Goal: Task Accomplishment & Management: Use online tool/utility

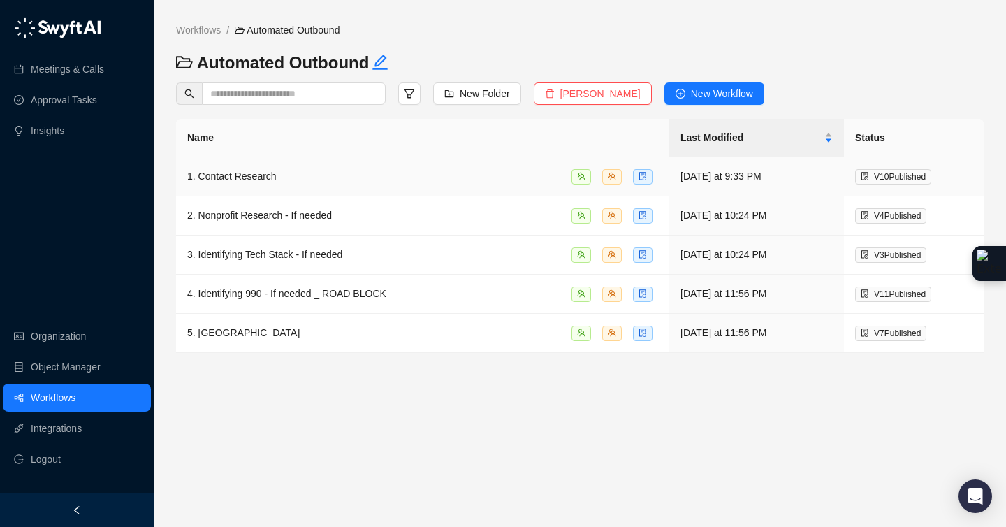
click at [283, 166] on td "1. Contact Research" at bounding box center [422, 176] width 493 height 39
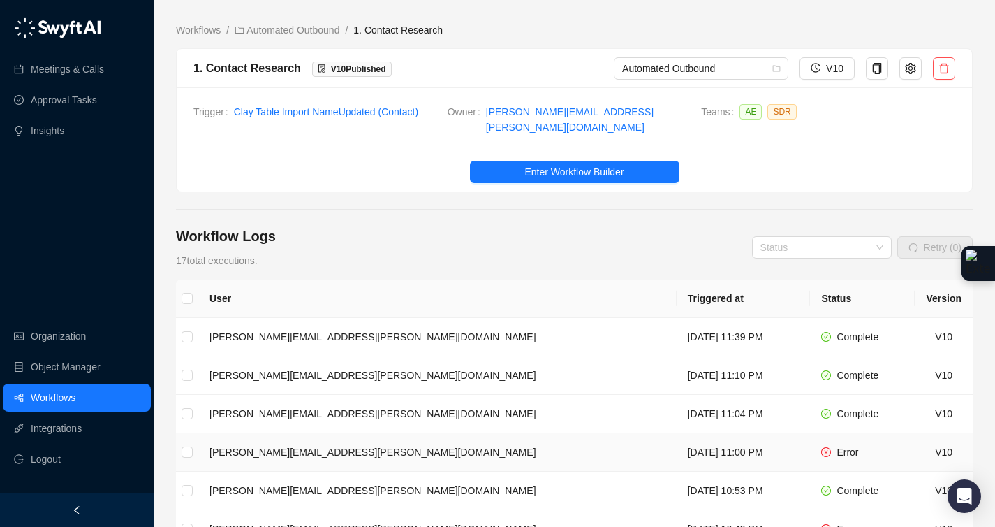
click at [816, 453] on td "Error" at bounding box center [862, 452] width 105 height 38
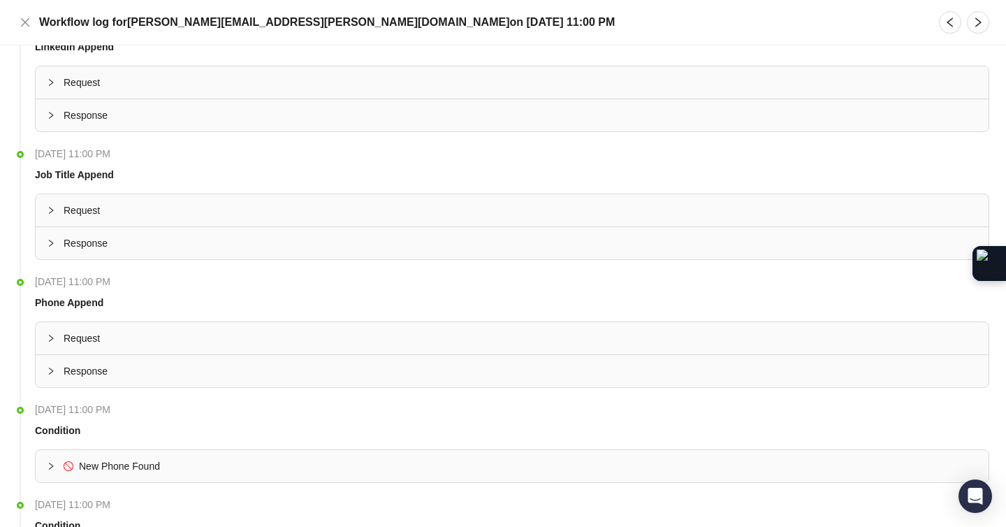
scroll to position [1300, 0]
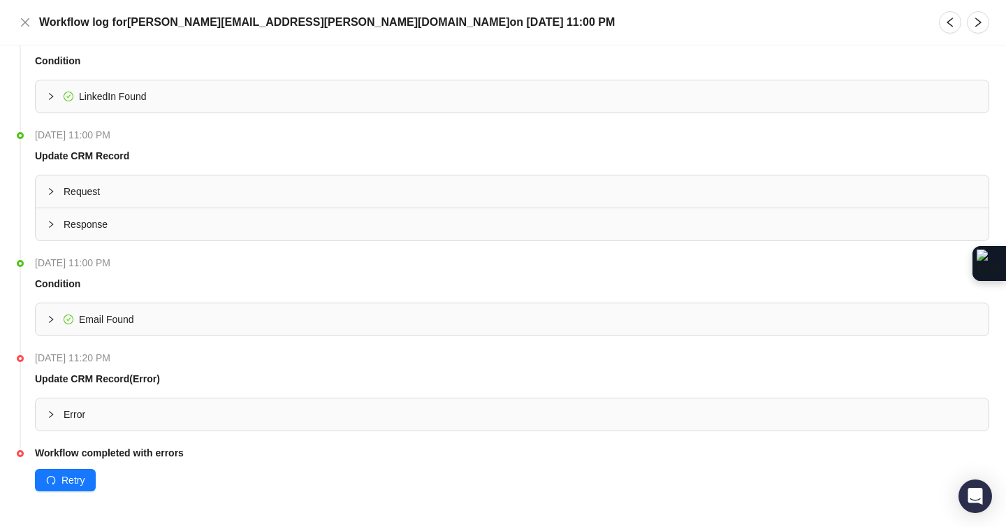
click at [123, 403] on div "Error" at bounding box center [512, 414] width 953 height 32
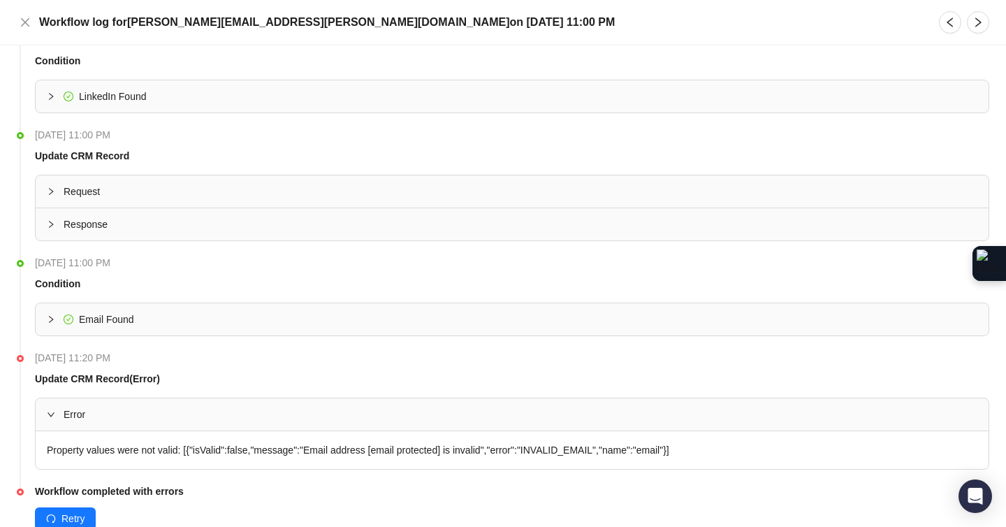
scroll to position [1338, 0]
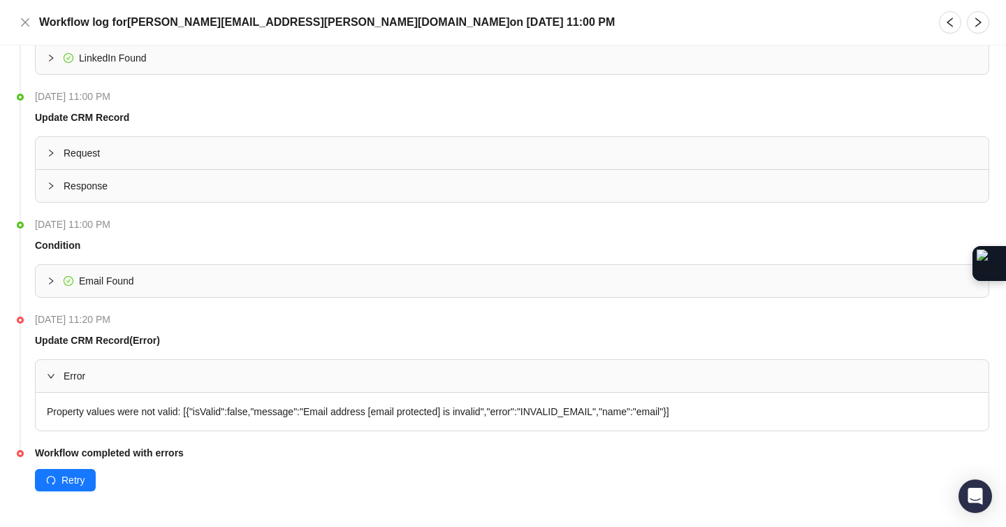
click at [122, 408] on div "Property values were not valid: [{"isValid":false,"message":"Email address [ema…" at bounding box center [512, 411] width 953 height 38
click at [277, 413] on div "Property values were not valid: [{"isValid":false,"message":"Email address [ema…" at bounding box center [512, 411] width 953 height 38
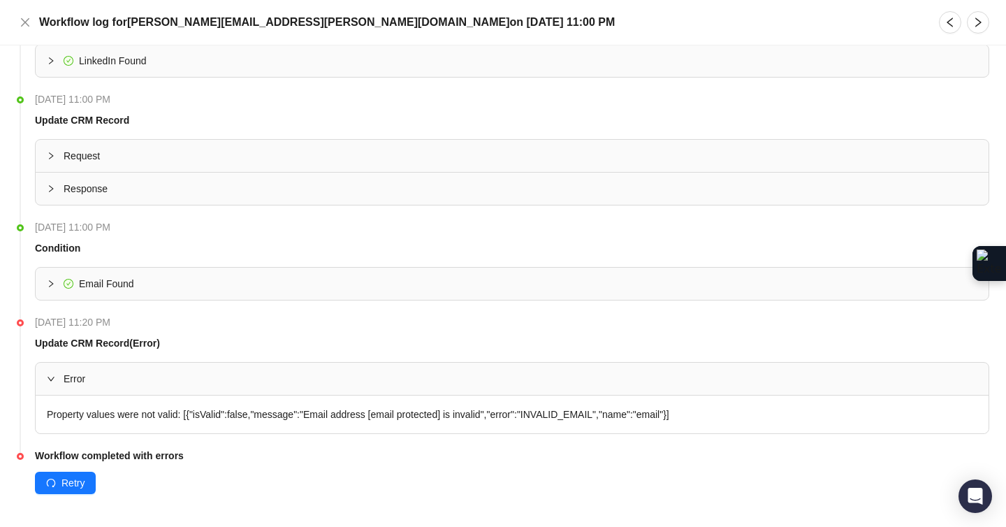
click at [45, 379] on div "Error" at bounding box center [512, 378] width 953 height 32
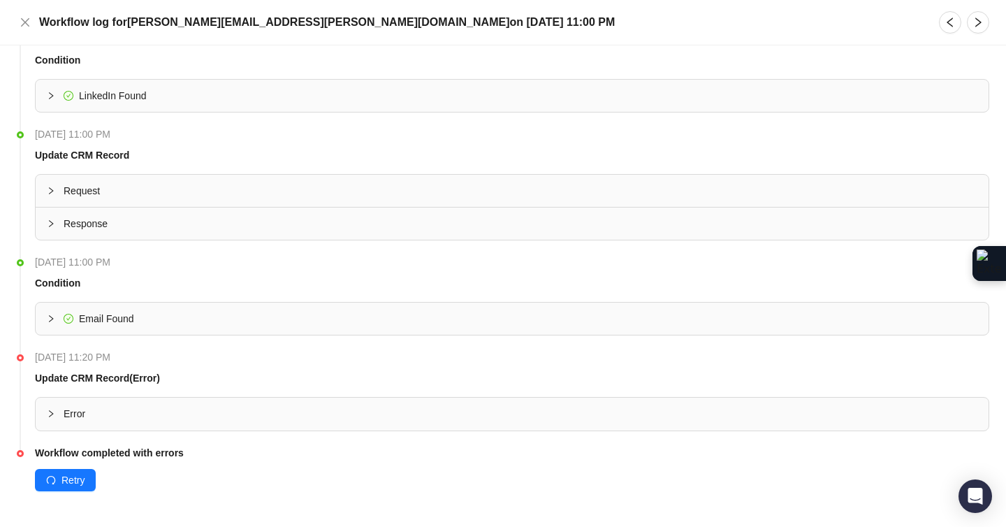
scroll to position [1300, 0]
click at [48, 402] on div "Error" at bounding box center [512, 414] width 953 height 32
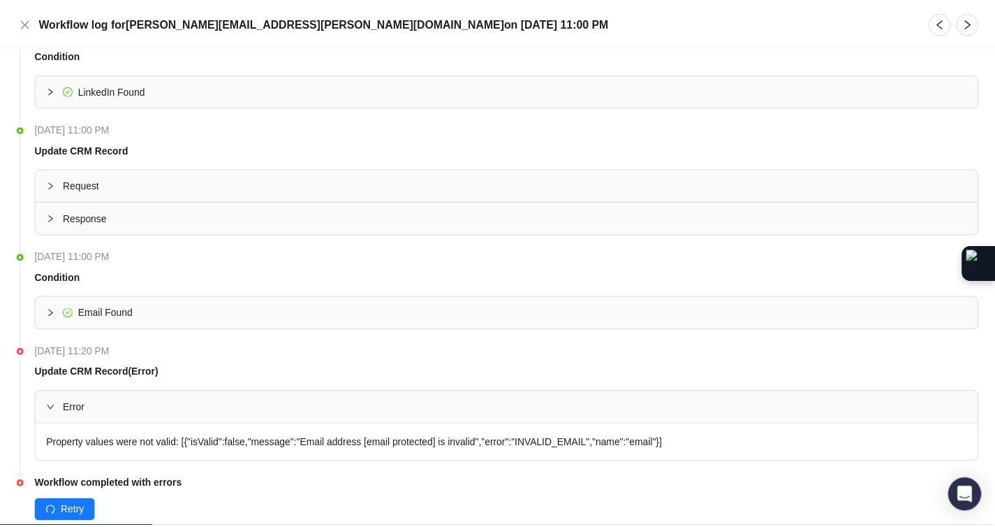
scroll to position [1335, 0]
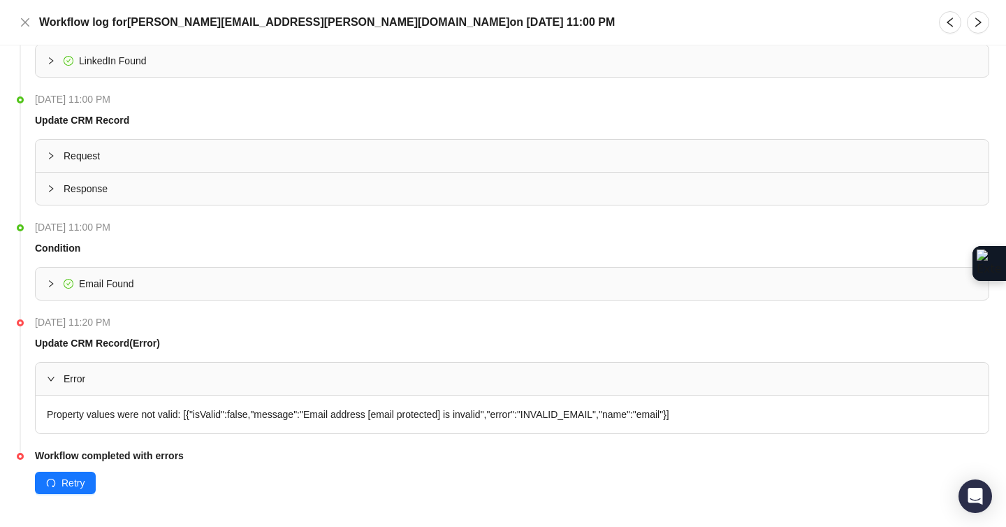
click at [20, 36] on div "Workflow log for emily.beck@virtuous.org on Wednesday, 08/27/25, 11:00 PM" at bounding box center [503, 22] width 1006 height 45
click at [22, 23] on icon "close" at bounding box center [25, 22] width 11 height 11
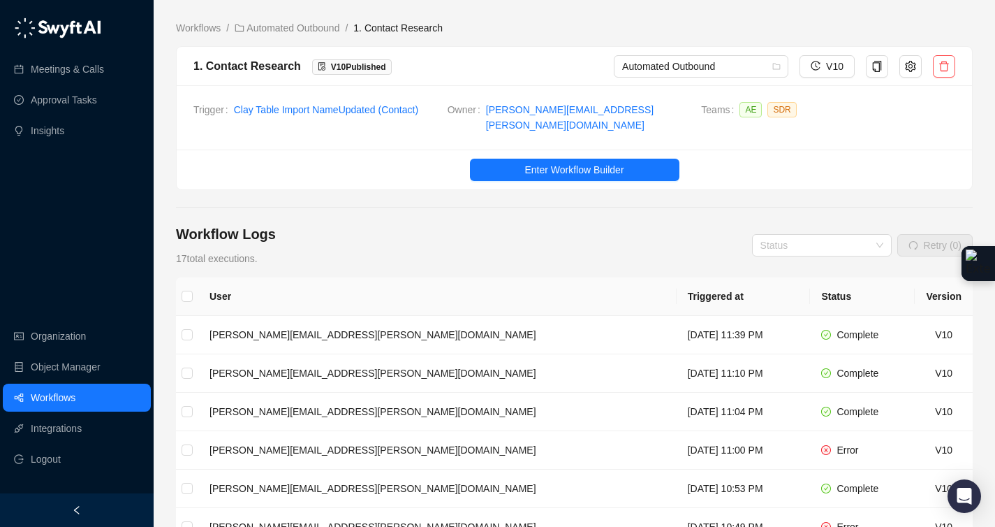
scroll to position [3, 0]
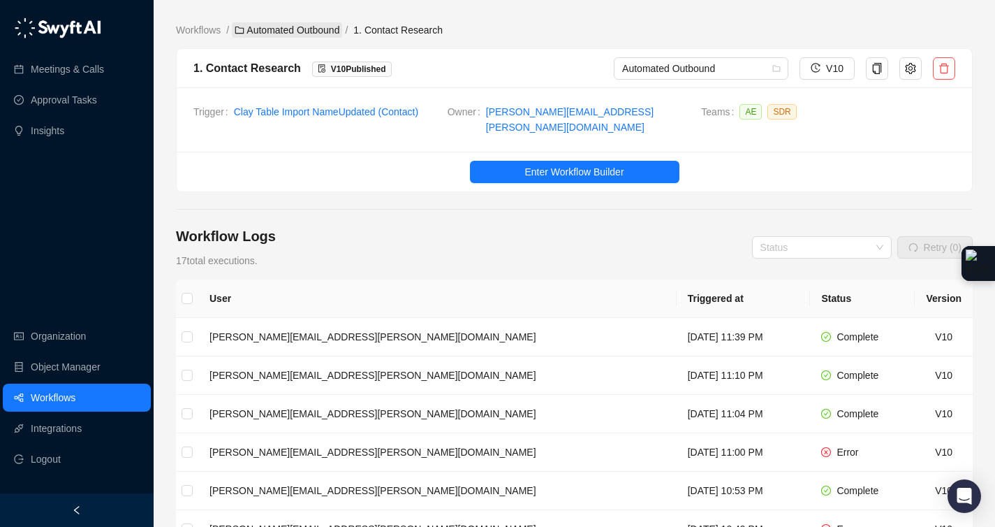
click at [332, 30] on link "Automated Outbound" at bounding box center [287, 29] width 110 height 15
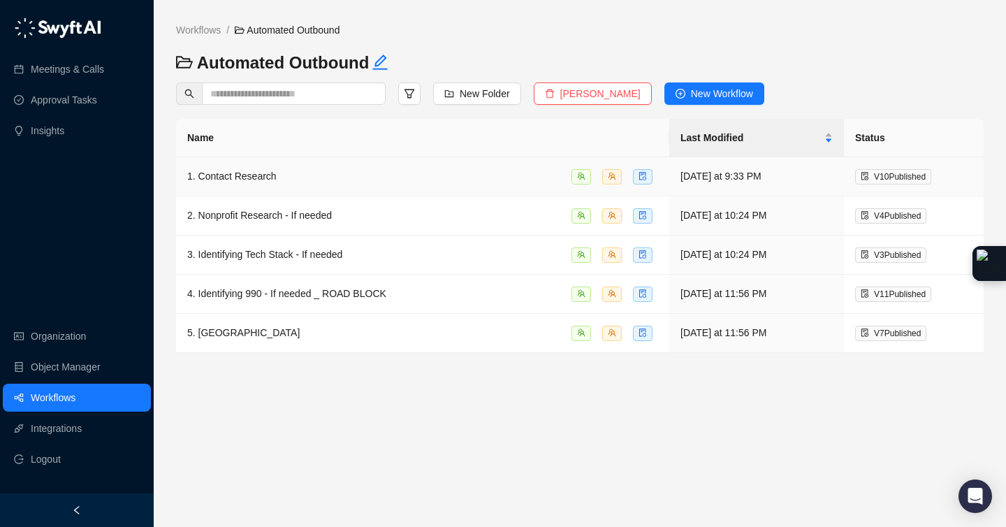
click at [268, 183] on div "1. Contact Research" at bounding box center [231, 175] width 89 height 15
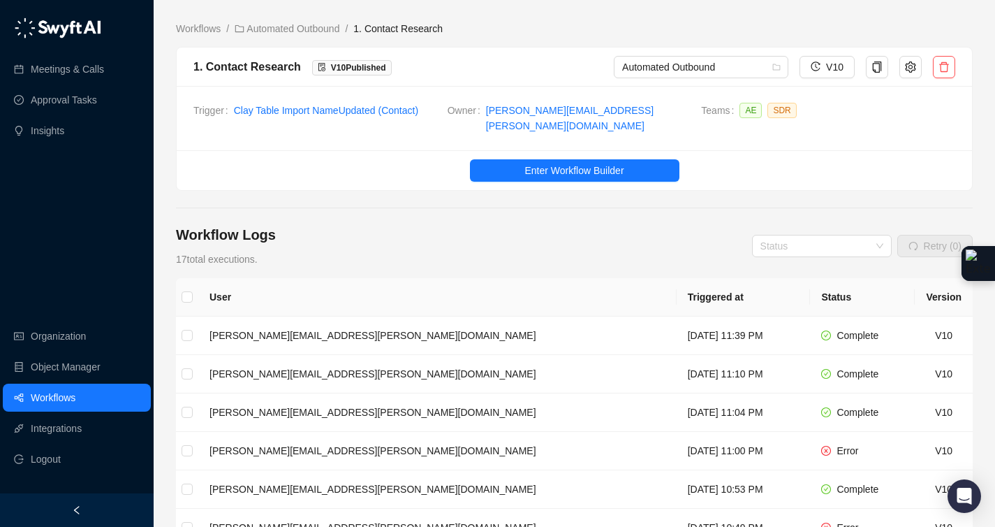
scroll to position [3, 0]
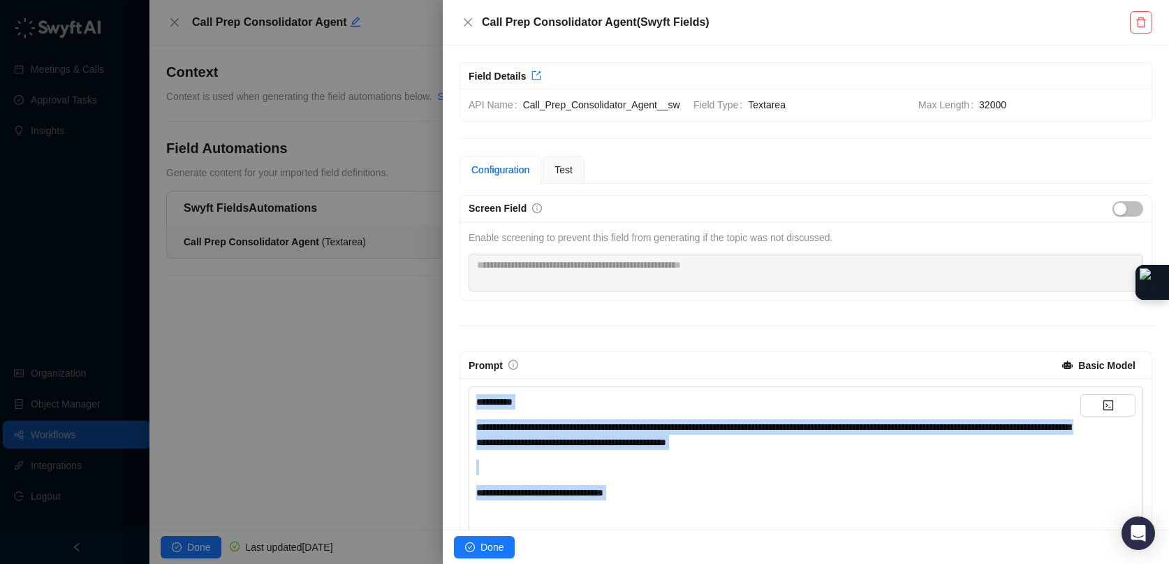
scroll to position [147, 0]
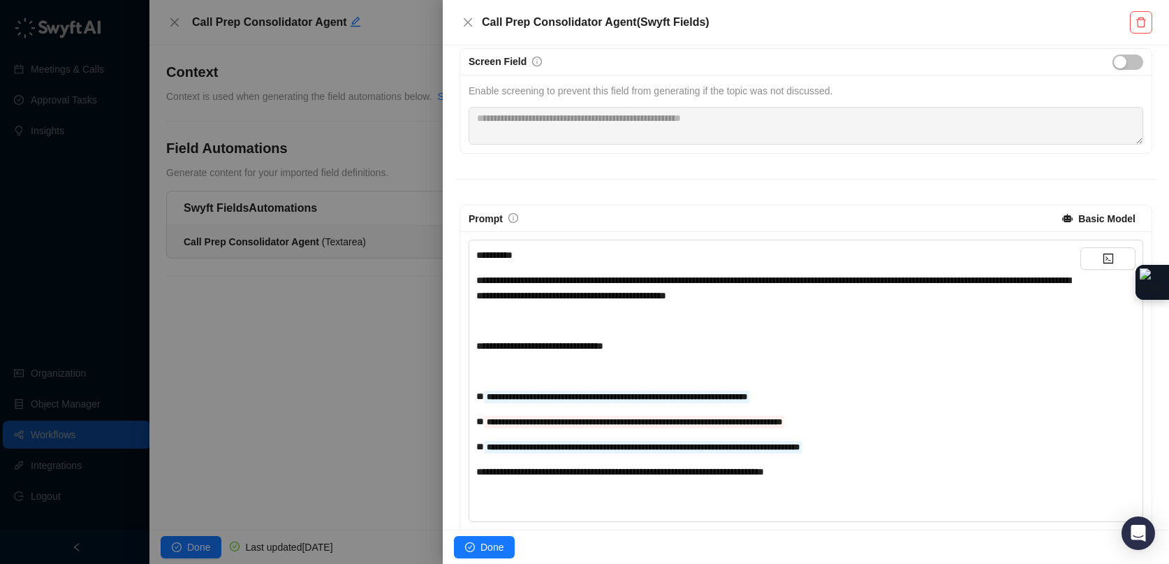
click at [409, 316] on div at bounding box center [584, 282] width 1169 height 564
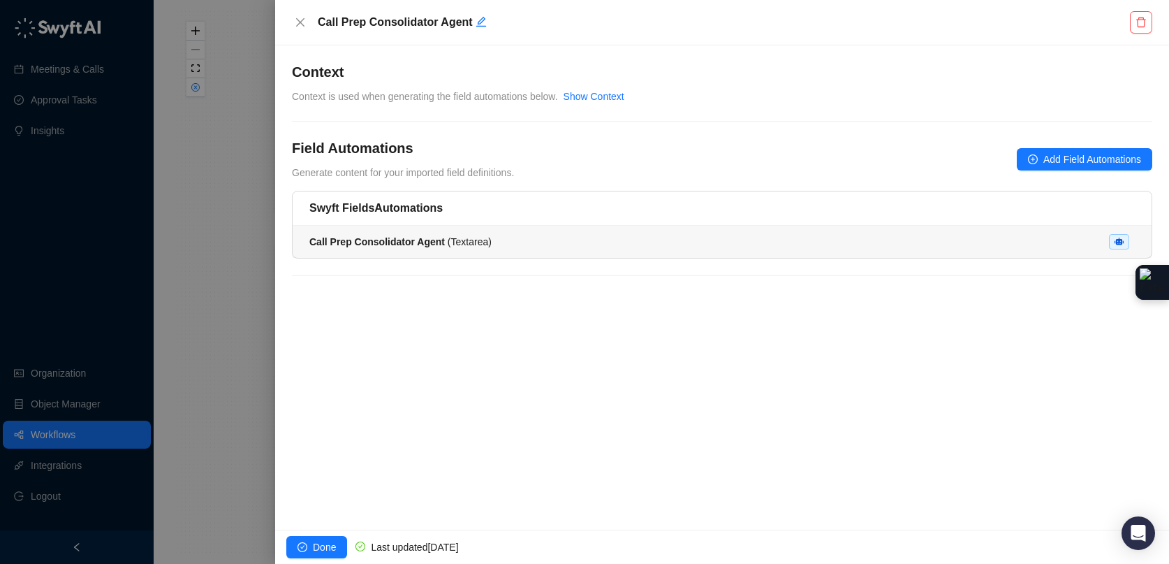
click at [458, 238] on span "Call Prep Consolidator Agent ( Textarea )" at bounding box center [400, 241] width 182 height 11
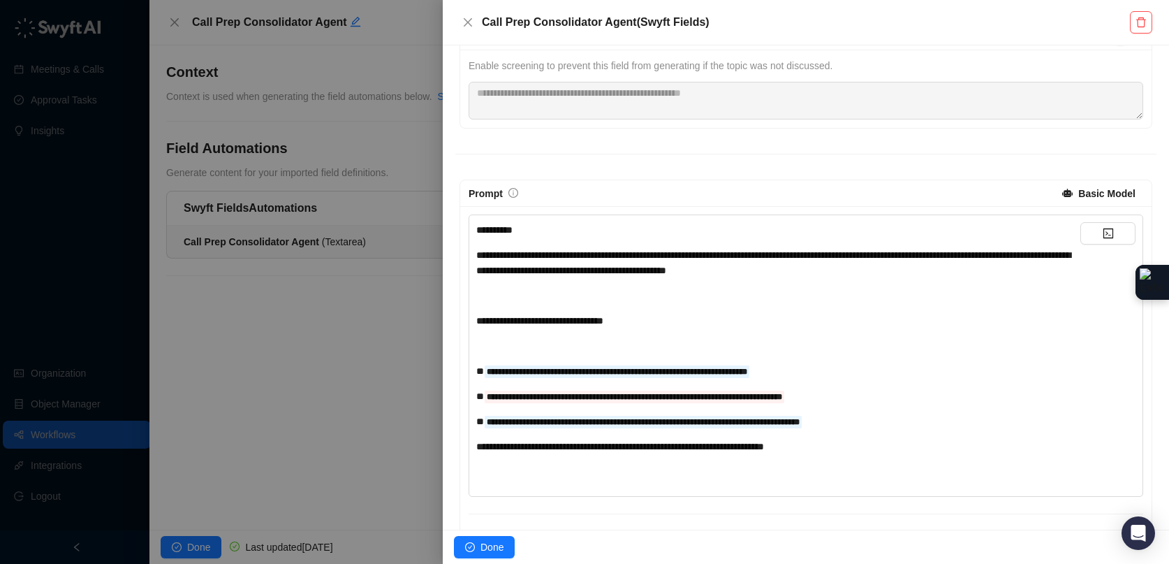
scroll to position [339, 0]
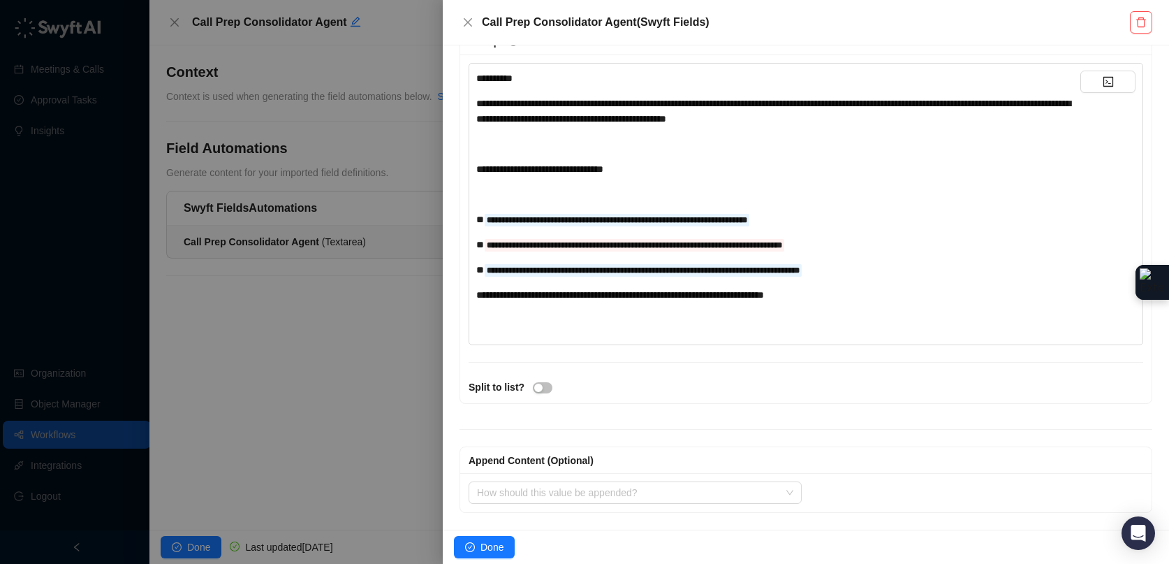
click at [373, 339] on div at bounding box center [584, 282] width 1169 height 564
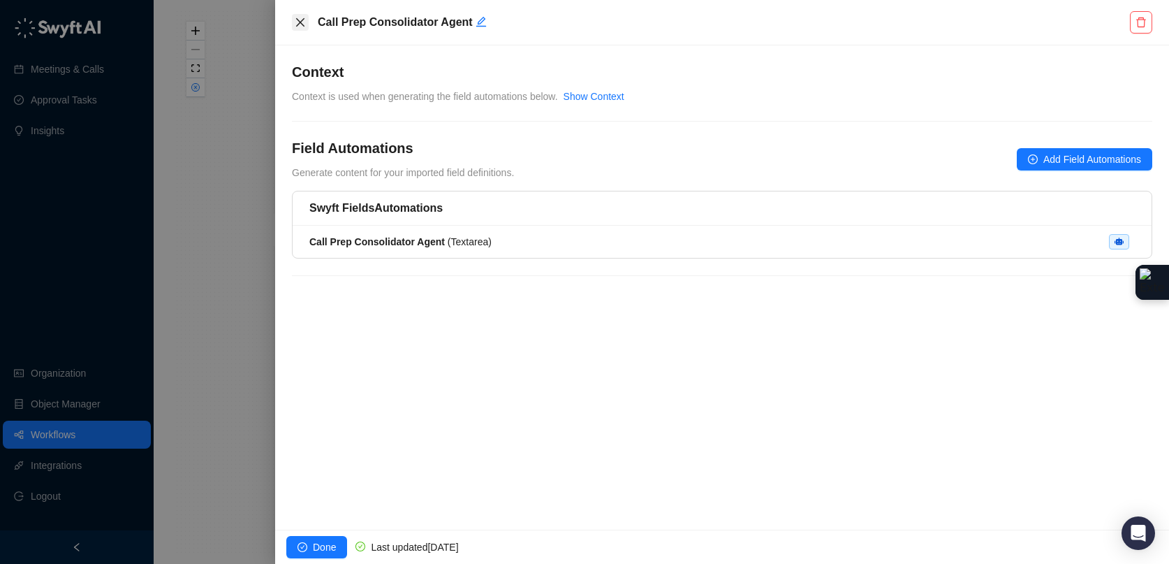
click at [295, 17] on icon "close" at bounding box center [300, 22] width 11 height 11
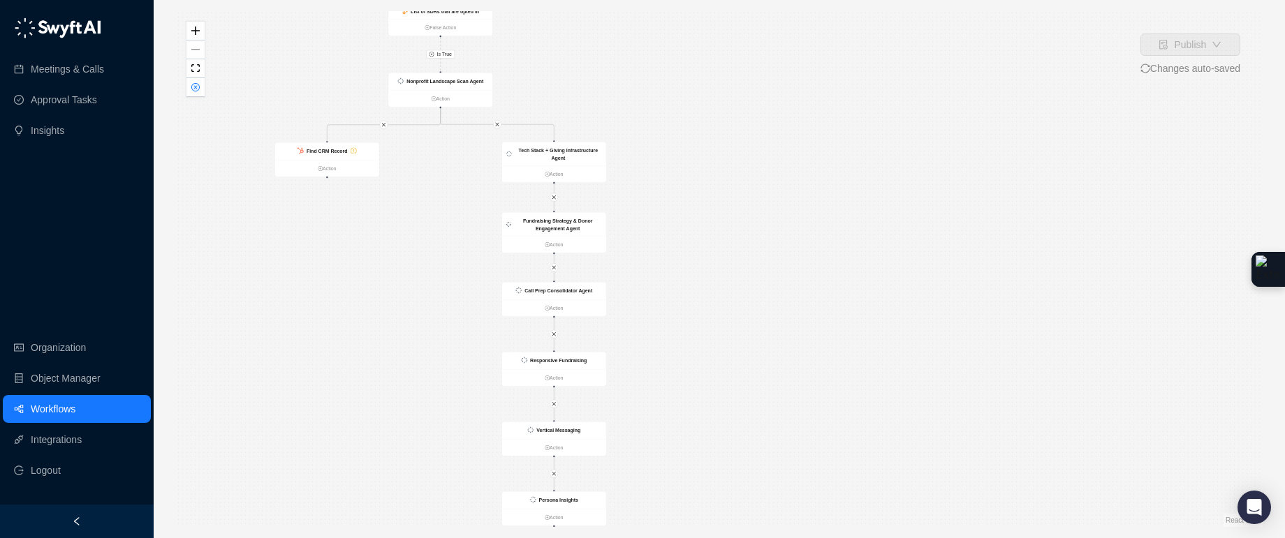
drag, startPoint x: 650, startPoint y: 140, endPoint x: 651, endPoint y: 71, distance: 69.8
click at [651, 71] on div "Is True Find CRM Record Action CRM Record Updated Action List of SDRs that are …" at bounding box center [719, 269] width 1087 height 516
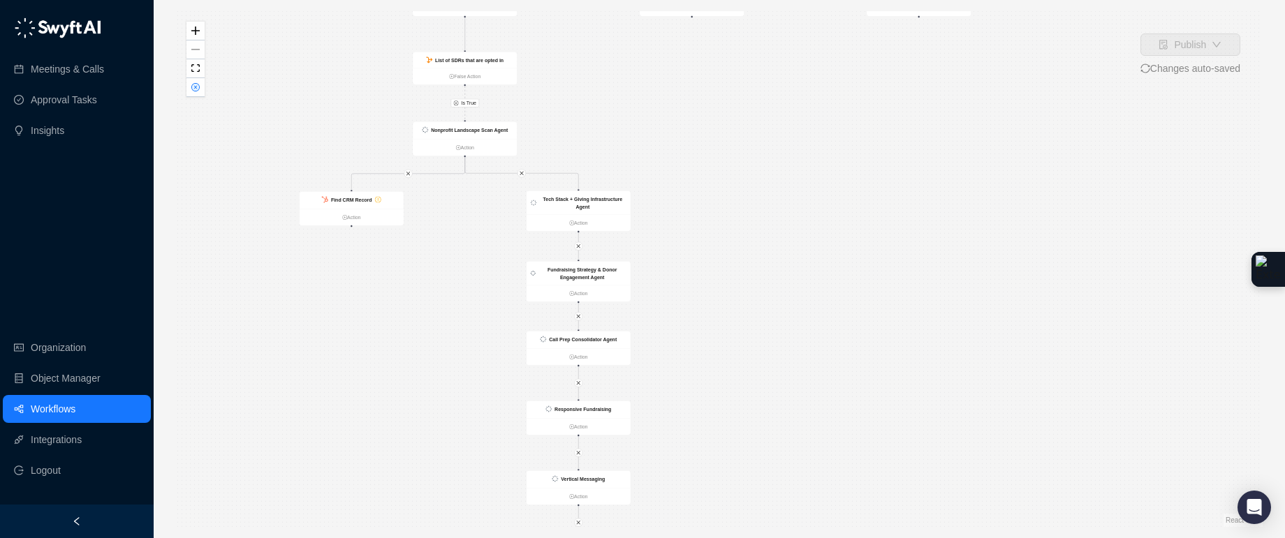
drag, startPoint x: 693, startPoint y: 186, endPoint x: 714, endPoint y: 238, distance: 56.7
click at [716, 238] on div "Is True Find CRM Record Action CRM Record Updated Action List of SDRs that are …" at bounding box center [719, 269] width 1087 height 516
click at [198, 84] on icon "close-circle" at bounding box center [195, 87] width 8 height 8
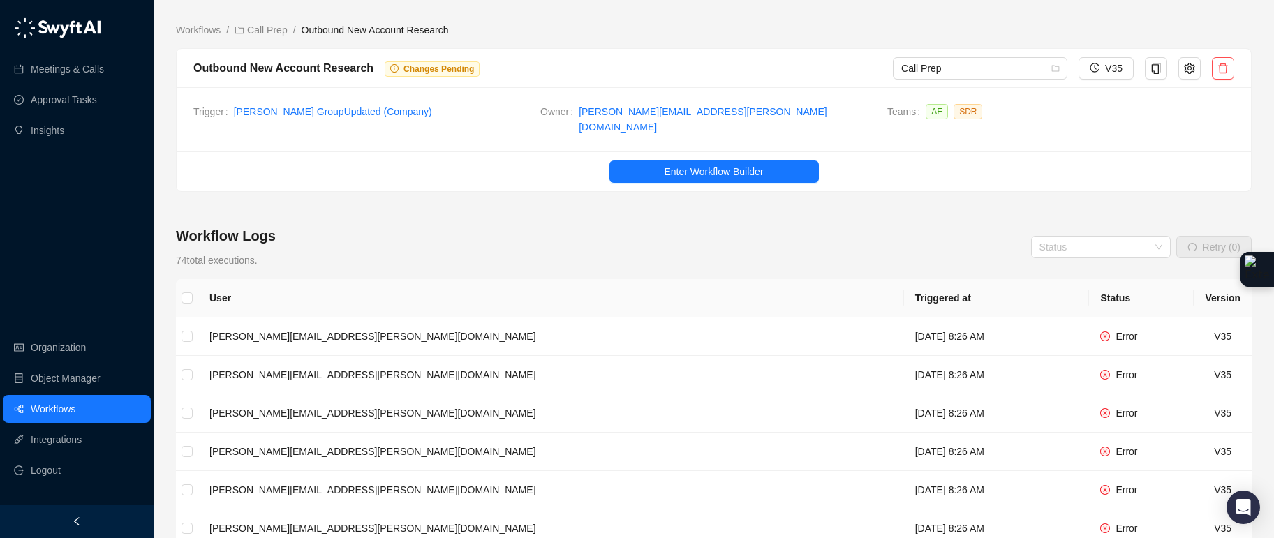
click at [271, 20] on div "Workflows / Call Prep / Outbound New Account Research Outbound New Account Rese…" at bounding box center [714, 431] width 1076 height 840
click at [271, 25] on link "Call Prep" at bounding box center [261, 29] width 58 height 15
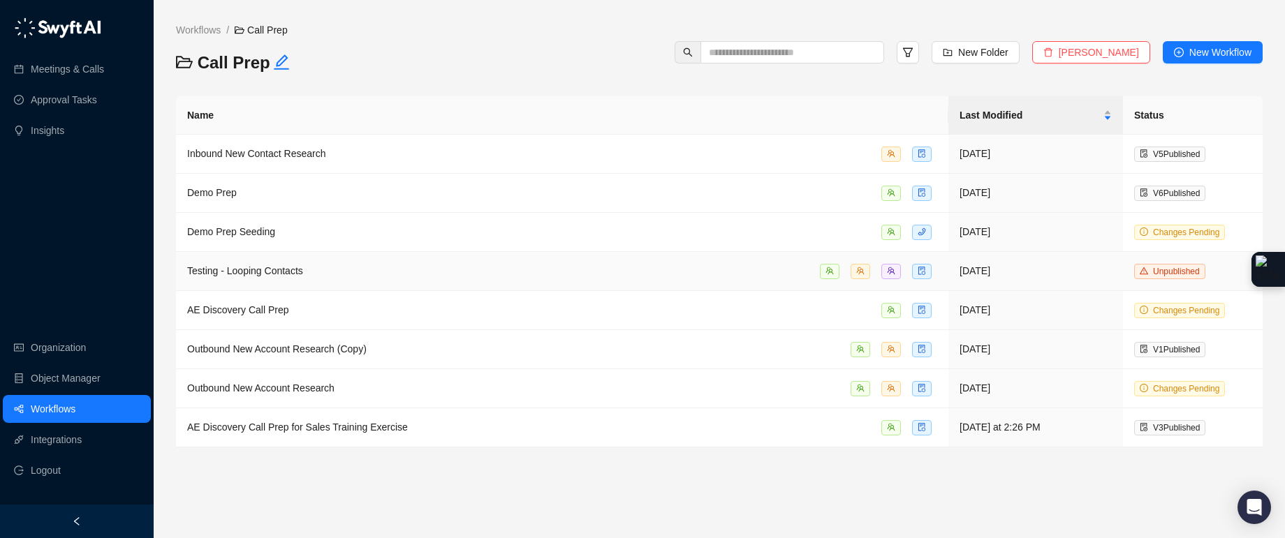
click at [683, 267] on div "Testing - Looping Contacts" at bounding box center [562, 271] width 750 height 16
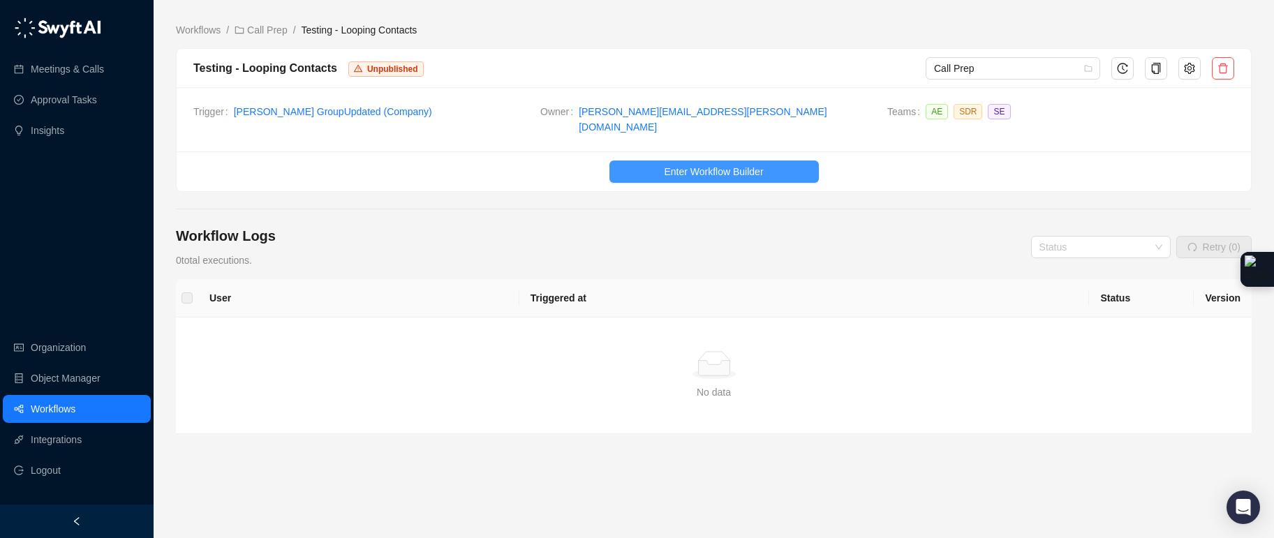
click at [694, 161] on button "Enter Workflow Builder" at bounding box center [714, 172] width 209 height 22
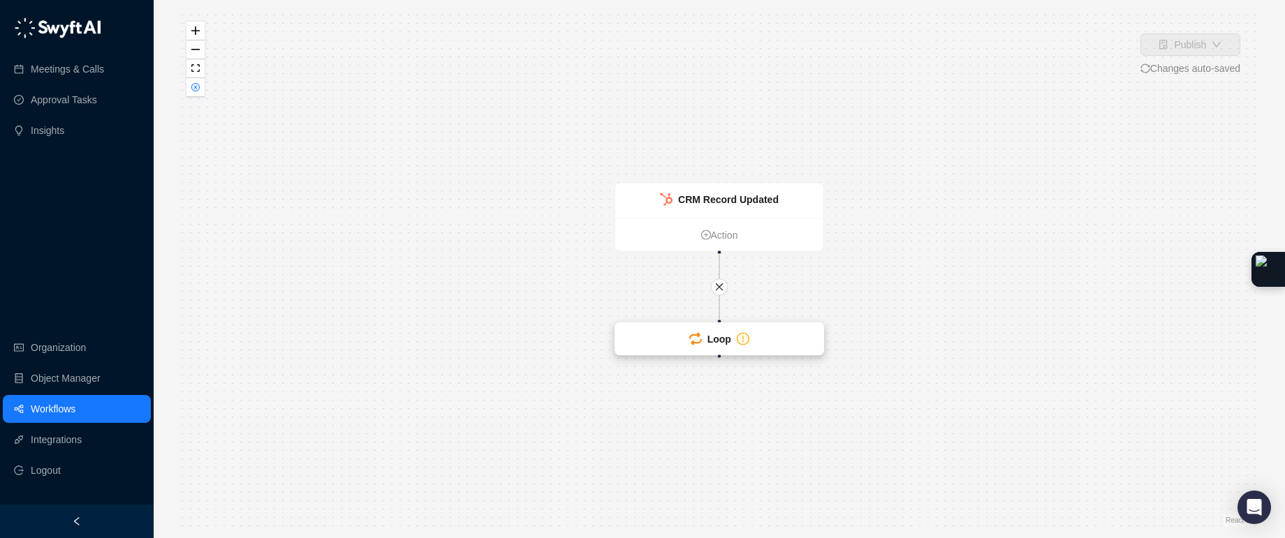
click at [682, 330] on div "Loop" at bounding box center [719, 339] width 208 height 32
click at [642, 330] on div "Loop" at bounding box center [719, 339] width 208 height 32
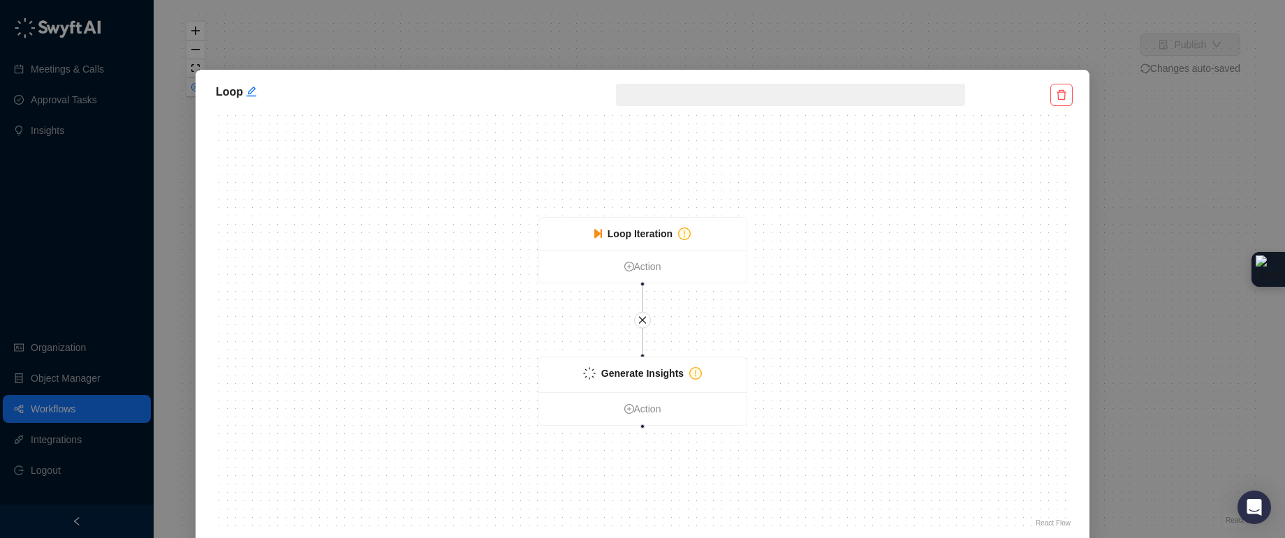
click at [267, 57] on div "Loop Loop Iteration Action Generate Insights Action React Flow Press enter or s…" at bounding box center [642, 269] width 1285 height 538
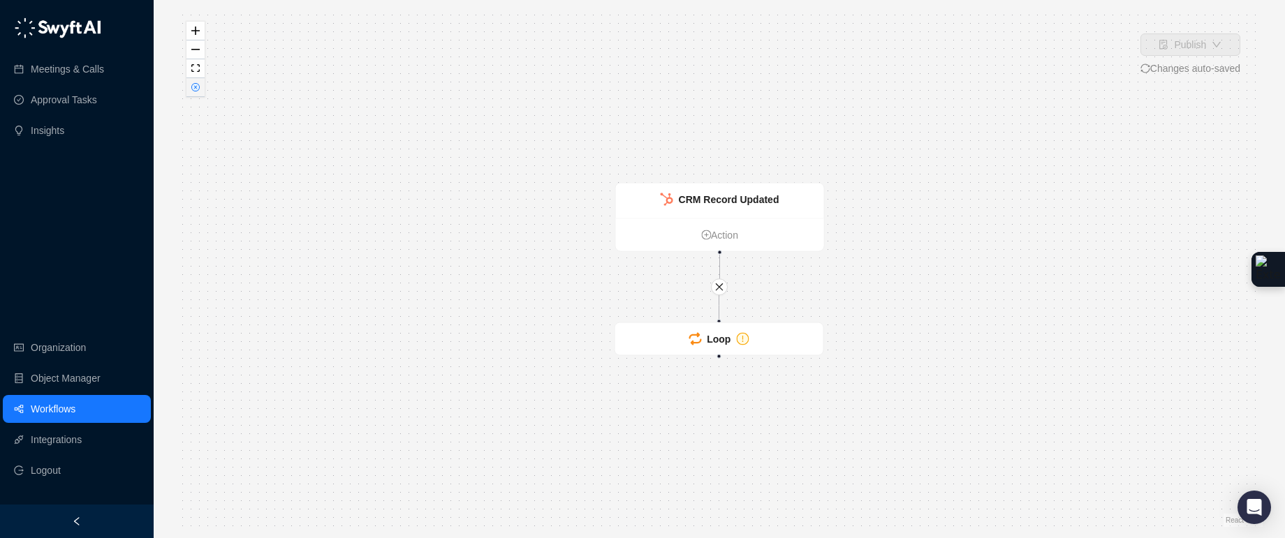
click at [198, 92] on button "button" at bounding box center [195, 87] width 18 height 19
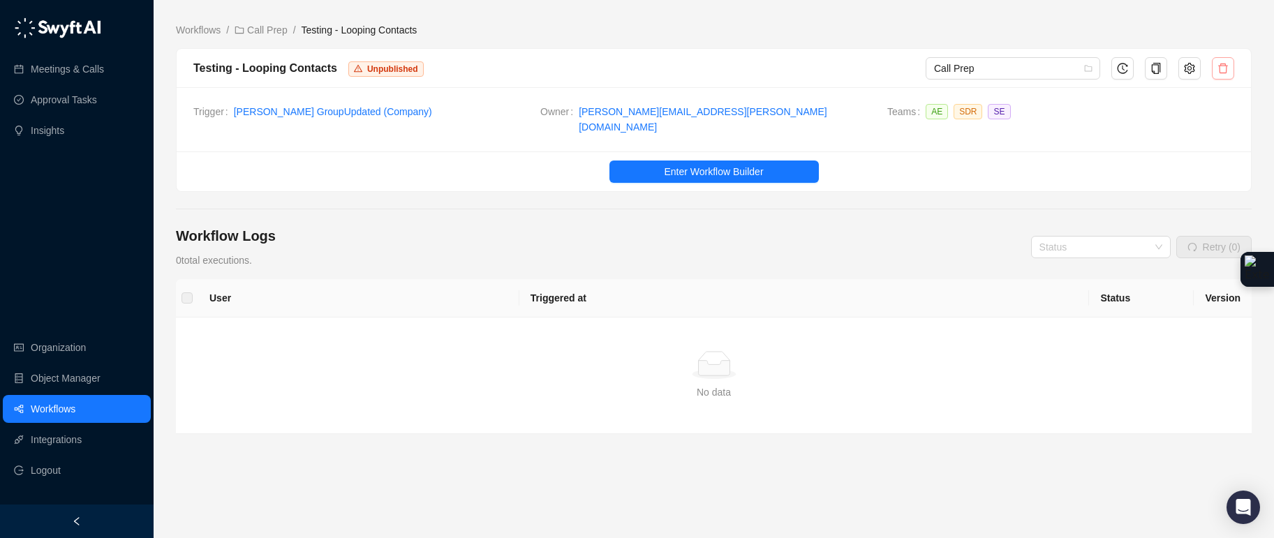
click at [1168, 70] on button "button" at bounding box center [1223, 68] width 22 height 22
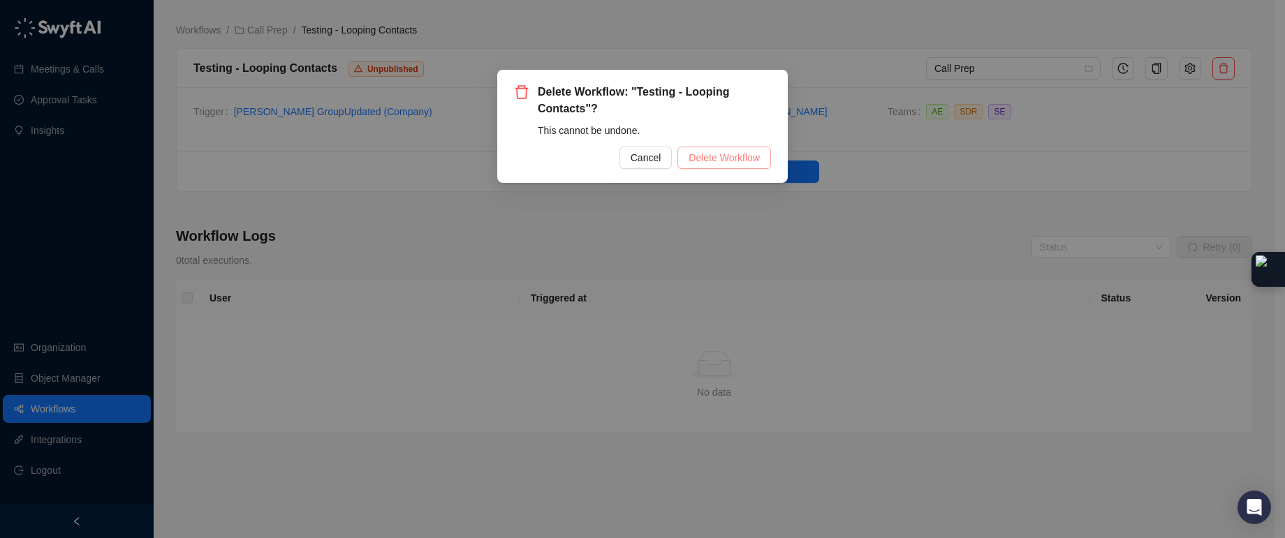
click at [743, 156] on span "Delete Workflow" at bounding box center [724, 157] width 71 height 15
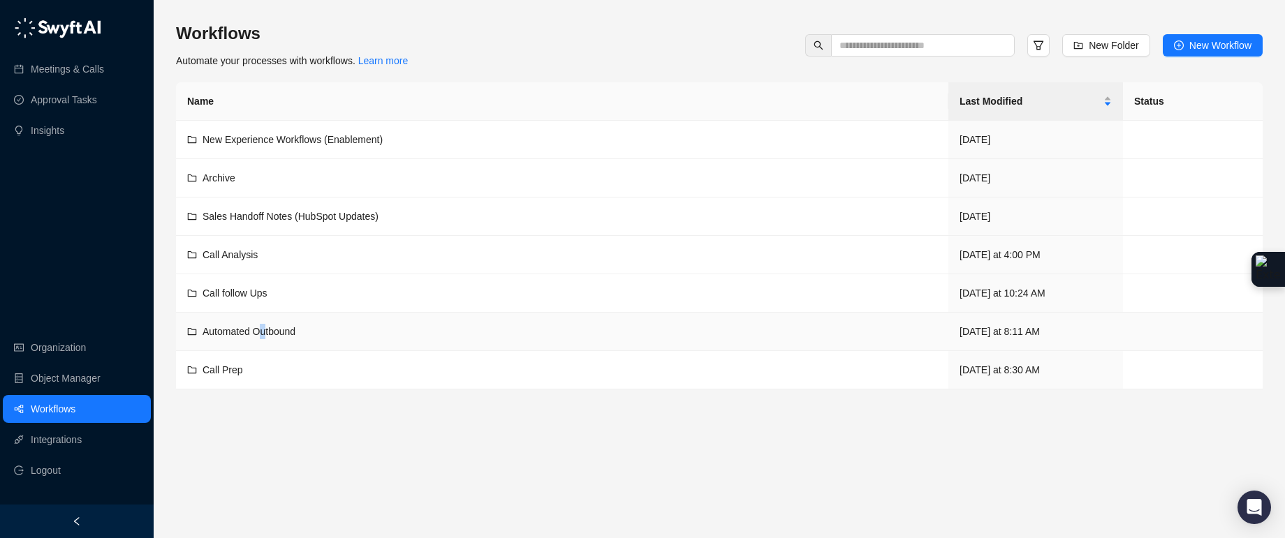
click at [265, 339] on div "Automated Outbound" at bounding box center [249, 331] width 93 height 15
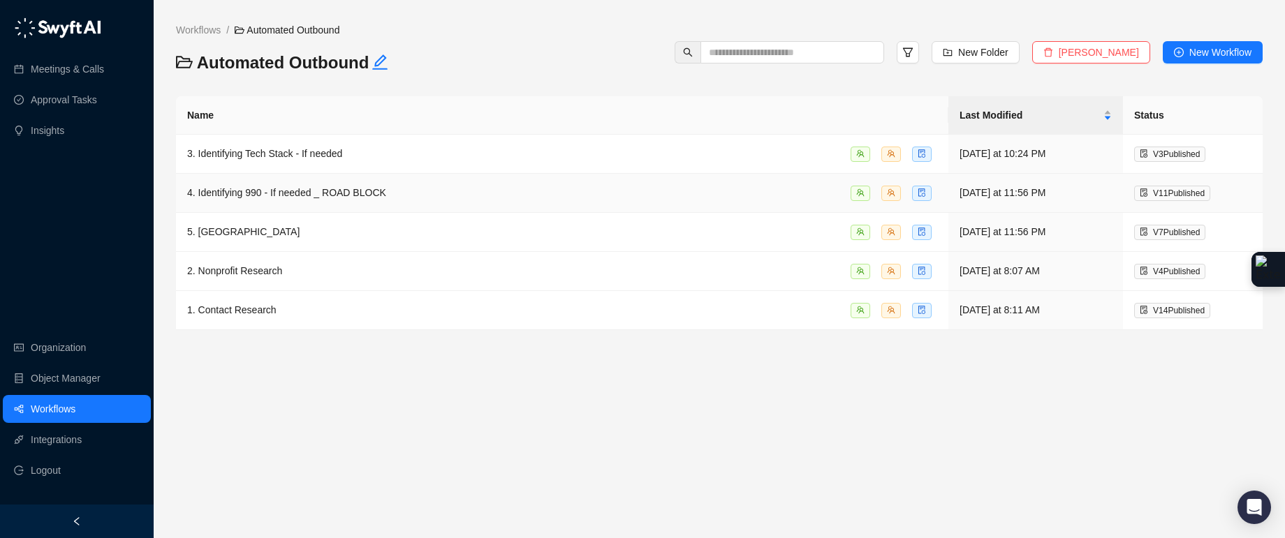
click at [439, 200] on div "4. Identifying 990 - If needed _ ROAD BLOCK" at bounding box center [562, 193] width 750 height 16
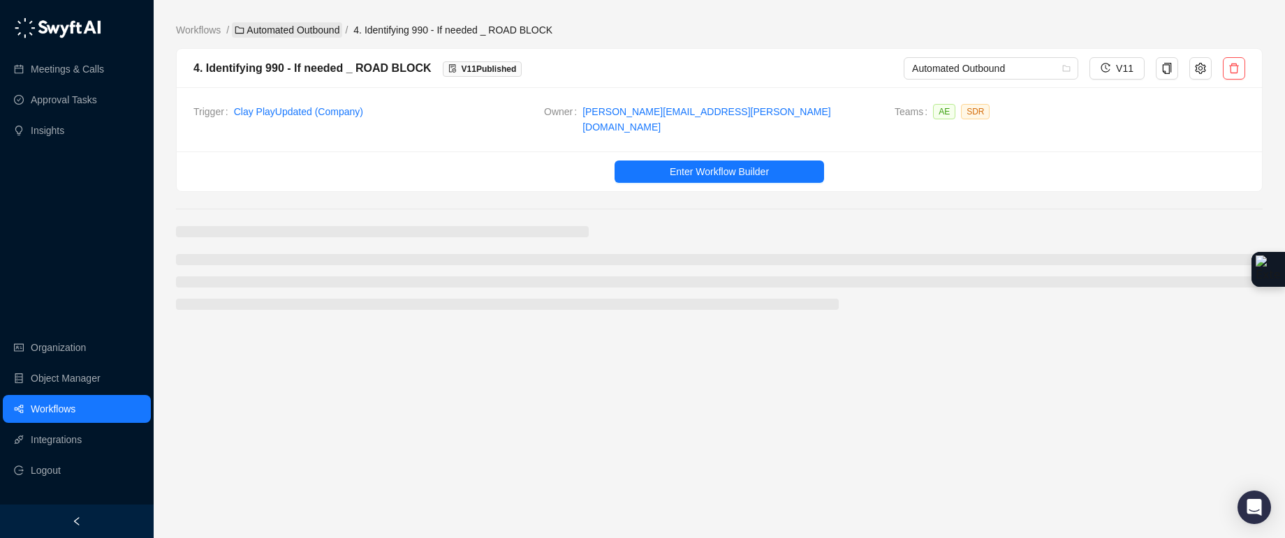
click at [265, 32] on link "Automated Outbound" at bounding box center [287, 29] width 110 height 15
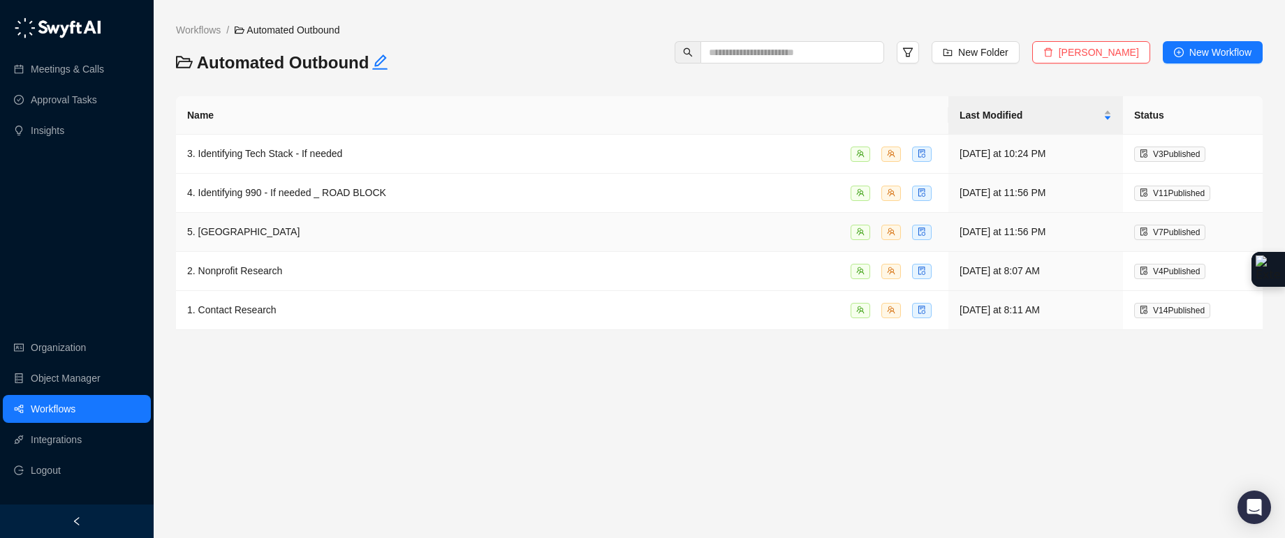
click at [348, 226] on div "5. [GEOGRAPHIC_DATA]" at bounding box center [562, 232] width 750 height 16
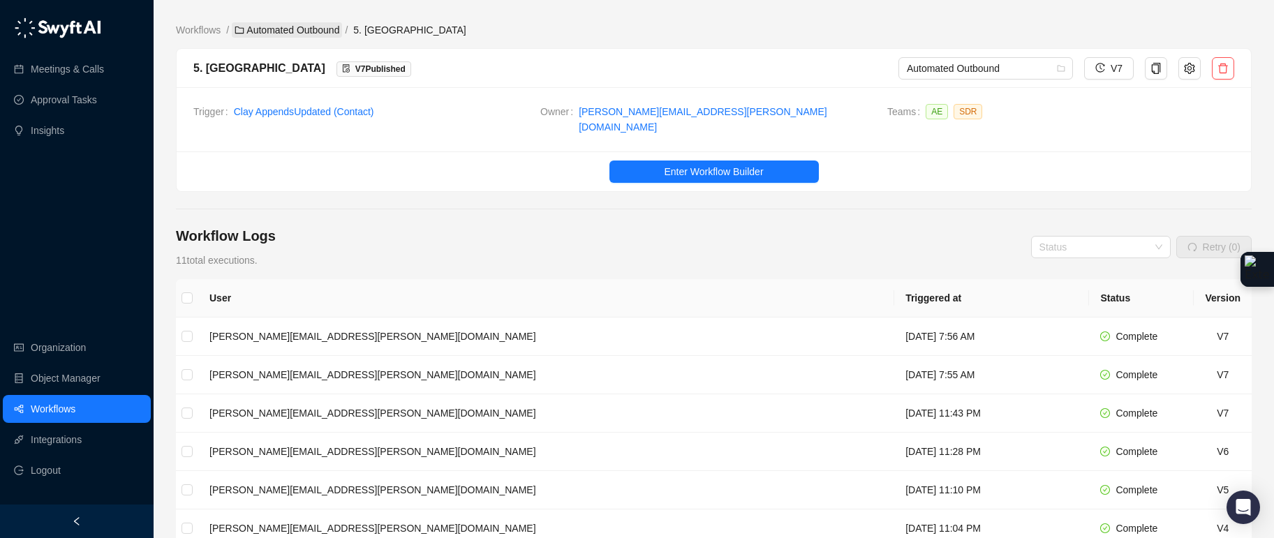
click at [336, 34] on link "Automated Outbound" at bounding box center [287, 29] width 110 height 15
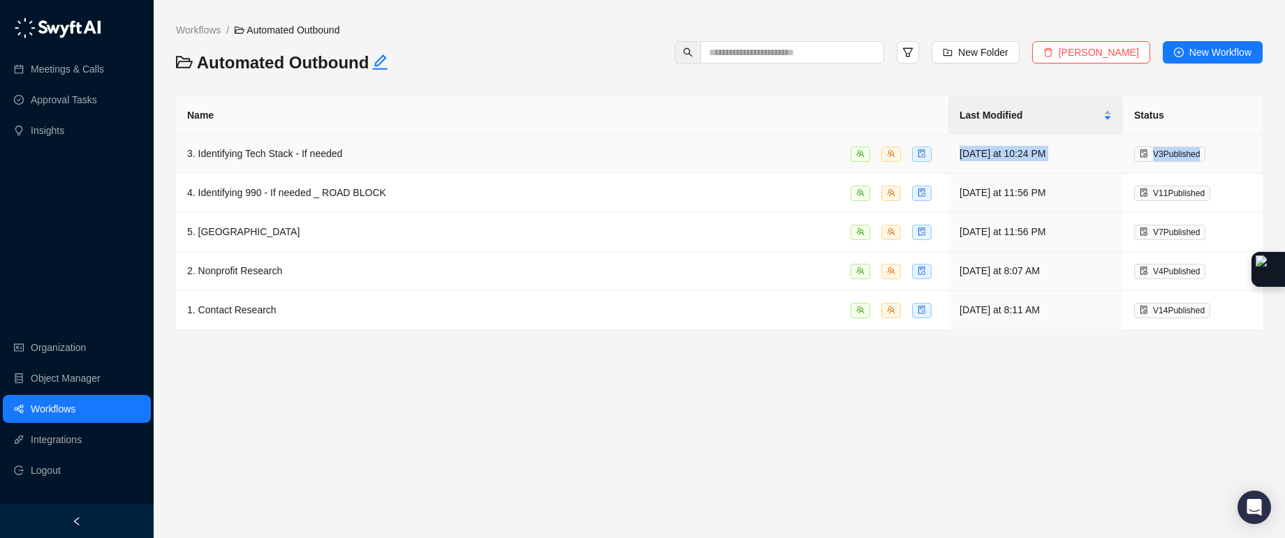
drag, startPoint x: 403, startPoint y: 184, endPoint x: 427, endPoint y: 152, distance: 40.4
click at [427, 152] on tbody "3. Identifying Tech Stack - If needed Yesterday at 10:24 PM V 3 Published 4. Id…" at bounding box center [719, 233] width 1087 height 196
click at [314, 313] on div "1. Contact Research" at bounding box center [562, 310] width 750 height 16
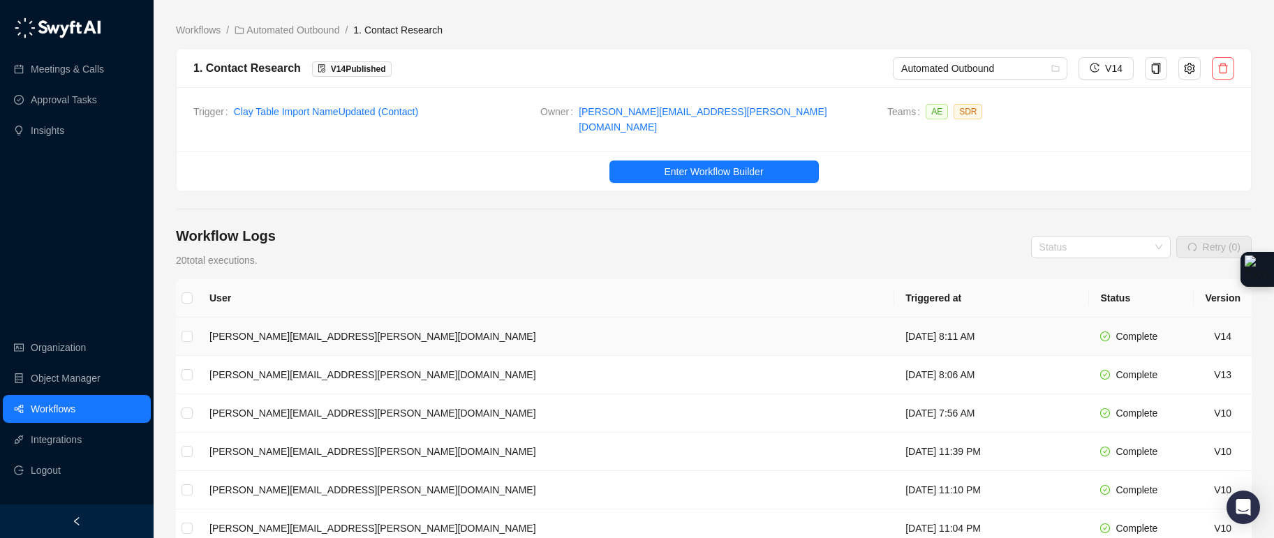
click at [895, 318] on td "[DATE] 8:11 AM" at bounding box center [992, 337] width 195 height 38
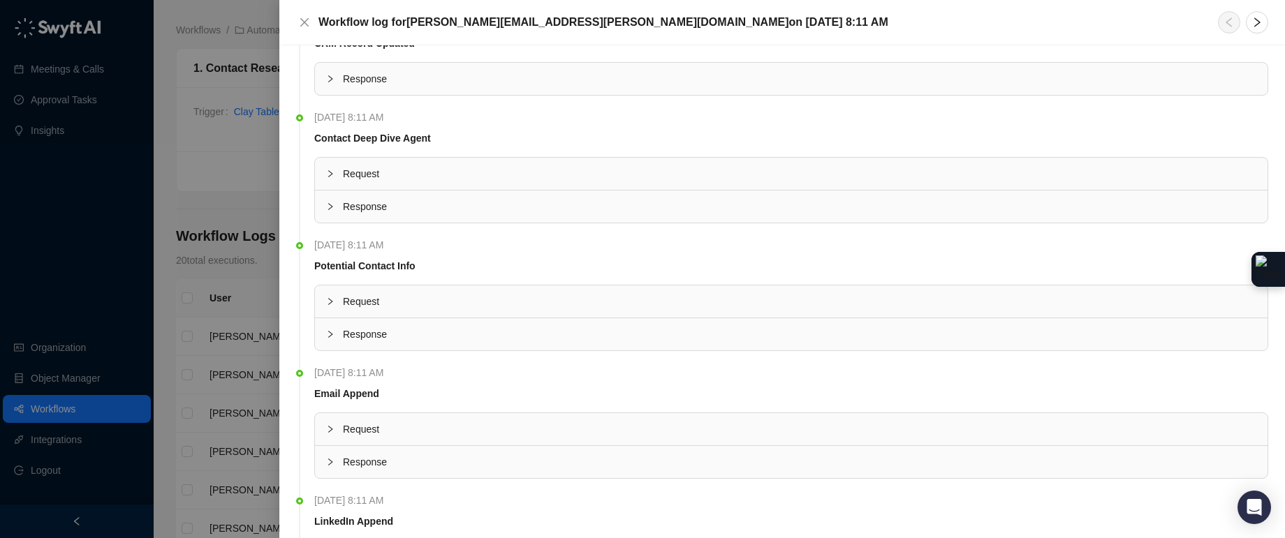
scroll to position [40, 0]
click at [333, 210] on icon "collapsed" at bounding box center [330, 209] width 8 height 8
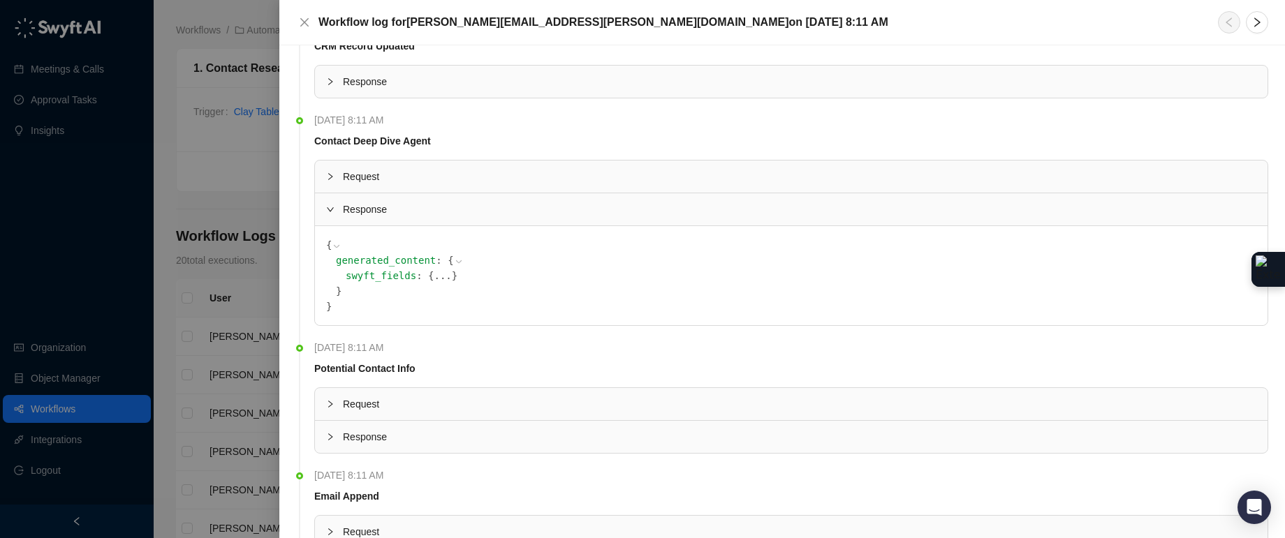
click at [442, 272] on button "..." at bounding box center [442, 275] width 17 height 15
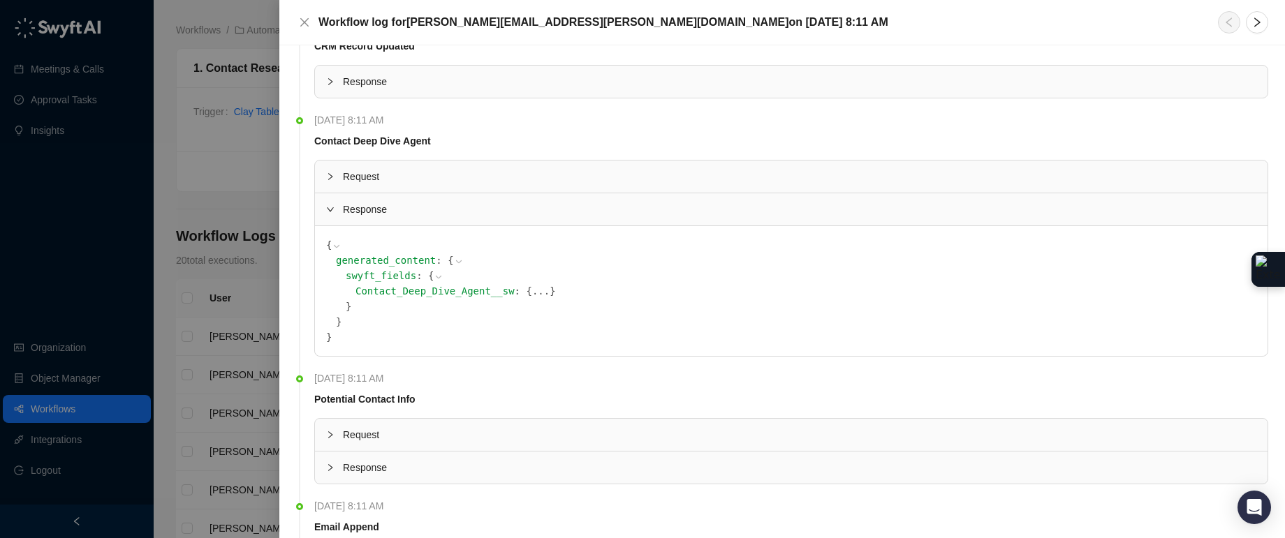
click at [540, 290] on button "..." at bounding box center [540, 291] width 17 height 15
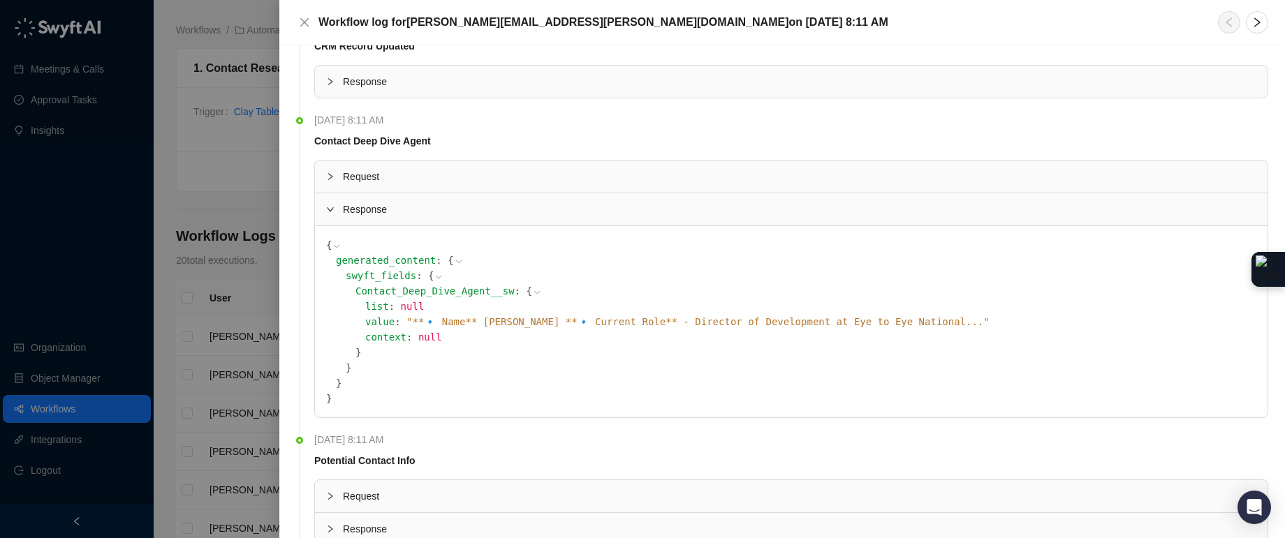
click at [686, 323] on span "" **🔹 Name** Samantha Timmerman **🔹 Current Role** - Director of Development at…" at bounding box center [697, 321] width 583 height 11
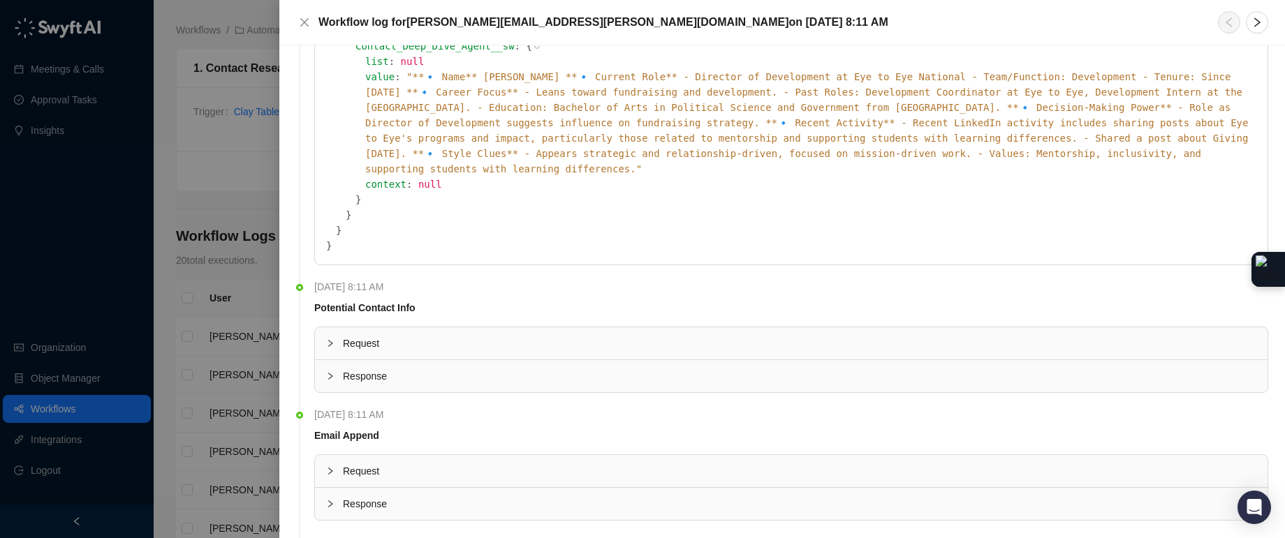
scroll to position [313, 0]
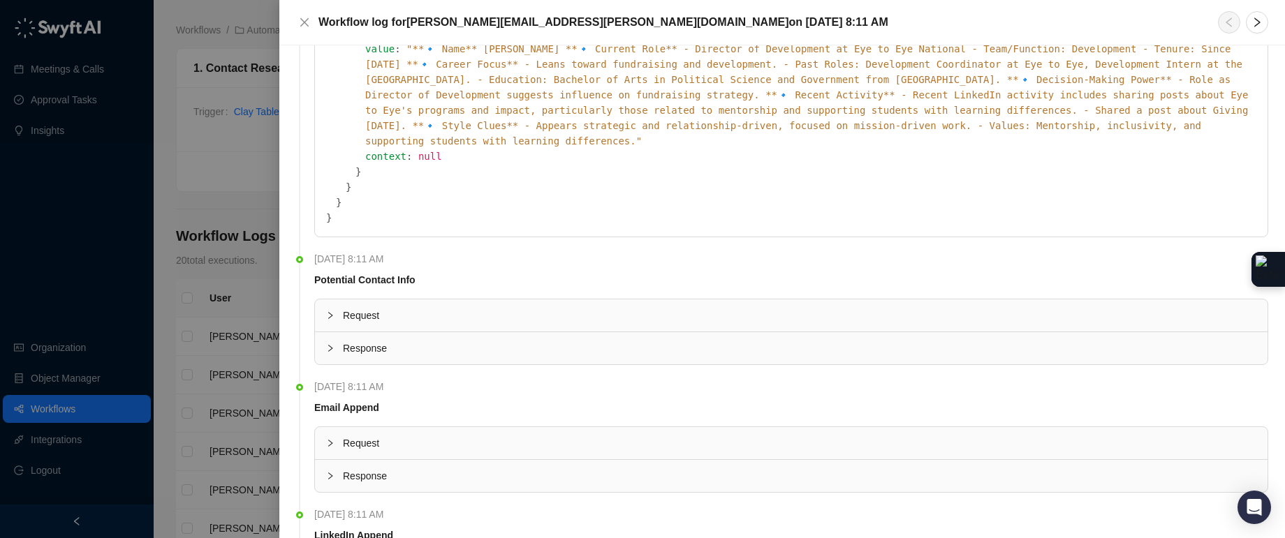
click at [346, 344] on span "Response" at bounding box center [799, 348] width 913 height 15
click at [438, 417] on button "..." at bounding box center [442, 414] width 17 height 15
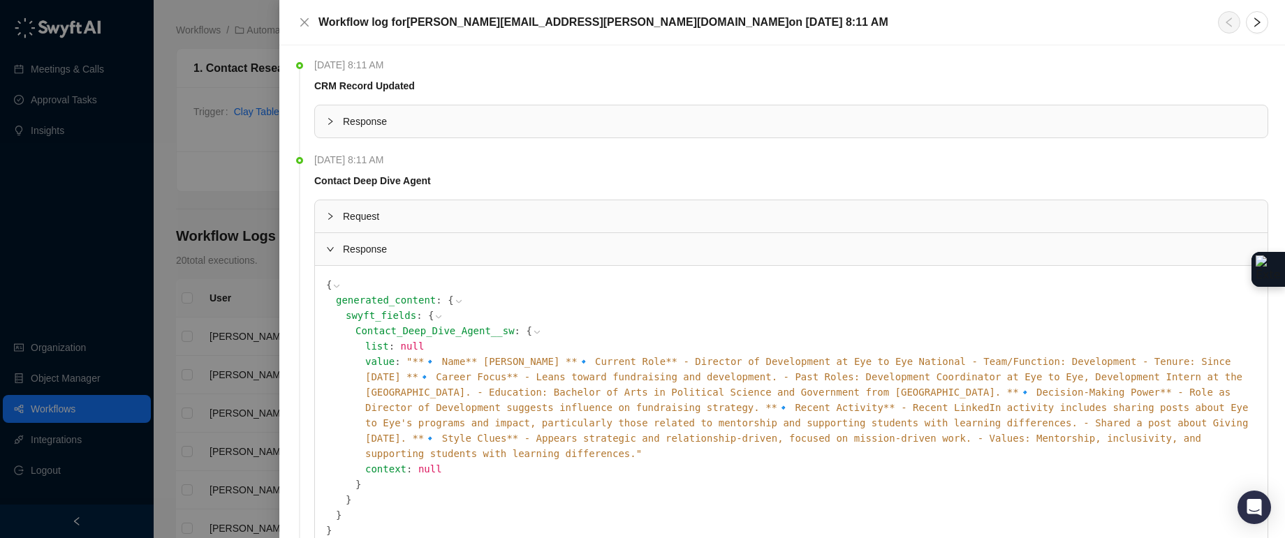
scroll to position [3, 0]
click at [307, 22] on icon "close" at bounding box center [304, 22] width 11 height 11
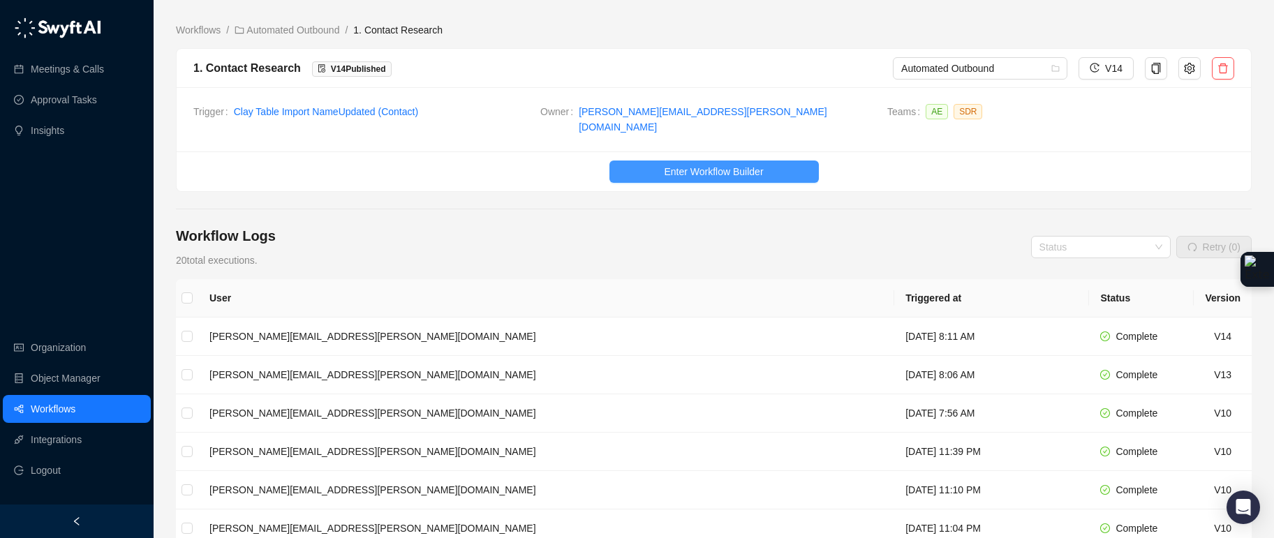
click at [664, 167] on span "Enter Workflow Builder" at bounding box center [713, 171] width 99 height 15
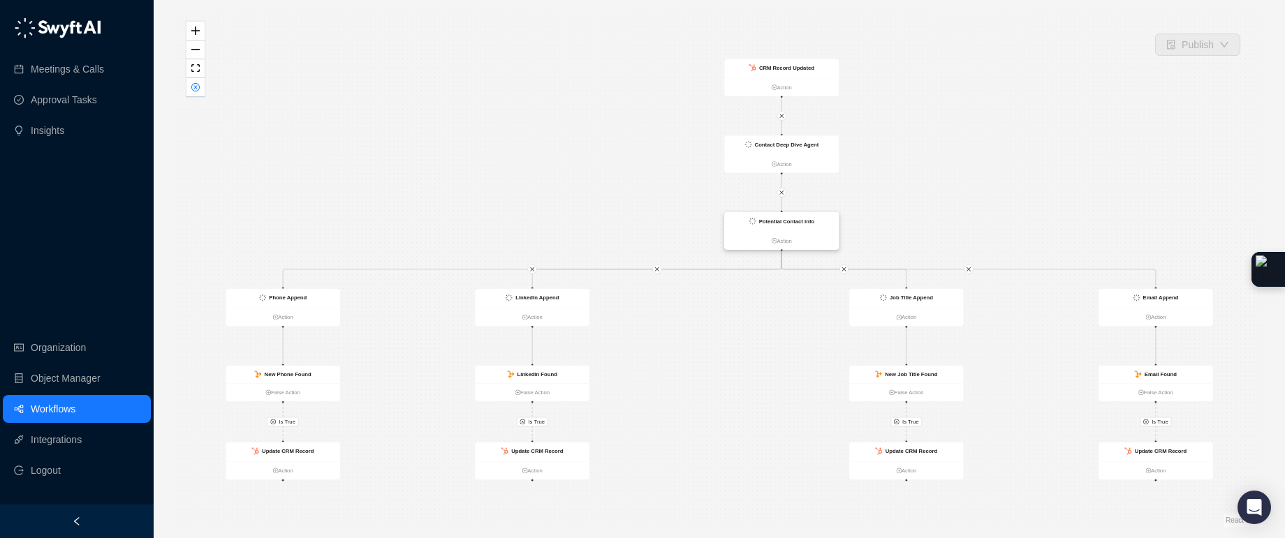
click at [802, 226] on div "Potential Contact Info" at bounding box center [781, 221] width 115 height 19
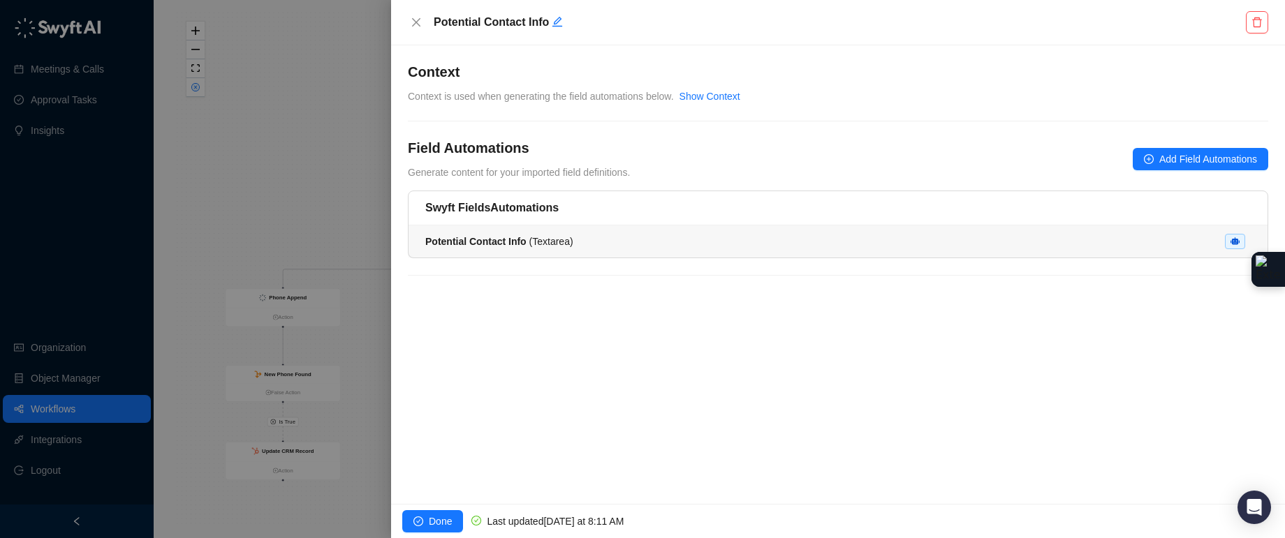
click at [858, 242] on div "Potential Contact Info ( Textarea )" at bounding box center [837, 241] width 825 height 15
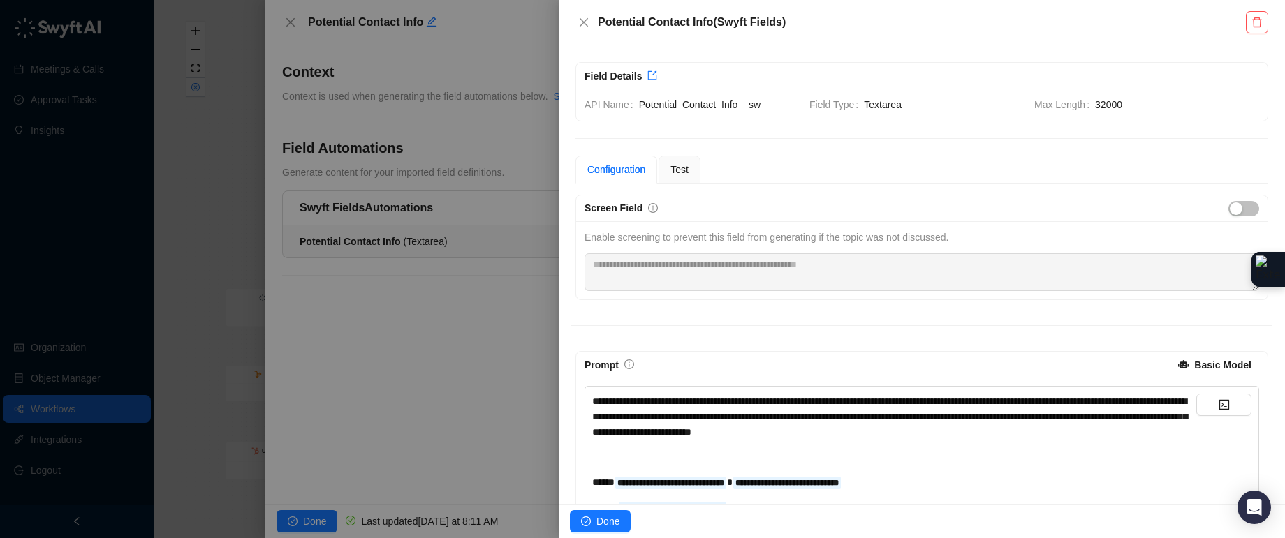
click at [1168, 362] on strong "Basic Model" at bounding box center [1222, 365] width 57 height 11
click at [1168, 363] on strong "Basic Model" at bounding box center [1222, 365] width 57 height 11
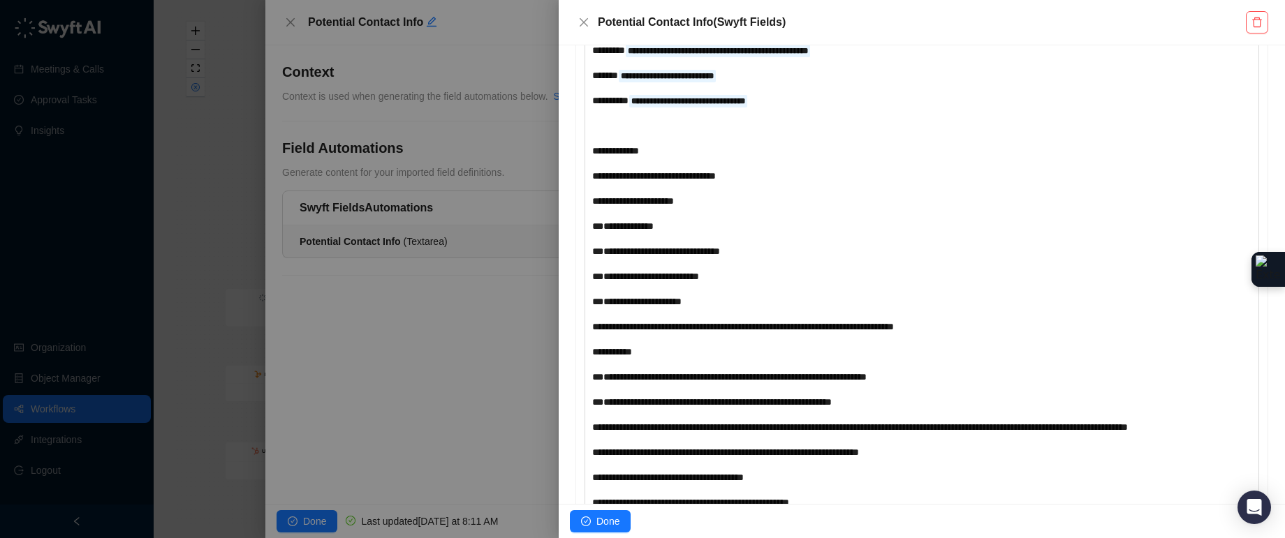
scroll to position [882, 0]
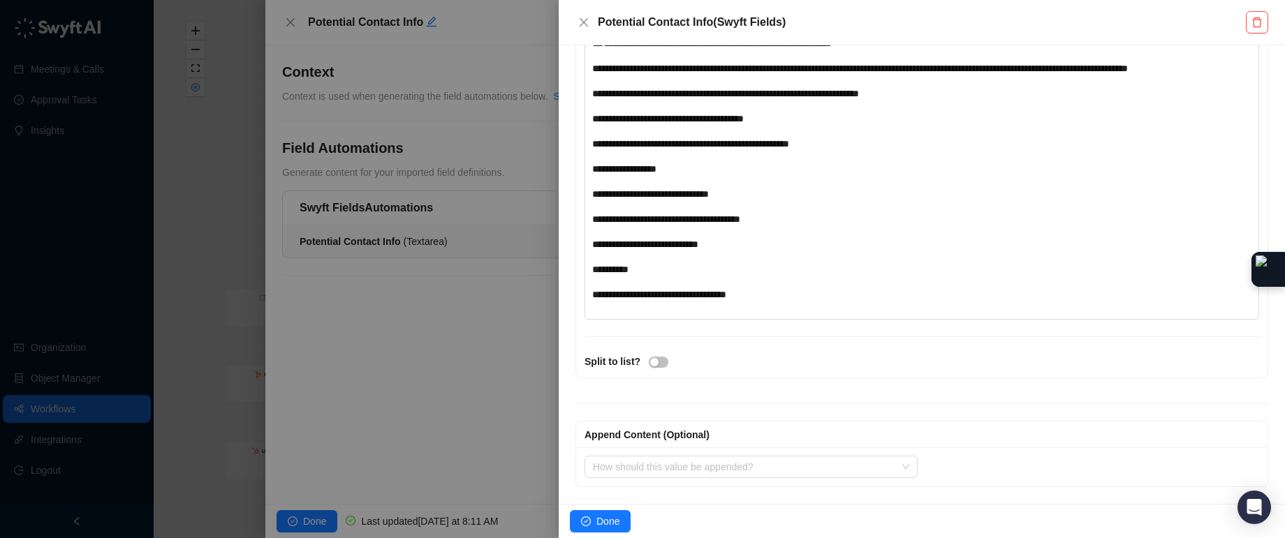
click at [308, 517] on div at bounding box center [642, 269] width 1285 height 538
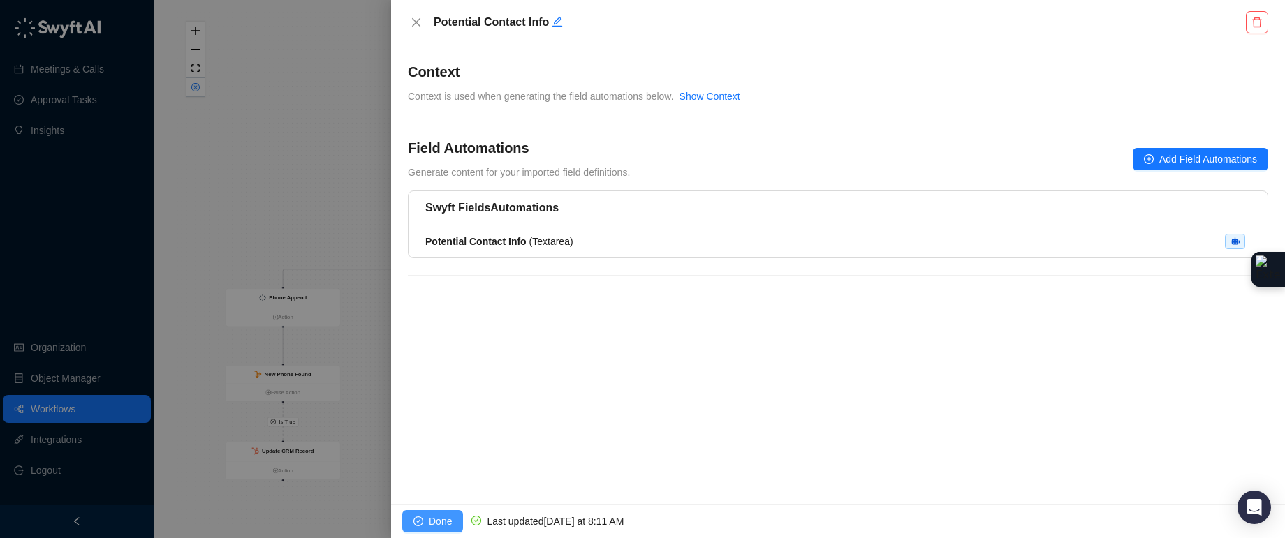
click at [433, 516] on span "Done" at bounding box center [440, 521] width 23 height 15
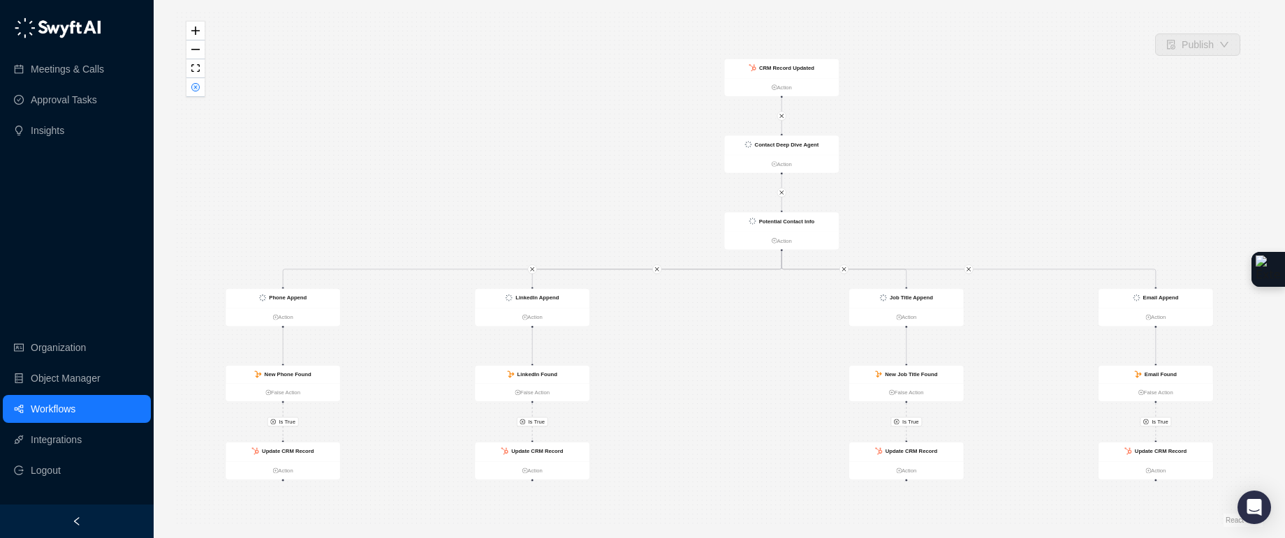
click at [196, 101] on div "Is True Is True Is True Is True Contact Deep Dive Agent Action Potential Contac…" at bounding box center [719, 269] width 1087 height 516
click at [198, 88] on icon "close-circle" at bounding box center [195, 87] width 7 height 7
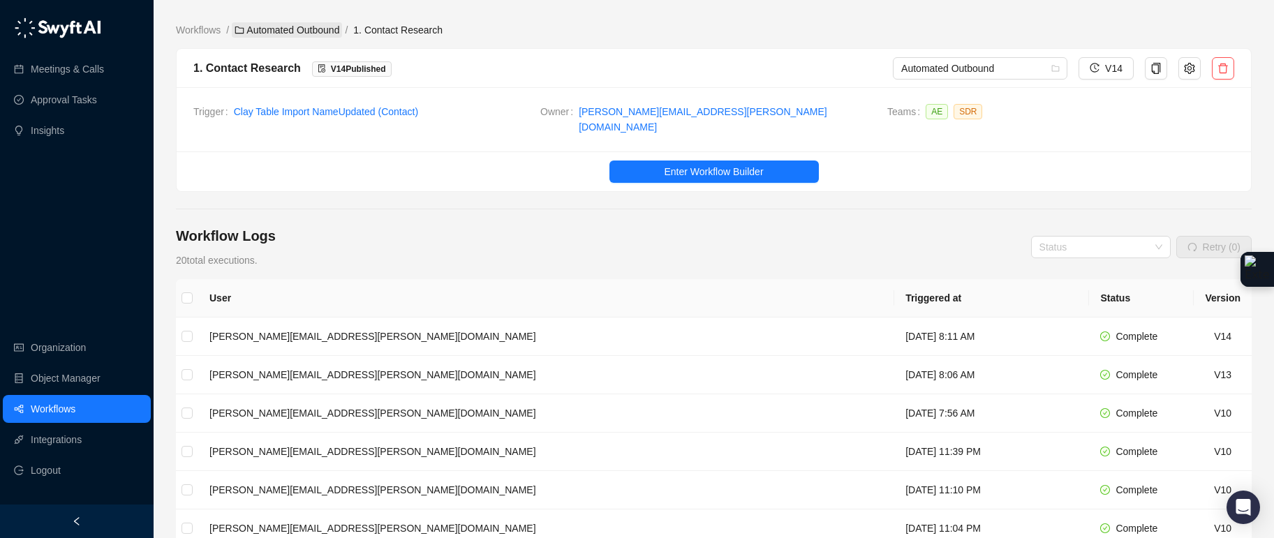
click at [316, 29] on link "Automated Outbound" at bounding box center [287, 29] width 110 height 15
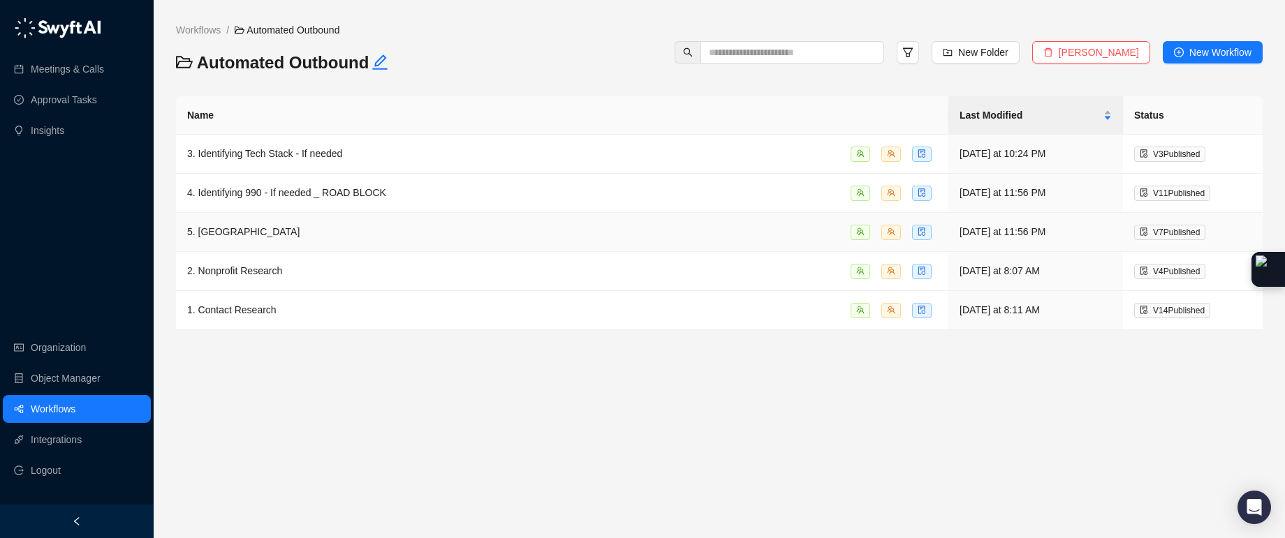
click at [325, 226] on div "5. [GEOGRAPHIC_DATA]" at bounding box center [562, 232] width 750 height 16
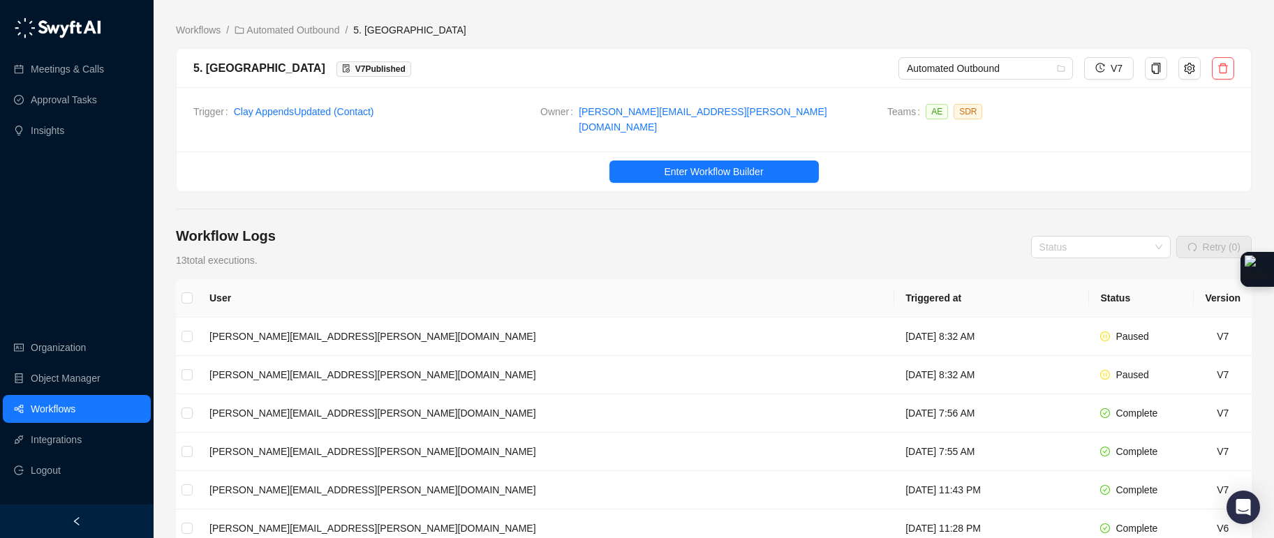
scroll to position [3, 0]
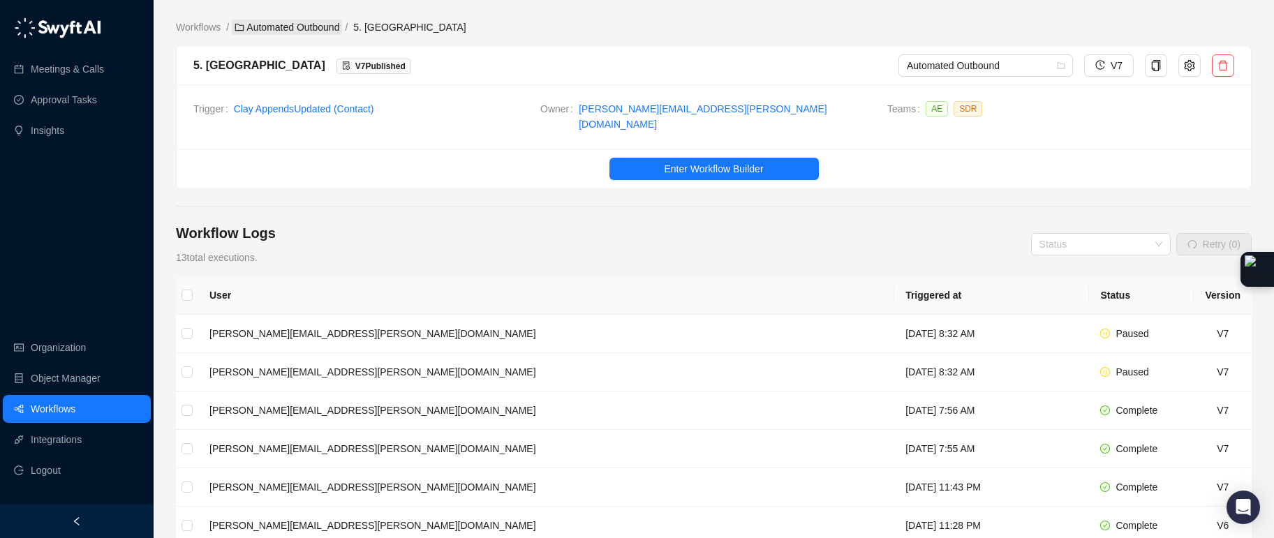
click at [332, 29] on link "Automated Outbound" at bounding box center [287, 27] width 110 height 15
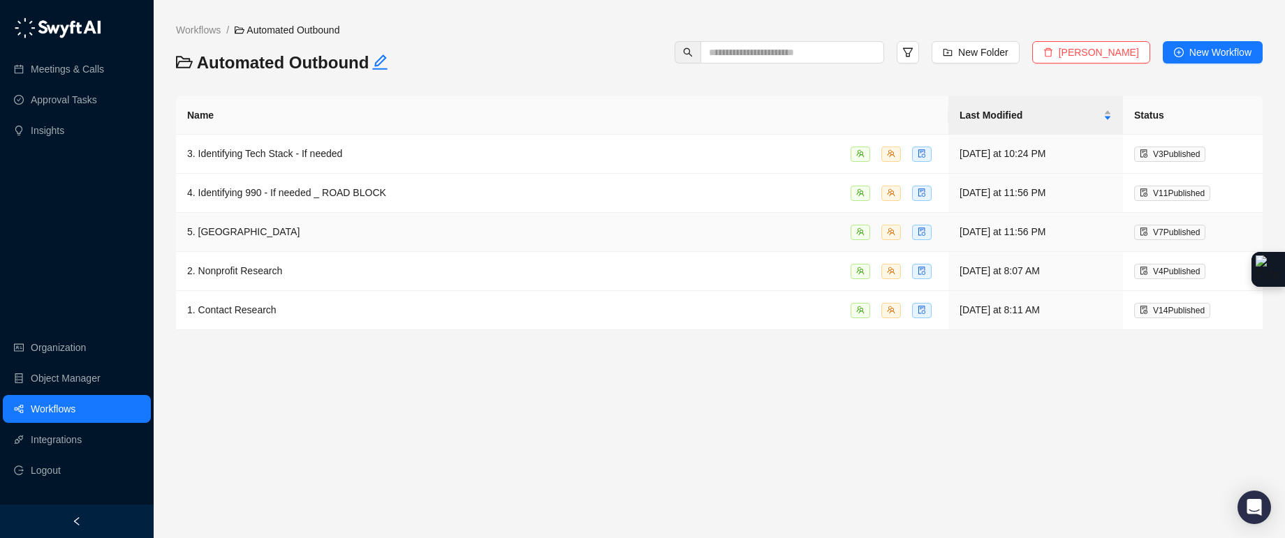
click at [331, 226] on div "5. [GEOGRAPHIC_DATA]" at bounding box center [562, 232] width 750 height 16
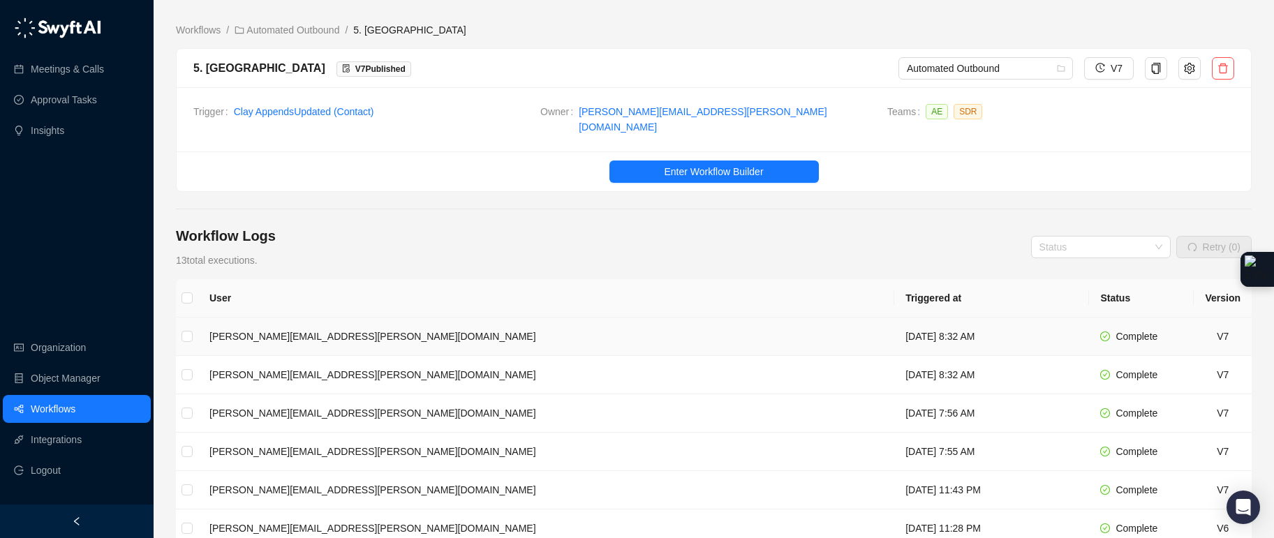
click at [895, 326] on td "Thursday, 08/28/25, 8:32 AM" at bounding box center [992, 337] width 195 height 38
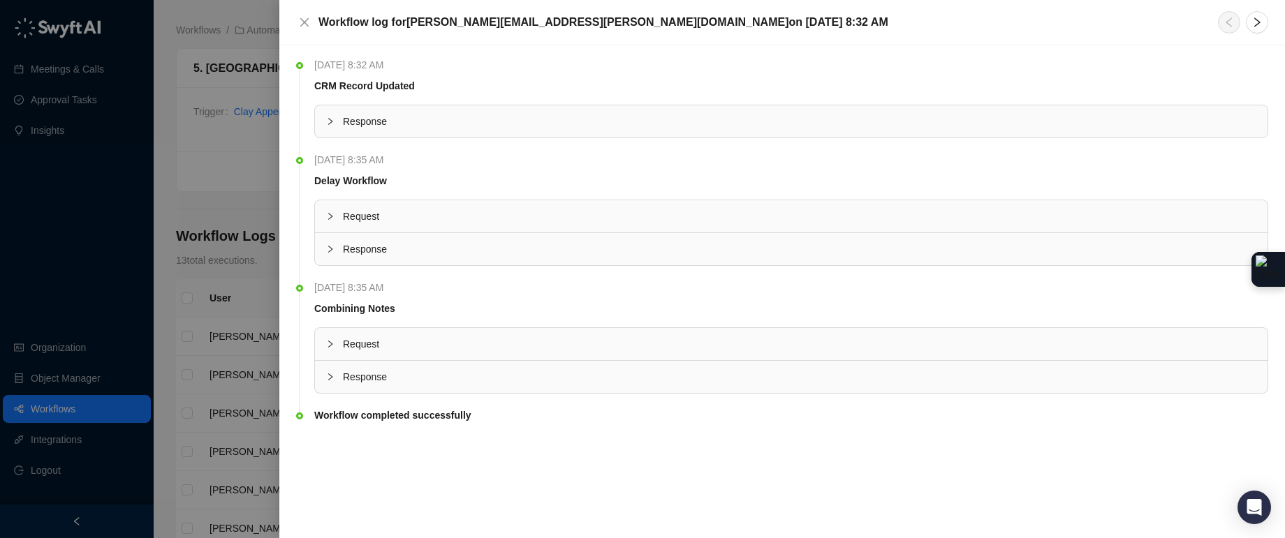
click at [323, 116] on div "Response" at bounding box center [791, 121] width 953 height 32
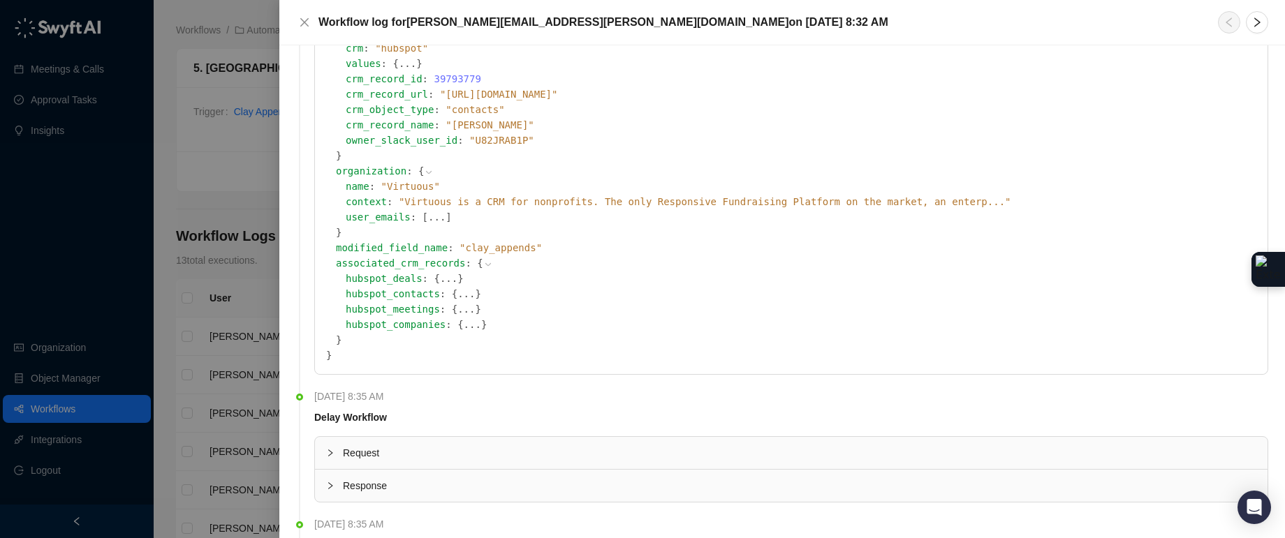
scroll to position [453, 0]
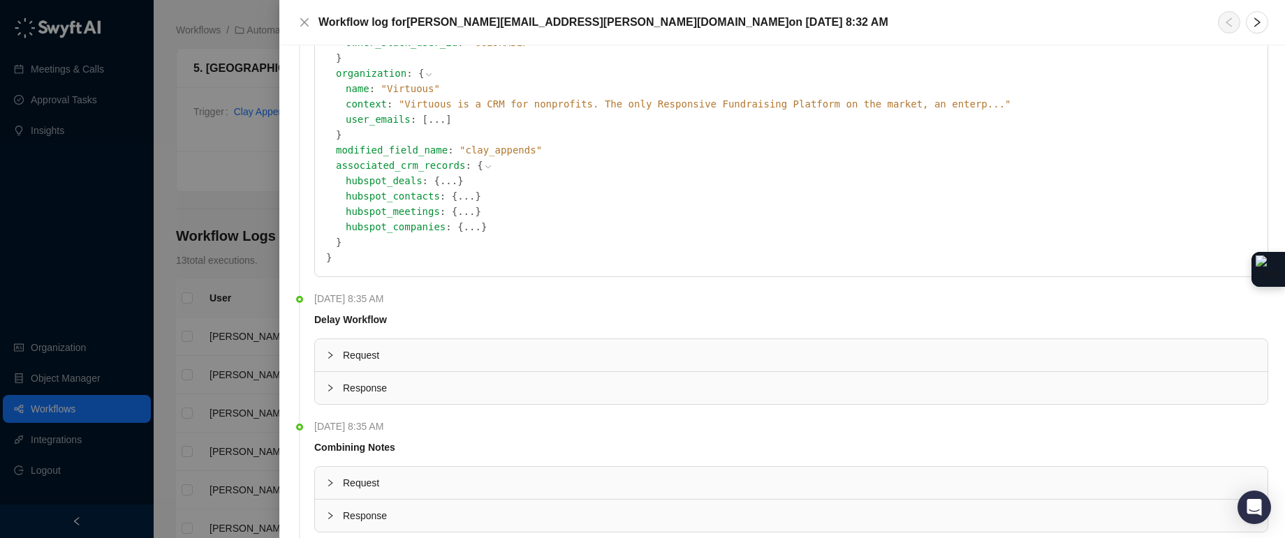
click at [328, 393] on div at bounding box center [334, 388] width 17 height 15
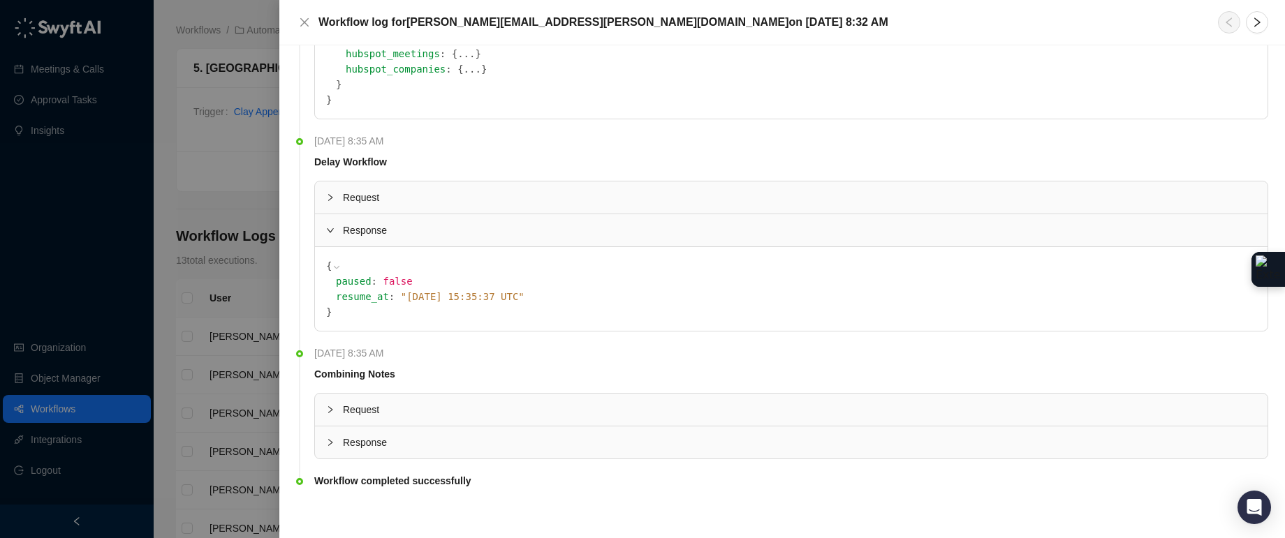
scroll to position [615, 0]
click at [383, 441] on span "Response" at bounding box center [799, 438] width 913 height 15
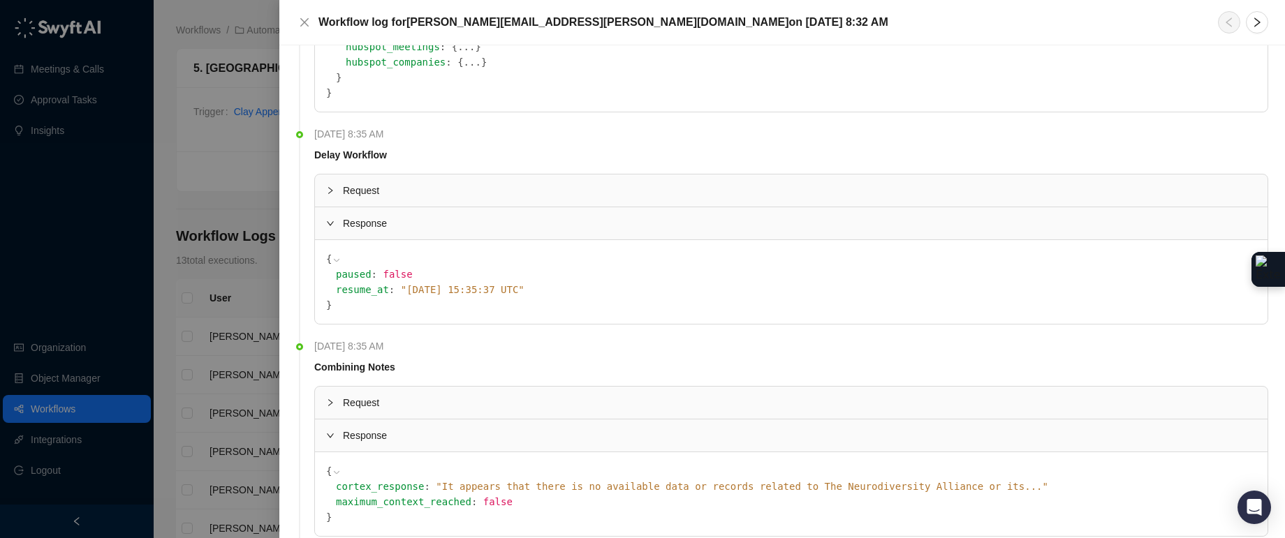
click at [583, 484] on span "" It appears that there is no available data or records related to The Neurodiv…" at bounding box center [742, 486] width 612 height 11
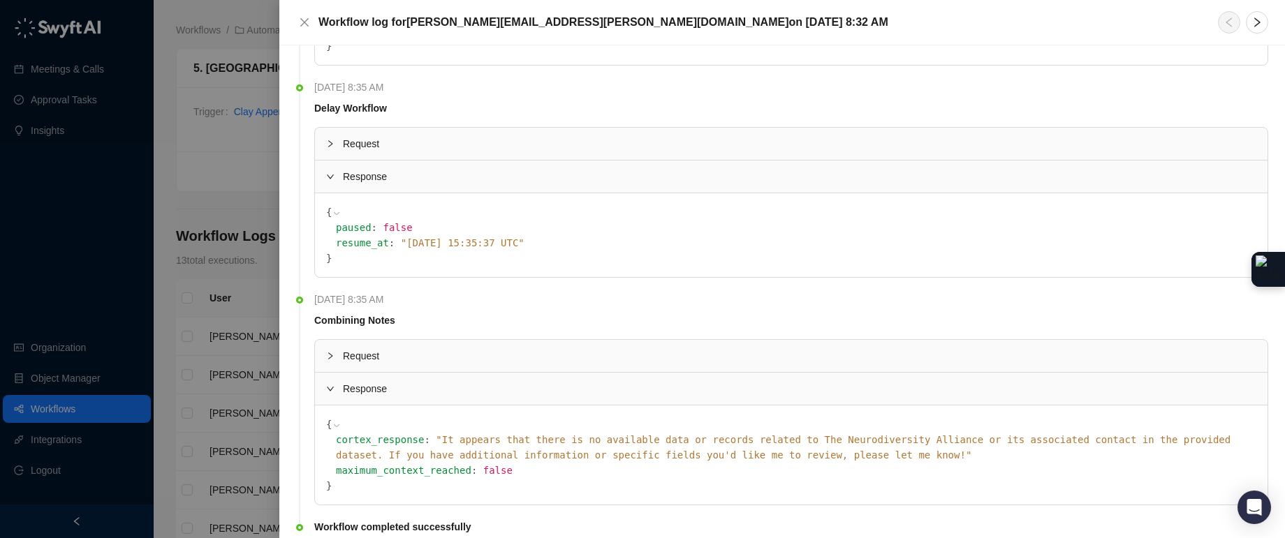
scroll to position [667, 0]
click at [301, 21] on icon "close" at bounding box center [304, 22] width 11 height 11
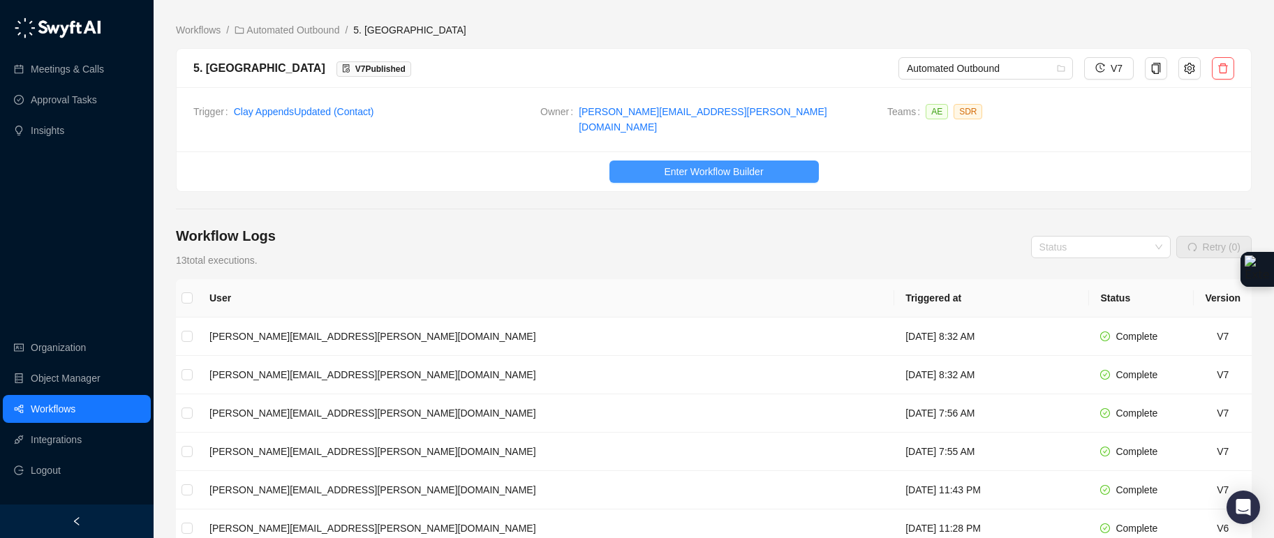
click at [712, 170] on button "Enter Workflow Builder" at bounding box center [714, 172] width 209 height 22
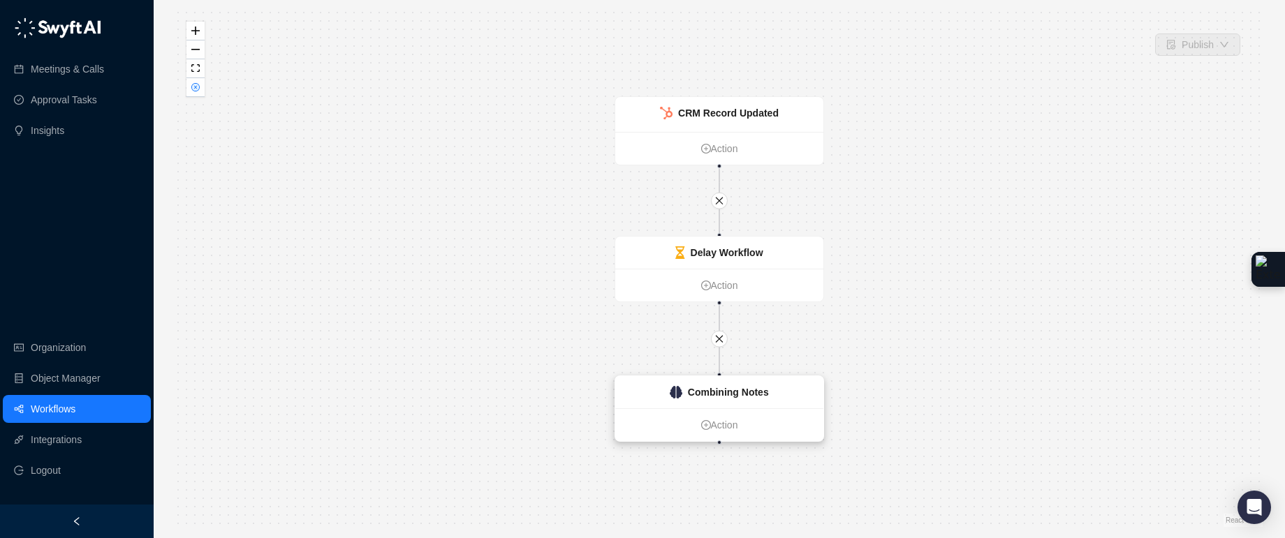
click at [799, 390] on div "Combining Notes" at bounding box center [719, 392] width 208 height 32
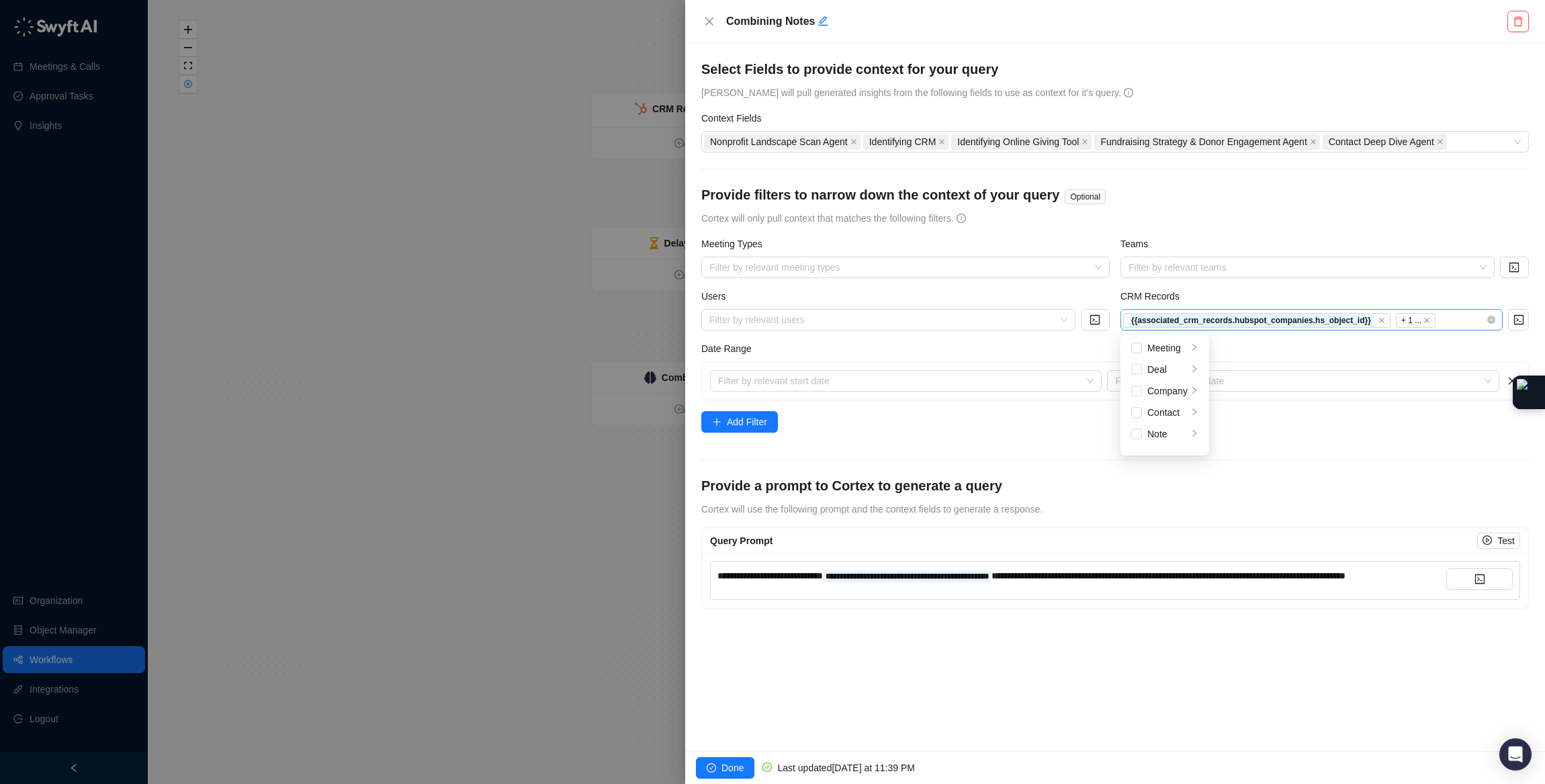
click at [1124, 325] on div "{{associated_crm_records.hubspot_companies.hs_object_id}} {{crm_record.values.h…" at bounding box center [1304, 320] width 363 height 15
click at [1124, 520] on form "**********" at bounding box center [1115, 334] width 827 height 549
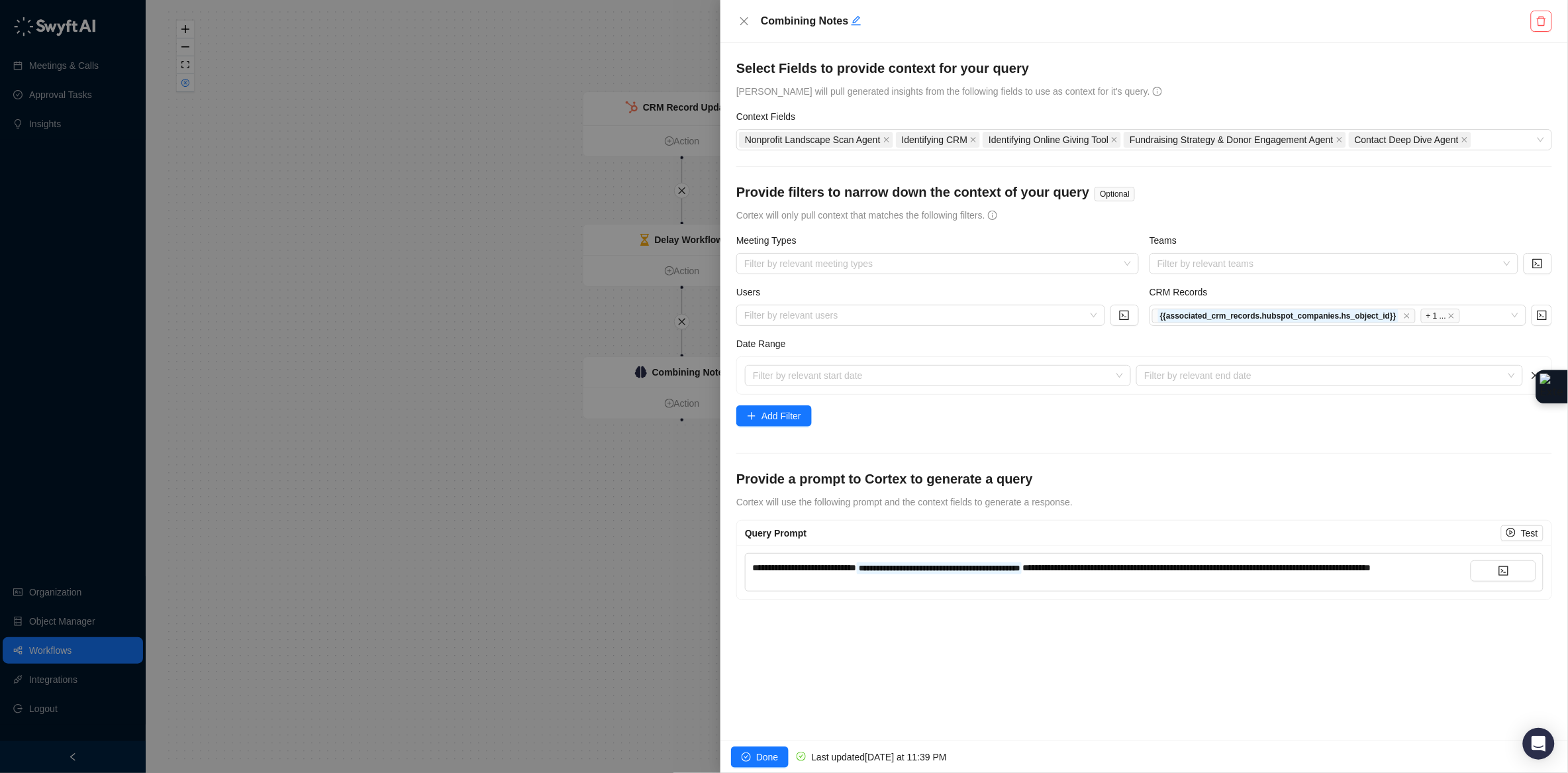
click at [372, 309] on div at bounding box center [784, 386] width 1568 height 773
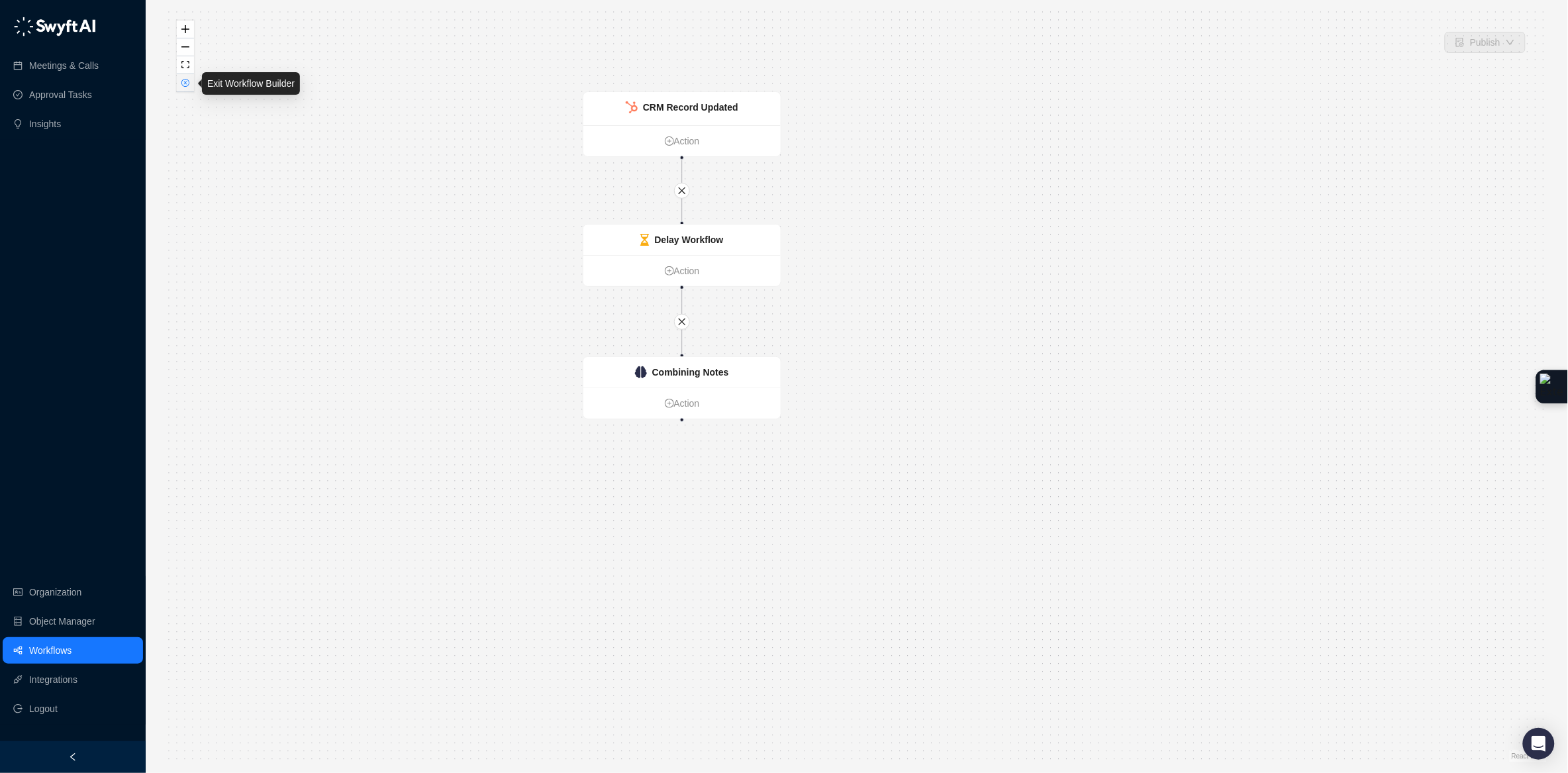
click at [185, 91] on button "button" at bounding box center [185, 83] width 17 height 18
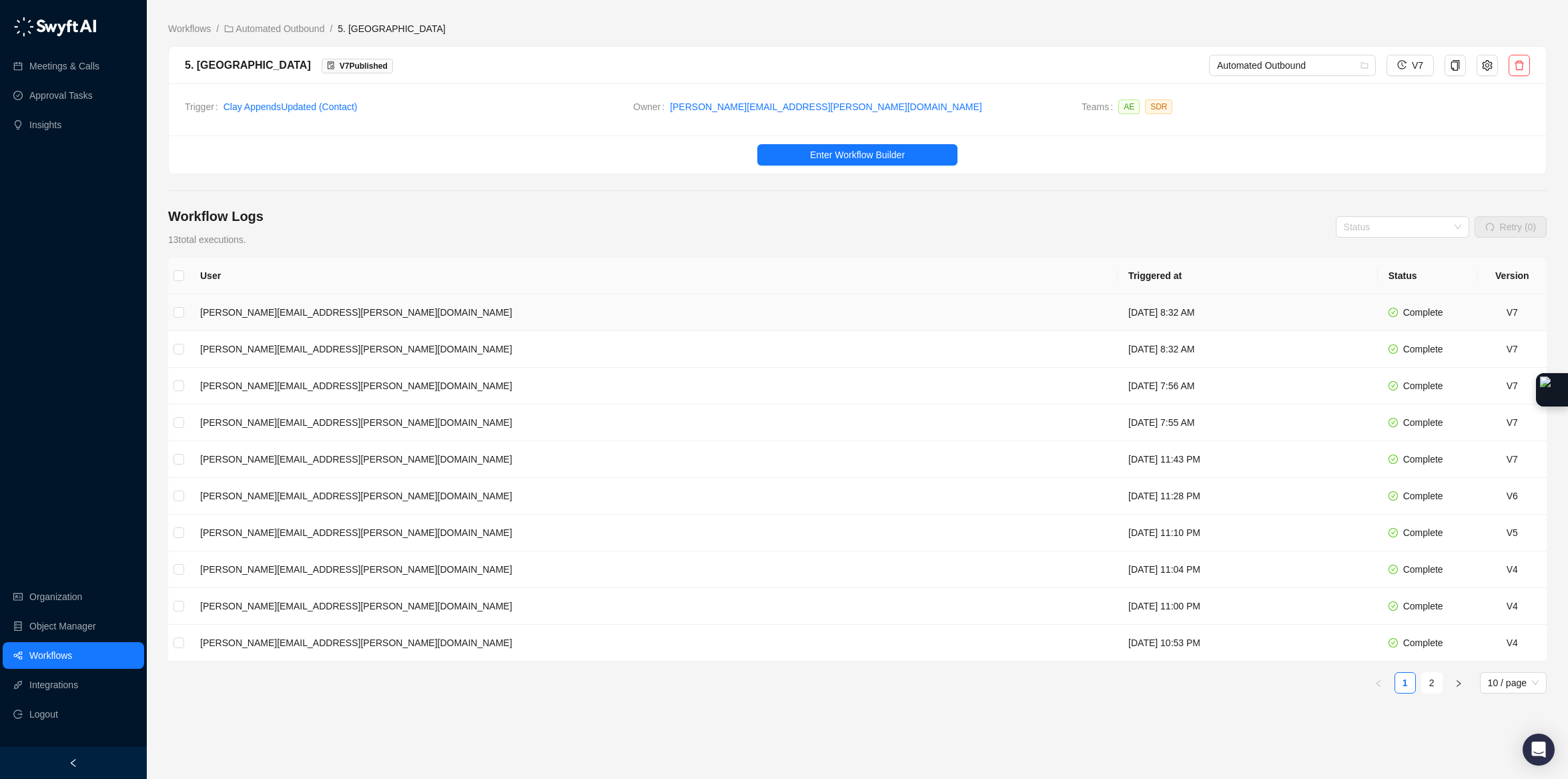
click at [419, 309] on td "[PERSON_NAME][EMAIL_ADDRESS][PERSON_NAME][DOMAIN_NAME]" at bounding box center [653, 313] width 928 height 36
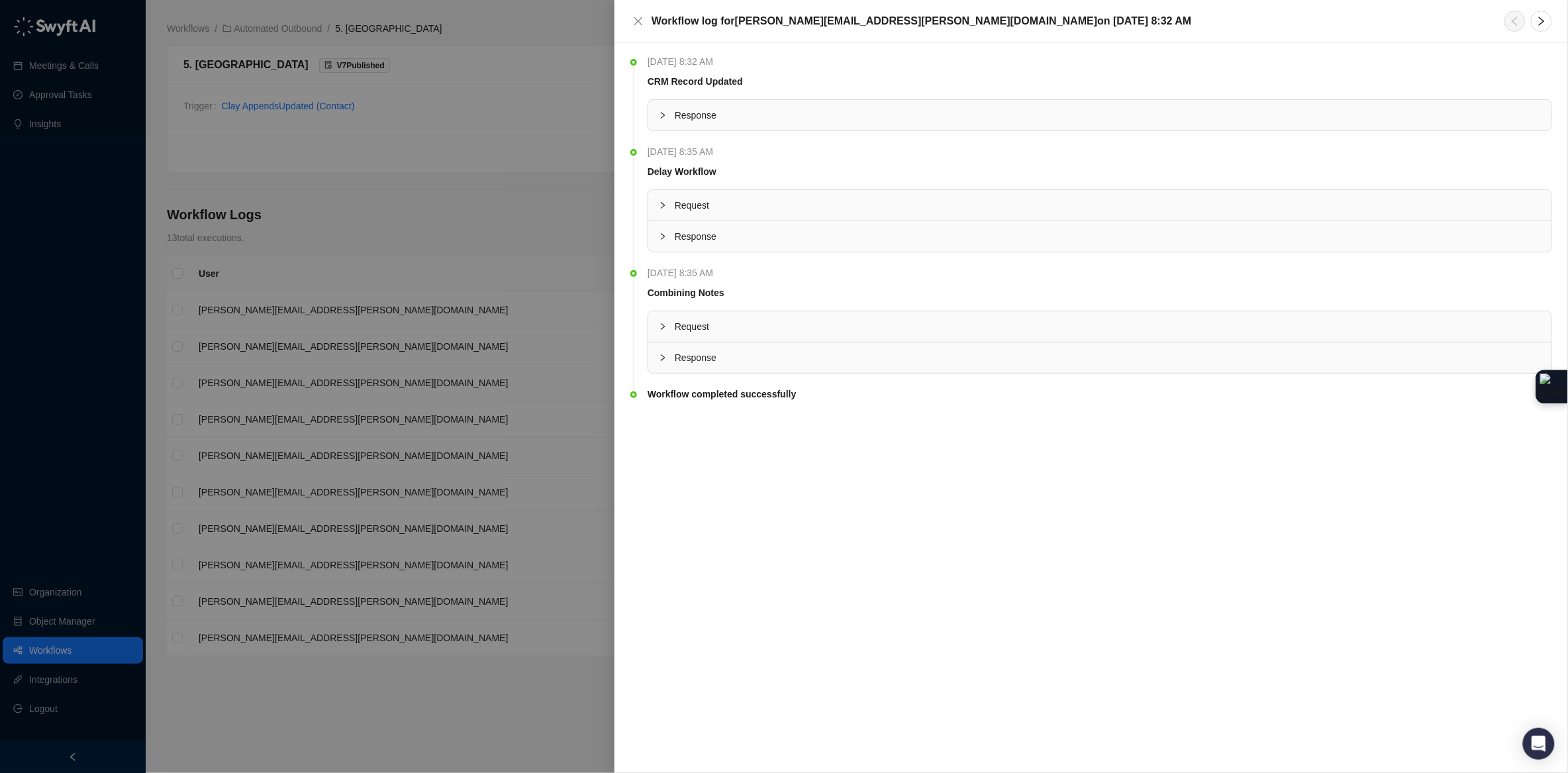
click at [707, 355] on span "Response" at bounding box center [1107, 357] width 866 height 14
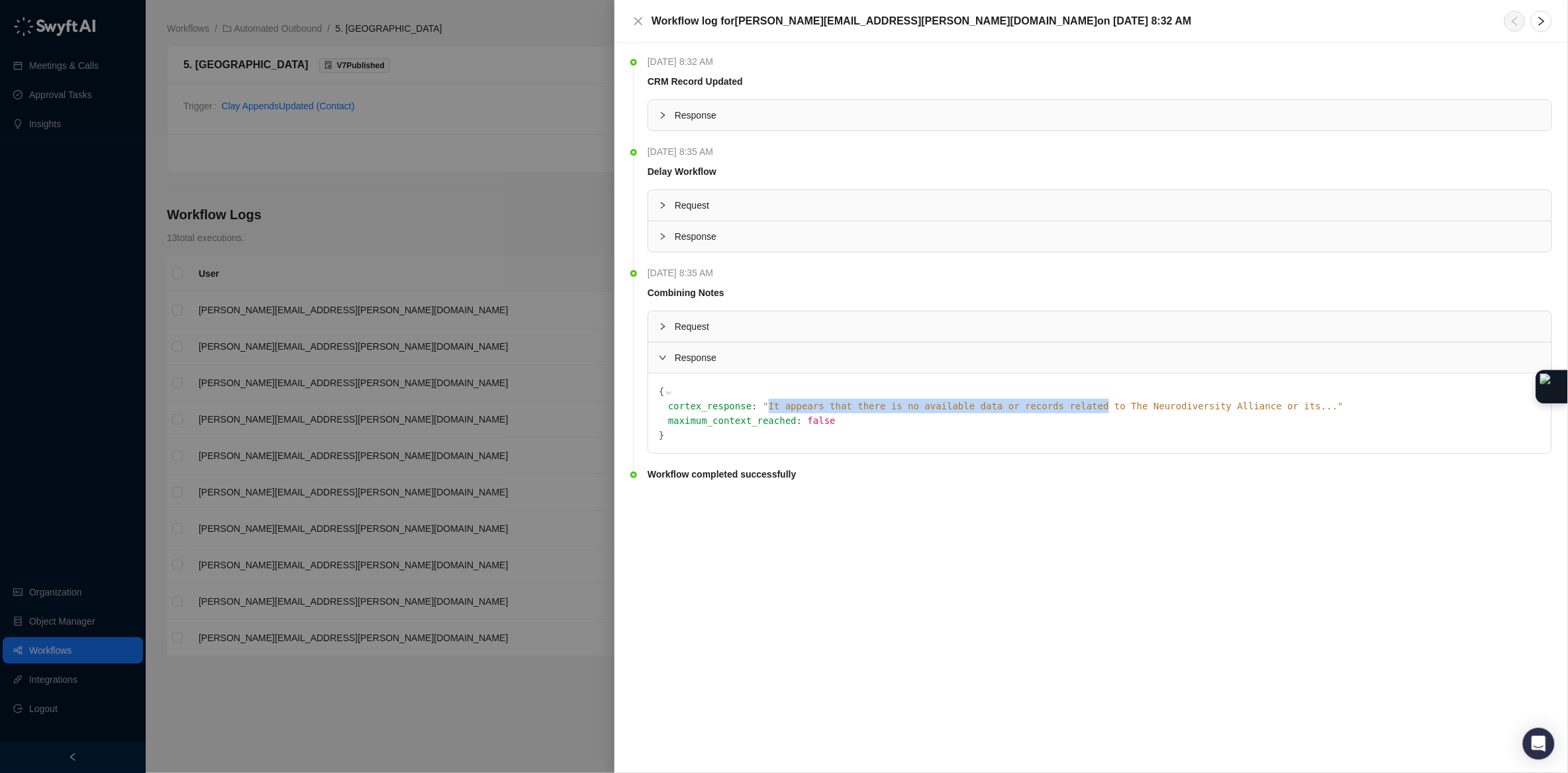
drag, startPoint x: 767, startPoint y: 405, endPoint x: 1111, endPoint y: 407, distance: 344.0
click at [1107, 407] on span "" It appears that there is no available data or records related to The Neurodiv…" at bounding box center [1052, 405] width 580 height 10
copy span "It appears that there is no available data or records related"
click at [504, 121] on div at bounding box center [784, 386] width 1568 height 773
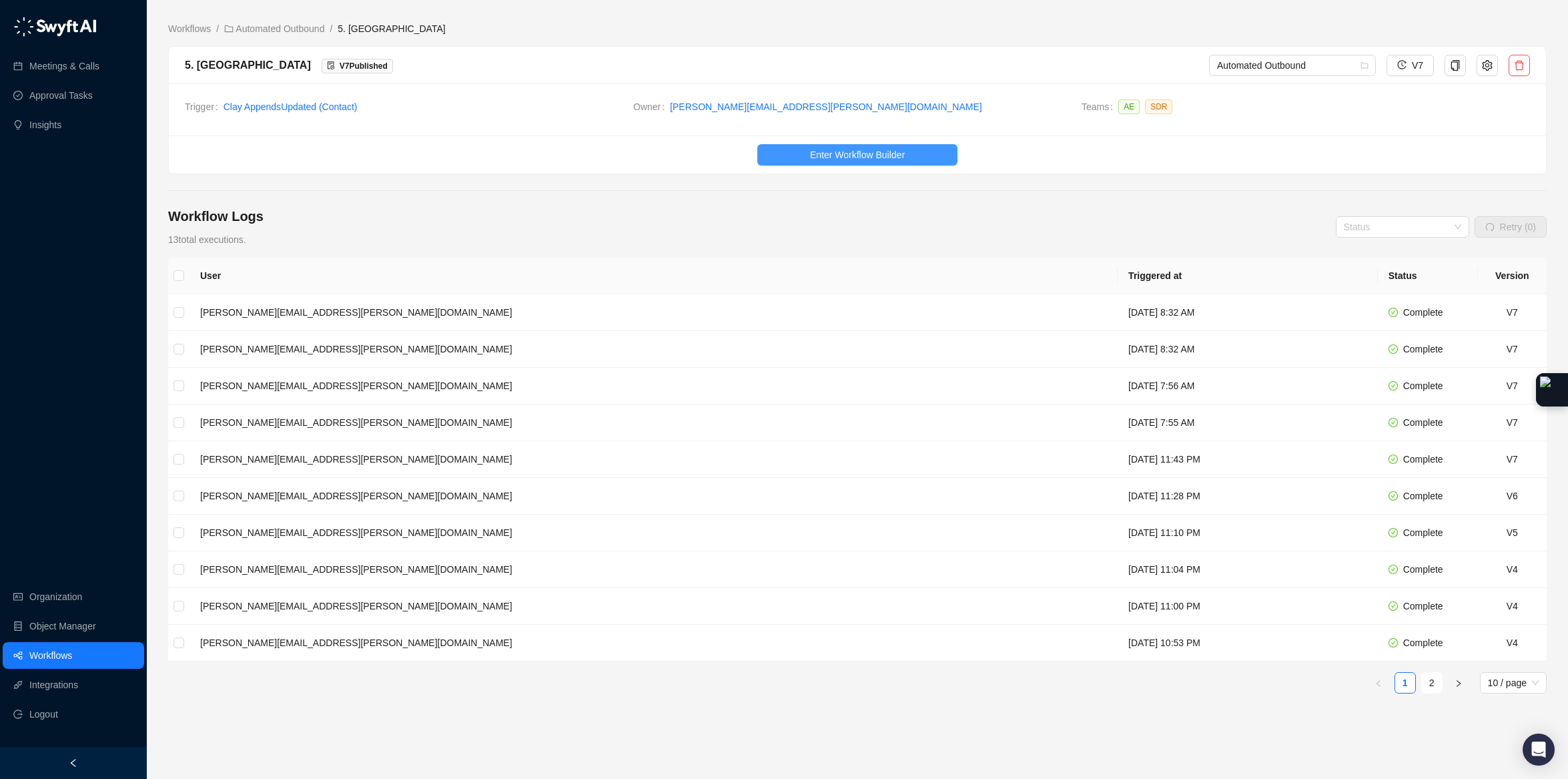
click at [879, 161] on span "Enter Workflow Builder" at bounding box center [857, 154] width 95 height 14
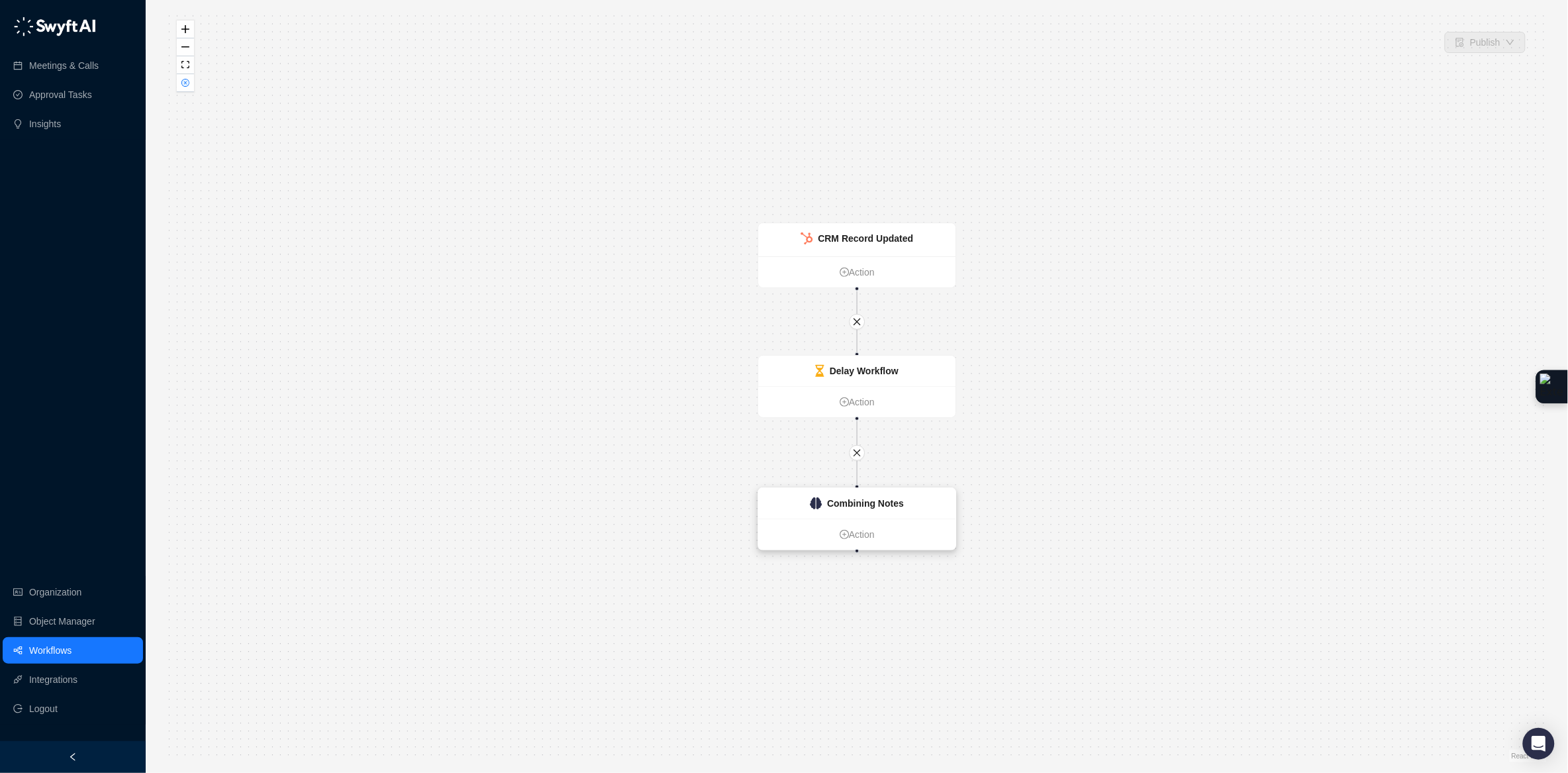
click at [917, 511] on div "Combining Notes" at bounding box center [857, 504] width 197 height 30
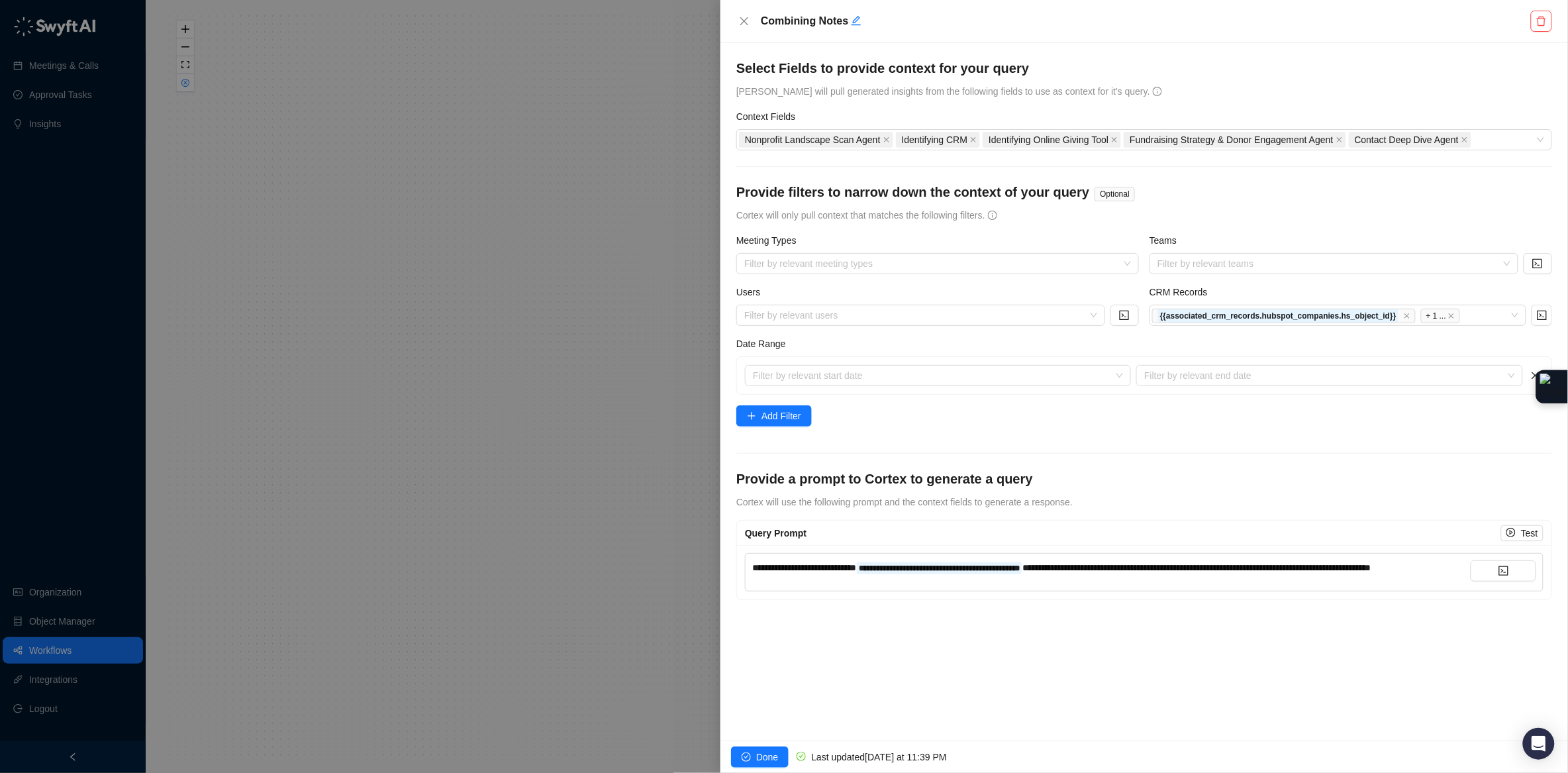
click at [1107, 534] on span "**********" at bounding box center [1196, 568] width 349 height 9
click at [1107, 534] on button "button" at bounding box center [1503, 571] width 65 height 21
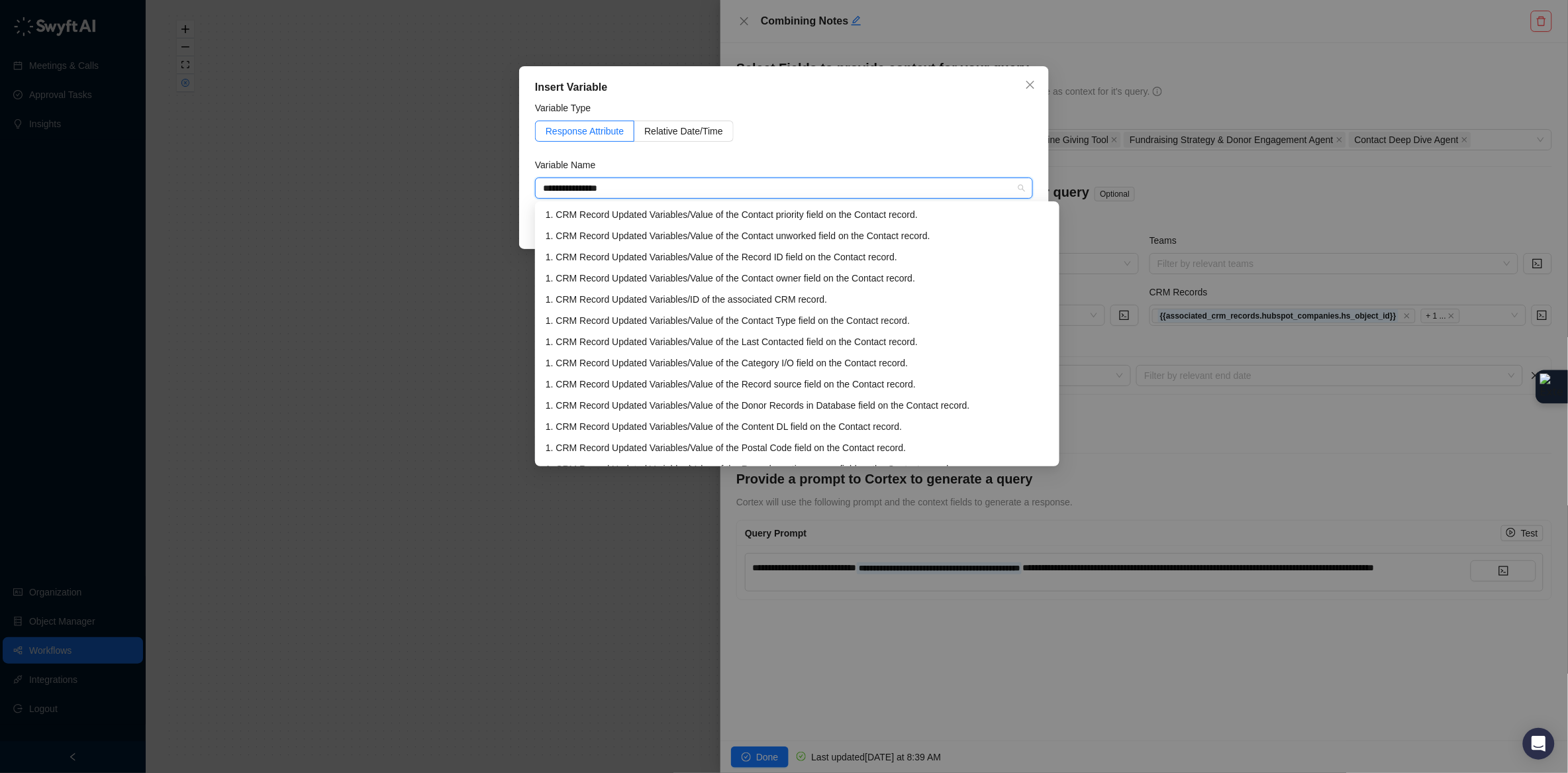
type input "**********"
click at [934, 258] on div "1. CRM Record Updated Variables / Value of the Record ID field on the Contact r…" at bounding box center [796, 256] width 503 height 14
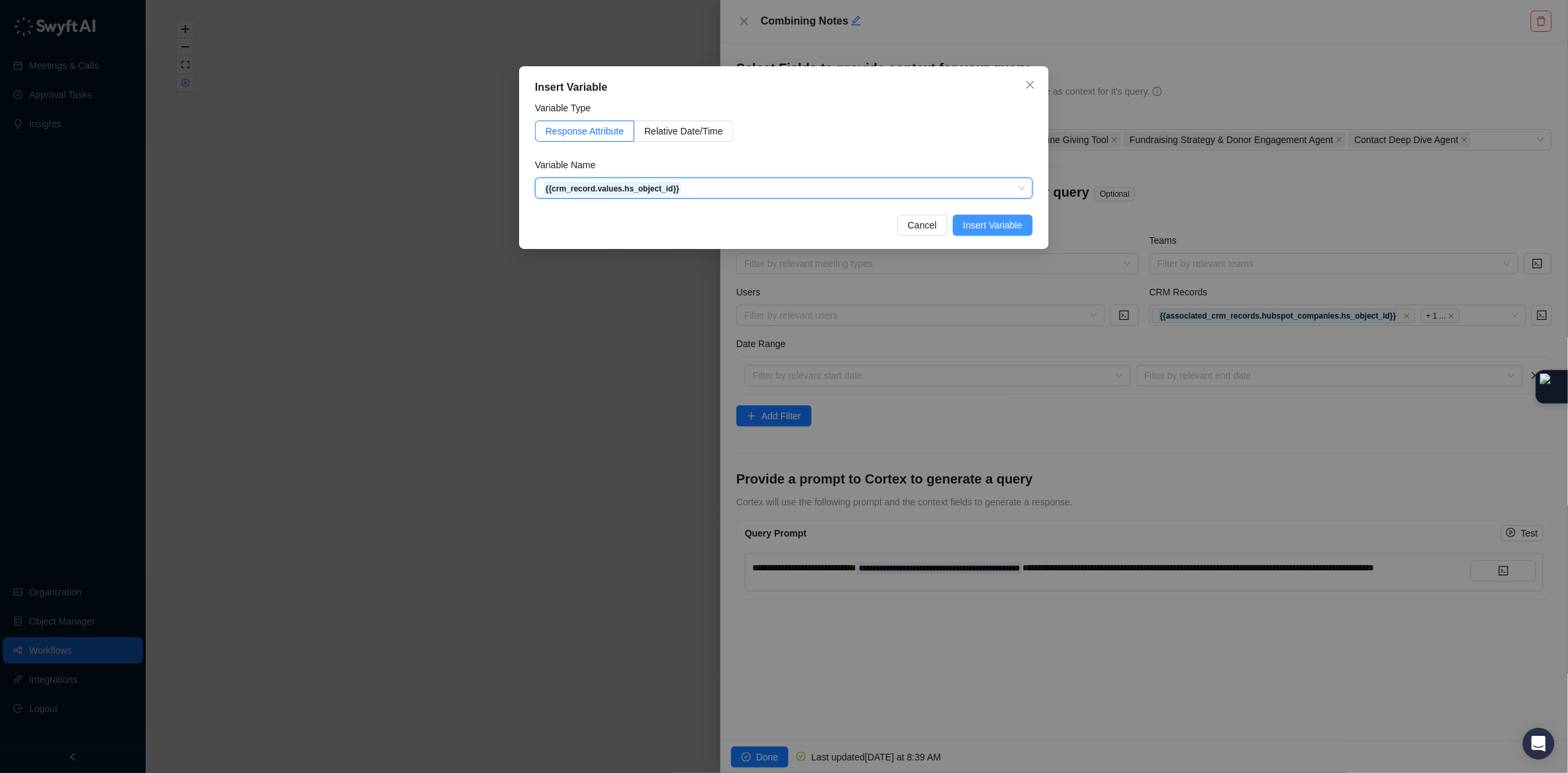
click at [971, 230] on span "Insert Variable" at bounding box center [993, 225] width 59 height 14
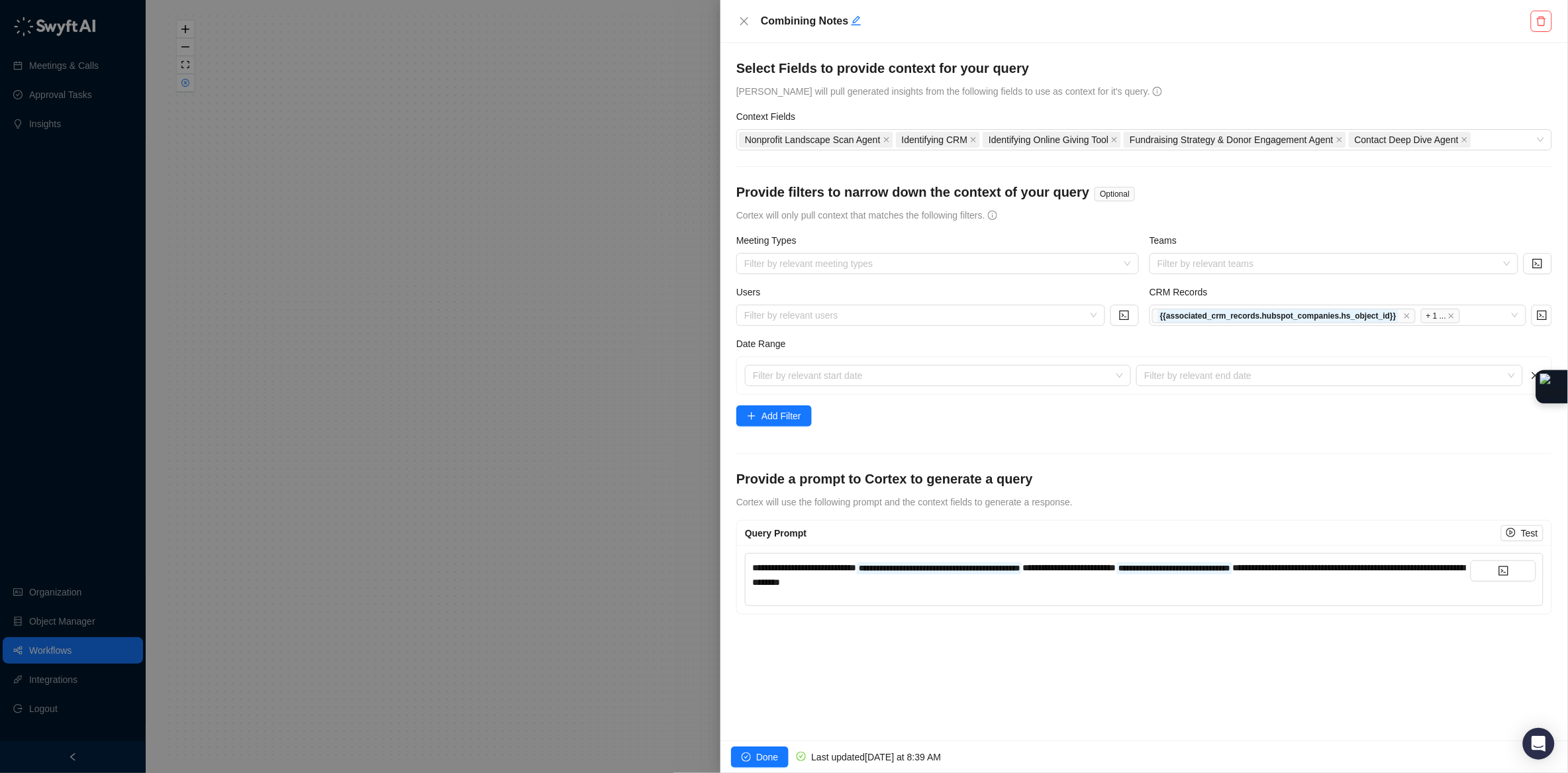
drag, startPoint x: 756, startPoint y: 752, endPoint x: 863, endPoint y: 686, distance: 125.7
click at [862, 534] on div "**********" at bounding box center [1144, 386] width 848 height 773
click at [769, 534] on span "Done" at bounding box center [766, 756] width 22 height 14
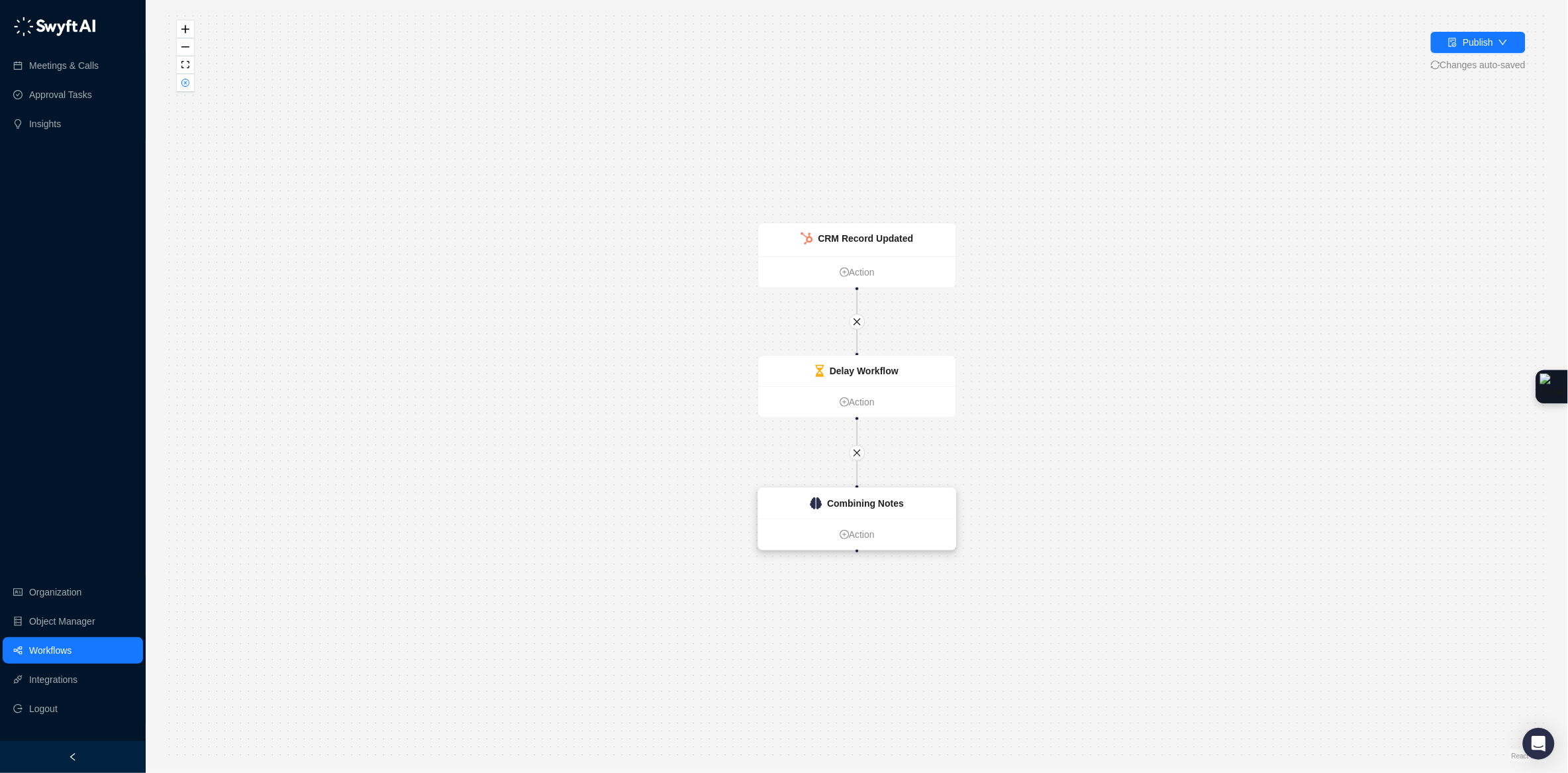
click at [903, 504] on strong "Combining Notes" at bounding box center [865, 503] width 77 height 10
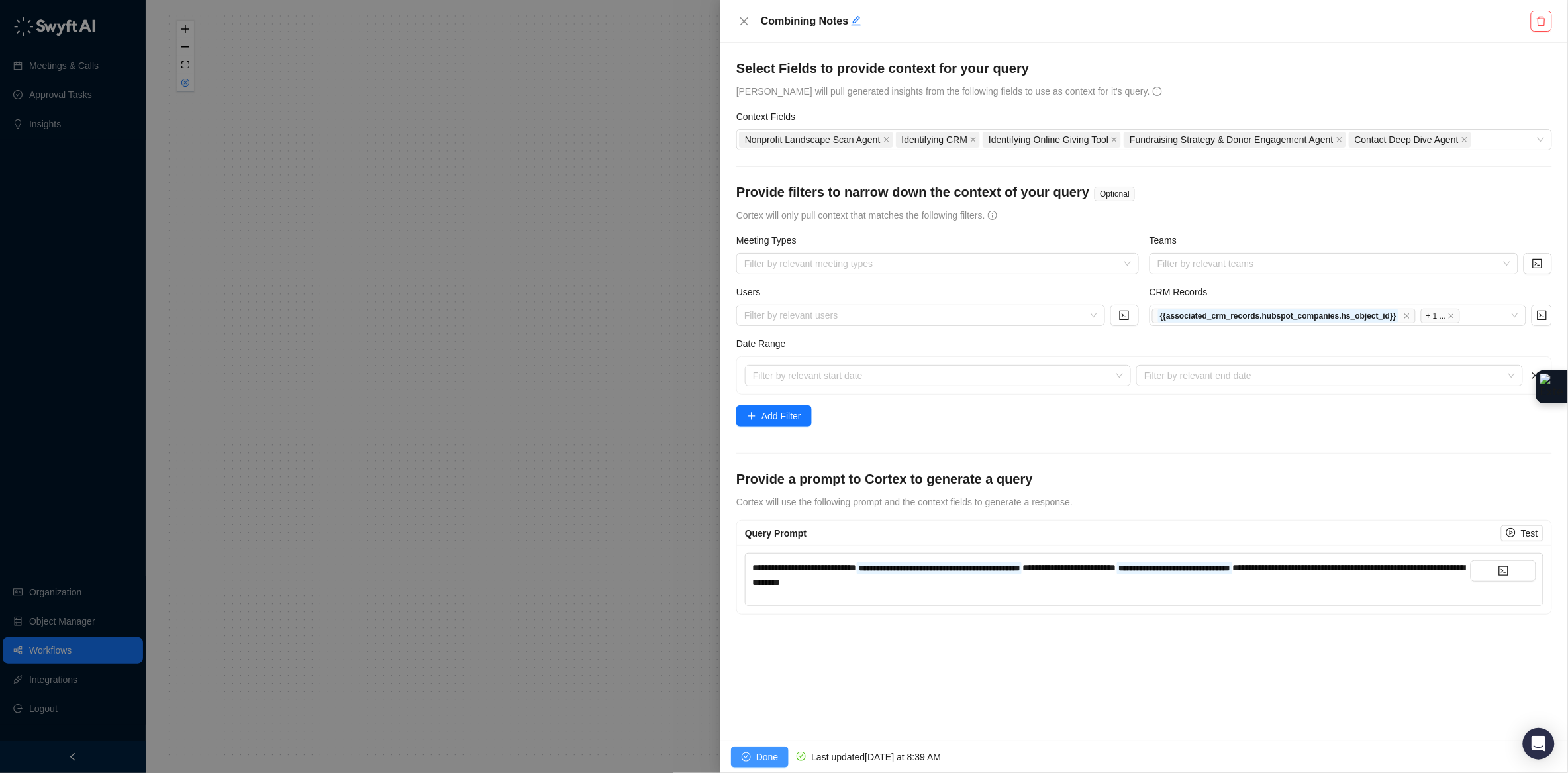
click at [756, 534] on span "Done" at bounding box center [766, 756] width 22 height 14
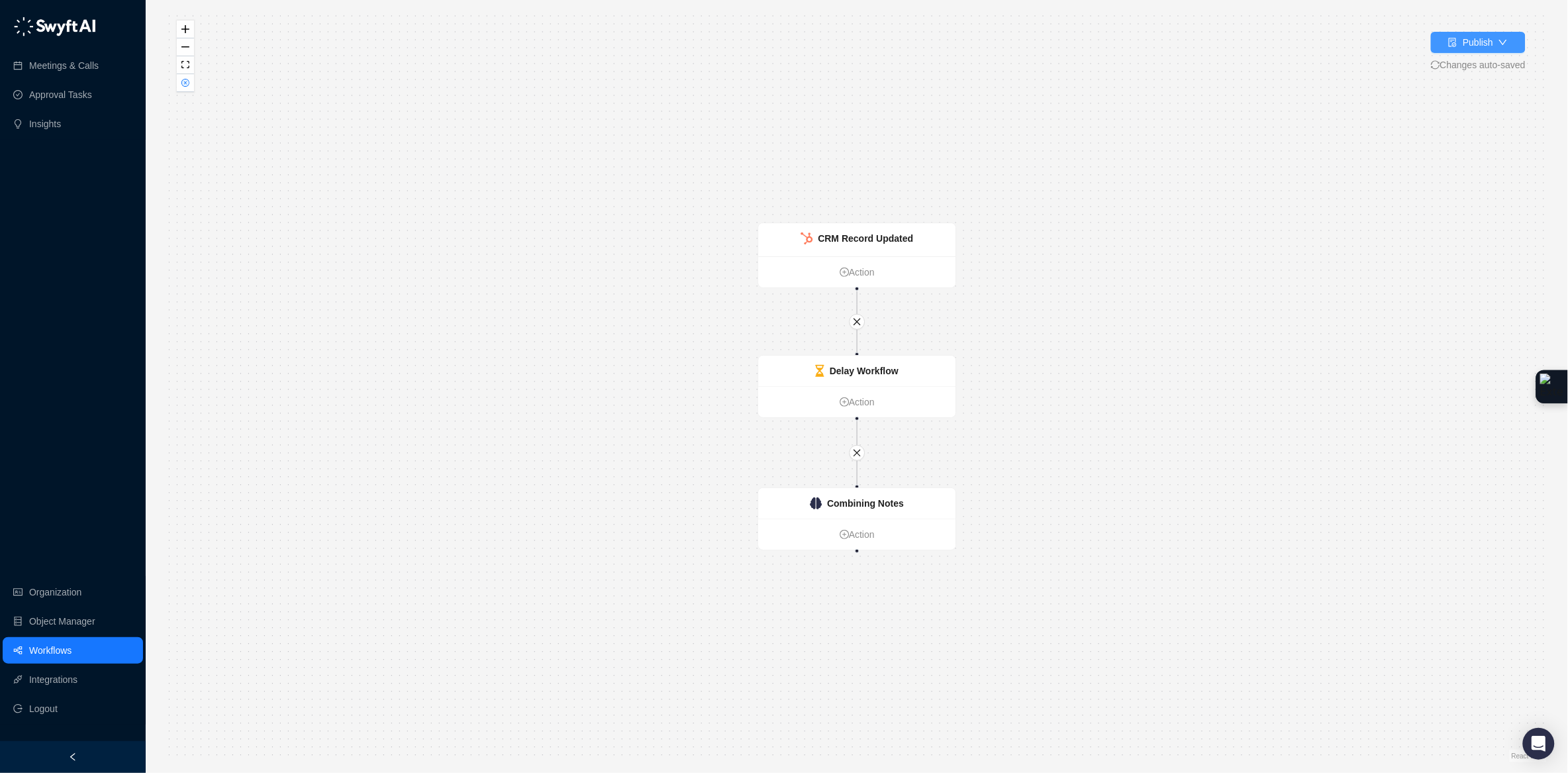
click at [1107, 36] on div "Publish" at bounding box center [1469, 42] width 45 height 14
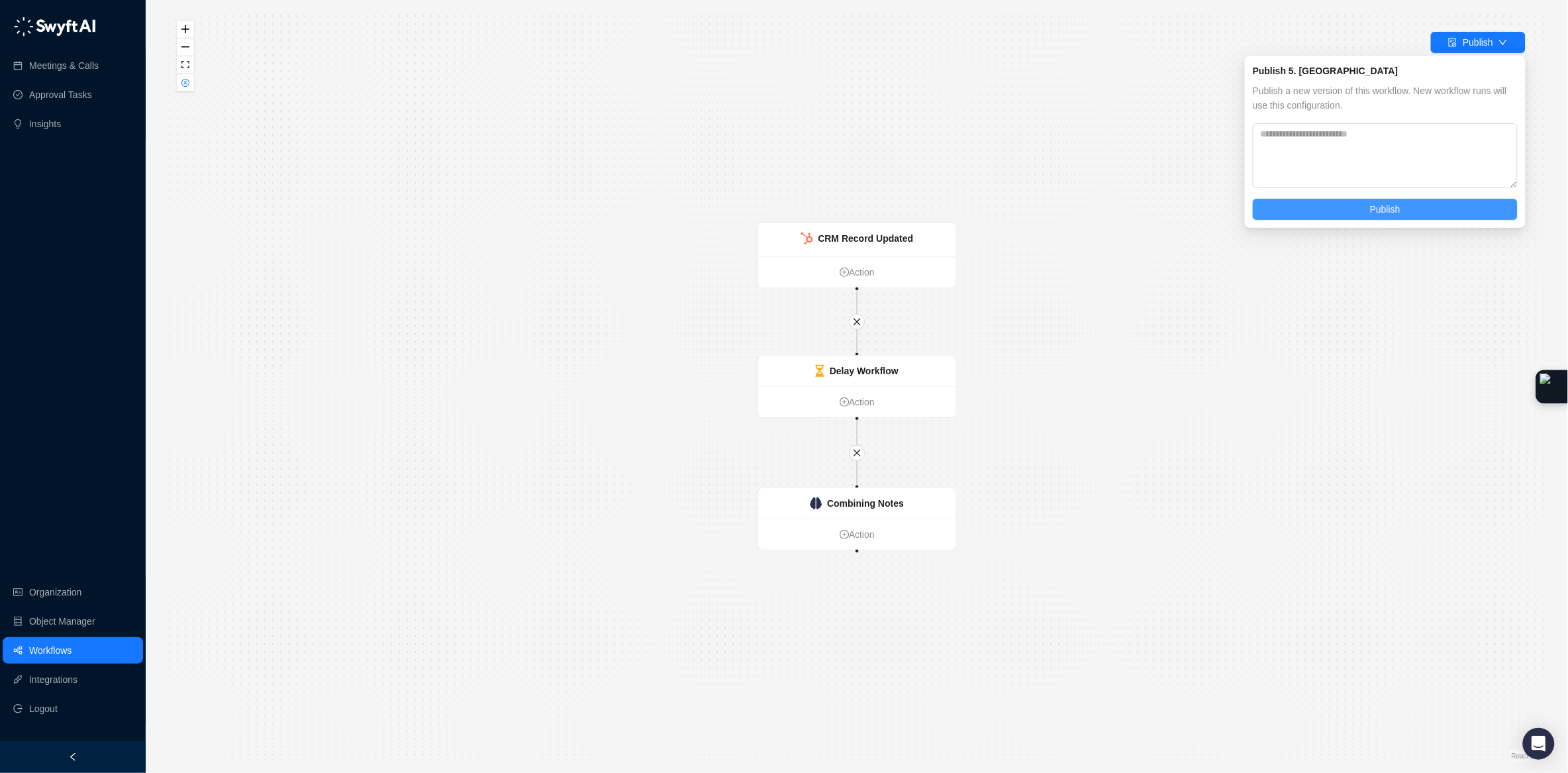
click at [1107, 208] on button "Publish" at bounding box center [1384, 209] width 264 height 21
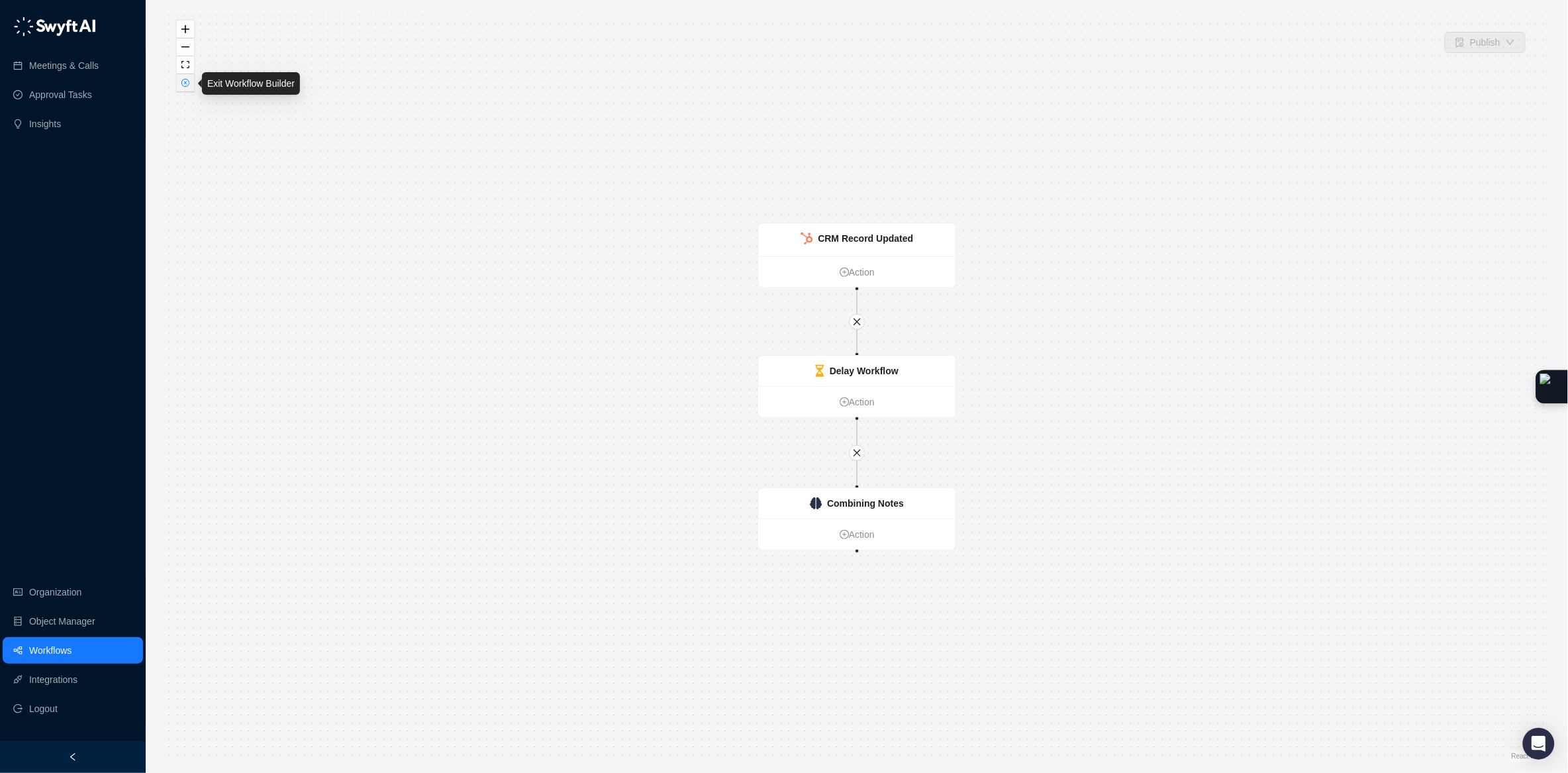
click at [186, 86] on icon "close-circle" at bounding box center [185, 83] width 7 height 7
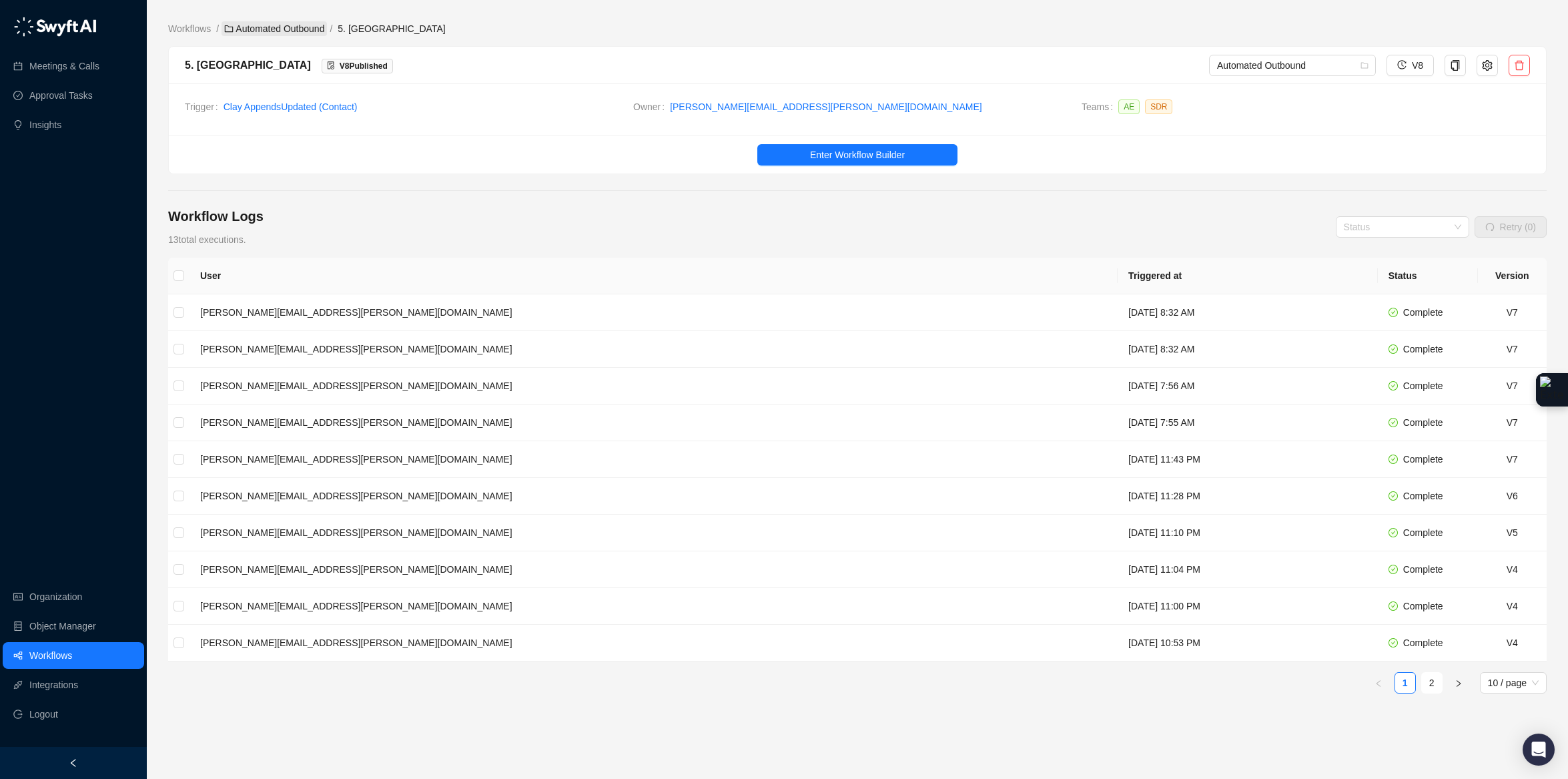
click at [313, 27] on link "Automated Outbound" at bounding box center [274, 28] width 105 height 14
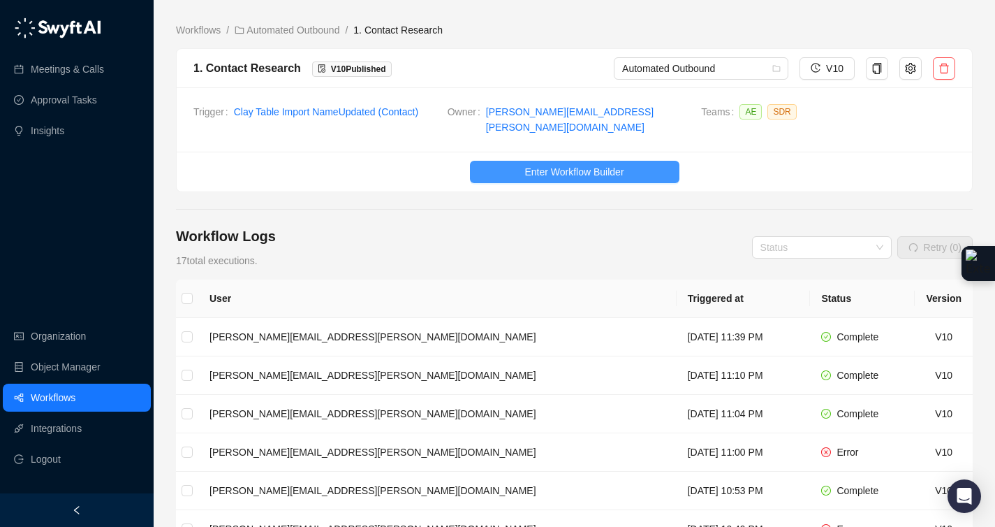
click at [573, 164] on span "Enter Workflow Builder" at bounding box center [573, 171] width 99 height 15
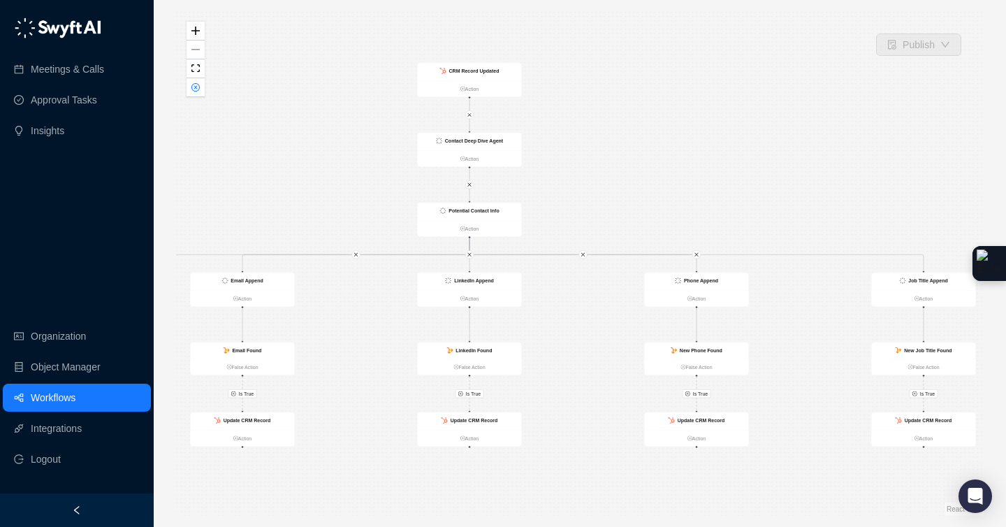
drag, startPoint x: 750, startPoint y: 119, endPoint x: 552, endPoint y: 101, distance: 198.5
click at [553, 101] on div "Is True Is True Is True Is True Contact Deep Dive Agent Action Potential Contac…" at bounding box center [579, 263] width 807 height 504
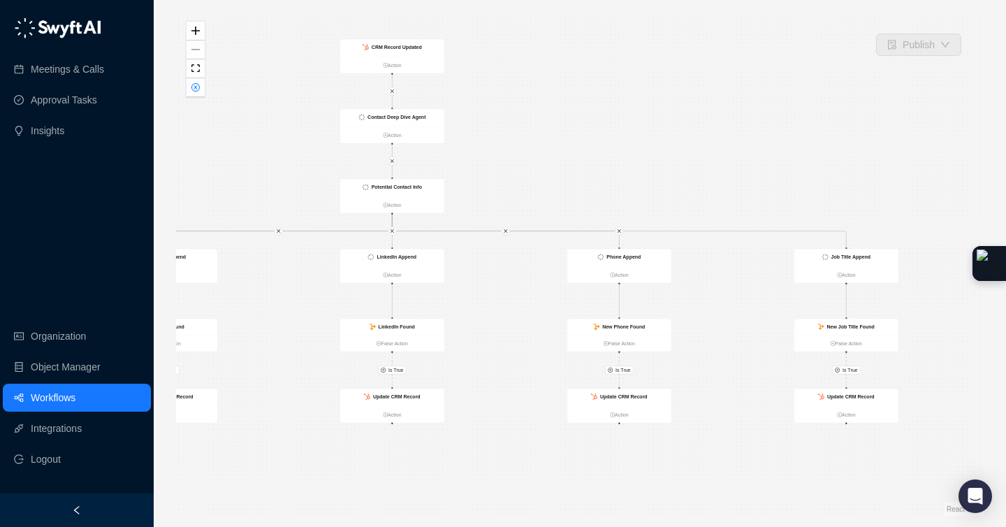
drag, startPoint x: 604, startPoint y: 93, endPoint x: 612, endPoint y: 79, distance: 16.3
click at [612, 79] on div "Is True Is True Is True Is True Contact Deep Dive Agent Action Potential Contac…" at bounding box center [579, 263] width 807 height 504
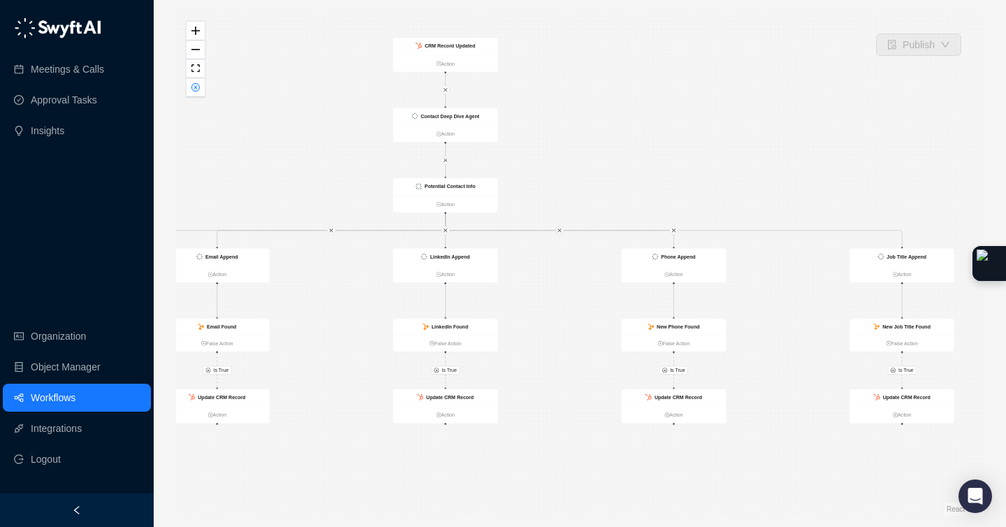
drag, startPoint x: 570, startPoint y: 88, endPoint x: 644, endPoint y: 84, distance: 74.1
click at [644, 84] on div "Is True Is True Is True Is True Contact Deep Dive Agent Action Potential Contac…" at bounding box center [579, 263] width 807 height 504
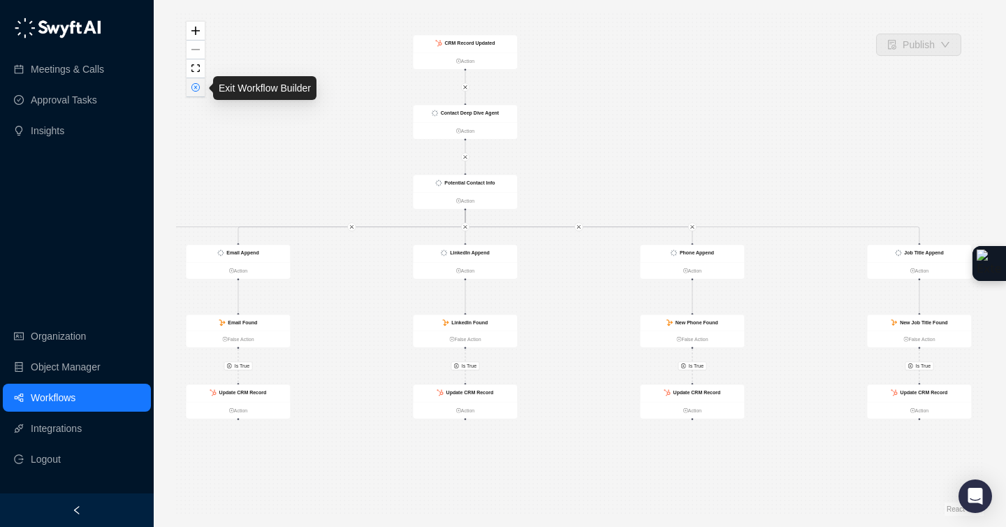
click at [197, 89] on icon "close-circle" at bounding box center [195, 87] width 7 height 7
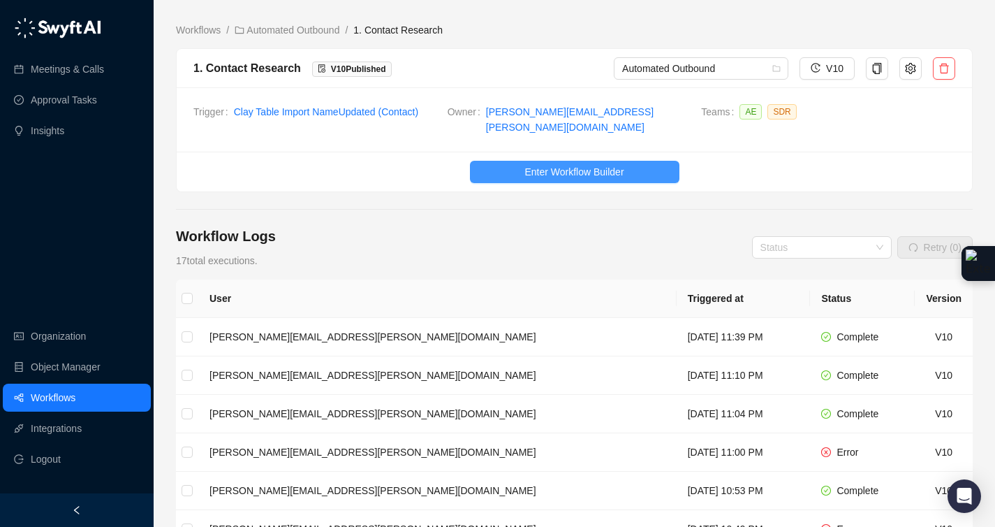
click at [594, 164] on span "Enter Workflow Builder" at bounding box center [573, 171] width 99 height 15
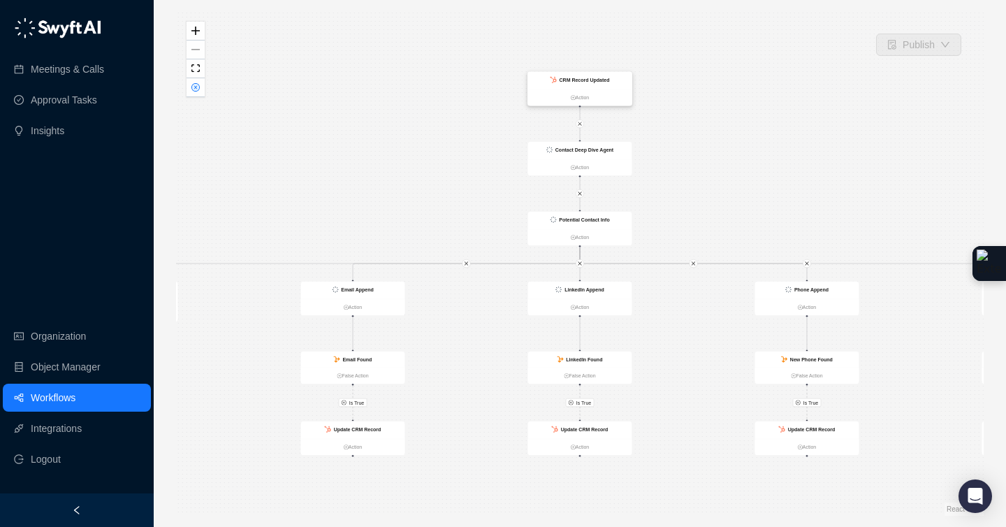
click at [584, 82] on strong "CRM Record Updated" at bounding box center [584, 80] width 50 height 6
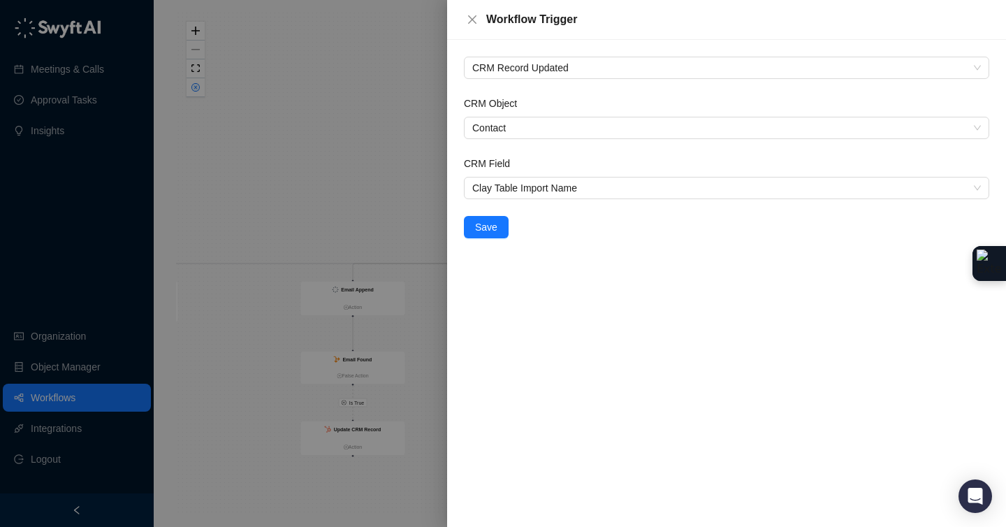
click at [367, 140] on div at bounding box center [503, 263] width 1006 height 527
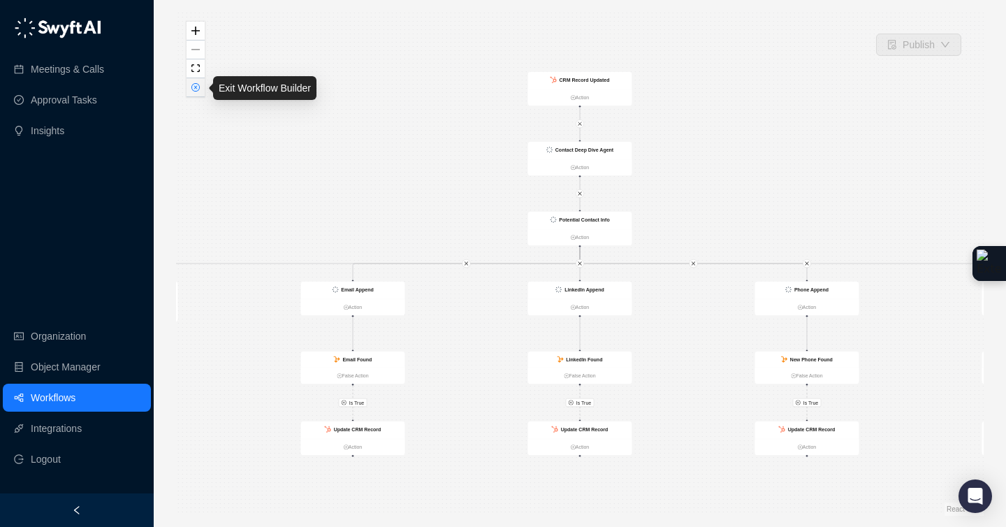
click at [194, 89] on icon "close-circle" at bounding box center [195, 87] width 7 height 7
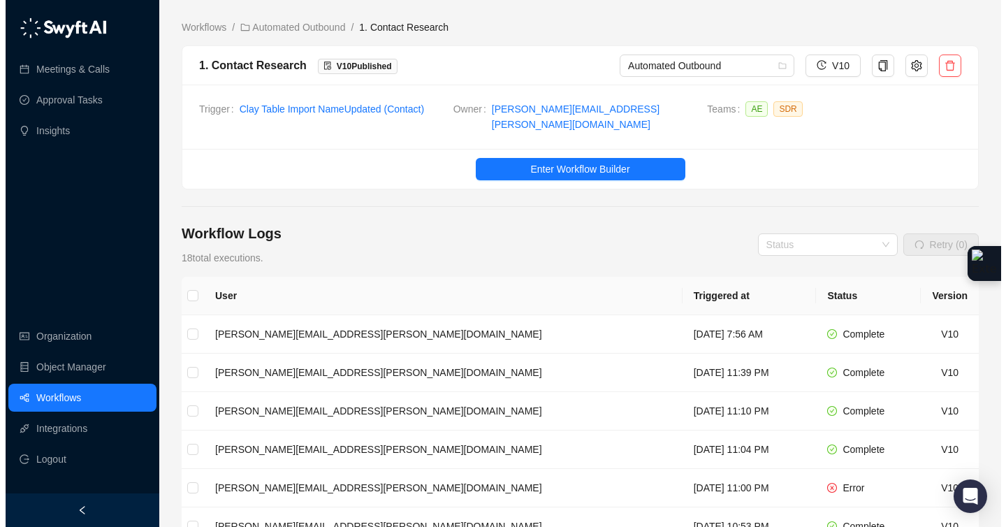
scroll to position [6, 0]
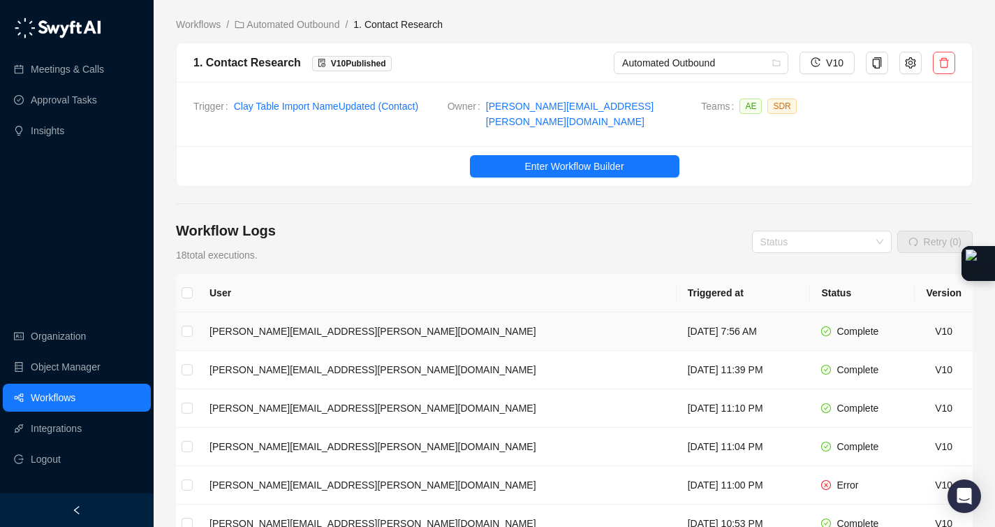
click at [406, 323] on td "[PERSON_NAME][EMAIL_ADDRESS][PERSON_NAME][DOMAIN_NAME]" at bounding box center [437, 331] width 478 height 38
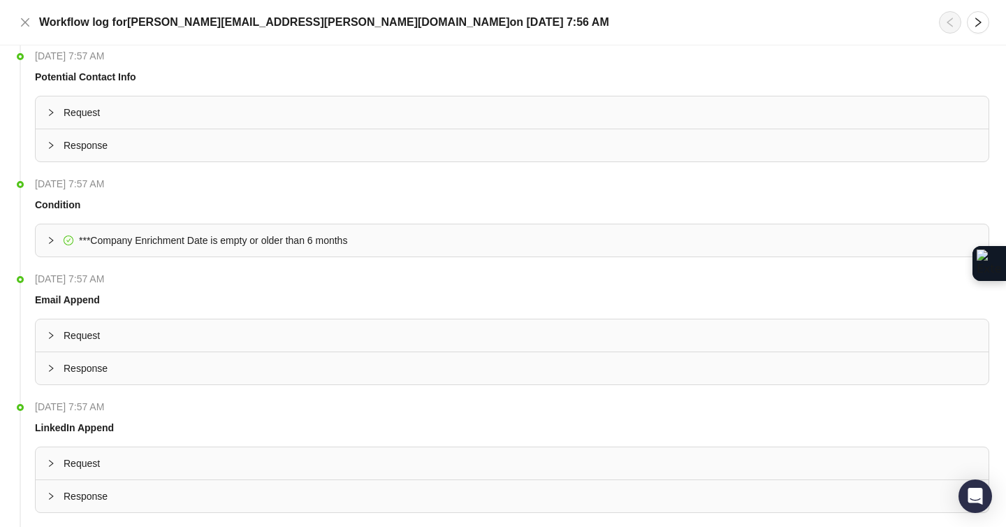
scroll to position [234, 0]
click at [47, 369] on icon "collapsed" at bounding box center [51, 366] width 8 height 8
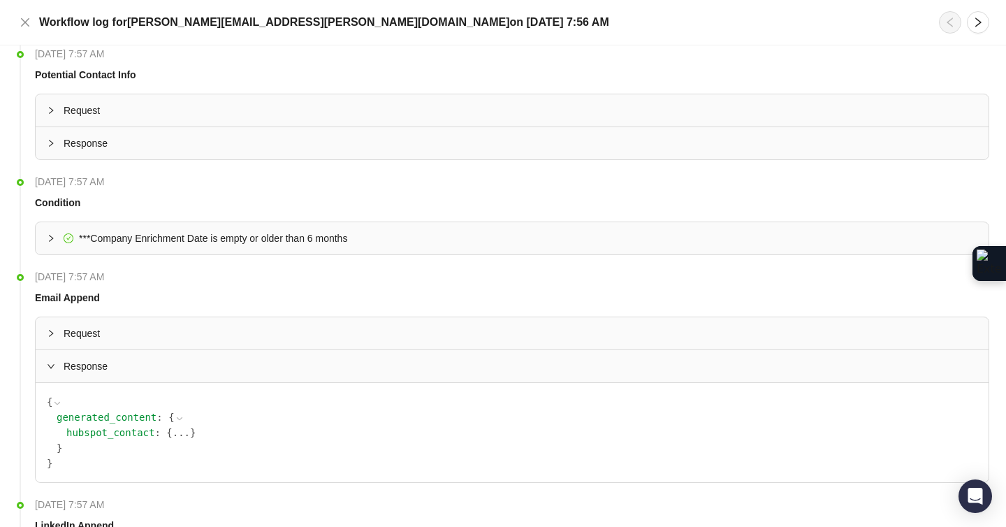
scroll to position [237, 0]
click at [178, 427] on button "..." at bounding box center [180, 429] width 17 height 15
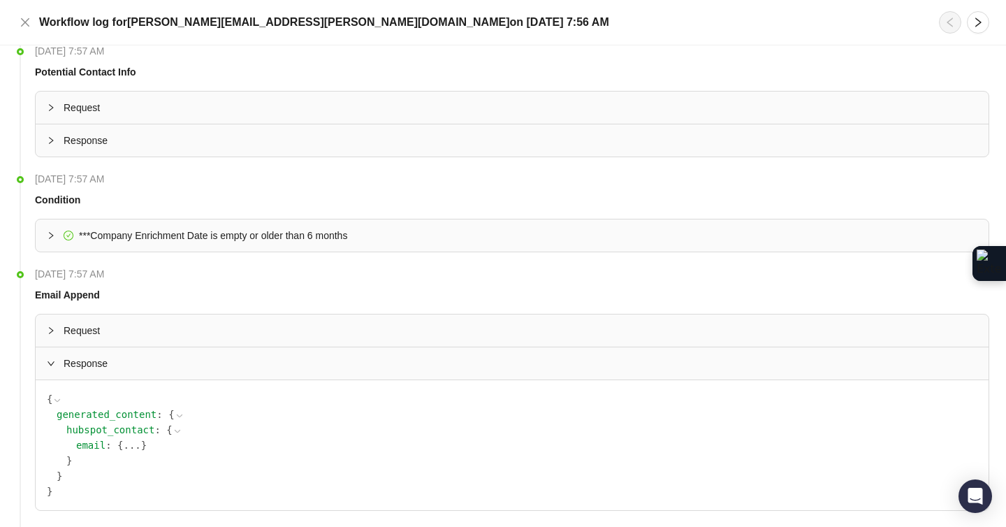
click at [135, 443] on button "..." at bounding box center [131, 444] width 17 height 15
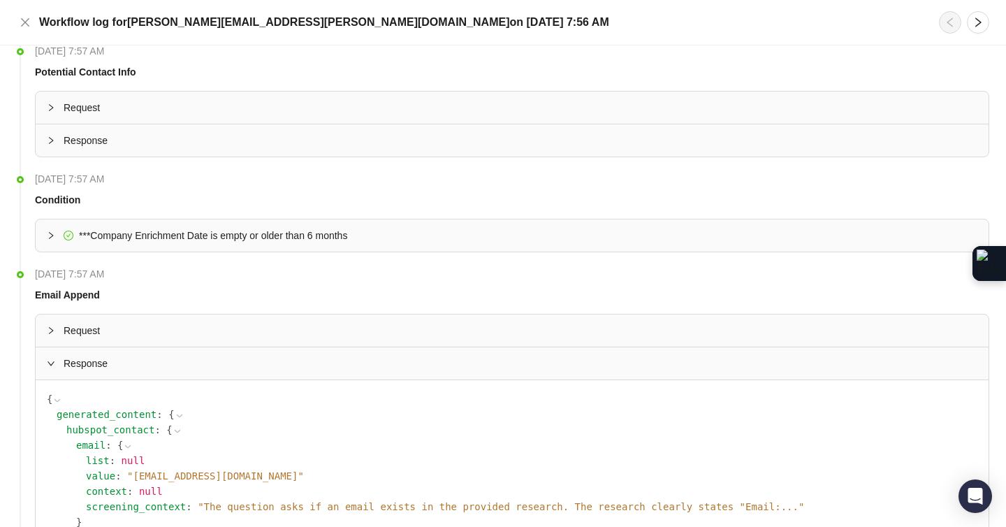
scroll to position [240, 0]
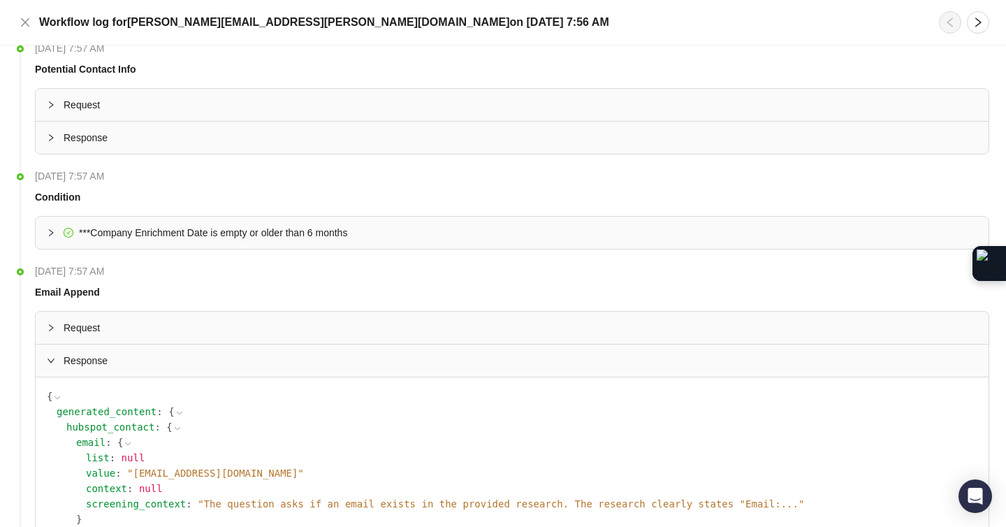
drag, startPoint x: 315, startPoint y: 471, endPoint x: 134, endPoint y: 476, distance: 180.9
click at [134, 476] on span "" [EMAIL_ADDRESS][DOMAIN_NAME] "" at bounding box center [215, 472] width 177 height 11
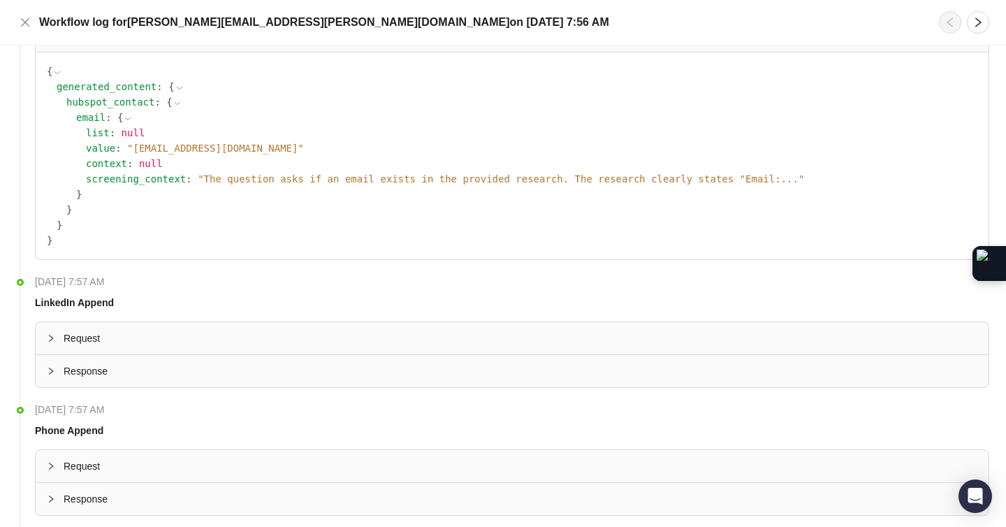
scroll to position [615, 0]
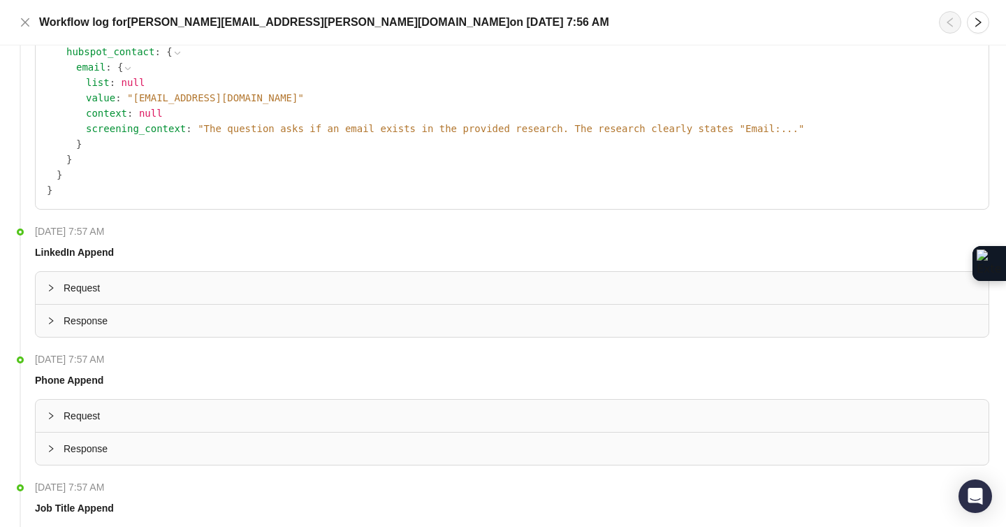
click at [50, 322] on icon "collapsed" at bounding box center [51, 320] width 4 height 7
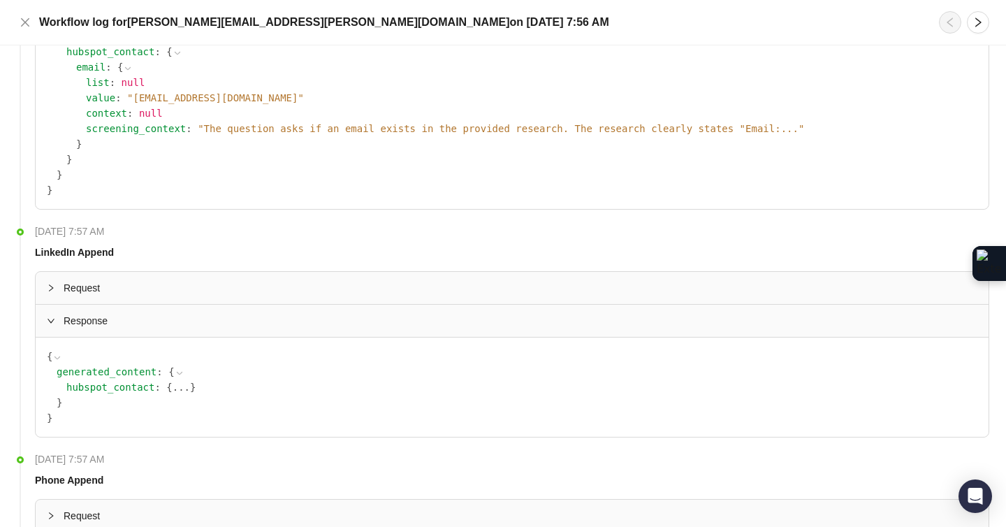
scroll to position [617, 0]
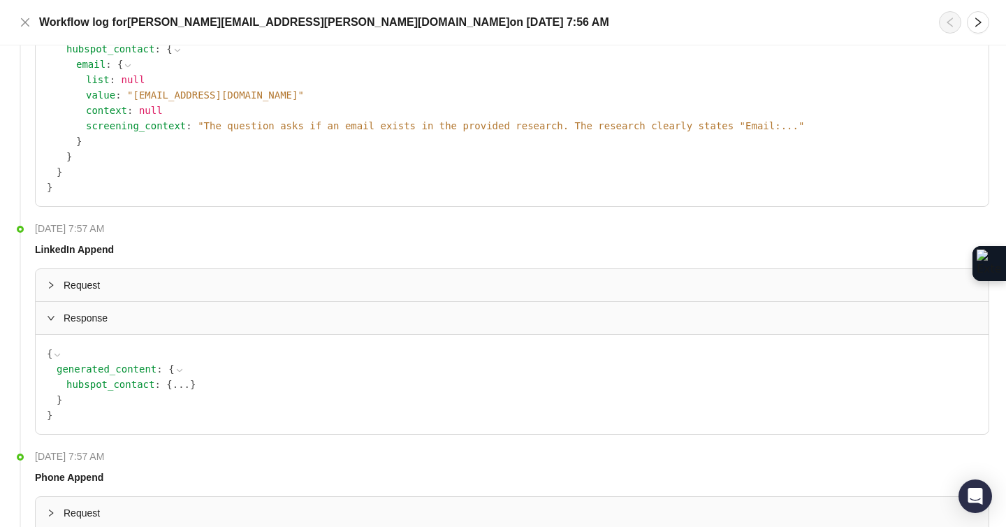
click at [184, 385] on button "..." at bounding box center [180, 383] width 17 height 15
click at [189, 400] on button "..." at bounding box center [190, 399] width 17 height 15
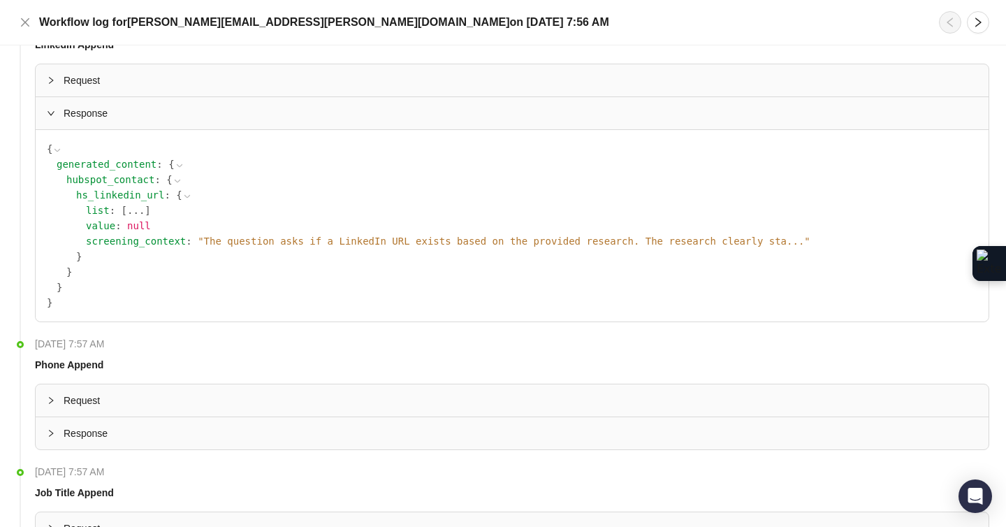
scroll to position [841, 0]
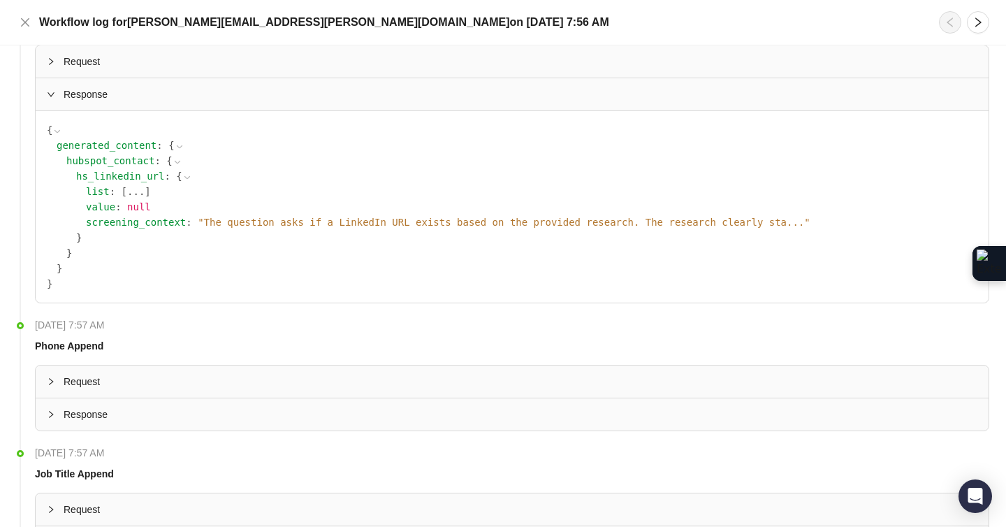
click at [90, 409] on span "Response" at bounding box center [520, 413] width 913 height 15
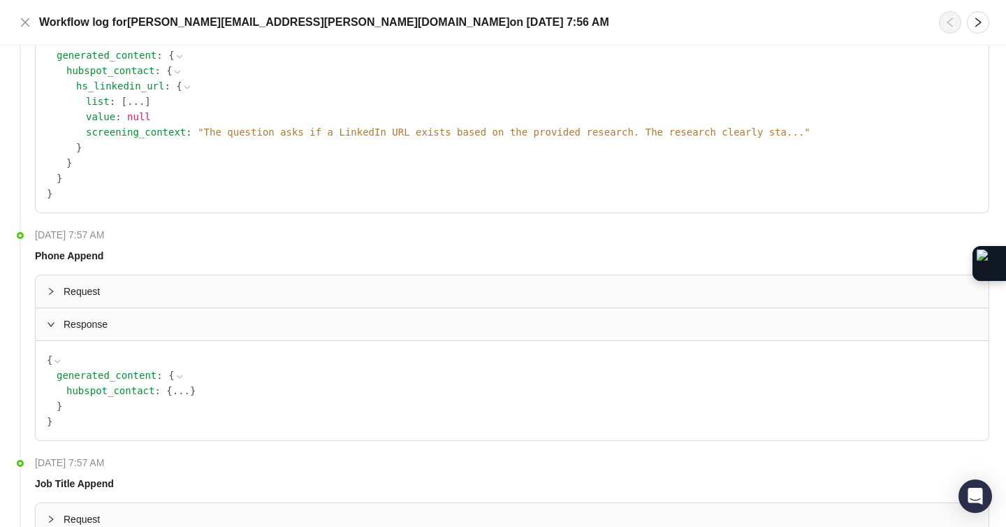
scroll to position [942, 0]
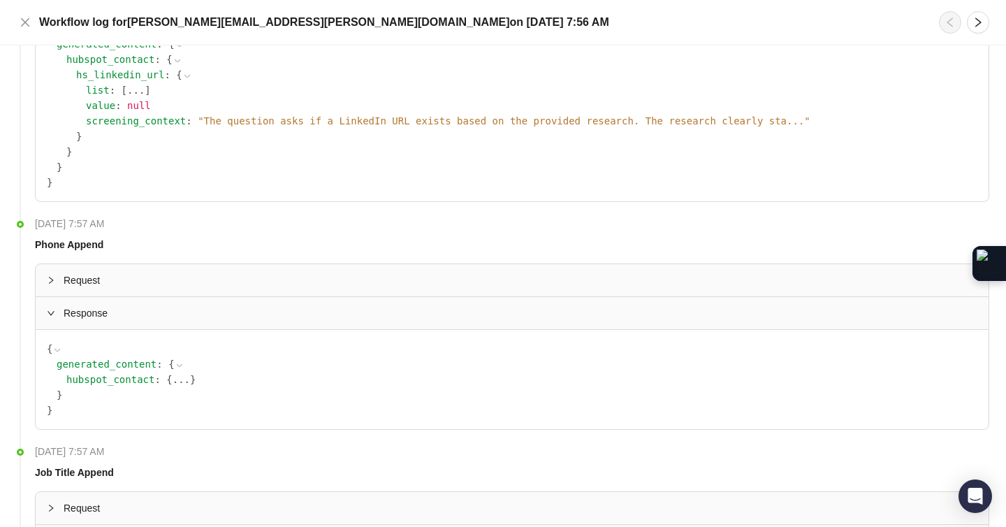
click at [177, 380] on button "..." at bounding box center [180, 379] width 17 height 15
click at [230, 394] on button "..." at bounding box center [231, 394] width 17 height 15
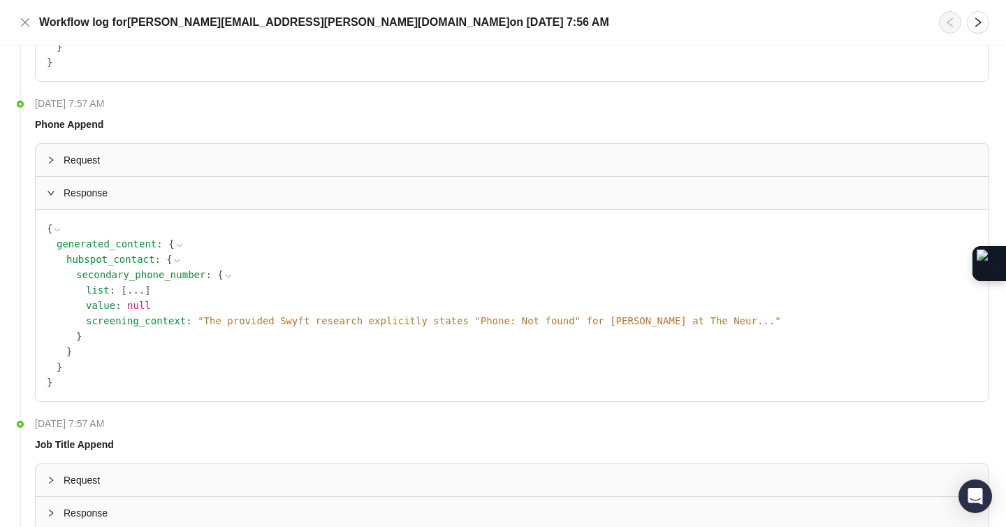
scroll to position [1094, 0]
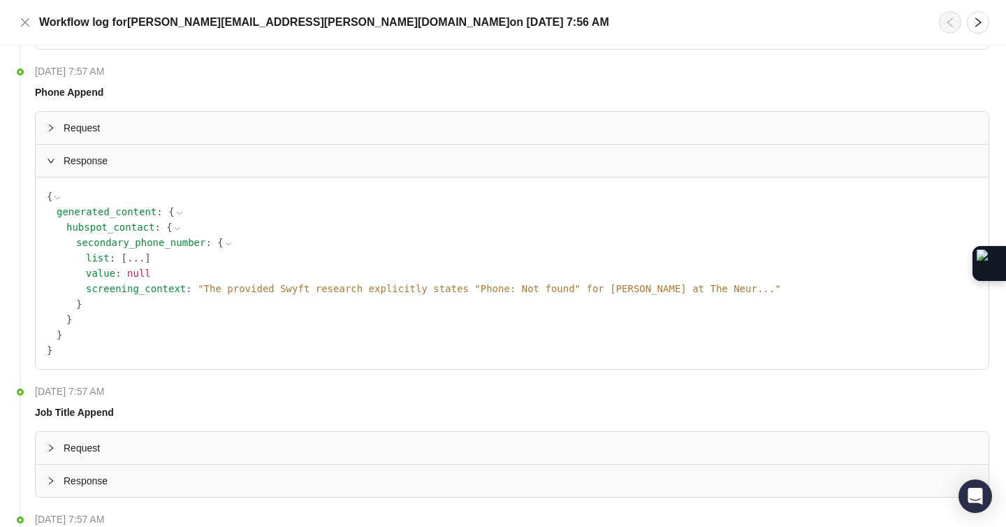
click at [78, 450] on span "Request" at bounding box center [520, 447] width 913 height 15
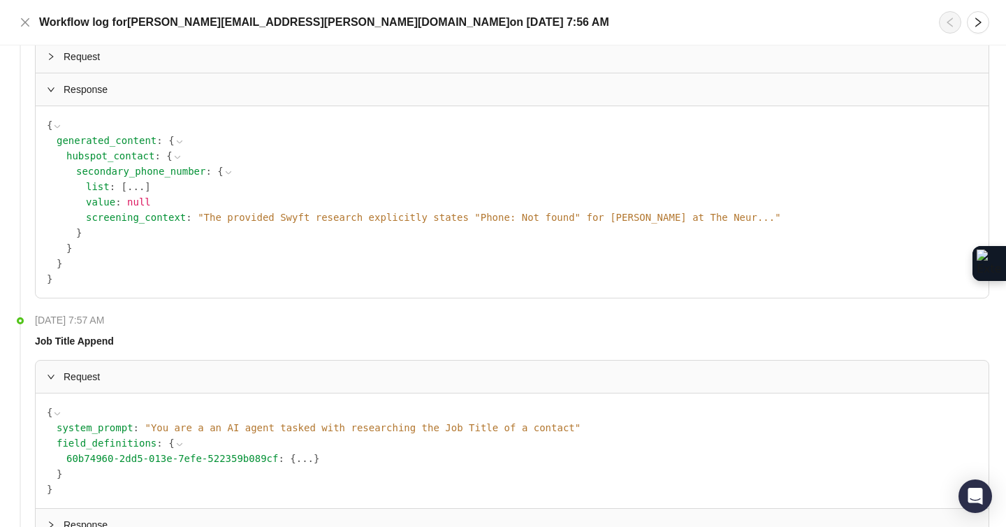
scroll to position [1213, 0]
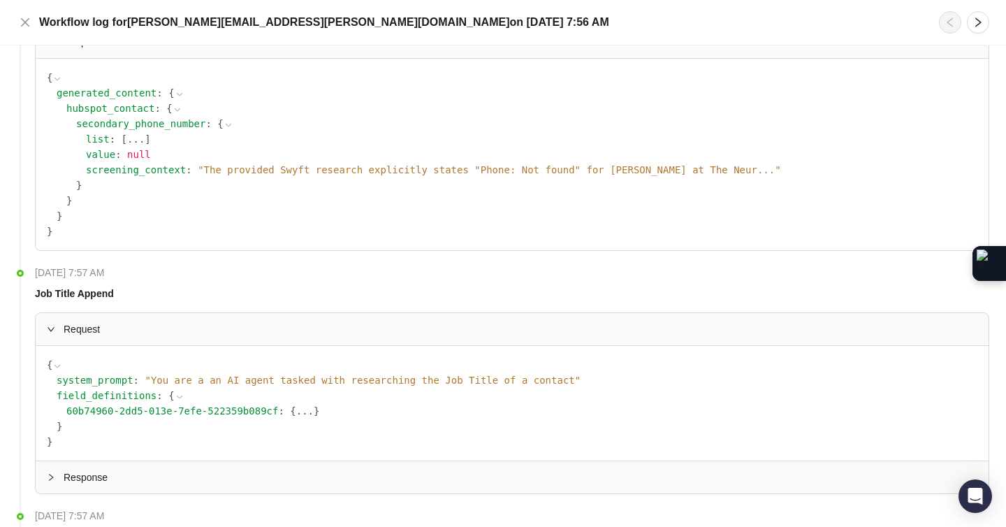
click at [300, 410] on button "..." at bounding box center [304, 410] width 17 height 15
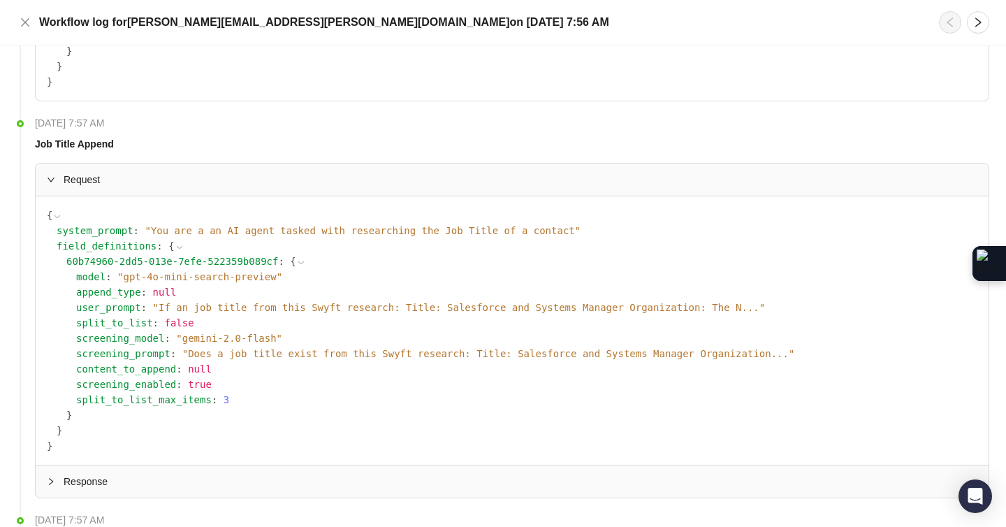
scroll to position [1363, 0]
click at [96, 476] on span "Response" at bounding box center [520, 480] width 913 height 15
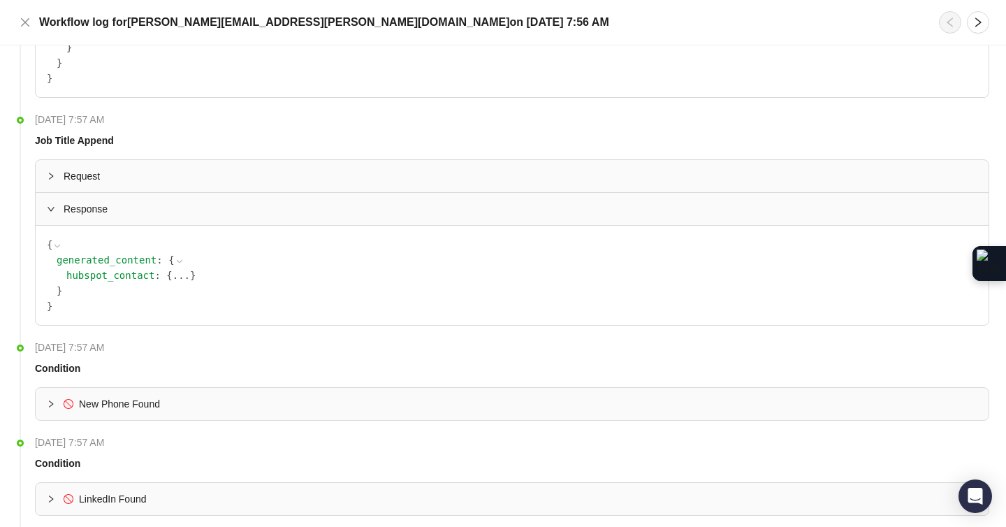
click at [182, 275] on button "..." at bounding box center [180, 274] width 17 height 15
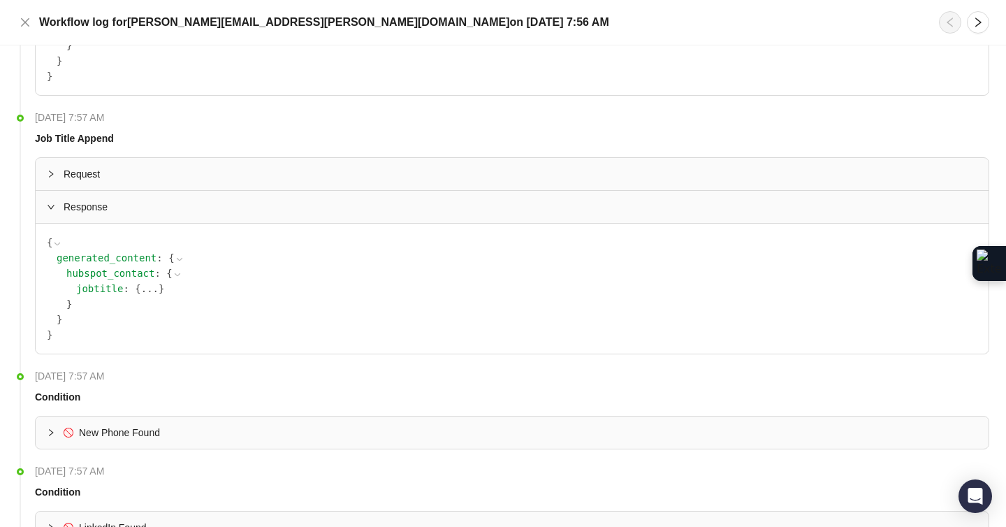
scroll to position [1369, 0]
click at [147, 290] on button "..." at bounding box center [149, 287] width 17 height 15
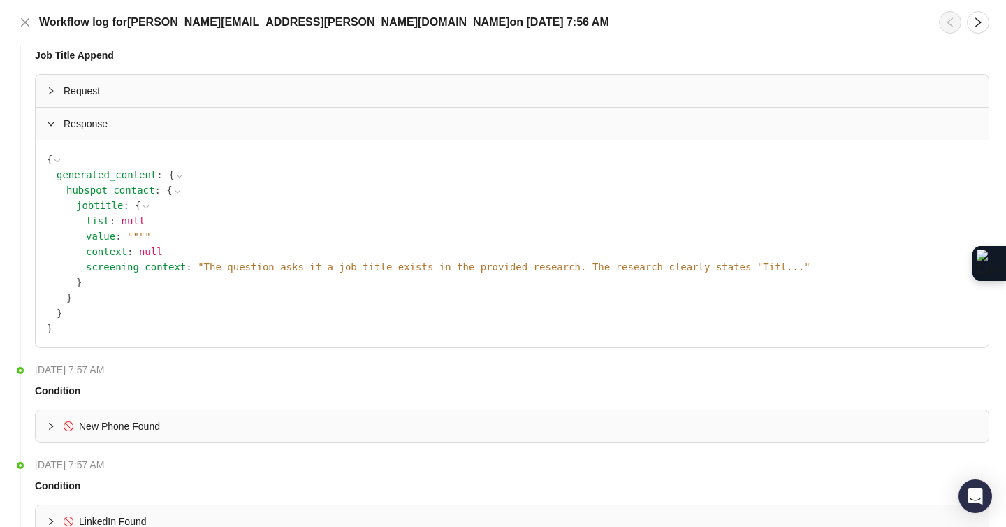
scroll to position [1454, 0]
click at [124, 428] on span "New Phone Found" at bounding box center [119, 423] width 81 height 11
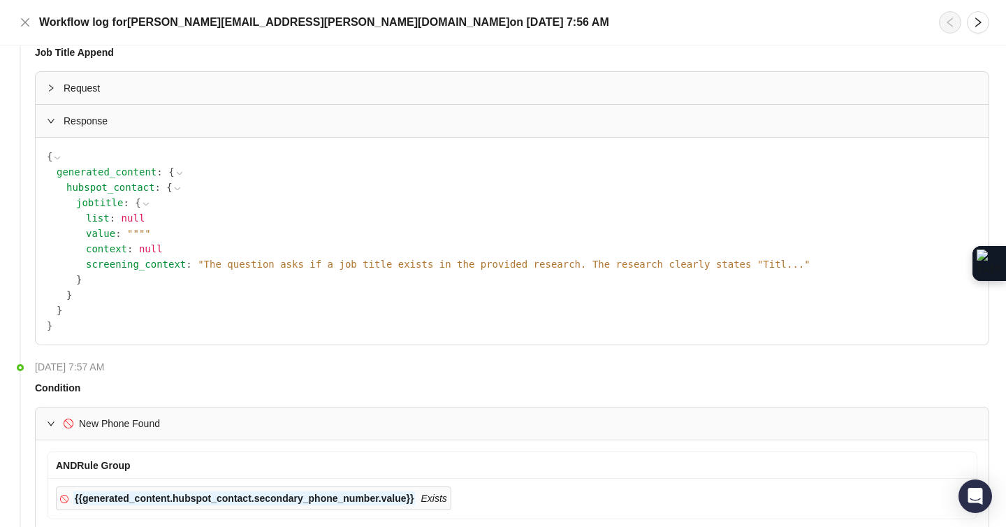
click at [145, 427] on span "New Phone Found" at bounding box center [119, 423] width 81 height 11
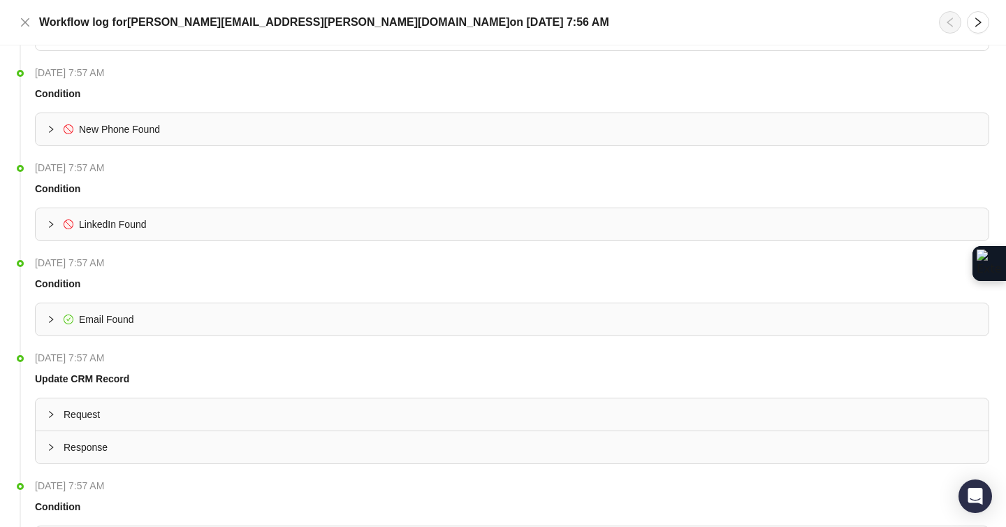
scroll to position [1751, 0]
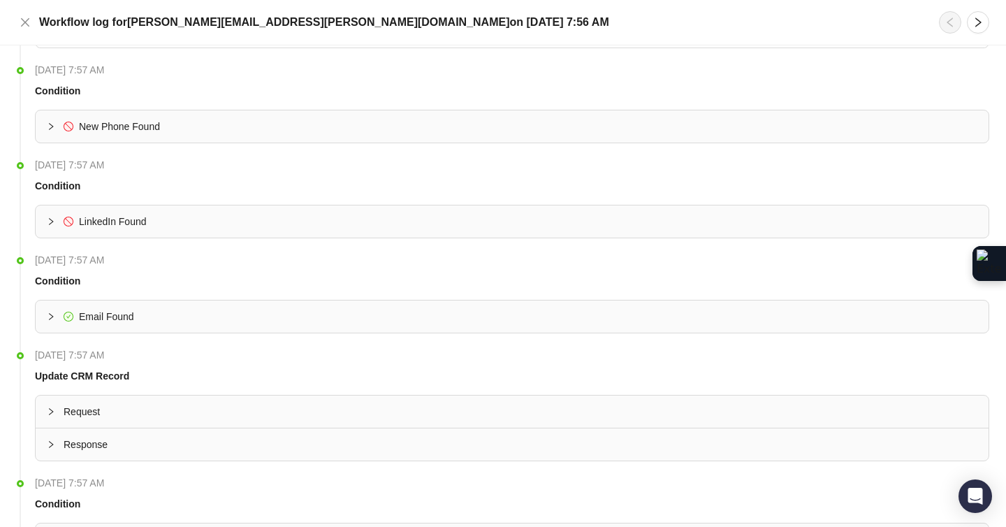
click at [101, 313] on span "Email Found" at bounding box center [106, 316] width 55 height 11
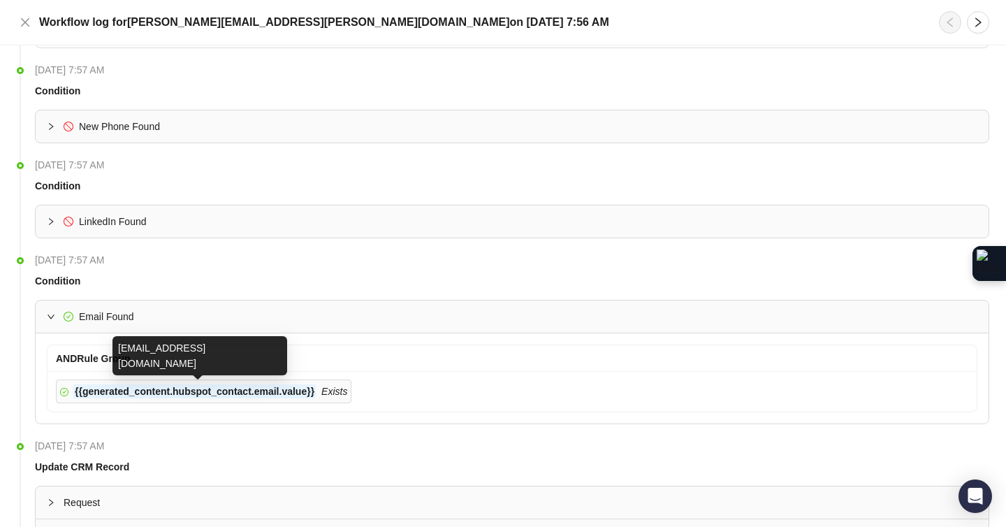
click at [161, 392] on strong "{{generated_content.hubspot_contact.email.value}}" at bounding box center [195, 390] width 240 height 11
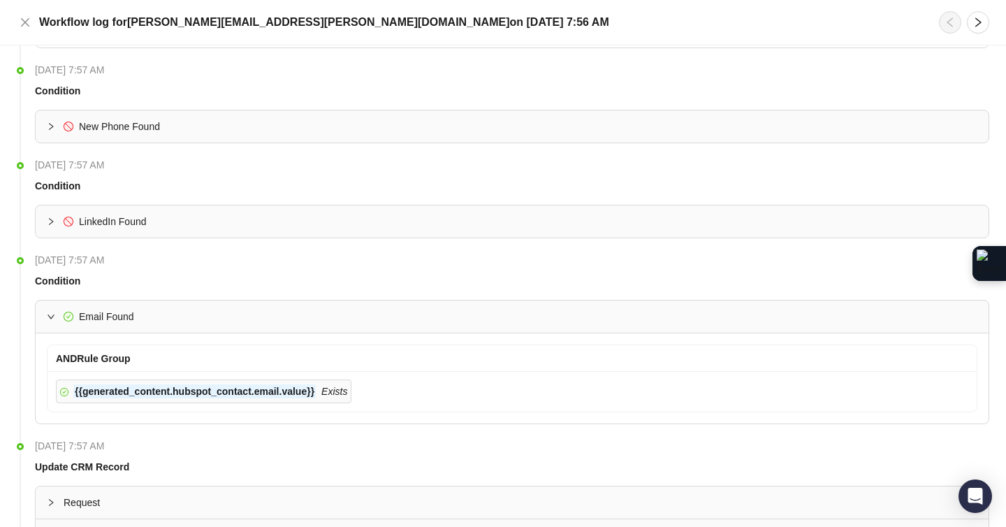
click at [415, 378] on div "{{generated_content.hubspot_contact.email.value}} Exists" at bounding box center [511, 391] width 929 height 41
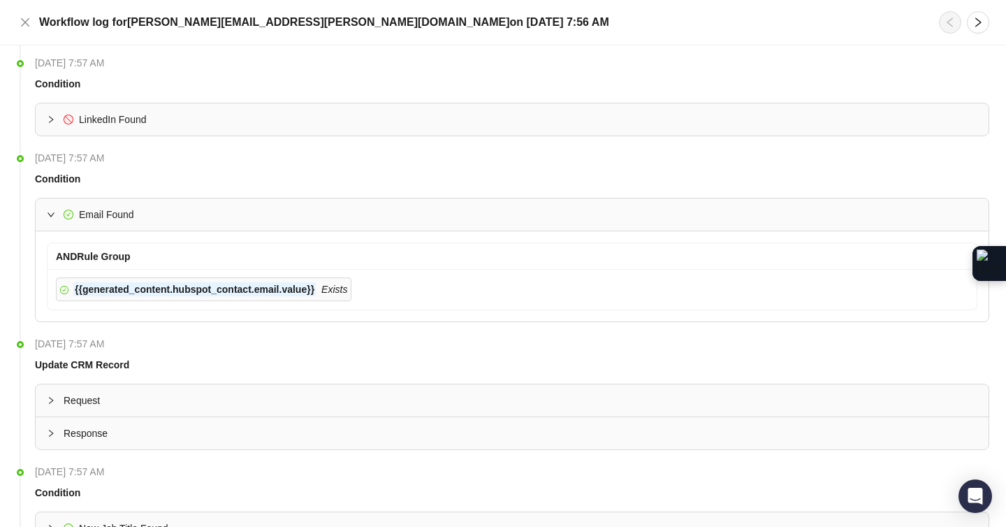
scroll to position [1866, 0]
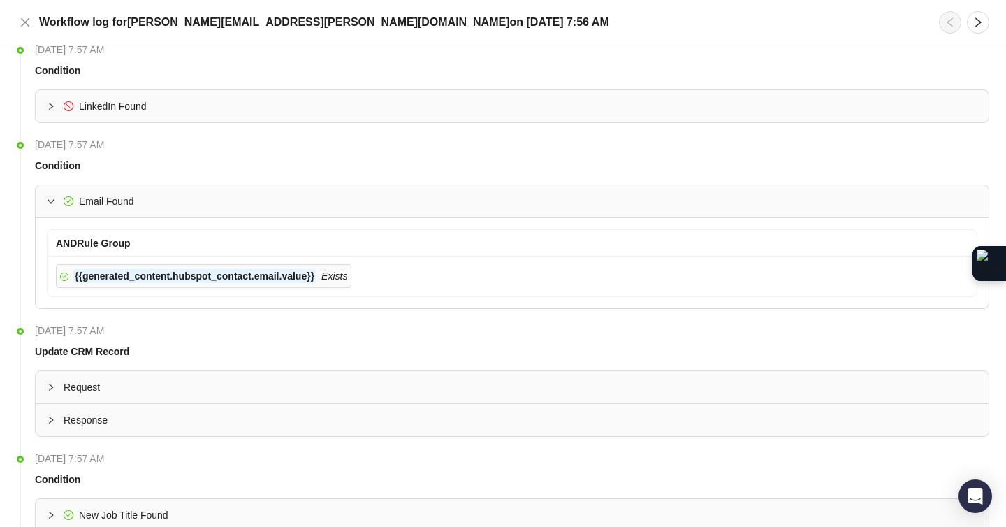
click at [53, 418] on icon "collapsed" at bounding box center [51, 419] width 8 height 8
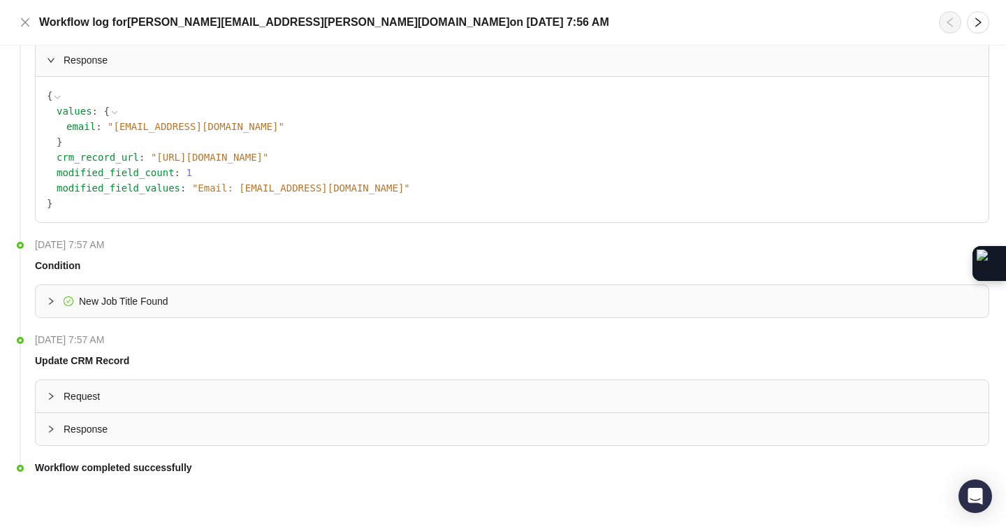
scroll to position [2225, 0]
click at [47, 300] on icon "collapsed" at bounding box center [51, 301] width 8 height 8
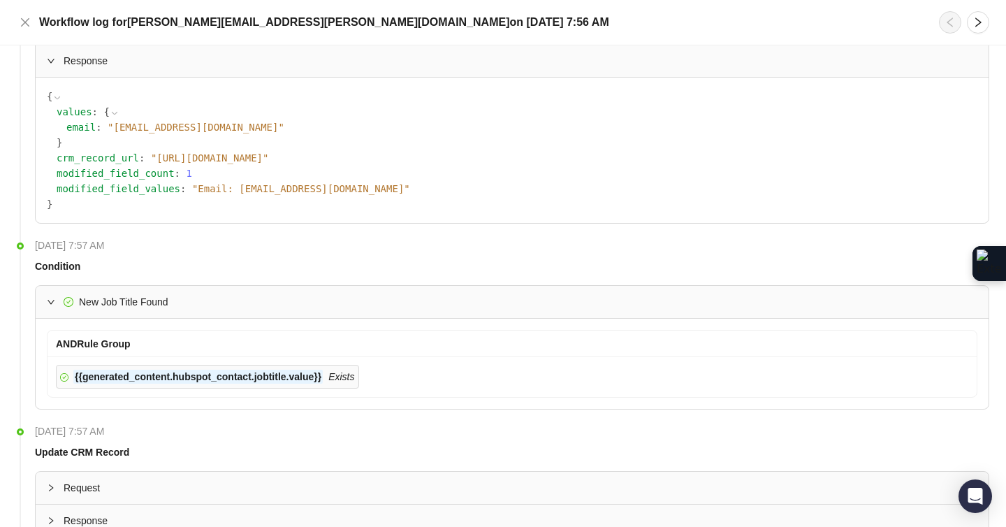
scroll to position [2228, 0]
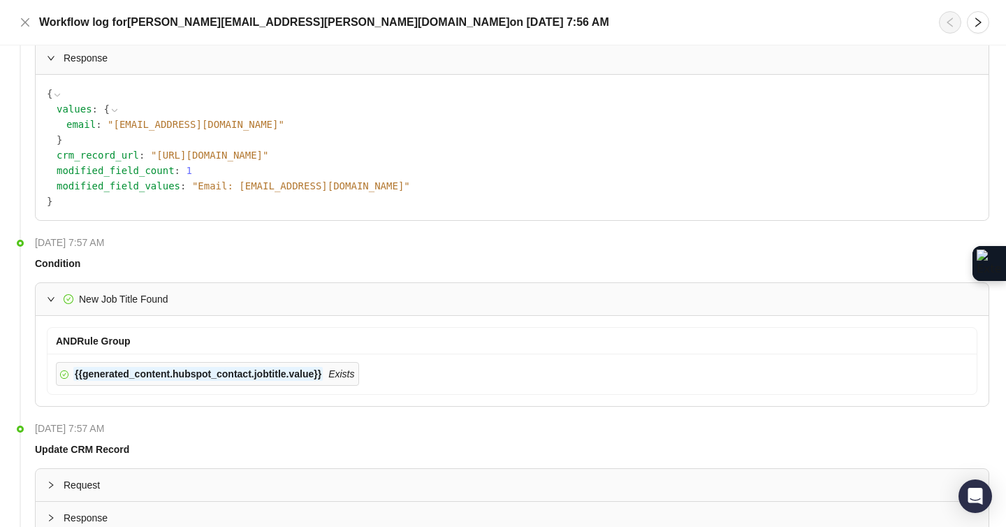
click at [349, 373] on icon "Exists" at bounding box center [341, 373] width 26 height 11
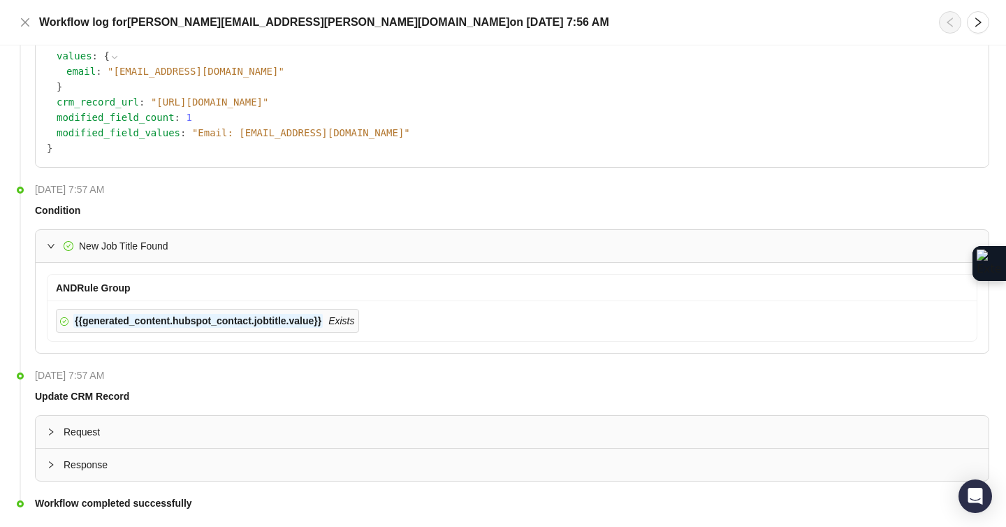
scroll to position [2281, 0]
click at [50, 460] on icon "collapsed" at bounding box center [51, 463] width 8 height 8
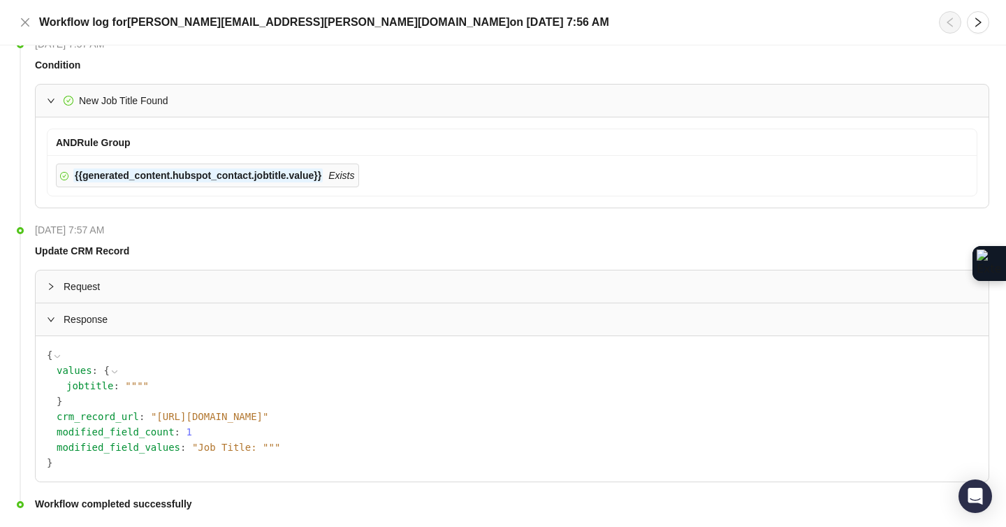
scroll to position [2429, 0]
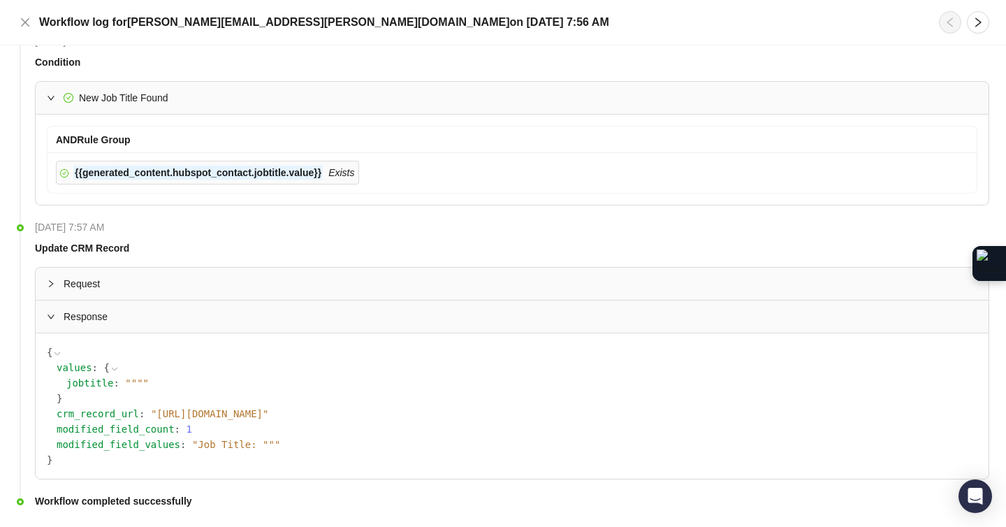
click at [133, 382] on span "" "" "" at bounding box center [137, 382] width 24 height 11
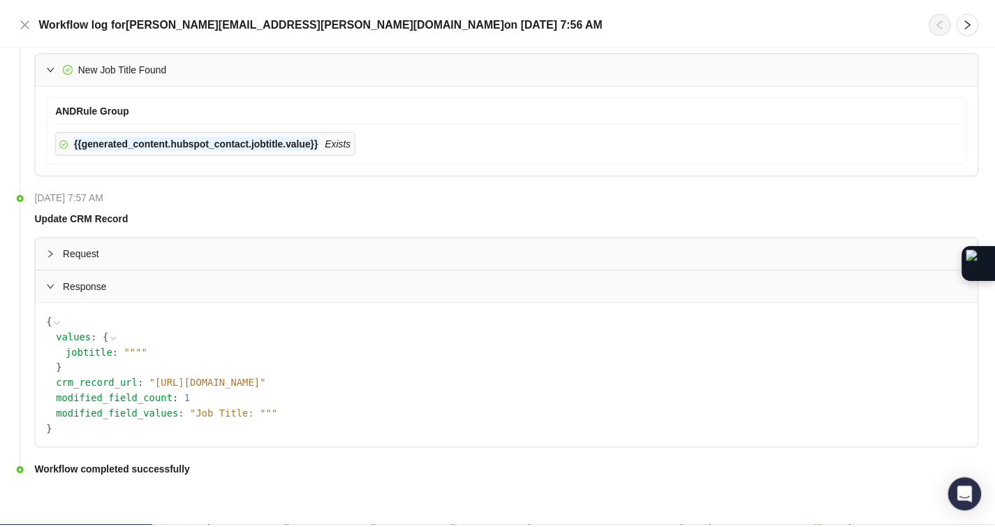
scroll to position [2464, 0]
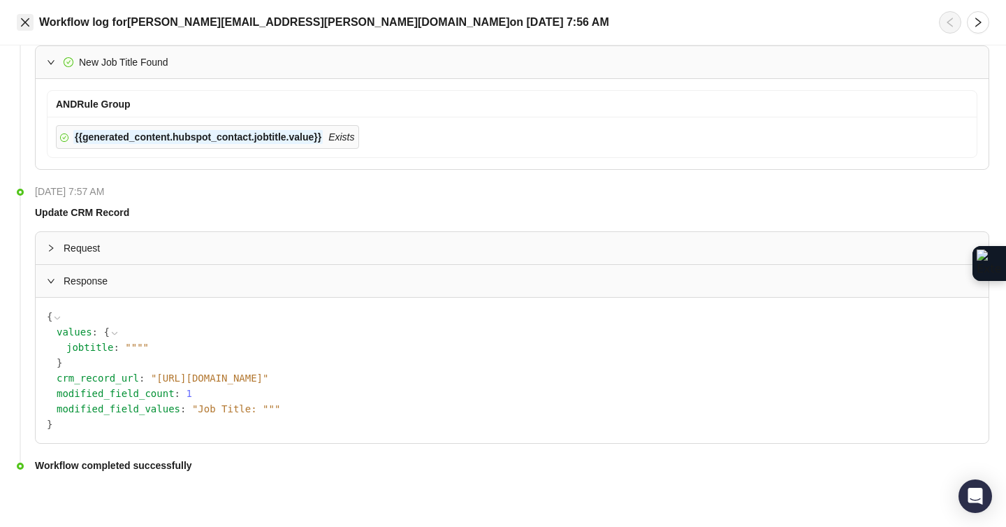
click at [29, 27] on icon "close" at bounding box center [25, 22] width 11 height 11
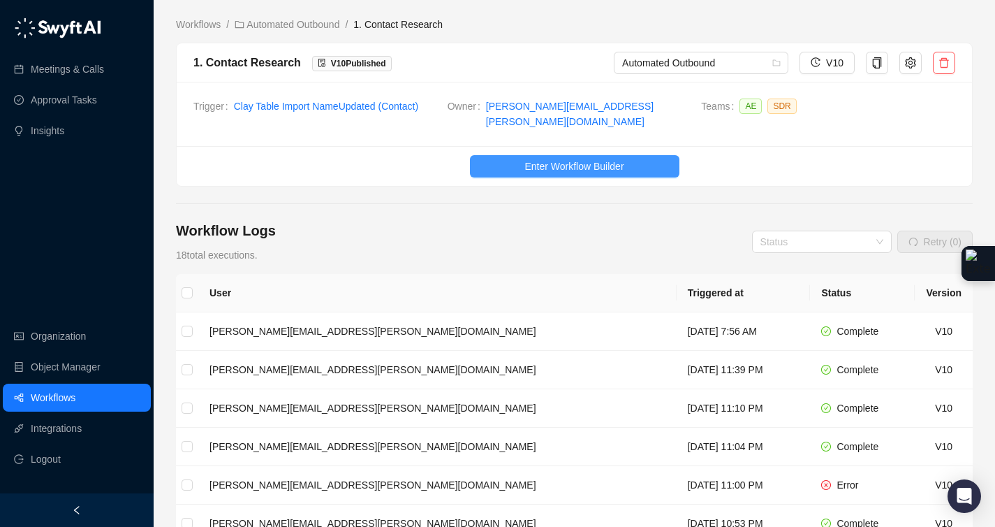
click at [511, 155] on button "Enter Workflow Builder" at bounding box center [574, 166] width 209 height 22
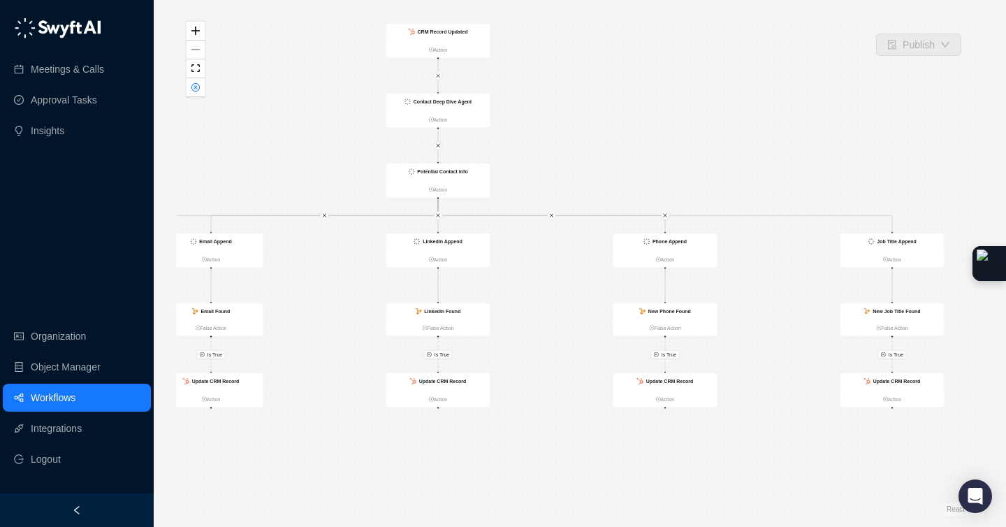
drag, startPoint x: 820, startPoint y: 154, endPoint x: 678, endPoint y: 106, distance: 149.7
click at [678, 106] on div "Is True Is True Is True Is True Contact Deep Dive Agent Action Potential Contac…" at bounding box center [579, 263] width 807 height 504
click at [925, 309] on div "New Job Title Found" at bounding box center [892, 311] width 104 height 16
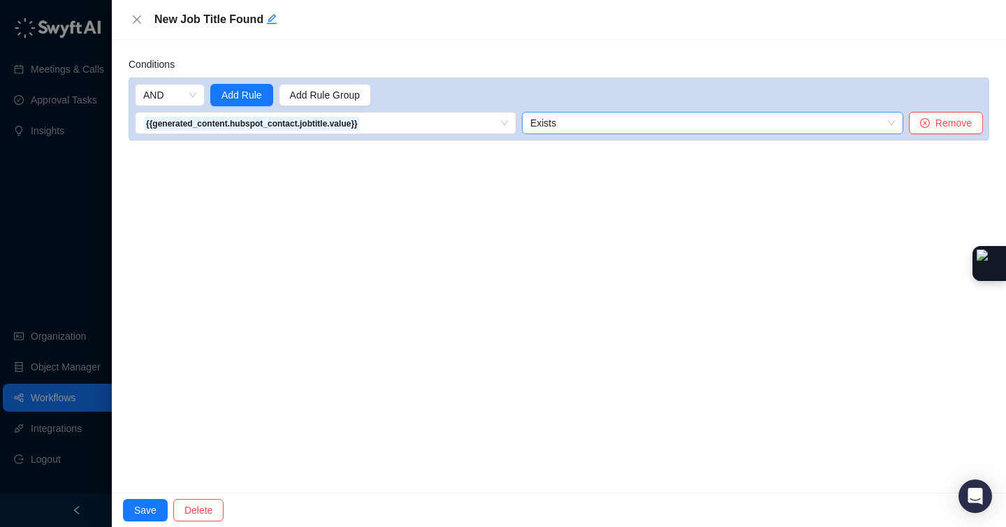
click at [608, 121] on span "Exists" at bounding box center [712, 122] width 365 height 21
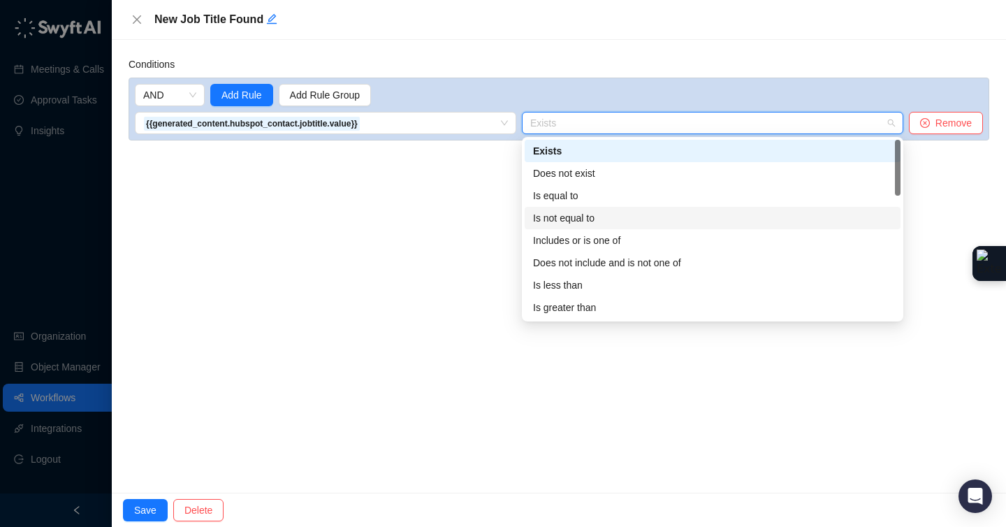
click at [594, 213] on div "Is not equal to" at bounding box center [712, 217] width 359 height 15
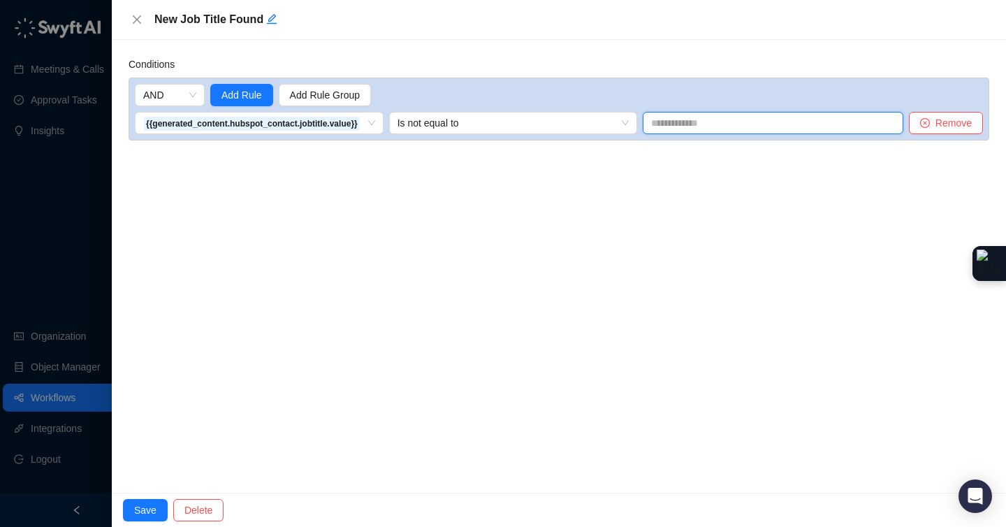
click at [684, 114] on input "text" at bounding box center [772, 123] width 260 height 22
click at [602, 251] on div "Conditions AND Add Rule Add Rule Group {{generated_content.hubspot_contact.jobt…" at bounding box center [559, 266] width 894 height 453
click at [140, 505] on span "Save" at bounding box center [145, 509] width 22 height 15
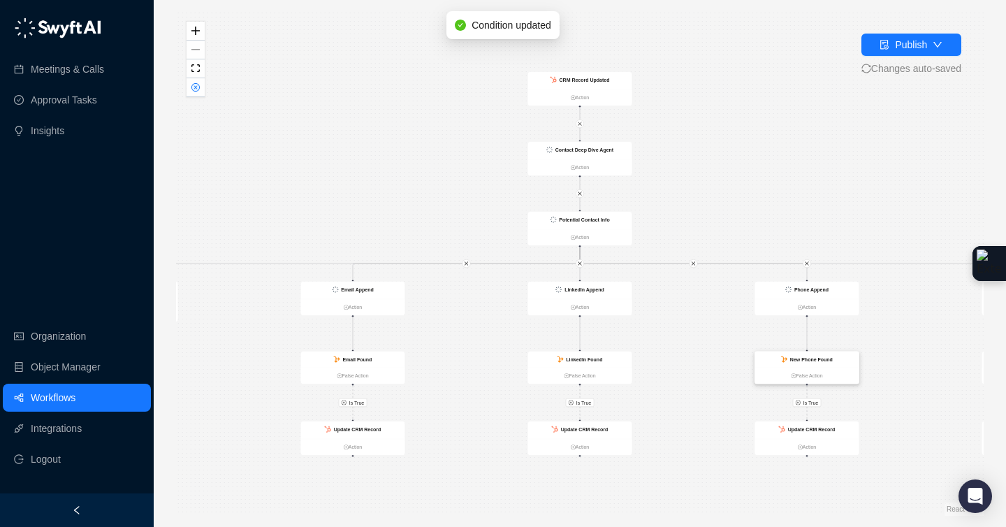
click at [828, 363] on div "New Phone Found" at bounding box center [807, 359] width 104 height 16
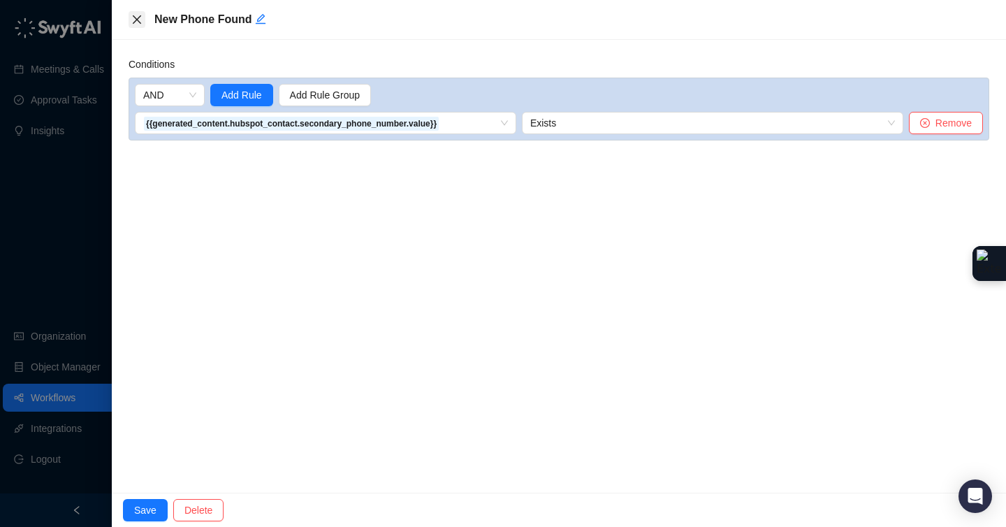
click at [139, 22] on icon "close" at bounding box center [136, 19] width 11 height 11
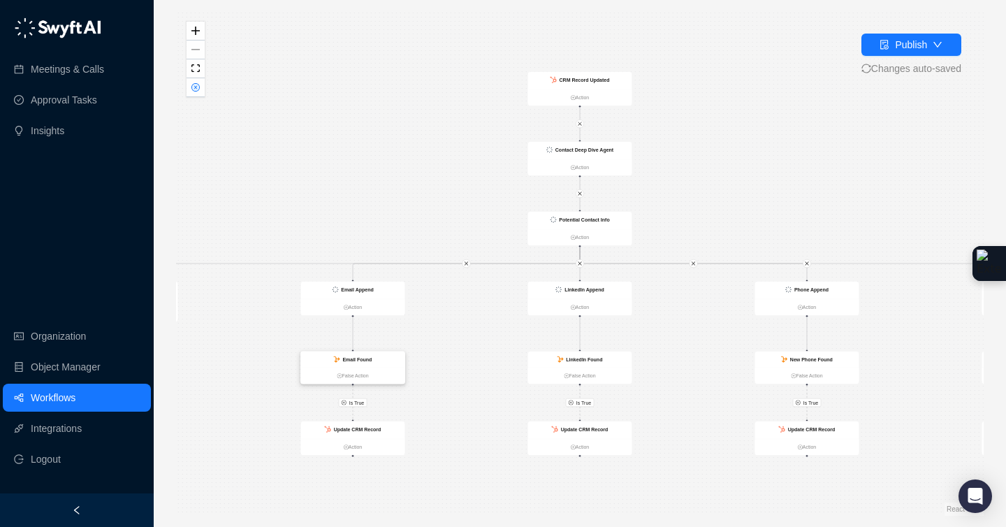
click at [369, 353] on div "Email Found" at bounding box center [353, 359] width 104 height 16
click at [369, 353] on div "Email Found" at bounding box center [354, 359] width 104 height 16
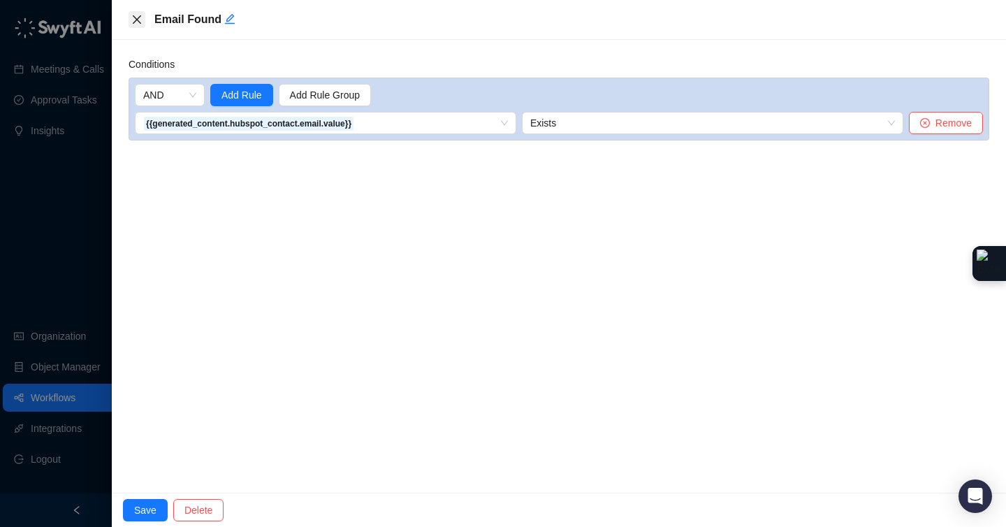
click at [136, 17] on icon "close" at bounding box center [136, 19] width 11 height 11
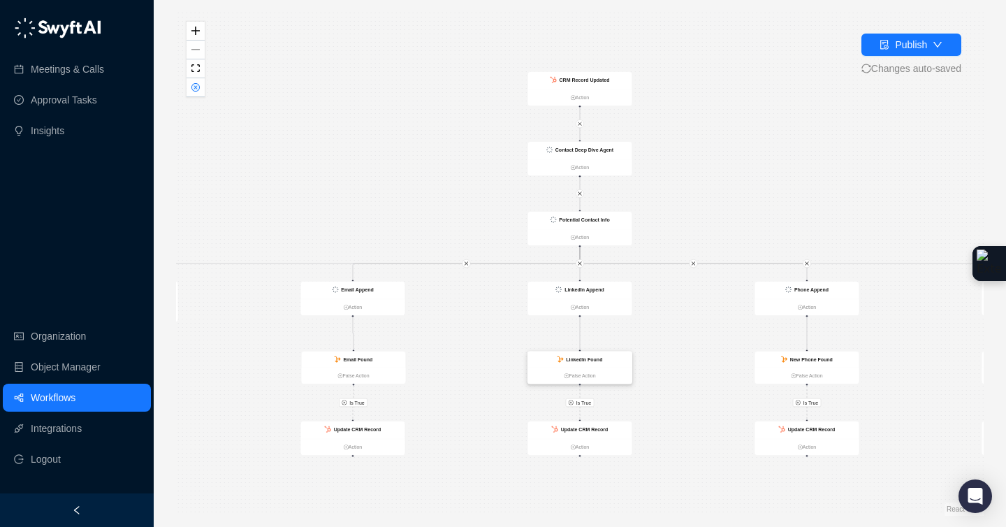
click at [596, 358] on strong "LinkedIn Found" at bounding box center [584, 359] width 36 height 6
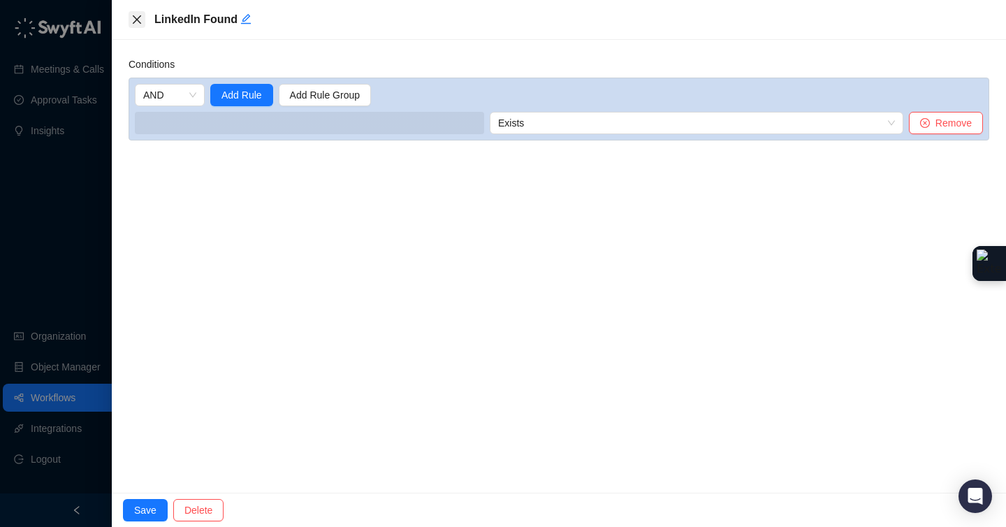
click at [139, 21] on icon "close" at bounding box center [136, 19] width 11 height 11
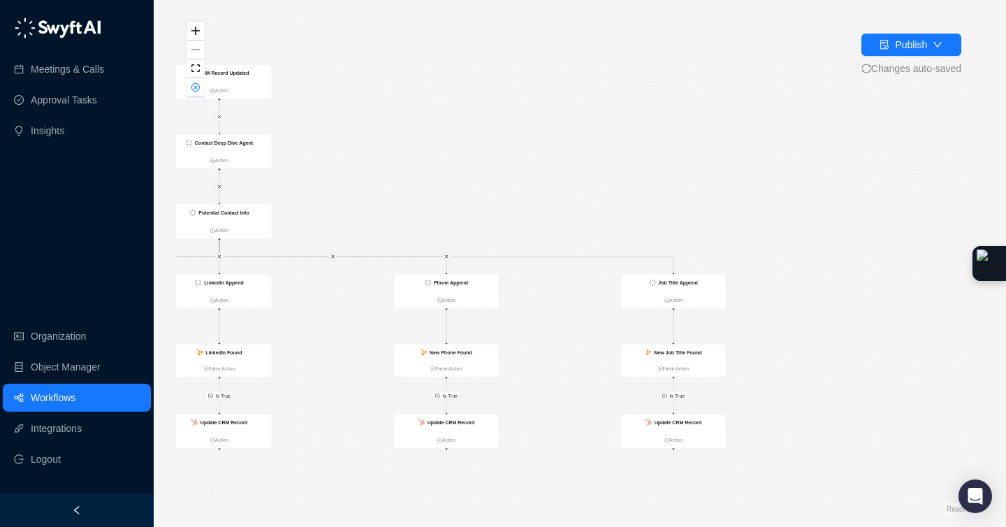
drag, startPoint x: 693, startPoint y: 481, endPoint x: 497, endPoint y: 473, distance: 197.1
click at [497, 473] on div "Is True Is True Is True Is True Contact Deep Dive Agent Action Potential Contac…" at bounding box center [579, 263] width 807 height 504
click at [654, 353] on strong "New Job Title Found" at bounding box center [677, 352] width 47 height 6
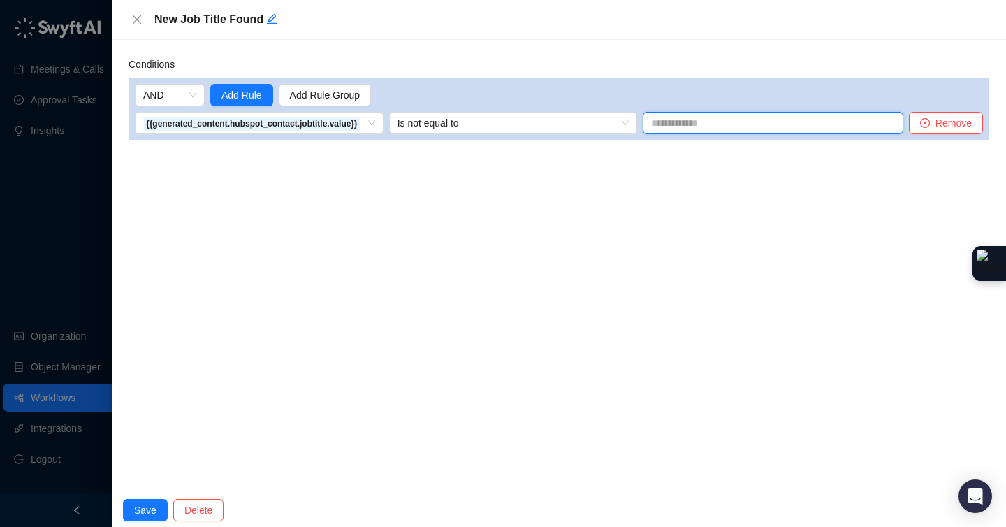
click at [700, 121] on input "text" at bounding box center [772, 123] width 260 height 22
click at [698, 286] on div "Conditions AND Add Rule Add Rule Group {{generated_content.hubspot_contact.jobt…" at bounding box center [559, 266] width 894 height 453
click at [135, 506] on span "Save" at bounding box center [145, 509] width 22 height 15
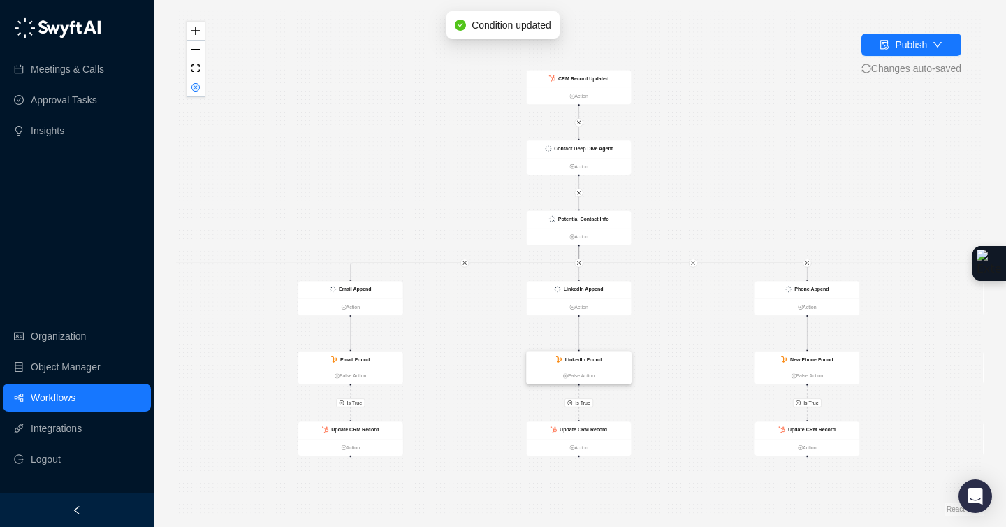
click at [580, 362] on div "LinkedIn Found" at bounding box center [583, 359] width 36 height 8
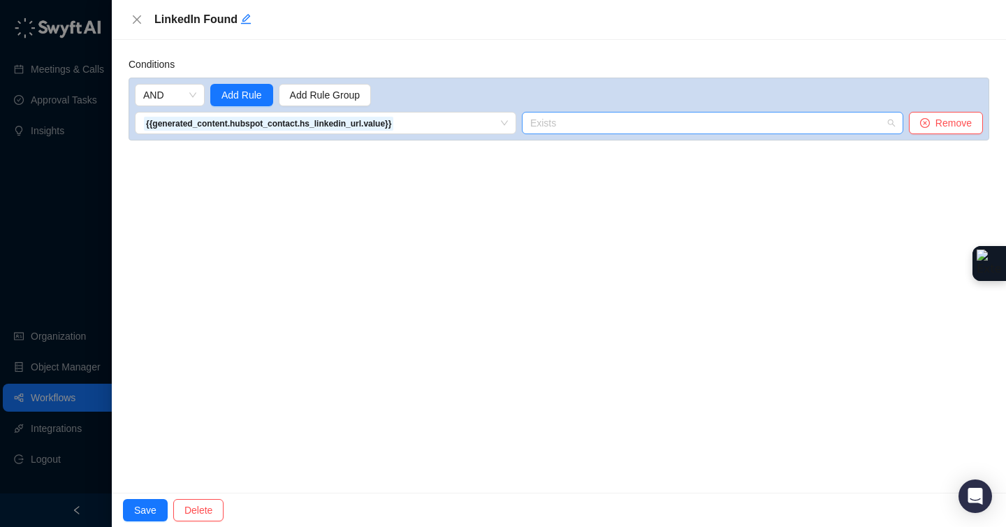
click at [560, 119] on span "Exists" at bounding box center [712, 122] width 365 height 21
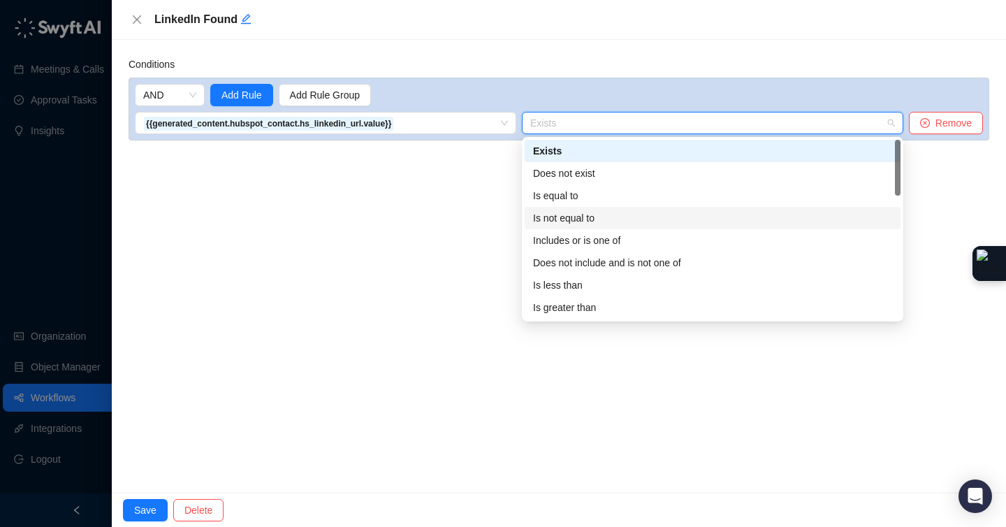
click at [596, 219] on div "Is not equal to" at bounding box center [712, 217] width 359 height 15
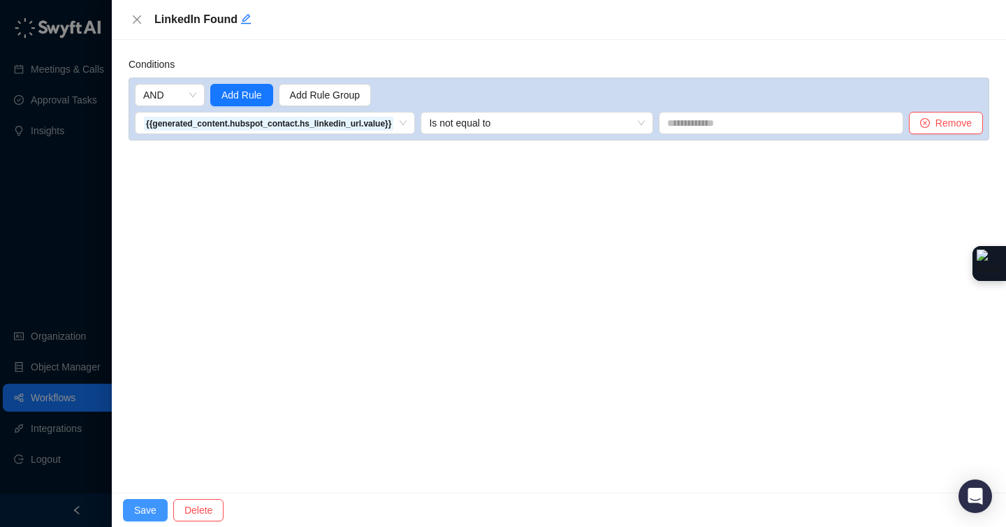
click at [159, 505] on button "Save" at bounding box center [145, 510] width 45 height 22
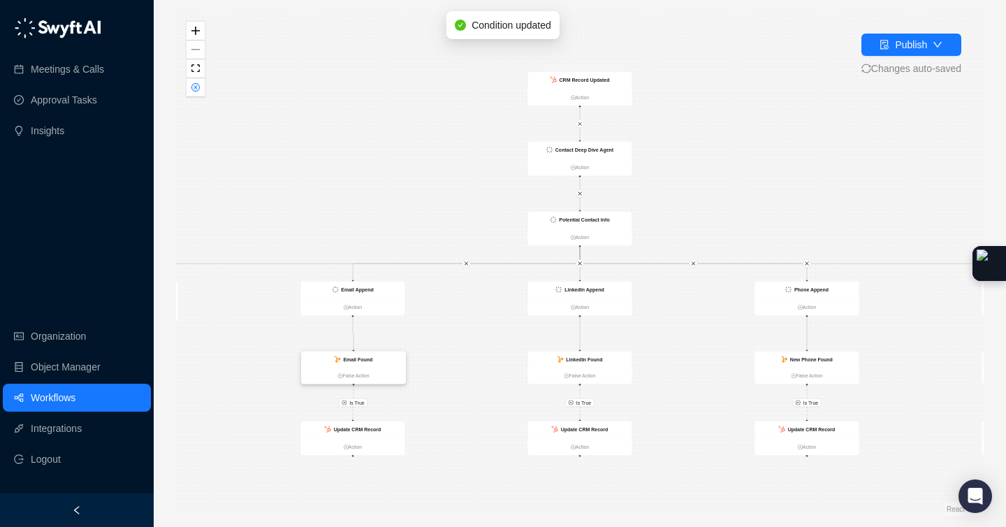
click at [353, 358] on strong "Email Found" at bounding box center [357, 359] width 29 height 6
click at [351, 361] on strong "Email Found" at bounding box center [358, 359] width 29 height 6
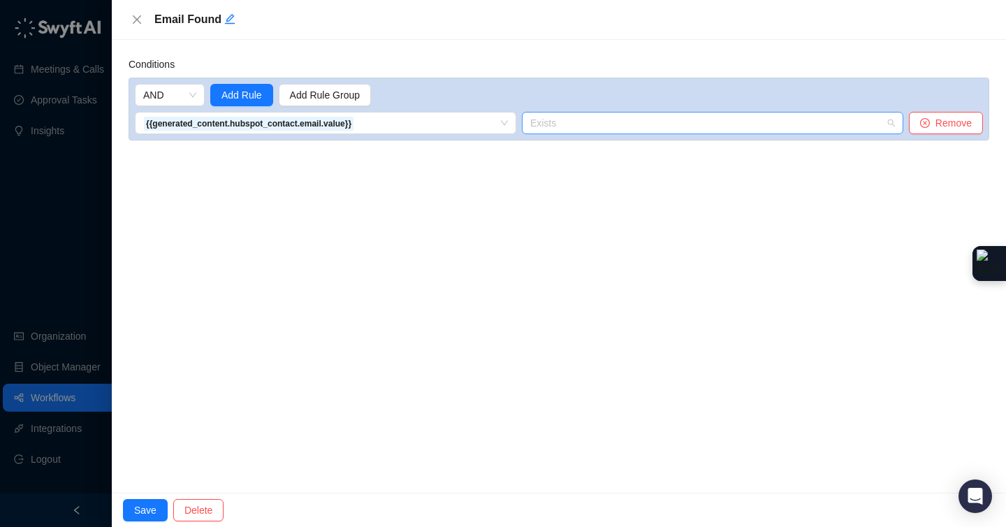
click at [567, 119] on span "Exists" at bounding box center [712, 122] width 365 height 21
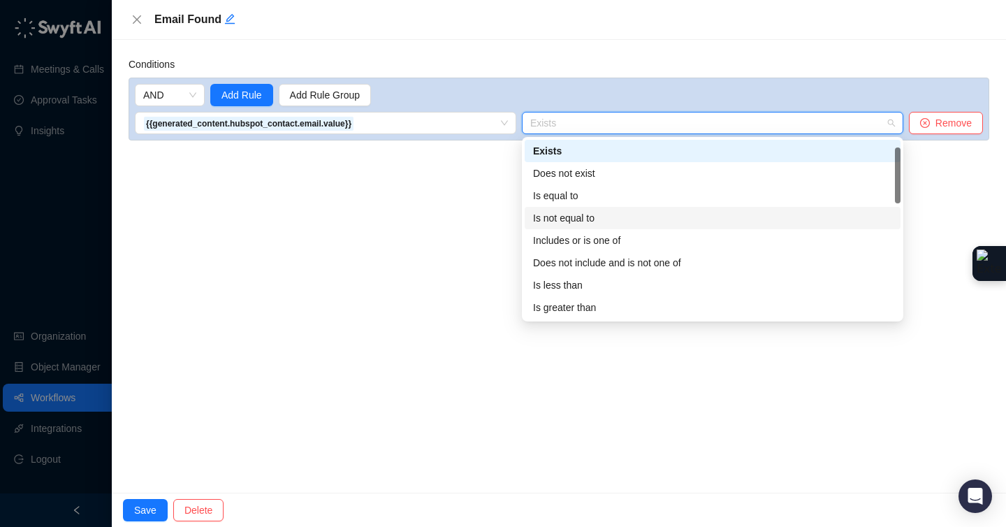
scroll to position [3, 0]
click at [578, 222] on div "Is not equal to" at bounding box center [712, 214] width 359 height 15
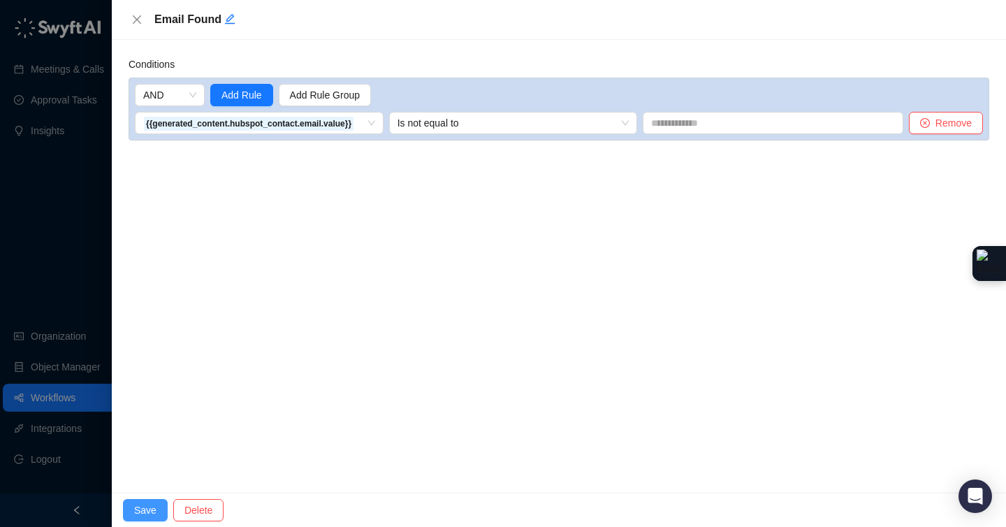
click at [158, 511] on button "Save" at bounding box center [145, 510] width 45 height 22
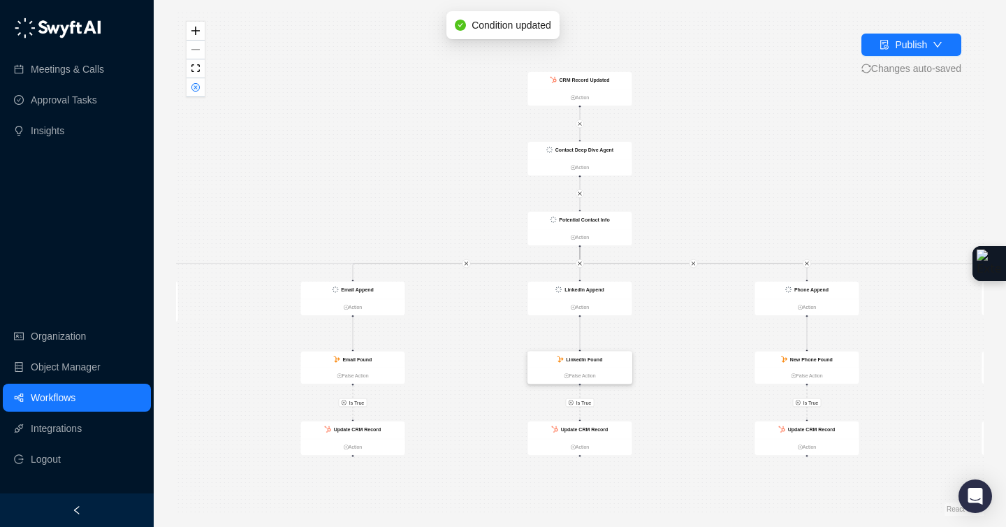
click at [555, 368] on ul "False Action" at bounding box center [580, 375] width 104 height 17
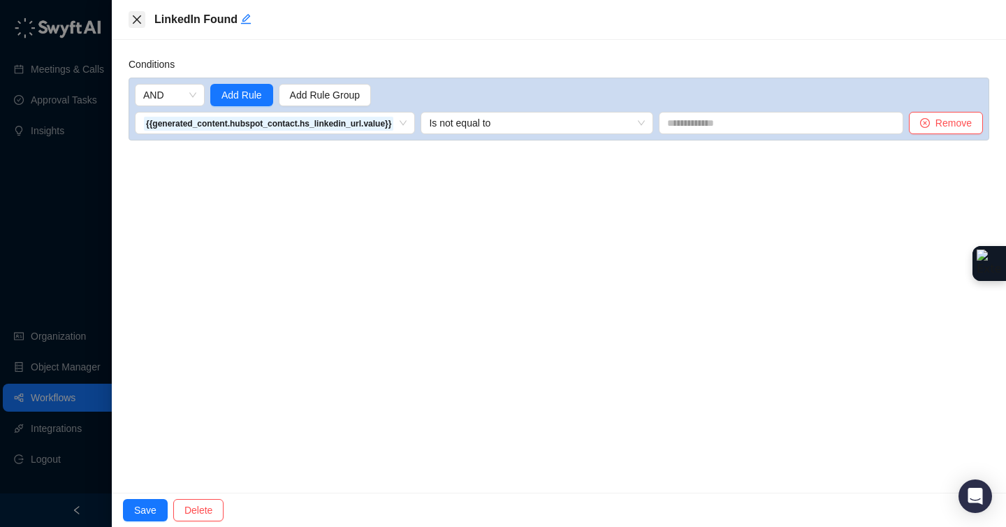
click at [139, 22] on icon "close" at bounding box center [137, 19] width 8 height 8
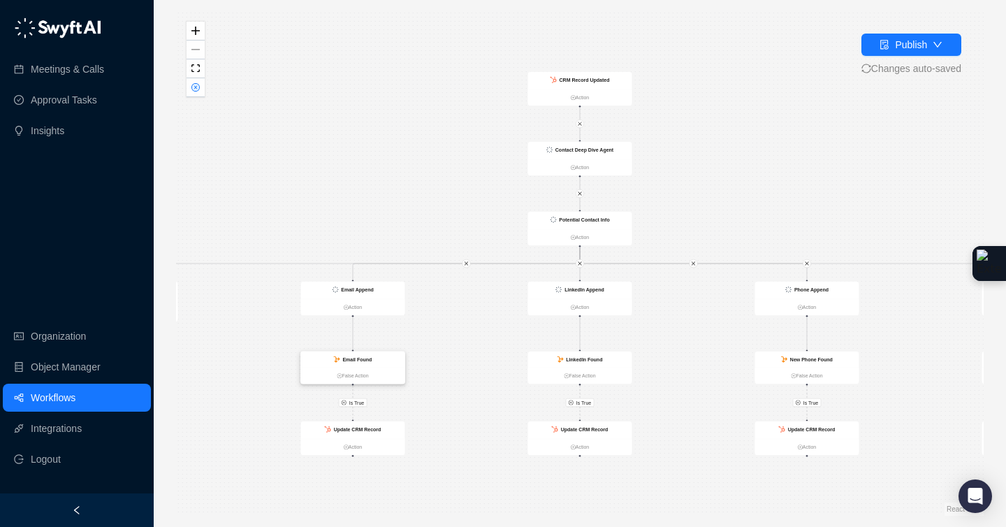
click at [382, 357] on div "Email Found" at bounding box center [353, 359] width 104 height 16
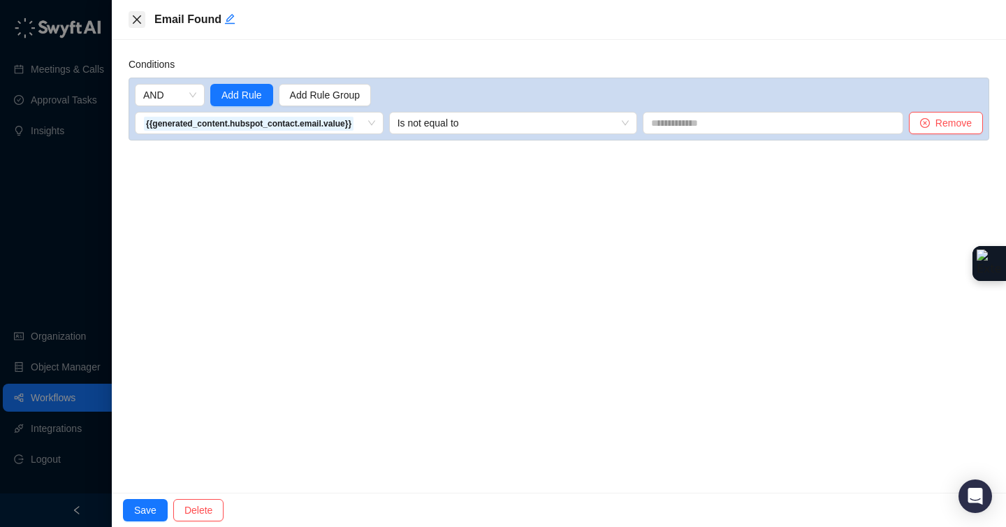
click at [138, 18] on icon "close" at bounding box center [136, 19] width 11 height 11
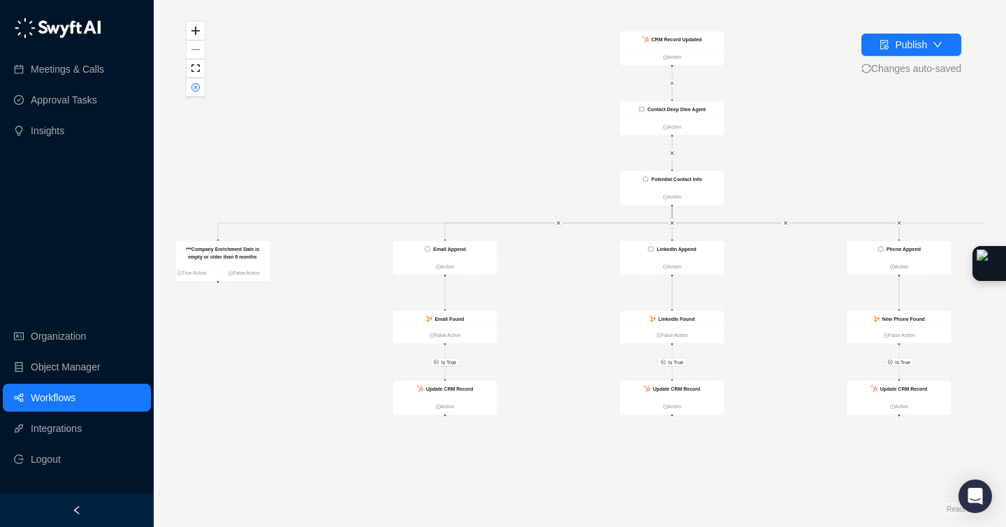
drag, startPoint x: 277, startPoint y: 348, endPoint x: 402, endPoint y: 308, distance: 131.4
click at [402, 308] on div "Is True Is True Is True Is True Contact Deep Dive Agent Action Potential Contac…" at bounding box center [579, 263] width 807 height 504
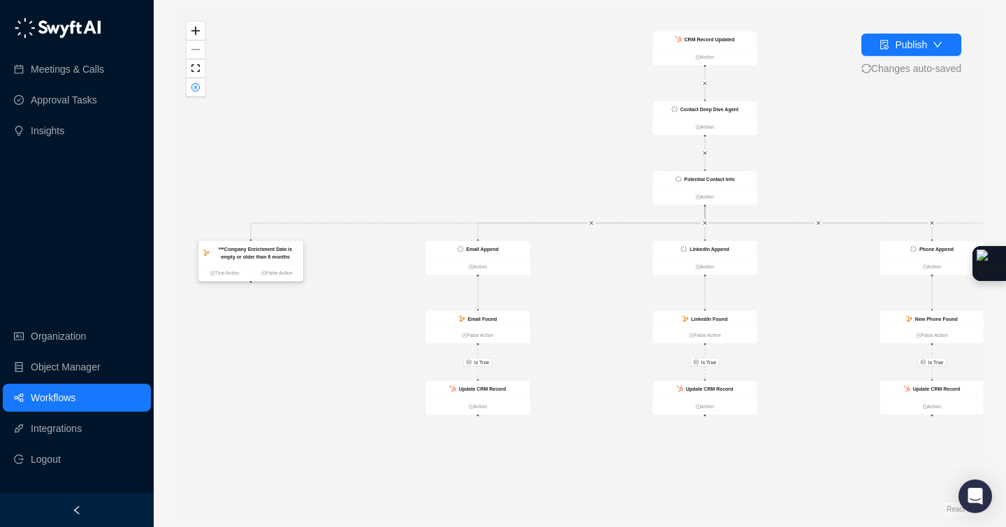
click at [253, 247] on strong "***Company Enrichment Date is empty or older than 6 months" at bounding box center [255, 252] width 73 height 13
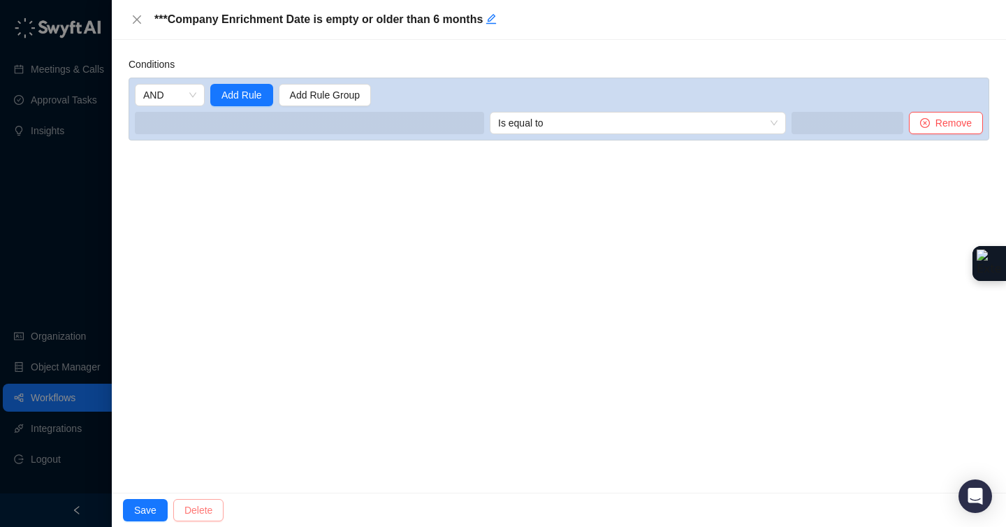
click at [212, 503] on span "Delete" at bounding box center [198, 509] width 28 height 15
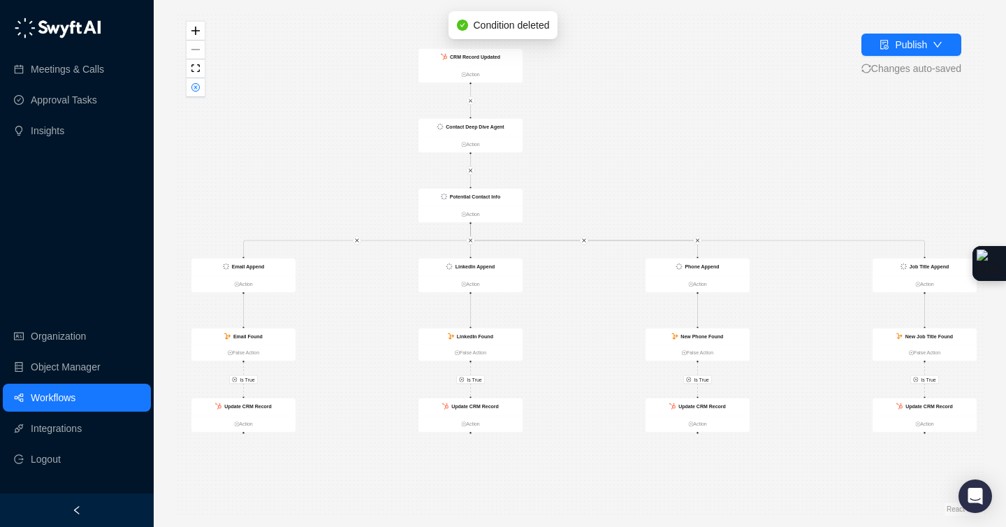
drag, startPoint x: 650, startPoint y: 138, endPoint x: 642, endPoint y: 110, distance: 28.3
click at [642, 110] on div "Is True Is True Is True Is True Contact Deep Dive Agent Action Potential Contac…" at bounding box center [579, 263] width 807 height 504
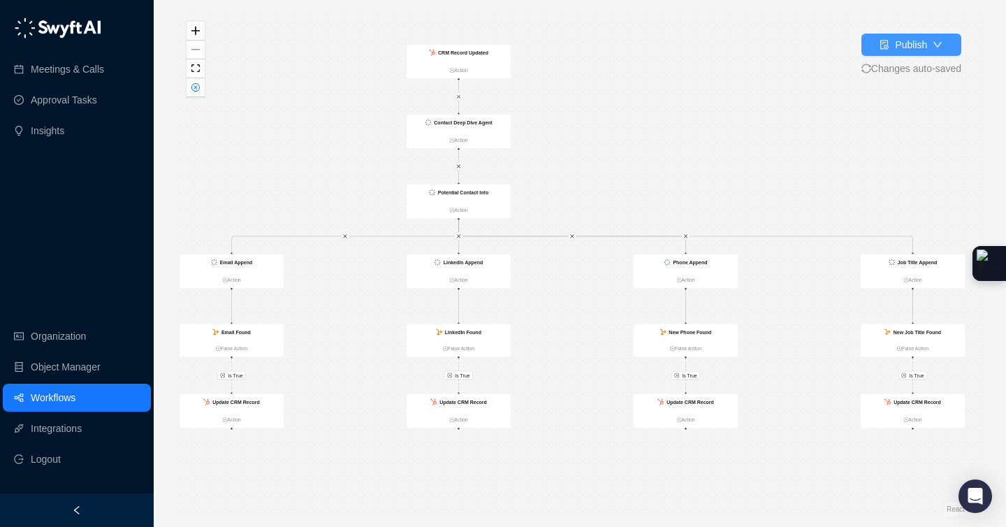
click at [871, 43] on button "Publish" at bounding box center [911, 45] width 100 height 22
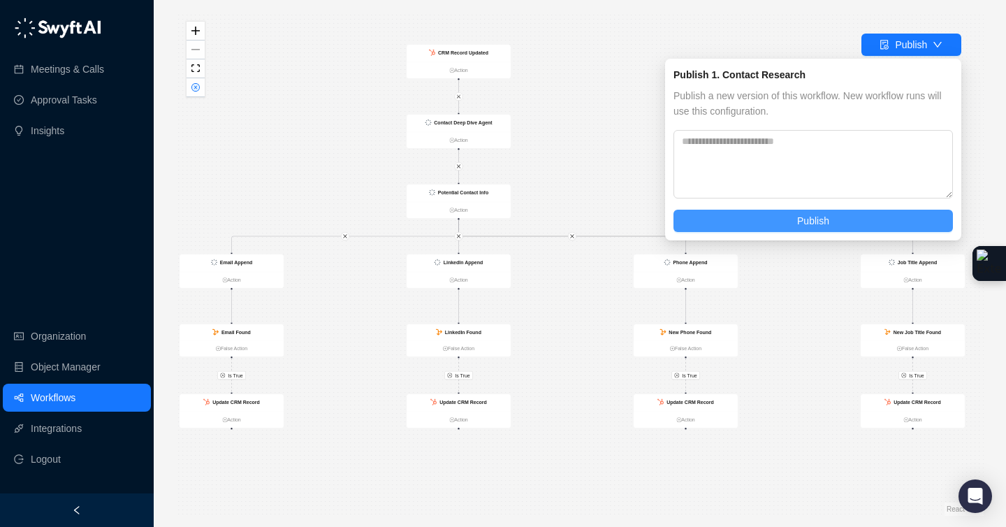
click at [808, 213] on span "Publish" at bounding box center [813, 220] width 32 height 15
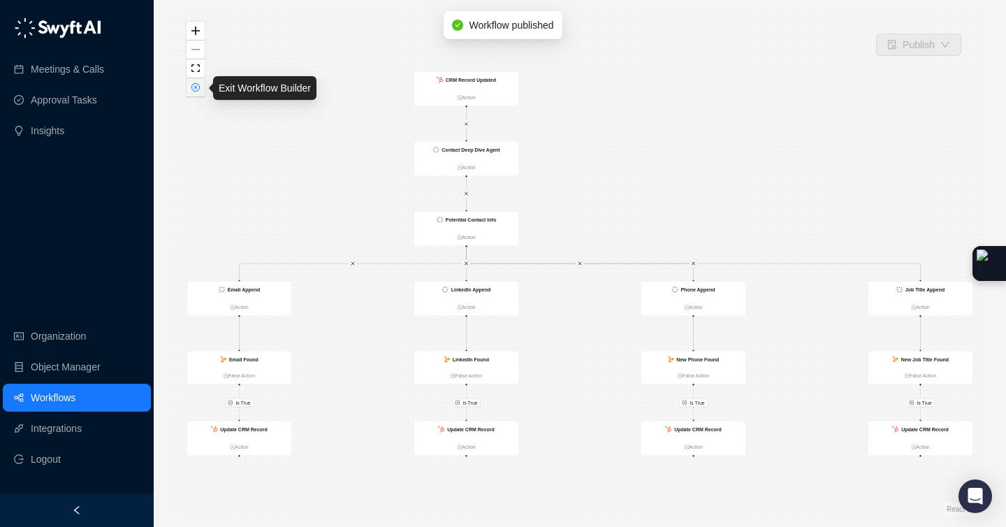
click at [199, 92] on button "button" at bounding box center [195, 87] width 18 height 19
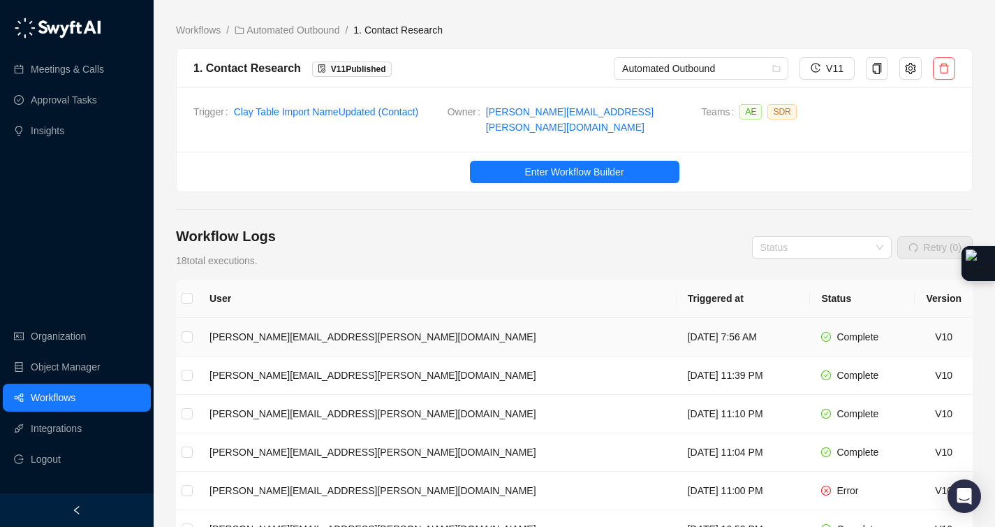
click at [376, 334] on td "[PERSON_NAME][EMAIL_ADDRESS][PERSON_NAME][DOMAIN_NAME]" at bounding box center [437, 337] width 478 height 38
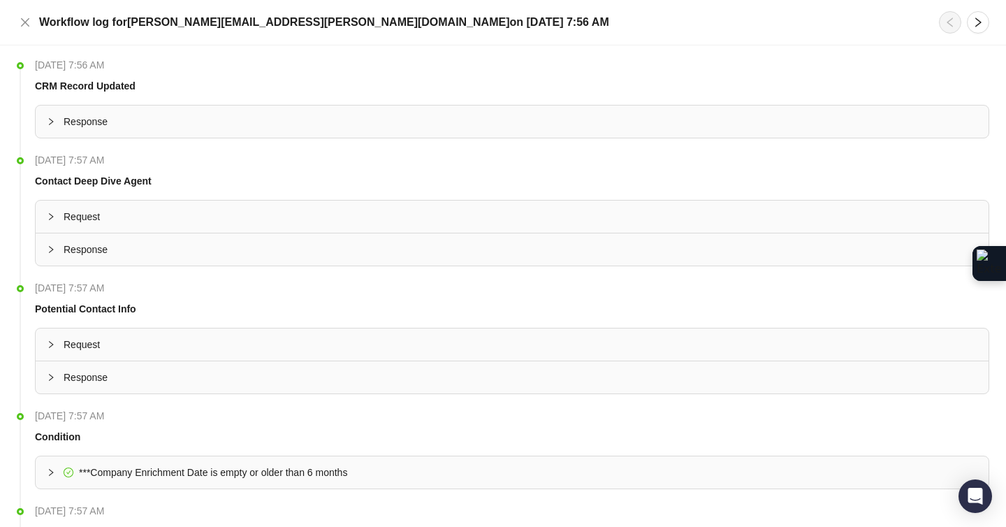
click at [56, 248] on div at bounding box center [55, 249] width 17 height 15
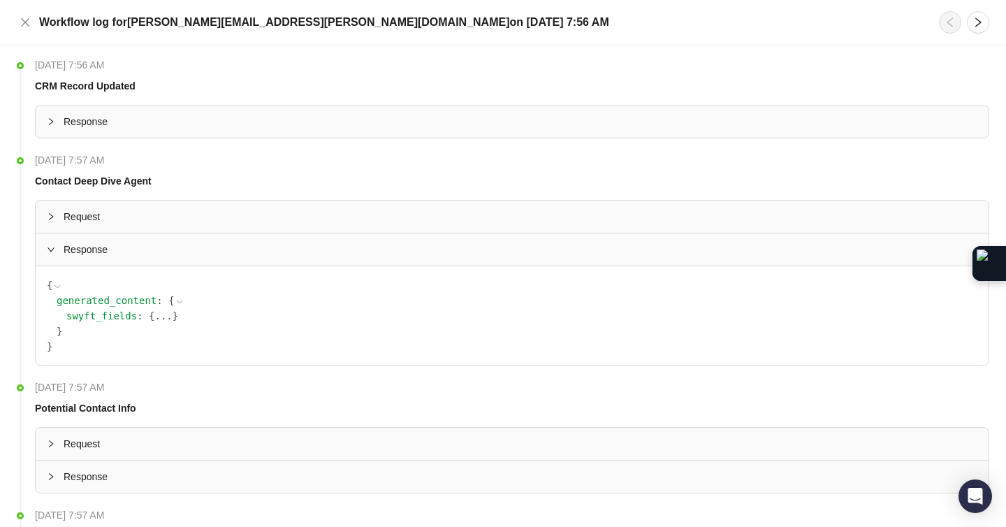
scroll to position [3, 0]
click at [161, 310] on button "..." at bounding box center [162, 312] width 17 height 15
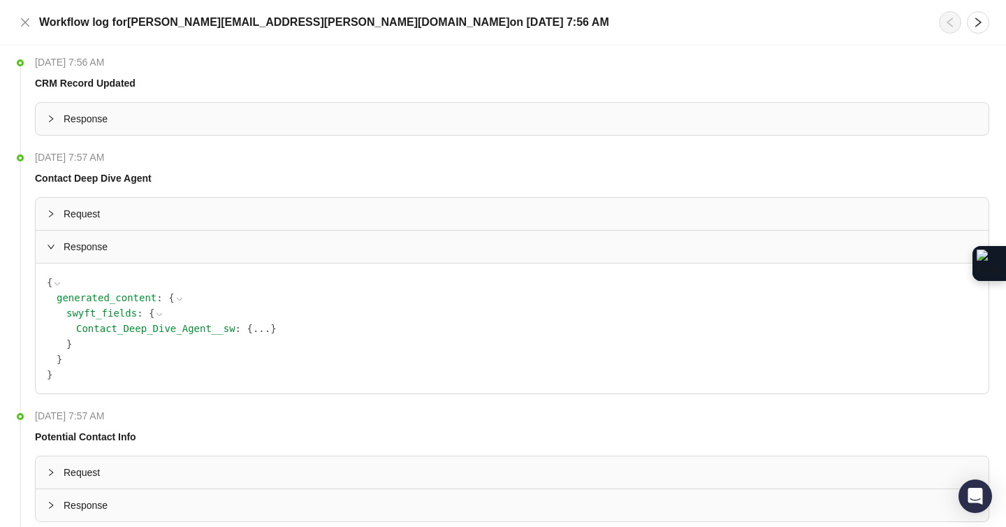
click at [262, 324] on button "..." at bounding box center [261, 328] width 17 height 15
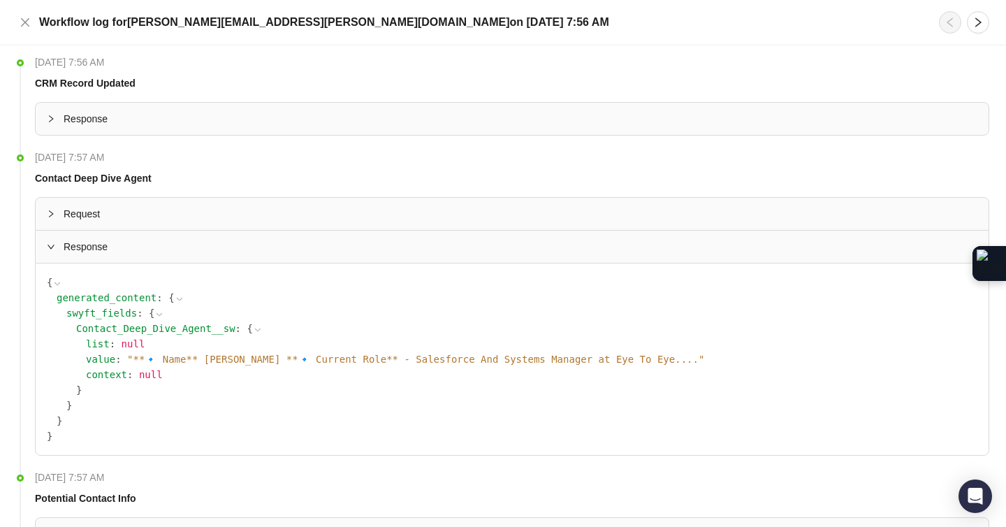
scroll to position [6, 0]
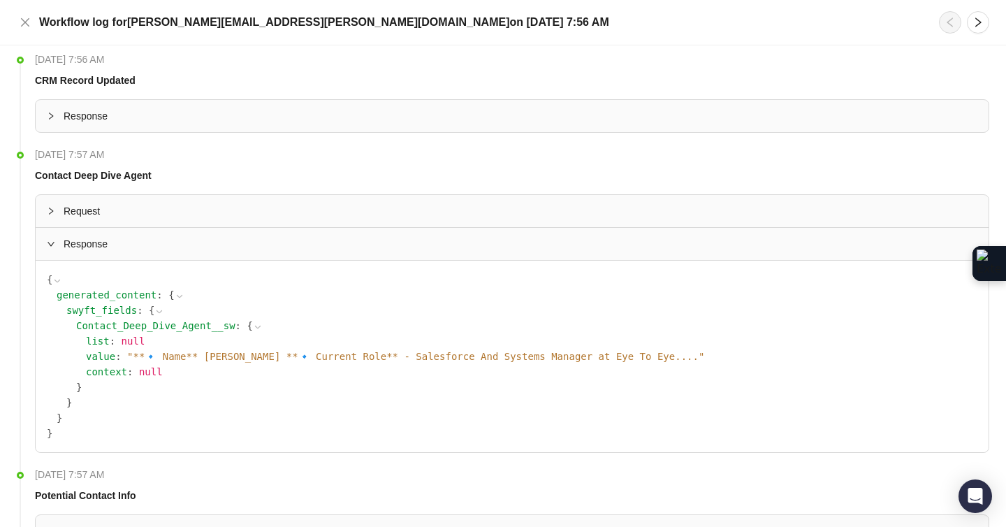
click at [485, 358] on span "" **🔹 Name** Samantha Timmerman **🔹 Current Role** - Salesforce And Systems Man…" at bounding box center [415, 356] width 577 height 11
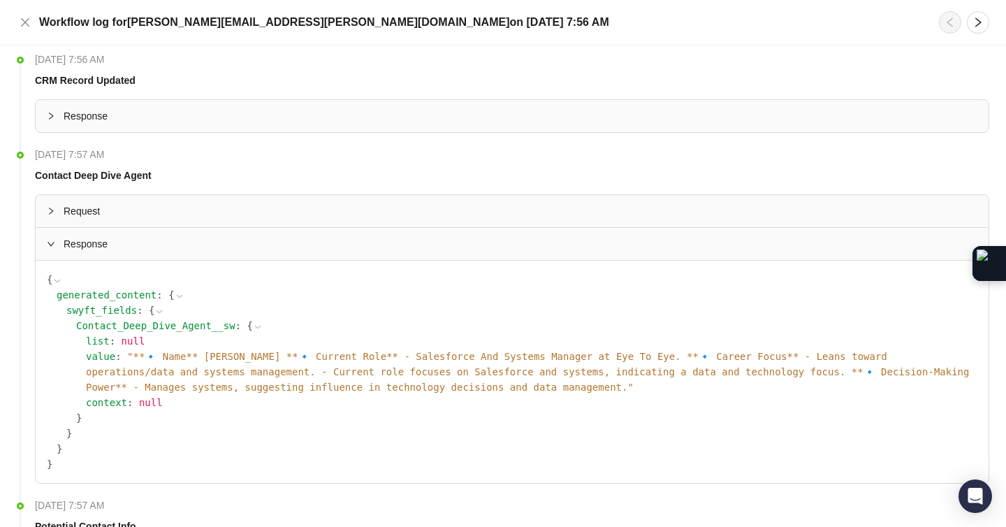
scroll to position [8, 0]
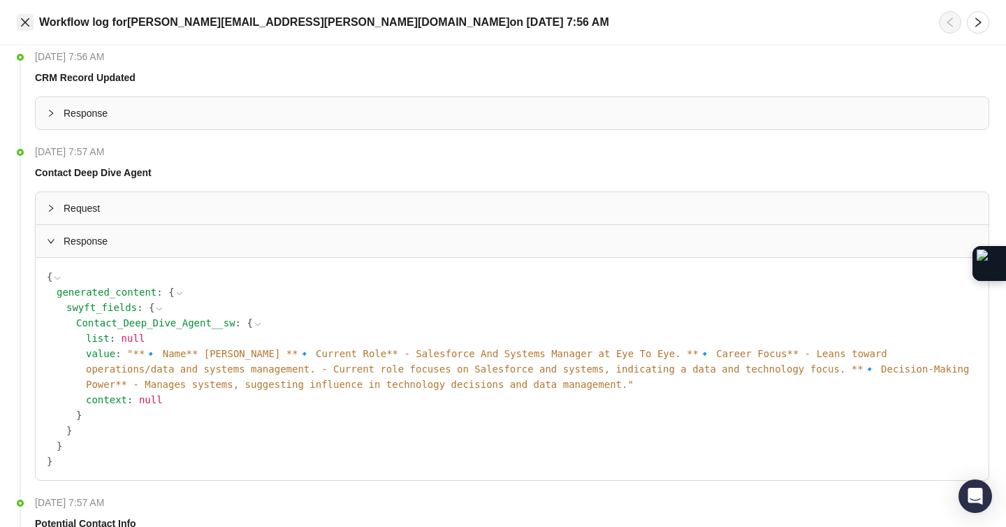
click at [22, 24] on icon "close" at bounding box center [25, 22] width 11 height 11
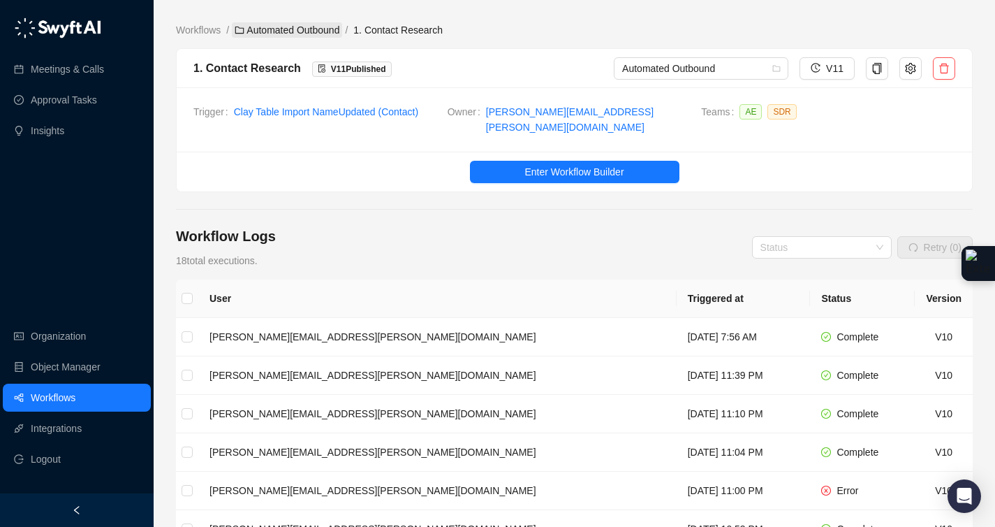
click at [278, 31] on link "Automated Outbound" at bounding box center [287, 29] width 110 height 15
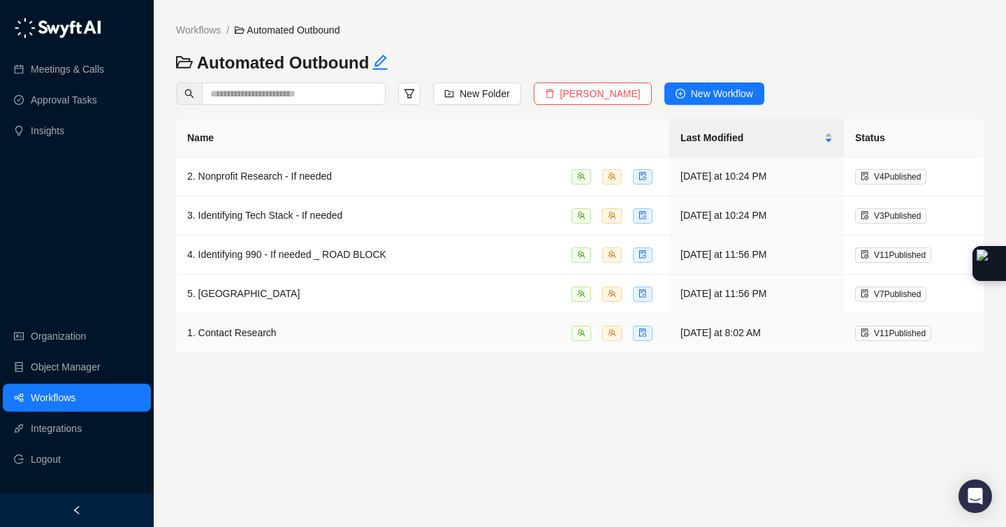
click at [270, 330] on span "1. Contact Research" at bounding box center [231, 332] width 89 height 11
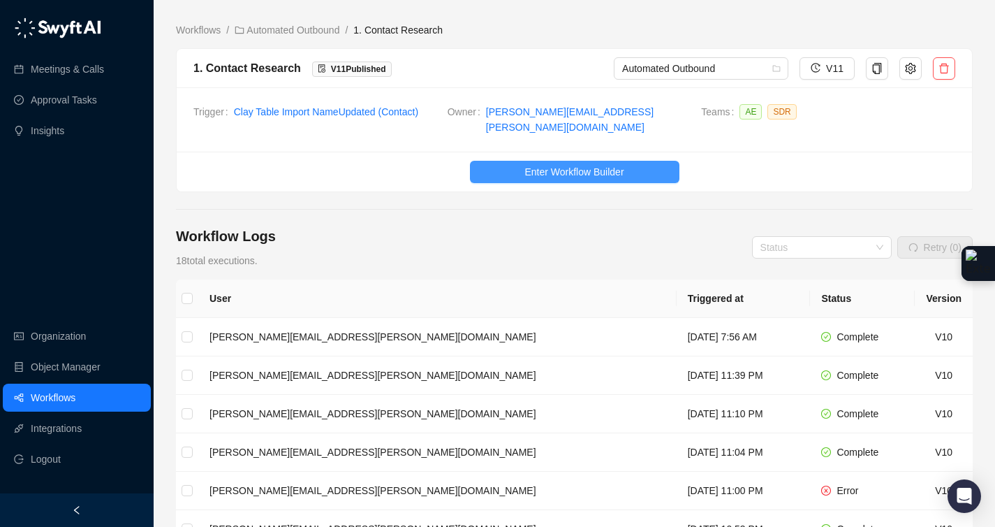
click at [542, 161] on button "Enter Workflow Builder" at bounding box center [574, 172] width 209 height 22
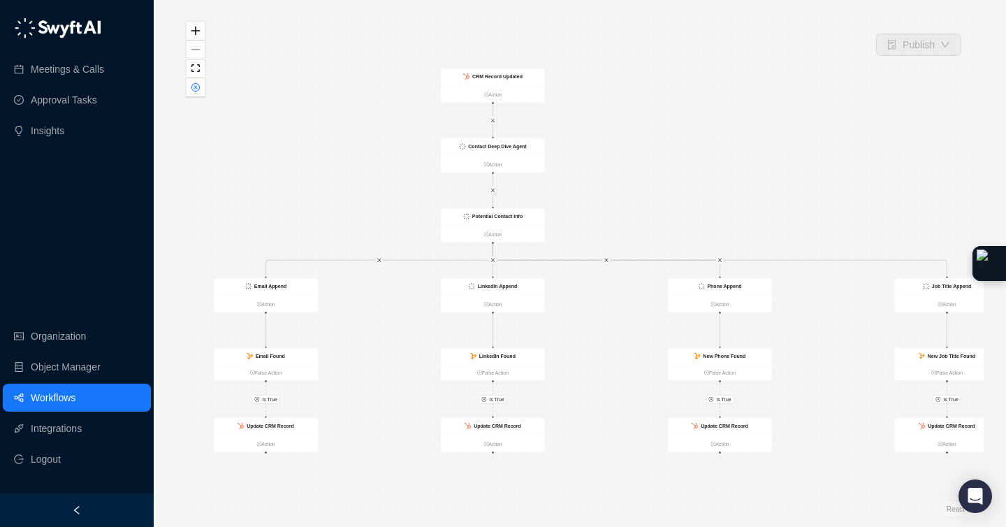
drag, startPoint x: 578, startPoint y: 191, endPoint x: 594, endPoint y: 188, distance: 16.3
click at [594, 188] on div "Is True Is True Is True Is True Contact Deep Dive Agent Action Potential Contac…" at bounding box center [579, 263] width 807 height 504
click at [527, 147] on div "Contact Deep Dive Agent" at bounding box center [493, 146] width 104 height 17
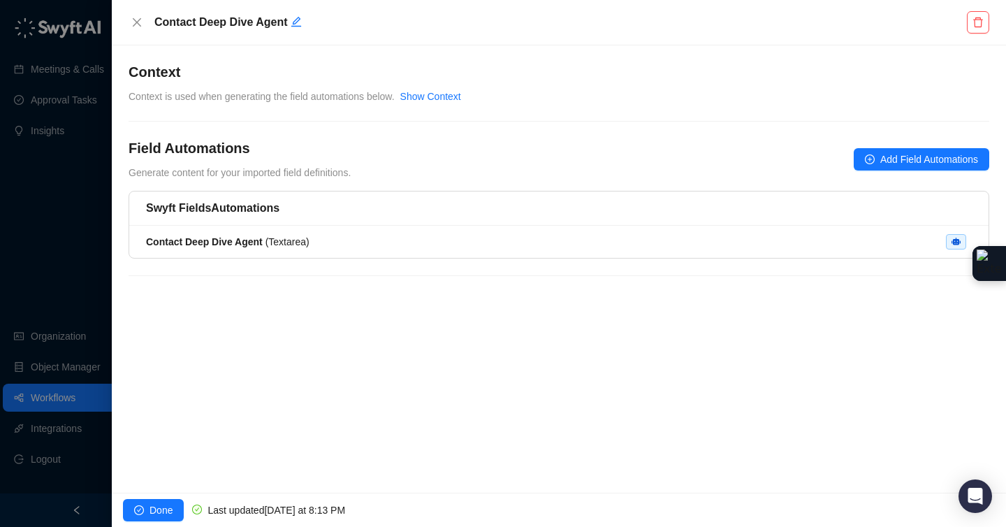
click at [564, 224] on div "Swyft Fields Automations" at bounding box center [558, 208] width 859 height 34
click at [563, 237] on div "Contact Deep Dive Agent ( Textarea )" at bounding box center [558, 241] width 825 height 15
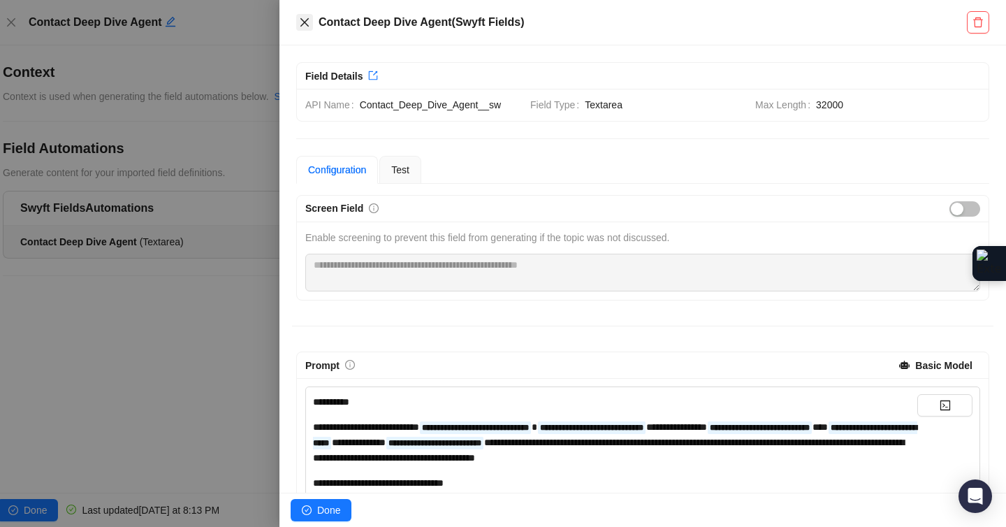
click at [308, 21] on icon "close" at bounding box center [304, 22] width 11 height 11
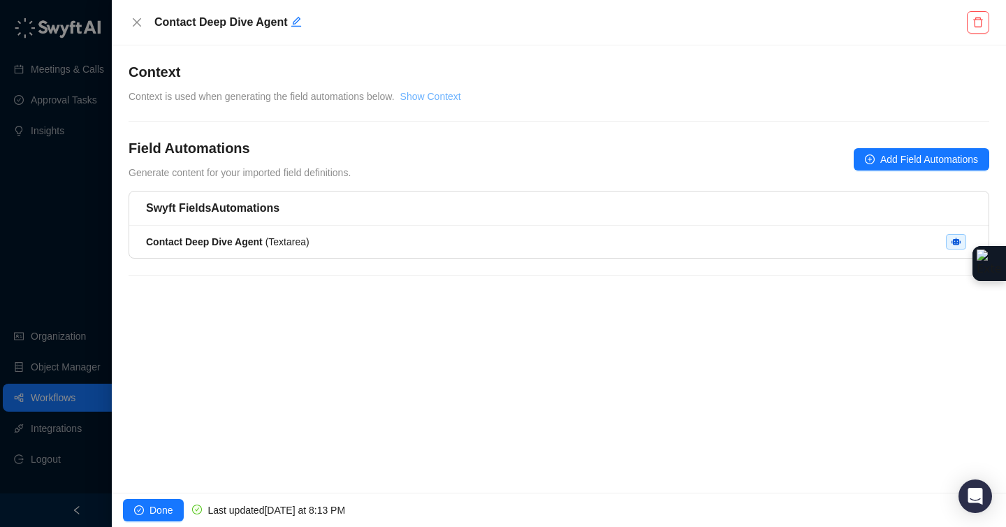
click at [446, 100] on link "Show Context" at bounding box center [430, 96] width 61 height 11
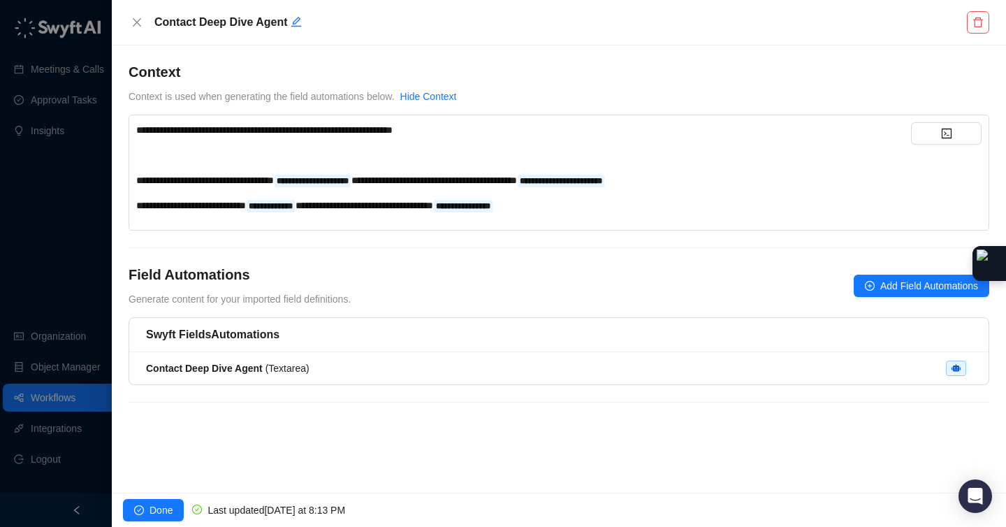
click at [445, 135] on div "**********" at bounding box center [523, 129] width 774 height 15
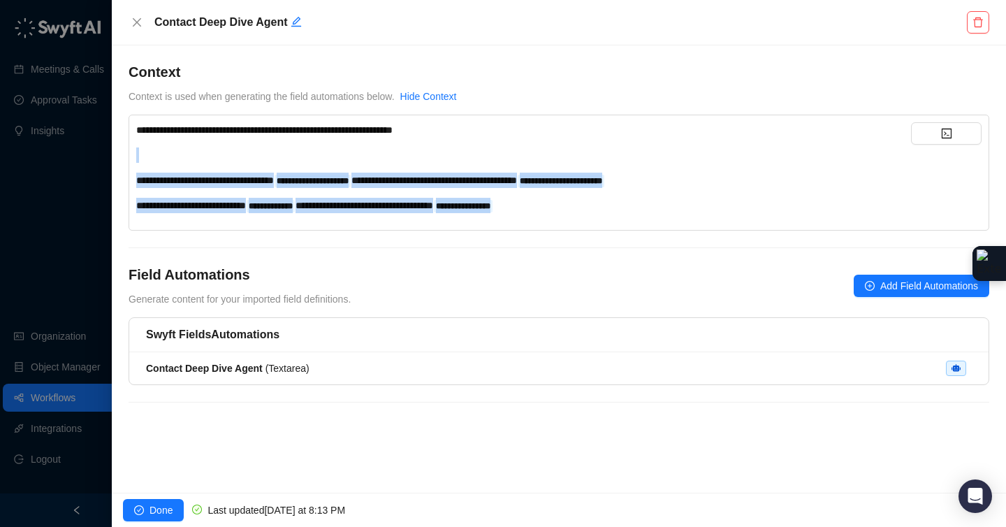
drag, startPoint x: 506, startPoint y: 129, endPoint x: 689, endPoint y: 235, distance: 211.5
click at [689, 235] on div "**********" at bounding box center [558, 240] width 860 height 357
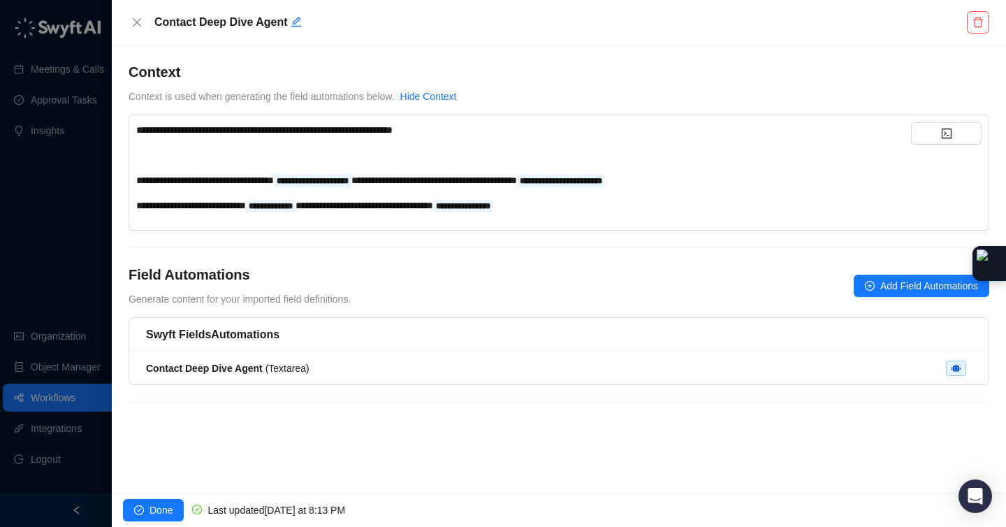
click at [679, 229] on div "**********" at bounding box center [558, 173] width 860 height 116
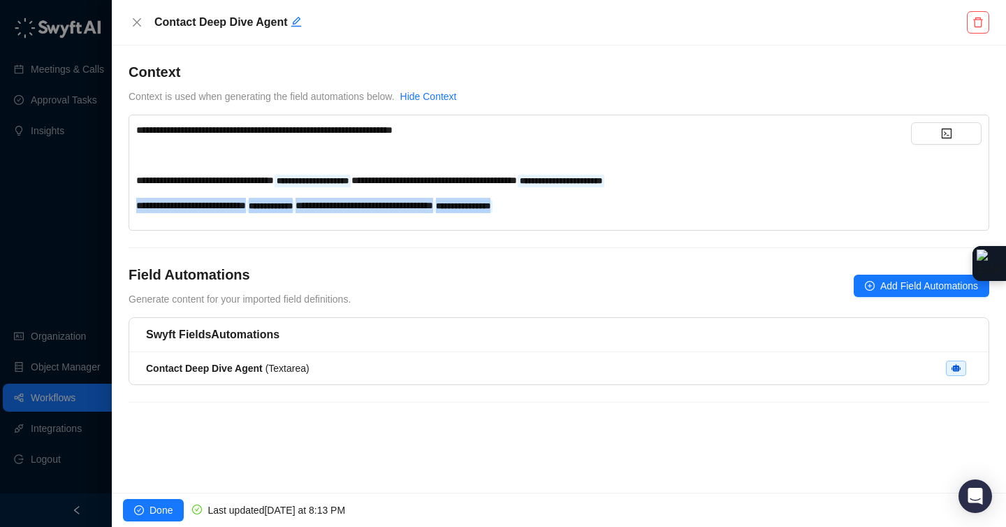
drag, startPoint x: 671, startPoint y: 223, endPoint x: 225, endPoint y: 139, distance: 454.2
click at [234, 140] on div "**********" at bounding box center [558, 173] width 860 height 116
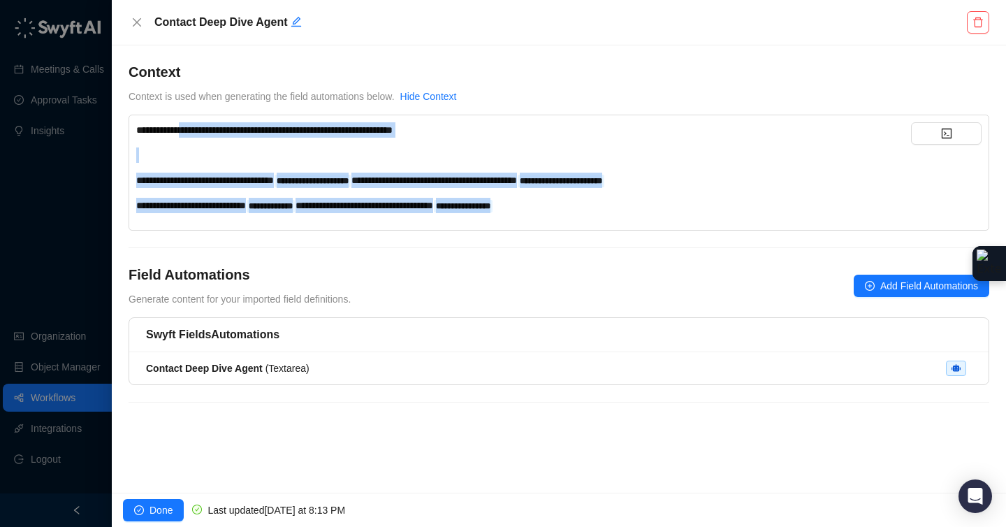
drag, startPoint x: 217, startPoint y: 134, endPoint x: 753, endPoint y: 247, distance: 548.1
click at [751, 249] on div "**********" at bounding box center [558, 240] width 860 height 357
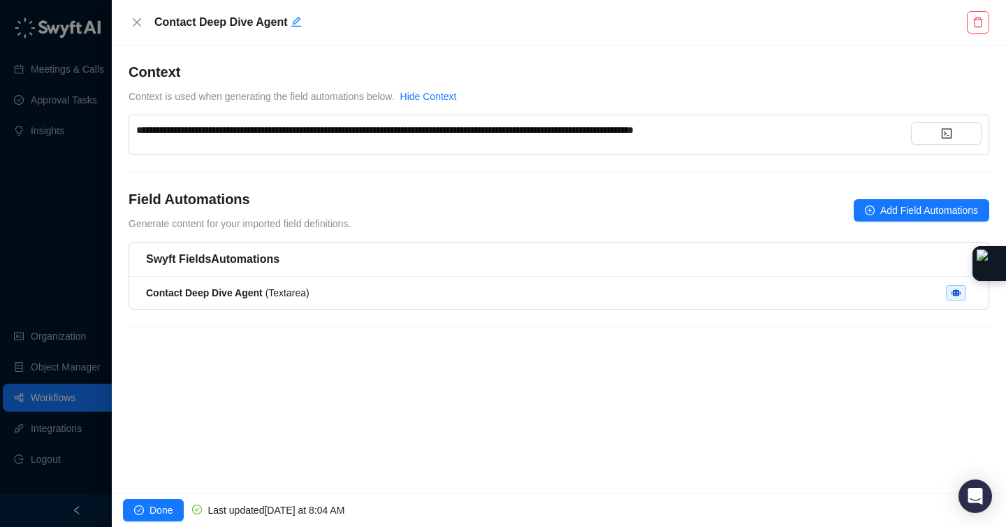
click at [750, 384] on div "**********" at bounding box center [559, 268] width 894 height 447
click at [146, 503] on button "Done" at bounding box center [153, 510] width 61 height 22
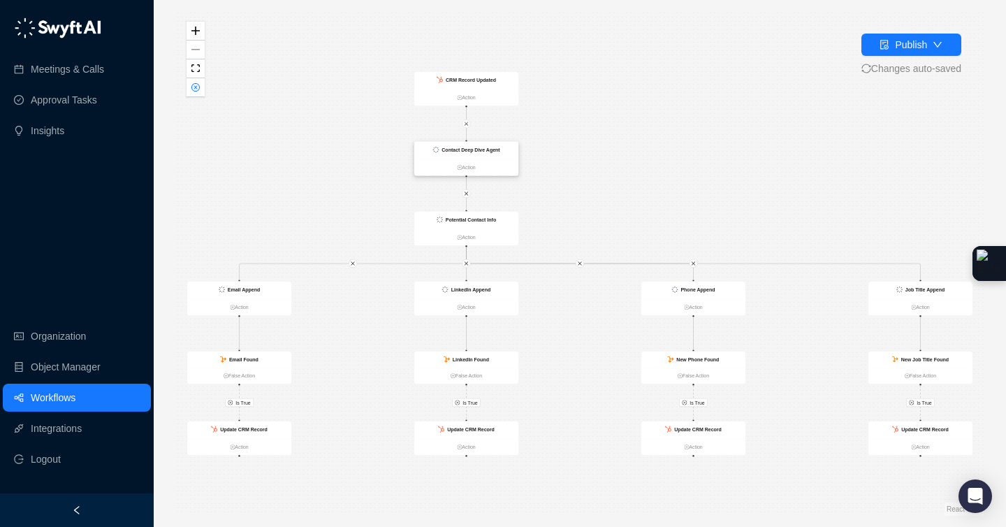
click at [505, 158] on div "Contact Deep Dive Agent" at bounding box center [466, 150] width 104 height 17
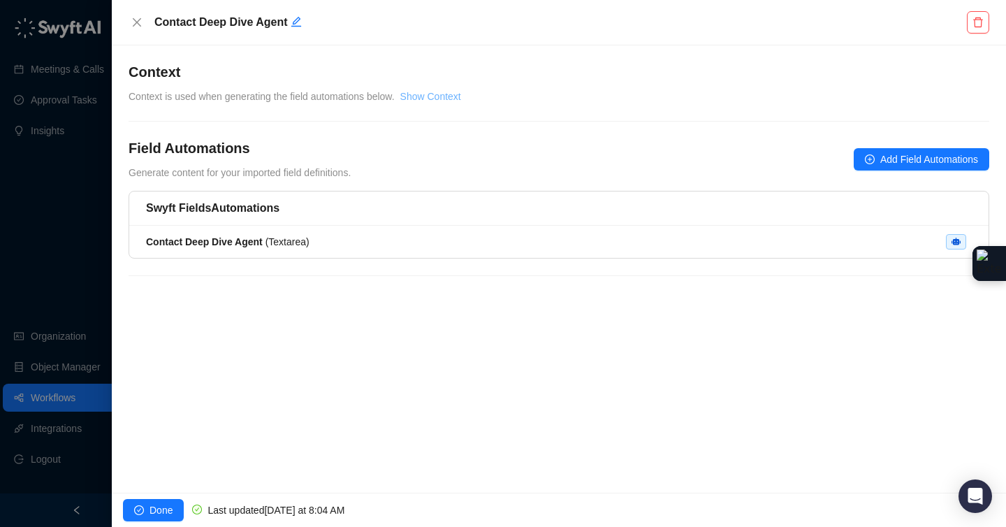
click at [420, 96] on link "Show Context" at bounding box center [430, 96] width 61 height 11
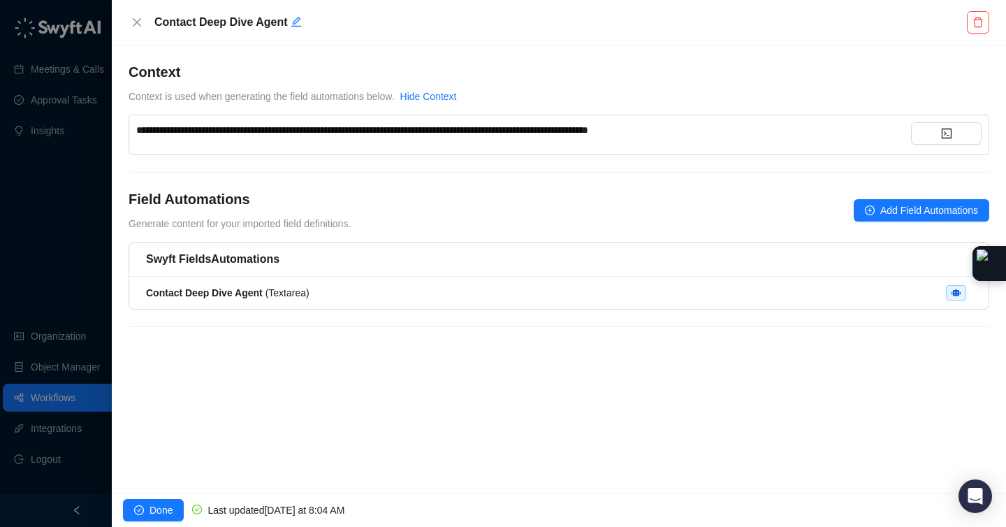
click at [737, 132] on div "**********" at bounding box center [523, 129] width 774 height 15
click at [754, 182] on div "**********" at bounding box center [558, 202] width 860 height 281
click at [585, 290] on div "Contact Deep Dive Agent ( Textarea )" at bounding box center [558, 292] width 825 height 15
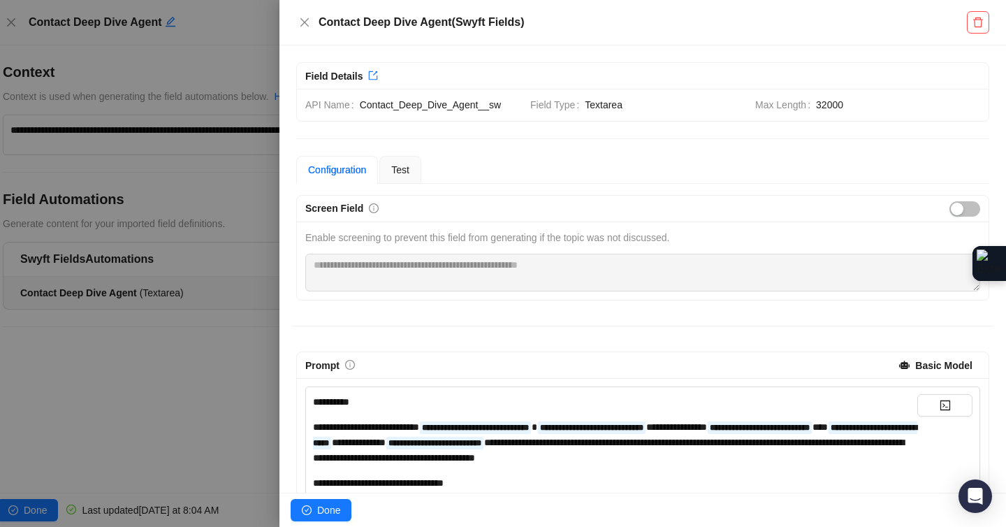
scroll to position [3, 0]
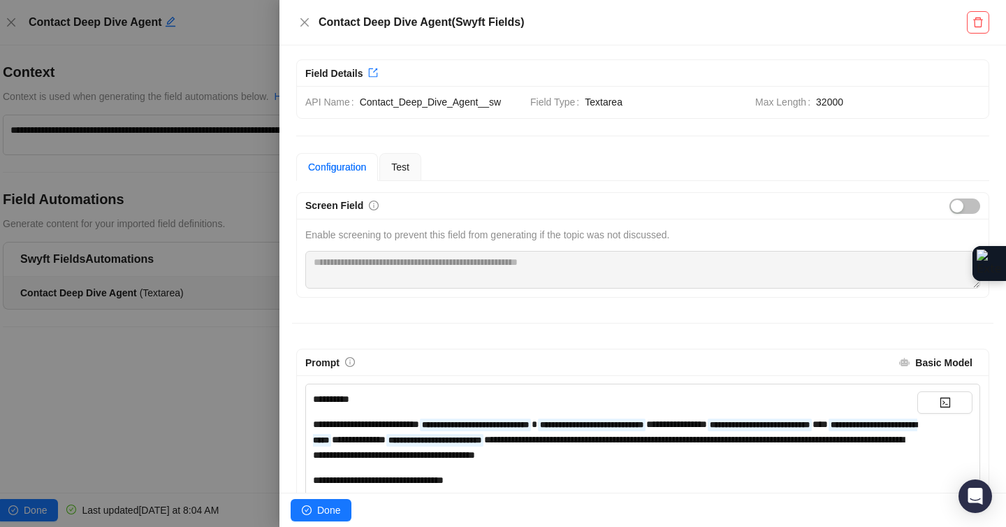
click at [930, 368] on div "Basic Model" at bounding box center [943, 362] width 57 height 21
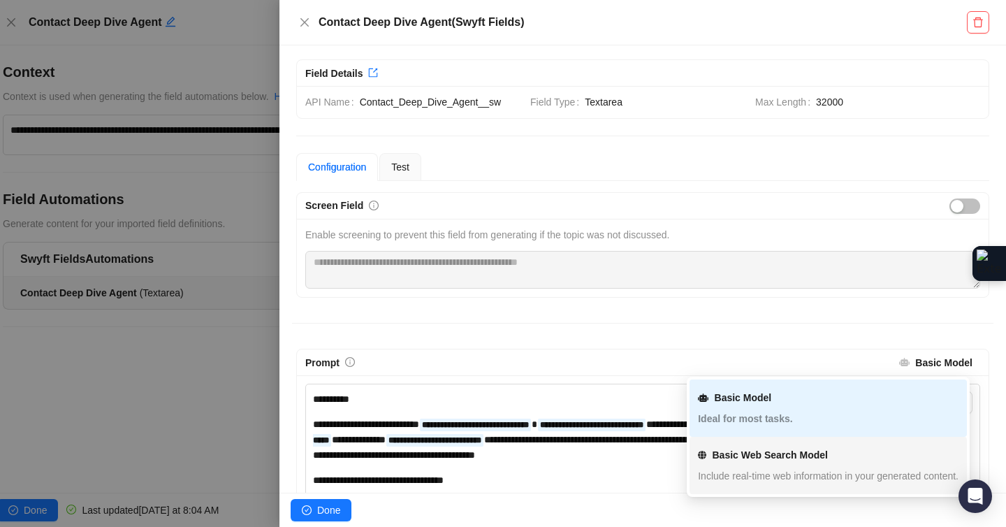
click at [783, 460] on div "Basic Web Search Model" at bounding box center [769, 454] width 115 height 15
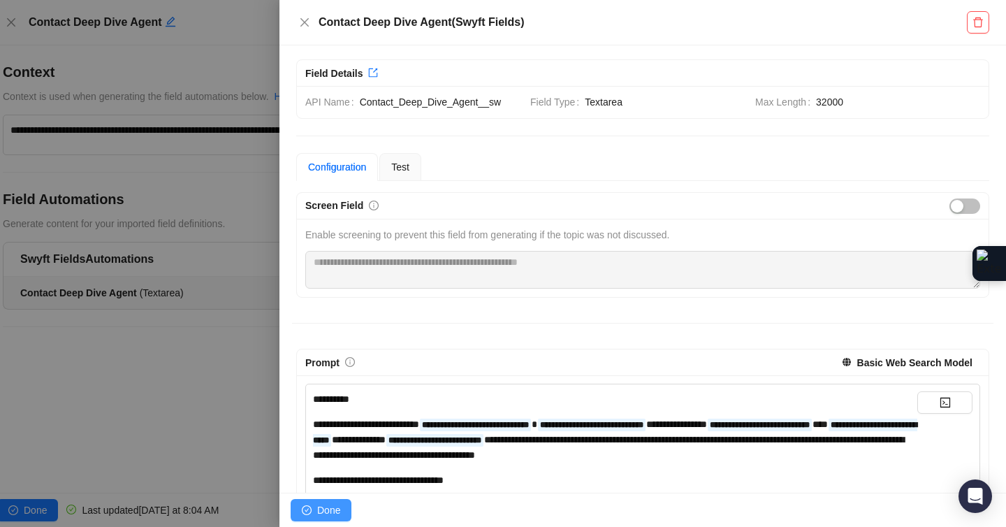
click at [332, 507] on span "Done" at bounding box center [328, 509] width 23 height 15
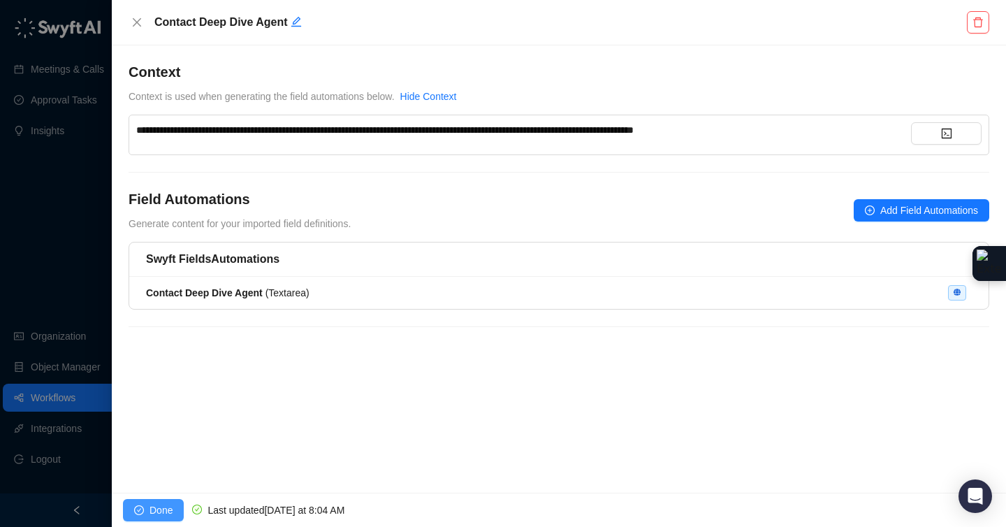
click at [156, 502] on span "Done" at bounding box center [160, 509] width 23 height 15
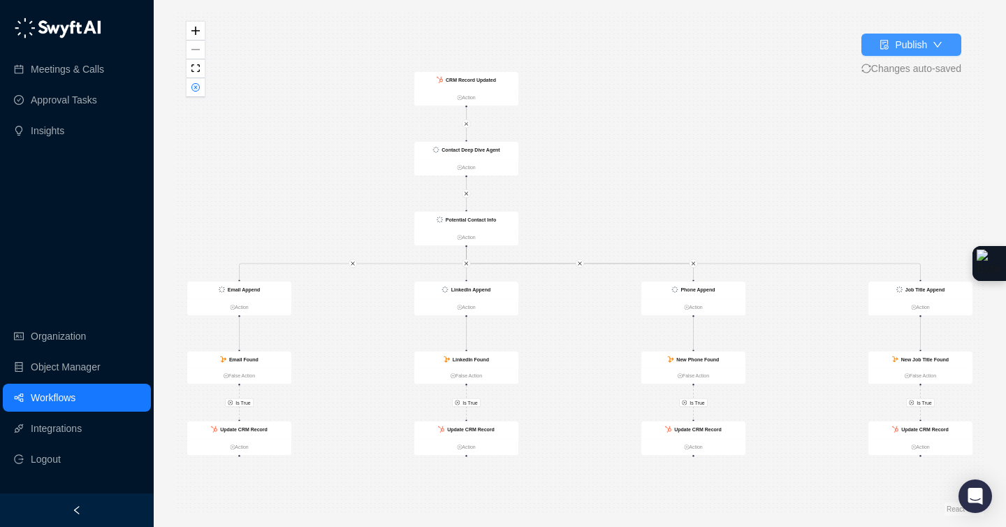
click at [902, 37] on div "Publish" at bounding box center [911, 44] width 32 height 15
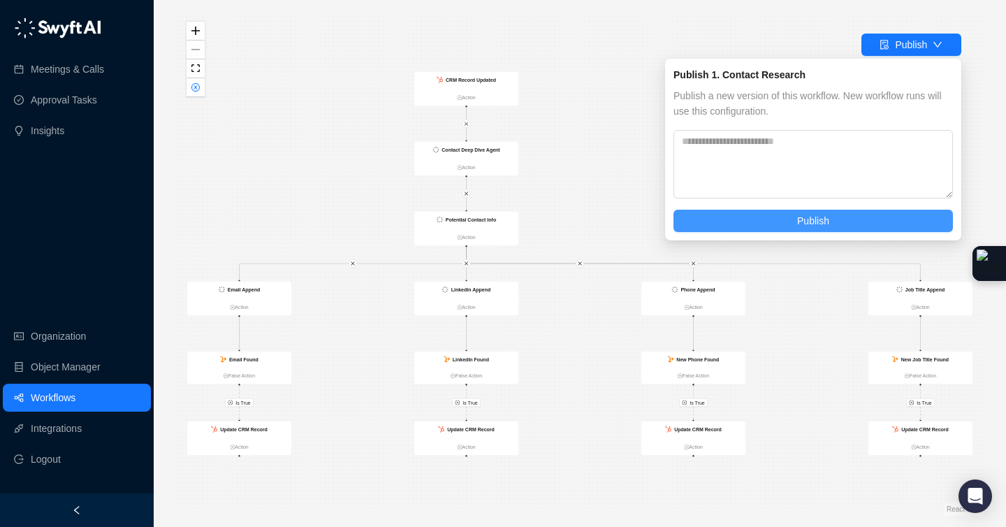
click at [813, 229] on button "Publish" at bounding box center [812, 220] width 279 height 22
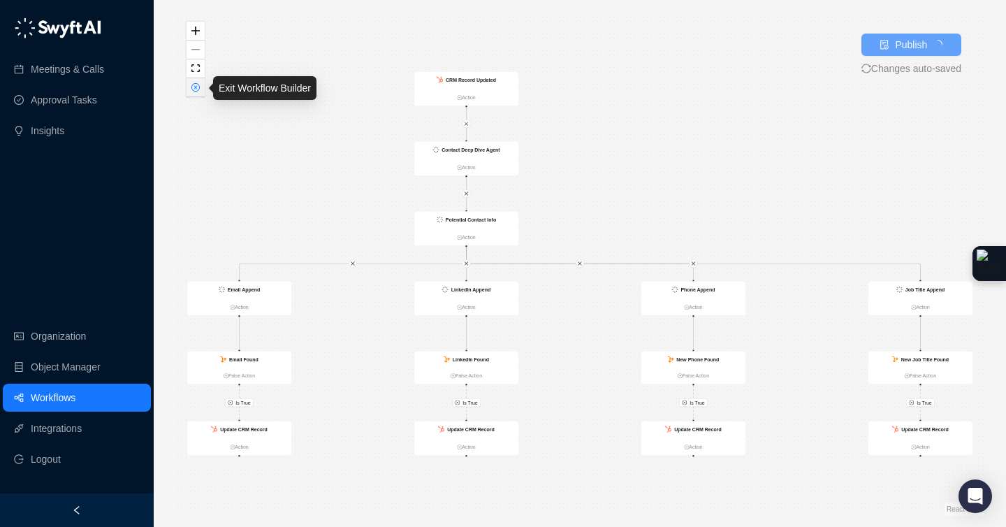
click at [196, 94] on button "button" at bounding box center [195, 87] width 18 height 19
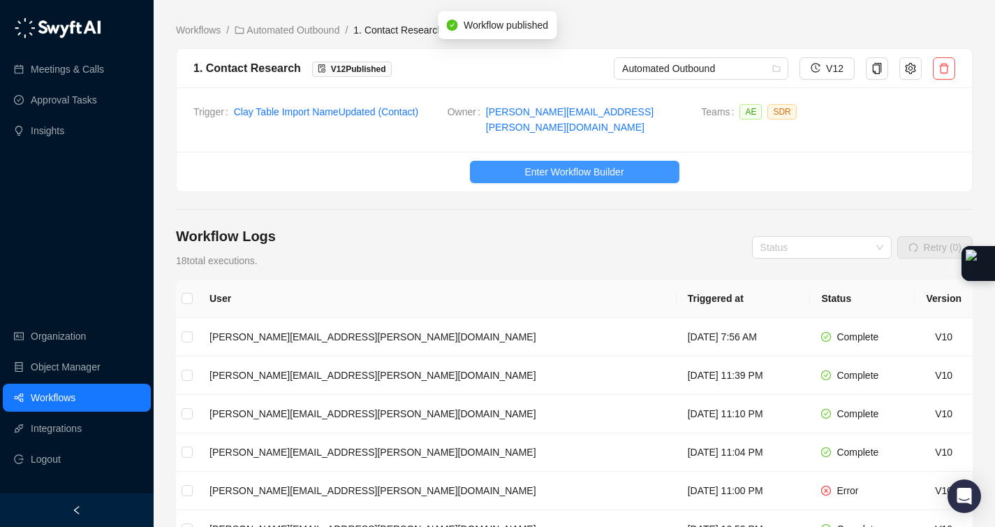
click at [555, 164] on span "Enter Workflow Builder" at bounding box center [573, 171] width 99 height 15
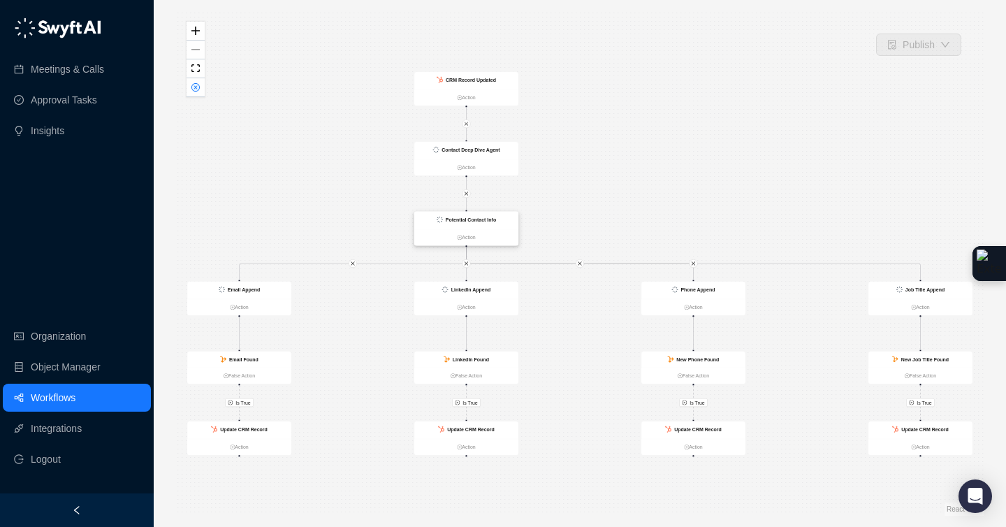
click at [508, 223] on div "Potential Contact Info" at bounding box center [466, 220] width 104 height 17
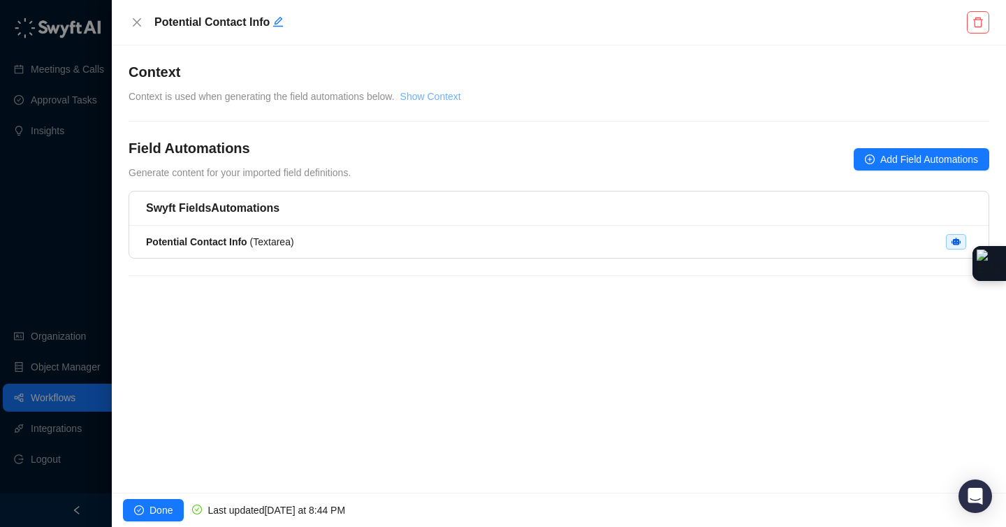
click at [441, 98] on link "Show Context" at bounding box center [430, 96] width 61 height 11
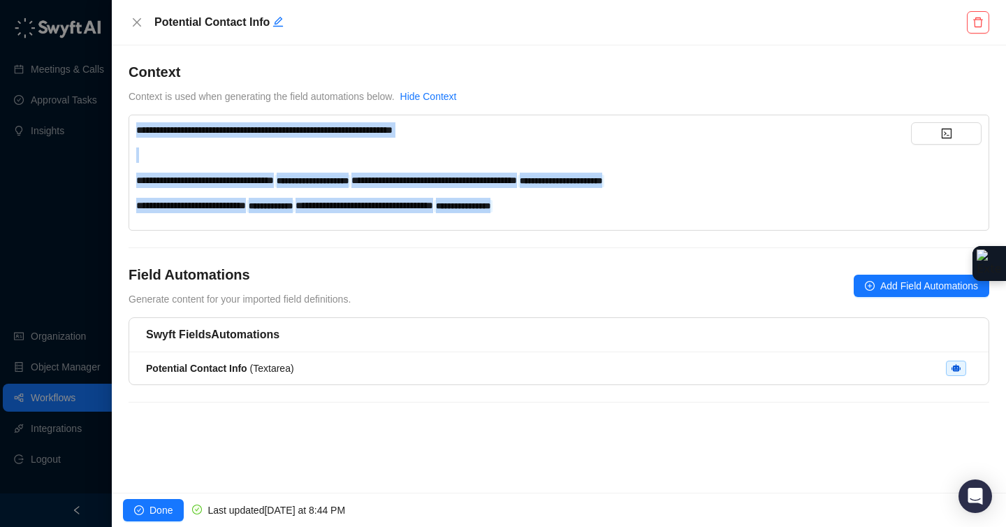
drag, startPoint x: 617, startPoint y: 210, endPoint x: 190, endPoint y: 36, distance: 461.0
click at [190, 36] on div "**********" at bounding box center [559, 263] width 894 height 527
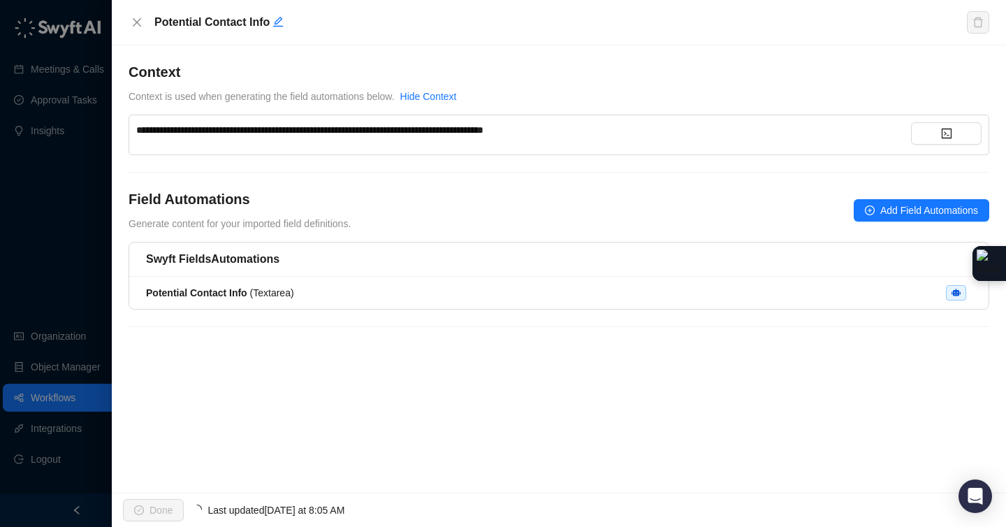
click at [775, 204] on div "Field Automations Generate content for your imported field definitions. Add Fie…" at bounding box center [558, 210] width 860 height 42
click at [698, 281] on li "Potential Contact Info ( Textarea )" at bounding box center [558, 293] width 859 height 32
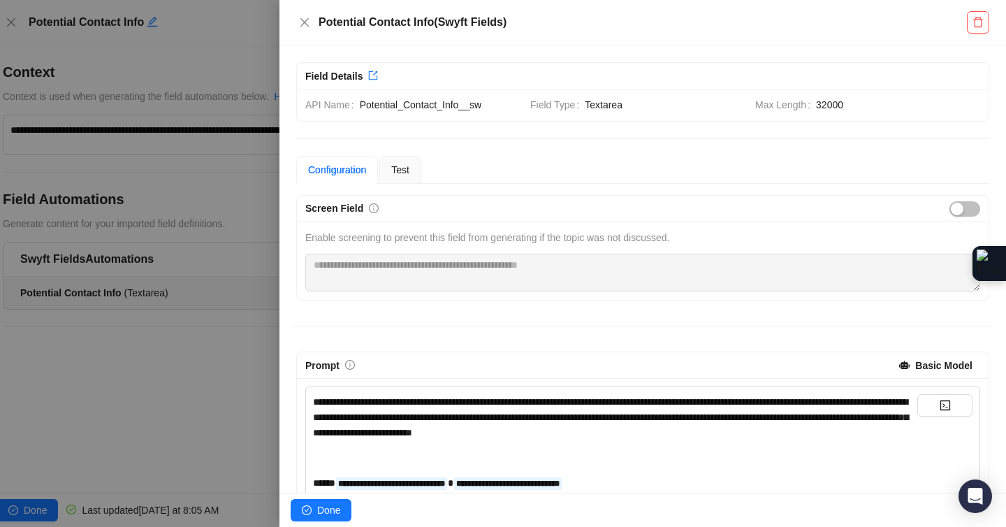
click at [915, 367] on strong "Basic Model" at bounding box center [943, 365] width 57 height 11
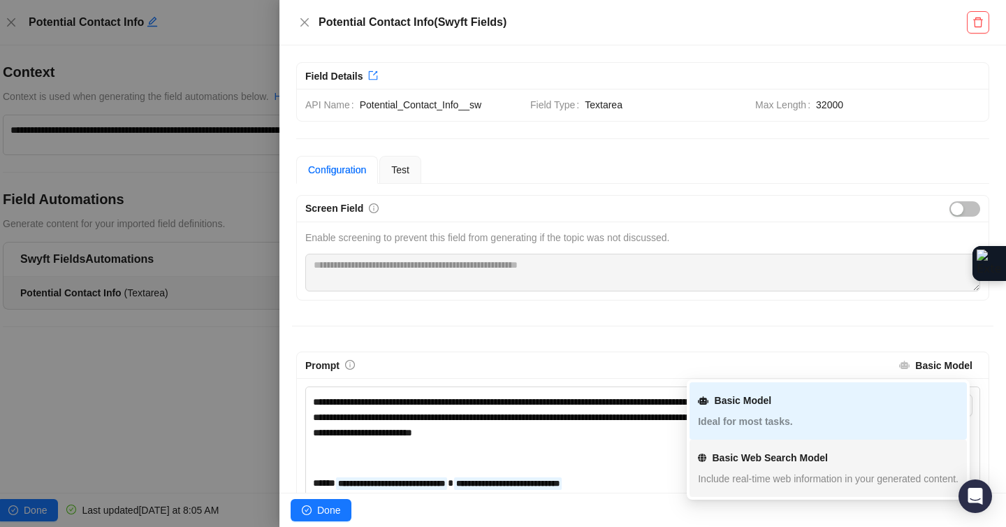
click at [793, 458] on strong "Basic Web Search Model" at bounding box center [769, 457] width 115 height 11
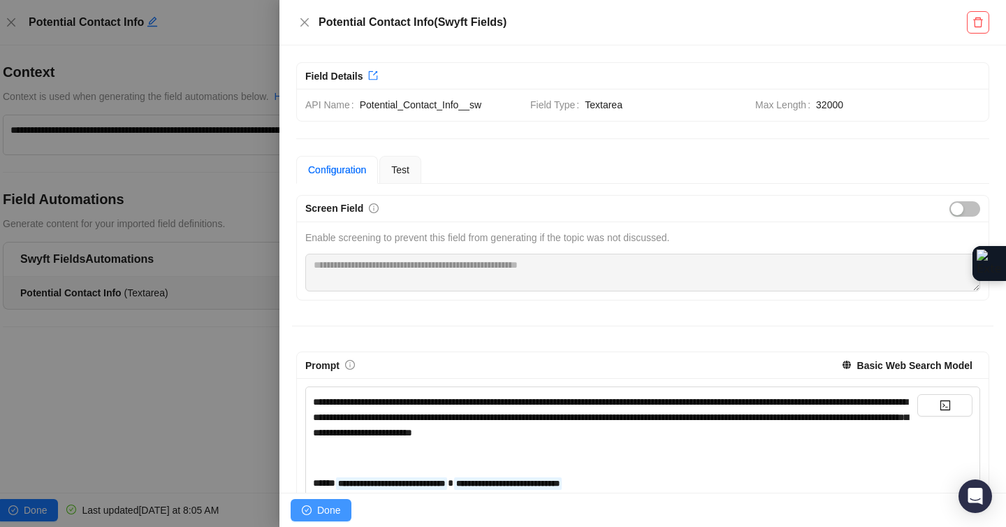
click at [324, 513] on span "Done" at bounding box center [328, 509] width 23 height 15
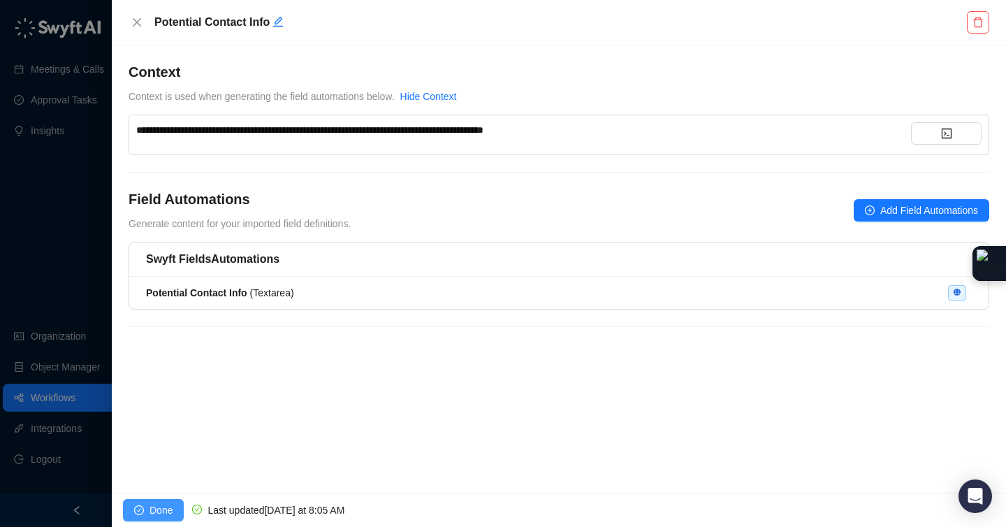
click at [170, 511] on span "Done" at bounding box center [160, 509] width 23 height 15
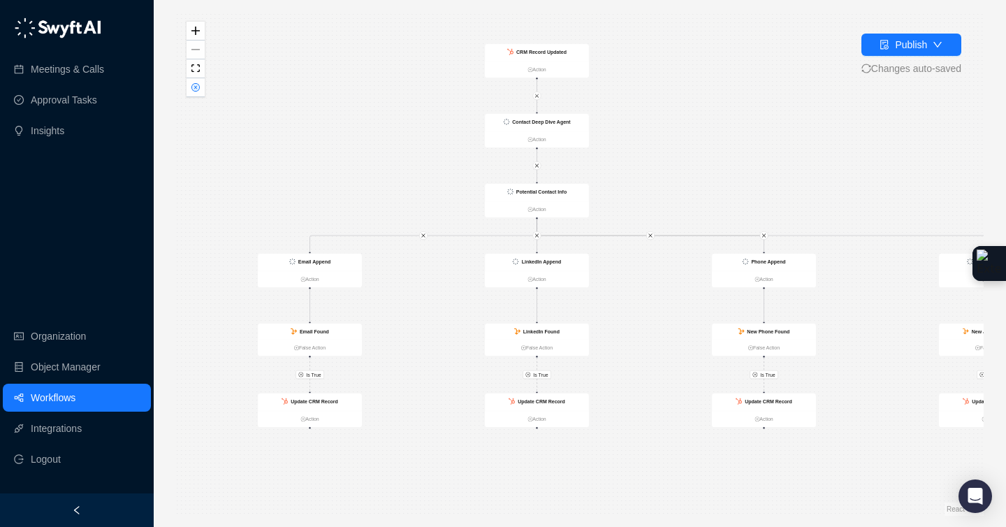
drag, startPoint x: 362, startPoint y: 351, endPoint x: 432, endPoint y: 323, distance: 75.9
click at [432, 323] on div "Is True Is True Is True Is True Contact Deep Dive Agent Action Potential Contac…" at bounding box center [579, 263] width 807 height 504
click at [564, 194] on strong "Potential Contact Info" at bounding box center [541, 192] width 50 height 6
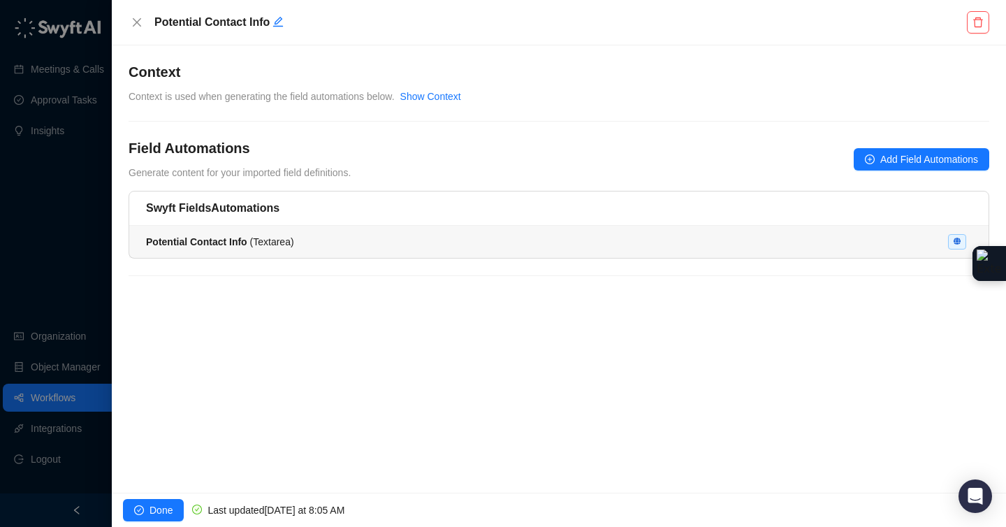
click at [497, 247] on div "Potential Contact Info ( Textarea )" at bounding box center [558, 241] width 825 height 15
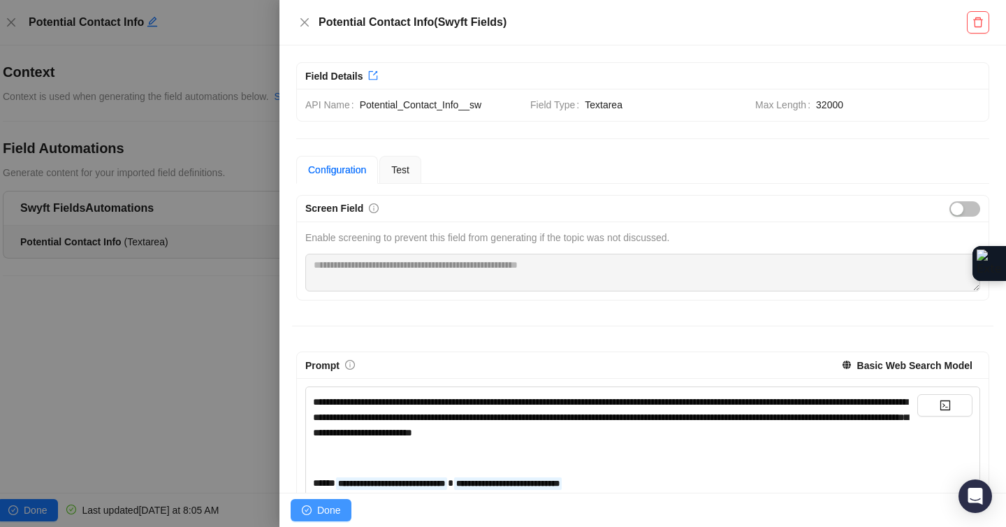
click at [321, 513] on span "Done" at bounding box center [328, 509] width 23 height 15
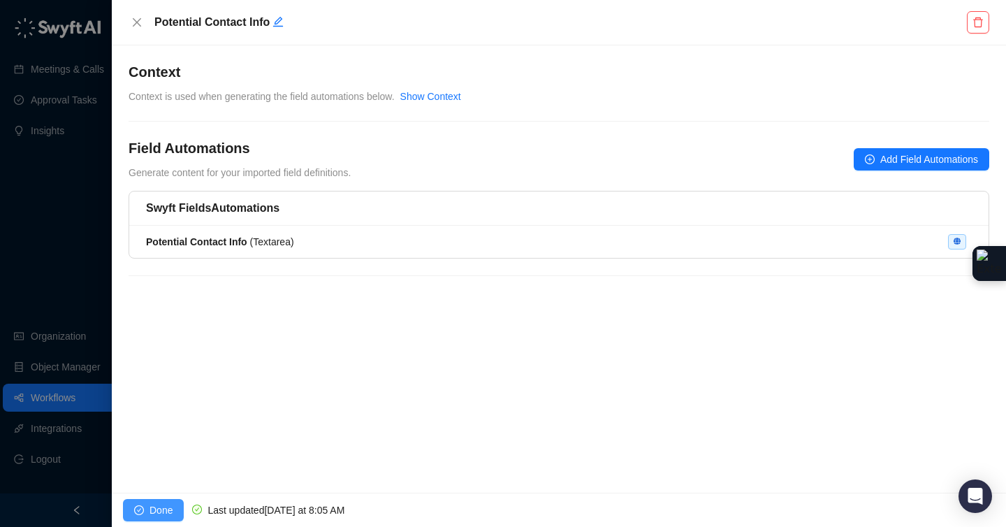
click at [154, 501] on button "Done" at bounding box center [153, 510] width 61 height 22
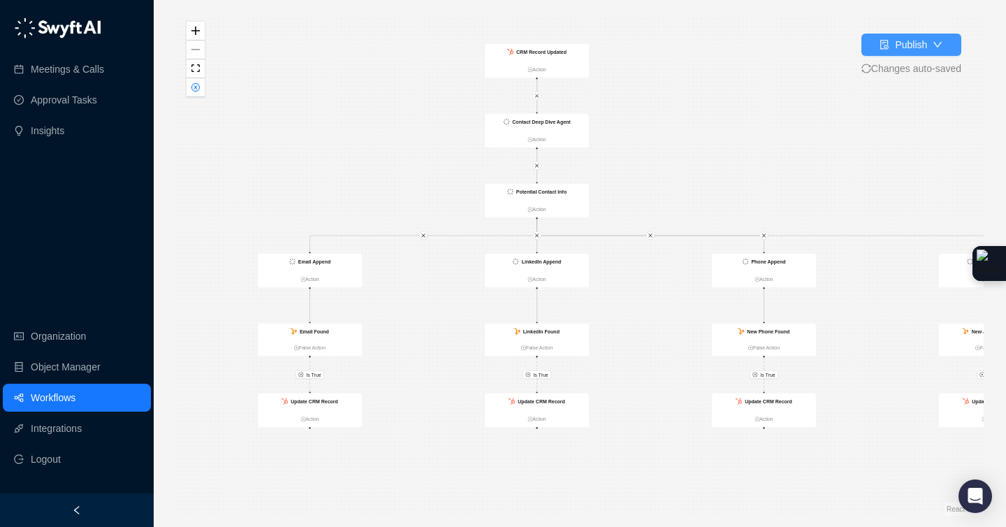
click at [869, 49] on button "Publish" at bounding box center [911, 45] width 100 height 22
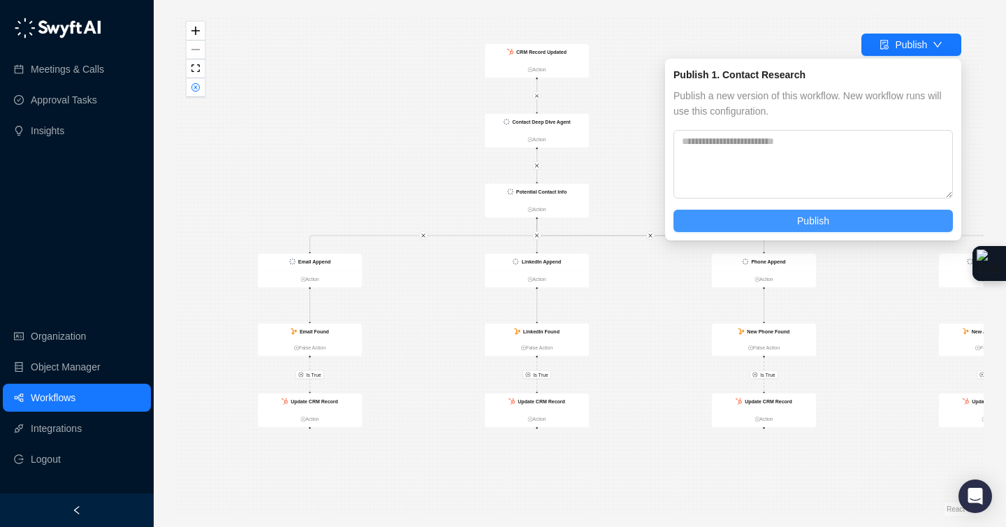
click at [823, 214] on span "Publish" at bounding box center [813, 220] width 32 height 15
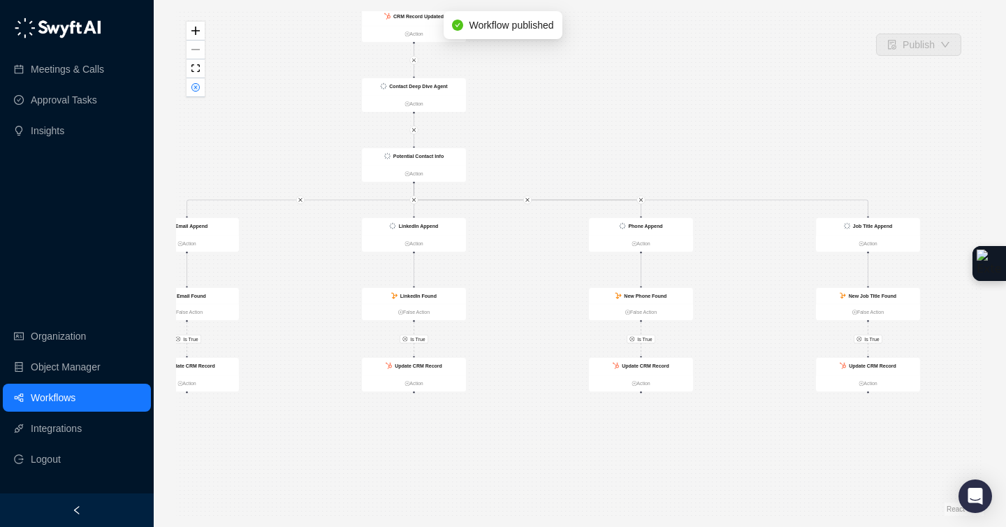
drag, startPoint x: 728, startPoint y: 166, endPoint x: 668, endPoint y: 101, distance: 87.9
click at [669, 102] on div "Is True Is True Is True Is True Contact Deep Dive Agent Action Potential Contac…" at bounding box center [579, 263] width 807 height 504
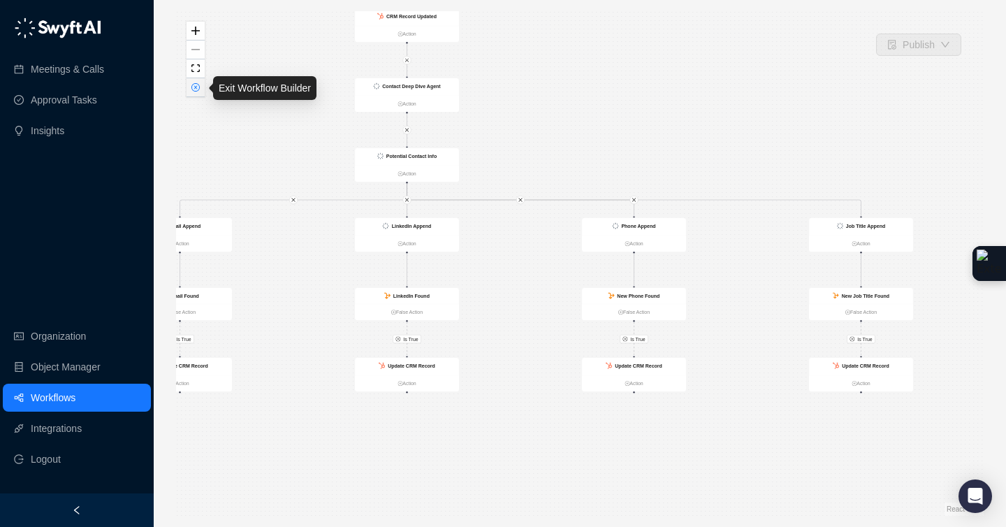
click at [196, 89] on icon "close-circle" at bounding box center [195, 87] width 7 height 7
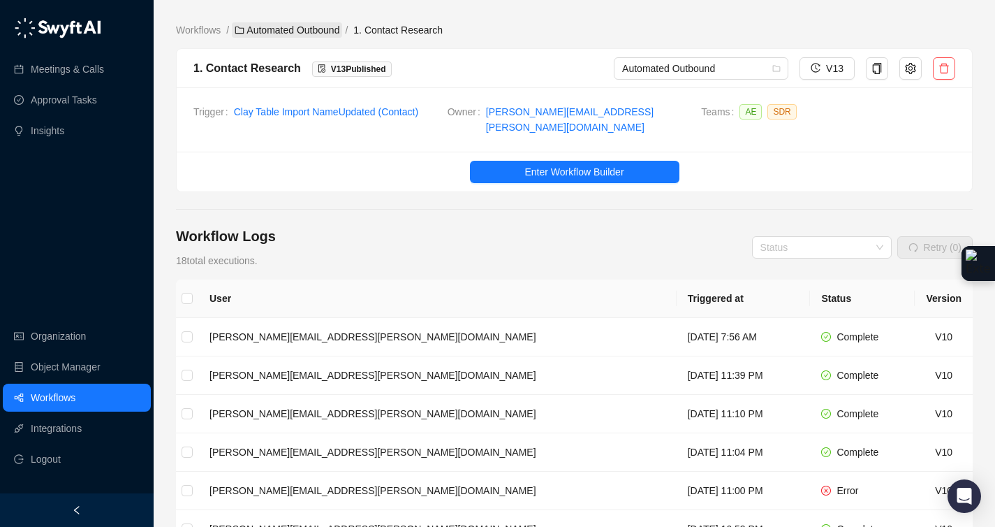
click at [316, 32] on link "Automated Outbound" at bounding box center [287, 29] width 110 height 15
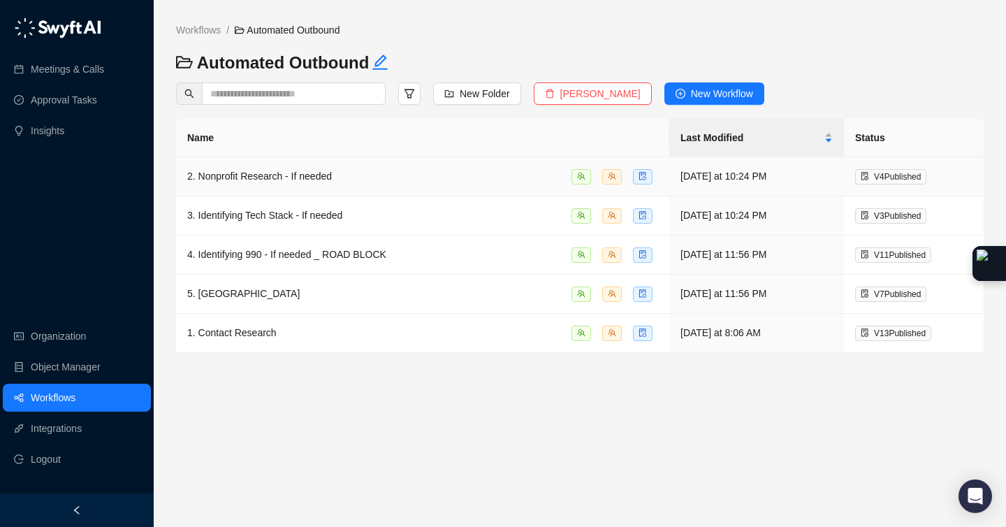
click at [351, 175] on div "2. Nonprofit Research - If needed" at bounding box center [422, 176] width 471 height 16
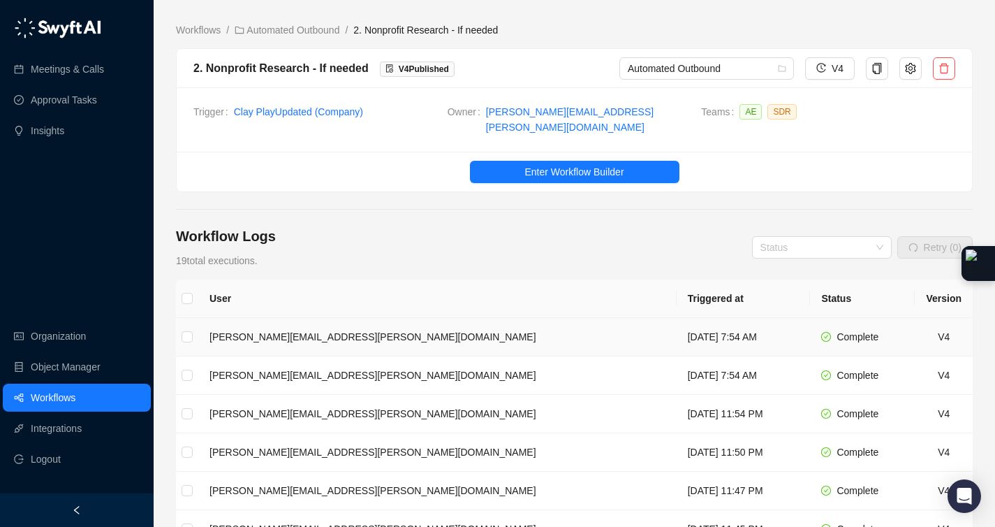
click at [677, 330] on td "[DATE] 7:54 AM" at bounding box center [744, 337] width 134 height 38
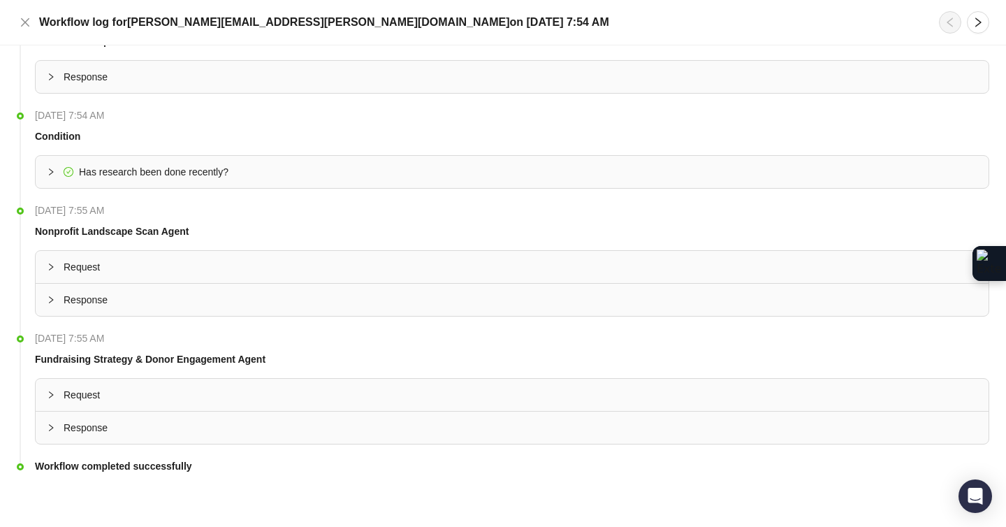
scroll to position [45, 0]
click at [49, 297] on icon "collapsed" at bounding box center [51, 299] width 8 height 8
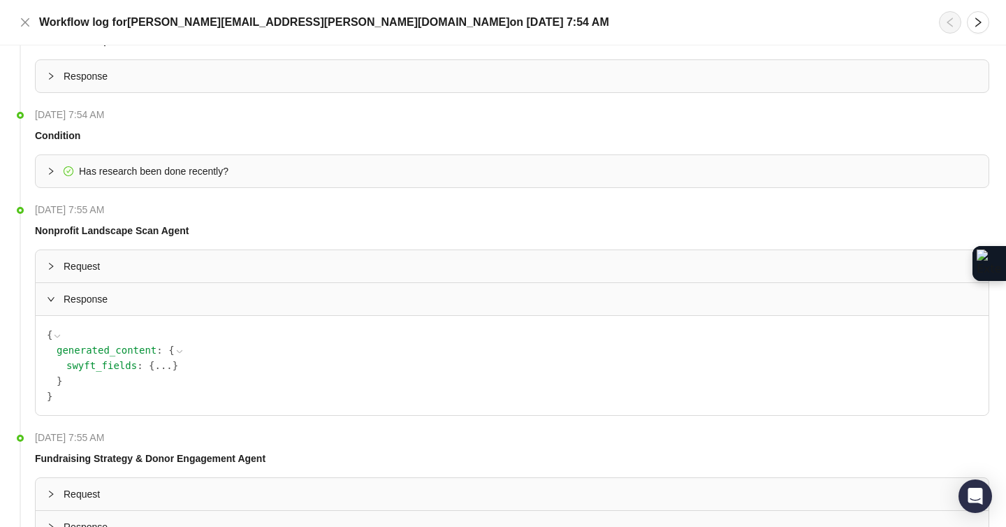
scroll to position [48, 0]
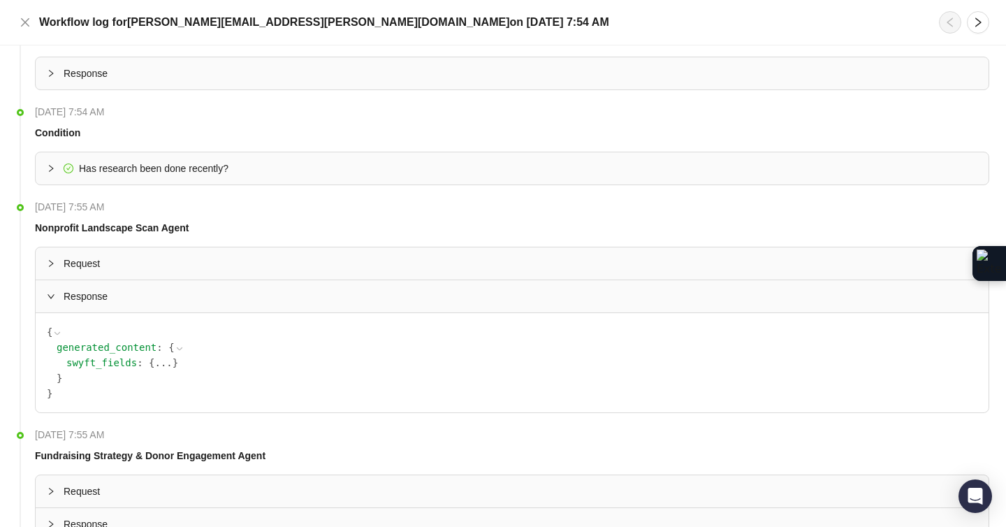
click at [166, 365] on button "..." at bounding box center [162, 362] width 17 height 15
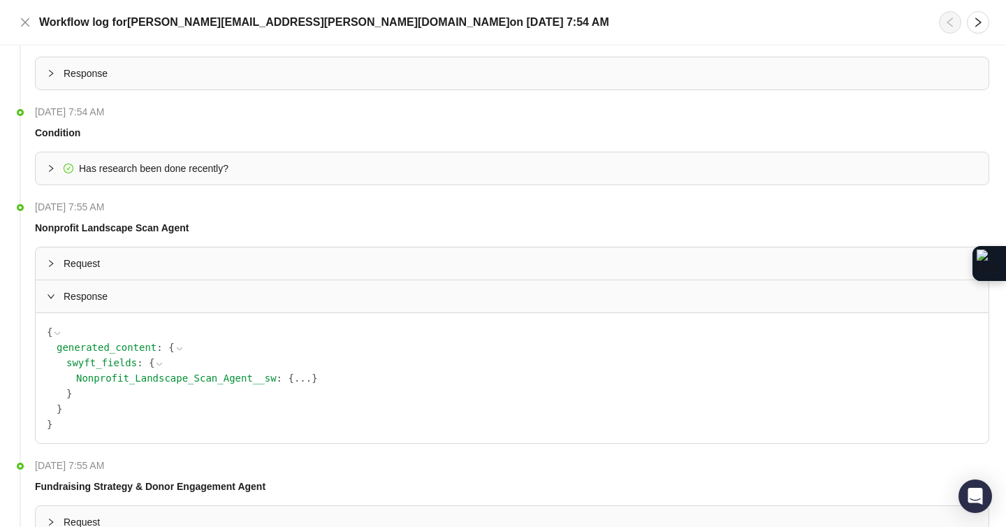
scroll to position [51, 0]
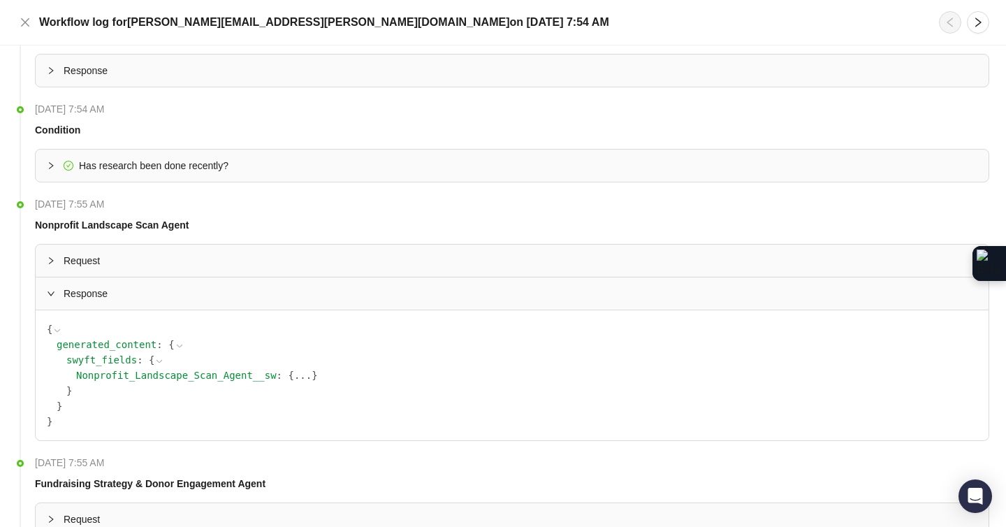
click at [304, 381] on button "..." at bounding box center [302, 374] width 17 height 15
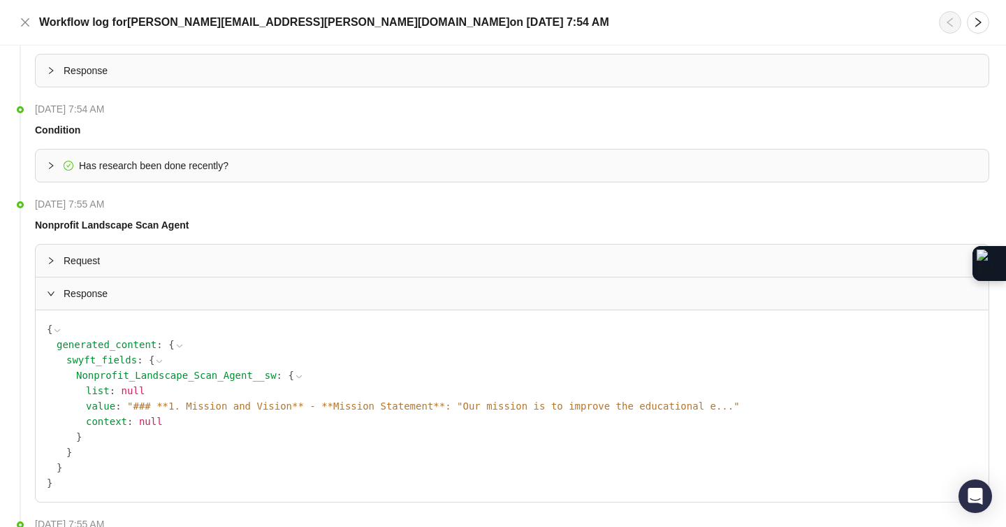
scroll to position [54, 0]
click at [353, 408] on span "" ### **1. Mission and Vision** - **Mission Statement**: "Our mission is to imp…" at bounding box center [433, 402] width 612 height 11
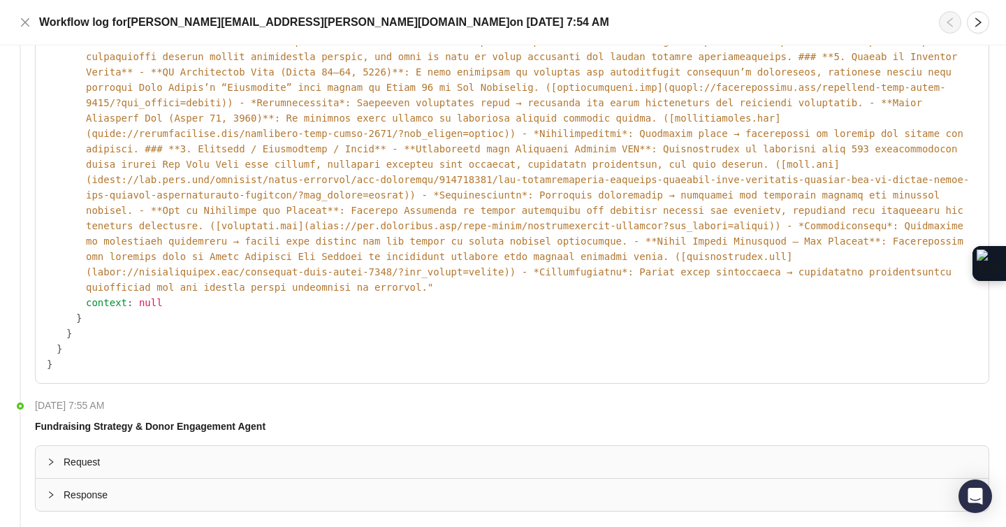
scroll to position [714, 0]
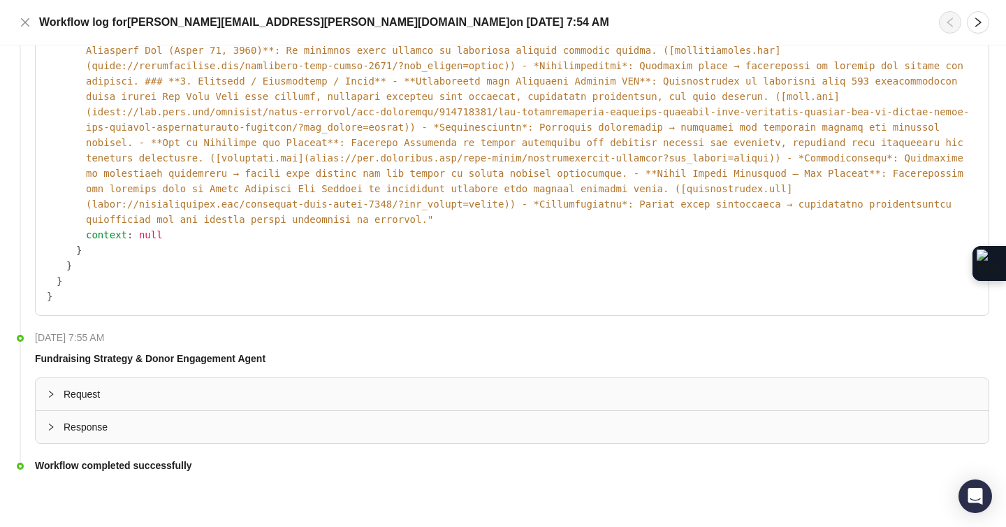
click at [47, 398] on div at bounding box center [55, 393] width 17 height 15
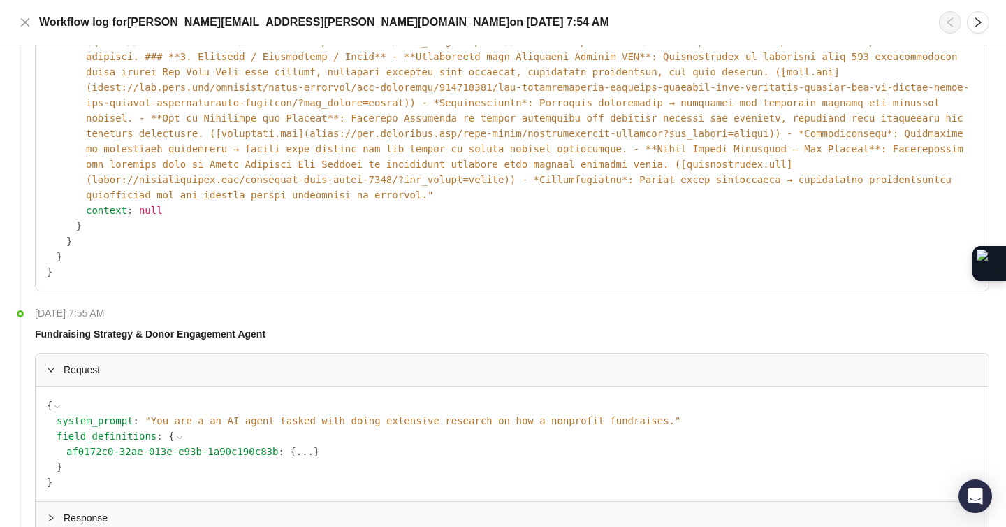
scroll to position [829, 0]
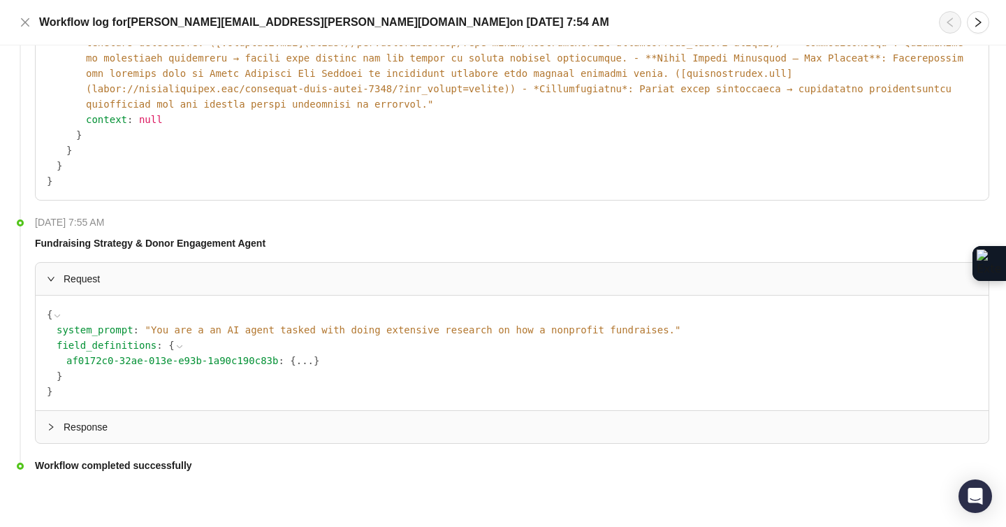
click at [216, 330] on span "" You are a an AI agent tasked with doing extensive research on how a nonprofit…" at bounding box center [413, 329] width 536 height 11
click at [58, 423] on div at bounding box center [55, 426] width 17 height 15
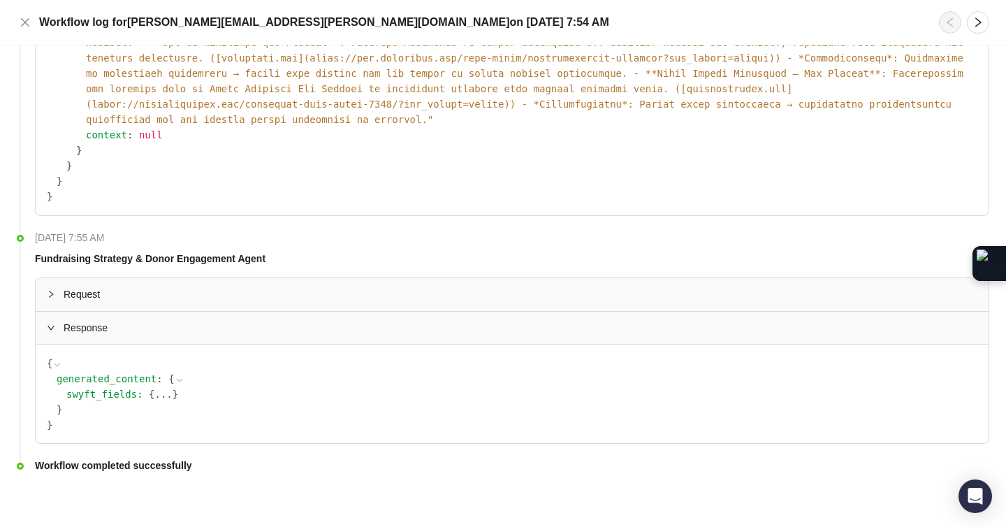
scroll to position [814, 0]
click at [164, 383] on div "generated_content : { swyft_fields : { ... } }" at bounding box center [517, 393] width 920 height 46
click at [160, 392] on button "..." at bounding box center [162, 392] width 17 height 15
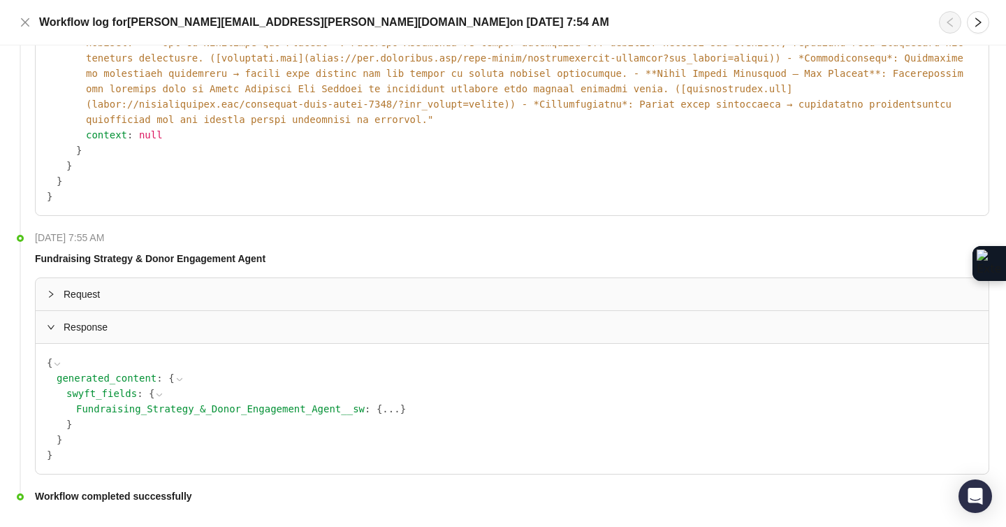
click at [400, 407] on span "}" at bounding box center [403, 408] width 6 height 11
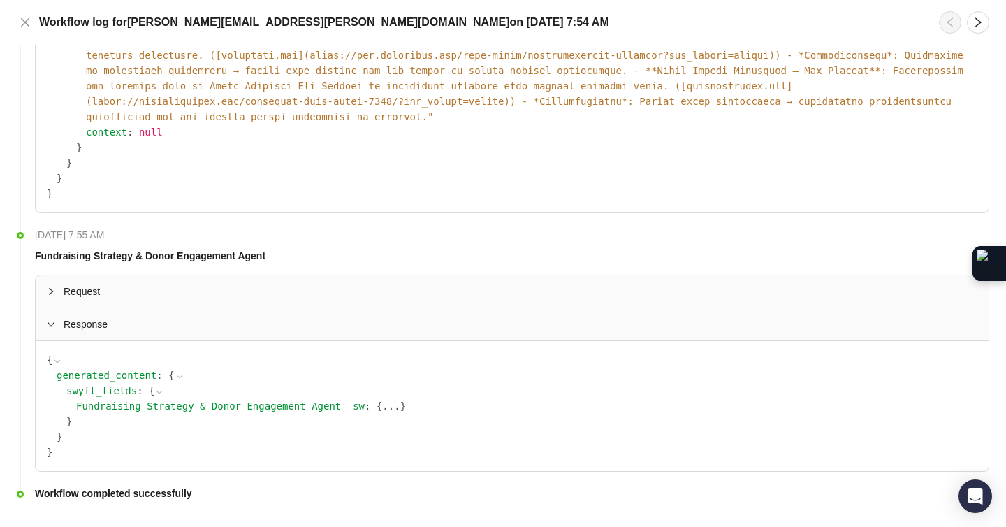
click at [397, 411] on button "..." at bounding box center [390, 405] width 17 height 15
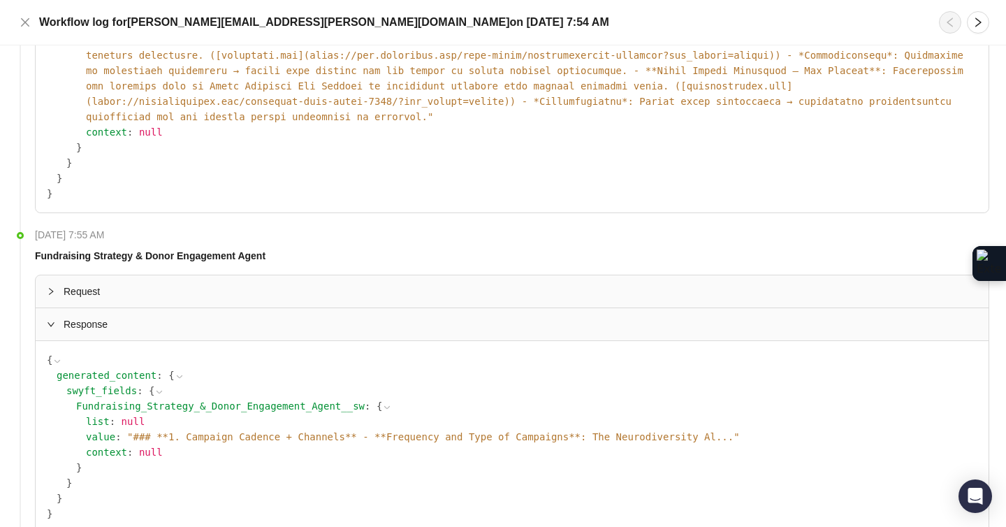
click at [378, 429] on div "value : " ### **1. Campaign Cadence + Channels** - **Frequency and Type of Camp…" at bounding box center [531, 436] width 891 height 15
click at [397, 434] on span "" ### **1. Campaign Cadence + Channels** - **Frequency and Type of Campaigns**:…" at bounding box center [433, 436] width 612 height 11
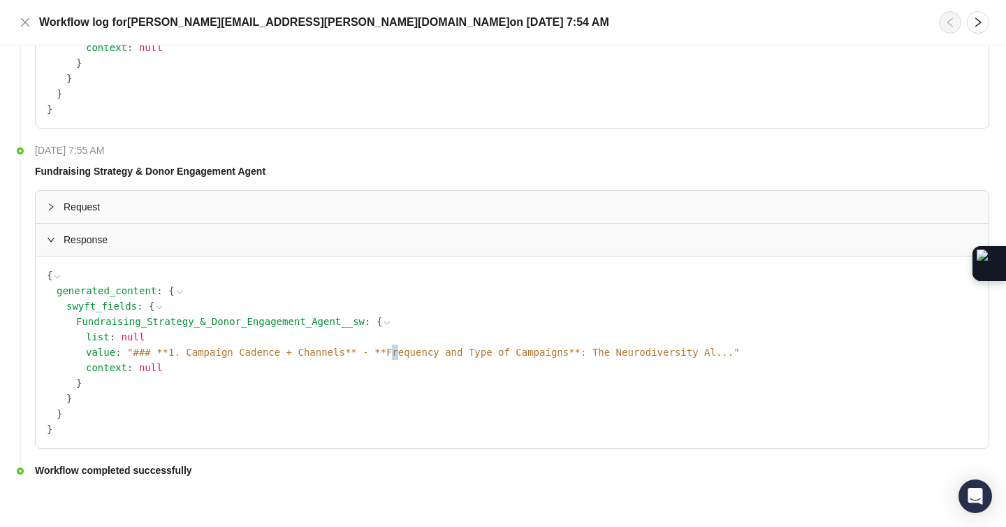
scroll to position [906, 0]
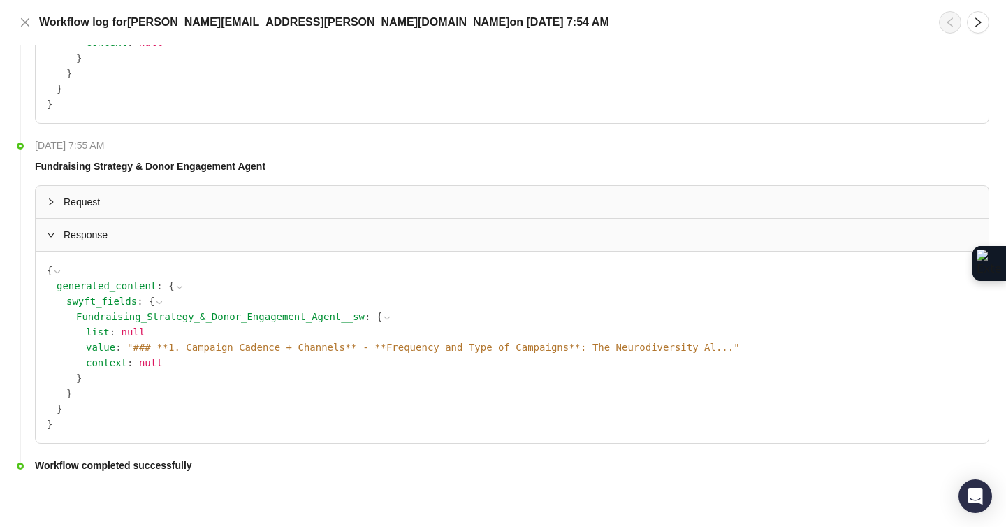
click at [721, 348] on span "" ### **1. Campaign Cadence + Channels** - **Frequency and Type of Campaigns**:…" at bounding box center [433, 346] width 612 height 11
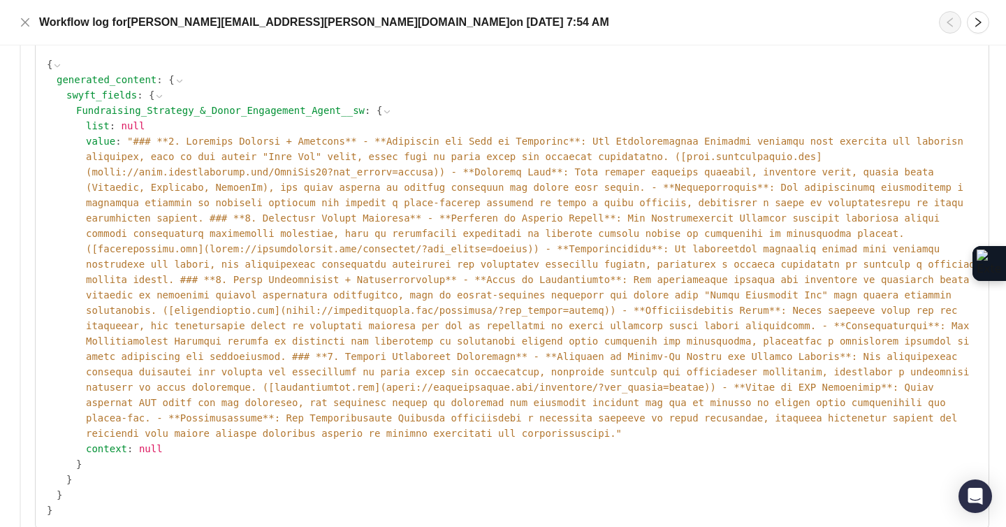
scroll to position [1198, 0]
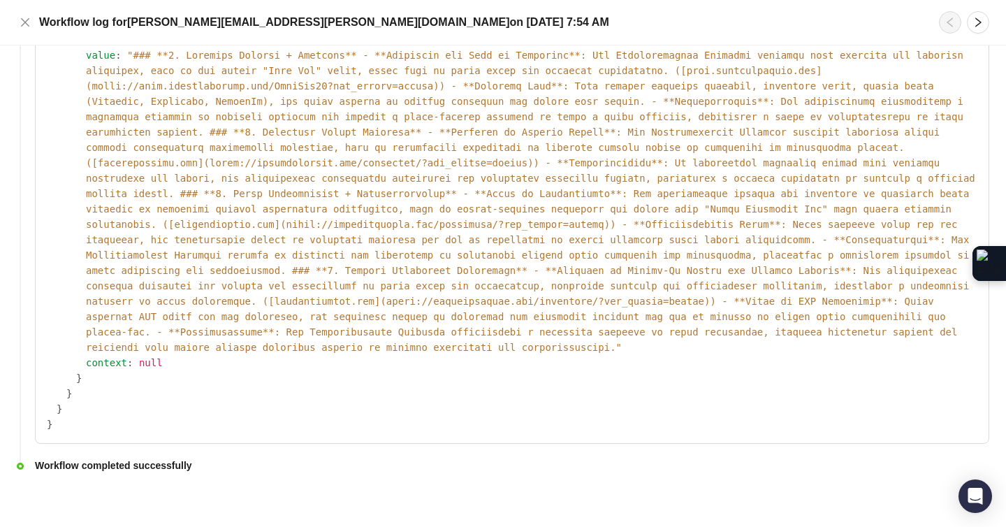
click at [134, 466] on strong "Workflow completed successfully" at bounding box center [113, 464] width 157 height 11
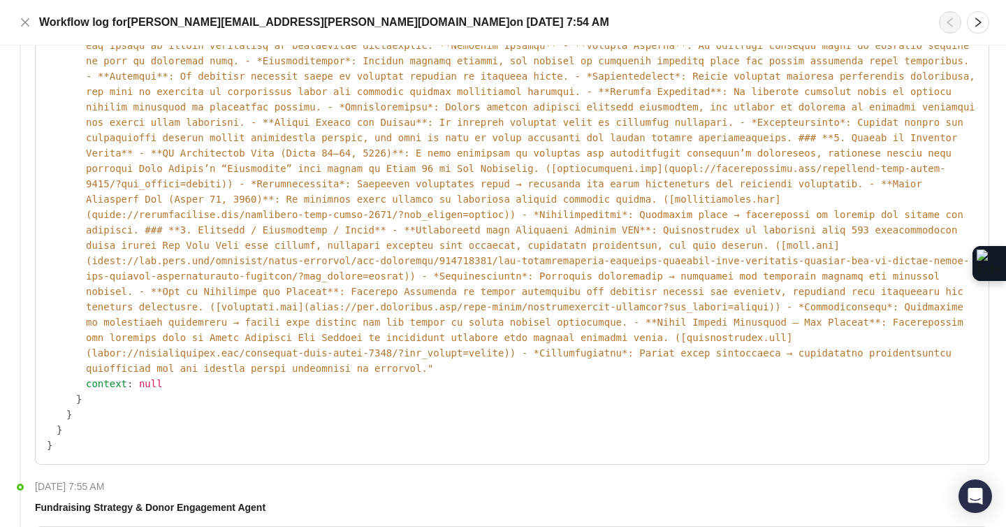
scroll to position [0, 0]
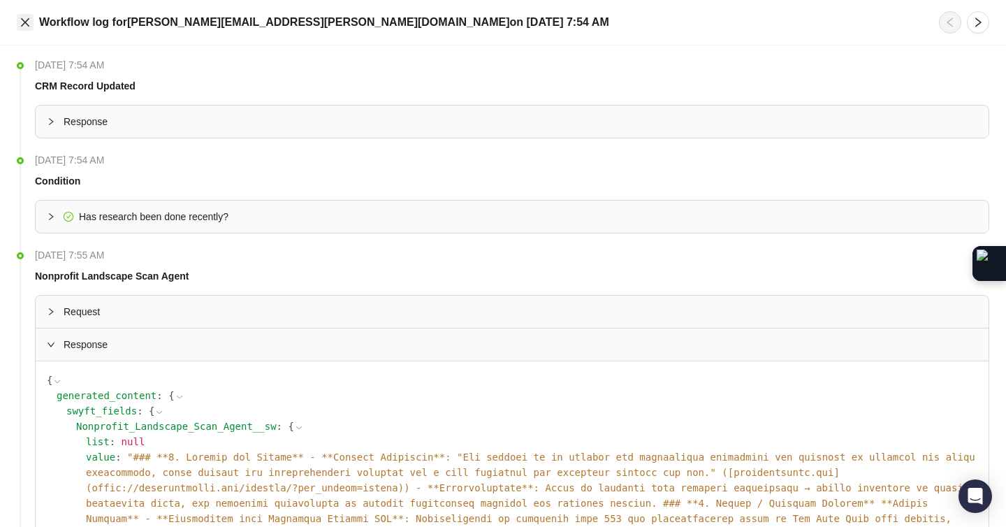
click at [24, 23] on icon "close" at bounding box center [25, 22] width 8 height 8
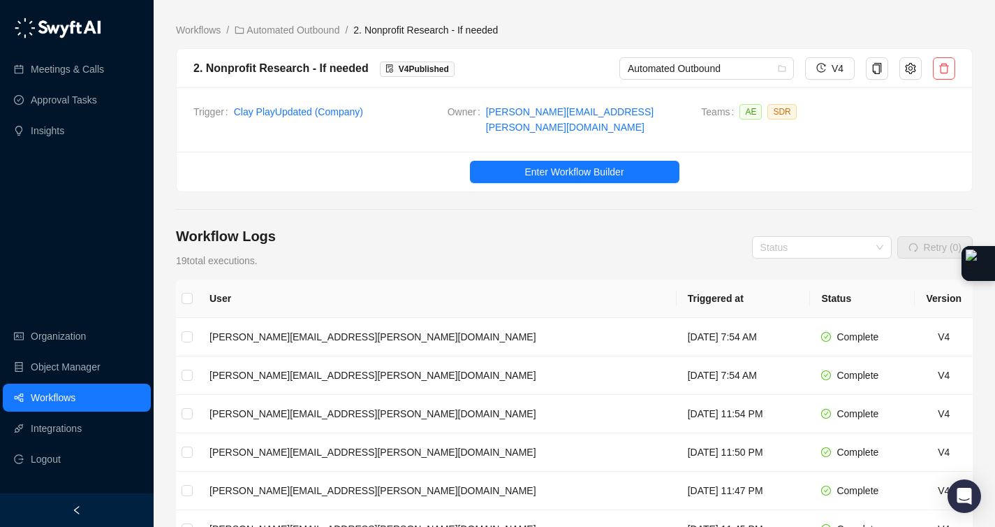
click at [498, 31] on span "2. Nonprofit Research - If needed" at bounding box center [425, 29] width 145 height 11
click at [918, 69] on button "button" at bounding box center [910, 68] width 22 height 22
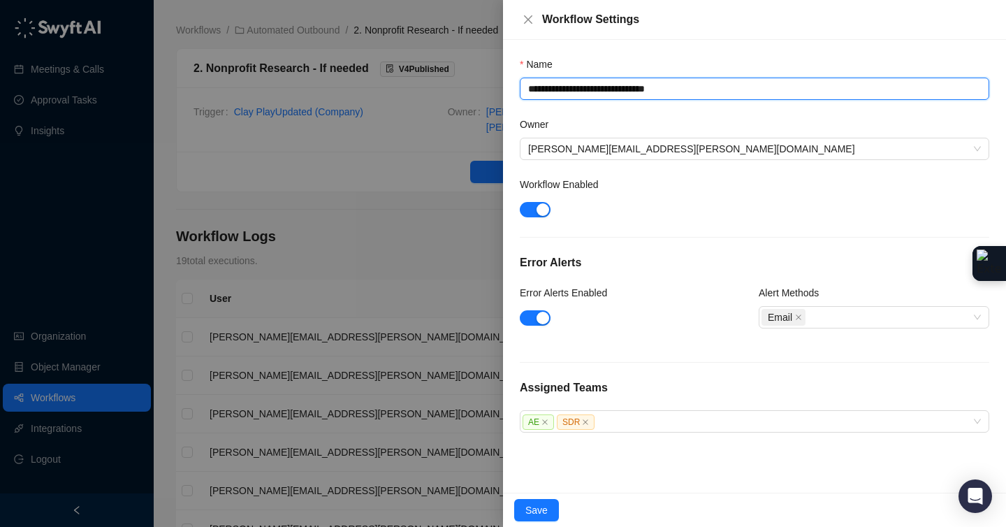
drag, startPoint x: 624, startPoint y: 89, endPoint x: 753, endPoint y: 92, distance: 128.5
click at [753, 92] on textarea "**********" at bounding box center [754, 89] width 469 height 22
type textarea "**********"
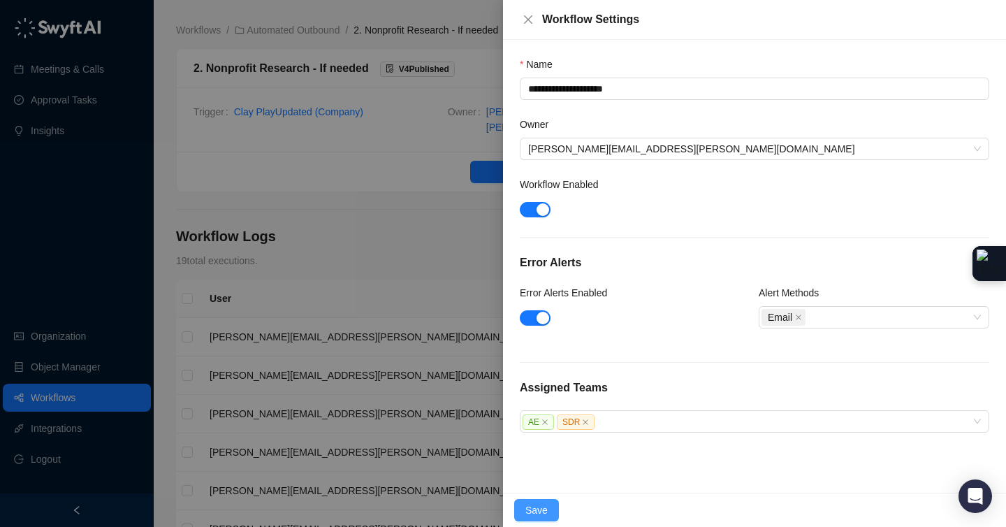
click at [531, 503] on span "Save" at bounding box center [536, 509] width 22 height 15
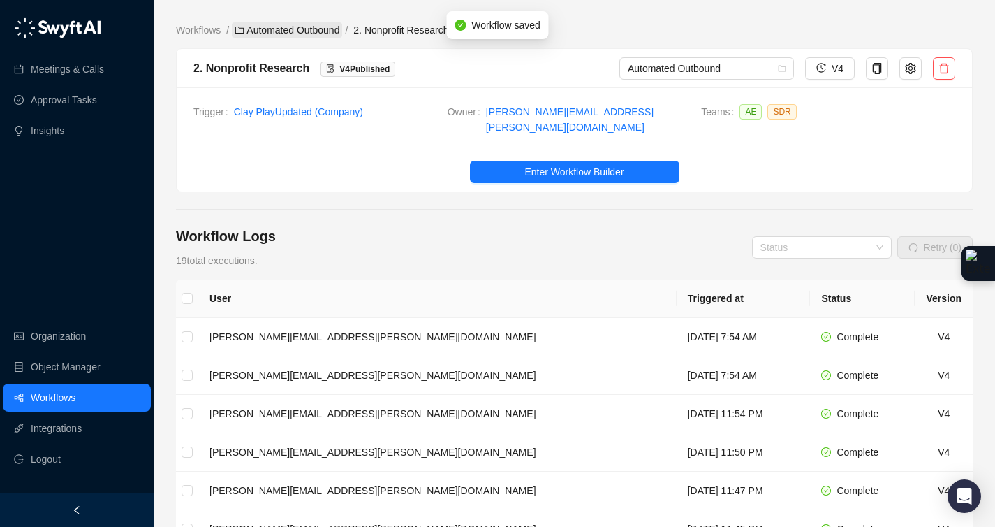
click at [311, 29] on link "Automated Outbound" at bounding box center [287, 29] width 110 height 15
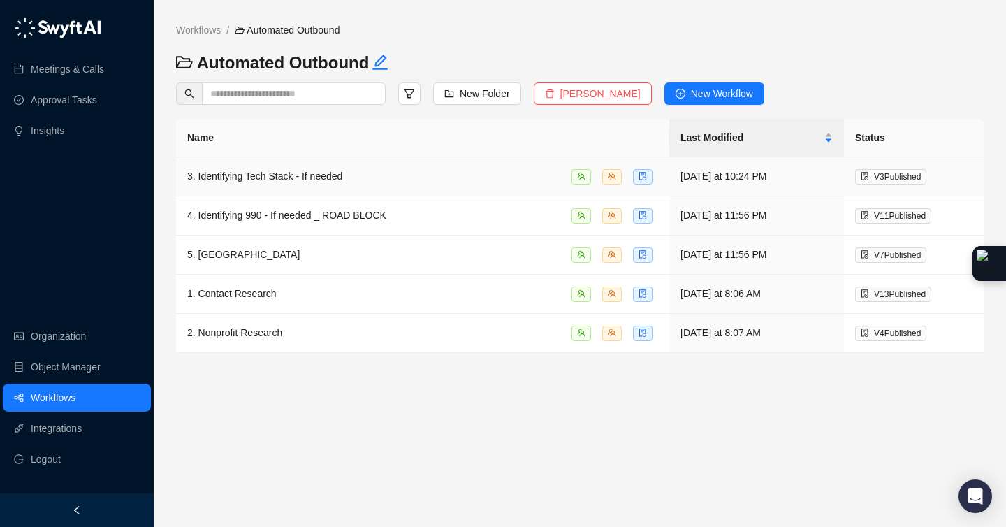
click at [374, 178] on div "3. Identifying Tech Stack - If needed" at bounding box center [422, 176] width 471 height 16
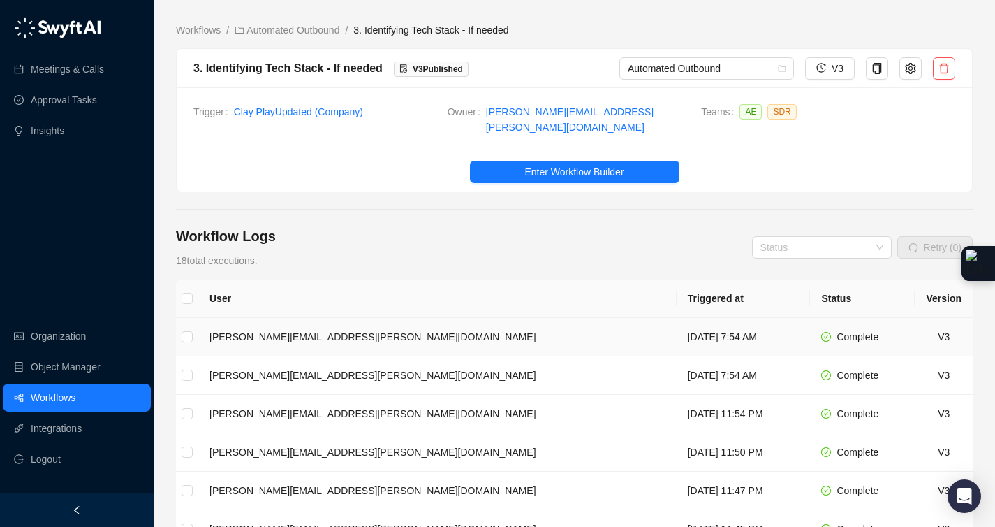
click at [677, 334] on td "[DATE] 7:54 AM" at bounding box center [744, 337] width 134 height 38
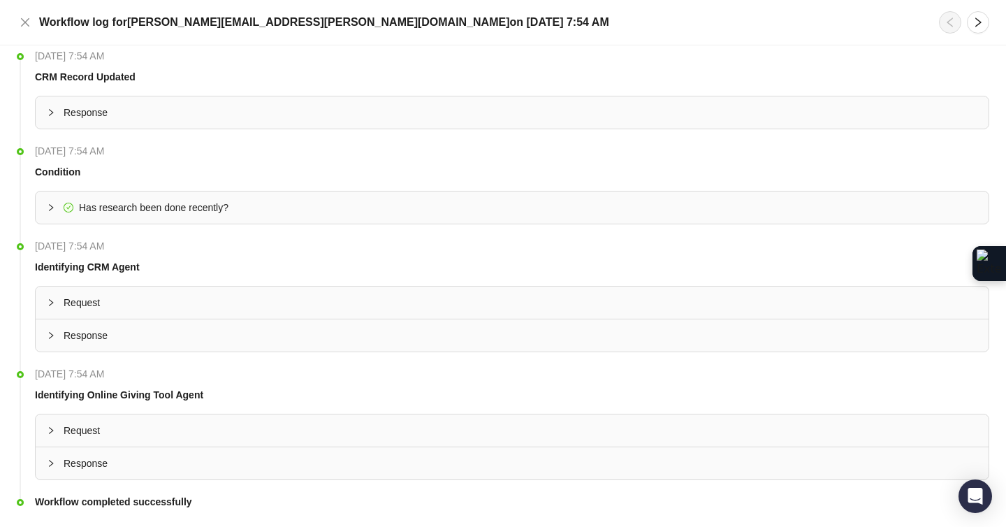
scroll to position [45, 0]
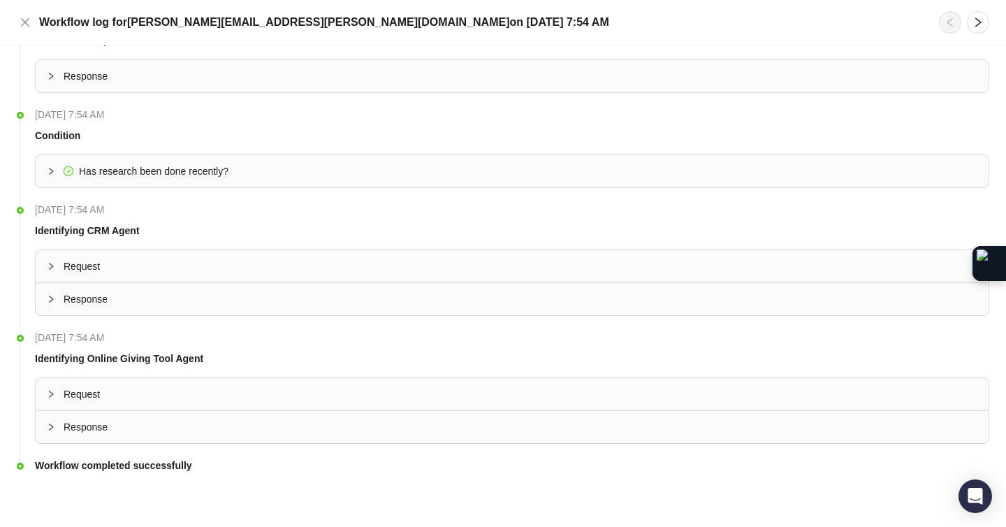
click at [45, 295] on div "Response" at bounding box center [512, 299] width 953 height 32
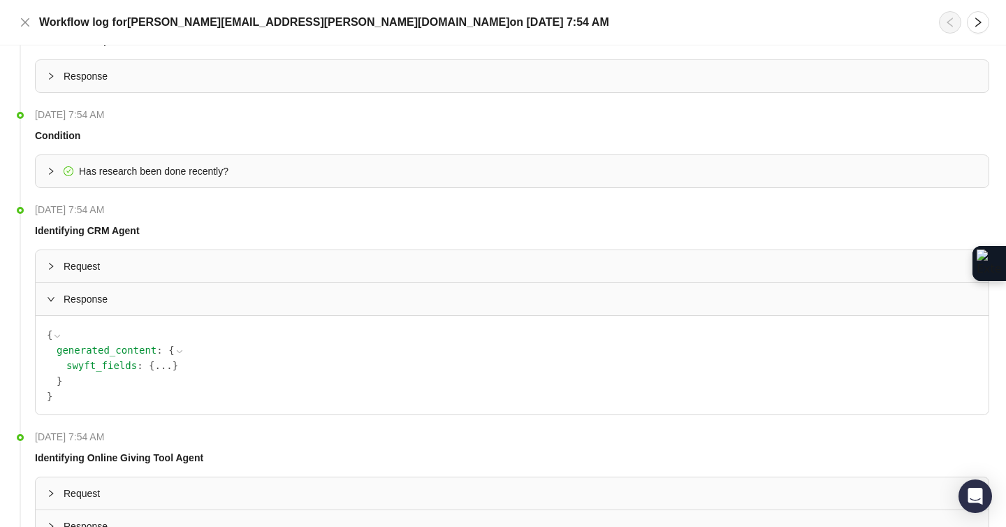
scroll to position [48, 0]
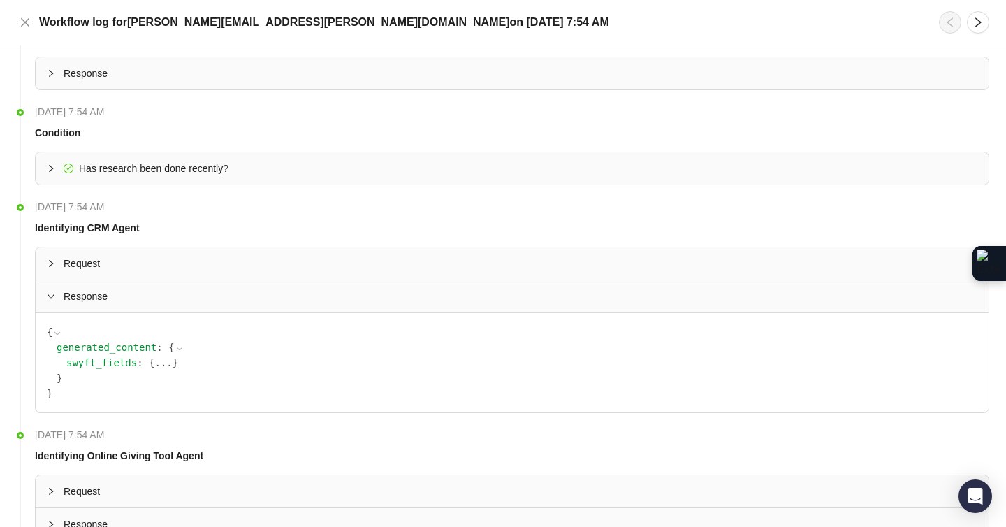
click at [158, 361] on button "..." at bounding box center [162, 362] width 17 height 15
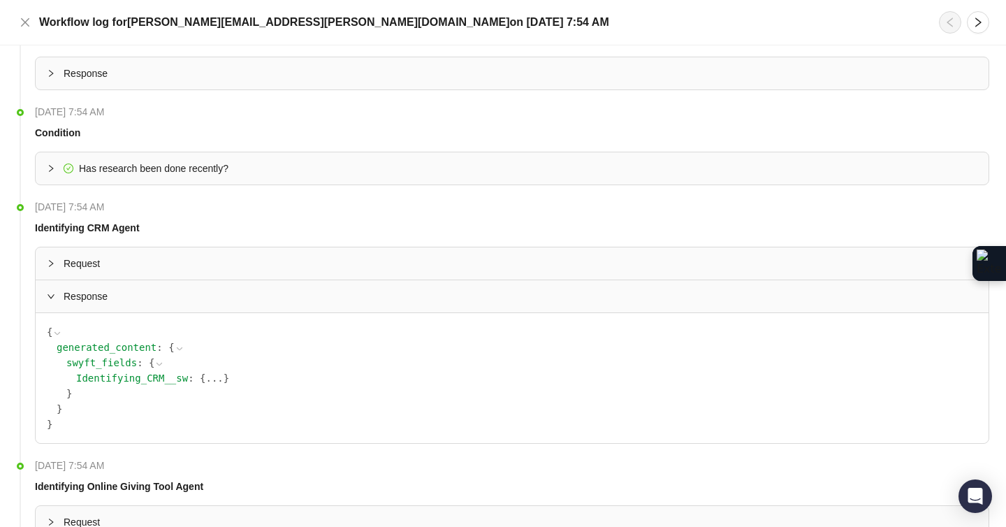
click at [211, 374] on button "..." at bounding box center [213, 377] width 17 height 15
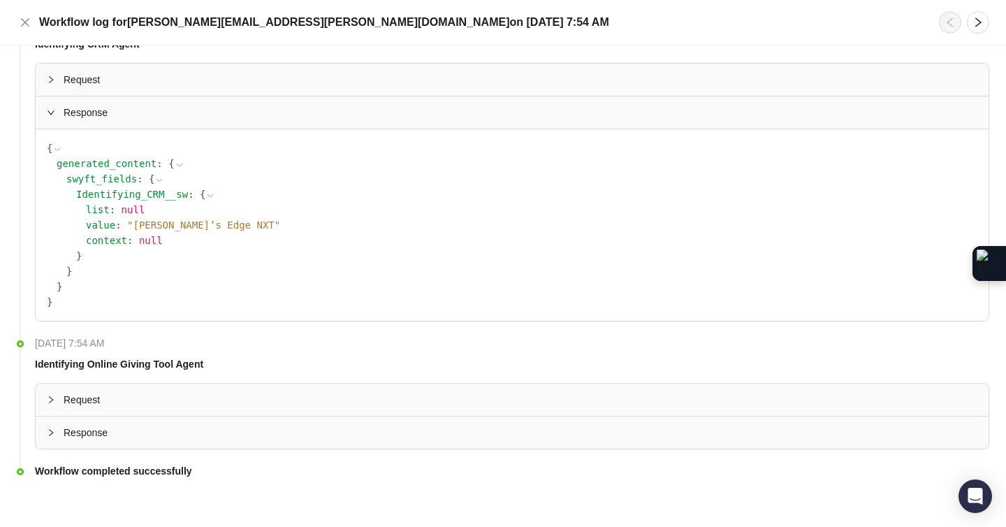
scroll to position [237, 0]
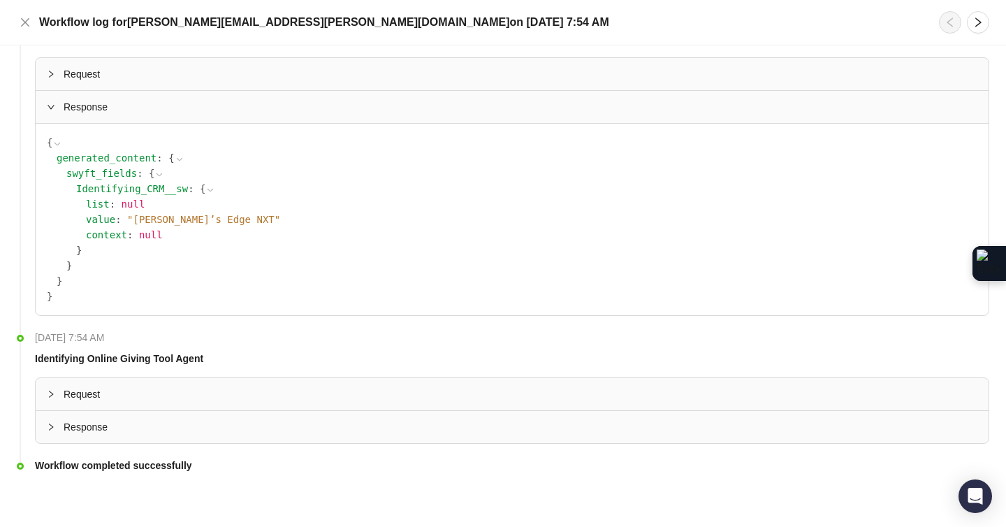
click at [50, 416] on div "Response" at bounding box center [512, 427] width 953 height 32
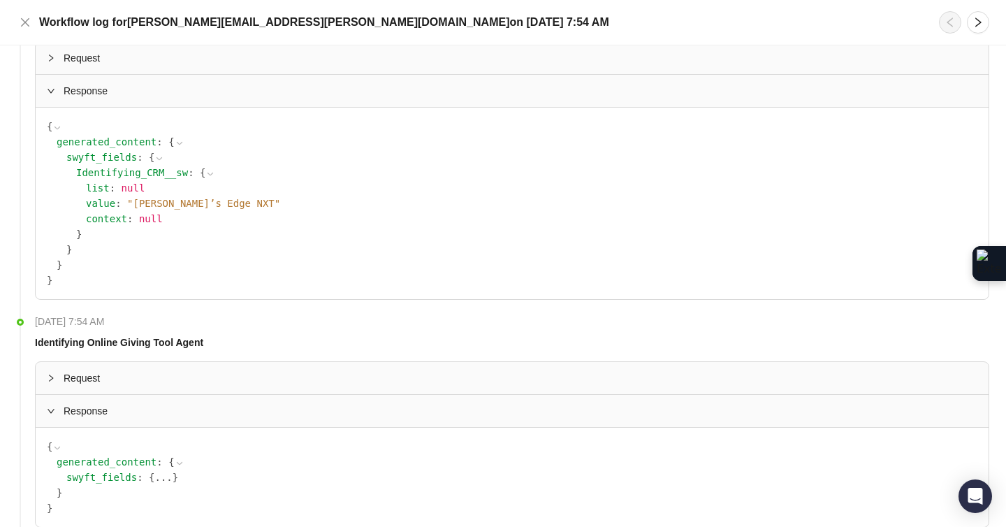
scroll to position [288, 0]
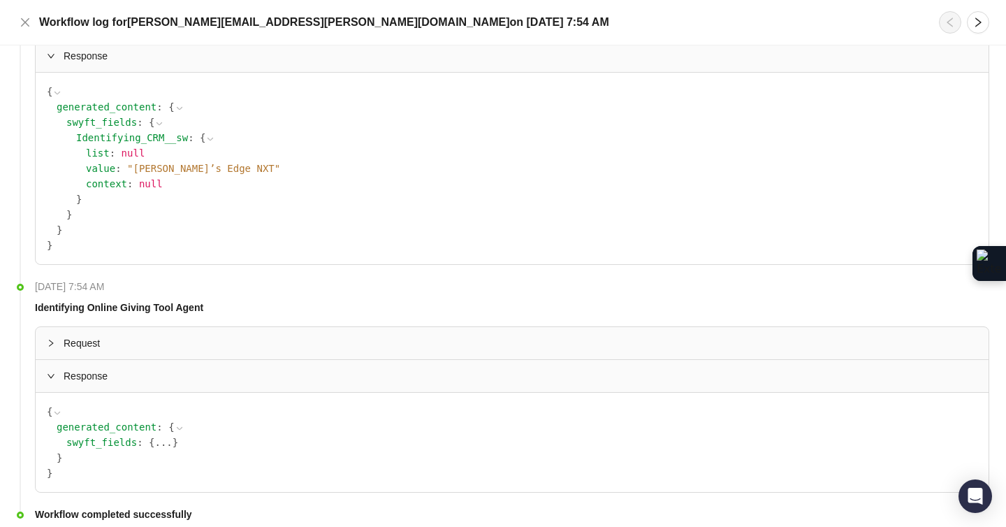
click at [172, 448] on div "swyft_fields : { ... }" at bounding box center [521, 441] width 911 height 15
click at [168, 443] on button "..." at bounding box center [162, 441] width 17 height 15
click at [308, 455] on button "..." at bounding box center [302, 457] width 17 height 15
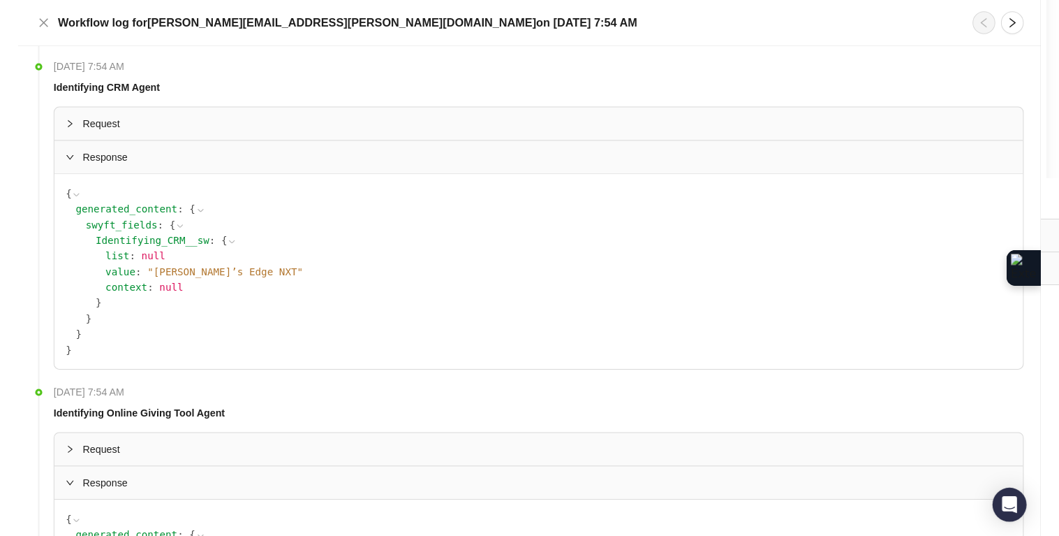
scroll to position [208, 0]
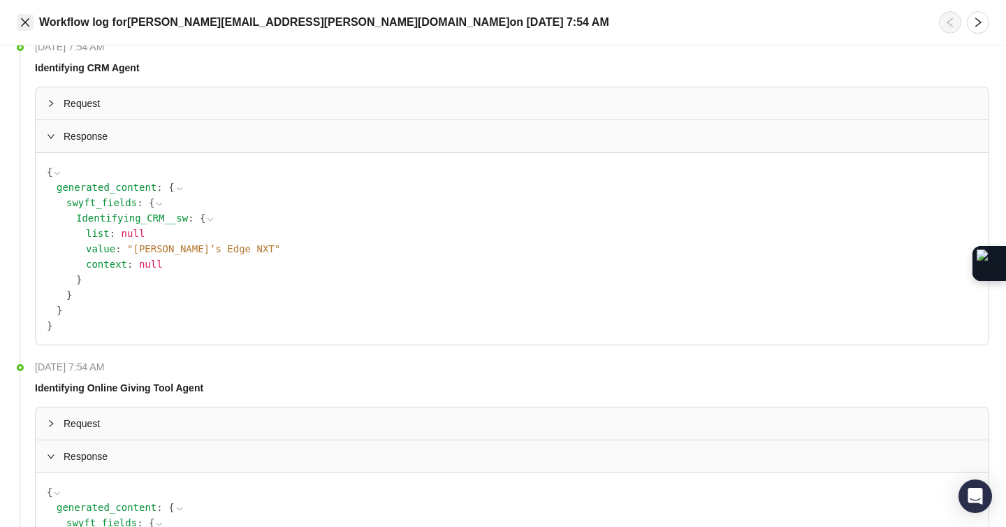
click at [24, 20] on icon "close" at bounding box center [25, 22] width 11 height 11
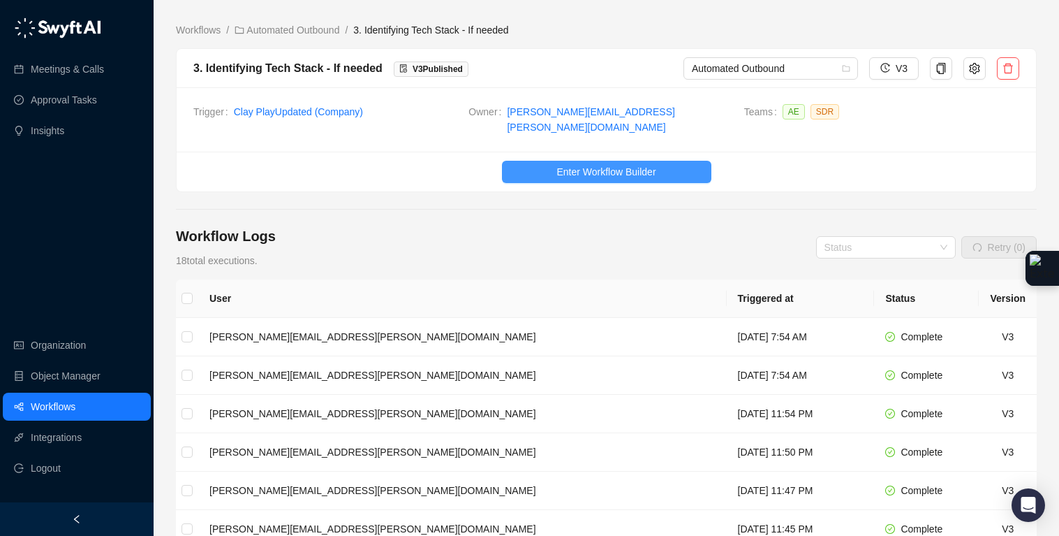
click at [583, 164] on span "Enter Workflow Builder" at bounding box center [606, 171] width 99 height 15
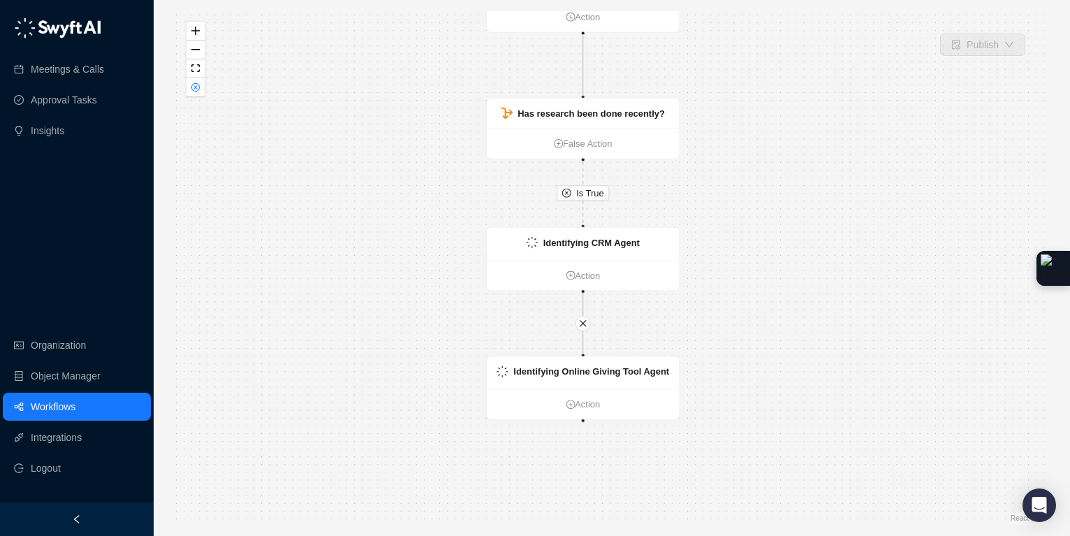
drag, startPoint x: 823, startPoint y: 355, endPoint x: 788, endPoint y: 279, distance: 83.1
click at [788, 279] on div "Is True CRM Record Updated Action Has research been done recently? False Action…" at bounding box center [611, 267] width 871 height 513
drag, startPoint x: 193, startPoint y: 89, endPoint x: 244, endPoint y: 84, distance: 50.6
click at [237, 87] on div "Is True CRM Record Updated Action Has research been done recently? False Action…" at bounding box center [611, 267] width 871 height 513
click at [649, 249] on div "Identifying CRM Agent" at bounding box center [583, 244] width 192 height 32
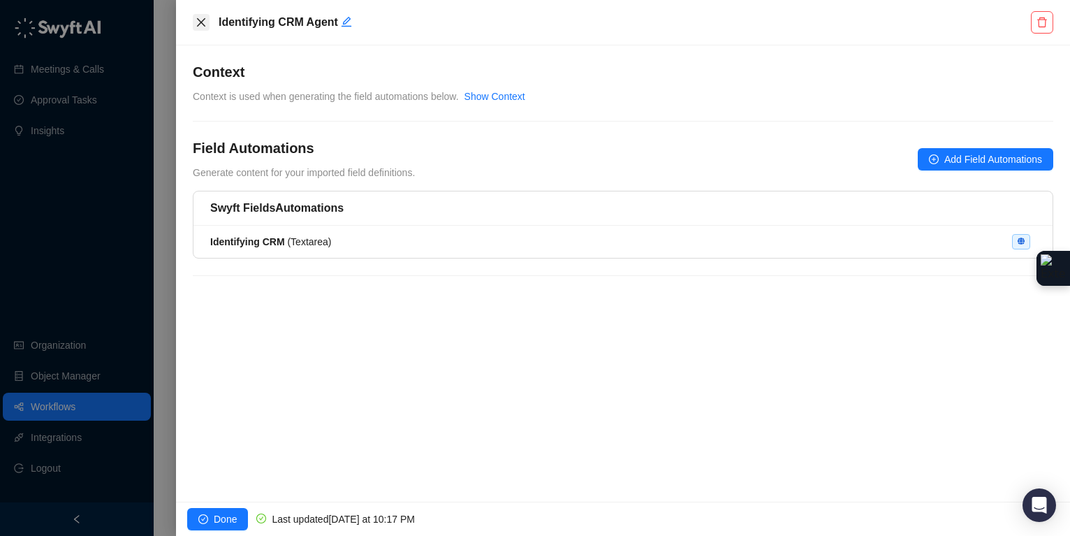
click at [207, 22] on button "Close" at bounding box center [201, 22] width 17 height 17
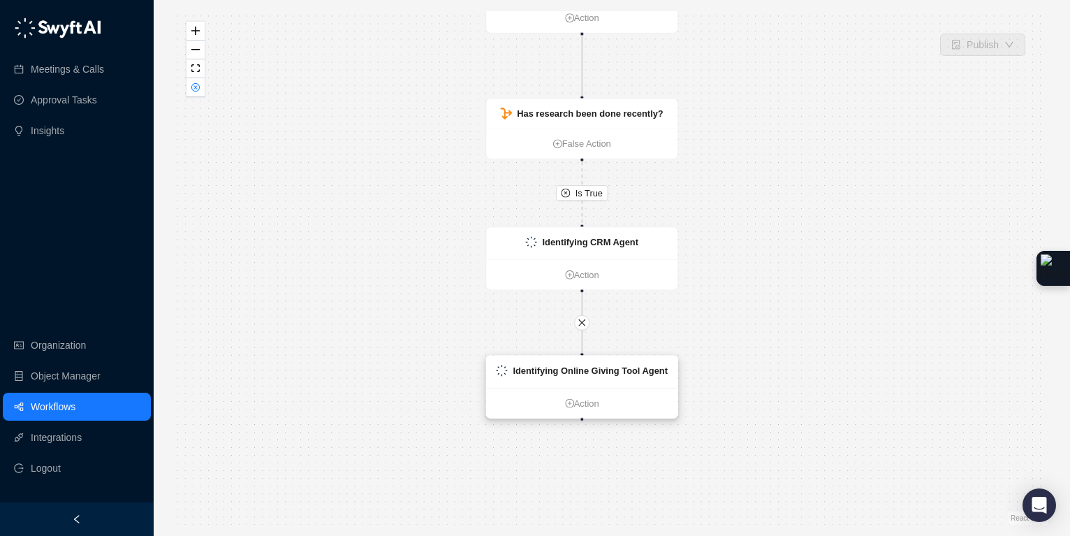
click at [611, 361] on div "Identifying Online Giving Tool Agent" at bounding box center [581, 371] width 191 height 32
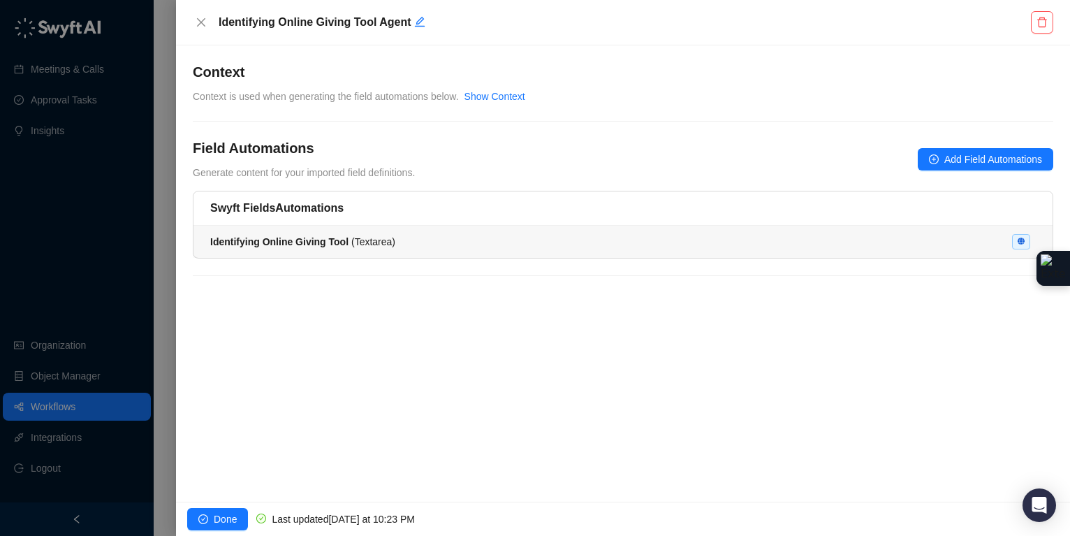
click at [436, 237] on div "Identifying Online Giving Tool ( Textarea )" at bounding box center [622, 241] width 825 height 15
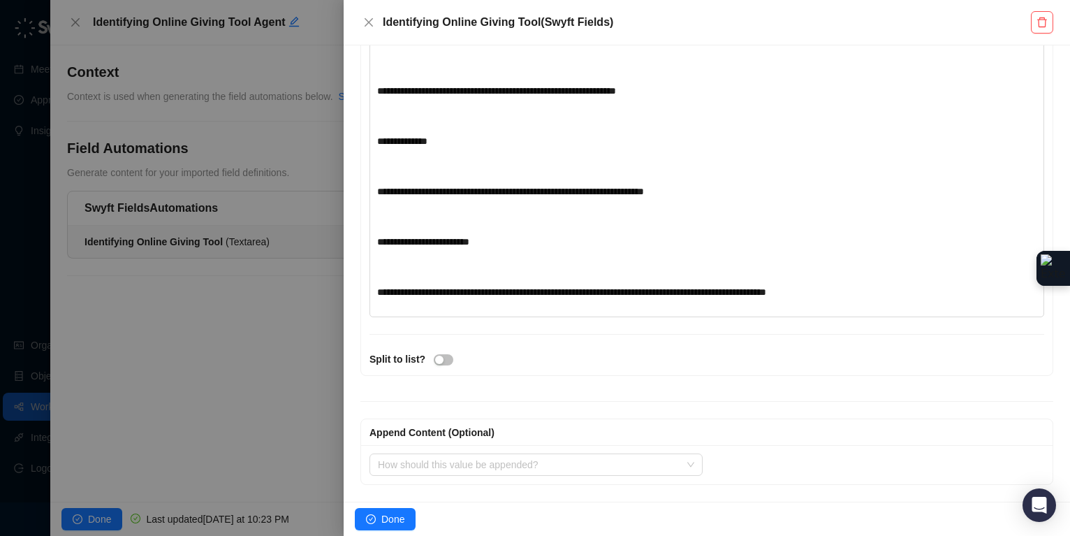
scroll to position [2950, 0]
click at [264, 410] on div at bounding box center [535, 268] width 1070 height 536
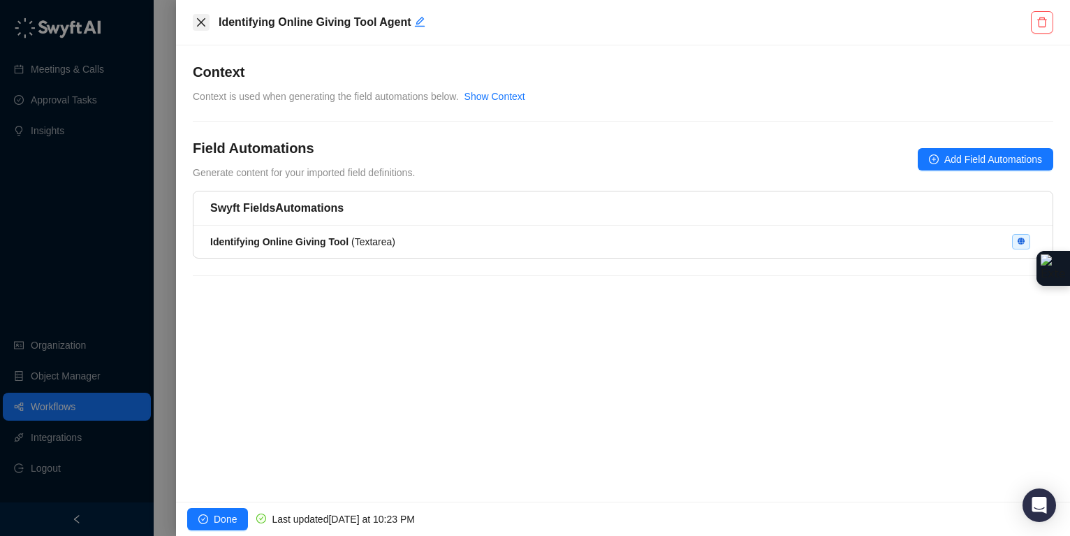
click at [199, 21] on icon "close" at bounding box center [201, 22] width 11 height 11
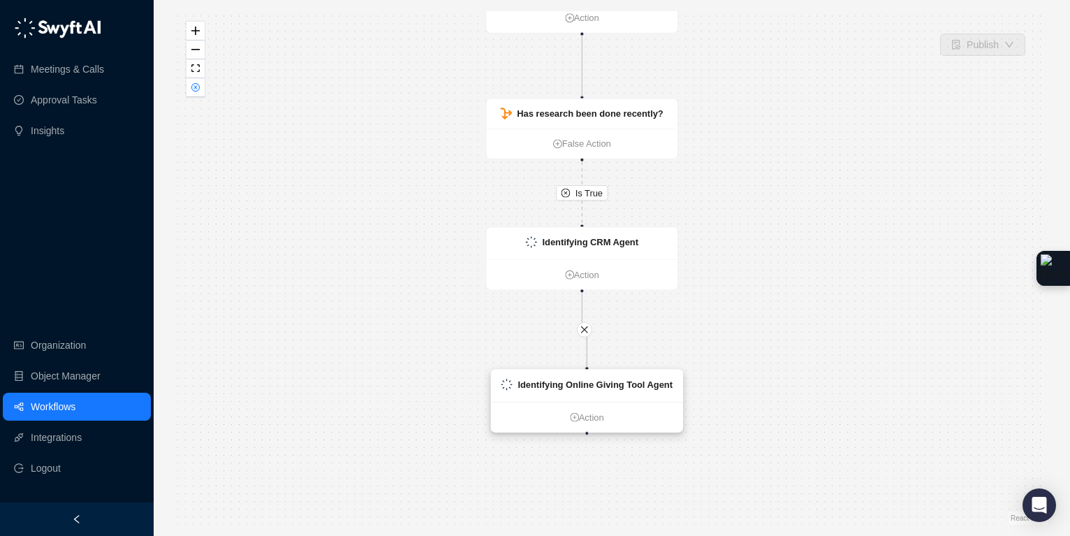
drag, startPoint x: 612, startPoint y: 365, endPoint x: 617, endPoint y: 379, distance: 14.8
click at [617, 379] on strong "Identifying Online Giving Tool Agent" at bounding box center [594, 384] width 155 height 10
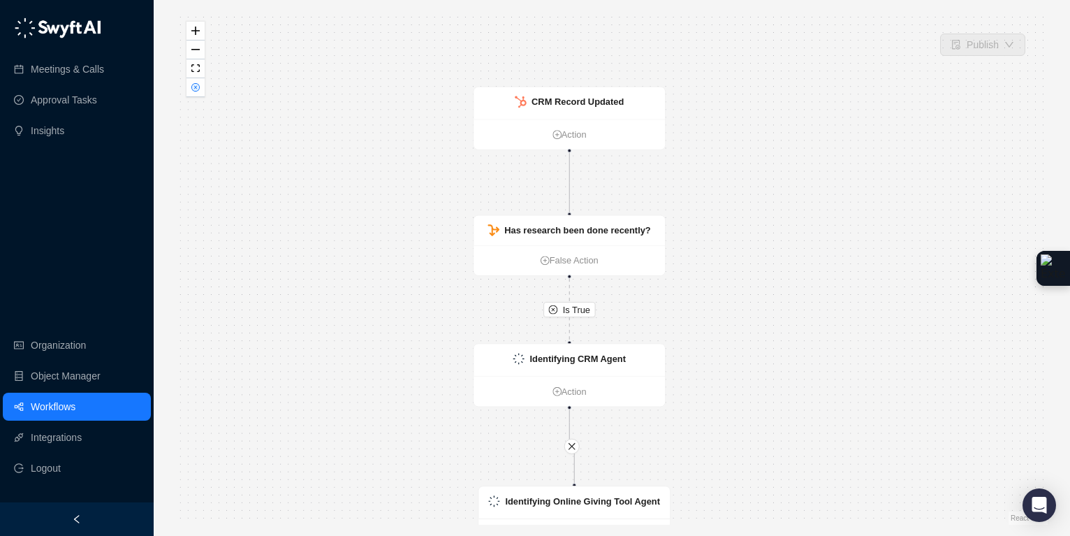
drag, startPoint x: 787, startPoint y: 223, endPoint x: 774, endPoint y: 346, distance: 123.6
click at [774, 346] on div "Is True CRM Record Updated Action Has research been done recently? False Action…" at bounding box center [611, 267] width 871 height 513
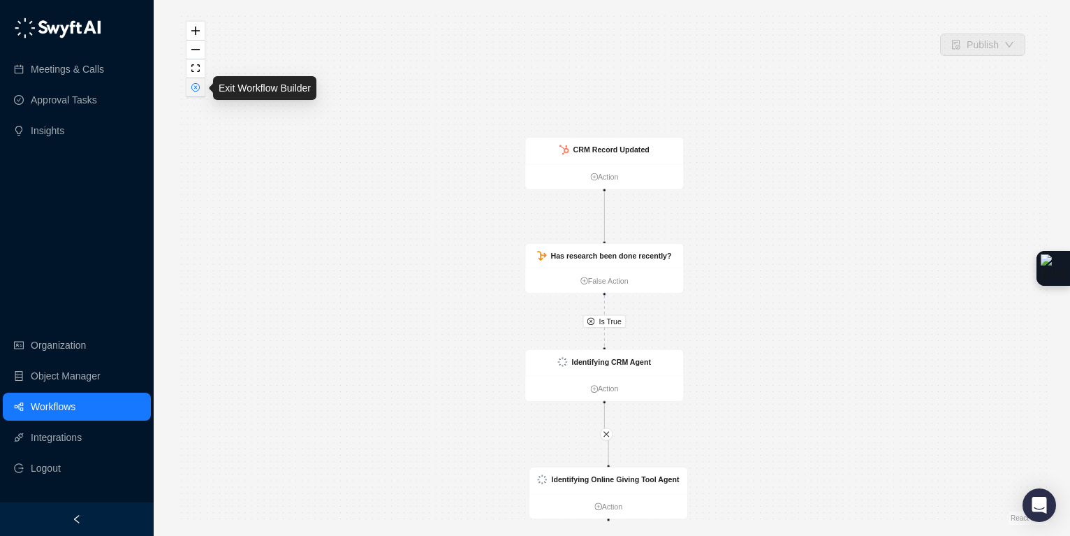
click at [196, 89] on icon "close-circle" at bounding box center [195, 87] width 7 height 7
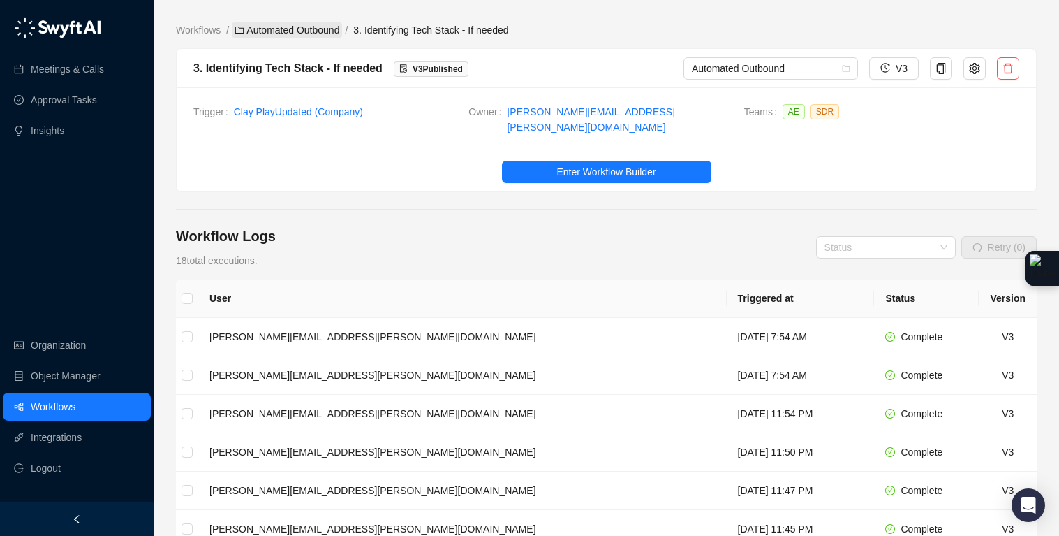
click at [299, 34] on link "Automated Outbound" at bounding box center [287, 29] width 110 height 15
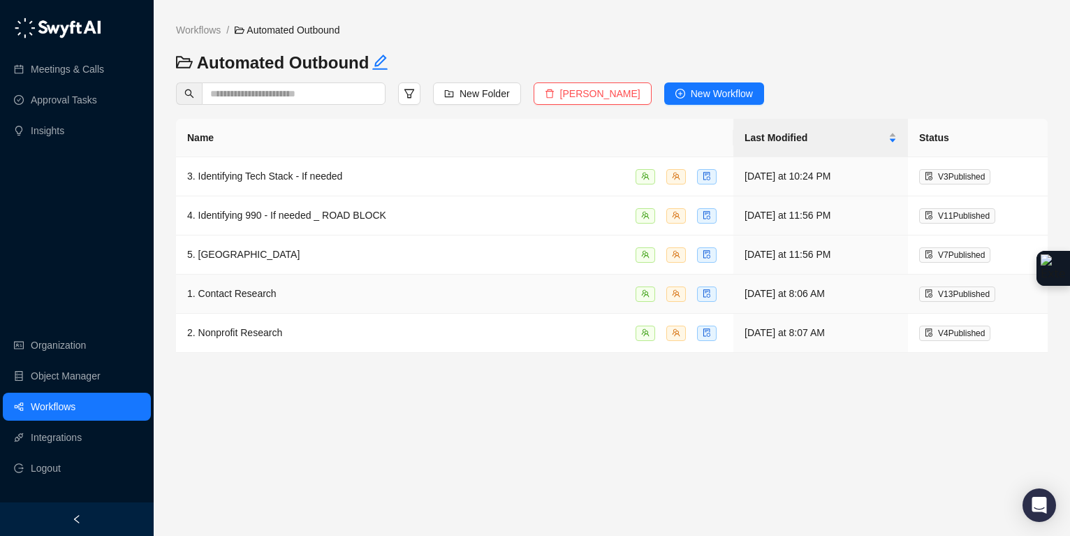
click at [277, 296] on div "1. Contact Research" at bounding box center [454, 294] width 535 height 16
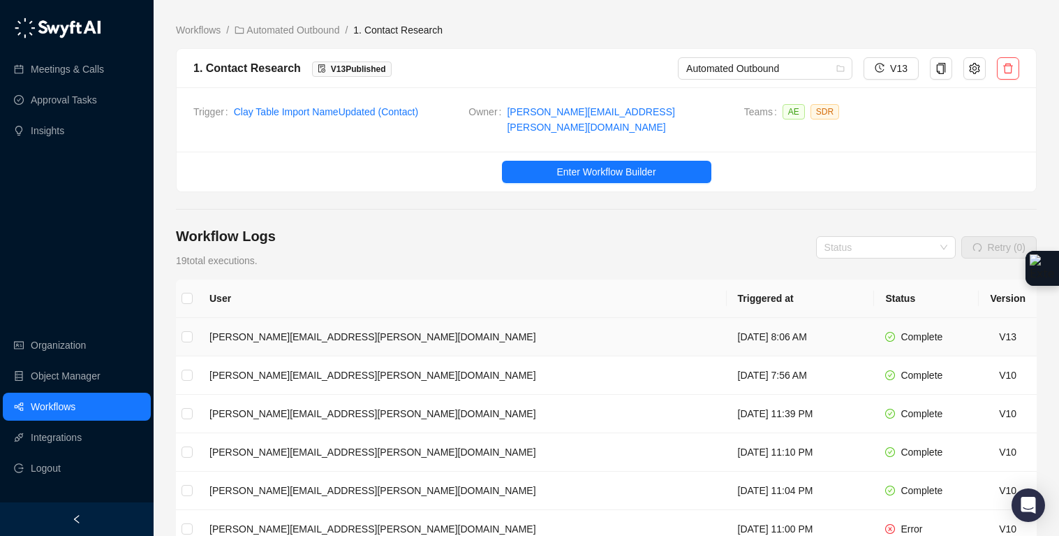
click at [390, 329] on td "[PERSON_NAME][EMAIL_ADDRESS][PERSON_NAME][DOMAIN_NAME]" at bounding box center [462, 337] width 529 height 38
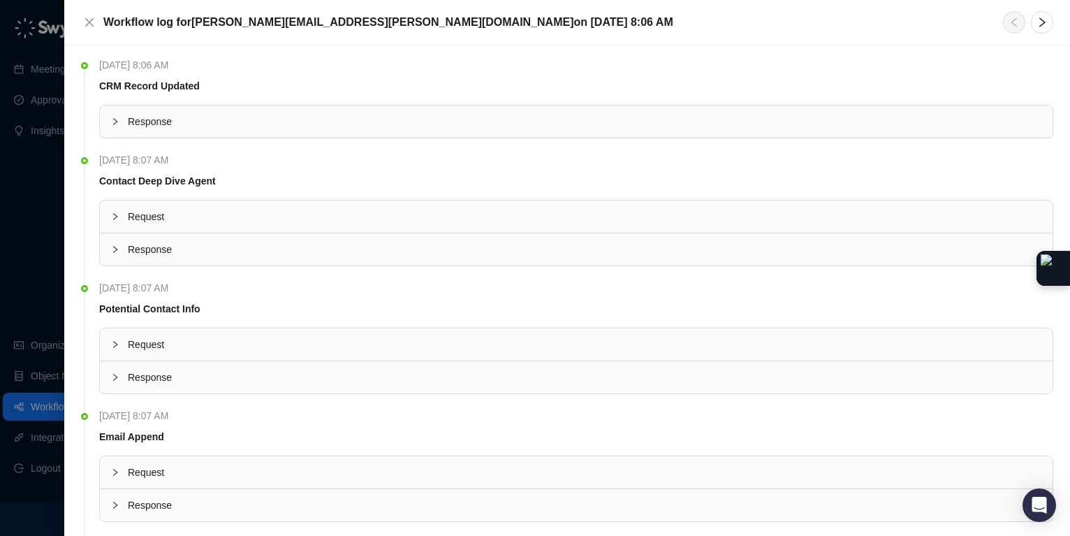
scroll to position [3, 0]
click at [117, 246] on icon "collapsed" at bounding box center [115, 246] width 4 height 7
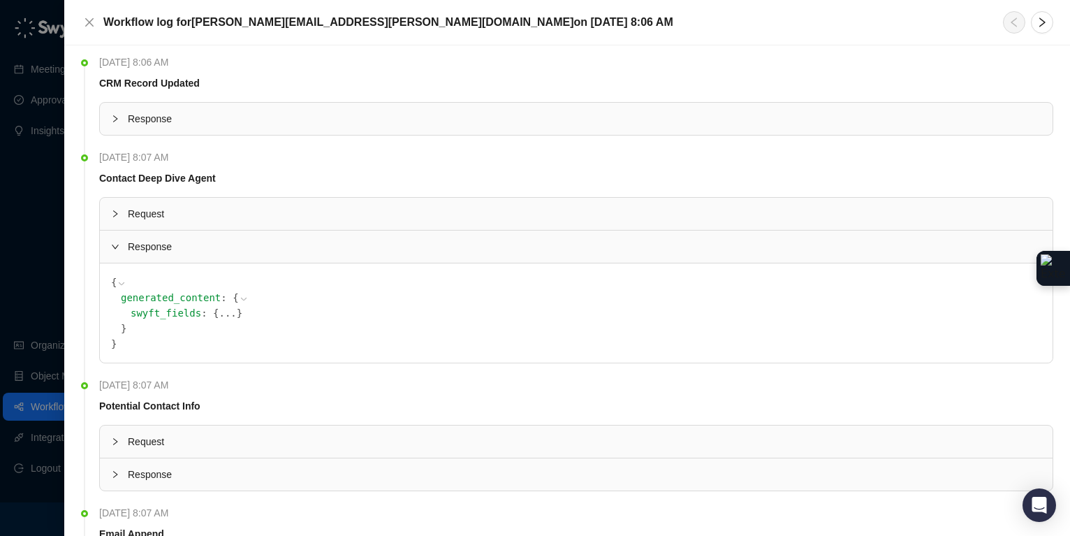
click at [217, 306] on div "swyft_fields : { ... }" at bounding box center [586, 312] width 911 height 15
click at [223, 312] on button "..." at bounding box center [227, 312] width 17 height 15
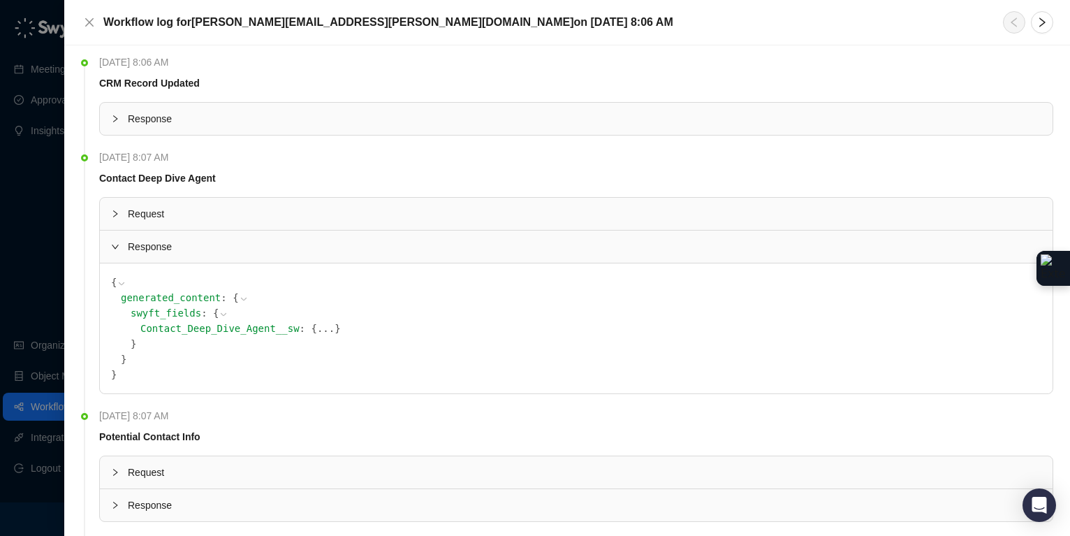
click at [318, 326] on button "..." at bounding box center [325, 328] width 17 height 15
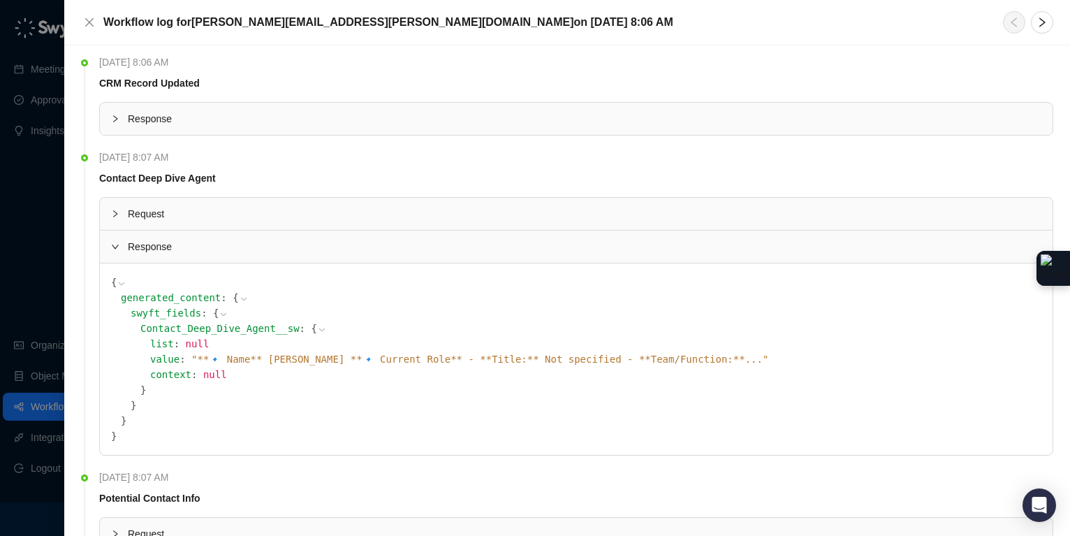
click at [499, 360] on span "" **🔹 Name** Samantha Timmerman **🔹 Current Role** - **Title:** Not specified -…" at bounding box center [479, 358] width 577 height 11
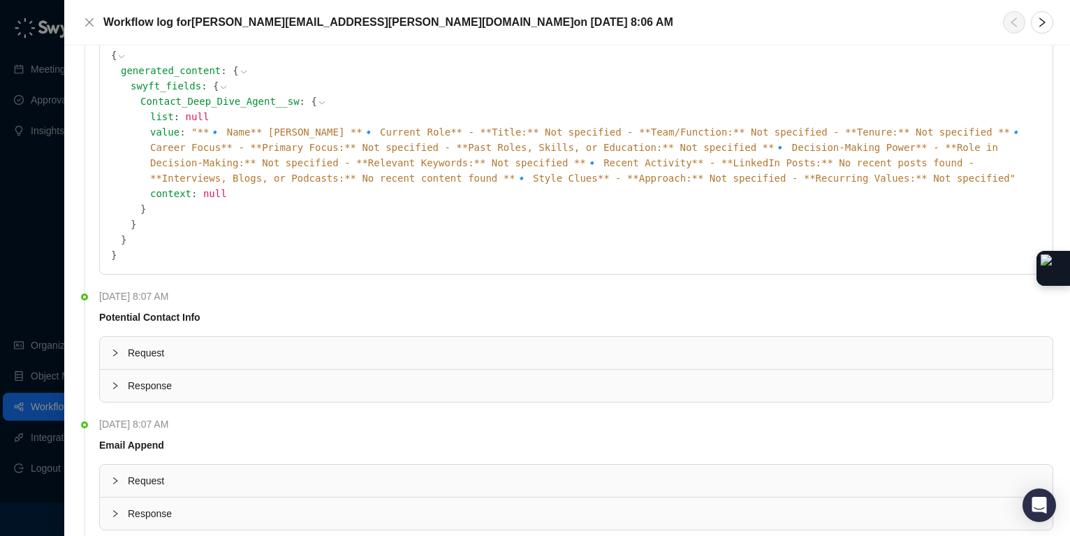
scroll to position [243, 0]
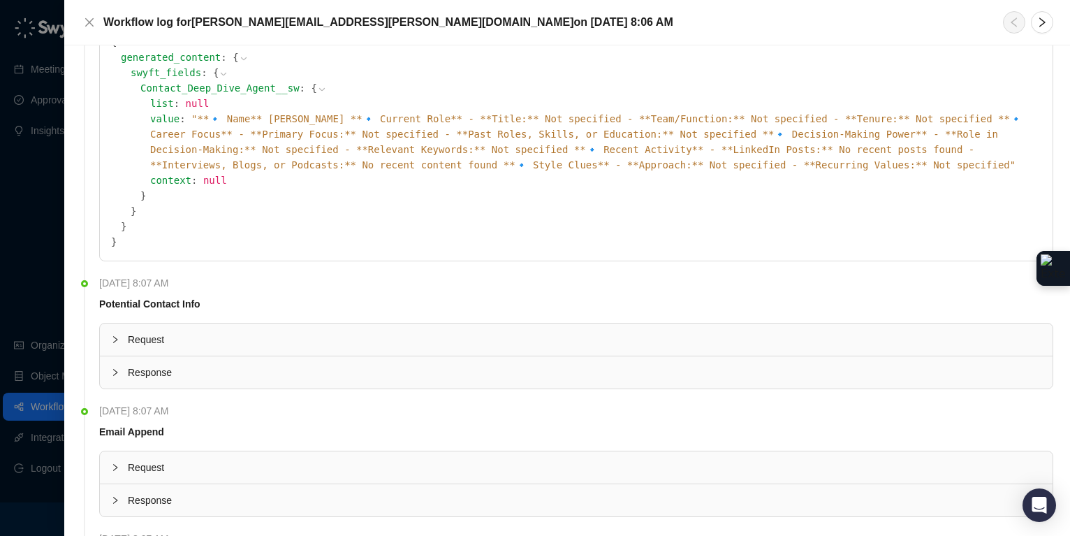
click at [112, 375] on icon "collapsed" at bounding box center [115, 372] width 8 height 8
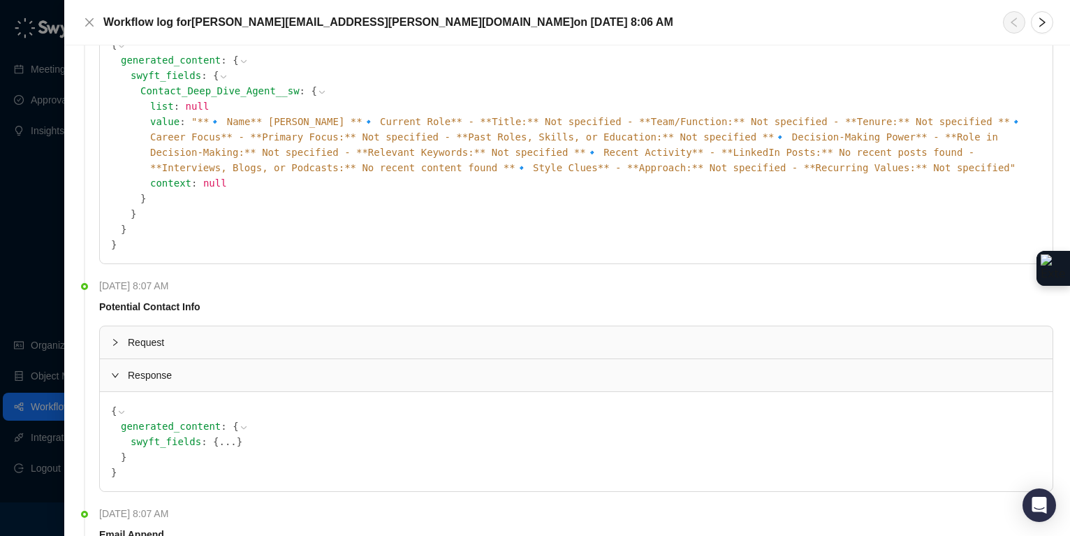
click at [234, 442] on button "..." at bounding box center [227, 441] width 17 height 15
click at [324, 452] on button "..." at bounding box center [319, 456] width 17 height 15
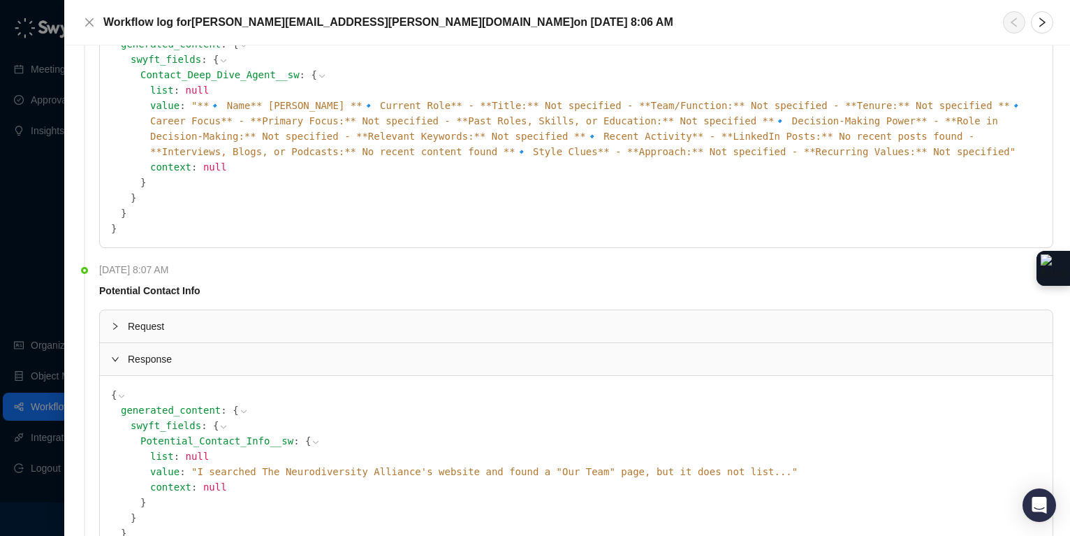
scroll to position [283, 0]
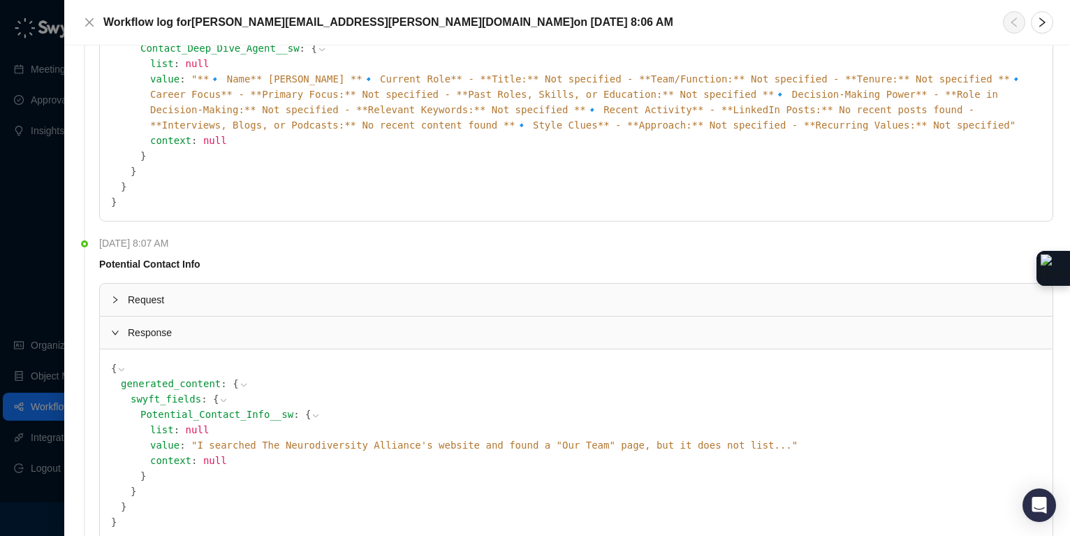
click at [615, 446] on span "" I searched The Neurodiversity Alliance's website and found a "Our Team" page,…" at bounding box center [494, 444] width 606 height 11
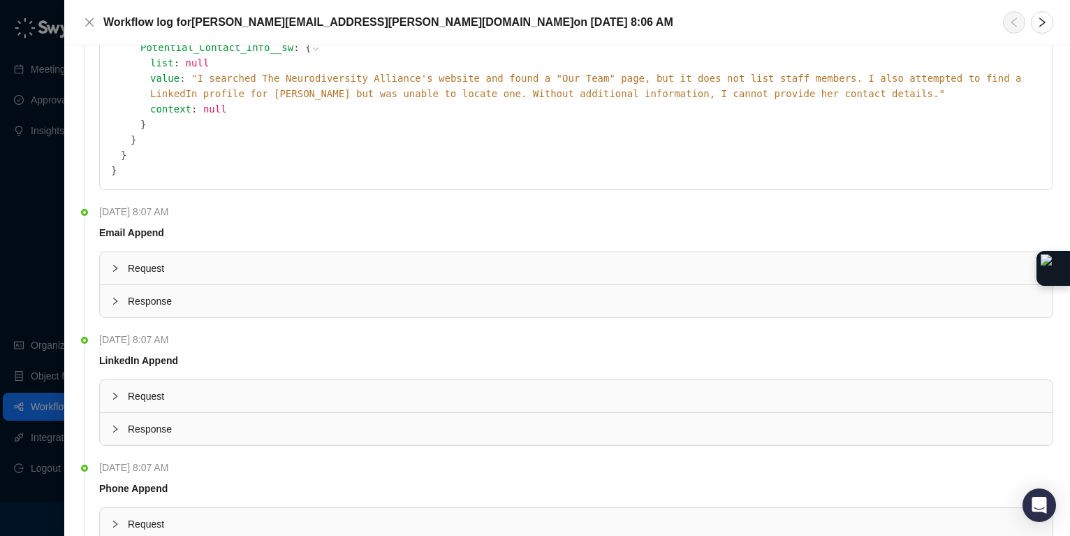
scroll to position [652, 0]
click at [115, 301] on icon "collapsed" at bounding box center [115, 298] width 4 height 7
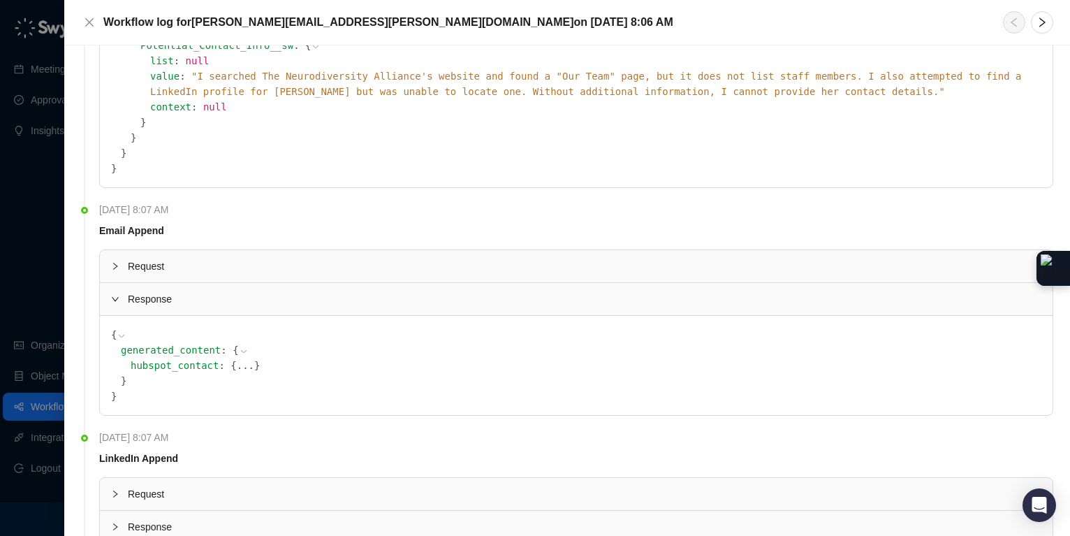
click at [247, 366] on button "..." at bounding box center [245, 365] width 17 height 15
click at [189, 379] on button "..." at bounding box center [195, 380] width 17 height 15
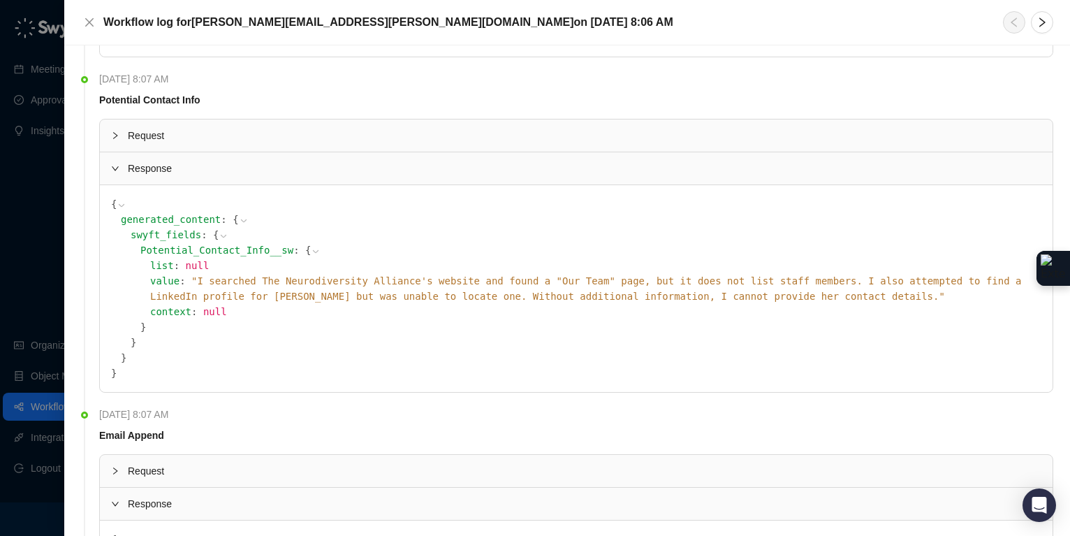
scroll to position [0, 0]
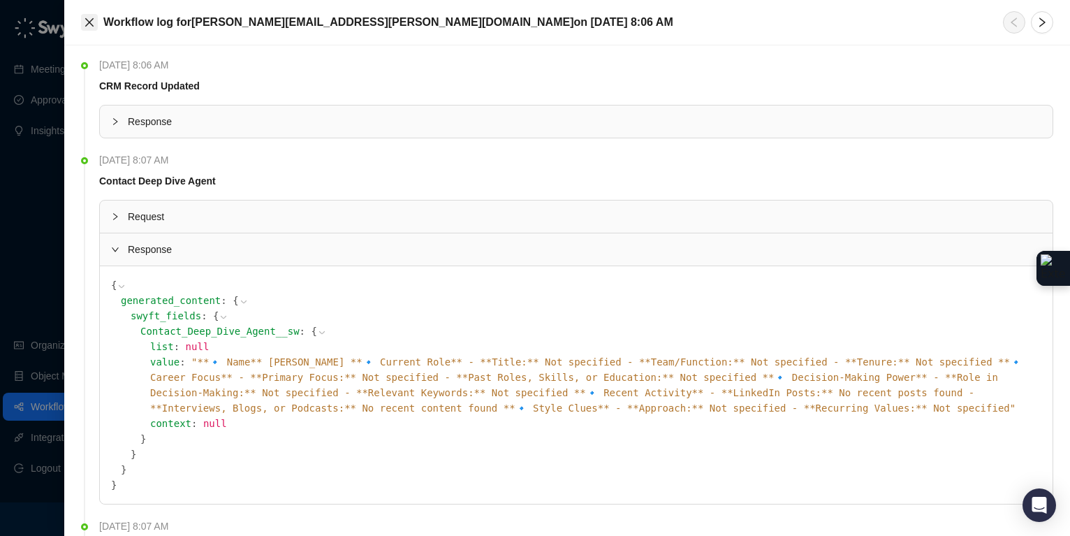
click at [87, 20] on icon "close" at bounding box center [89, 22] width 8 height 8
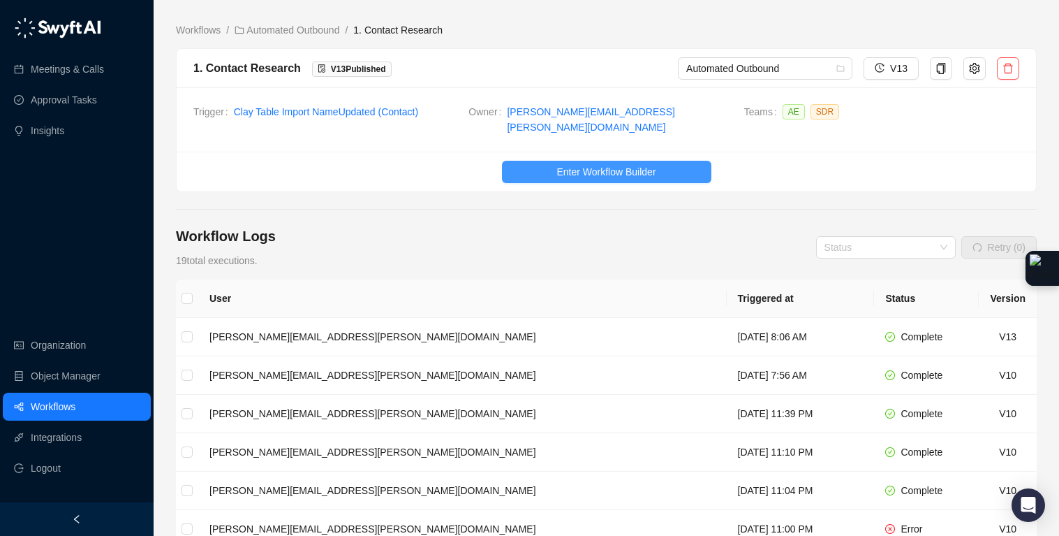
click at [582, 164] on span "Enter Workflow Builder" at bounding box center [606, 171] width 99 height 15
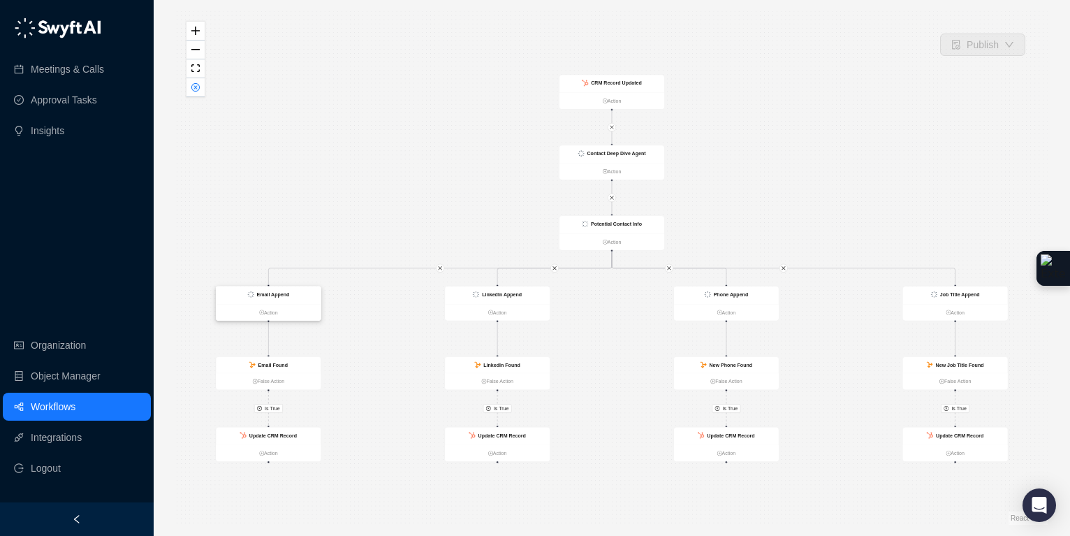
click at [301, 291] on div "Email Append" at bounding box center [268, 294] width 105 height 17
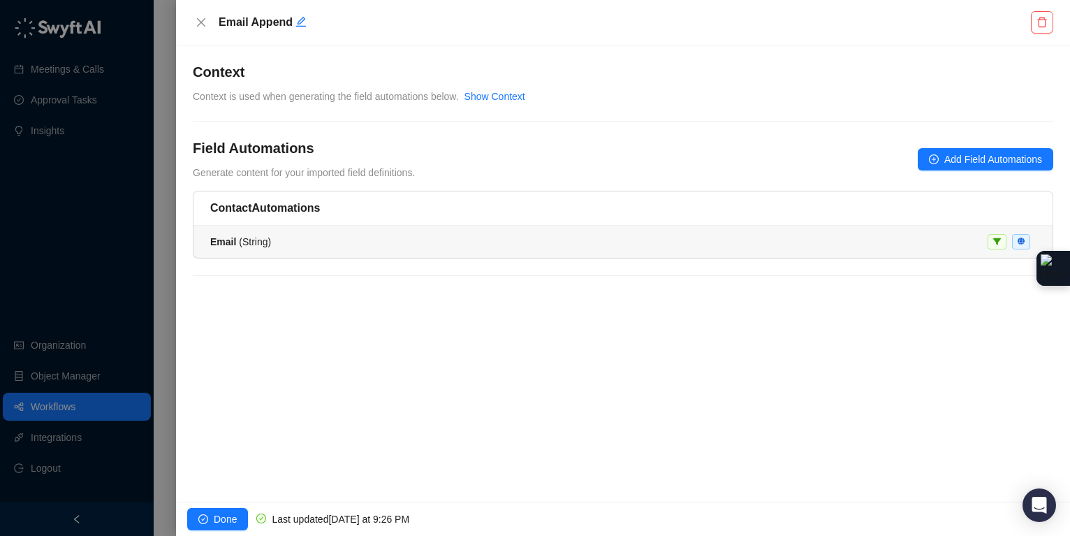
click at [527, 246] on div "Email ( String )" at bounding box center [622, 241] width 825 height 15
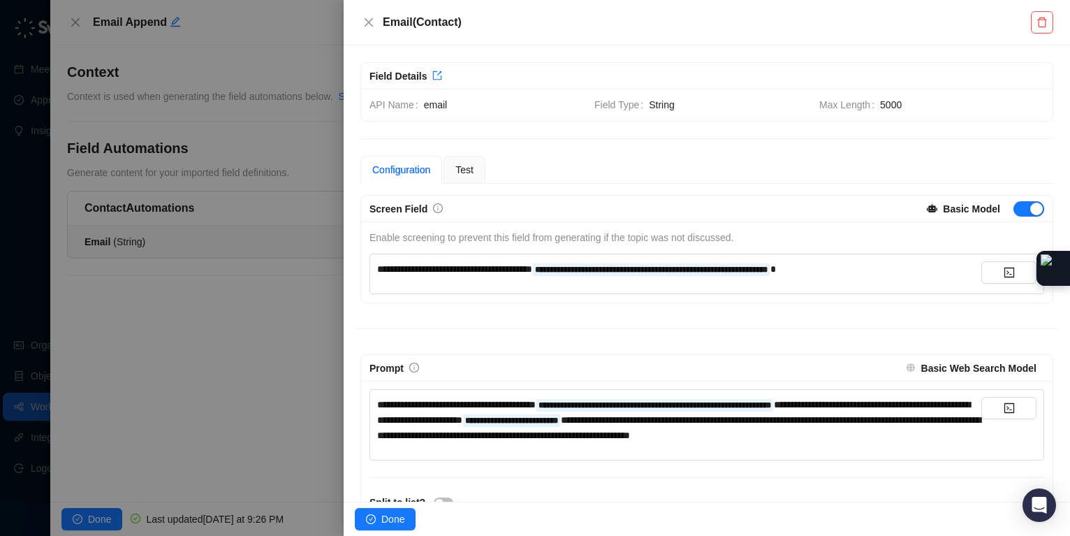
scroll to position [3, 0]
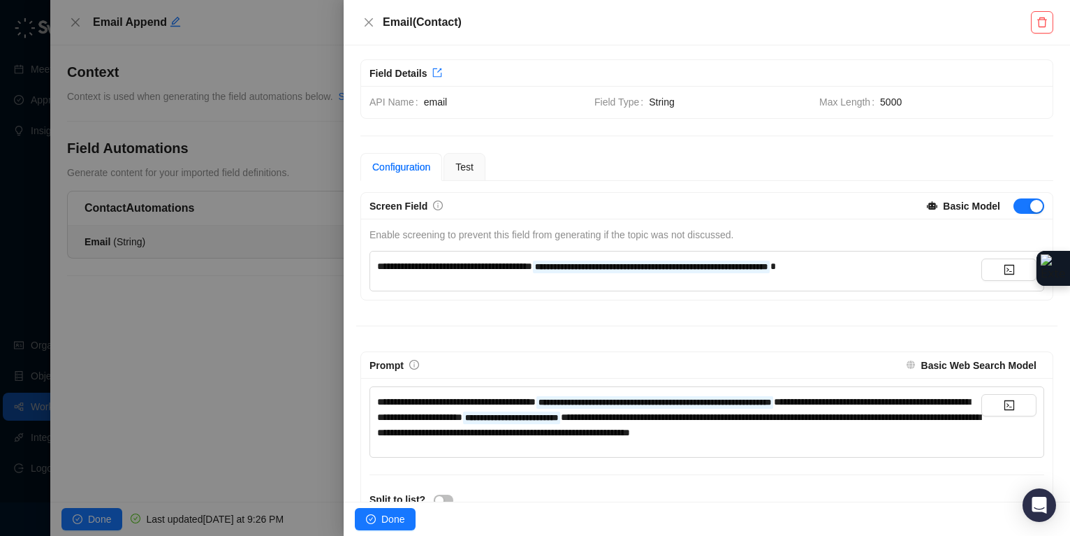
click at [971, 365] on strong "Basic Web Search Model" at bounding box center [978, 365] width 115 height 11
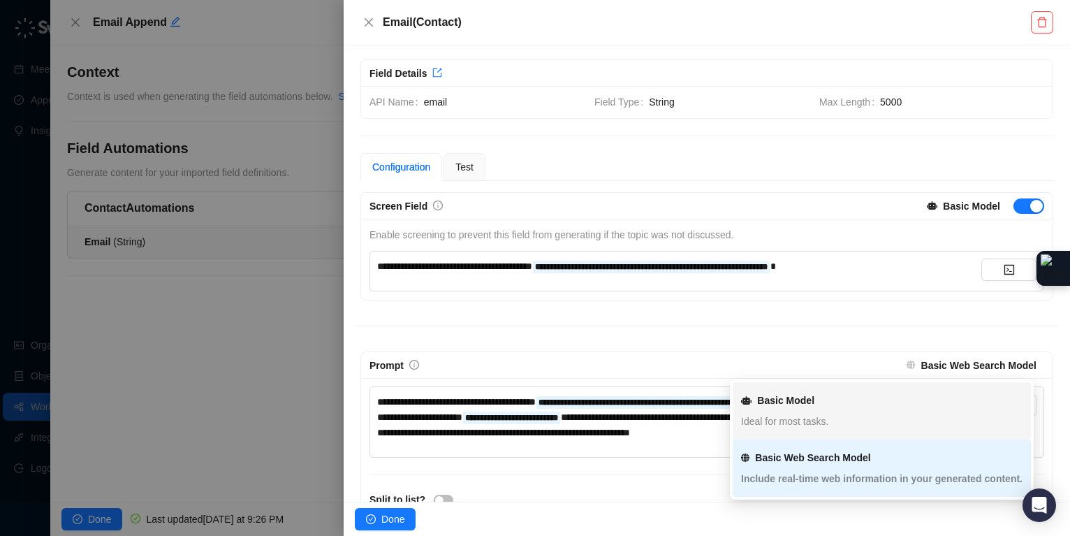
click at [835, 410] on div "Basic Model Ideal for most tasks." at bounding box center [881, 410] width 281 height 50
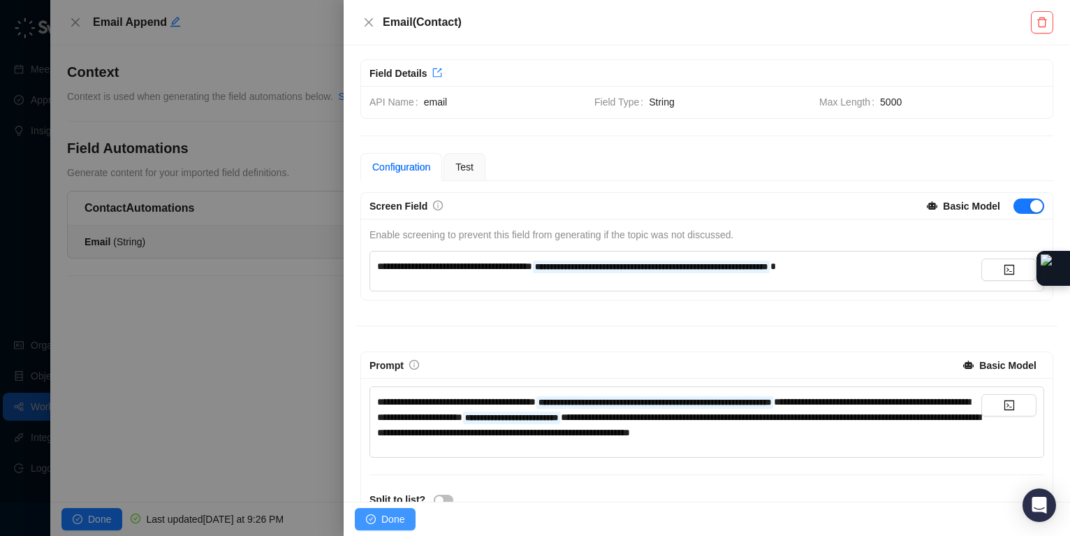
click at [391, 516] on span "Done" at bounding box center [392, 518] width 23 height 15
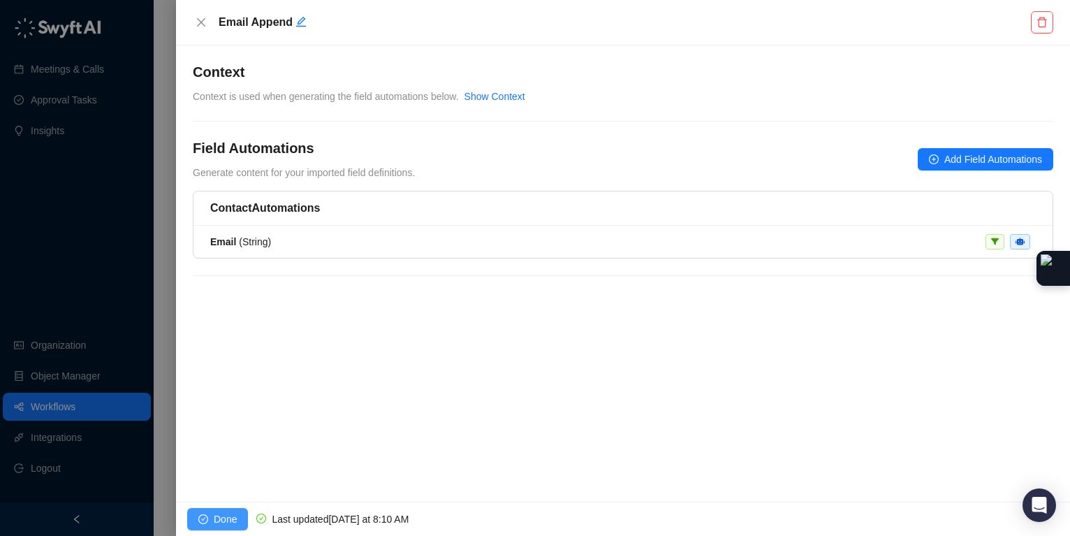
click at [218, 518] on span "Done" at bounding box center [225, 518] width 23 height 15
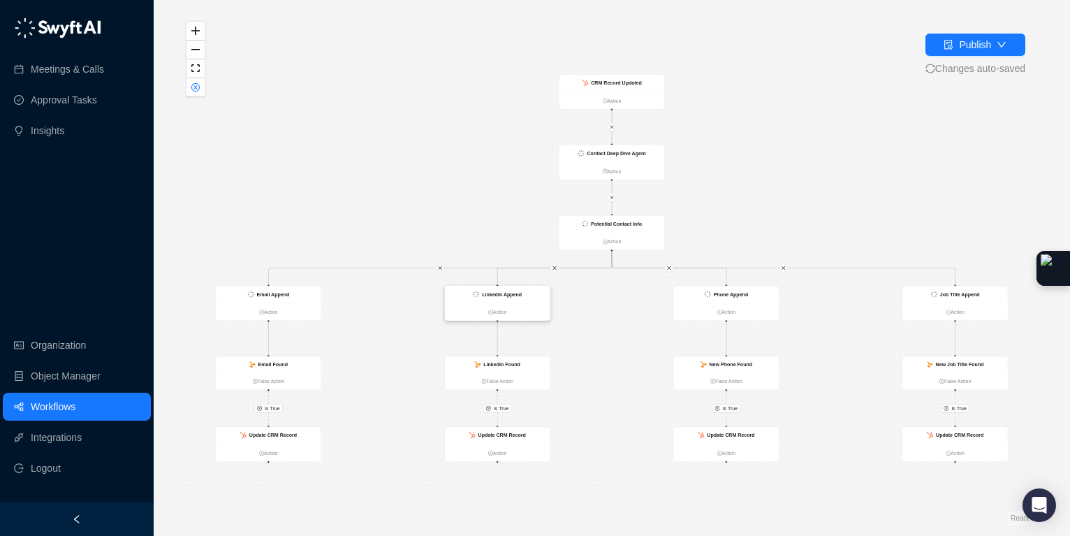
click at [497, 295] on strong "LinkedIn Append" at bounding box center [502, 294] width 40 height 6
click at [497, 295] on strong "LinkedIn Append" at bounding box center [502, 293] width 40 height 6
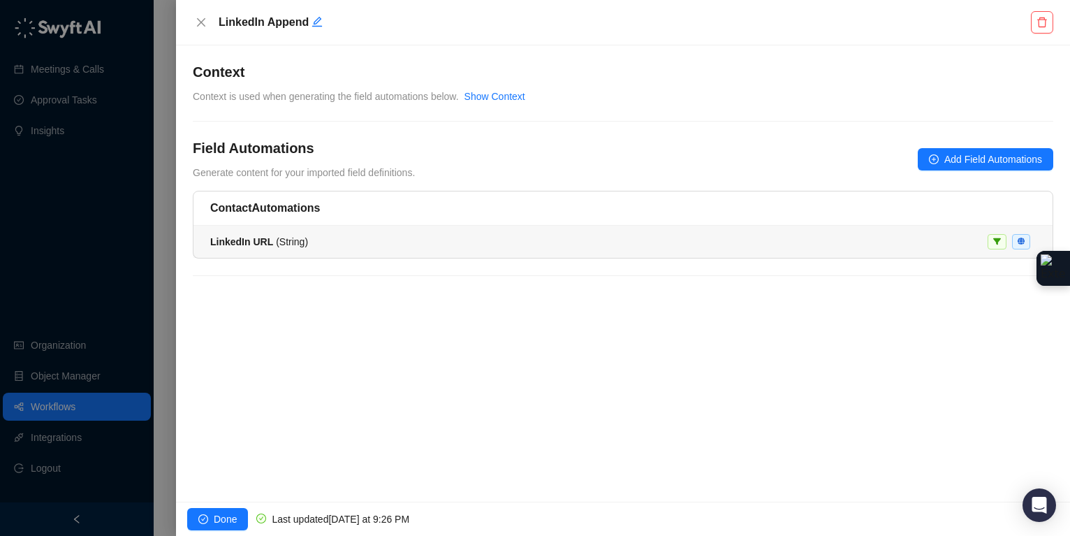
click at [742, 253] on li "LinkedIn URL ( String )" at bounding box center [622, 242] width 859 height 32
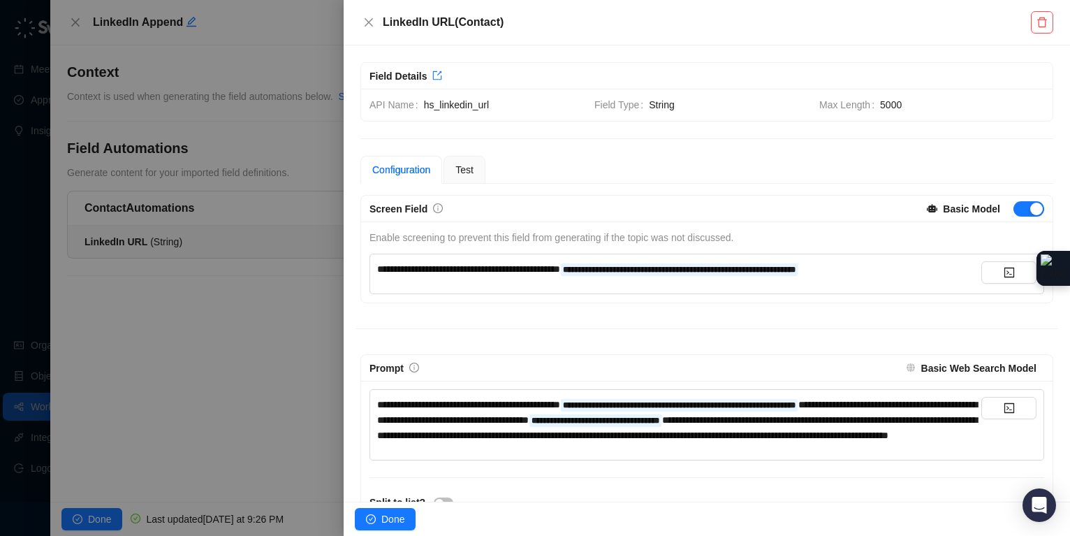
click at [996, 370] on strong "Basic Web Search Model" at bounding box center [978, 367] width 115 height 11
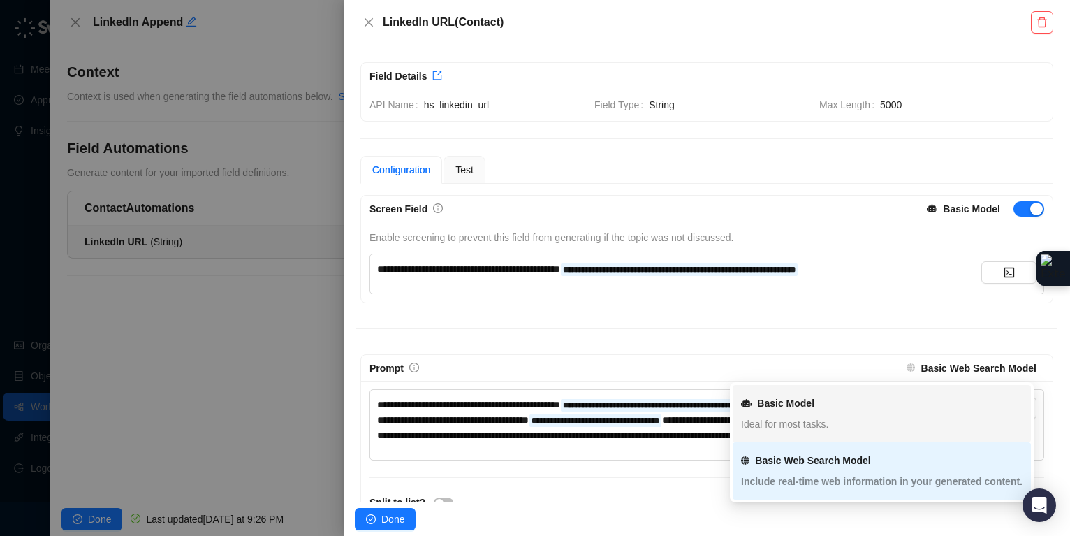
click at [802, 413] on div "Basic Model Ideal for most tasks." at bounding box center [881, 413] width 281 height 50
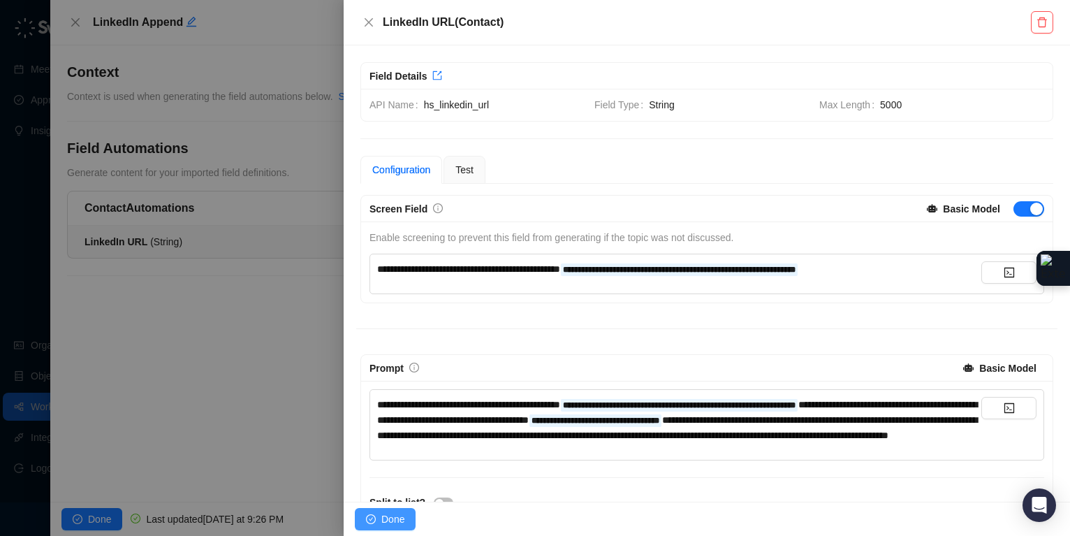
click at [378, 520] on button "Done" at bounding box center [385, 519] width 61 height 22
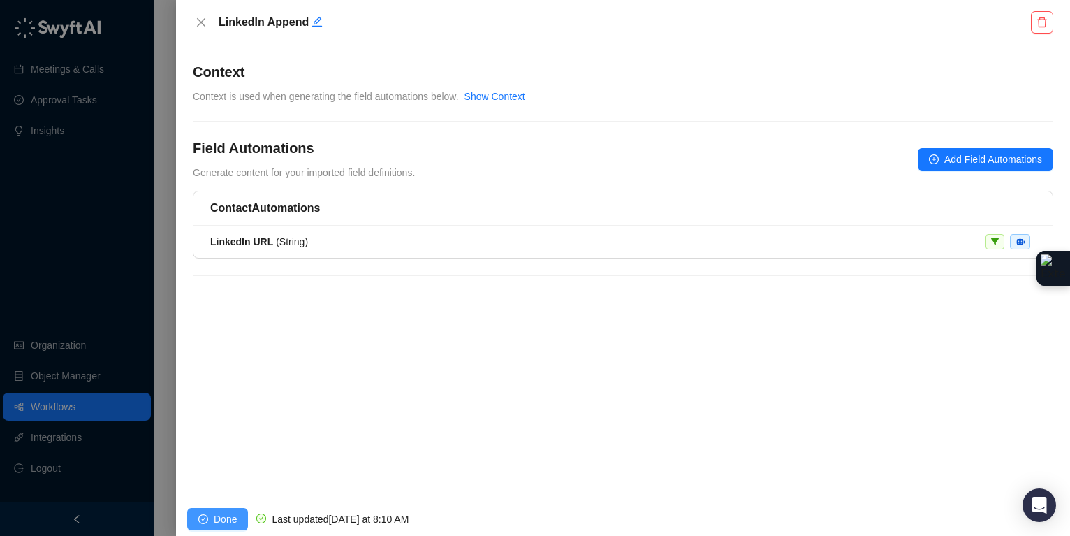
click at [209, 516] on button "Done" at bounding box center [217, 519] width 61 height 22
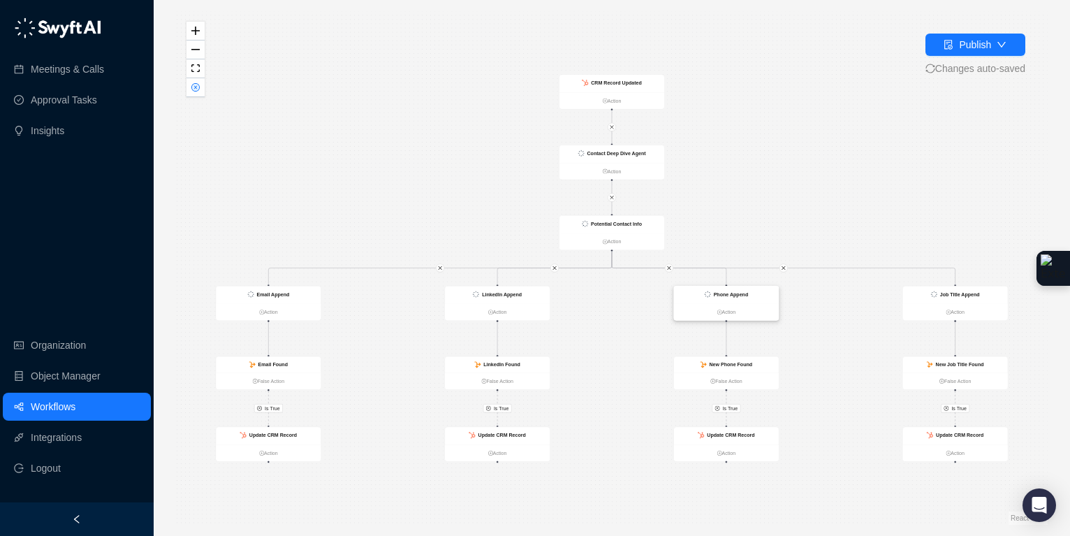
click at [761, 295] on div "Phone Append" at bounding box center [726, 294] width 105 height 17
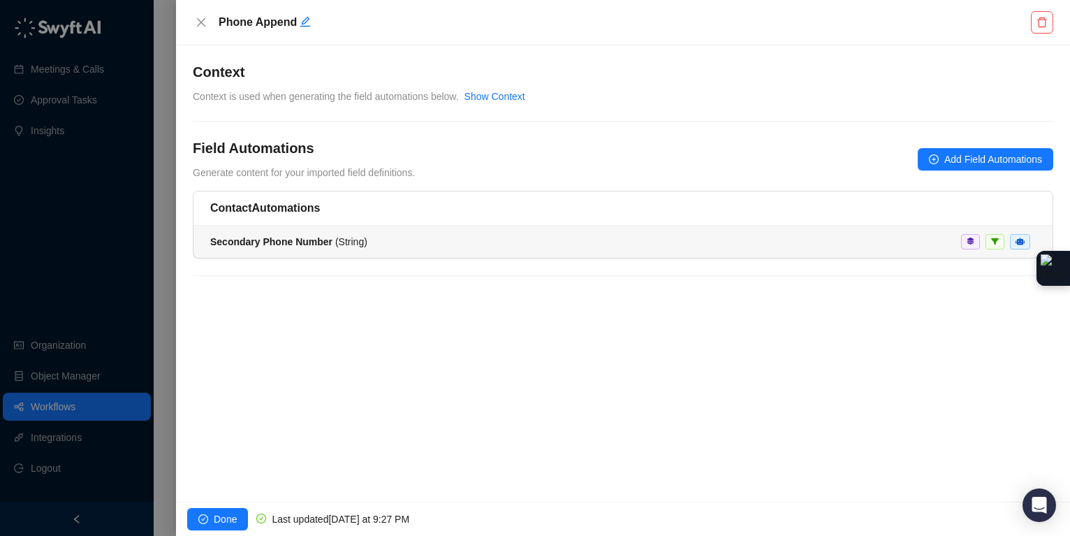
click at [363, 243] on span "Secondary Phone Number ( String )" at bounding box center [288, 241] width 157 height 11
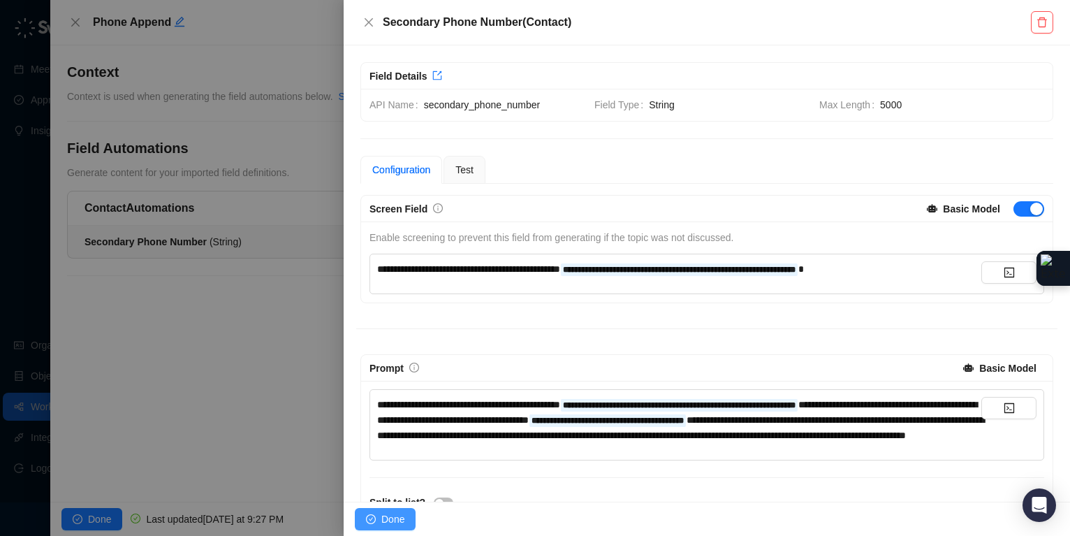
click at [401, 522] on span "Done" at bounding box center [392, 518] width 23 height 15
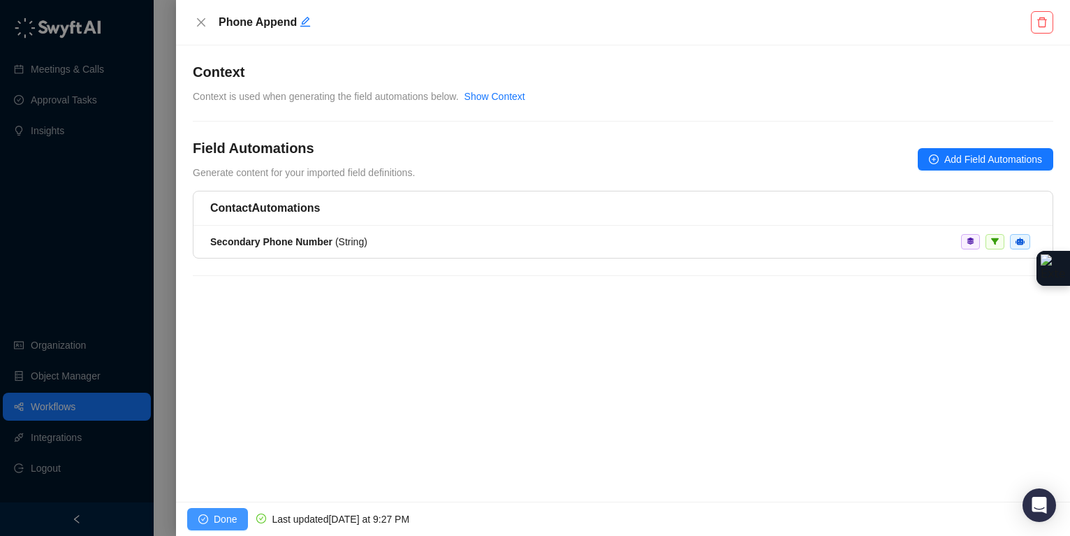
click at [216, 522] on span "Done" at bounding box center [225, 518] width 23 height 15
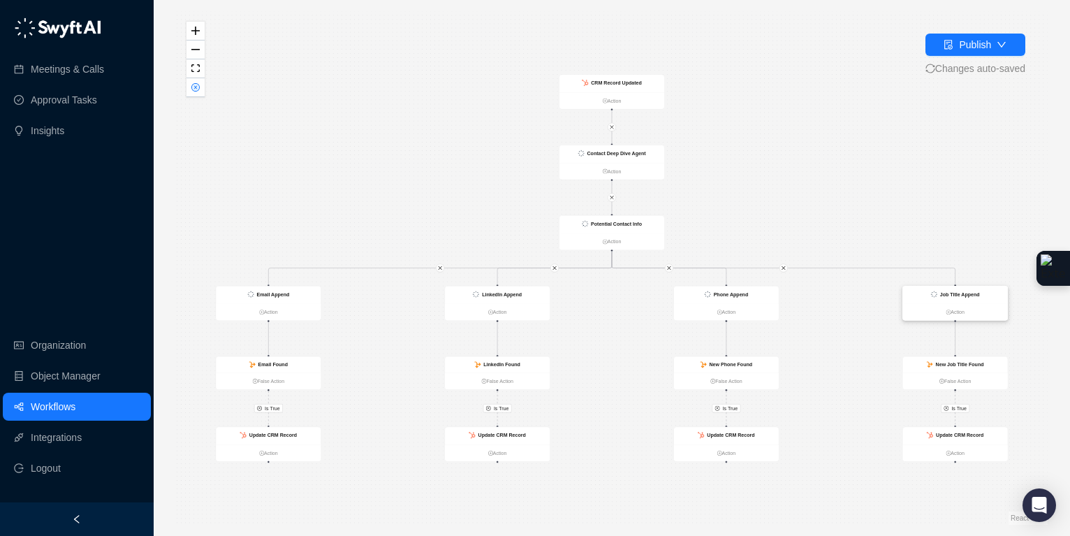
click at [950, 295] on strong "Job Title Append" at bounding box center [960, 294] width 40 height 6
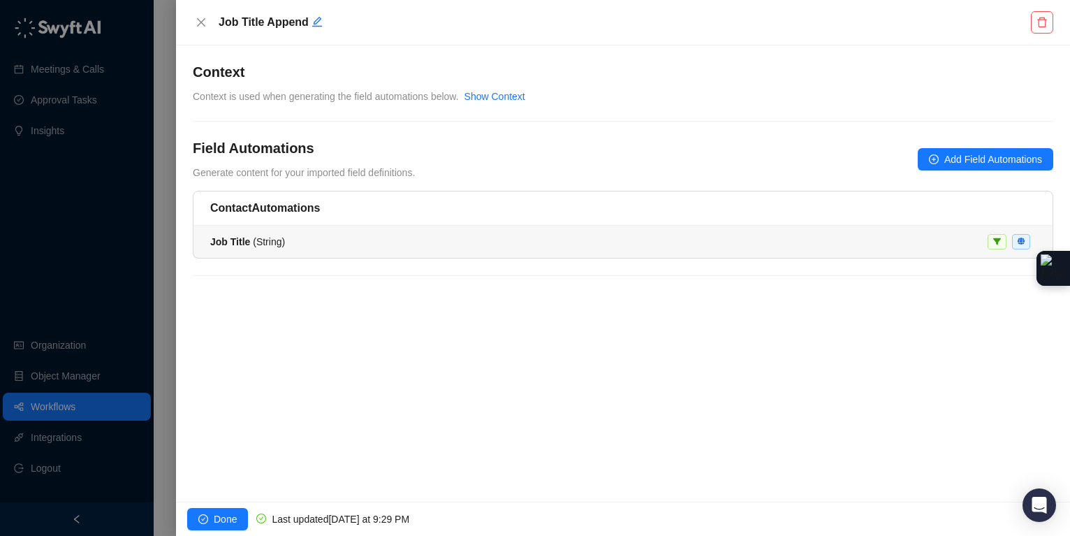
click at [944, 249] on li "Job Title ( String )" at bounding box center [622, 242] width 859 height 32
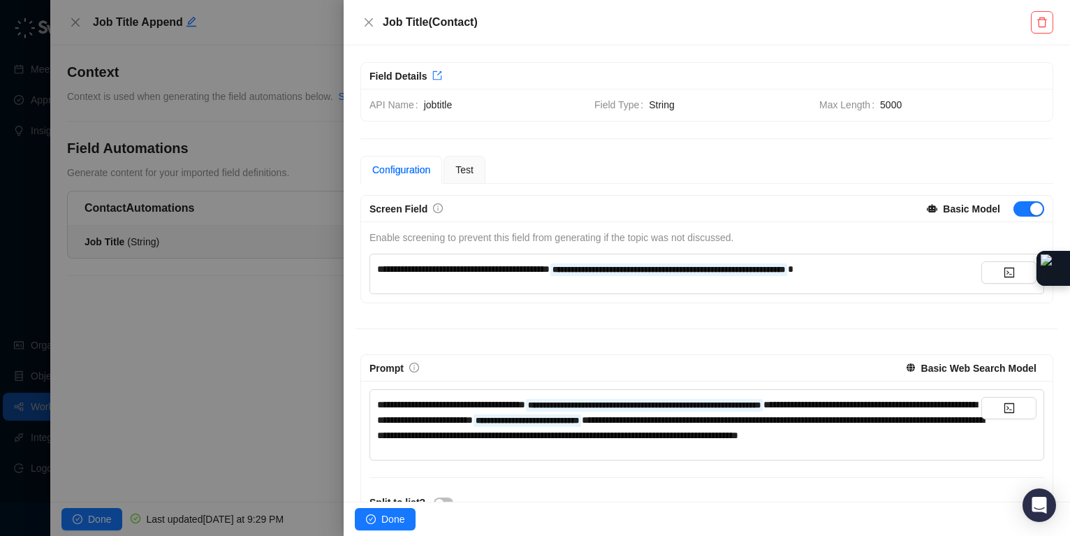
click at [944, 365] on strong "Basic Web Search Model" at bounding box center [978, 367] width 115 height 11
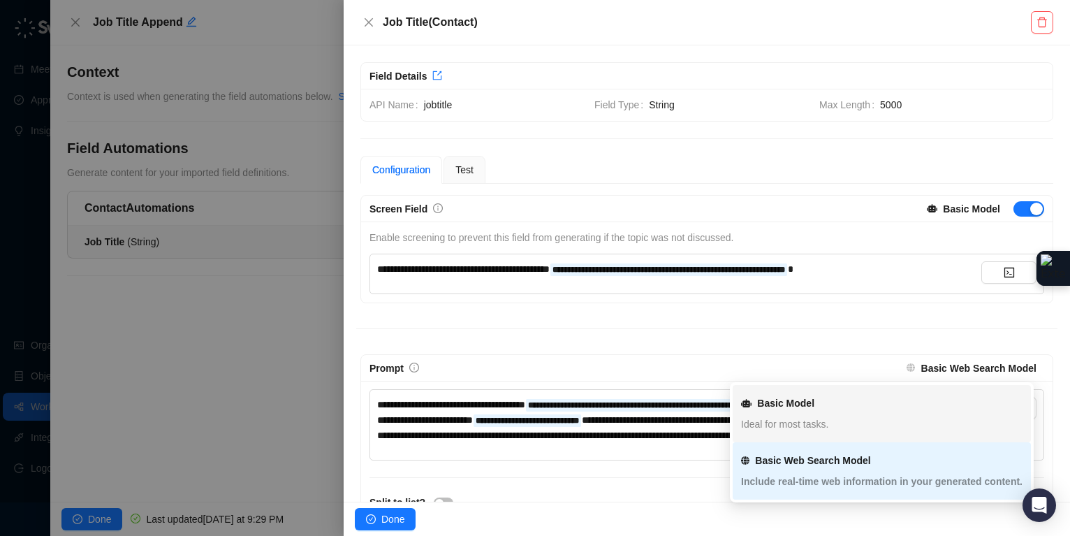
click at [872, 417] on div "Ideal for most tasks." at bounding box center [881, 423] width 281 height 15
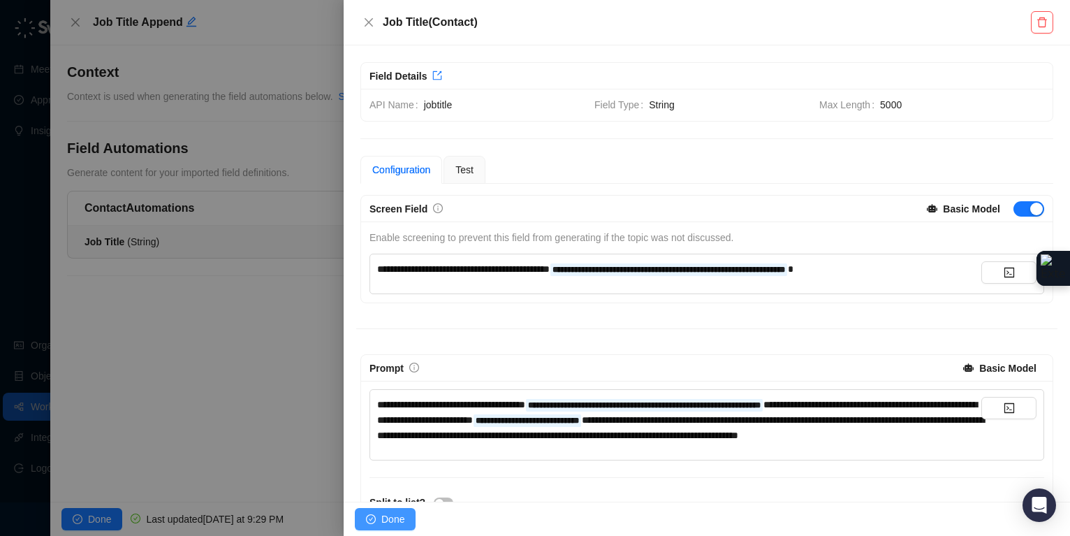
click at [383, 520] on span "Done" at bounding box center [392, 518] width 23 height 15
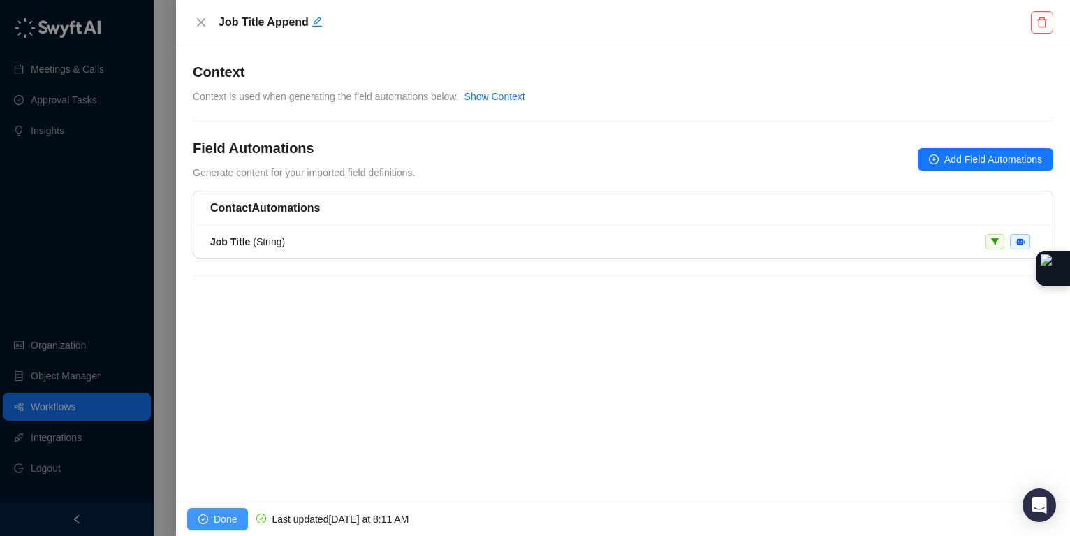
click at [219, 515] on span "Done" at bounding box center [225, 518] width 23 height 15
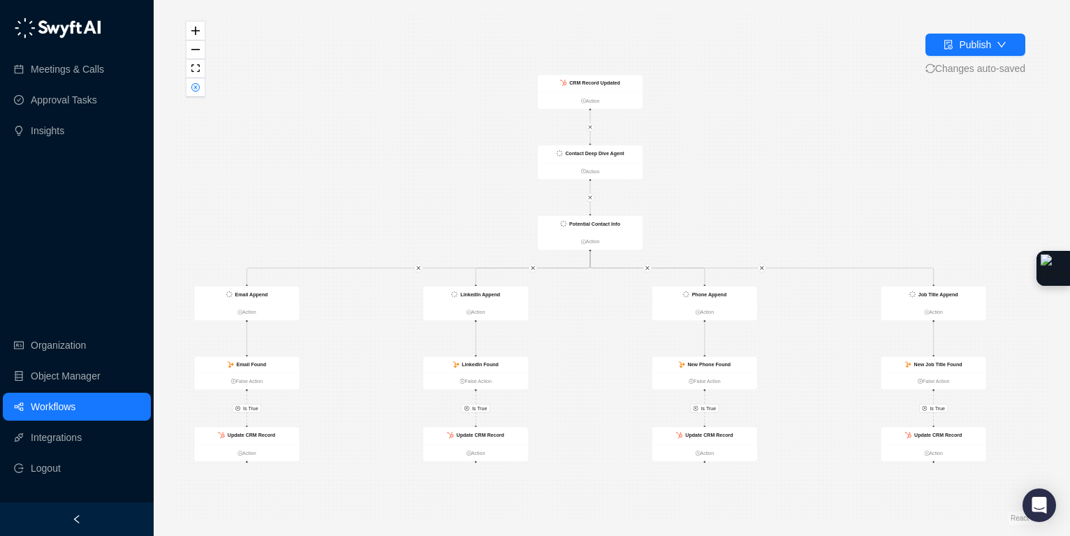
drag, startPoint x: 855, startPoint y: 228, endPoint x: 841, endPoint y: 228, distance: 14.7
click at [893, 226] on div "Is True Is True Is True Is True Contact Deep Dive Agent Action Potential Contac…" at bounding box center [611, 267] width 871 height 513
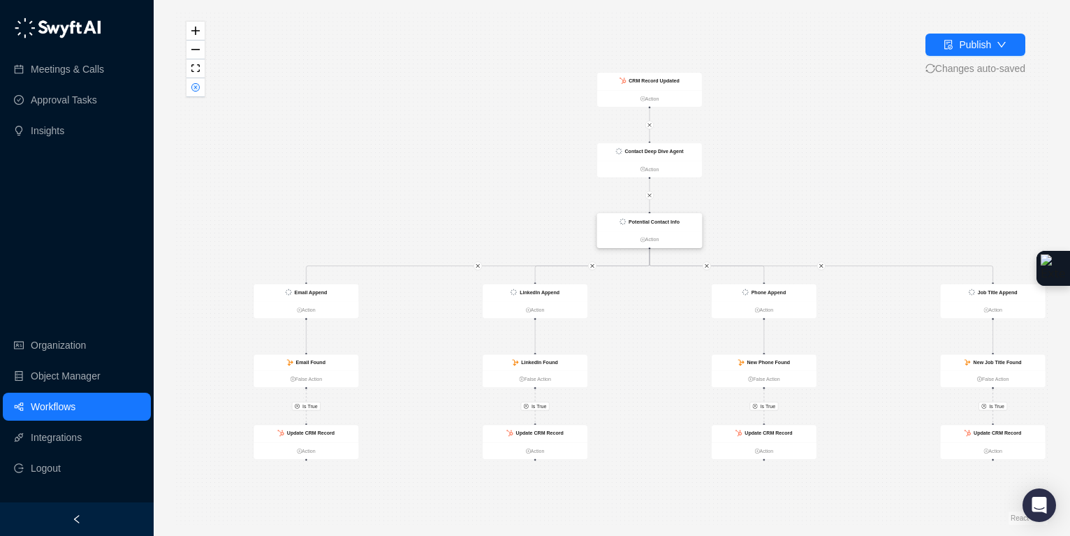
click at [666, 223] on strong "Potential Contact Info" at bounding box center [653, 222] width 51 height 6
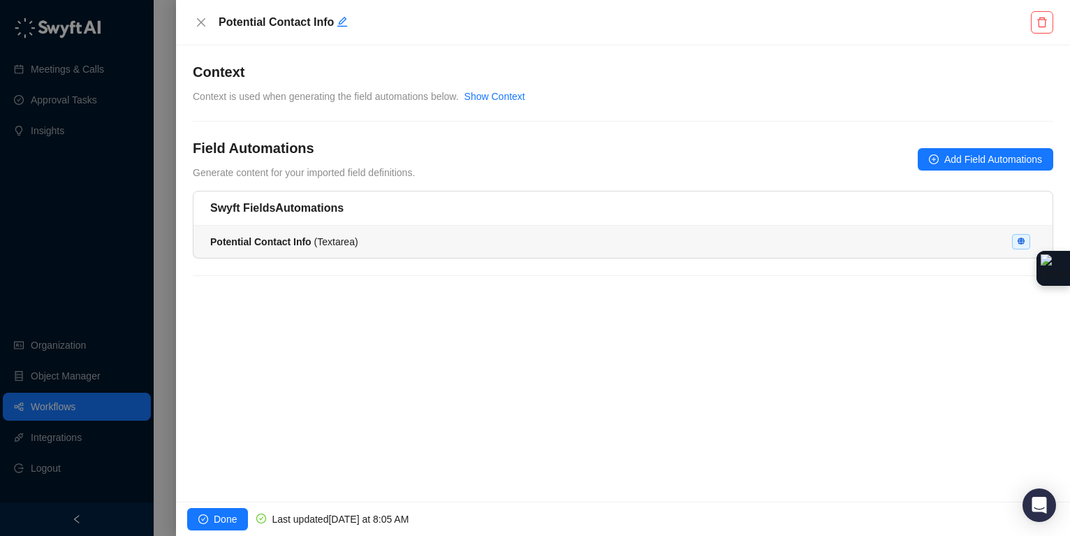
click at [576, 250] on li "Potential Contact Info ( Textarea )" at bounding box center [622, 242] width 859 height 32
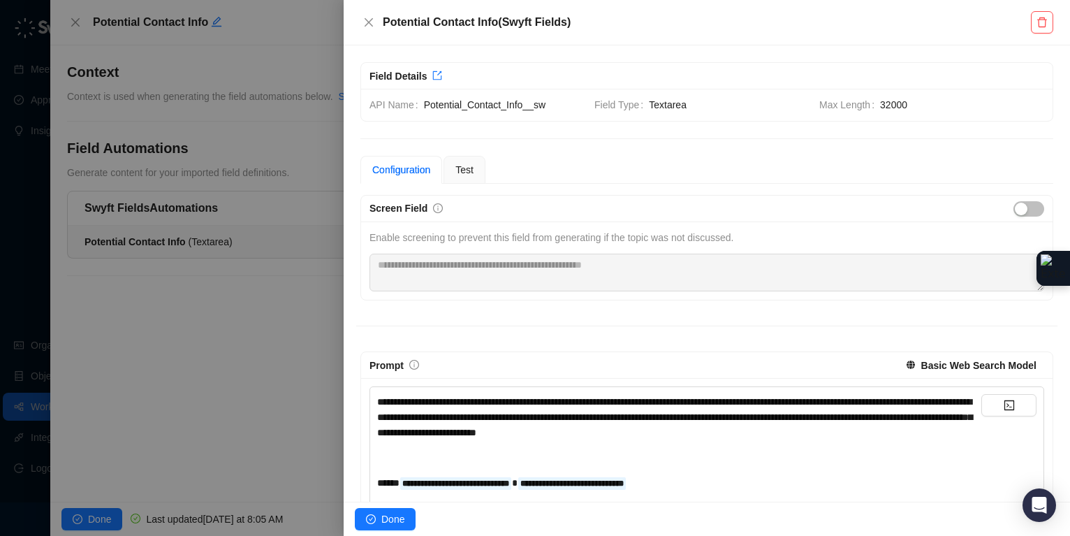
click at [964, 365] on strong "Basic Web Search Model" at bounding box center [978, 365] width 115 height 11
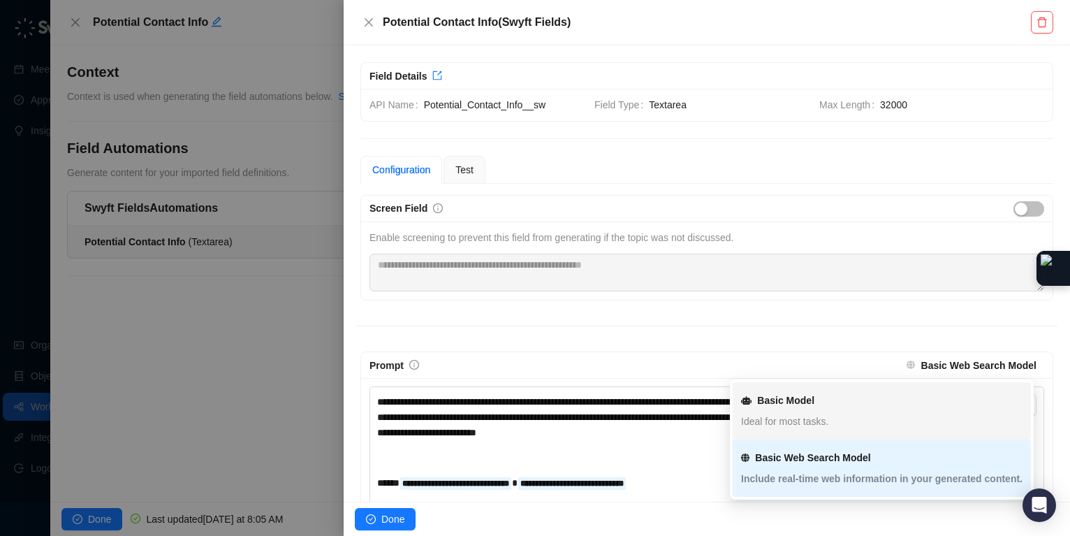
click at [868, 418] on div "Ideal for most tasks." at bounding box center [881, 420] width 281 height 15
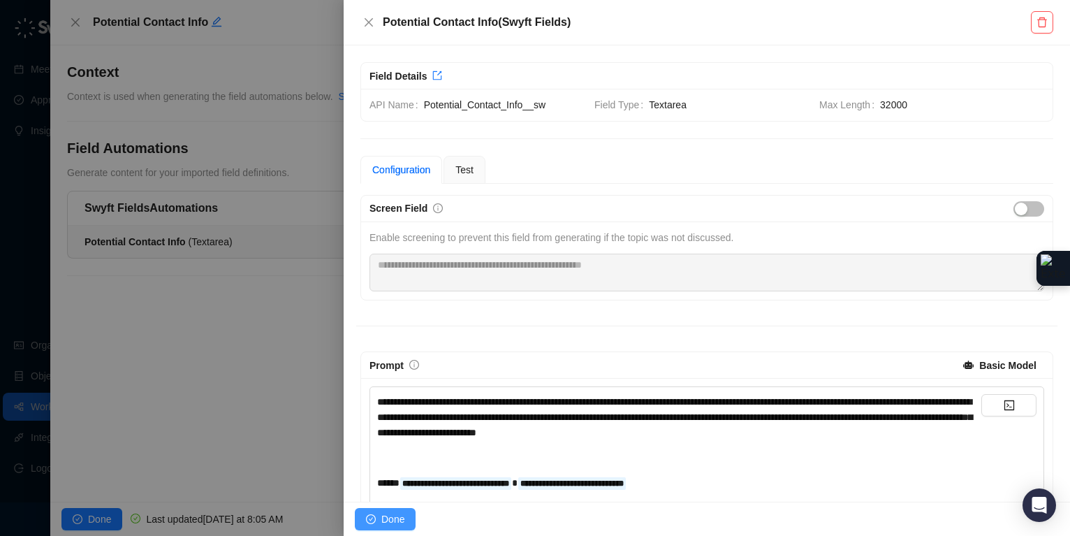
click at [389, 522] on span "Done" at bounding box center [392, 518] width 23 height 15
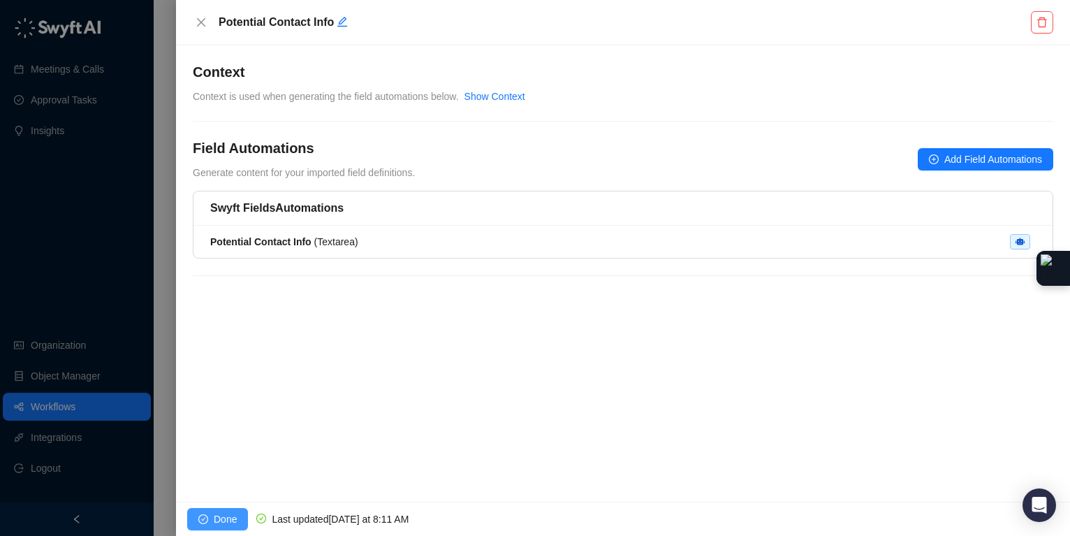
click at [222, 517] on span "Done" at bounding box center [225, 518] width 23 height 15
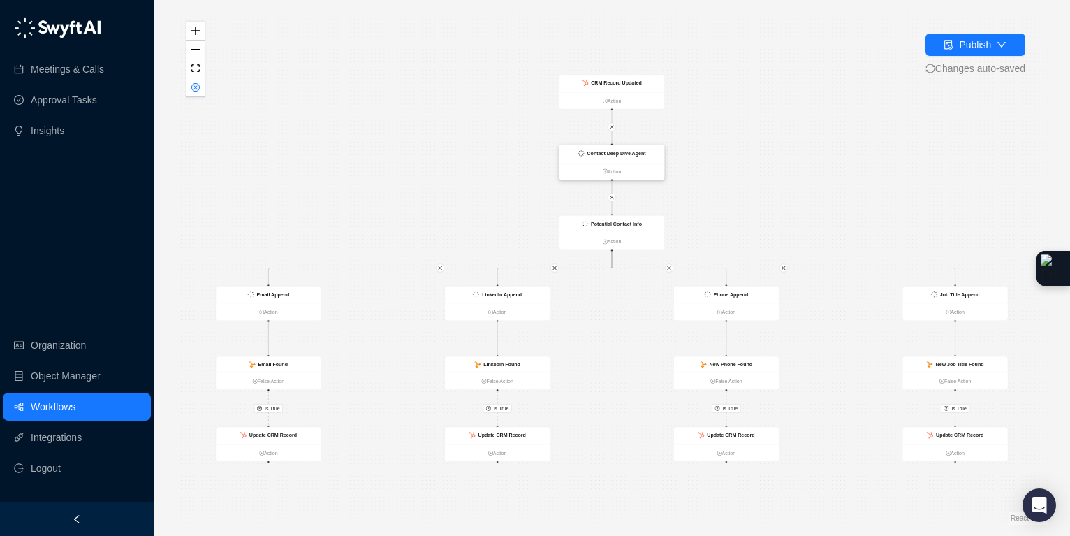
click at [641, 152] on strong "Contact Deep Dive Agent" at bounding box center [616, 153] width 59 height 6
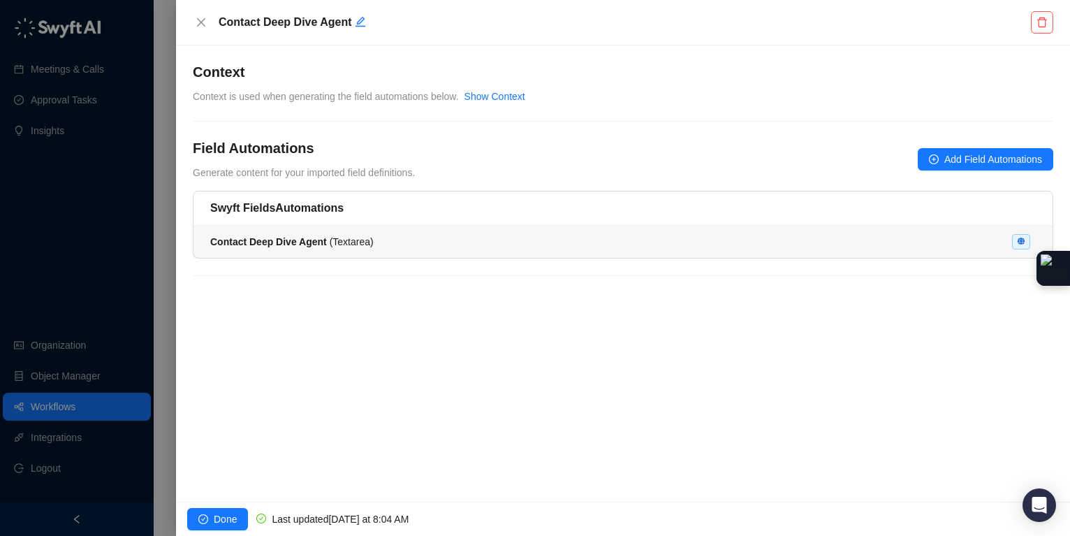
click at [936, 237] on div "Contact Deep Dive Agent ( Textarea )" at bounding box center [622, 241] width 825 height 15
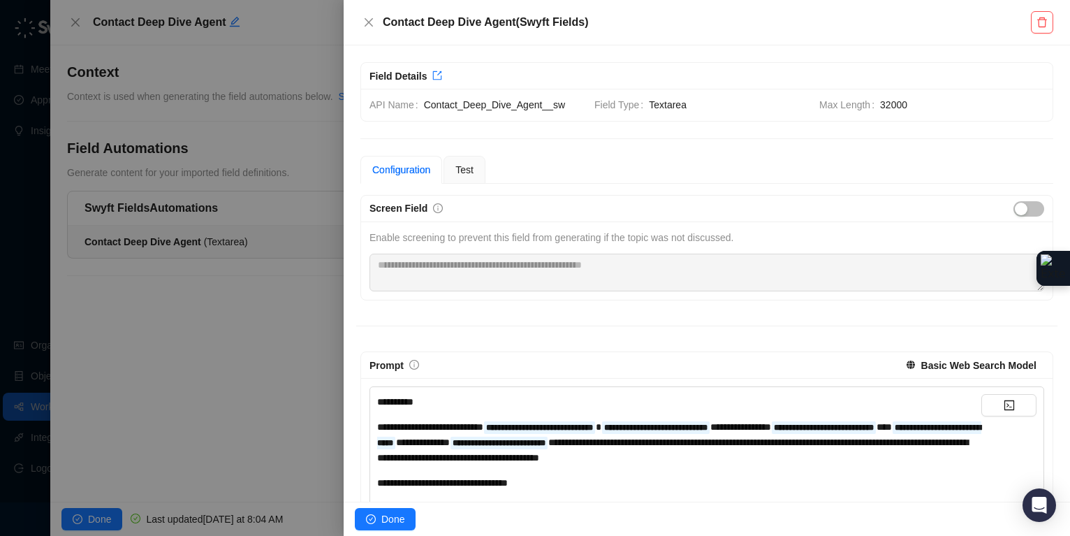
click at [975, 367] on strong "Basic Web Search Model" at bounding box center [978, 365] width 115 height 11
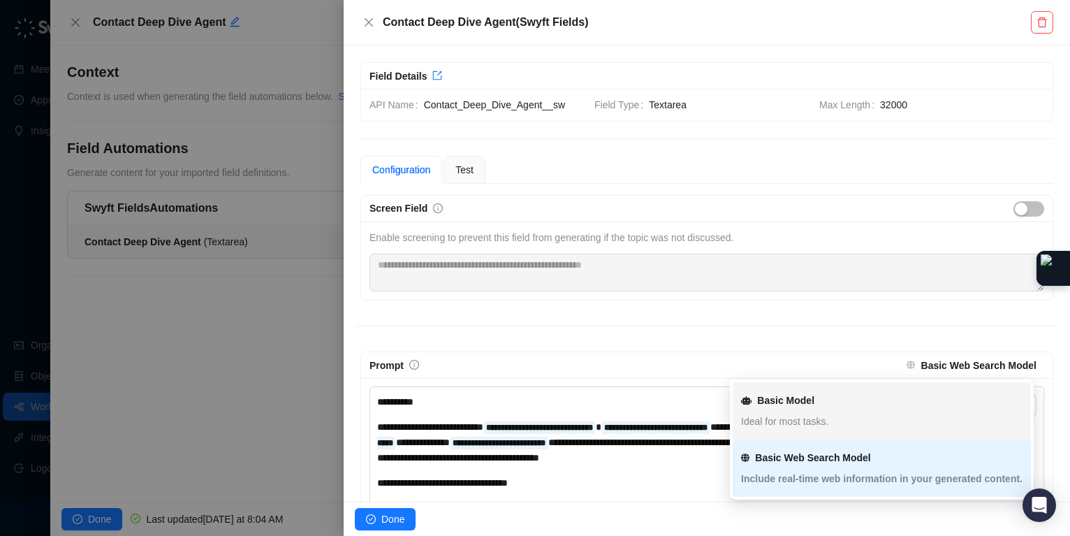
click at [855, 413] on div "Ideal for most tasks." at bounding box center [881, 420] width 281 height 15
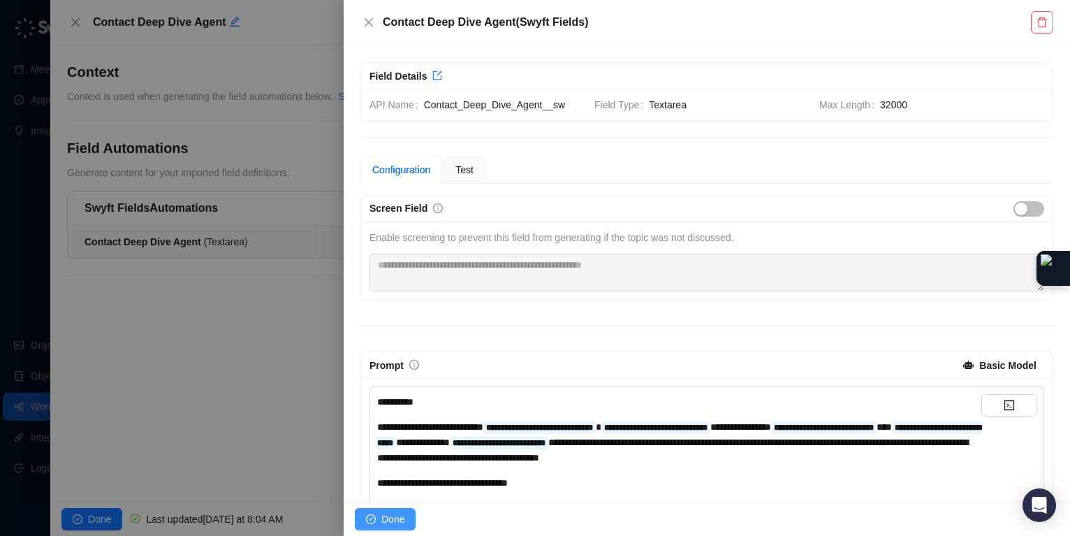
click at [381, 519] on span "Done" at bounding box center [392, 518] width 23 height 15
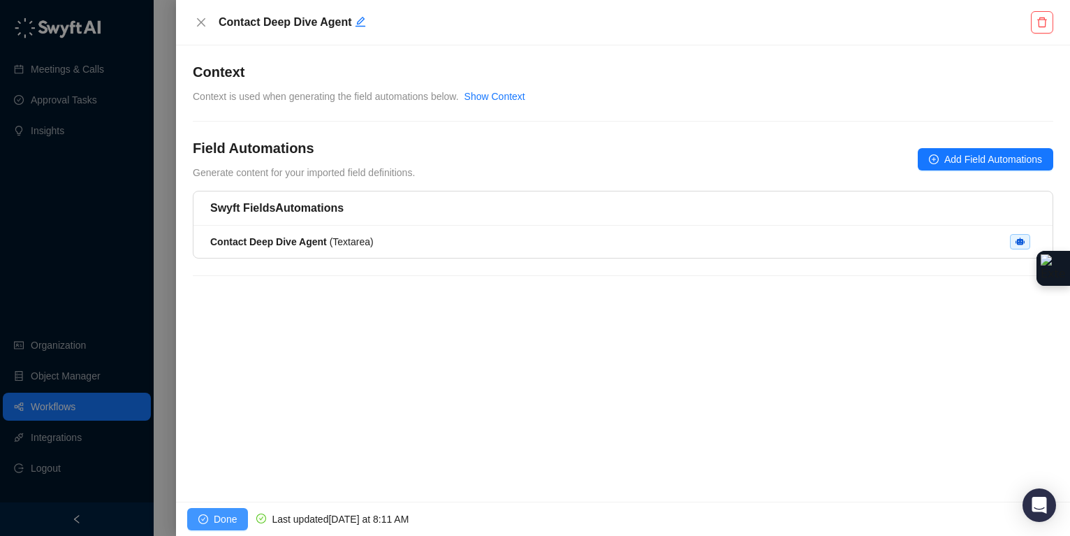
click at [223, 517] on span "Done" at bounding box center [225, 518] width 23 height 15
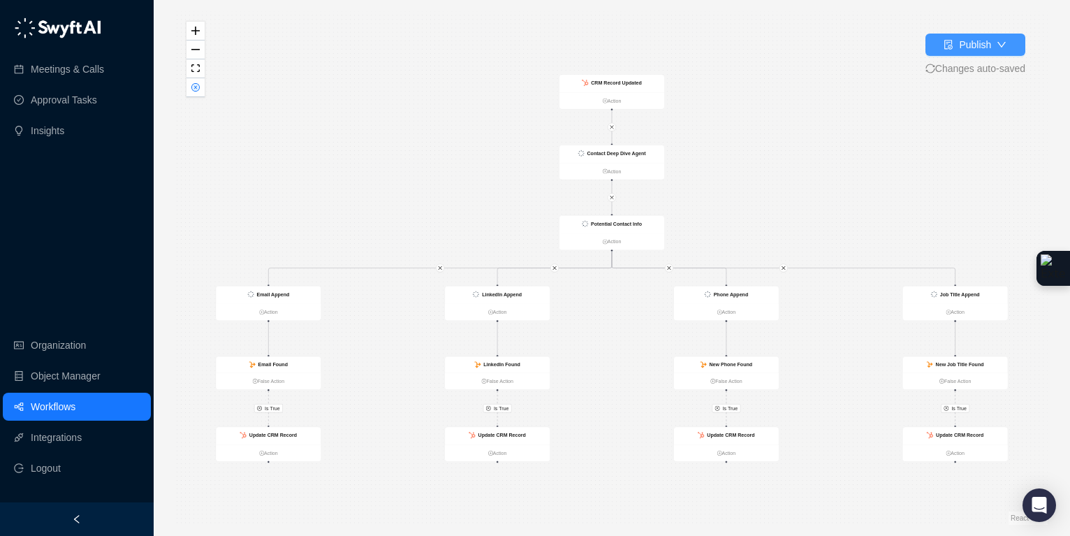
click at [987, 45] on div "Publish" at bounding box center [975, 44] width 32 height 15
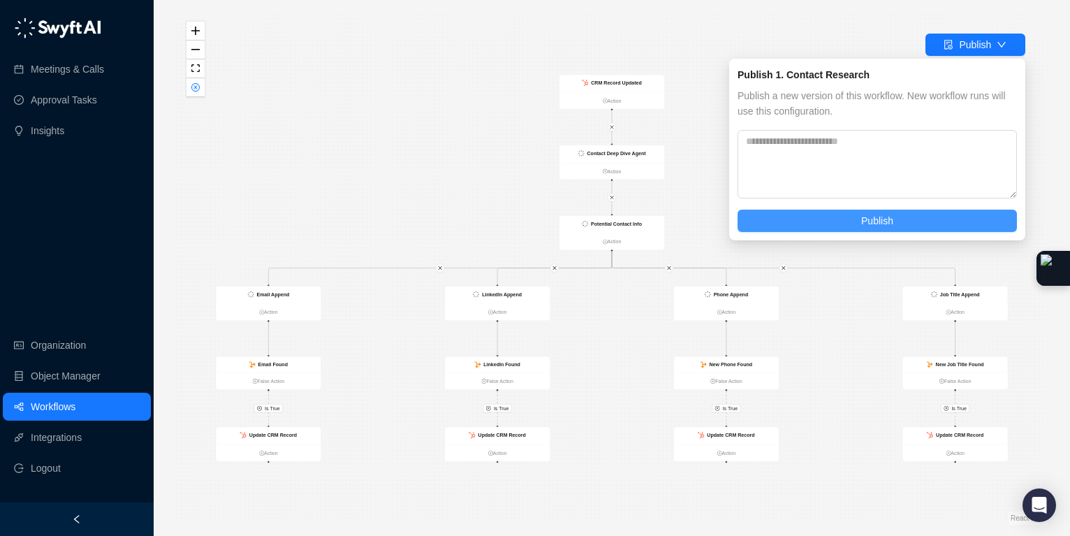
click at [886, 223] on span "Publish" at bounding box center [877, 220] width 32 height 15
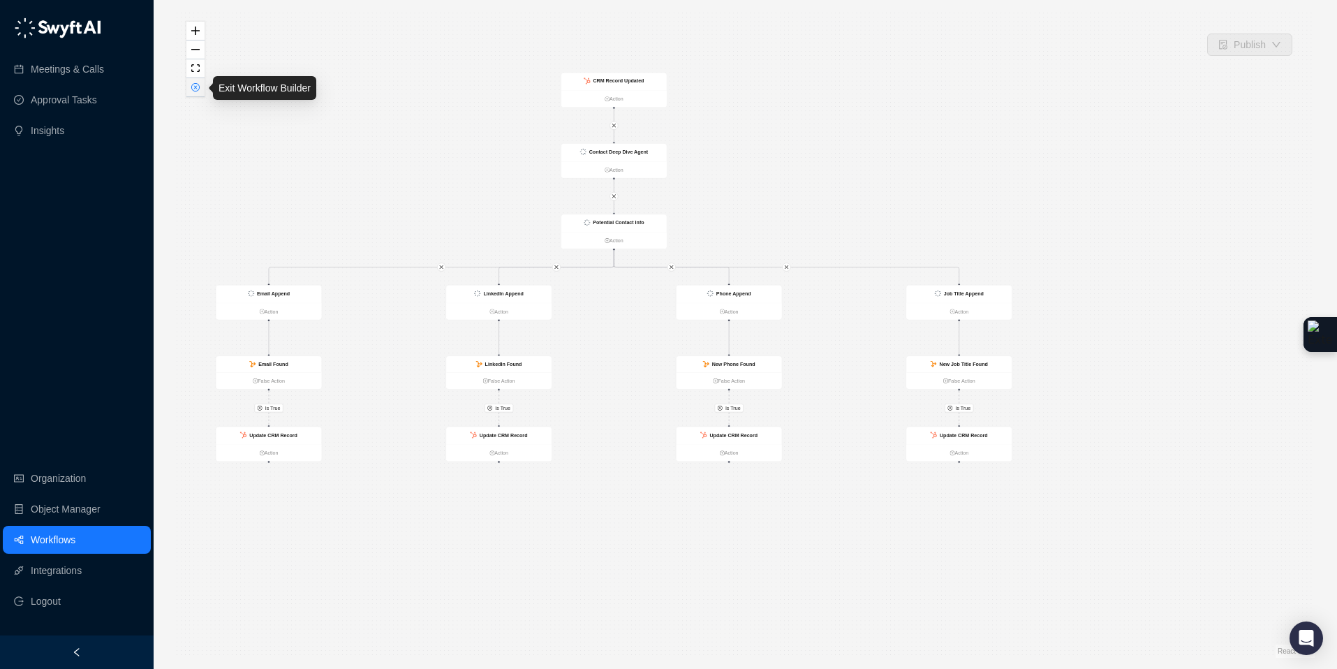
click at [193, 89] on icon "close-circle" at bounding box center [195, 87] width 7 height 7
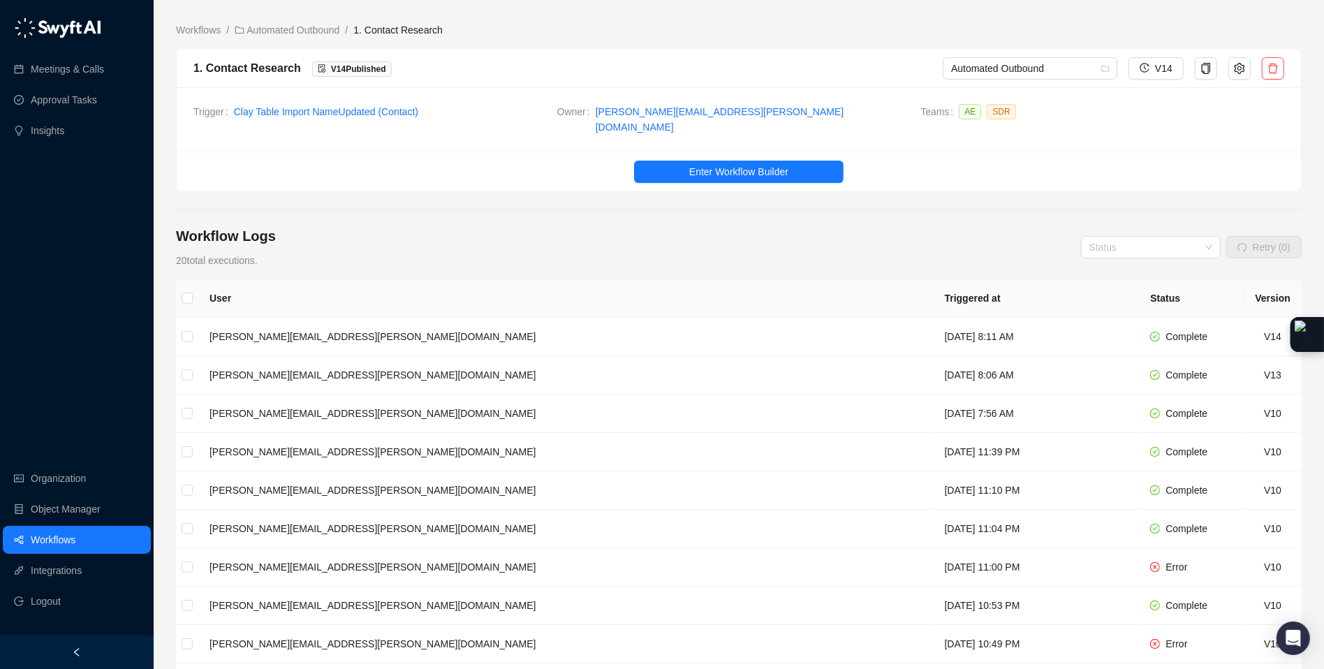
click at [355, 31] on ol "Workflows / Automated Outbound / 1. Contact Research" at bounding box center [739, 29] width 1126 height 15
click at [339, 34] on link "Automated Outbound" at bounding box center [287, 29] width 110 height 15
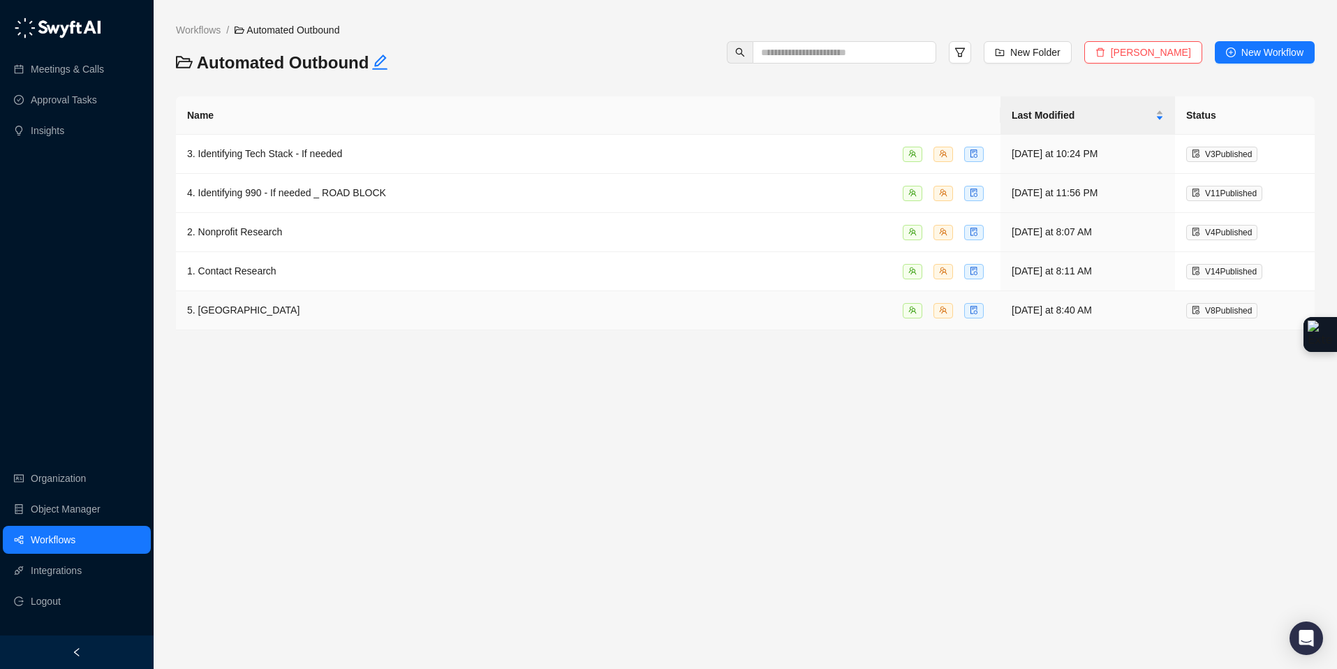
click at [282, 314] on span "5. [GEOGRAPHIC_DATA]" at bounding box center [243, 309] width 112 height 11
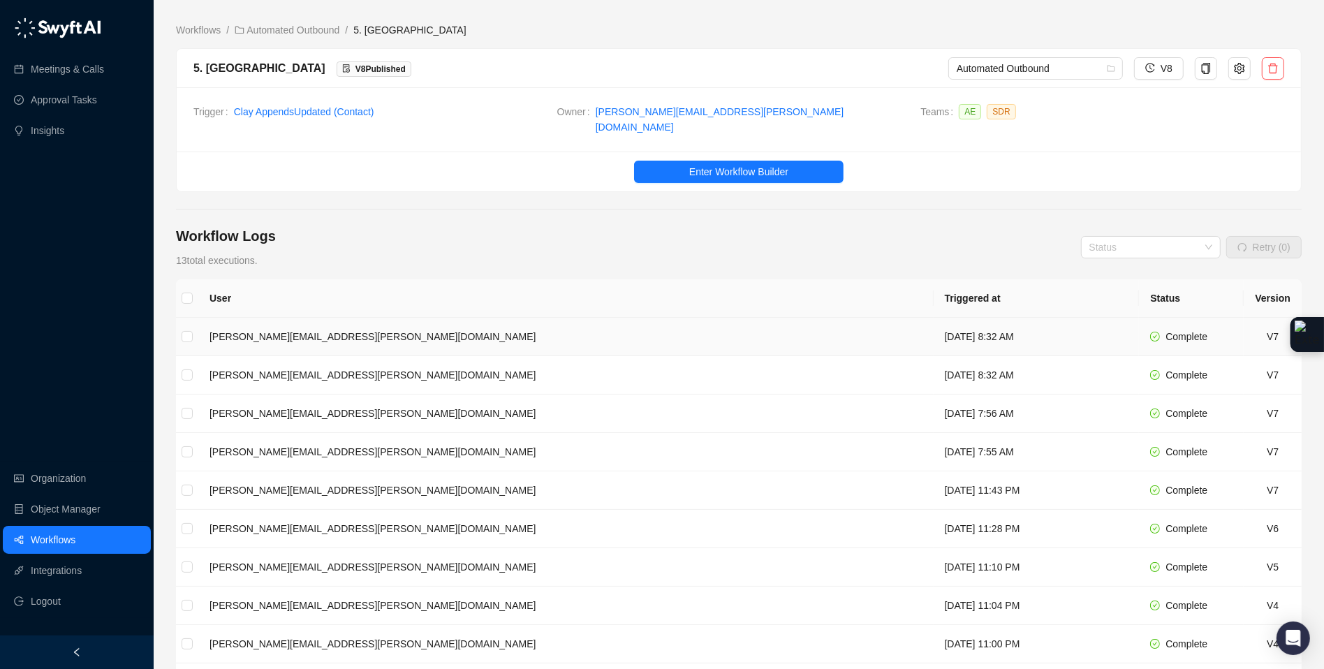
scroll to position [3, 0]
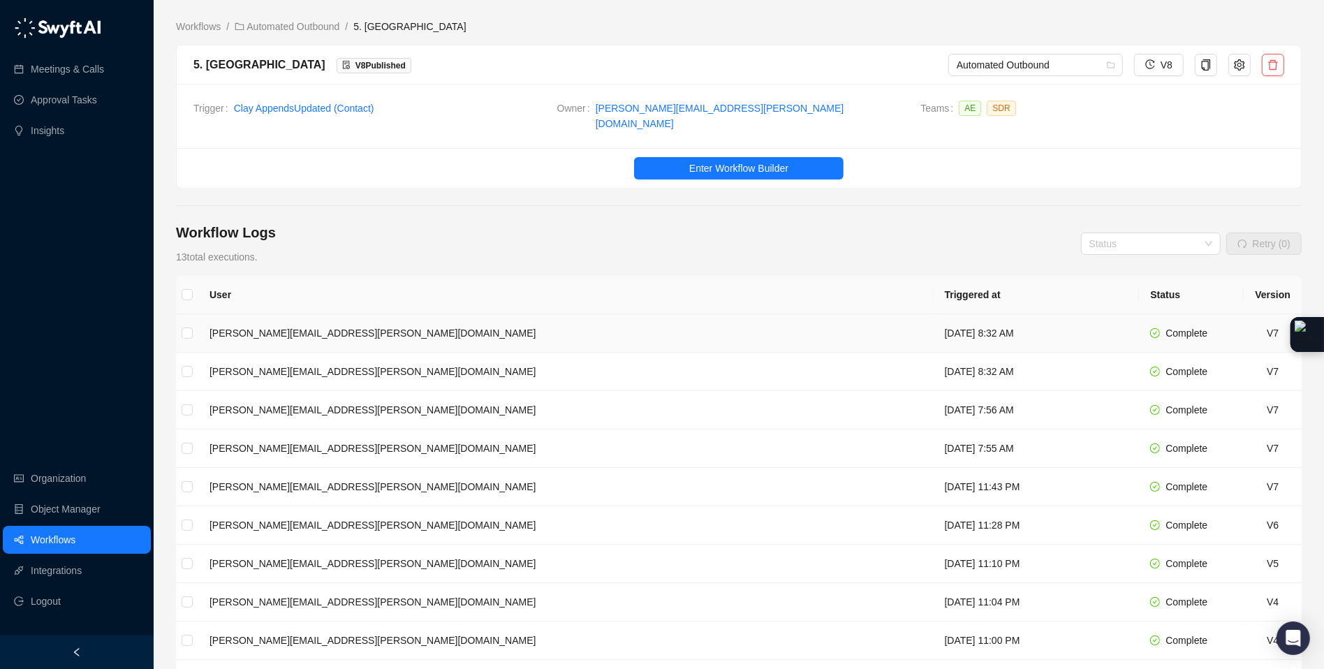
click at [934, 330] on td "[DATE] 8:32 AM" at bounding box center [1037, 333] width 206 height 38
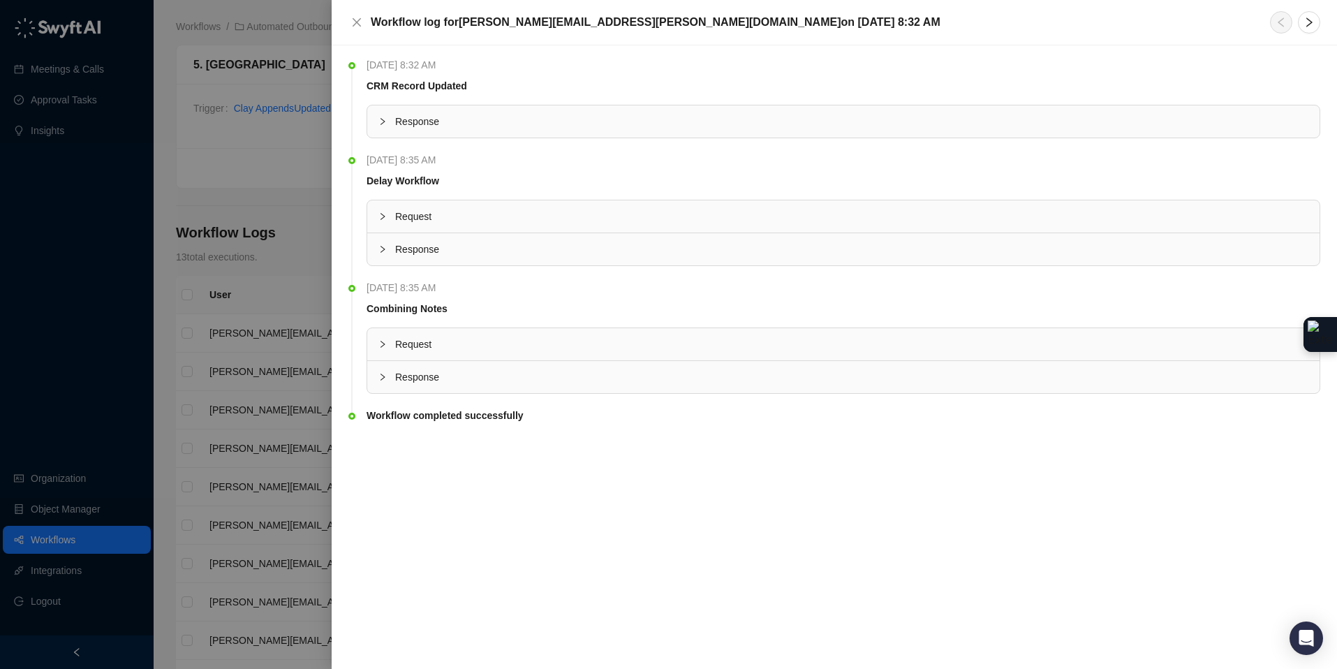
click at [383, 378] on icon "collapsed" at bounding box center [382, 377] width 8 height 8
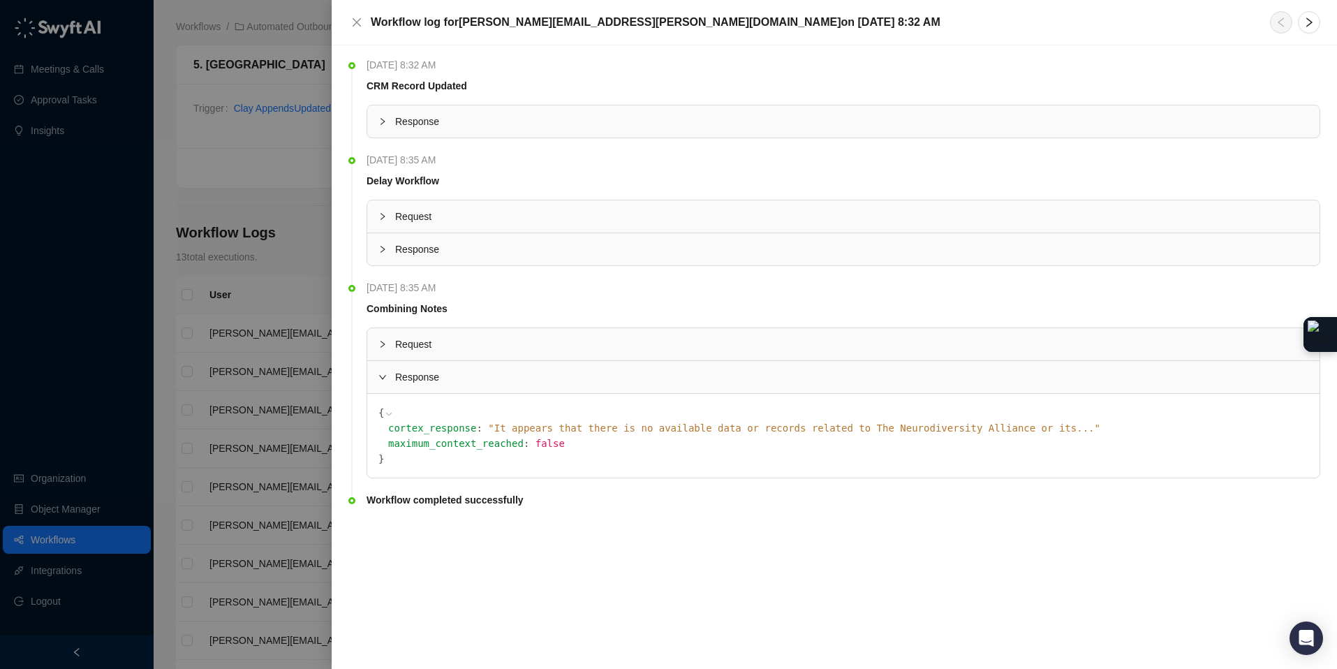
click at [599, 429] on span "" It appears that there is no available data or records related to The Neurodiv…" at bounding box center [794, 427] width 612 height 11
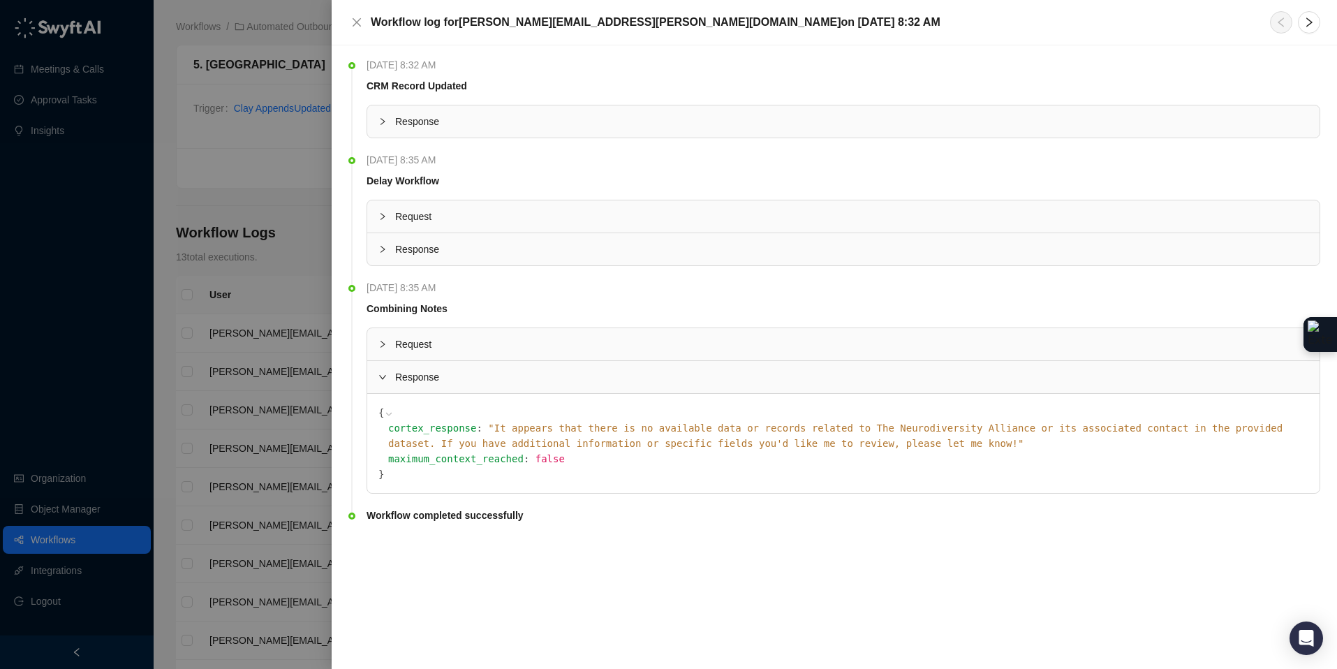
click at [560, 445] on span "" It appears that there is no available data or records related to The Neurodiv…" at bounding box center [835, 435] width 895 height 27
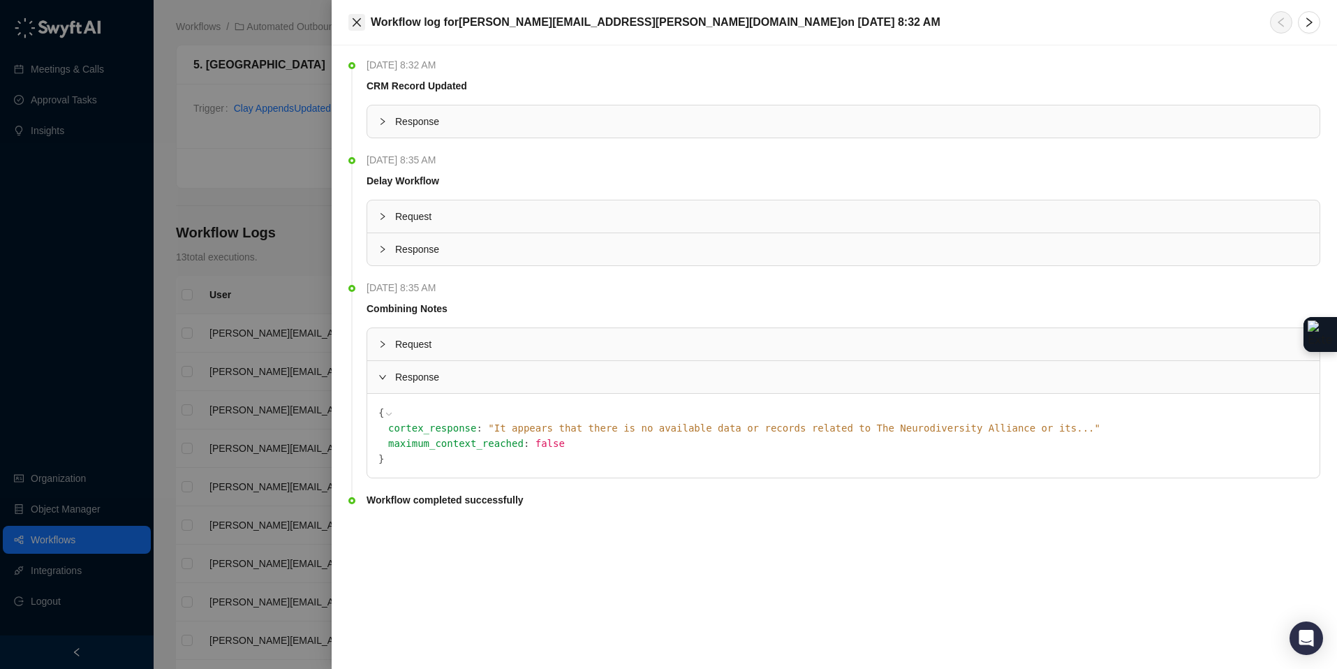
click at [358, 24] on icon "close" at bounding box center [357, 22] width 8 height 8
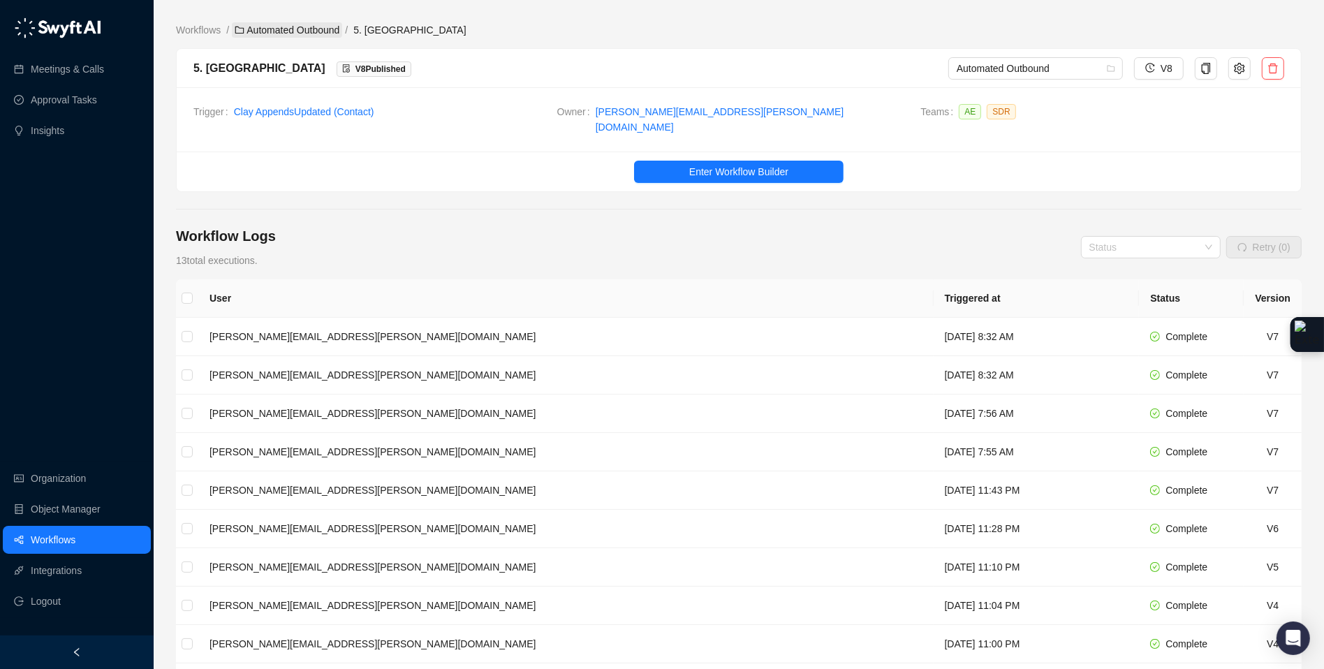
click at [286, 24] on link "Automated Outbound" at bounding box center [287, 29] width 110 height 15
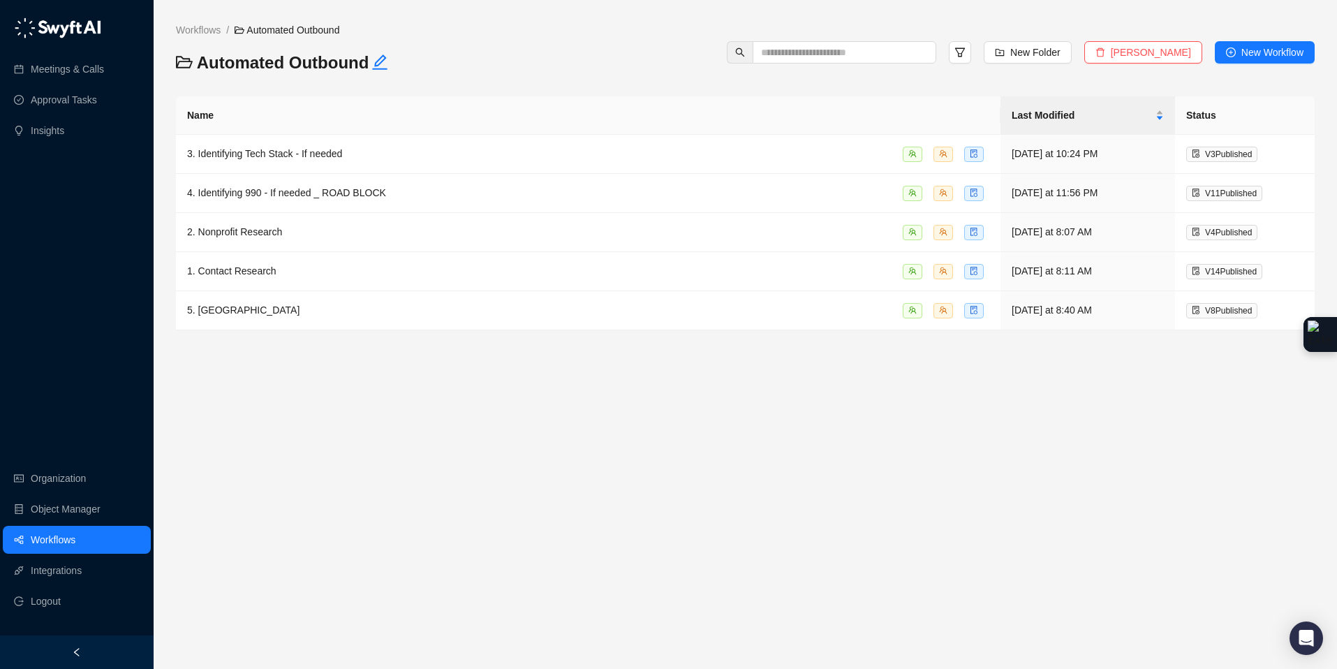
click at [286, 381] on main "Workflows / Automated Outbound Automated Outbound New Folder Delete Folder New …" at bounding box center [745, 339] width 1139 height 635
click at [292, 316] on span "5. [GEOGRAPHIC_DATA]" at bounding box center [243, 309] width 112 height 11
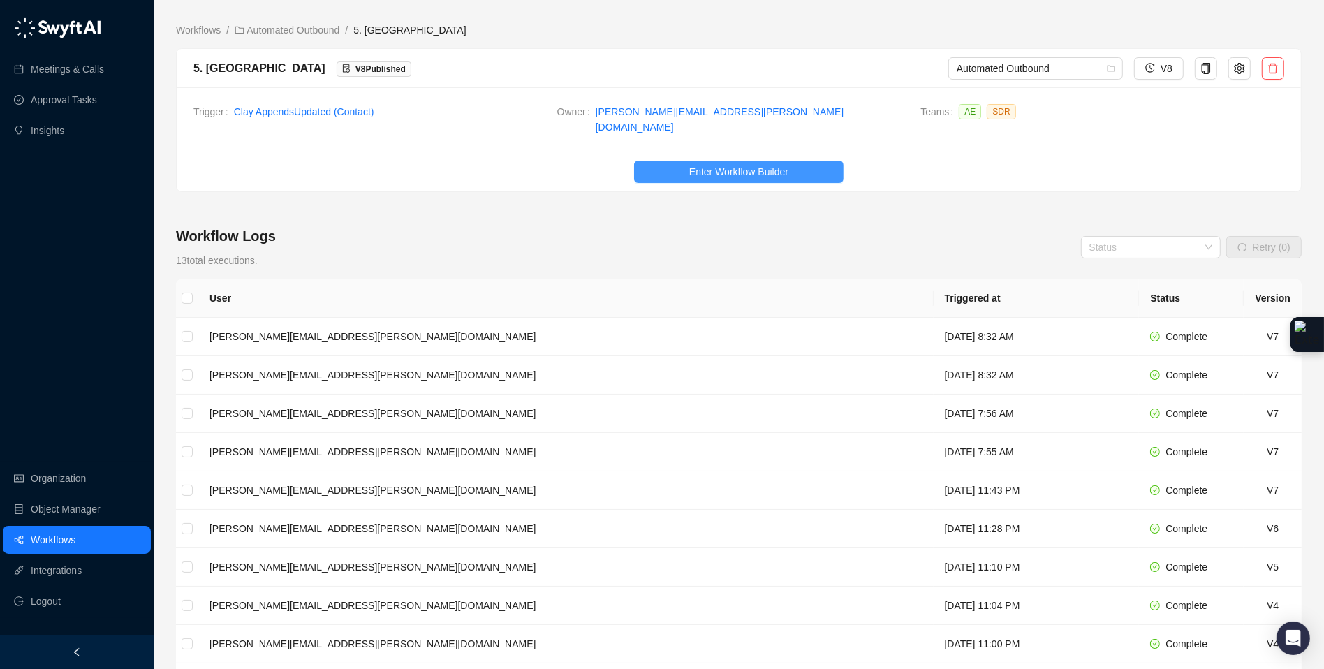
click at [712, 164] on span "Enter Workflow Builder" at bounding box center [738, 171] width 99 height 15
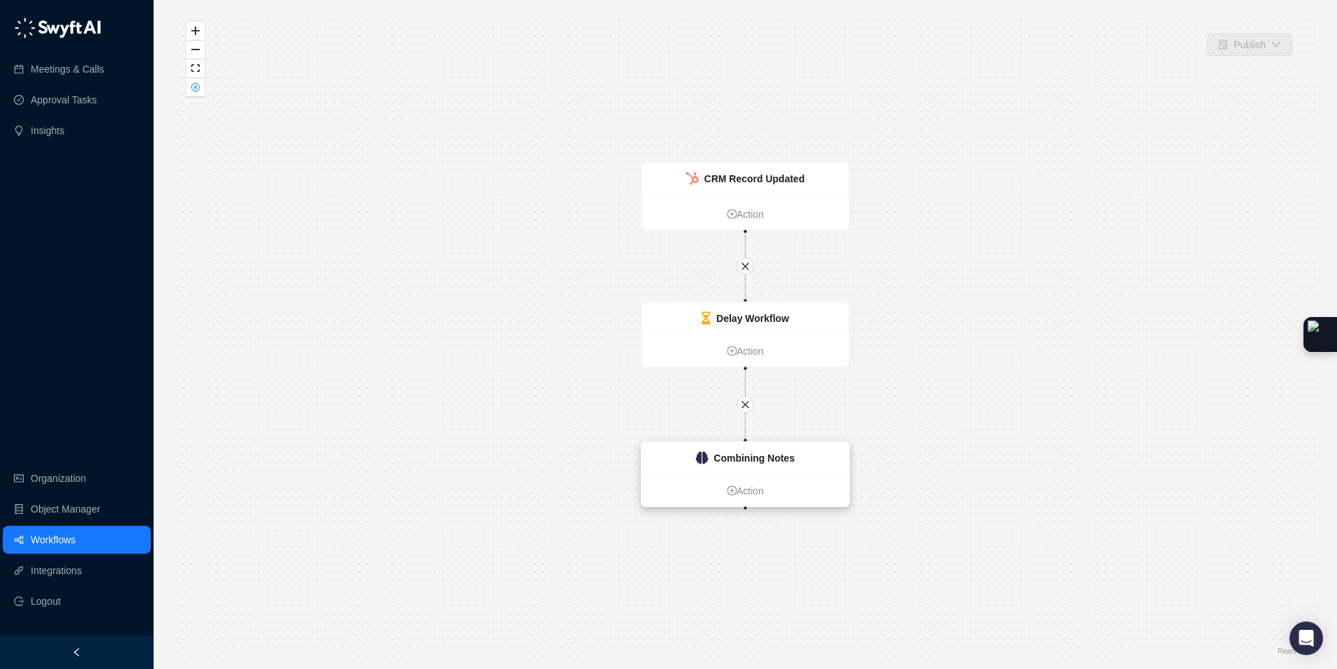
click at [821, 462] on div "Combining Notes" at bounding box center [746, 458] width 208 height 32
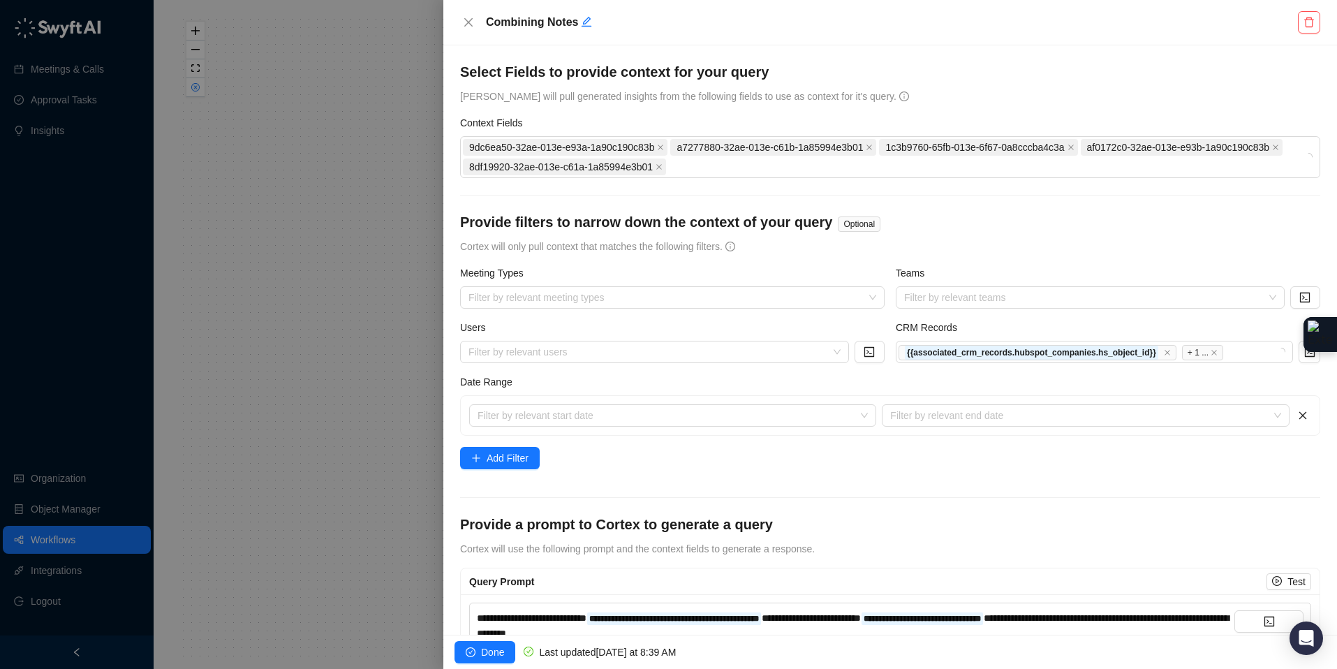
click at [348, 308] on div at bounding box center [668, 334] width 1337 height 669
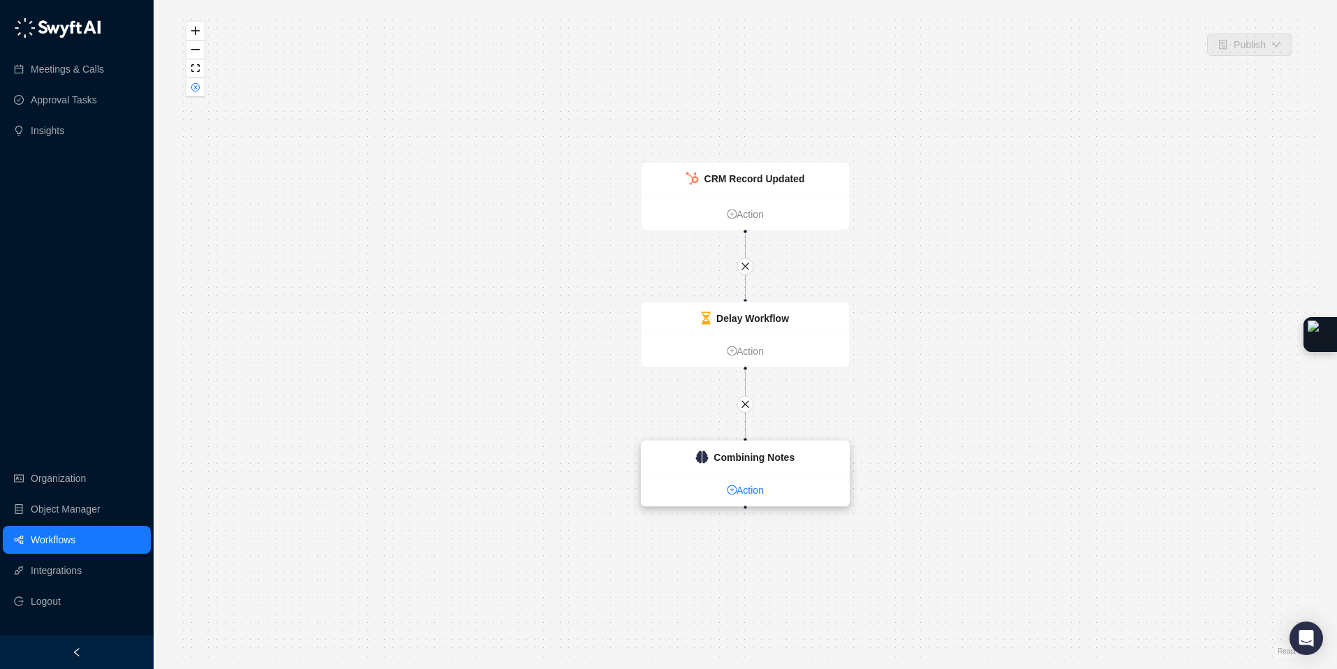
click at [752, 489] on link "Action" at bounding box center [746, 490] width 208 height 15
click at [753, 487] on link "Action" at bounding box center [746, 490] width 208 height 15
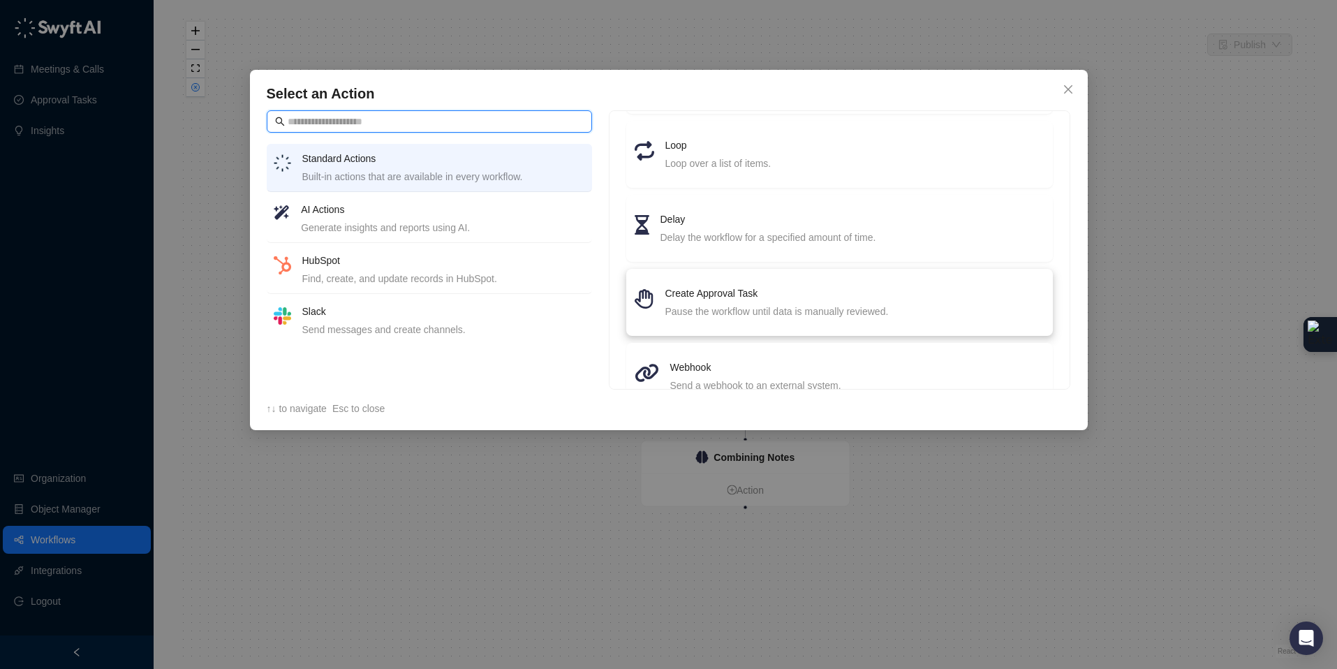
scroll to position [200, 0]
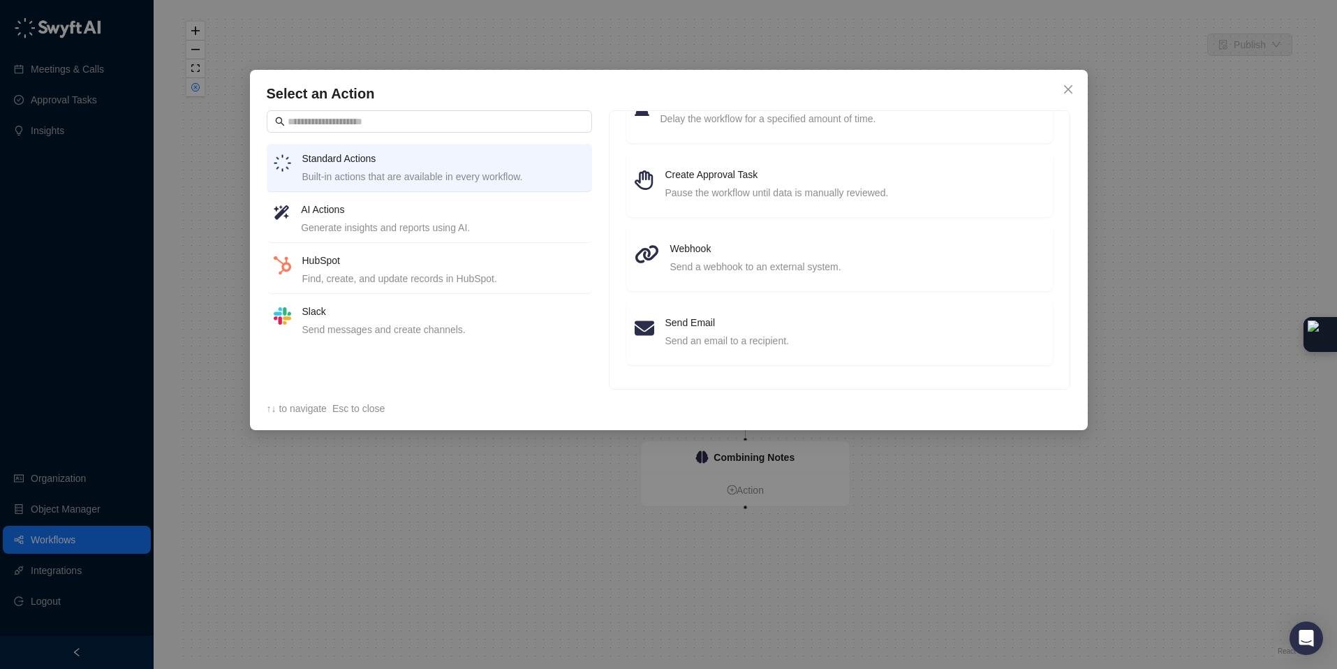
click at [423, 226] on div "Generate insights and reports using AI." at bounding box center [443, 227] width 284 height 15
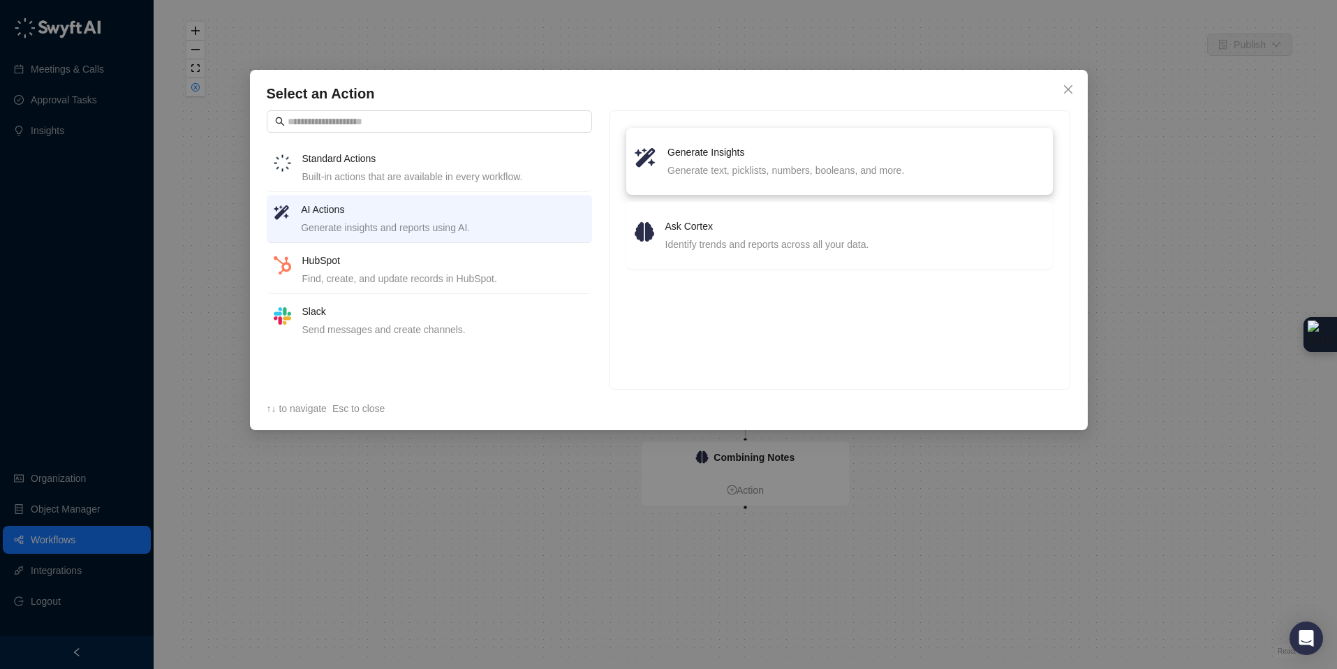
click at [726, 168] on div "Generate text, picklists, numbers, booleans, and more." at bounding box center [856, 170] width 377 height 15
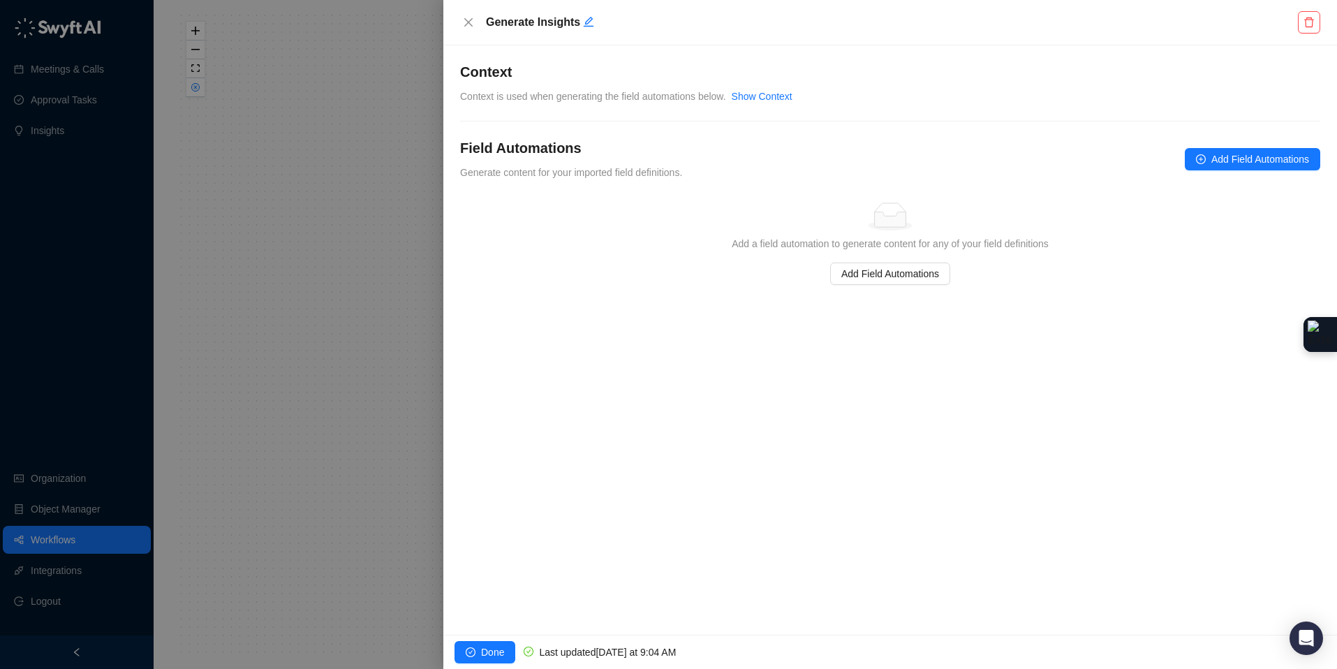
drag, startPoint x: 284, startPoint y: 218, endPoint x: 362, endPoint y: 103, distance: 138.7
click at [294, 203] on div at bounding box center [668, 334] width 1337 height 669
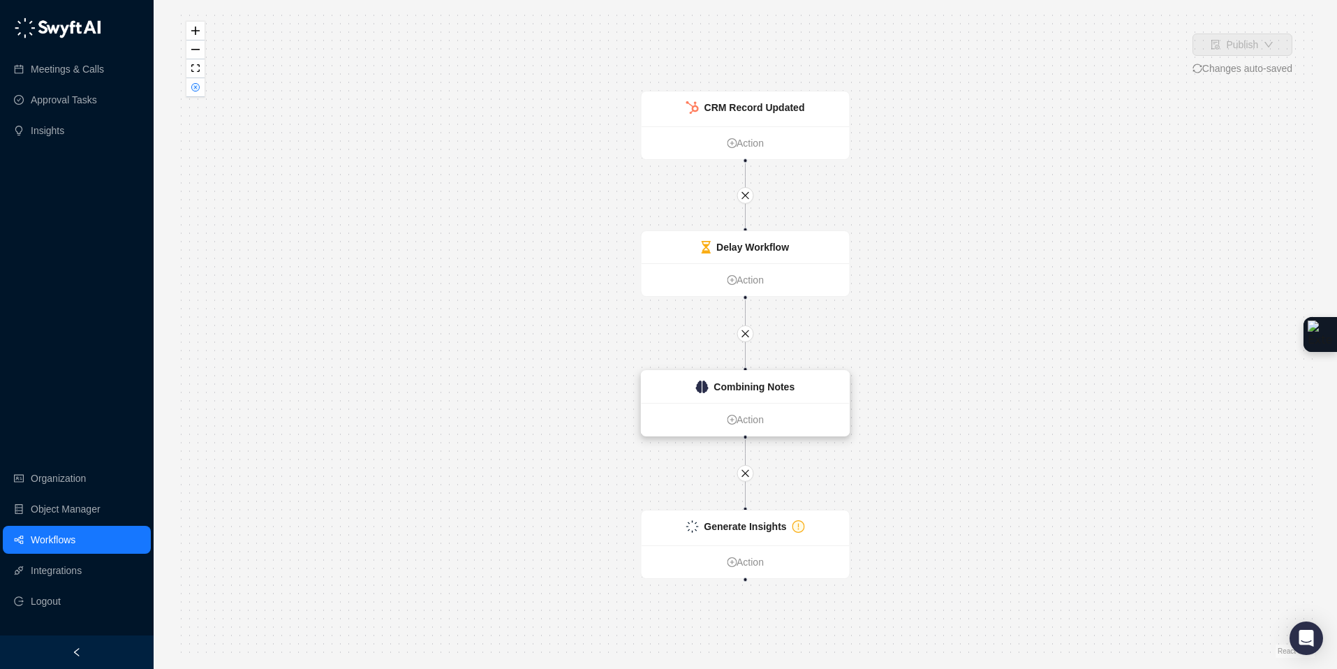
click at [814, 387] on div "Combining Notes" at bounding box center [746, 387] width 208 height 32
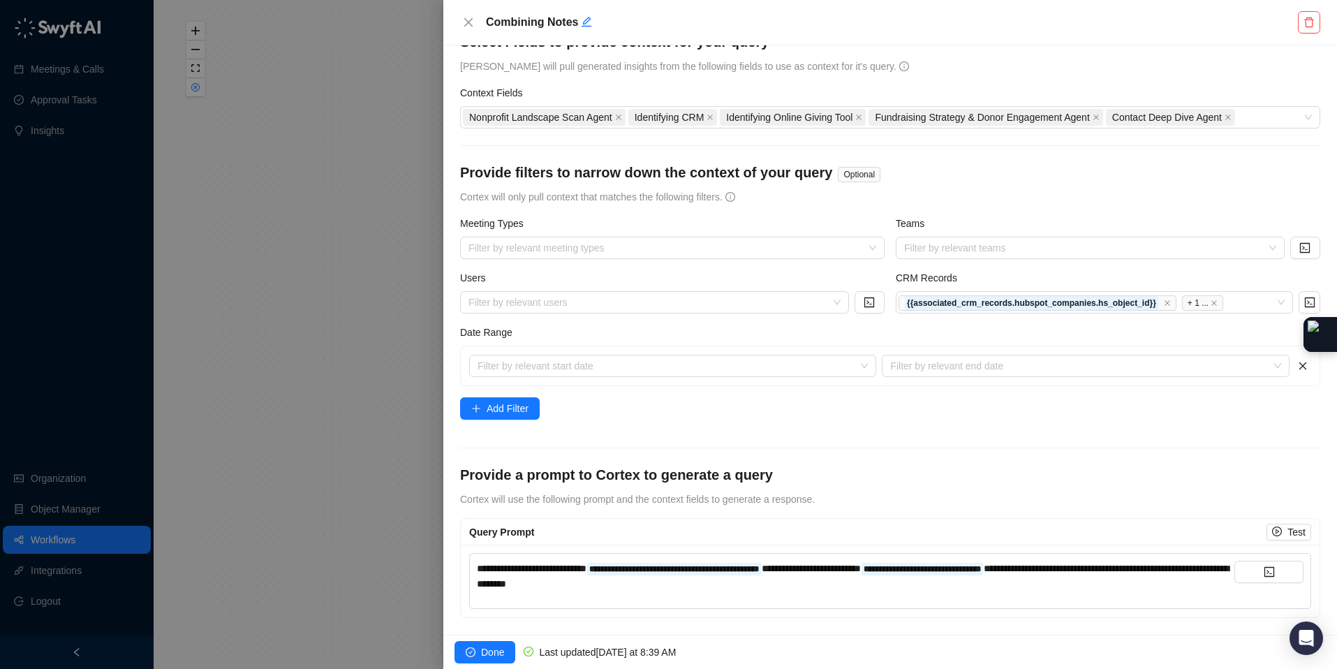
scroll to position [31, 0]
click at [749, 526] on div "**********" at bounding box center [856, 576] width 758 height 31
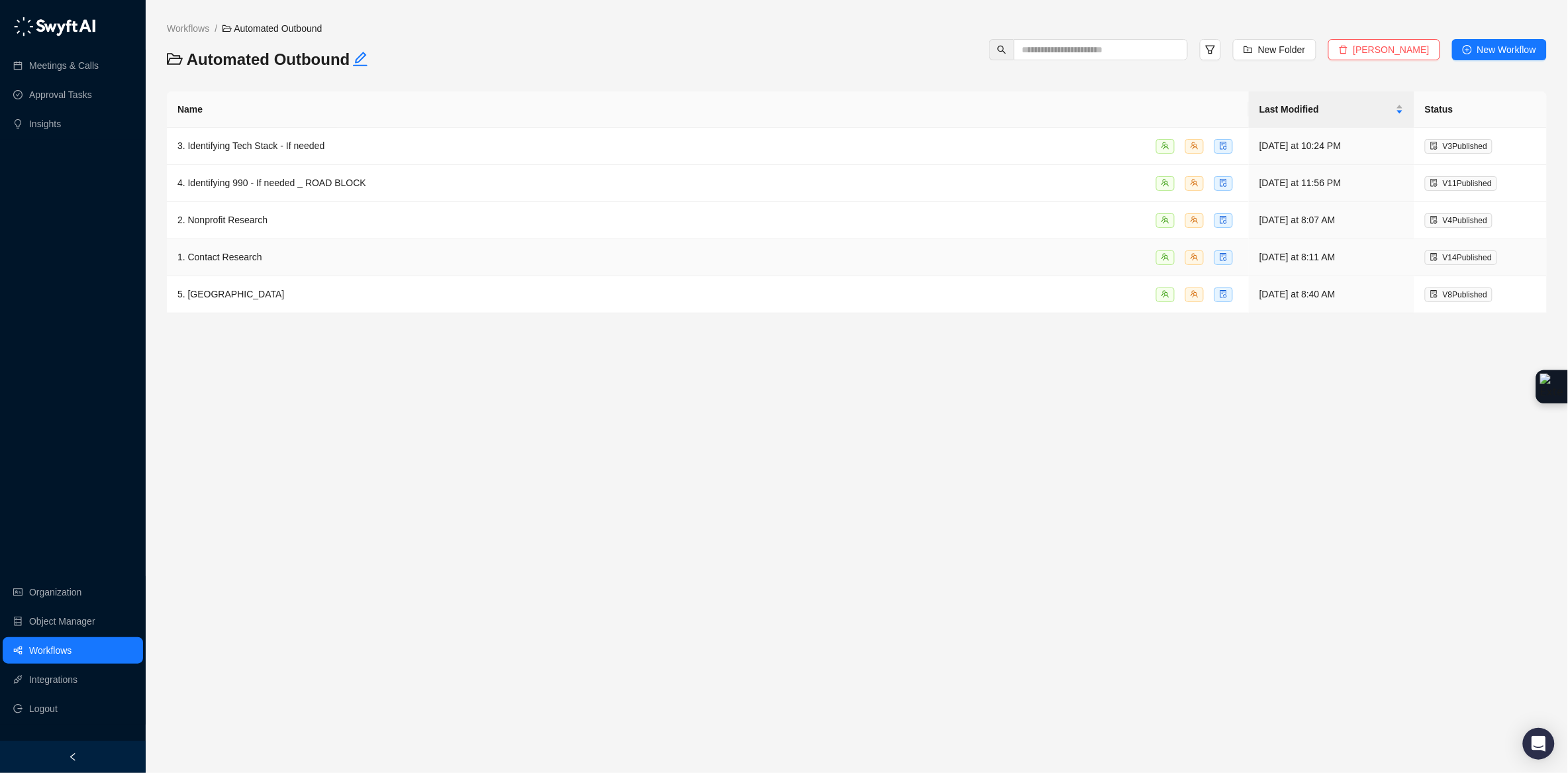
click at [319, 265] on div "1. Contact Research" at bounding box center [707, 257] width 1061 height 15
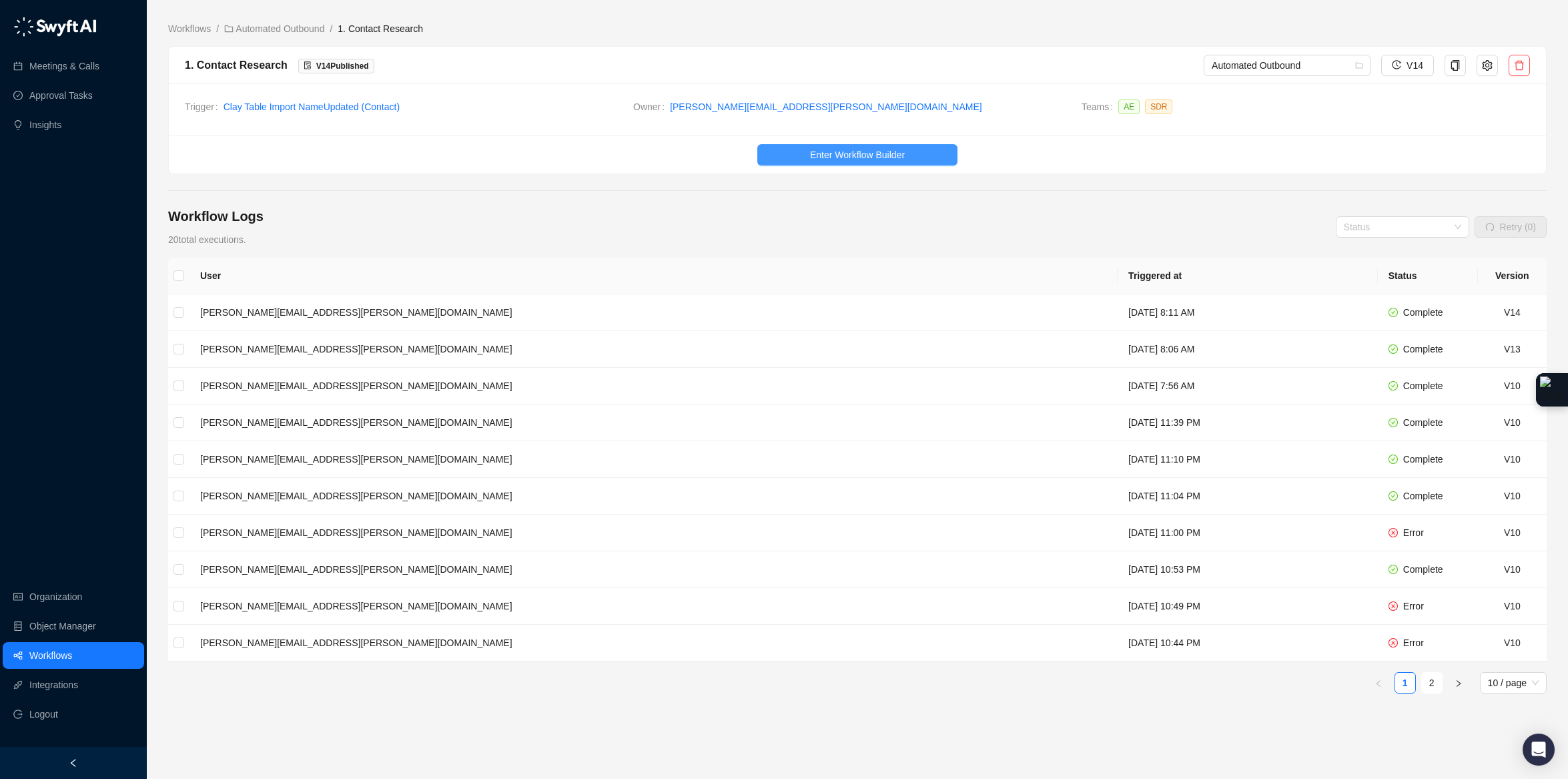
click at [872, 162] on span "Enter Workflow Builder" at bounding box center [857, 154] width 95 height 14
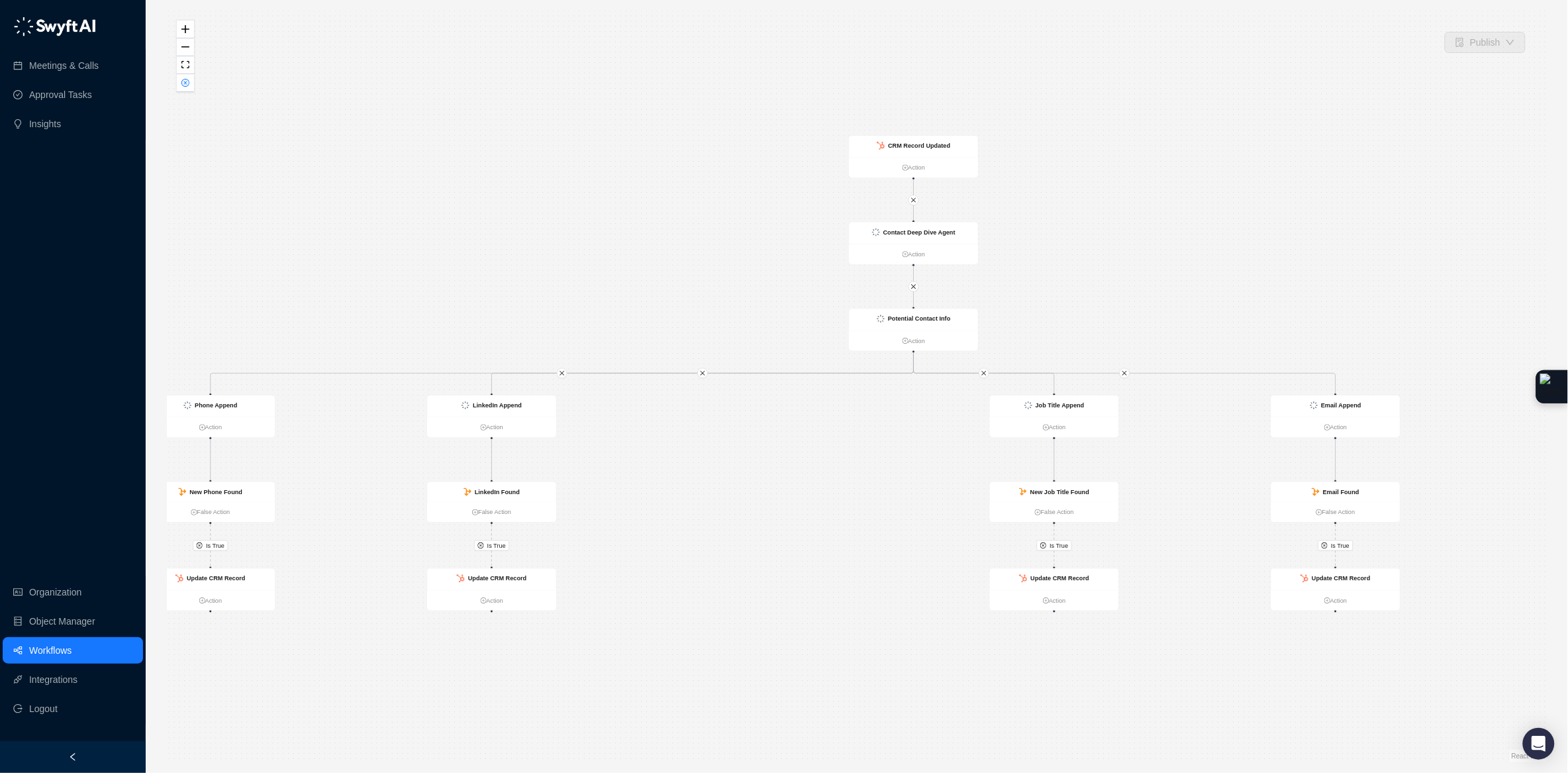
drag, startPoint x: 1212, startPoint y: 241, endPoint x: 1128, endPoint y: 228, distance: 85.0
click at [1128, 228] on div "Is True Is True Is True Is True Contact Deep Dive Agent Action Potential Contac…" at bounding box center [856, 386] width 1379 height 752
click at [947, 223] on div "Contact Deep Dive Agent" at bounding box center [914, 233] width 129 height 22
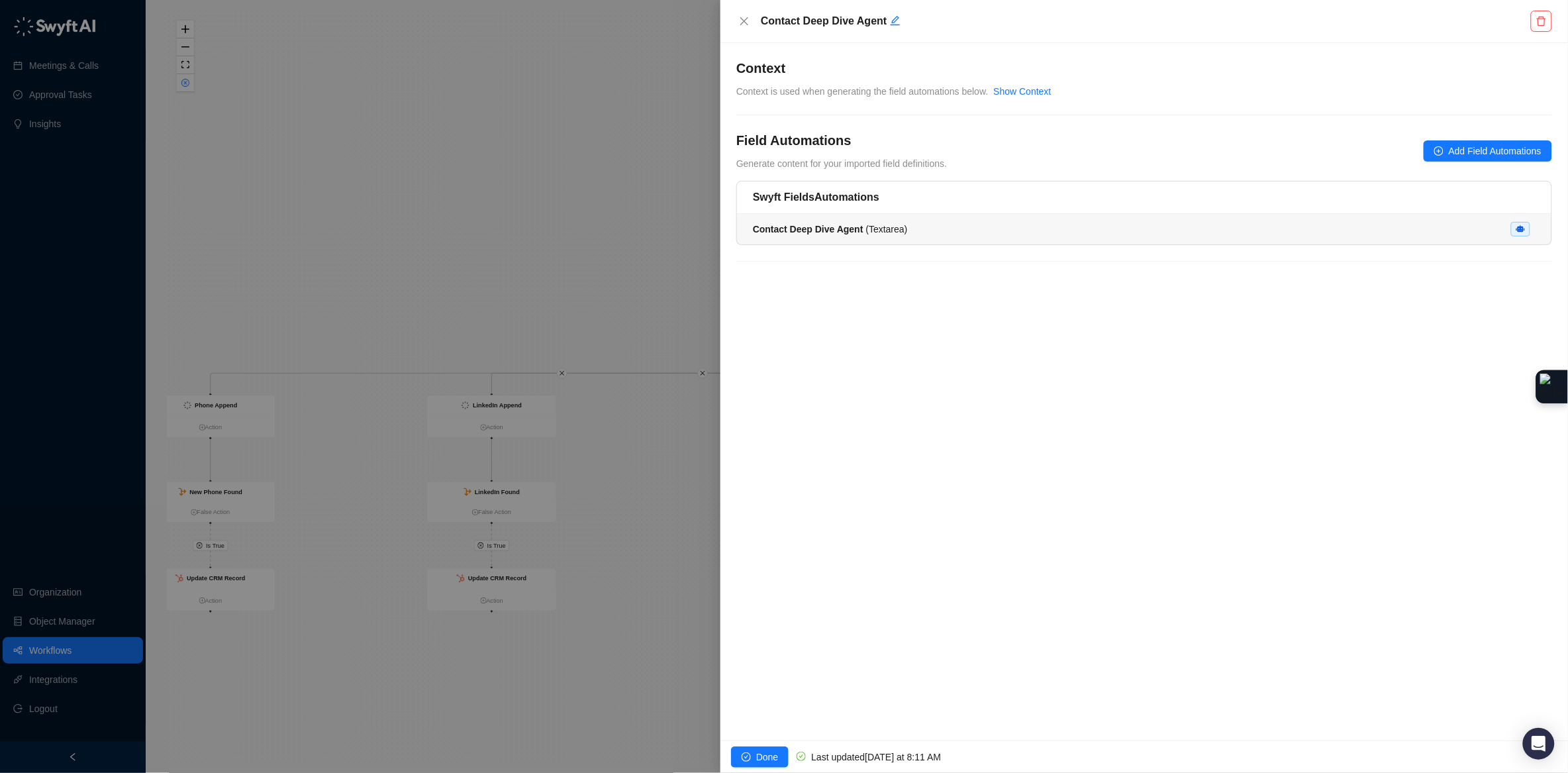
click at [811, 218] on li "Contact Deep Dive Agent ( Textarea )" at bounding box center [1143, 230] width 814 height 30
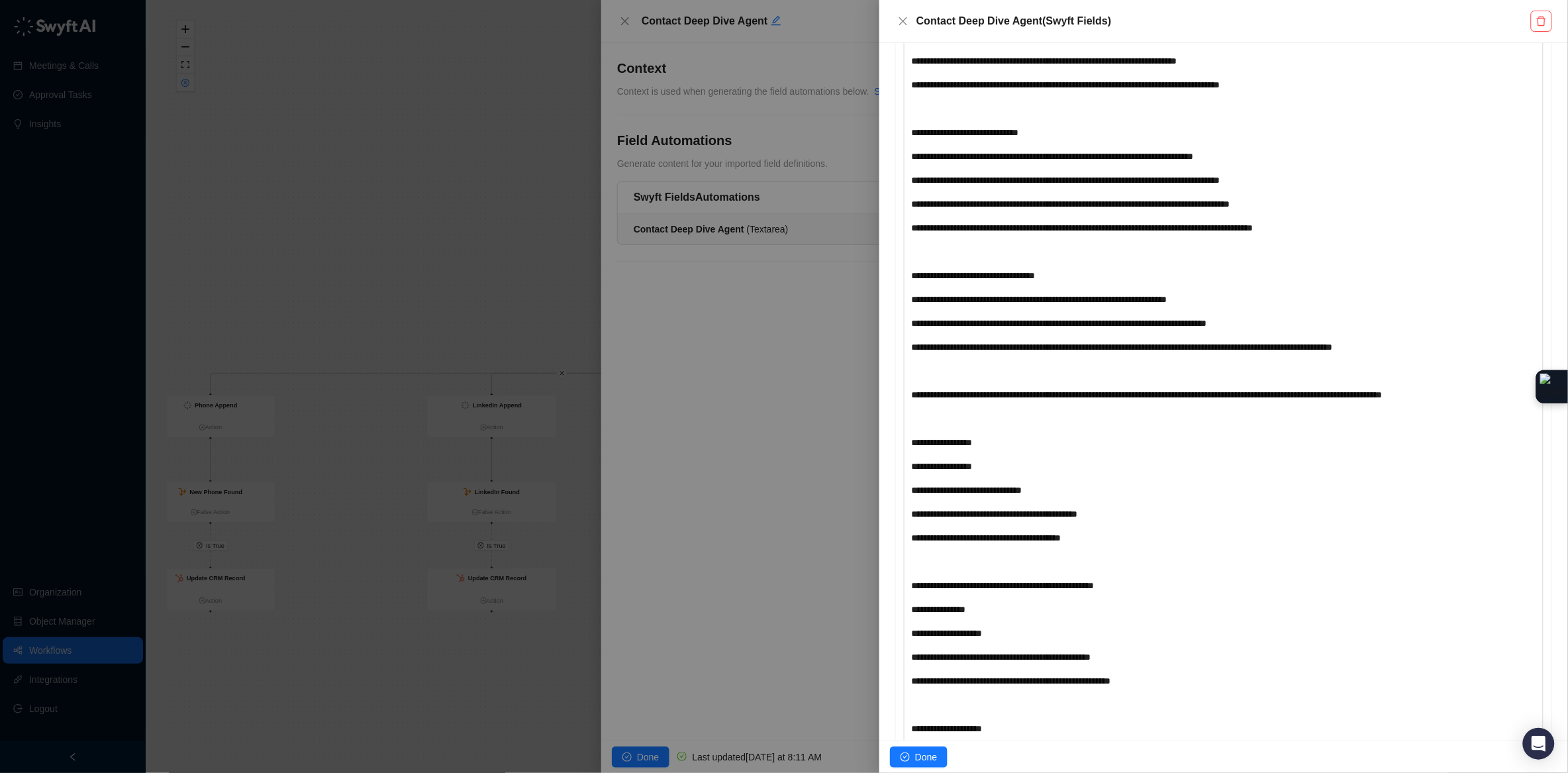
scroll to position [1134, 0]
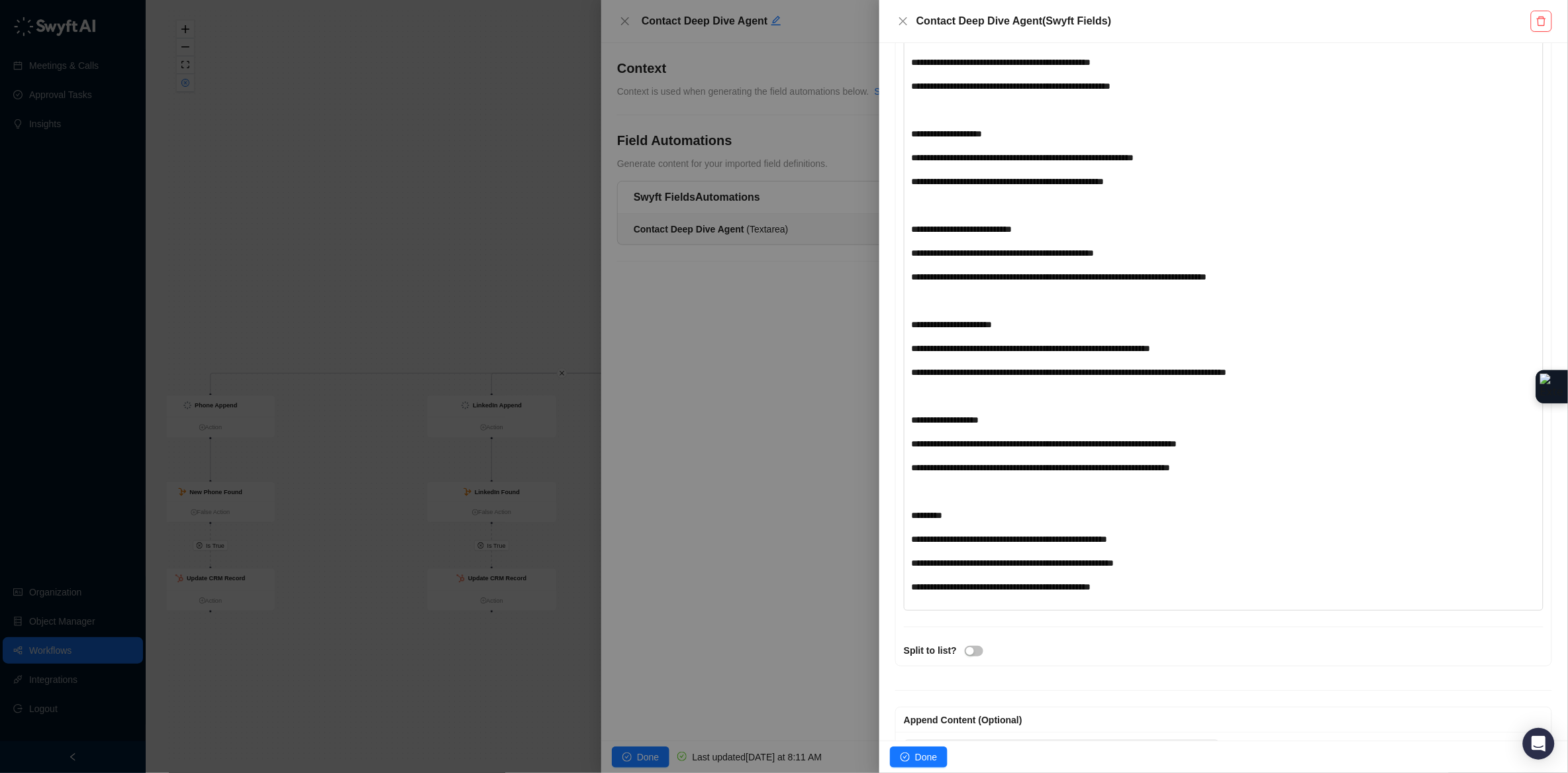
click at [622, 18] on div at bounding box center [784, 386] width 1568 height 773
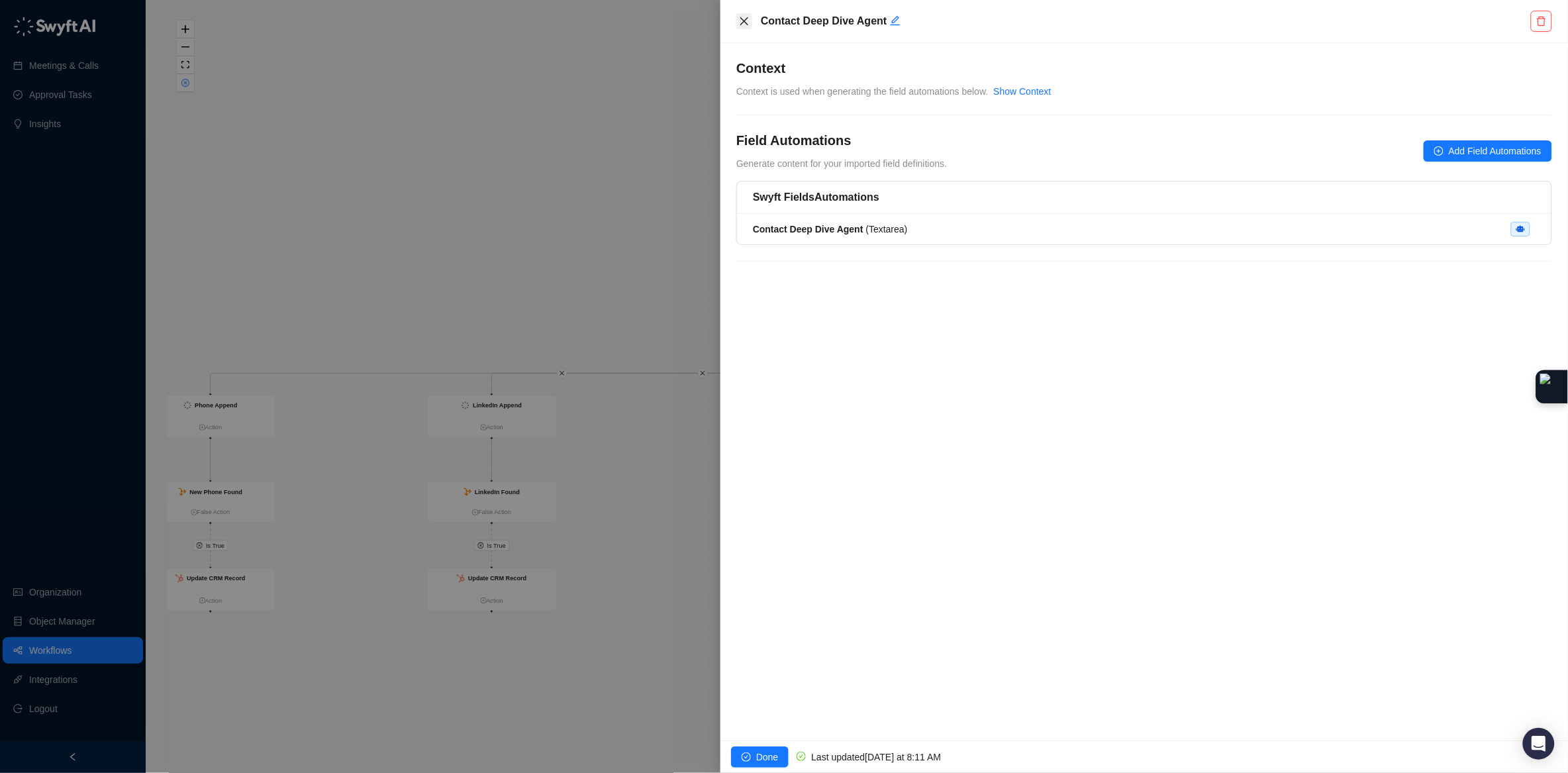
click at [740, 23] on icon "close" at bounding box center [743, 21] width 10 height 10
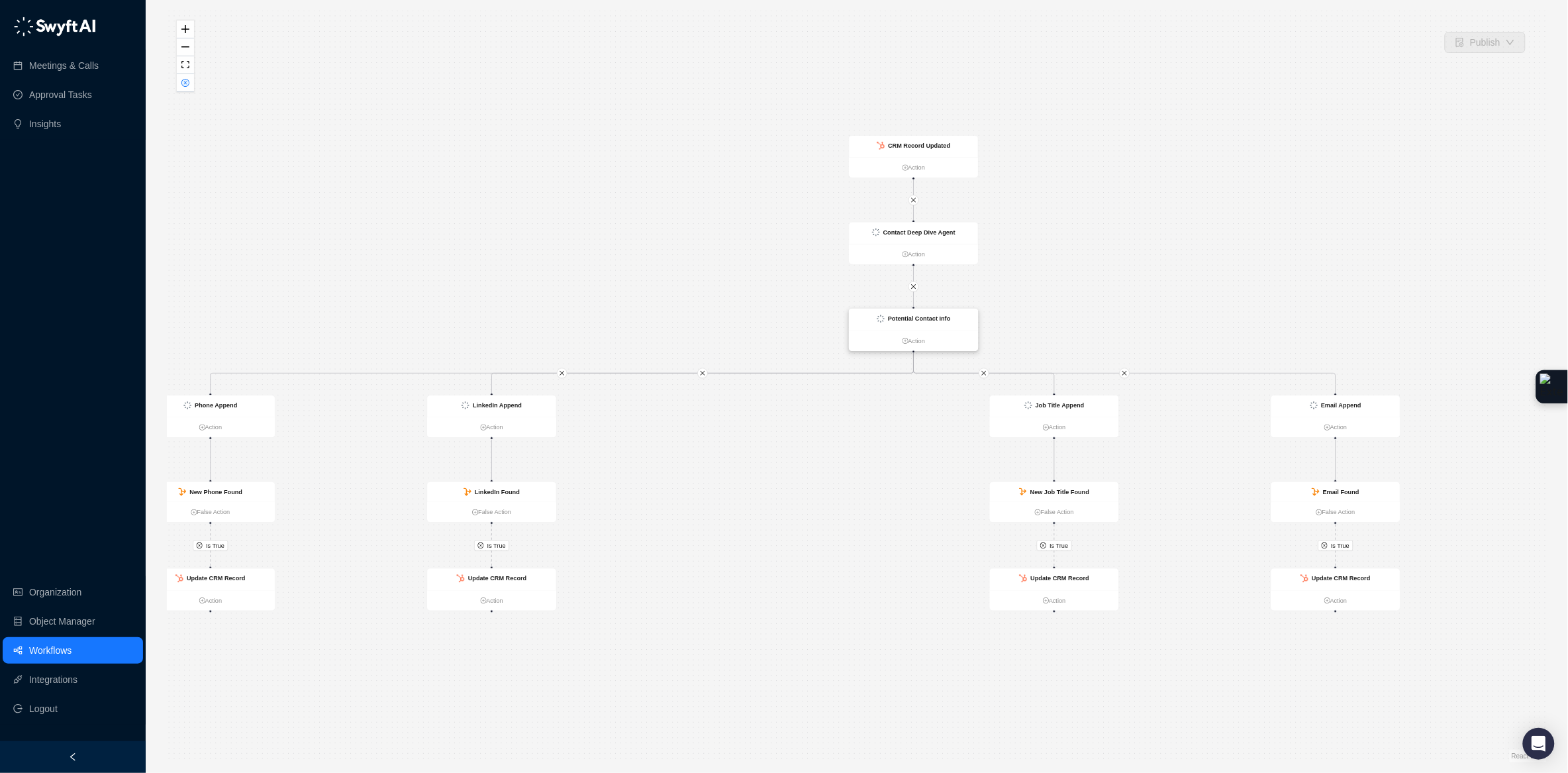
click at [965, 330] on ul "Action" at bounding box center [914, 340] width 129 height 21
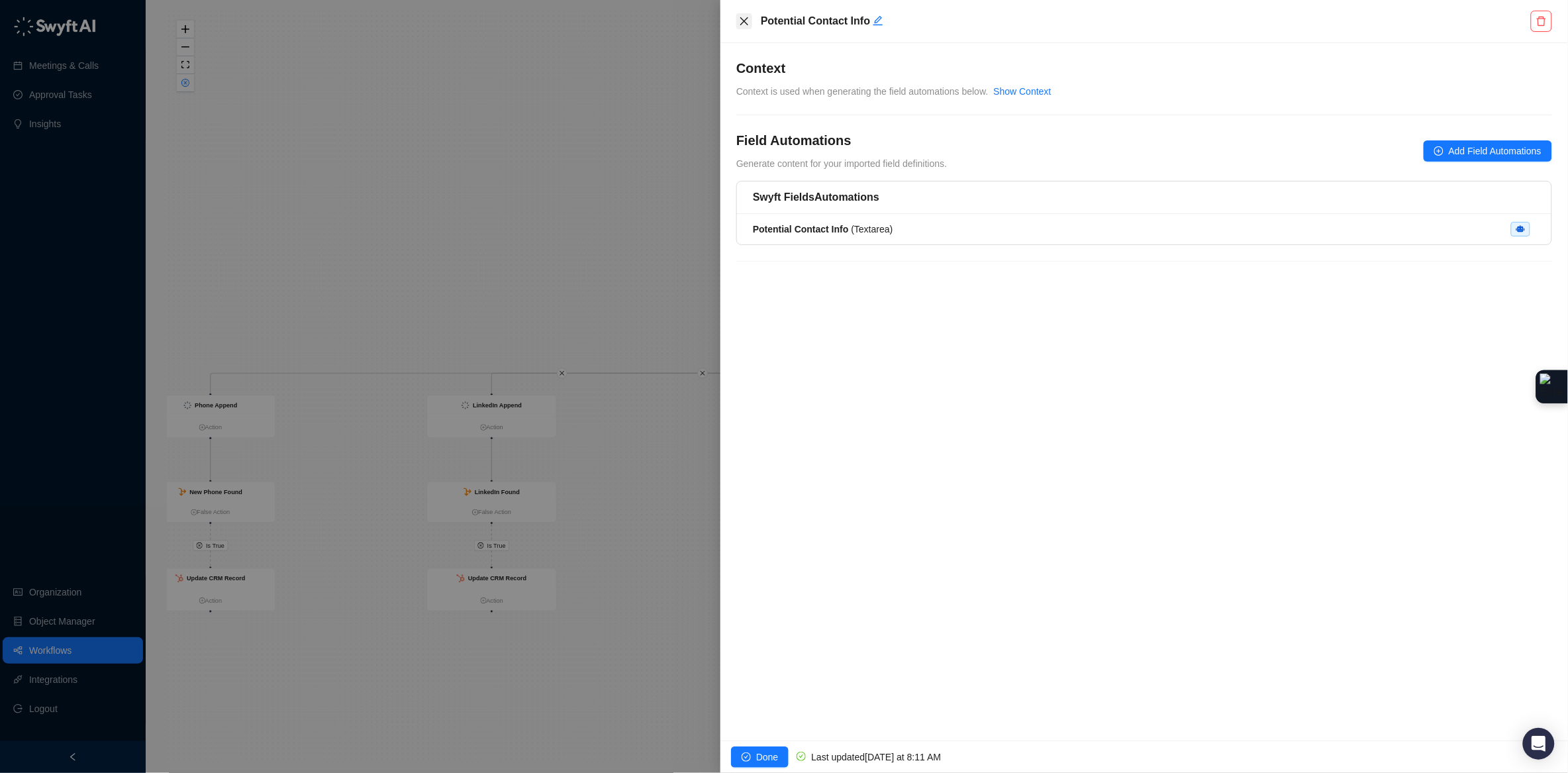
click at [740, 23] on icon "close" at bounding box center [743, 21] width 10 height 10
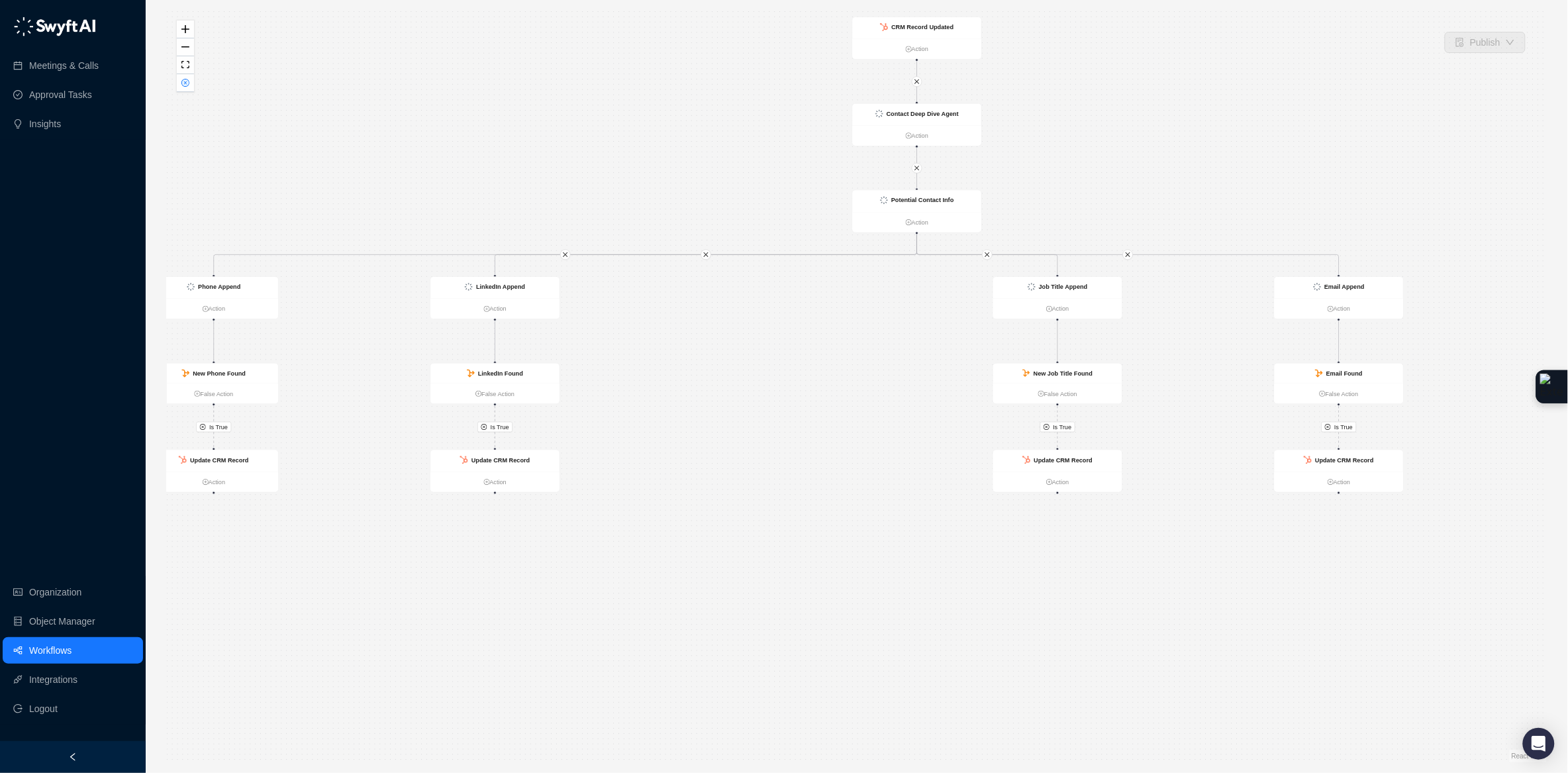
drag, startPoint x: 639, startPoint y: 218, endPoint x: 555, endPoint y: 207, distance: 84.7
click at [644, 92] on div "Is True Is True Is True Is True Contact Deep Dive Agent Action Potential Contac…" at bounding box center [856, 386] width 1379 height 752
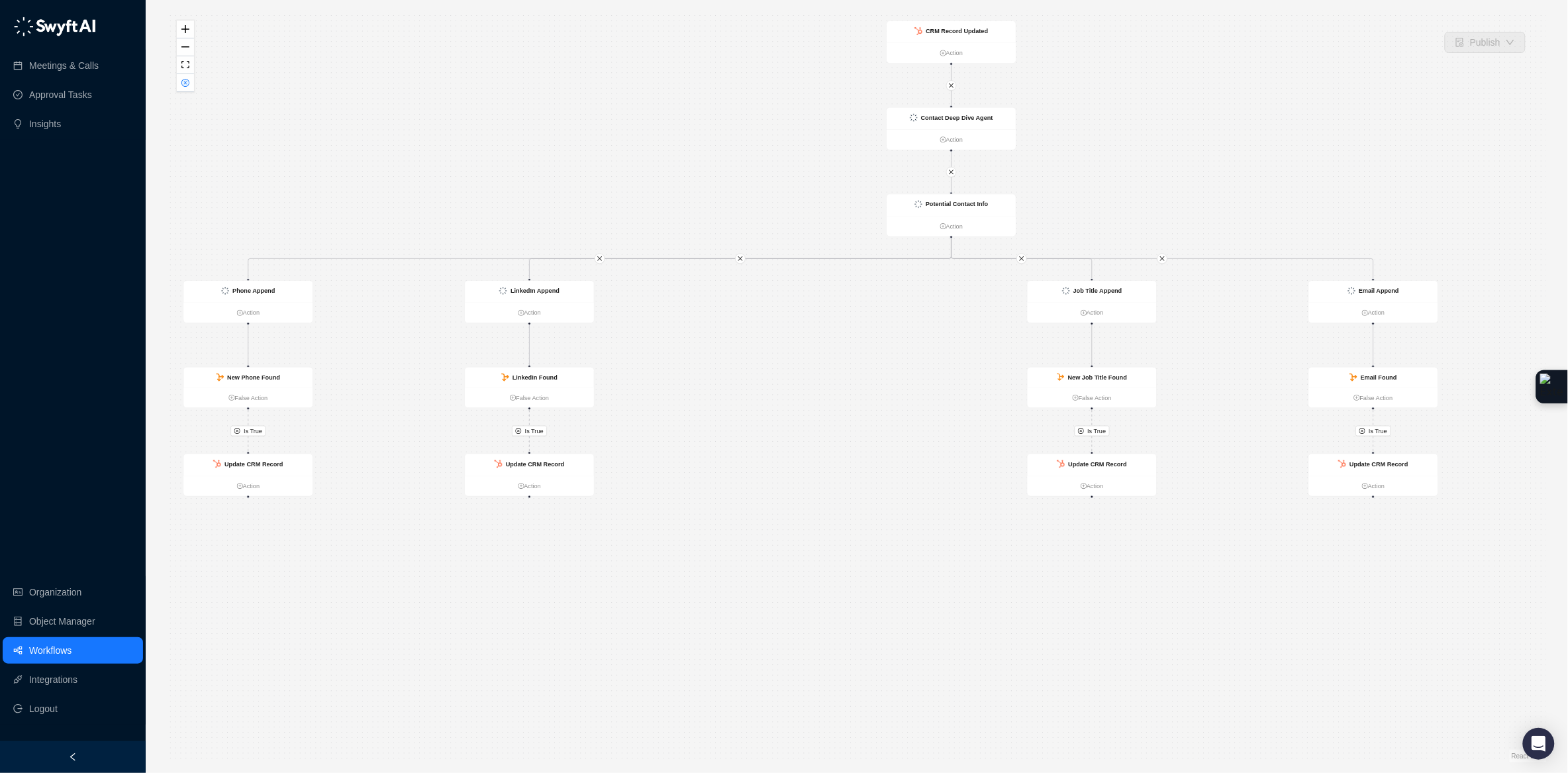
drag, startPoint x: 723, startPoint y: 430, endPoint x: 716, endPoint y: 362, distance: 68.4
click at [758, 438] on div "Is True Is True Is True Is True Contact Deep Dive Agent Action Potential Contac…" at bounding box center [856, 386] width 1379 height 752
click at [188, 85] on icon "close-circle" at bounding box center [185, 83] width 7 height 7
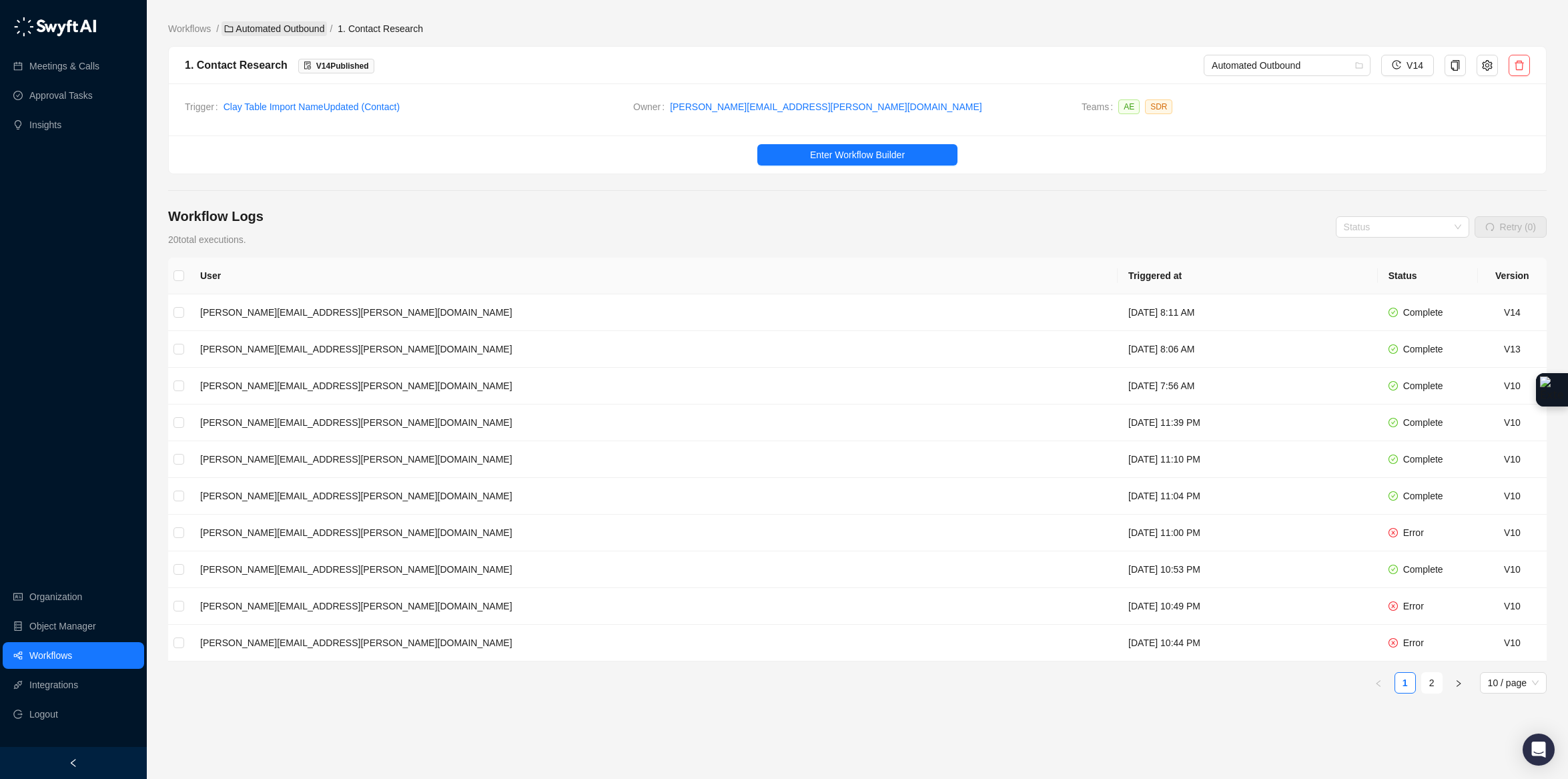
click at [319, 26] on link "Automated Outbound" at bounding box center [274, 28] width 105 height 14
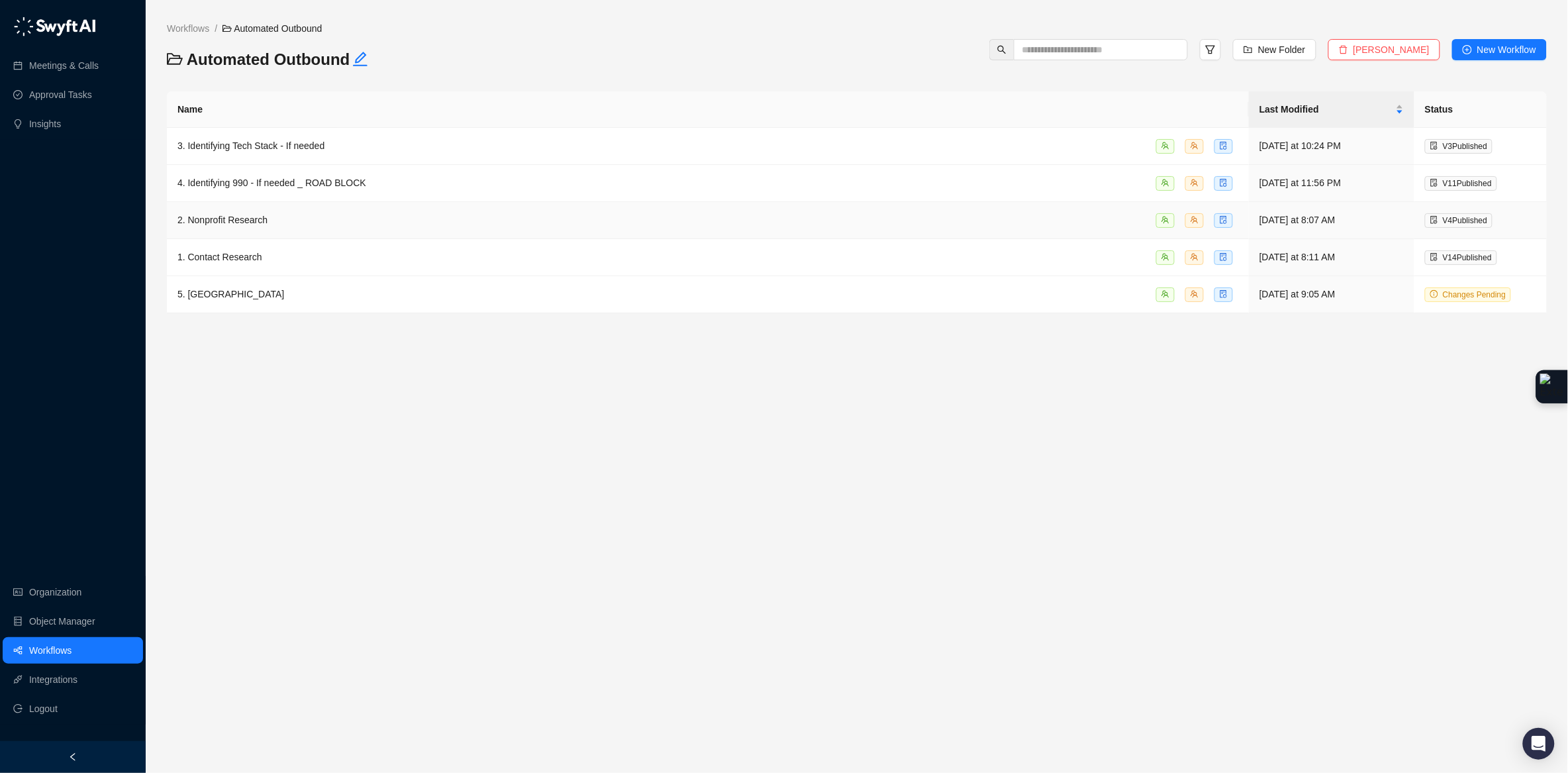
click at [329, 225] on div "2. Nonprofit Research" at bounding box center [707, 220] width 1061 height 15
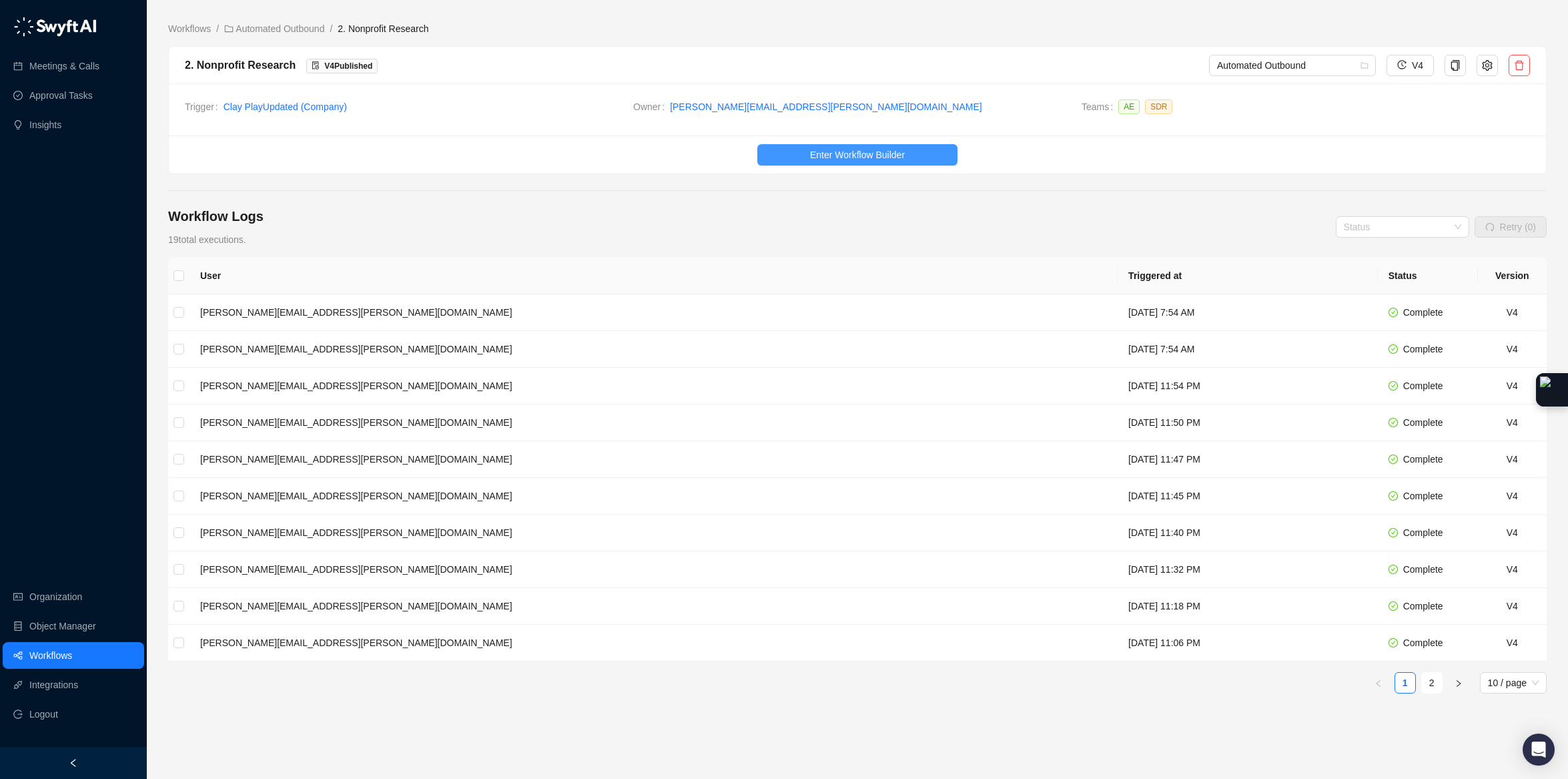
click at [844, 153] on span "Enter Workflow Builder" at bounding box center [857, 154] width 95 height 14
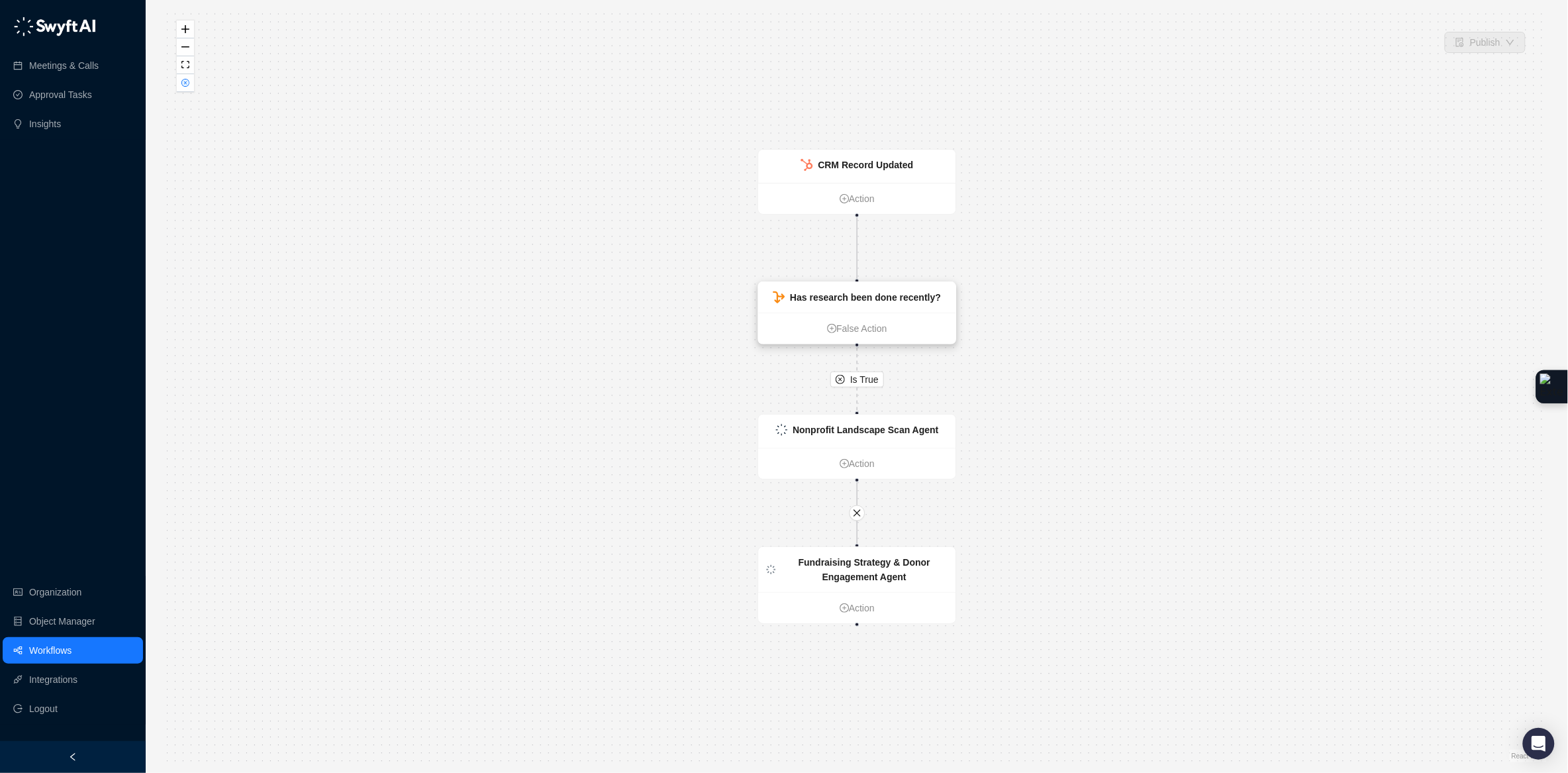
click at [922, 294] on strong "Has research been done recently?" at bounding box center [865, 297] width 151 height 10
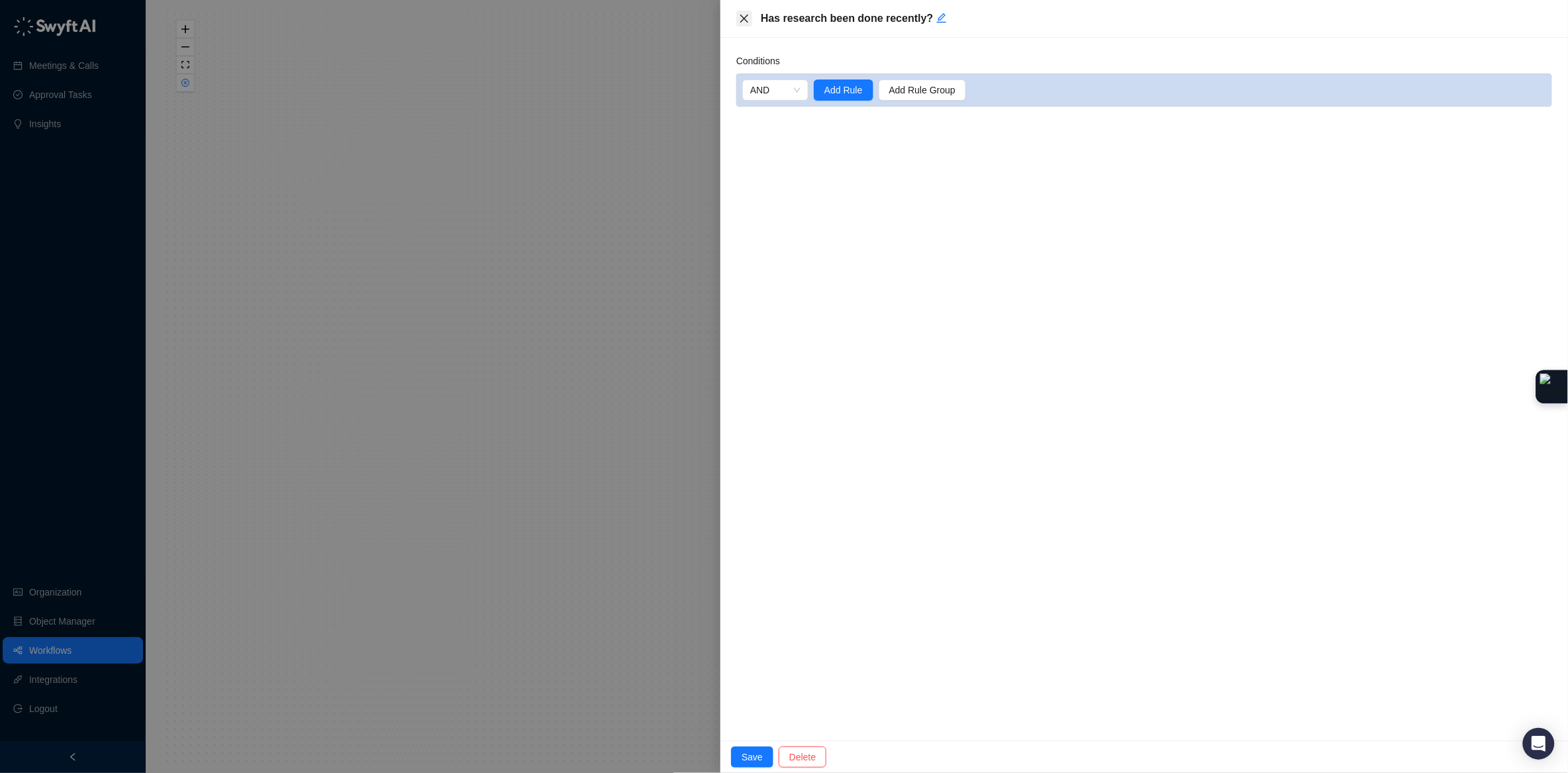
click at [737, 15] on button "Close" at bounding box center [744, 18] width 16 height 16
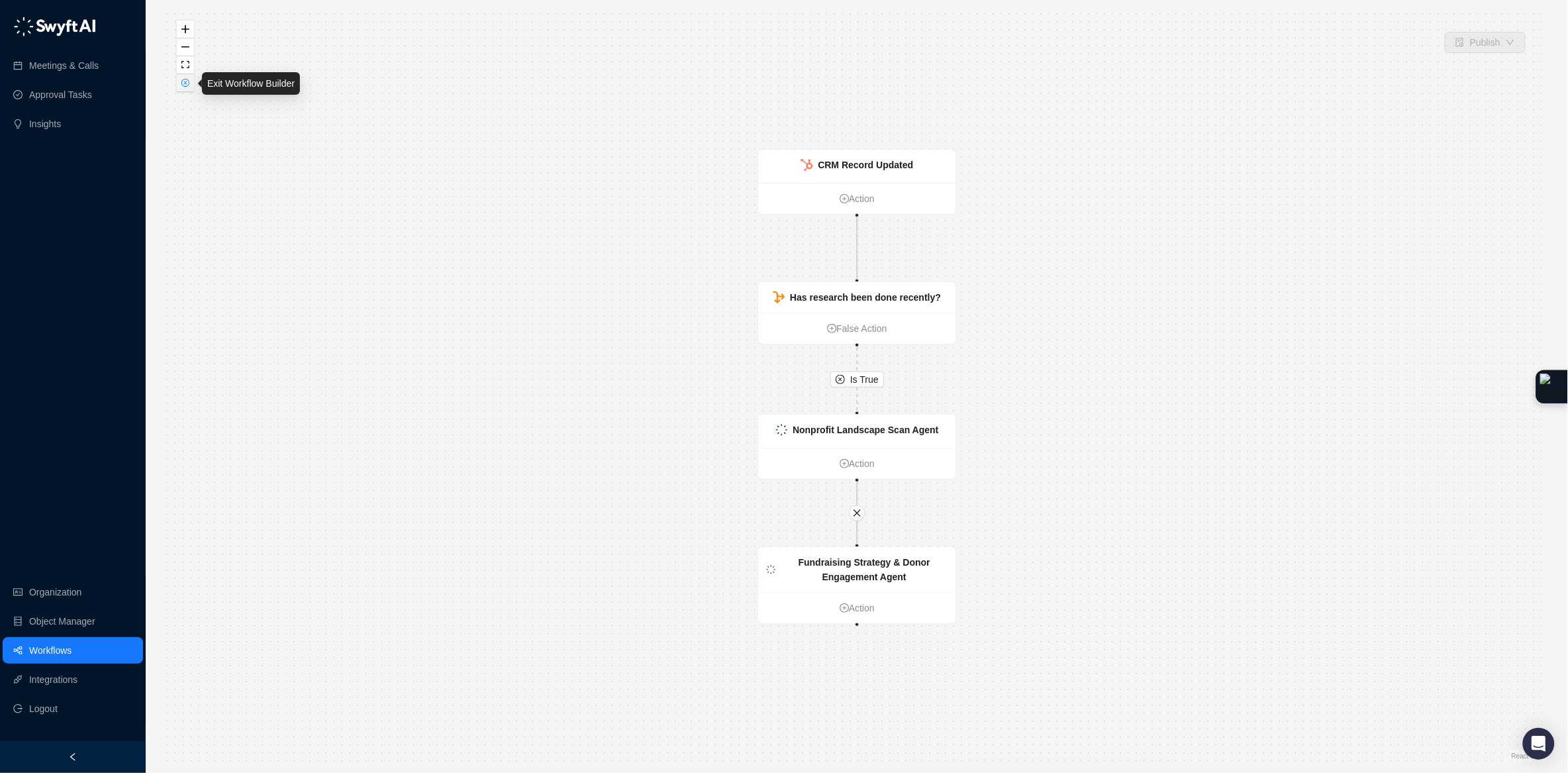
click at [184, 88] on button "button" at bounding box center [185, 83] width 17 height 18
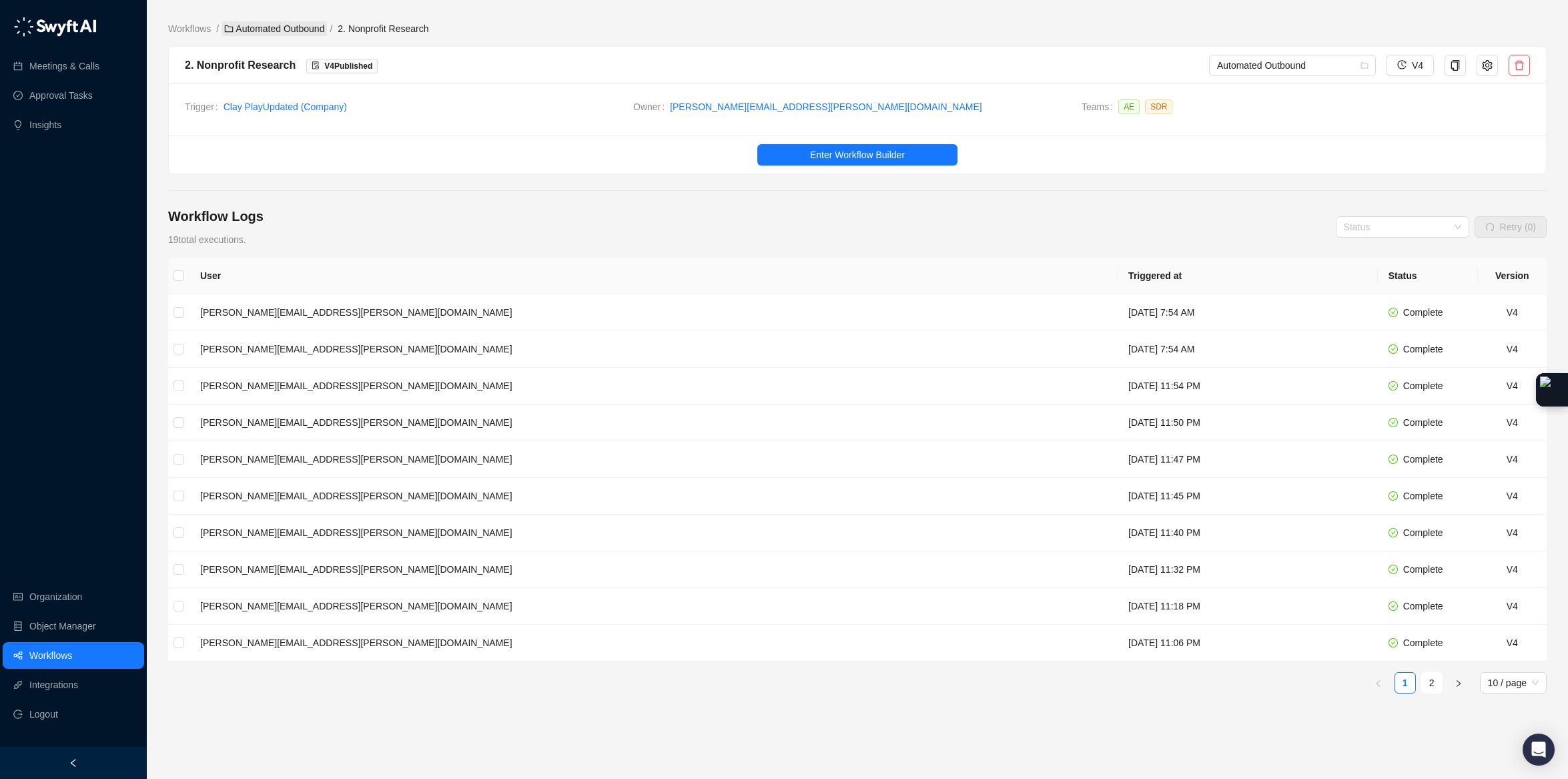
click at [293, 24] on link "Automated Outbound" at bounding box center [274, 28] width 105 height 14
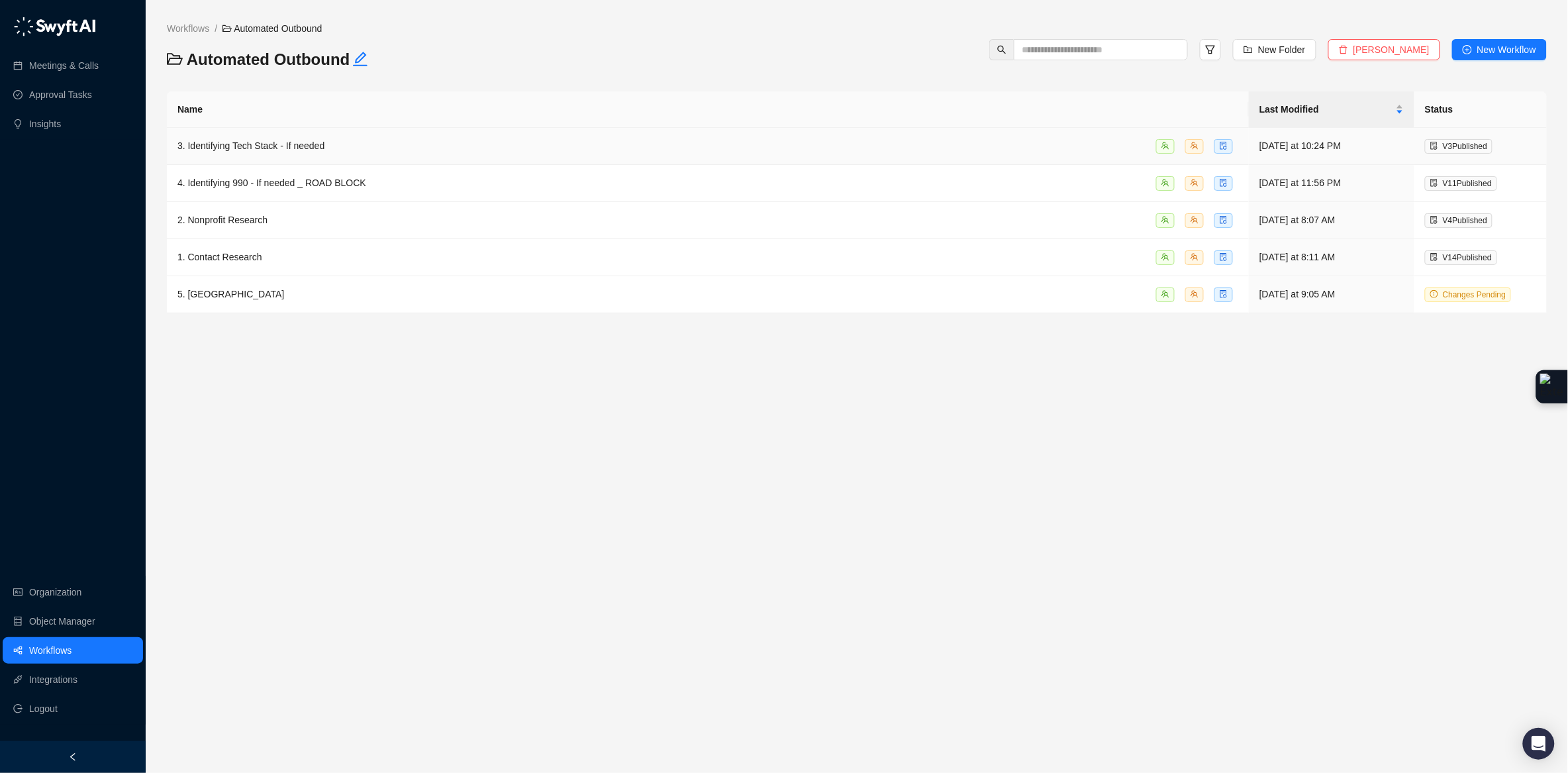
click at [368, 148] on div "3. Identifying Tech Stack - If needed" at bounding box center [707, 146] width 1061 height 15
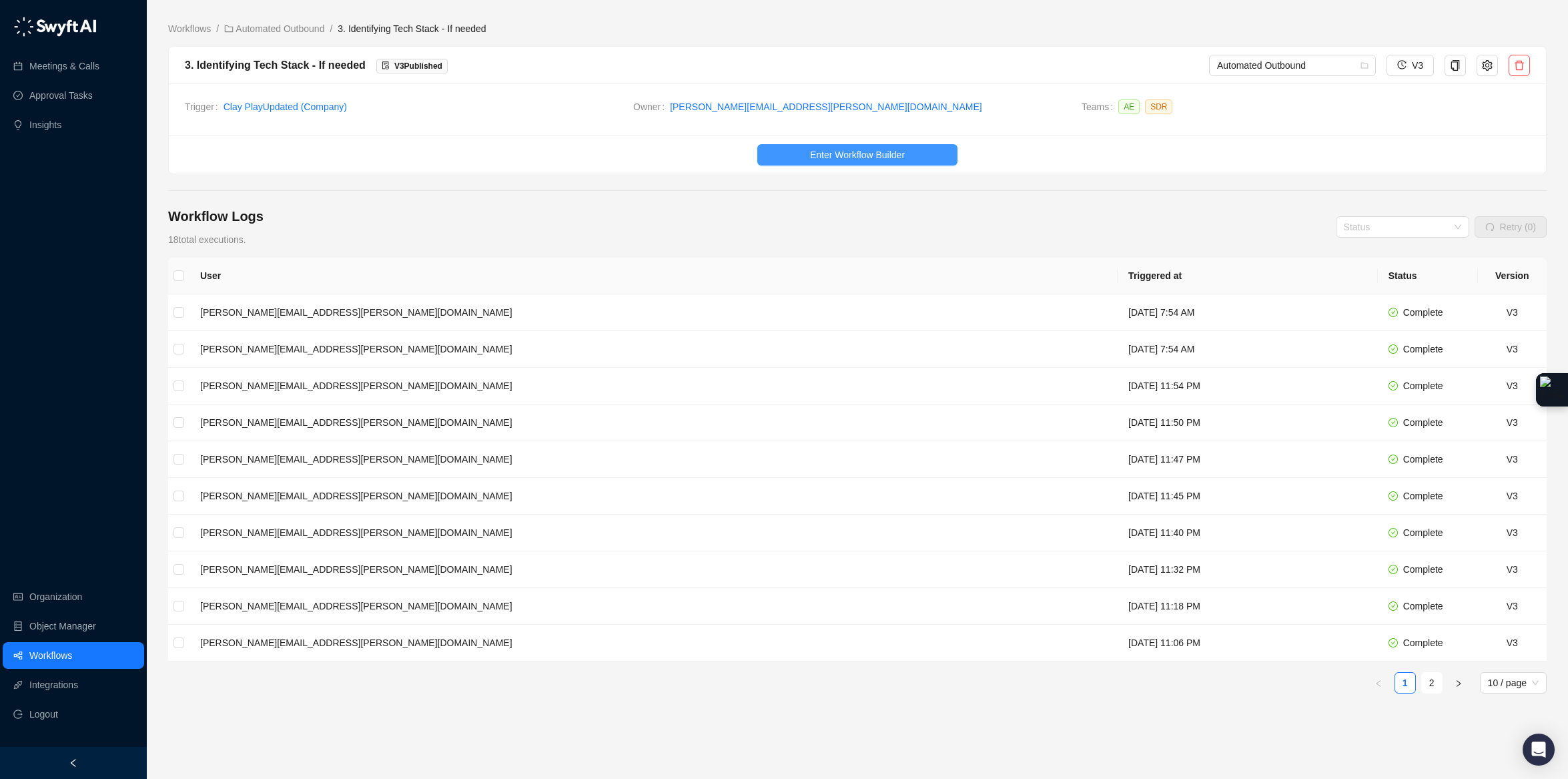
click at [848, 161] on span "Enter Workflow Builder" at bounding box center [857, 154] width 95 height 14
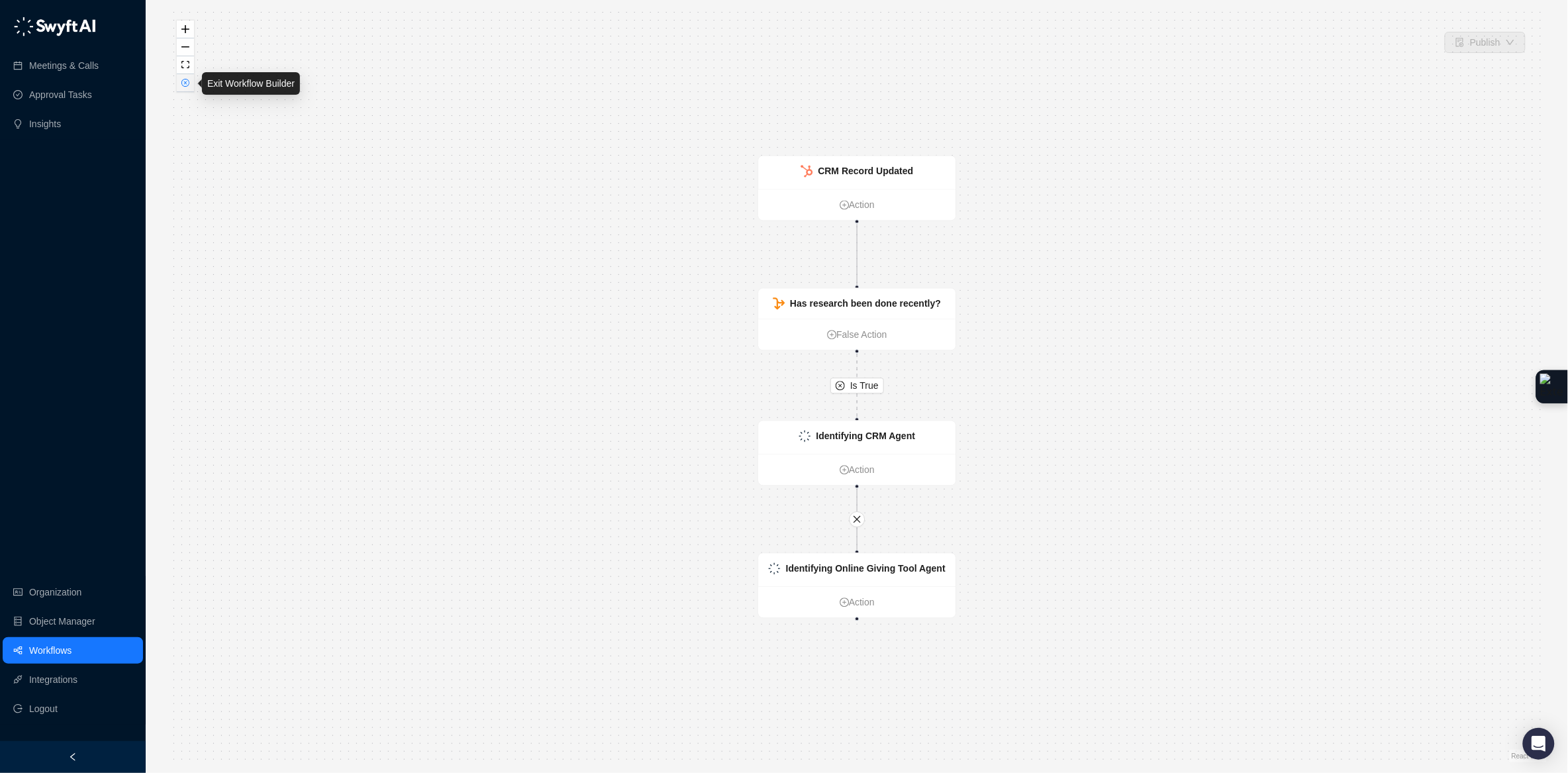
click at [188, 85] on icon "close-circle" at bounding box center [185, 83] width 8 height 8
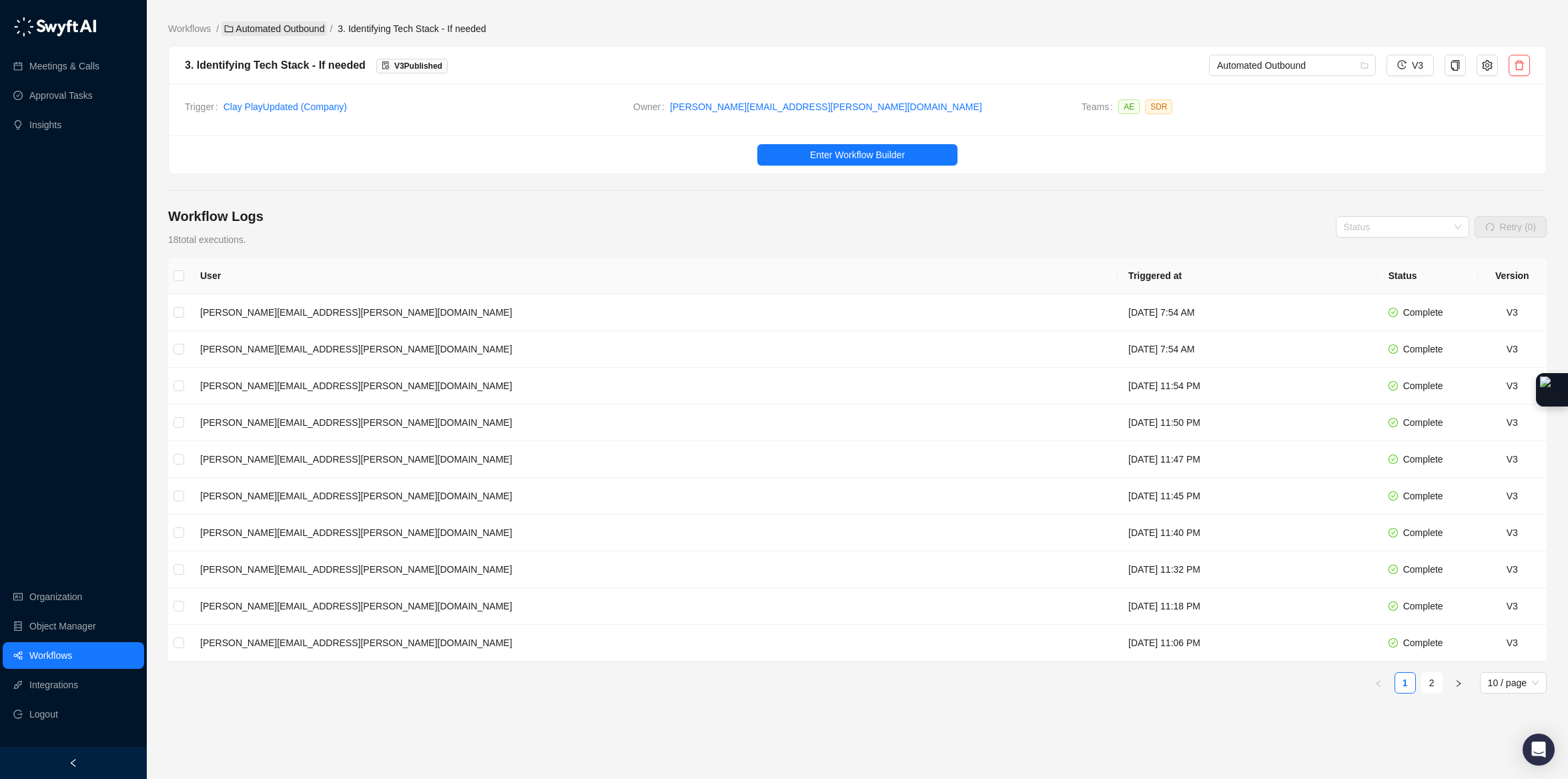
click at [319, 30] on link "Automated Outbound" at bounding box center [274, 28] width 105 height 14
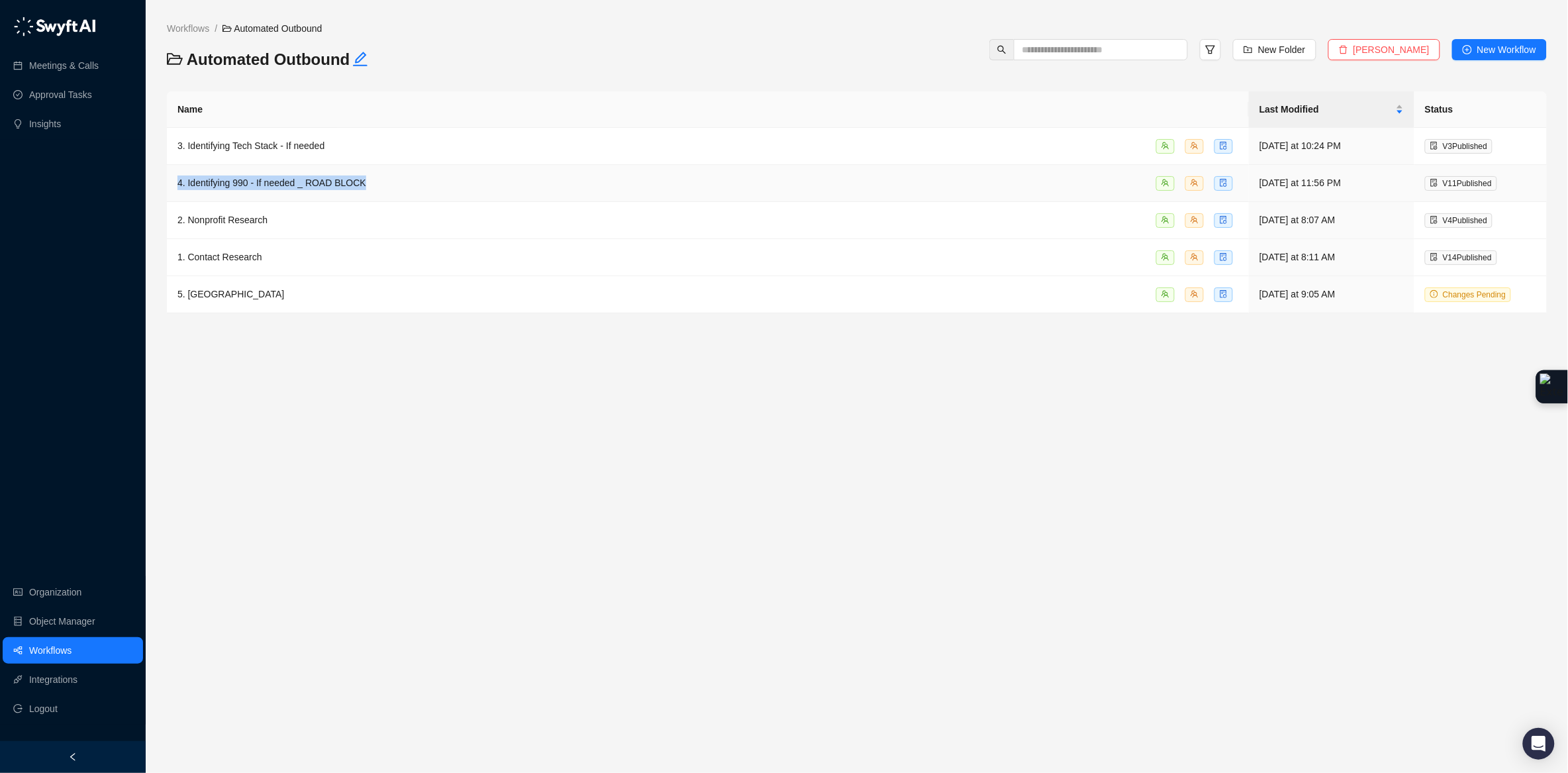
drag, startPoint x: 401, startPoint y: 179, endPoint x: 179, endPoint y: 181, distance: 222.0
click at [179, 181] on div "4. Identifying 990 - If needed _ ROAD BLOCK" at bounding box center [707, 183] width 1061 height 15
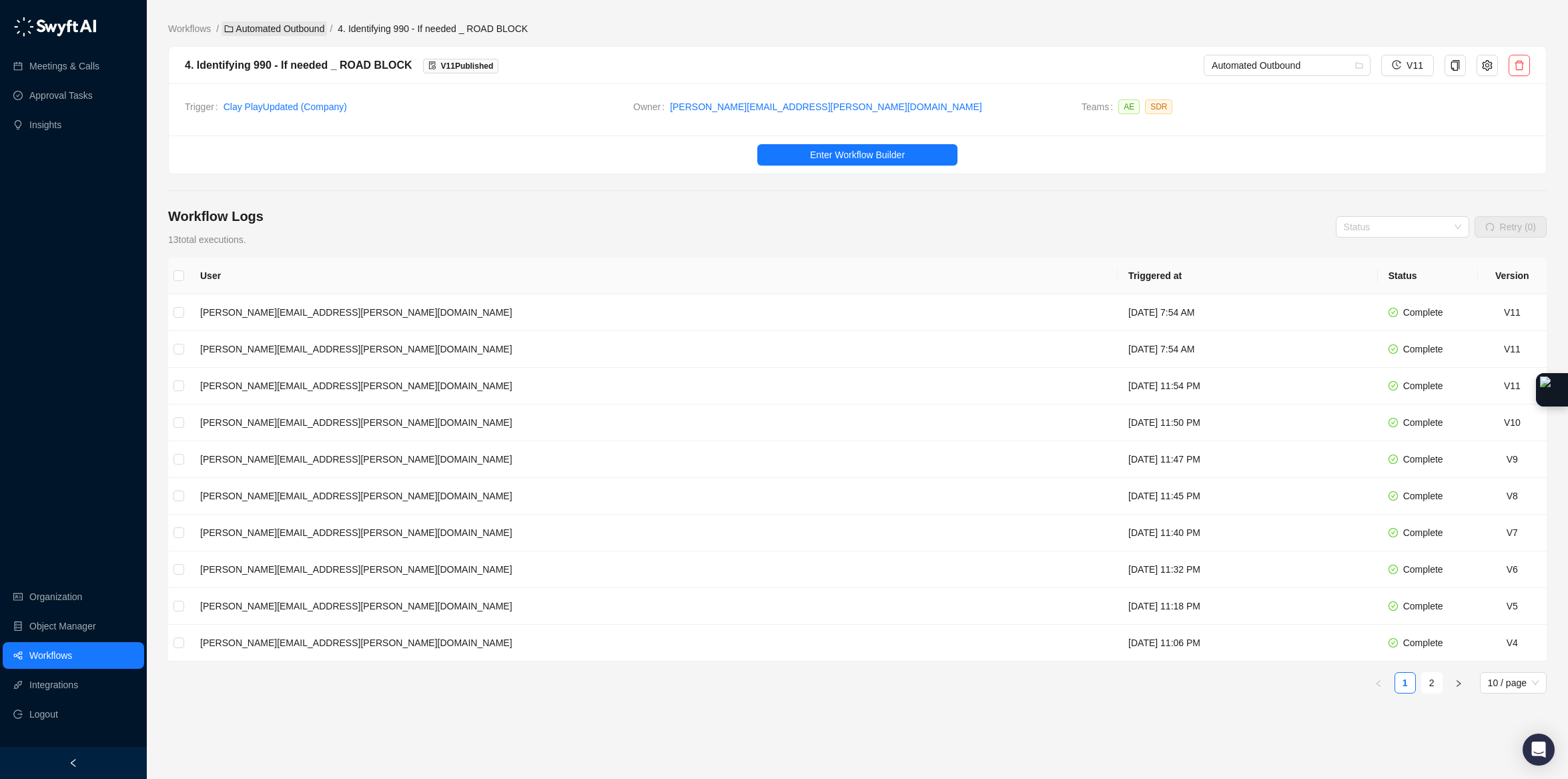
click at [271, 27] on link "Automated Outbound" at bounding box center [274, 28] width 105 height 14
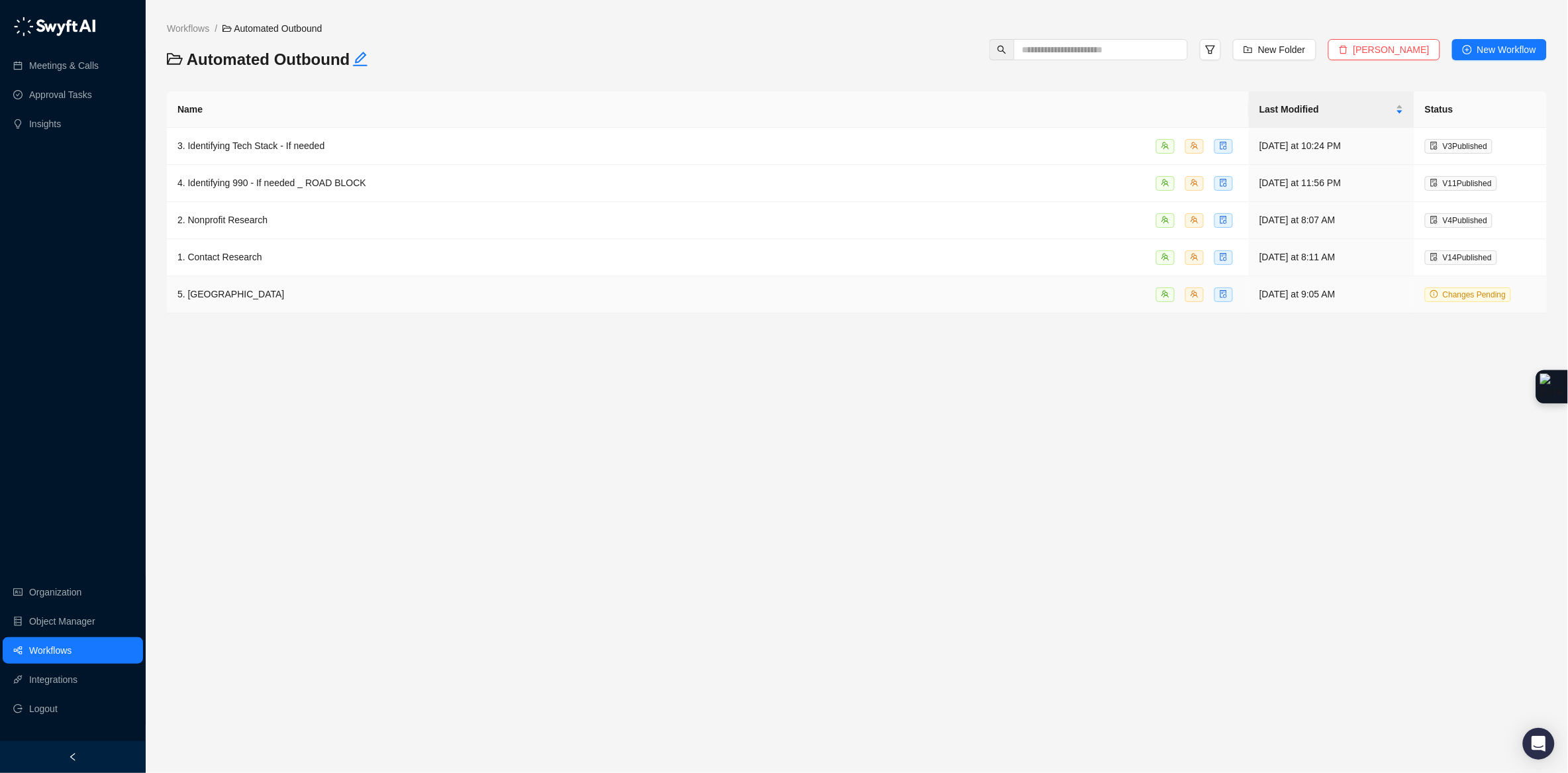
click at [315, 296] on div "5. [GEOGRAPHIC_DATA]" at bounding box center [707, 294] width 1061 height 15
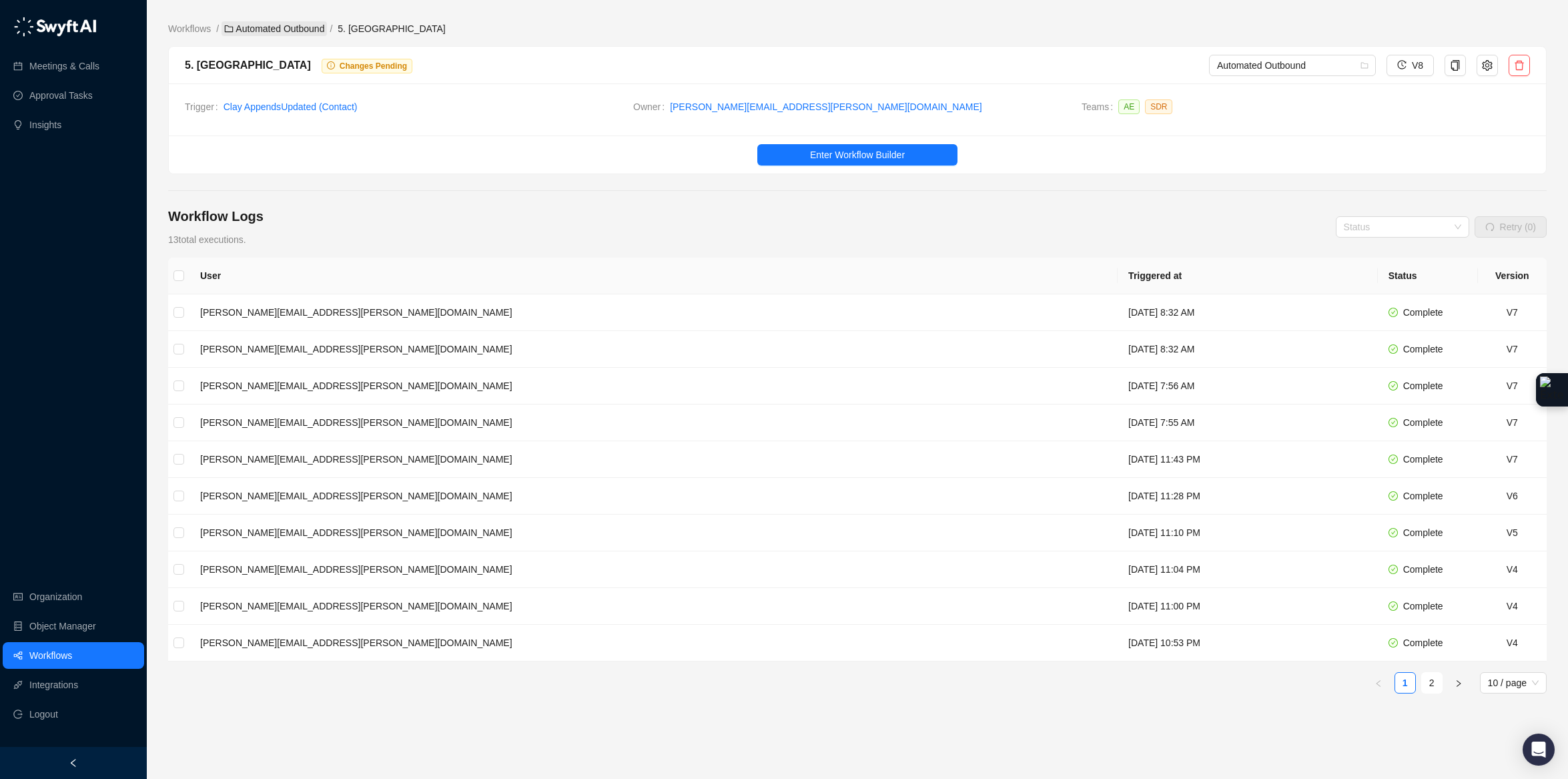
click at [300, 28] on link "Automated Outbound" at bounding box center [274, 28] width 105 height 14
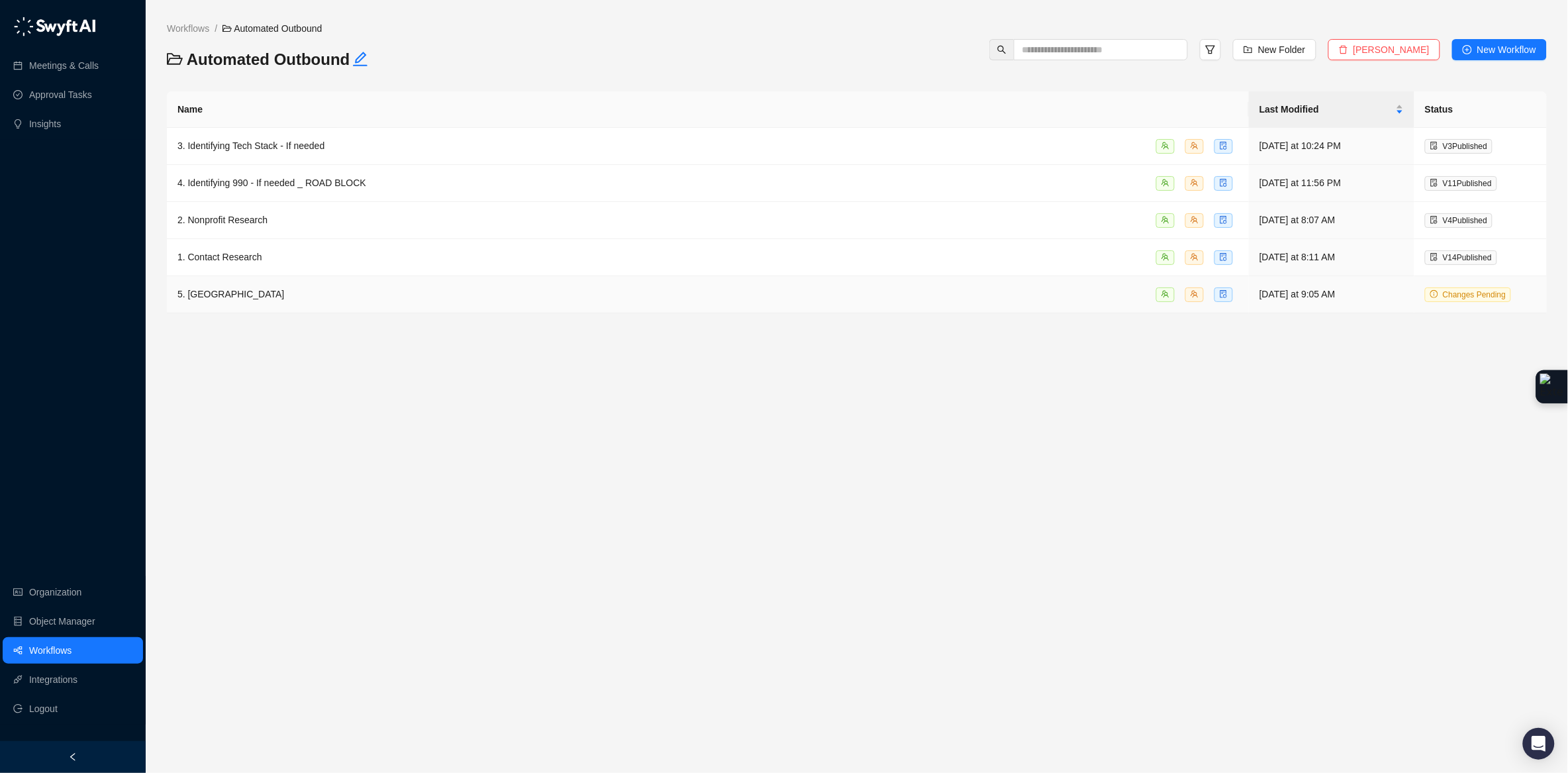
click at [312, 300] on div "5. [GEOGRAPHIC_DATA]" at bounding box center [707, 294] width 1061 height 15
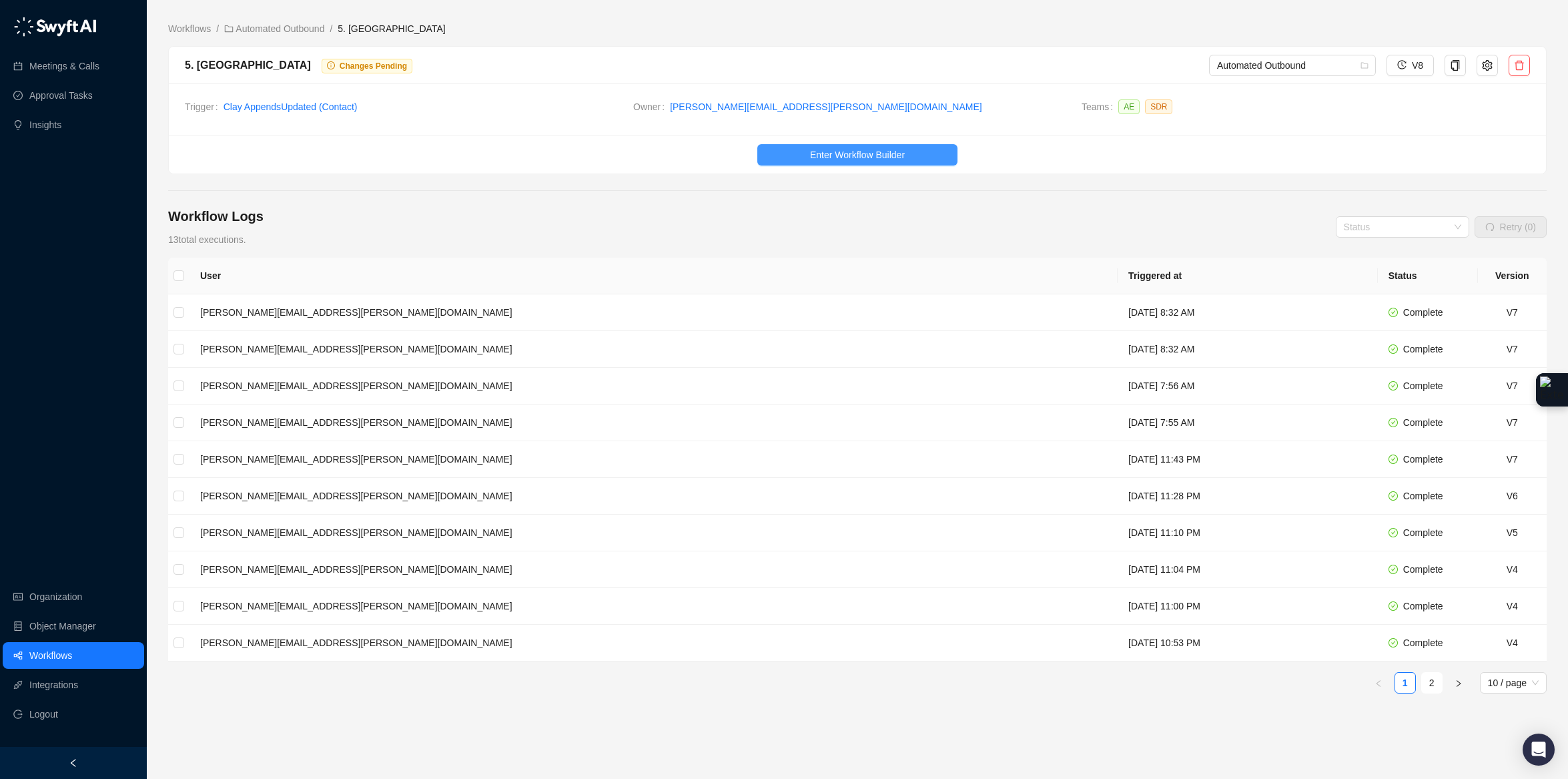
click at [803, 152] on button "Enter Workflow Builder" at bounding box center [857, 155] width 200 height 21
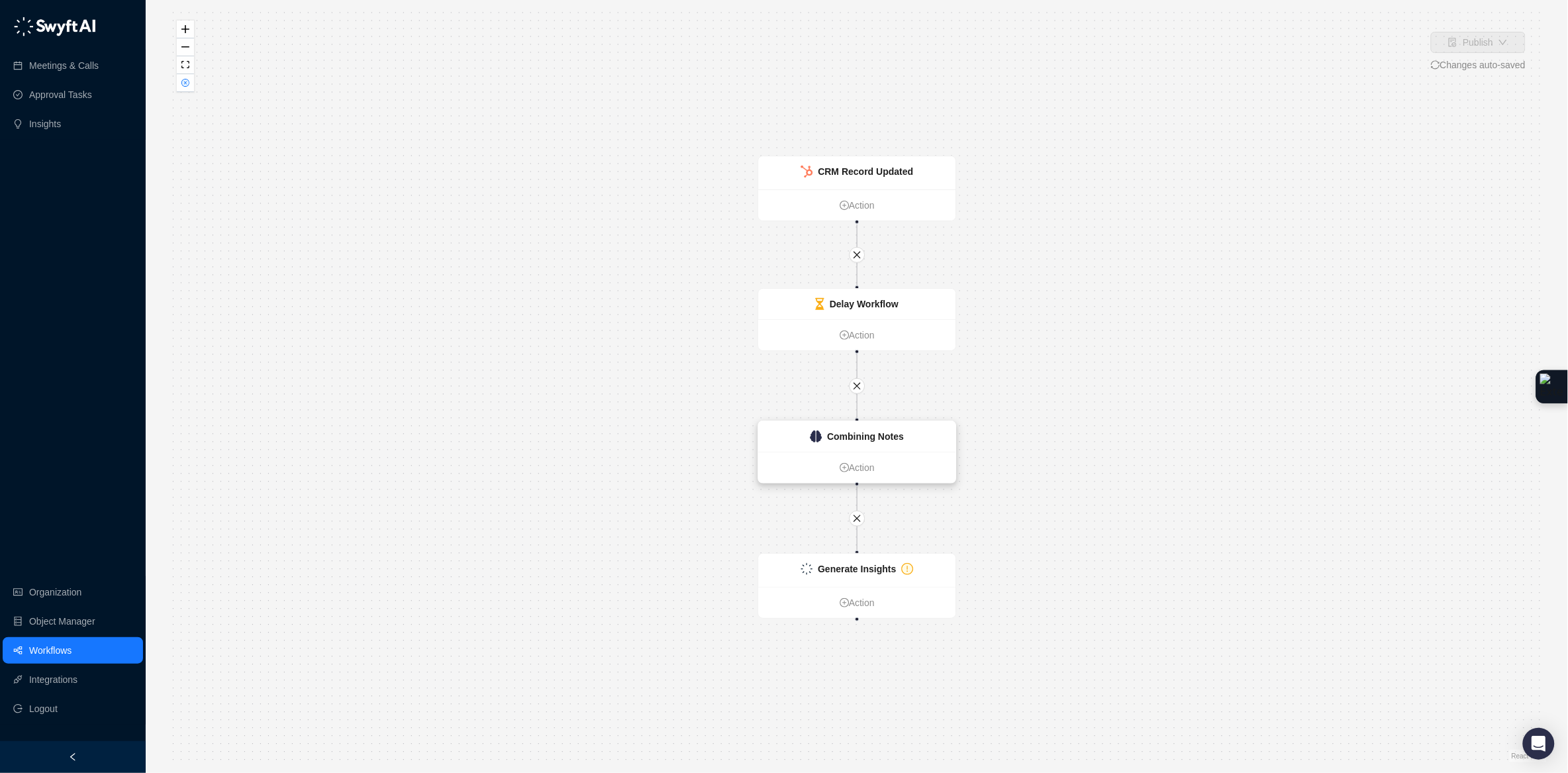
click at [948, 438] on div "Combining Notes" at bounding box center [857, 436] width 197 height 30
click at [903, 435] on strong "Combining Notes" at bounding box center [865, 435] width 77 height 10
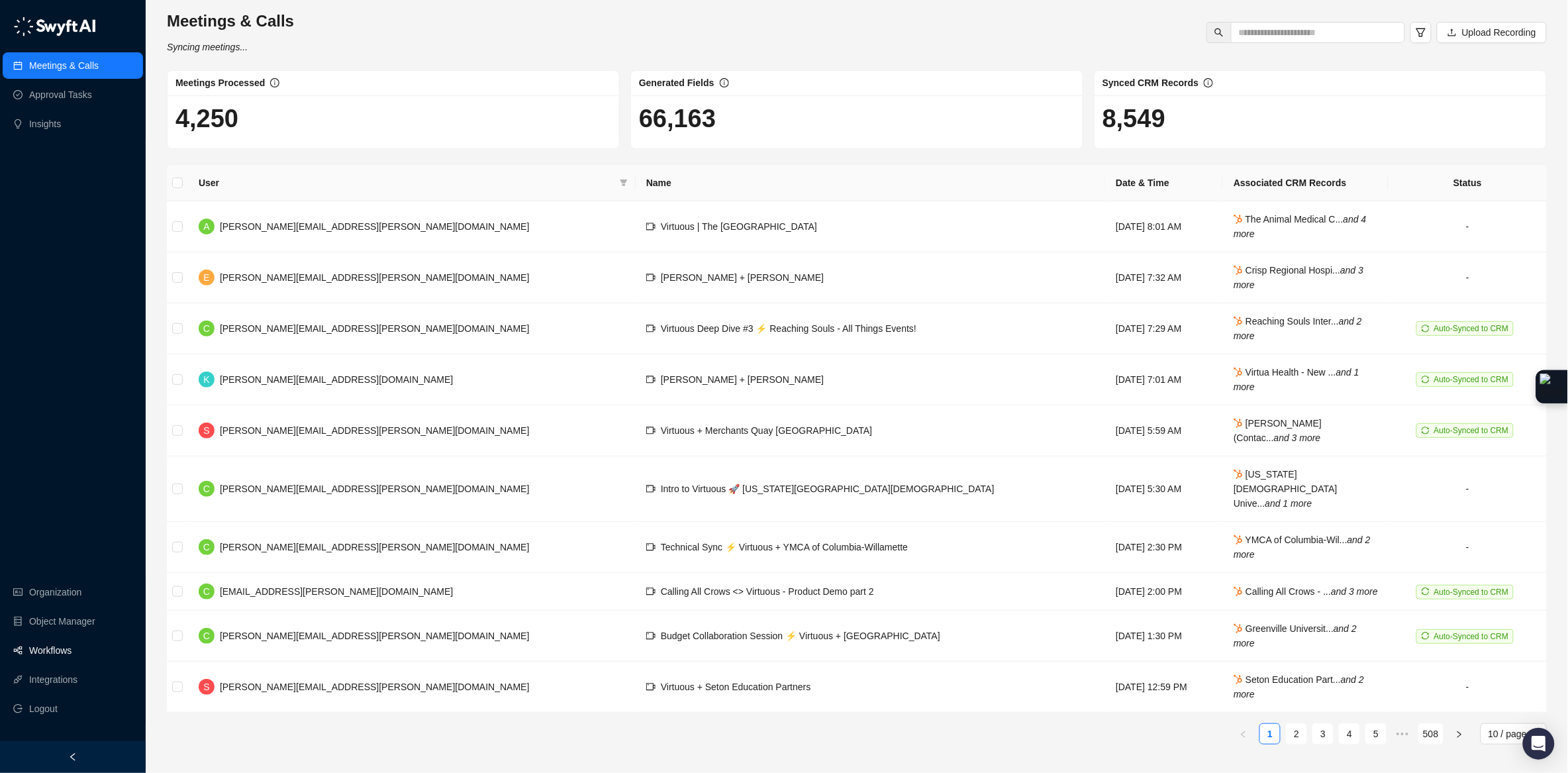
click at [71, 647] on link "Workflows" at bounding box center [50, 651] width 43 height 27
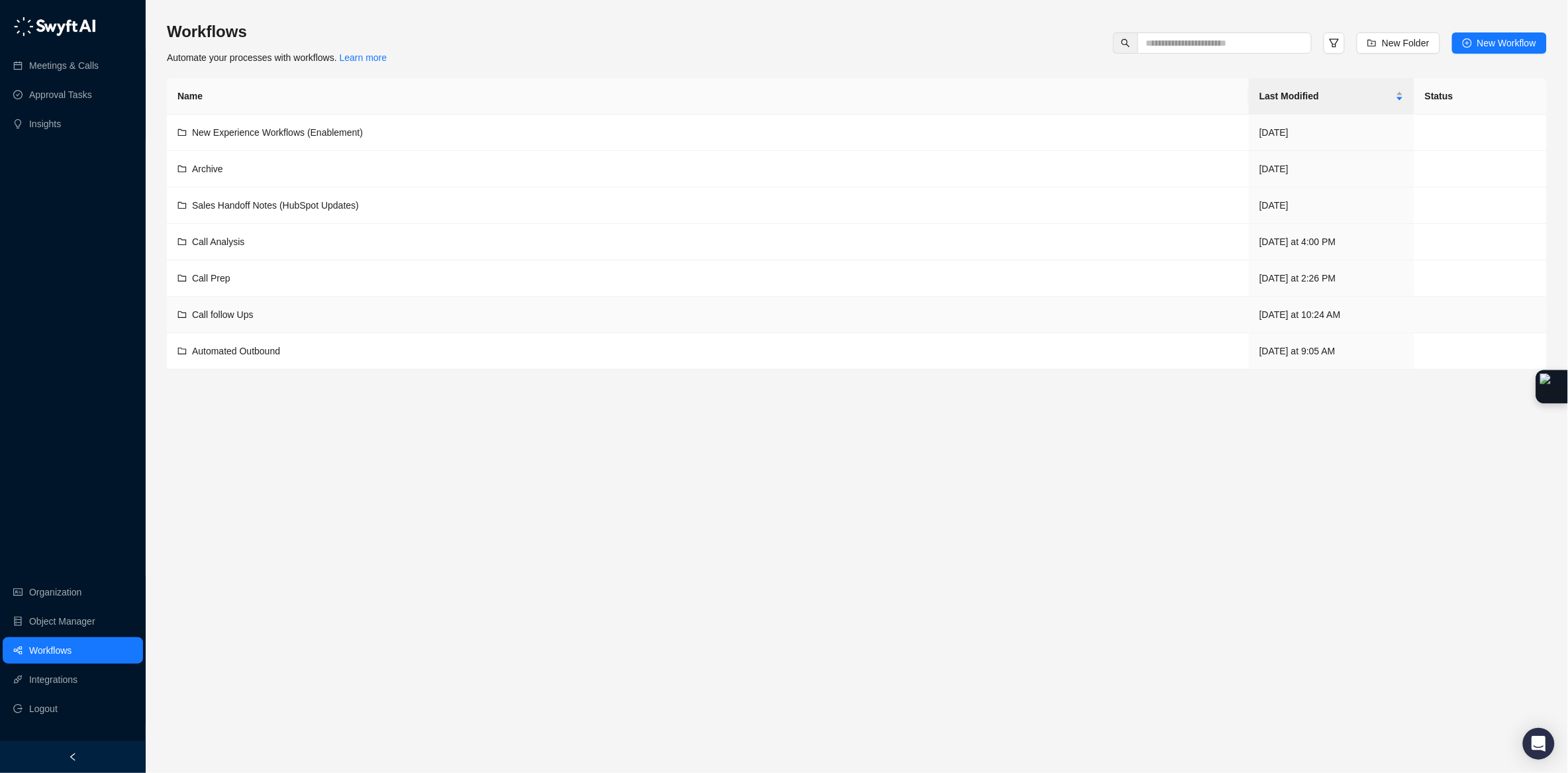
click at [271, 317] on div "Call follow Ups" at bounding box center [707, 314] width 1061 height 14
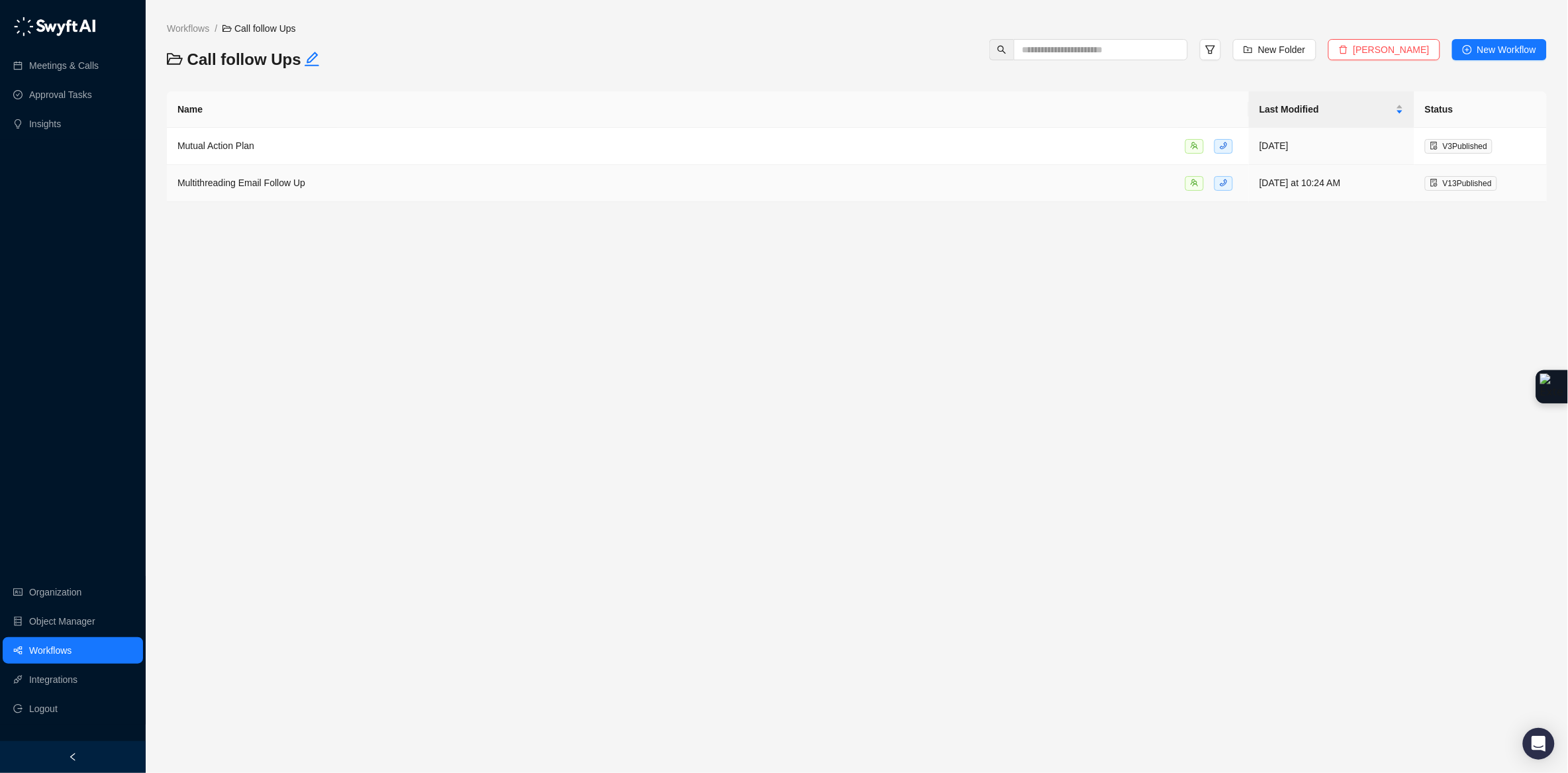
click at [319, 179] on div "Multithreading Email Follow Up" at bounding box center [707, 183] width 1061 height 15
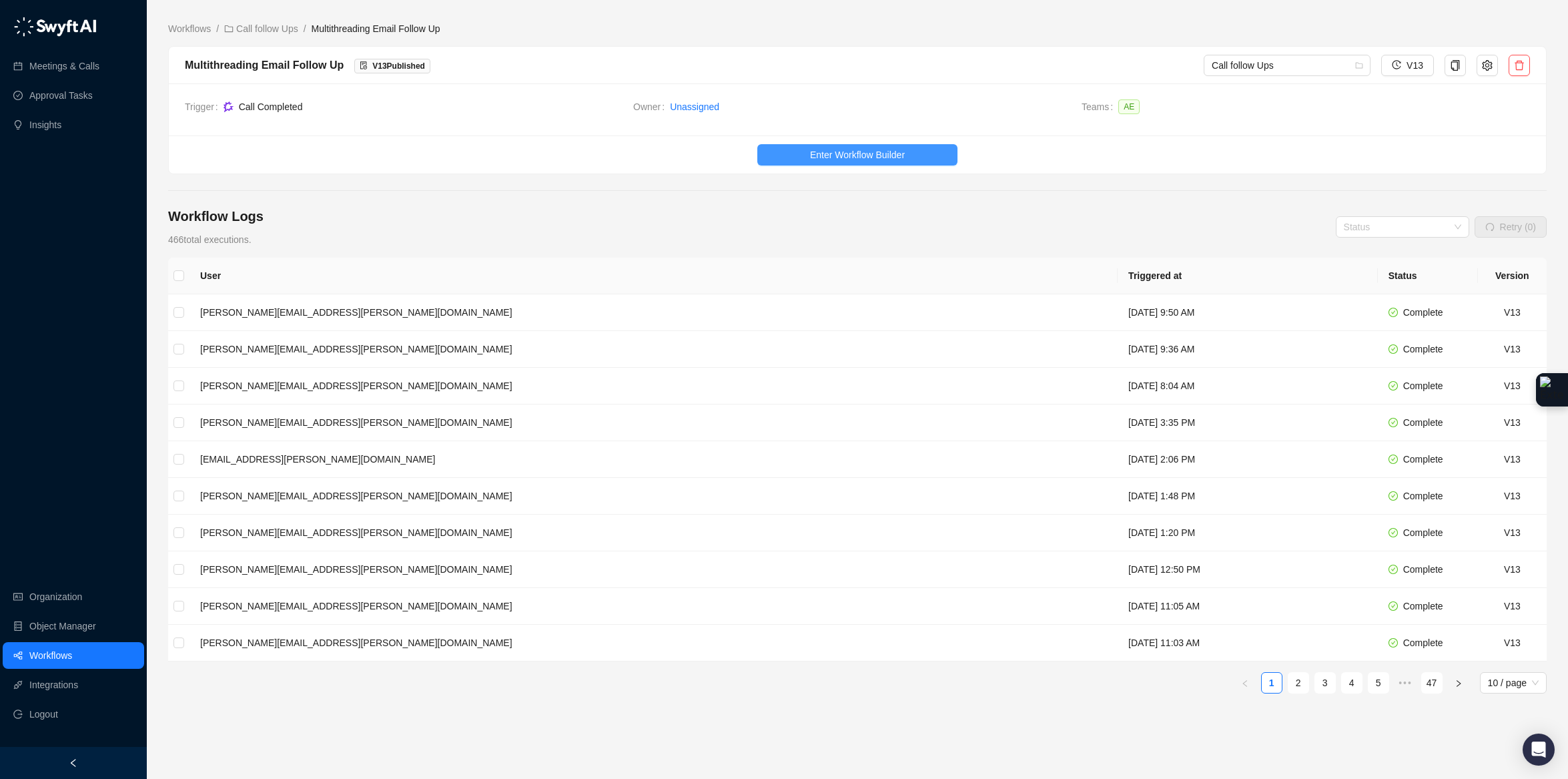
click at [913, 149] on button "Enter Workflow Builder" at bounding box center [857, 155] width 200 height 21
click at [550, 317] on td "[PERSON_NAME][EMAIL_ADDRESS][PERSON_NAME][DOMAIN_NAME]" at bounding box center [653, 313] width 928 height 36
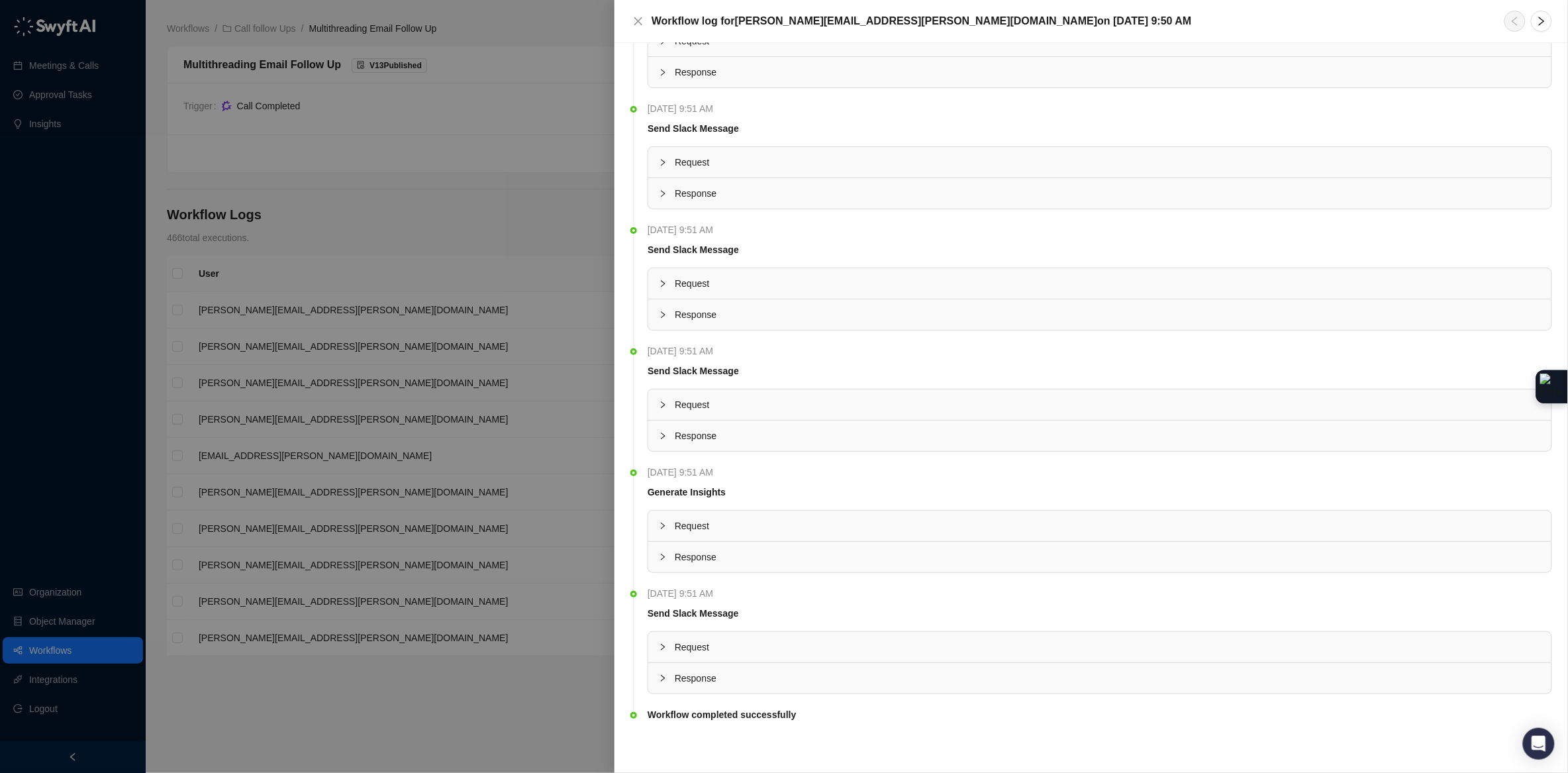
scroll to position [1560, 0]
click at [655, 677] on div "Response" at bounding box center [1100, 678] width 903 height 30
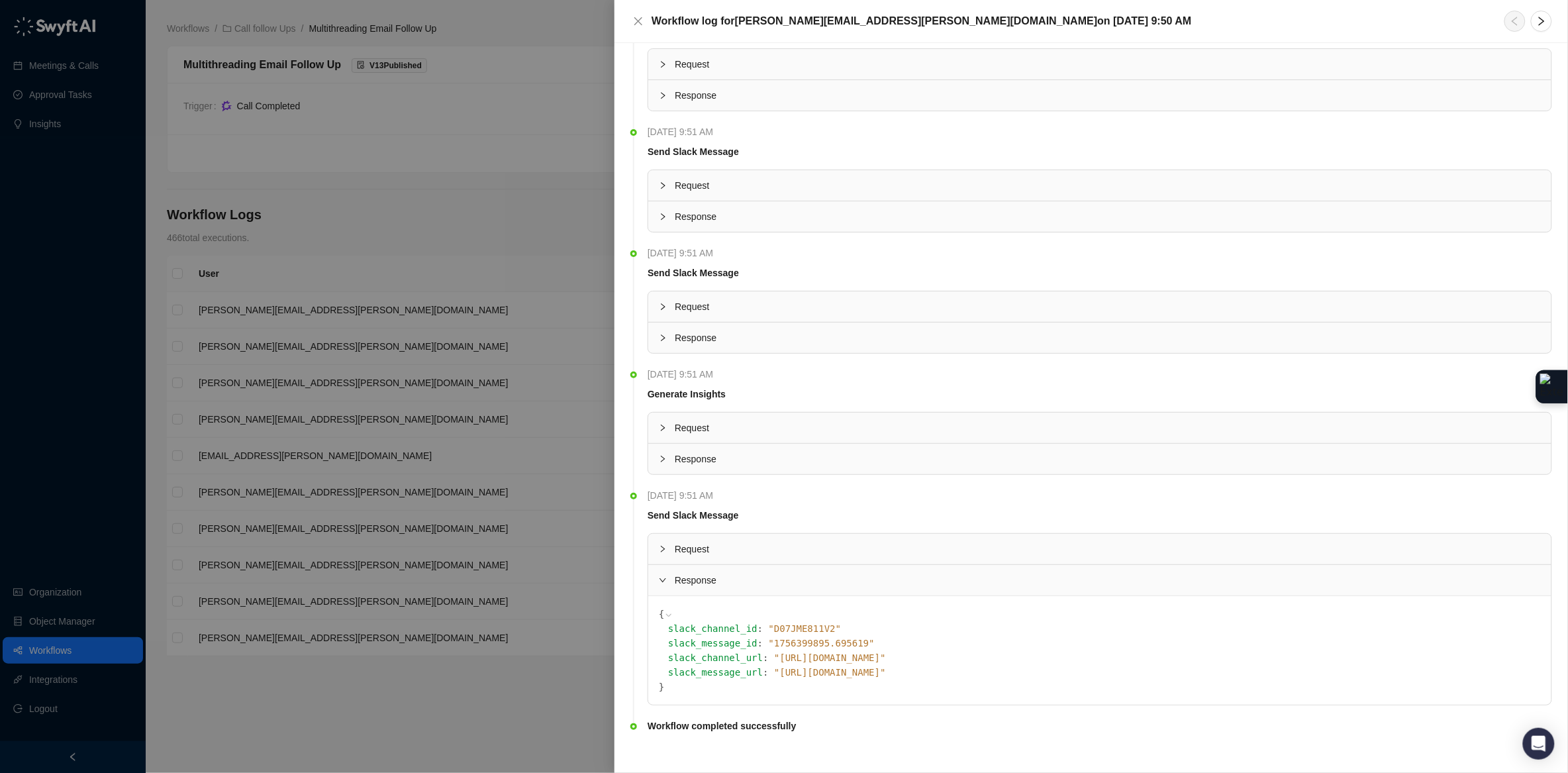
scroll to position [1654, 0]
click at [665, 550] on icon "collapsed" at bounding box center [663, 545] width 8 height 8
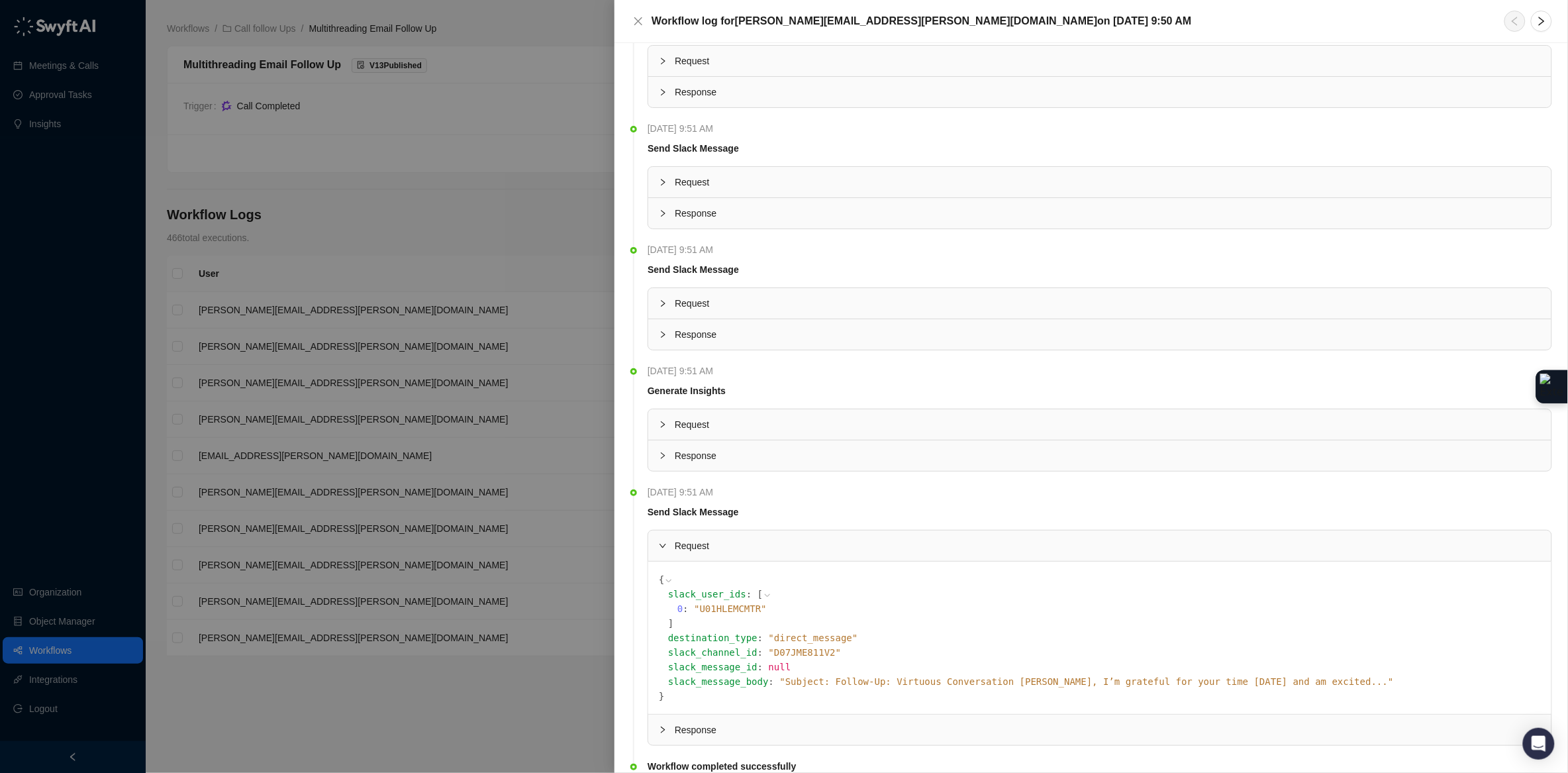
click at [840, 687] on span "" Subject: Follow-Up: Virtuous Conversation [PERSON_NAME], I’m grateful for you…" at bounding box center [1086, 681] width 613 height 10
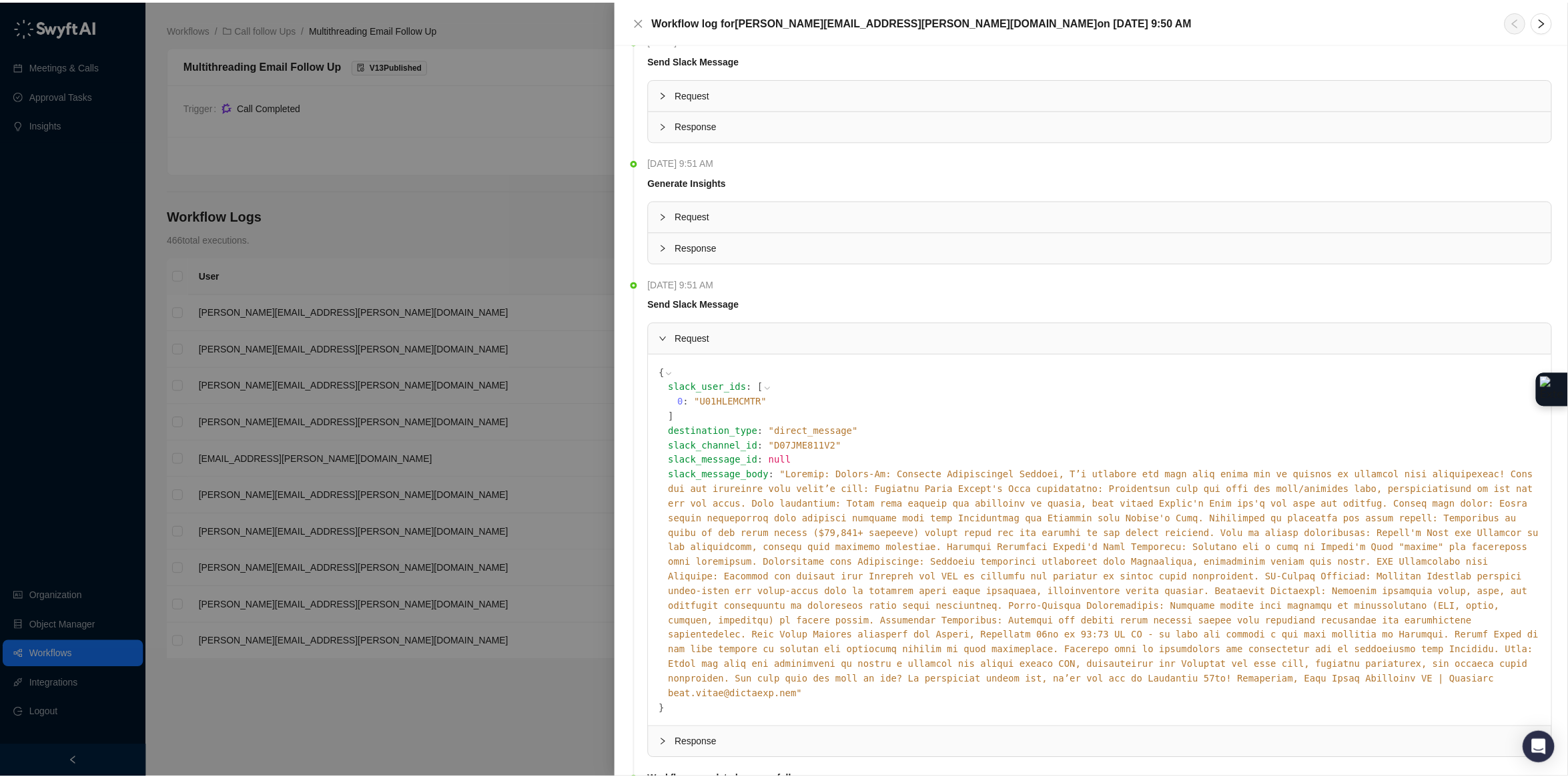
scroll to position [1857, 0]
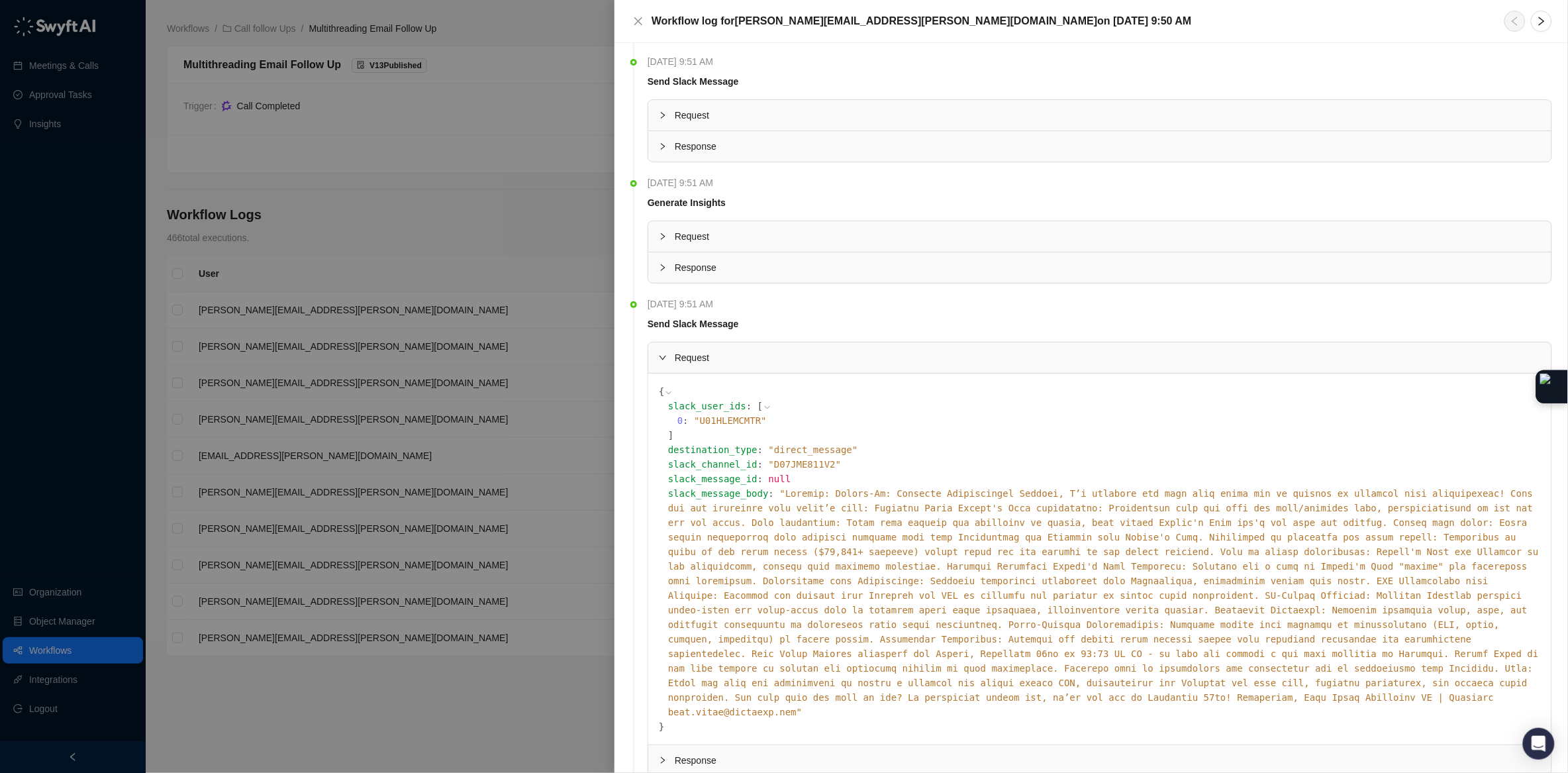
click at [657, 278] on div "Response" at bounding box center [1100, 267] width 903 height 30
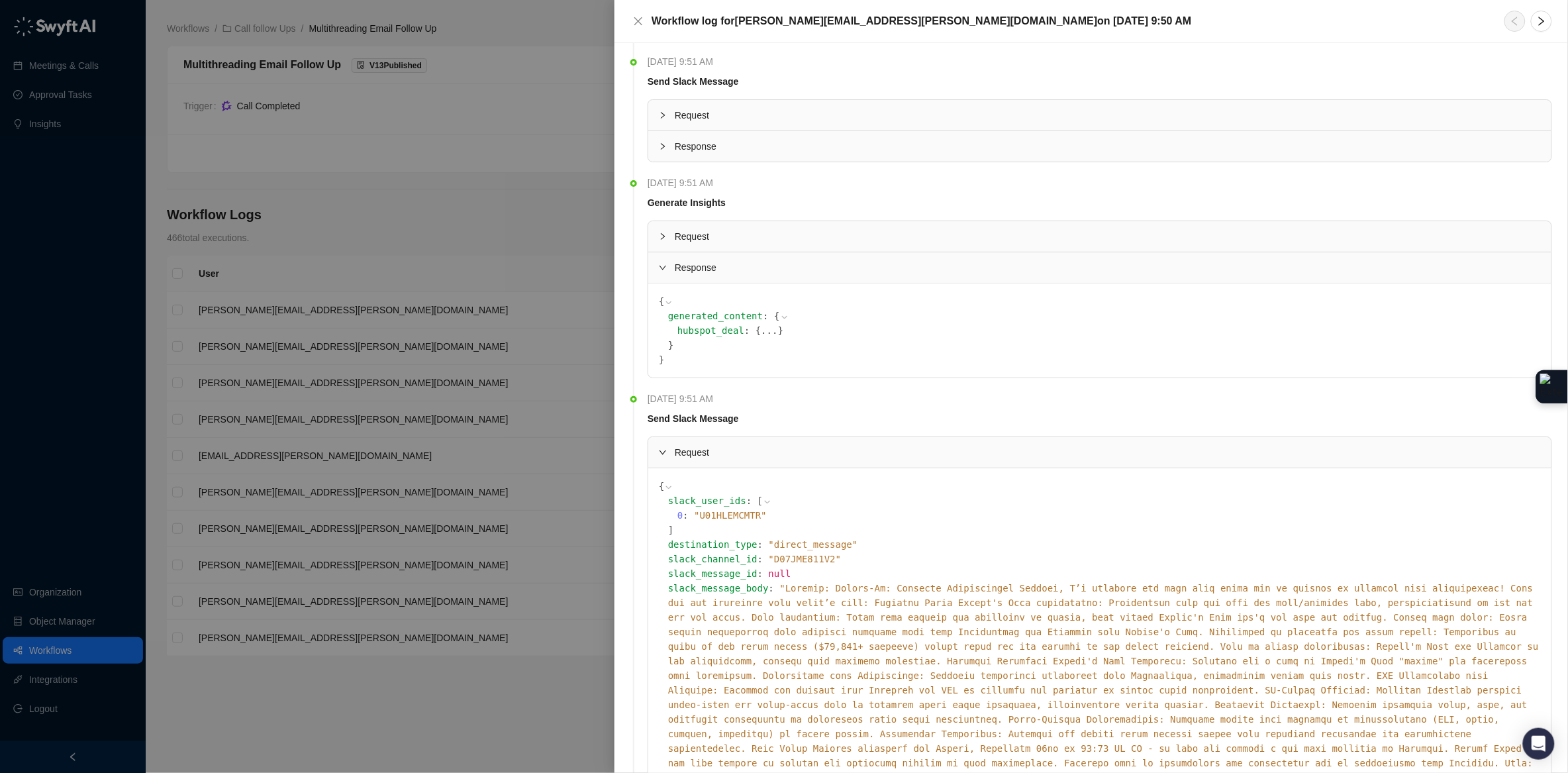
click at [768, 338] on button "..." at bounding box center [768, 330] width 16 height 14
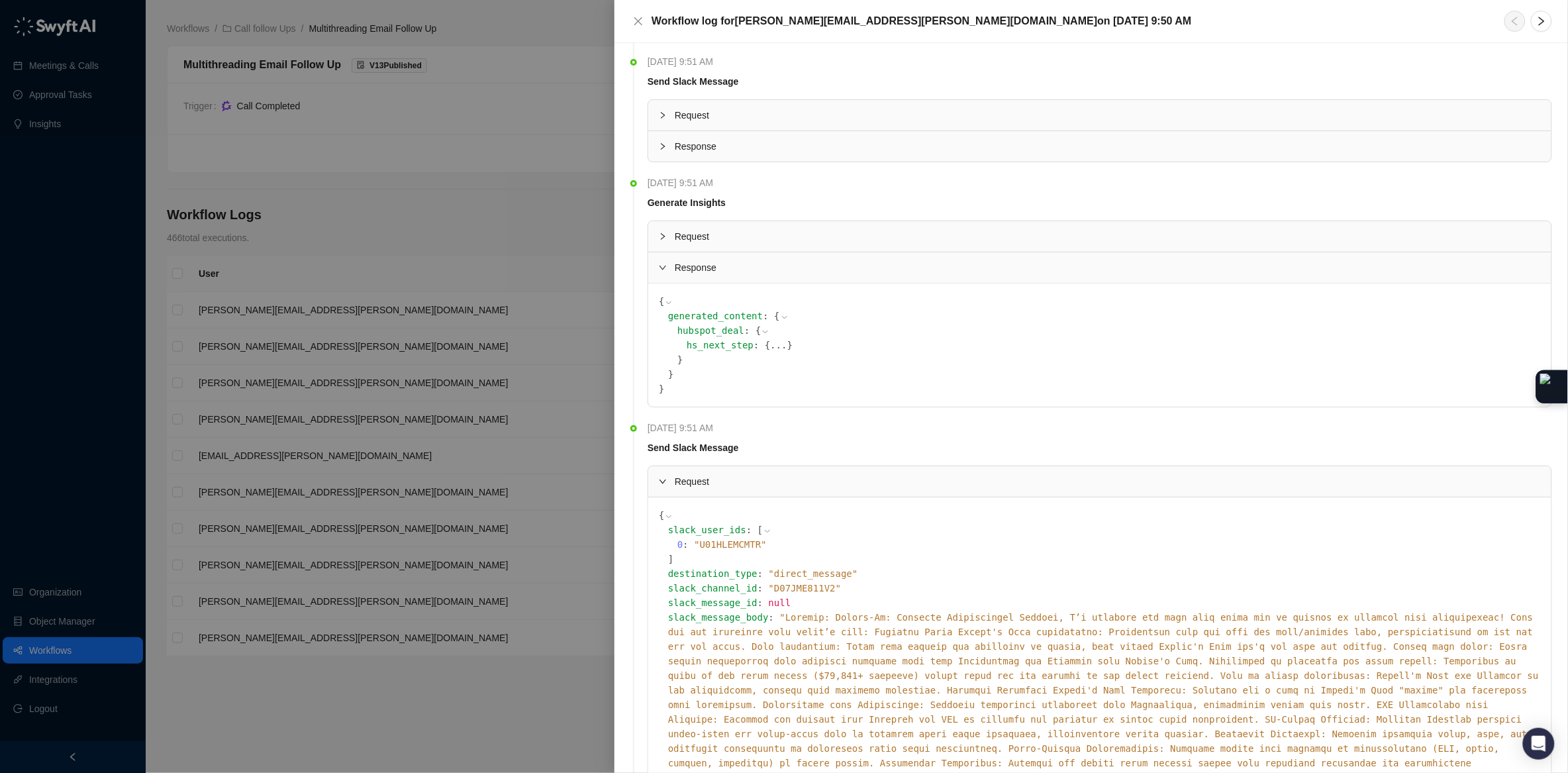
click at [785, 351] on button "..." at bounding box center [777, 344] width 16 height 14
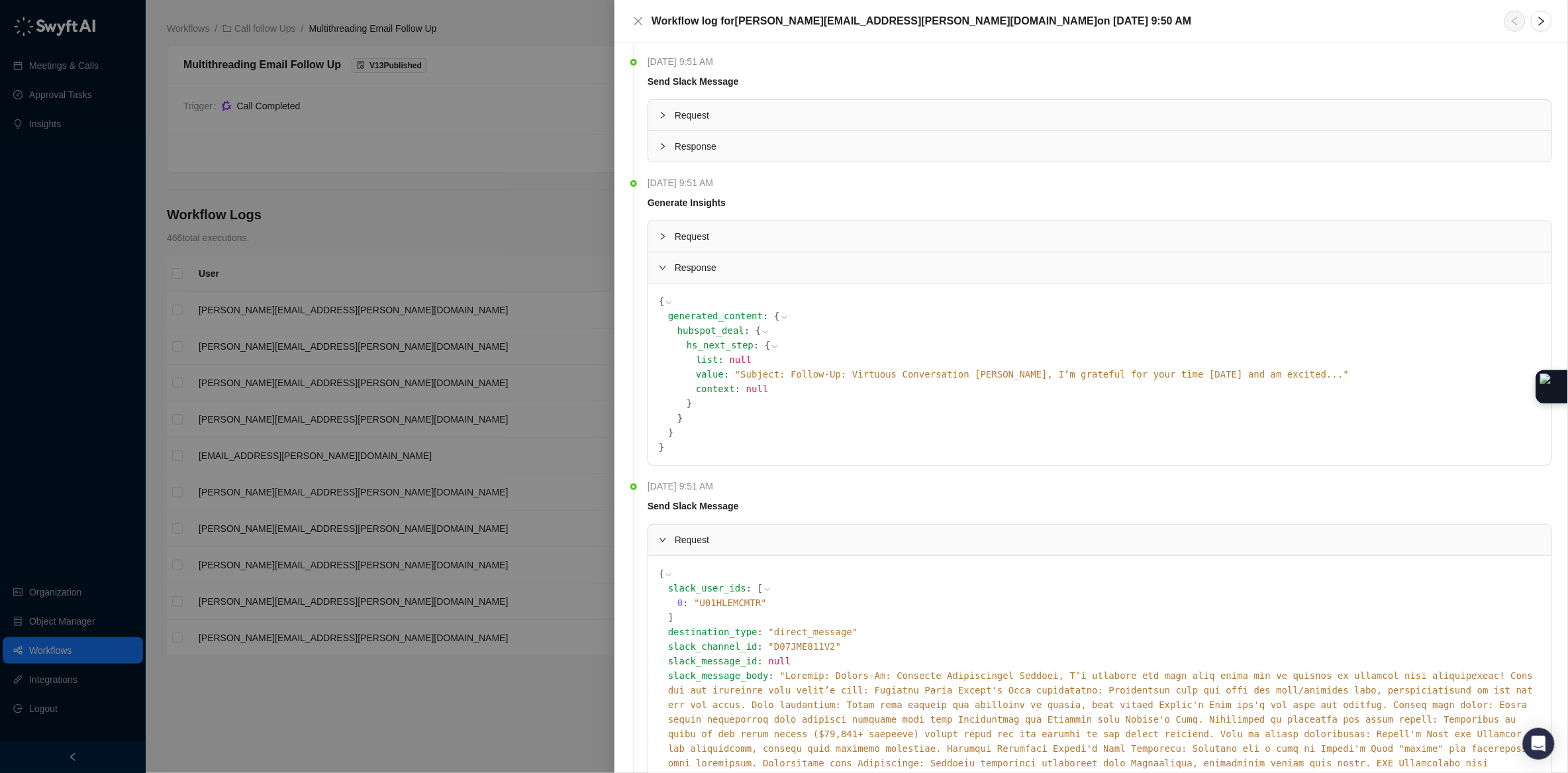
click at [813, 379] on span "" Subject: Follow-Up: Virtuous Conversation [PERSON_NAME], I’m grateful for you…" at bounding box center [1041, 374] width 613 height 10
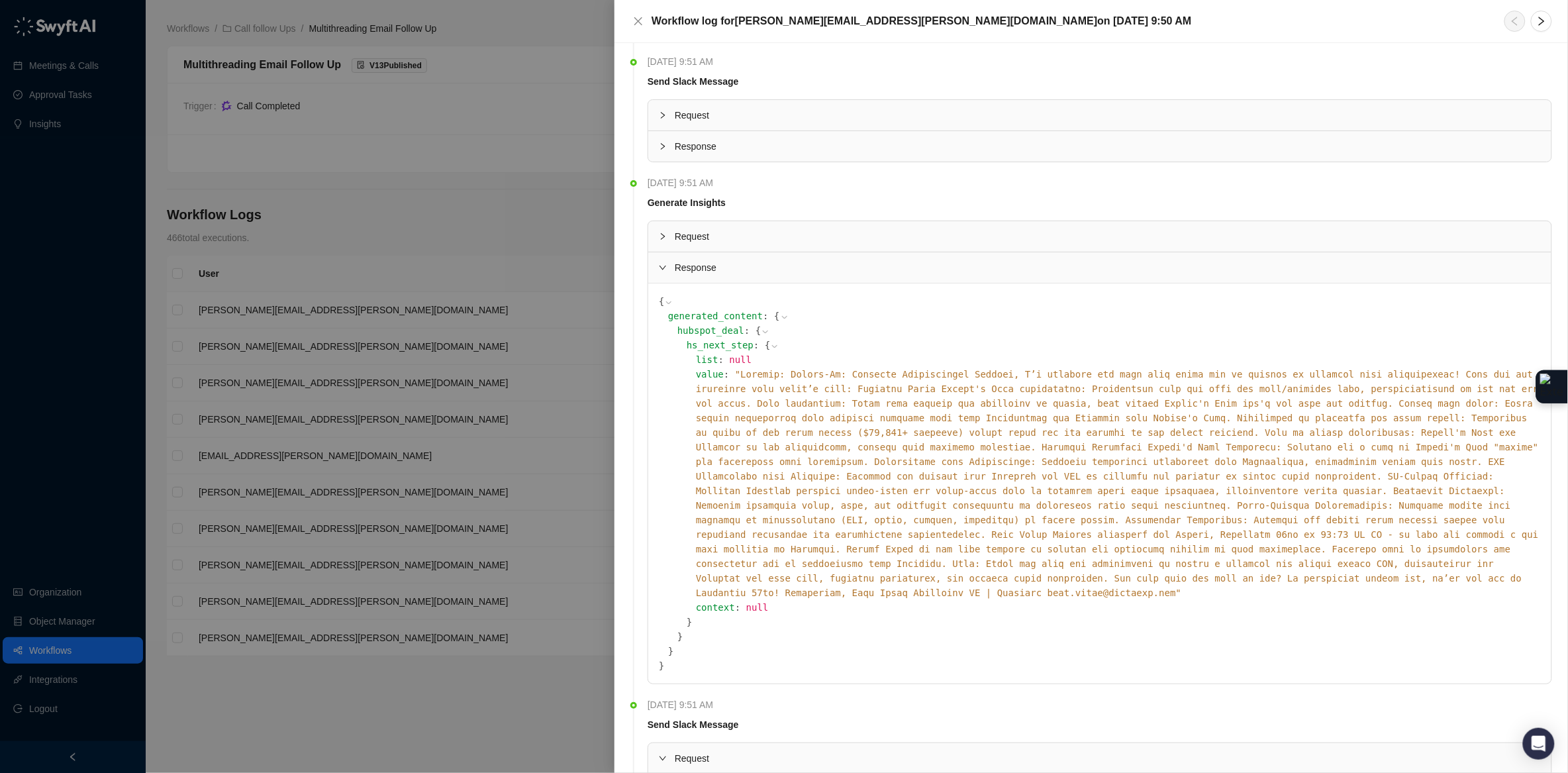
click at [416, 221] on div at bounding box center [784, 386] width 1568 height 773
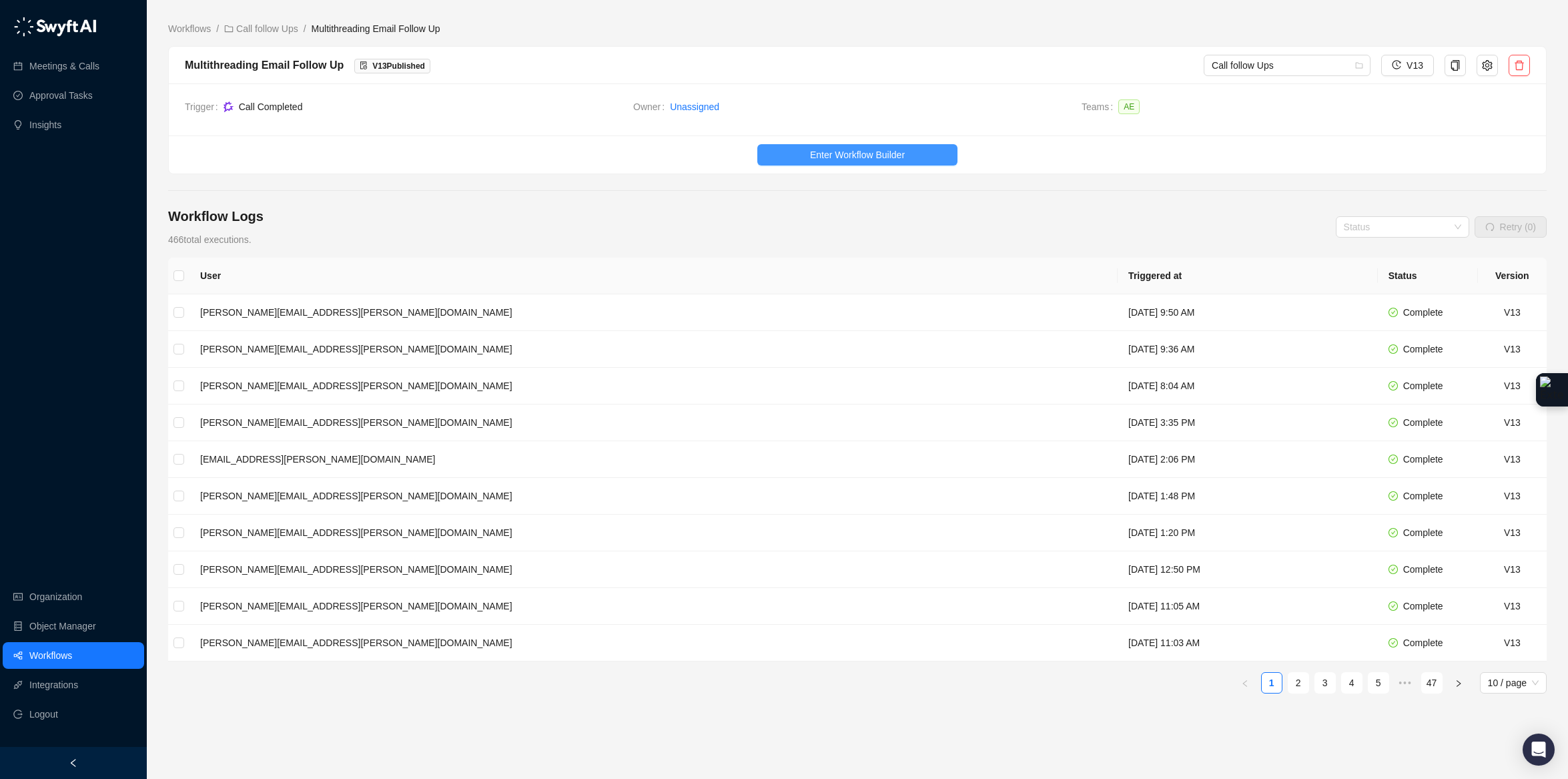
click at [842, 146] on button "Enter Workflow Builder" at bounding box center [857, 155] width 200 height 21
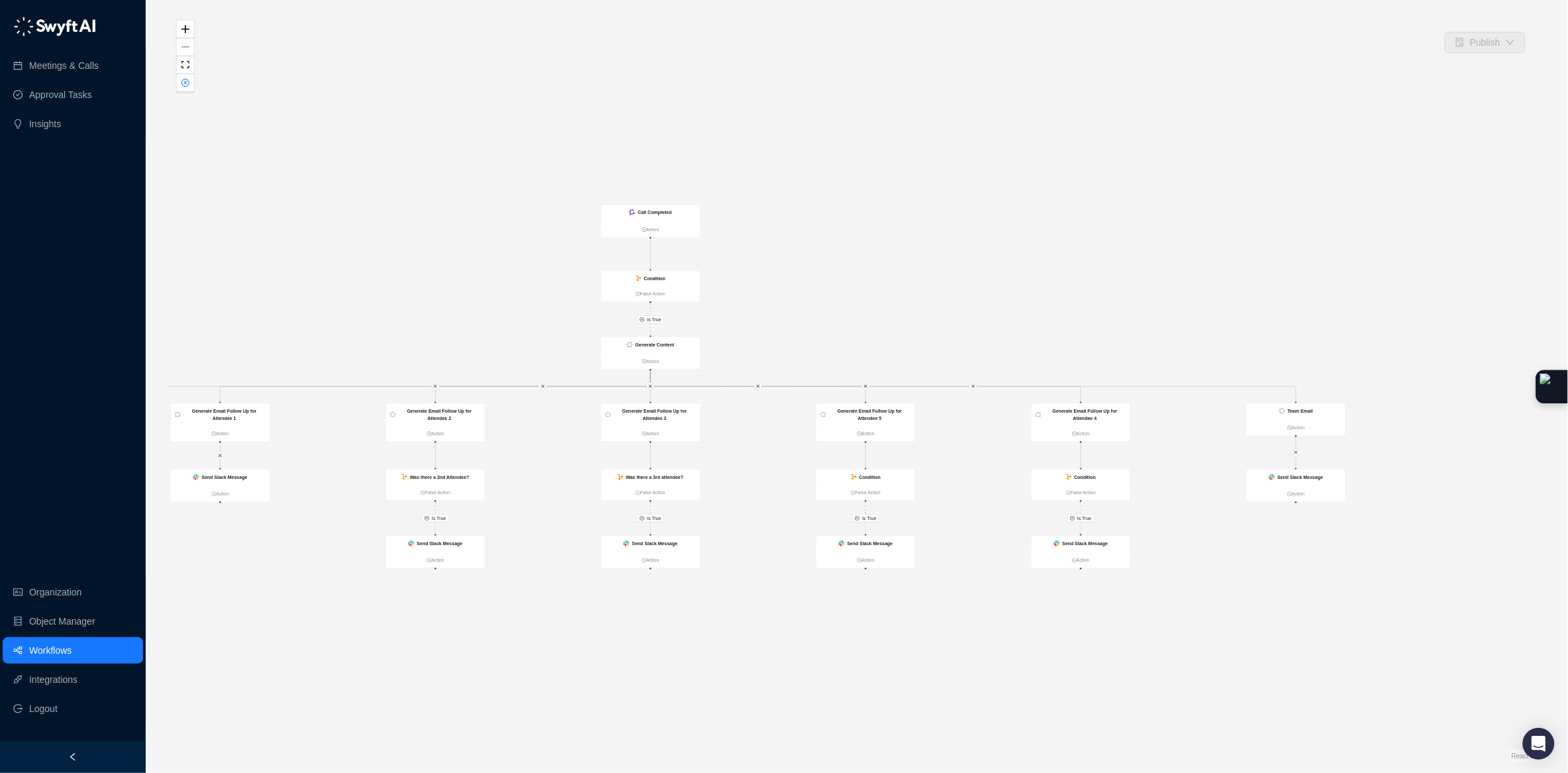
drag, startPoint x: 1365, startPoint y: 671, endPoint x: 1009, endPoint y: 666, distance: 356.0
click at [1006, 670] on div "Is True Is True Is True Is True Is True Is True Generate Insights Action Send S…" at bounding box center [856, 386] width 1379 height 752
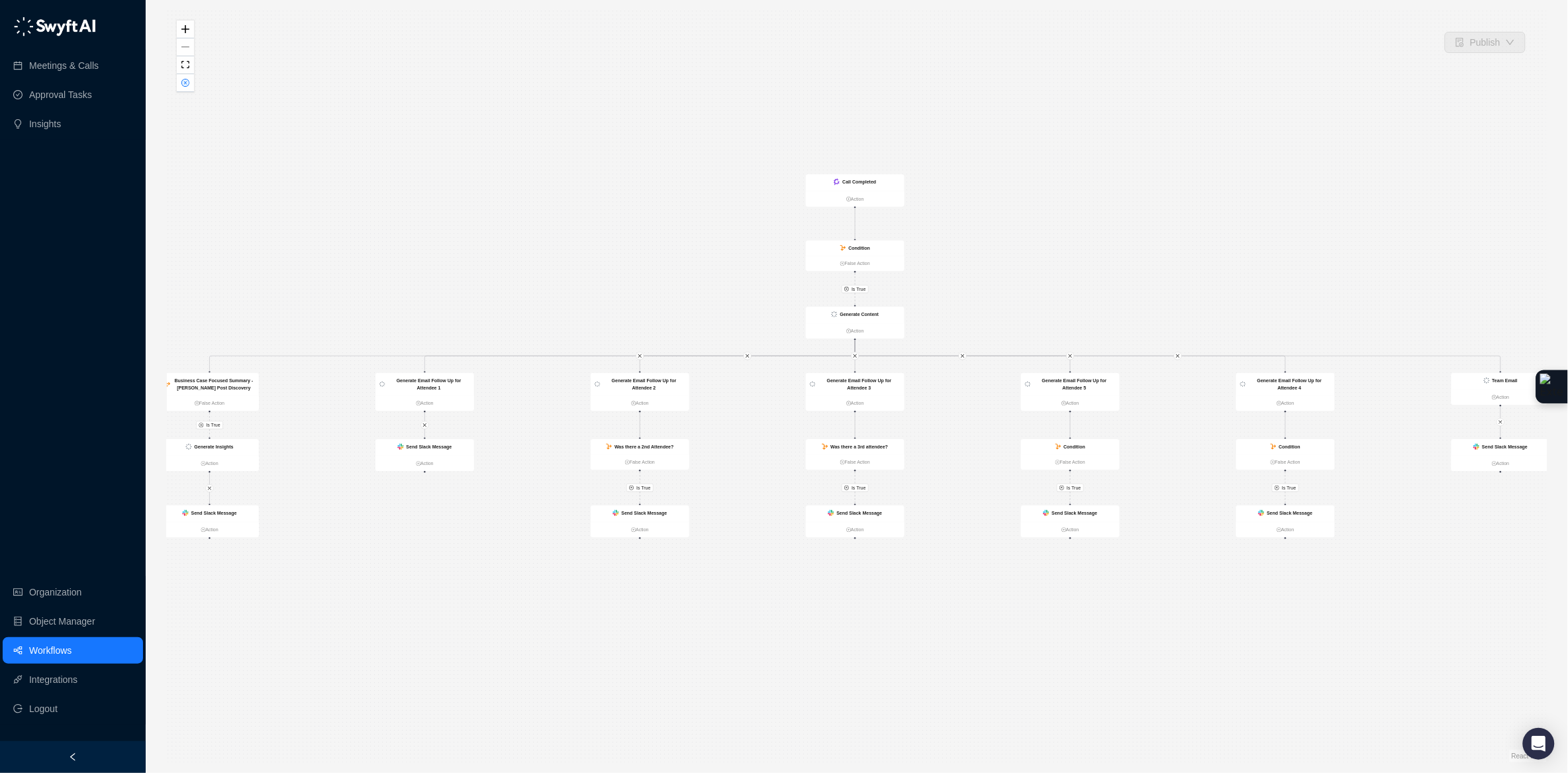
drag, startPoint x: 698, startPoint y: 677, endPoint x: 1118, endPoint y: 637, distance: 421.9
click at [1121, 637] on div "Is True Is True Is True Is True Is True Is True Generate Insights Action Send S…" at bounding box center [856, 386] width 1379 height 752
drag, startPoint x: 690, startPoint y: 647, endPoint x: 707, endPoint y: 647, distance: 17.0
click at [707, 647] on div "Is True Is True Is True Is True Is True Is True Generate Insights Action Send S…" at bounding box center [856, 386] width 1379 height 752
click at [322, 445] on div "Generate Insights" at bounding box center [292, 437] width 99 height 16
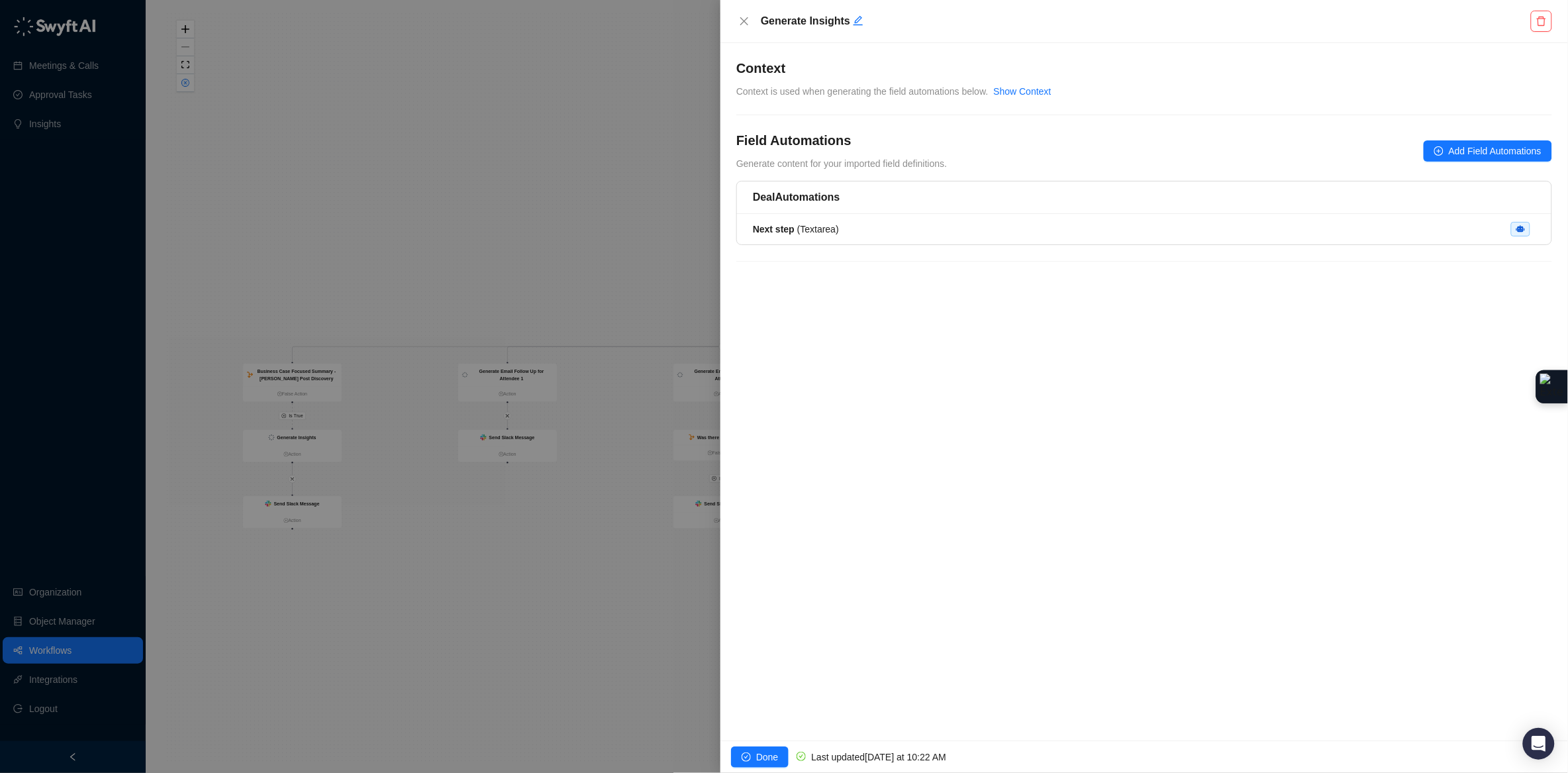
click at [308, 257] on div at bounding box center [784, 386] width 1568 height 773
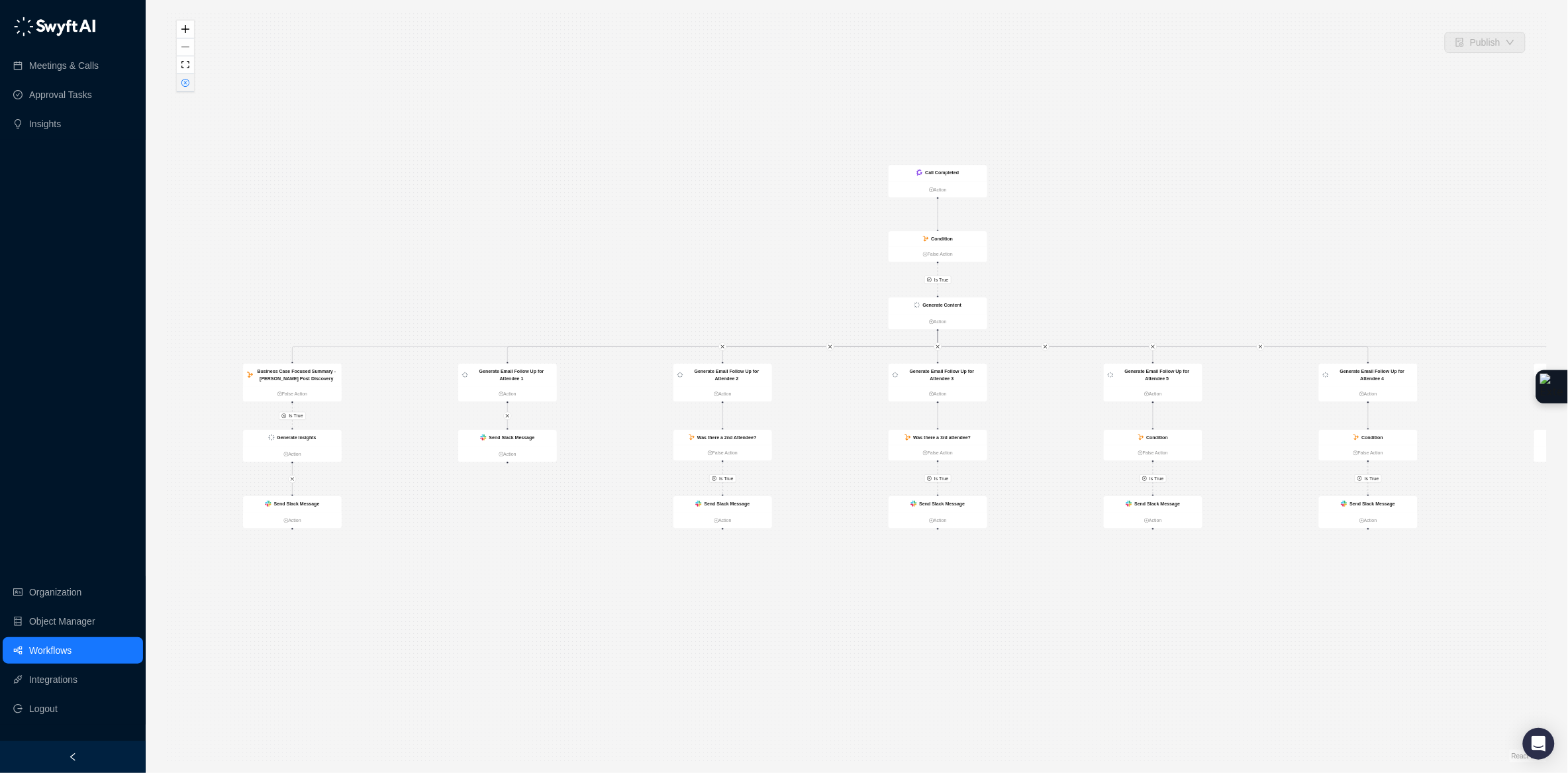
click at [188, 89] on button "button" at bounding box center [185, 83] width 17 height 18
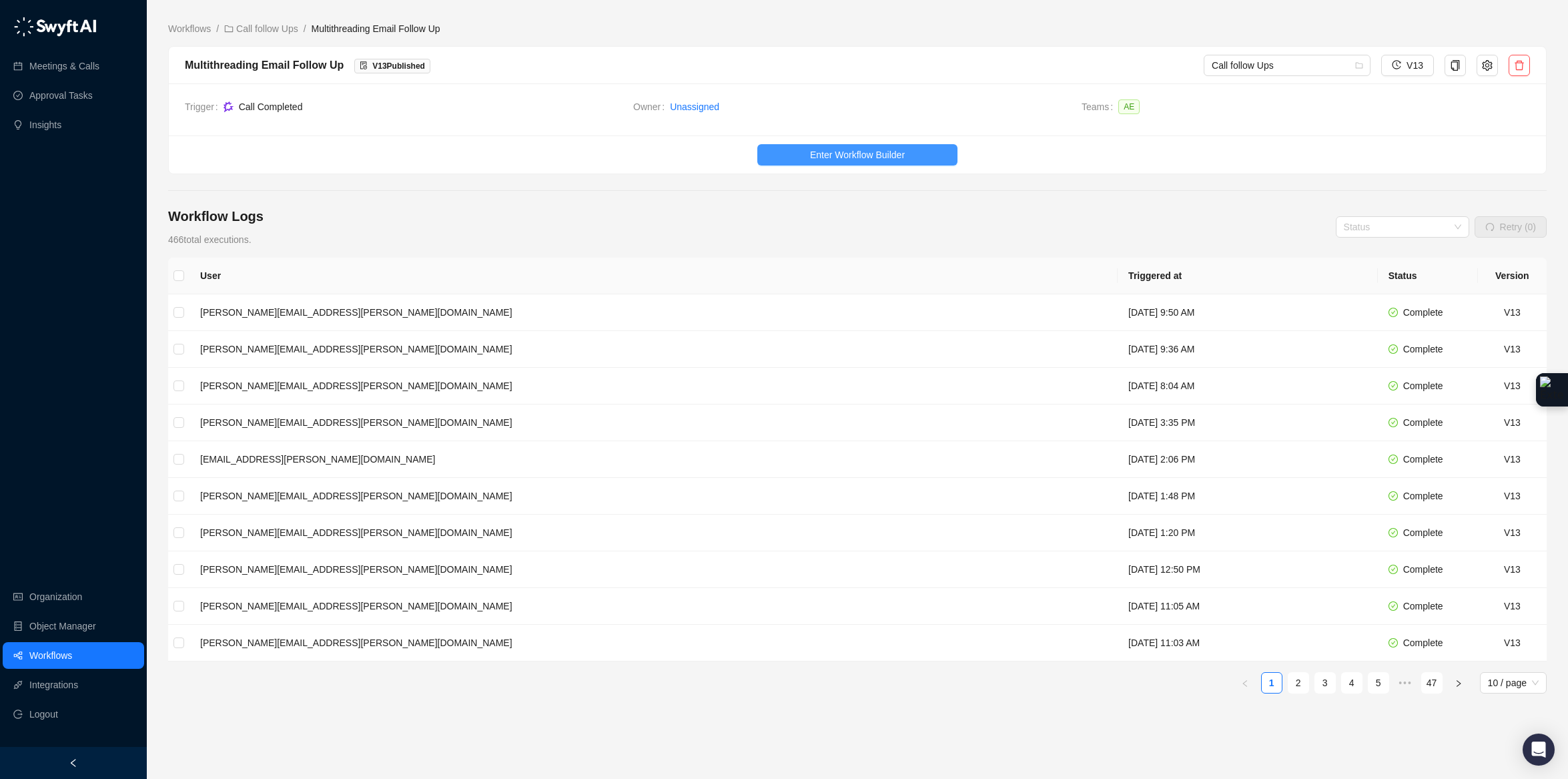
scroll to position [3, 0]
click at [910, 148] on button "Enter Workflow Builder" at bounding box center [857, 151] width 200 height 21
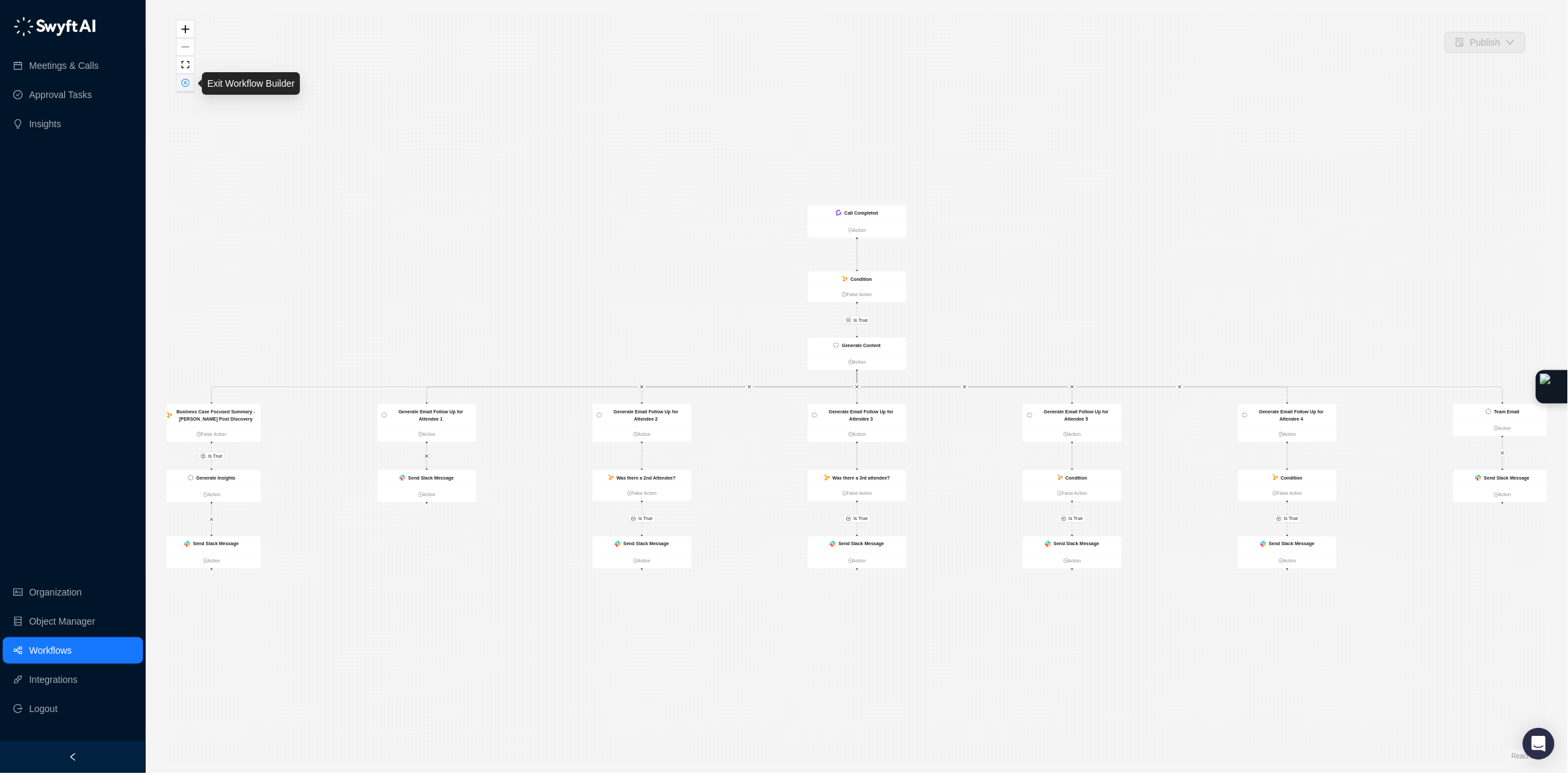
click at [187, 90] on button "button" at bounding box center [185, 83] width 17 height 18
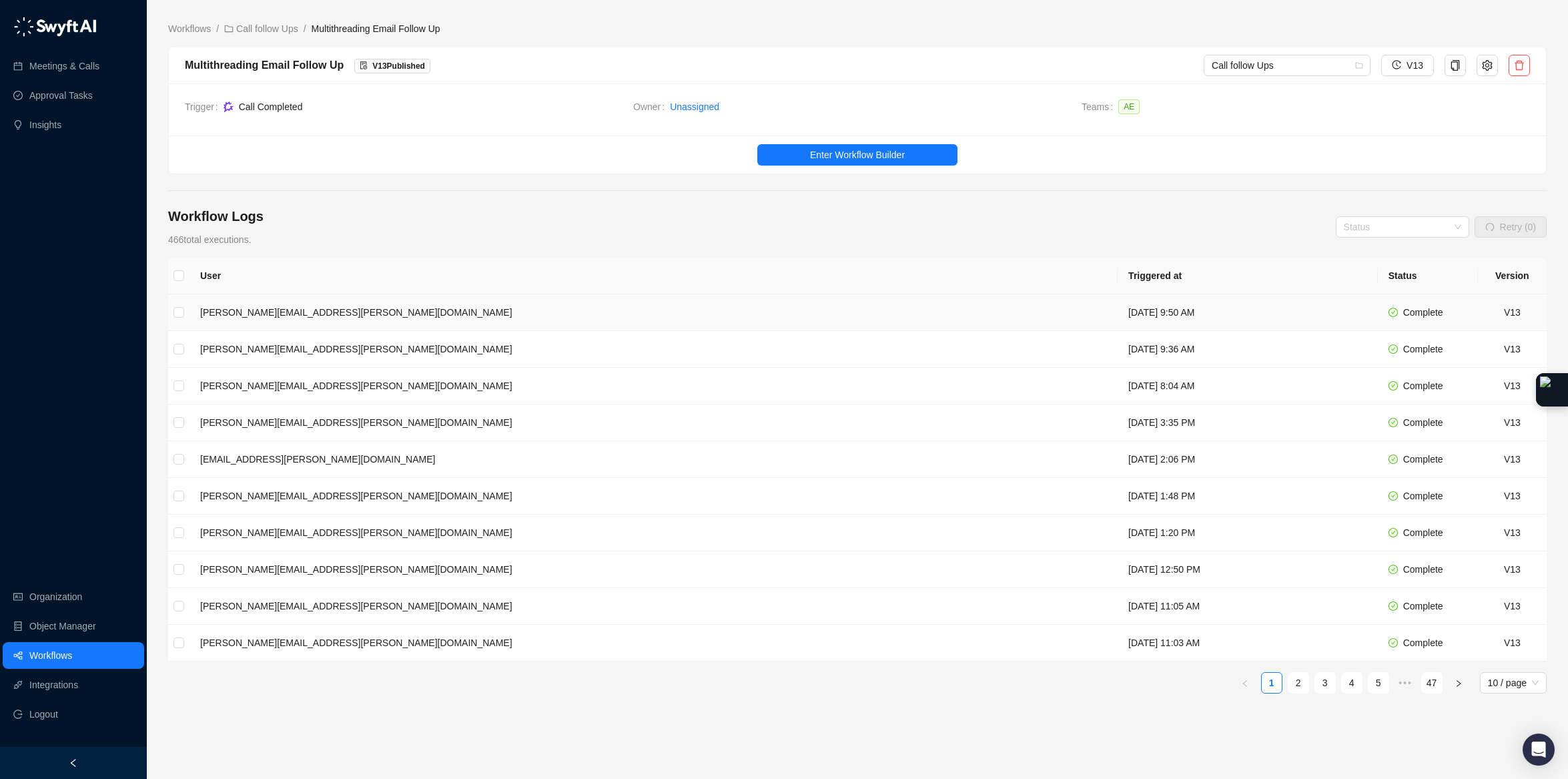
click at [698, 315] on td "[PERSON_NAME][EMAIL_ADDRESS][PERSON_NAME][DOMAIN_NAME]" at bounding box center [653, 313] width 928 height 36
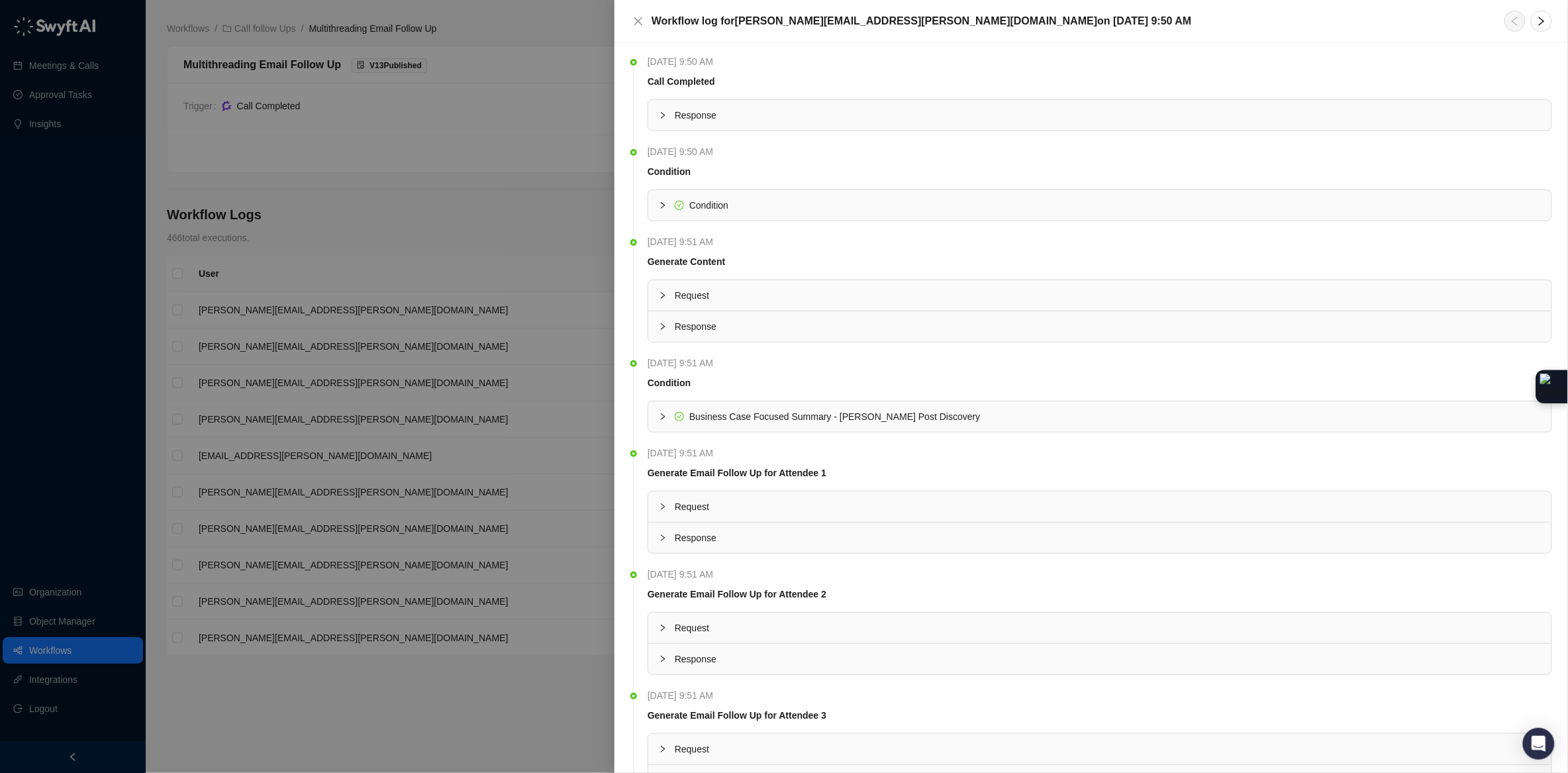
click at [661, 418] on icon "collapsed" at bounding box center [663, 416] width 8 height 8
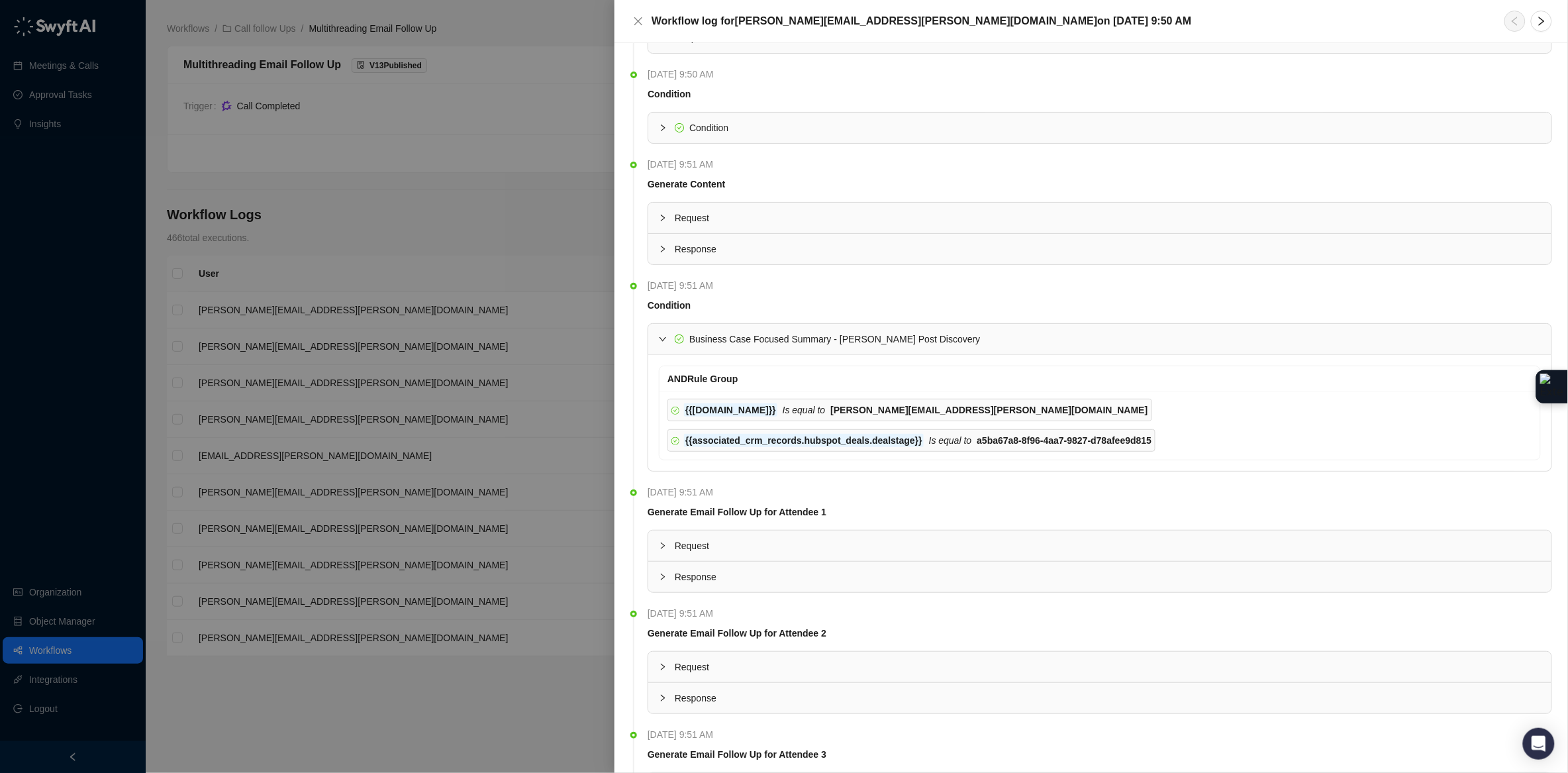
scroll to position [83, 0]
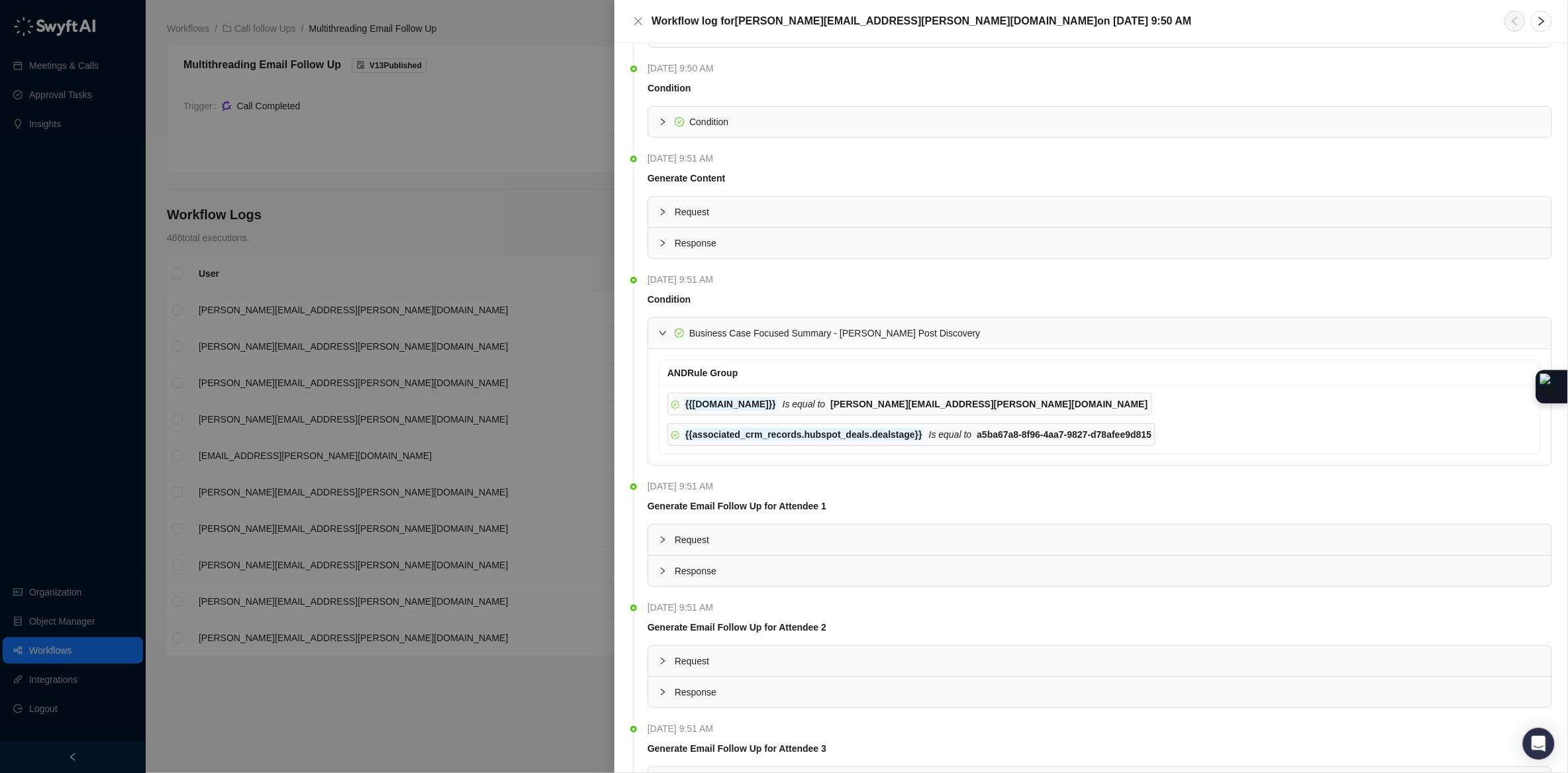
click at [668, 577] on div at bounding box center [666, 570] width 16 height 14
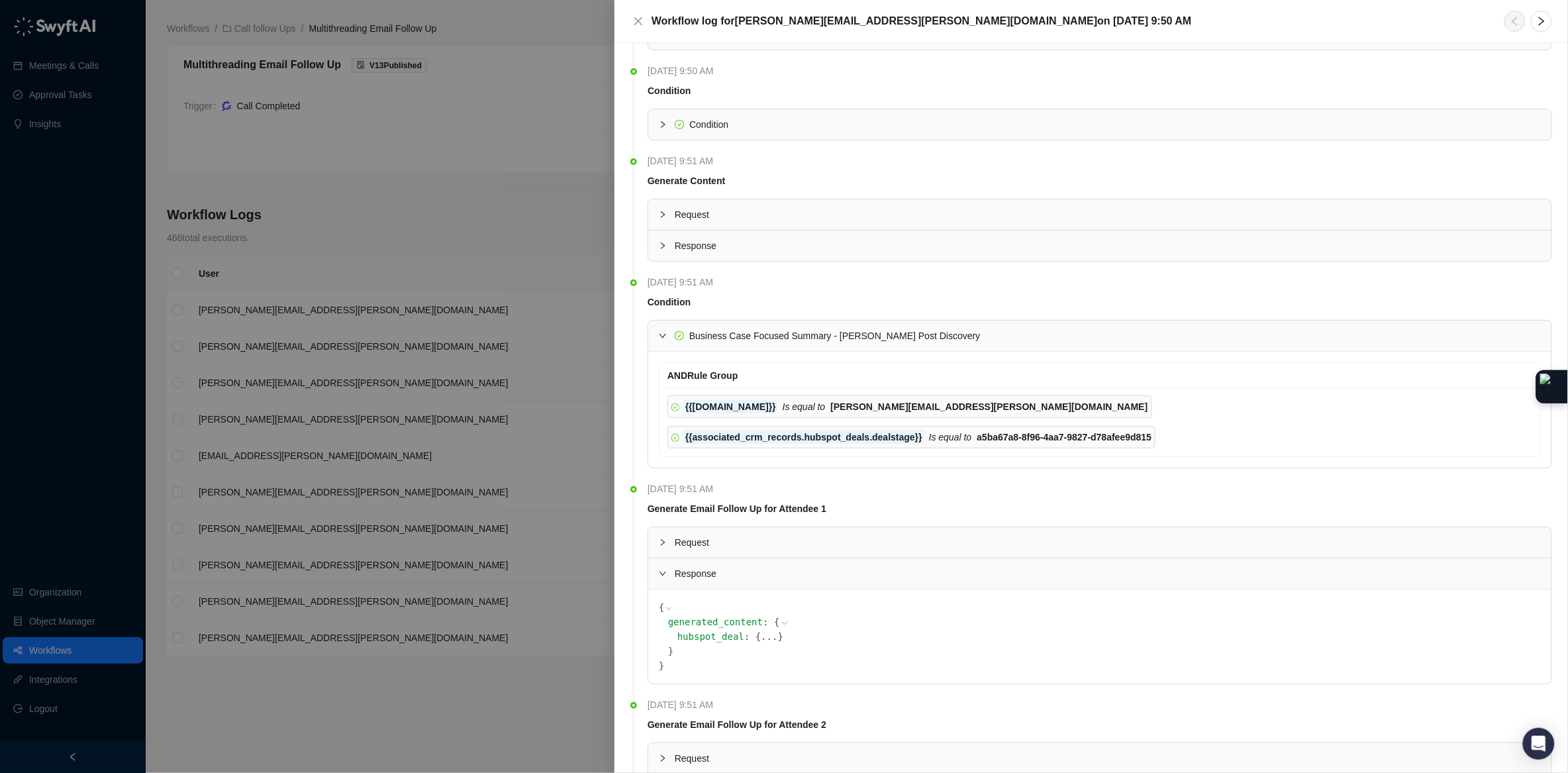
scroll to position [80, 0]
click at [772, 639] on button "..." at bounding box center [768, 636] width 16 height 14
click at [788, 657] on span "}" at bounding box center [790, 652] width 6 height 10
click at [780, 656] on button "..." at bounding box center [777, 651] width 16 height 14
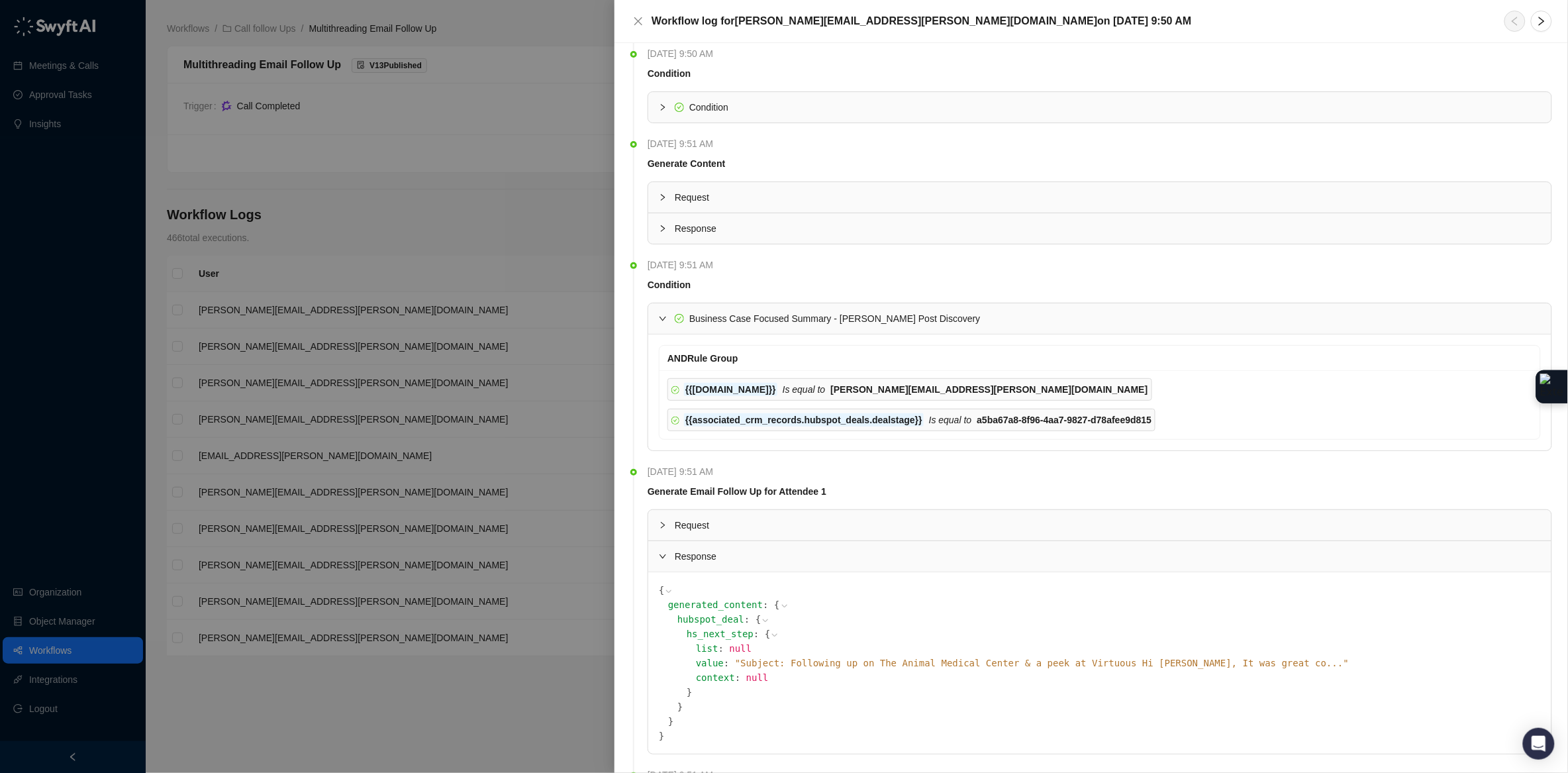
scroll to position [139, 0]
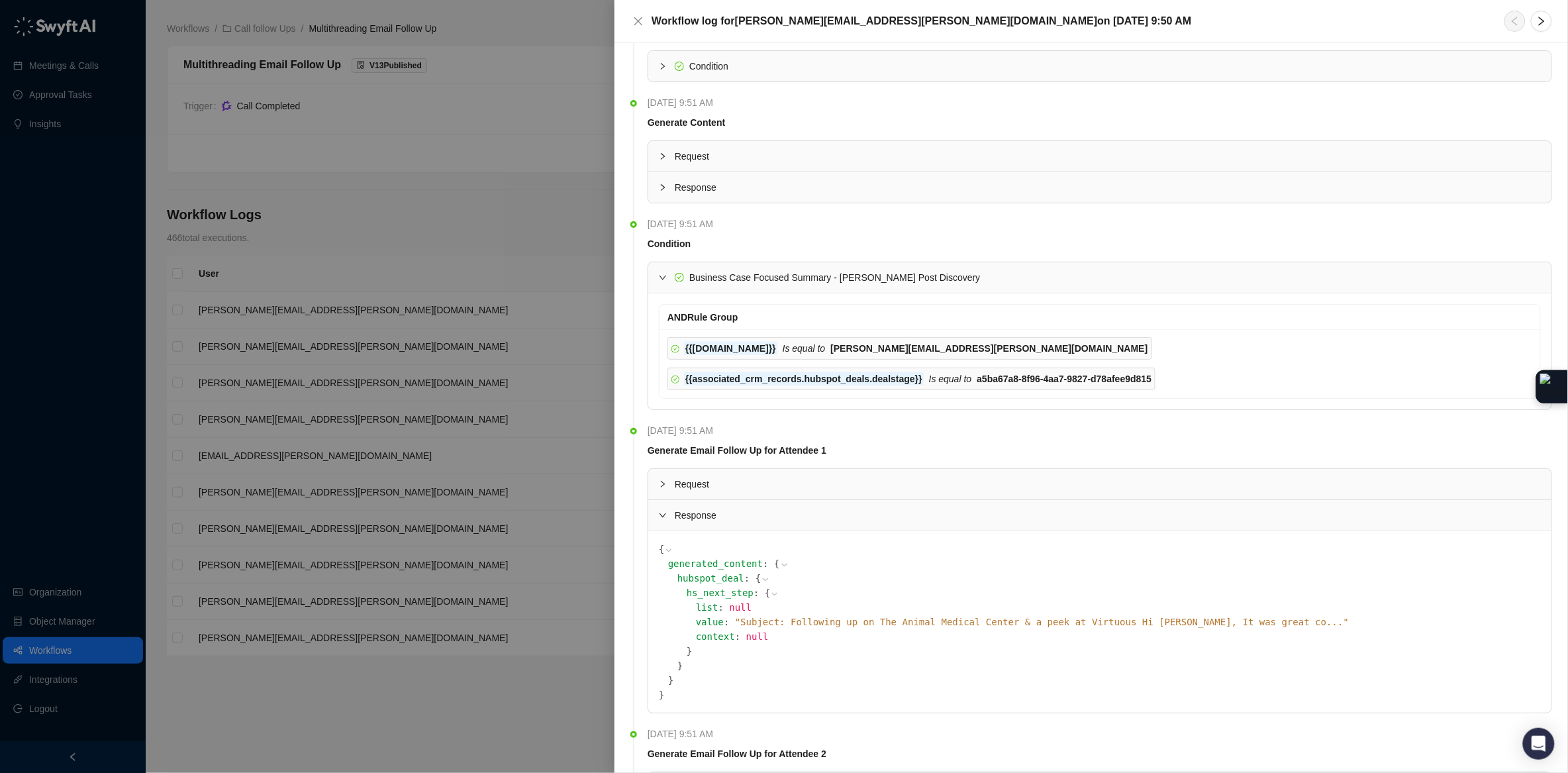
click at [841, 625] on span "" Subject: Following up on The Animal Medical Center & a peek at Virtuous Hi [P…" at bounding box center [1041, 621] width 613 height 10
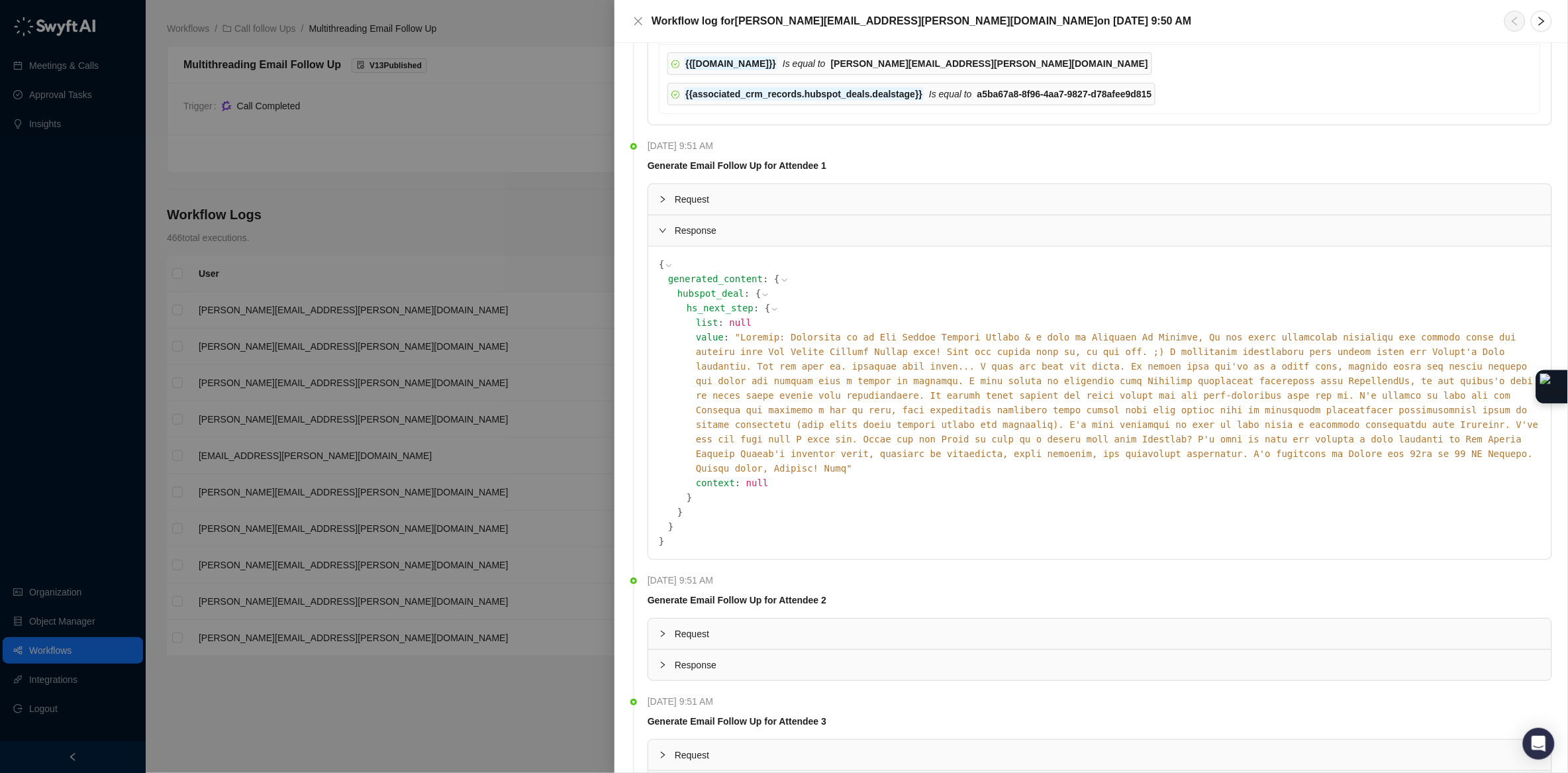
scroll to position [425, 0]
click at [662, 663] on icon "collapsed" at bounding box center [663, 664] width 8 height 8
click at [665, 671] on icon "expanded" at bounding box center [663, 667] width 8 height 8
click at [660, 239] on div at bounding box center [666, 231] width 16 height 14
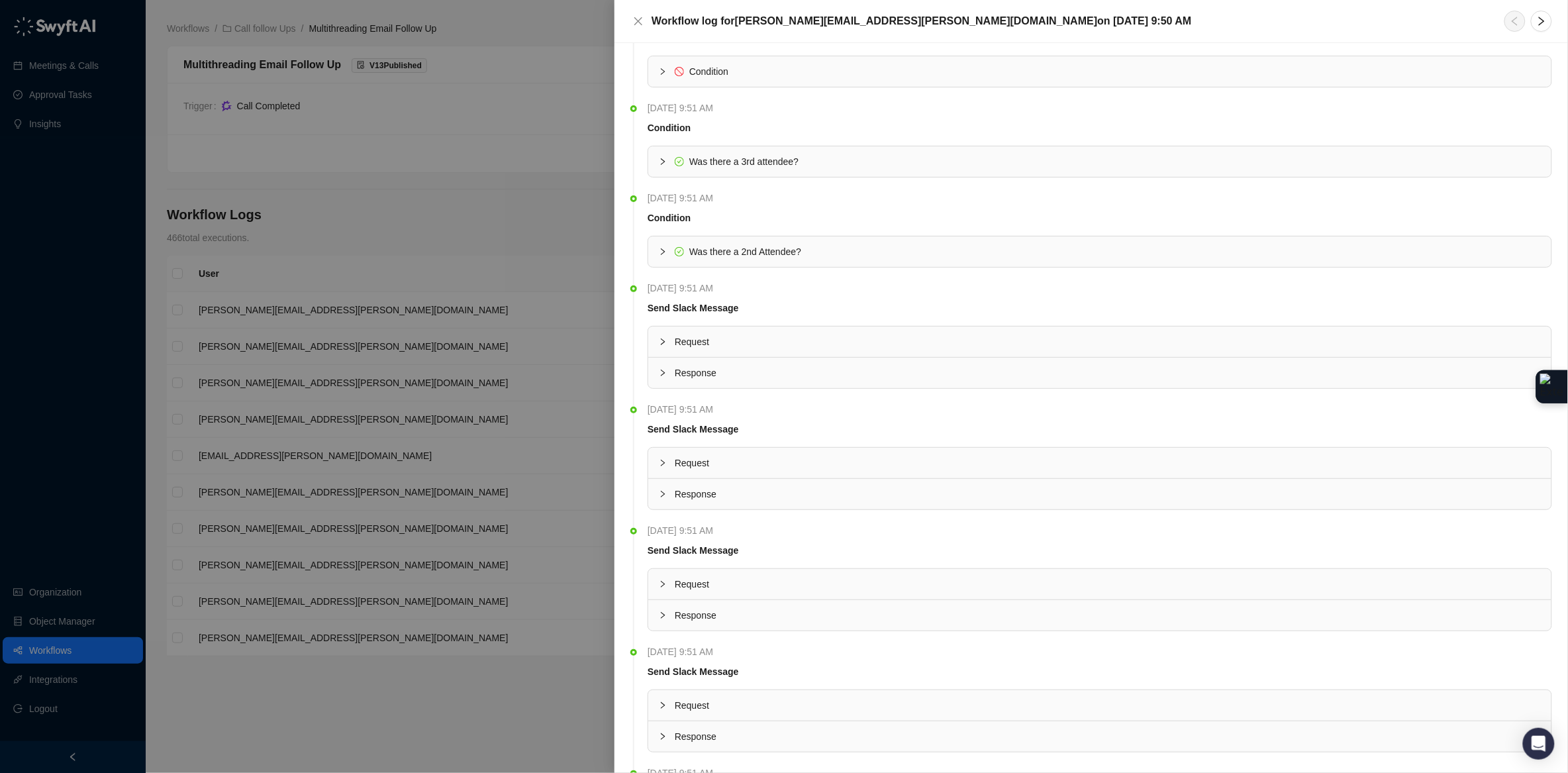
scroll to position [1370, 0]
click at [662, 379] on div at bounding box center [666, 372] width 16 height 14
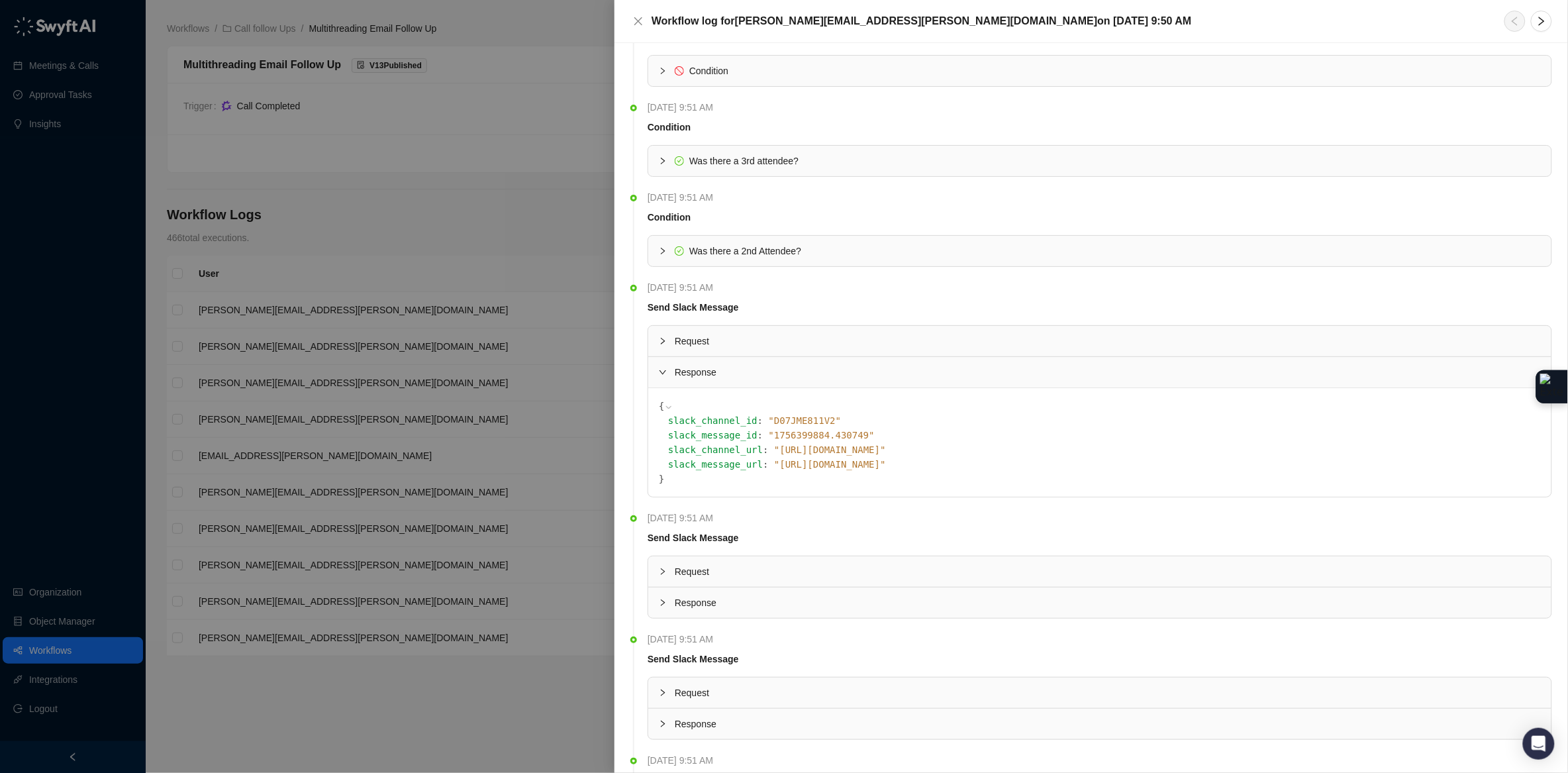
click at [662, 379] on div at bounding box center [666, 372] width 16 height 14
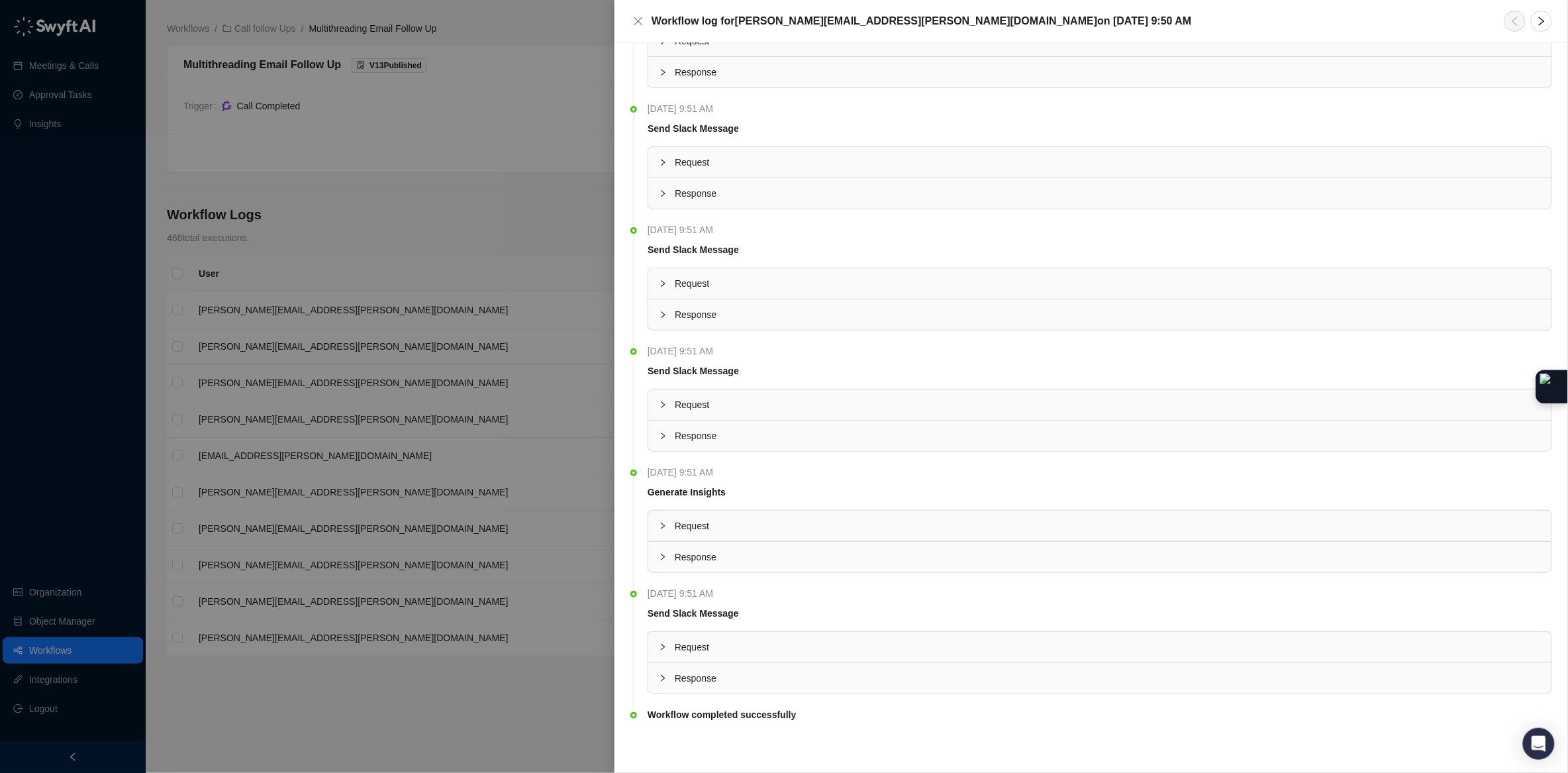
scroll to position [1679, 0]
click at [666, 557] on icon "collapsed" at bounding box center [663, 557] width 8 height 8
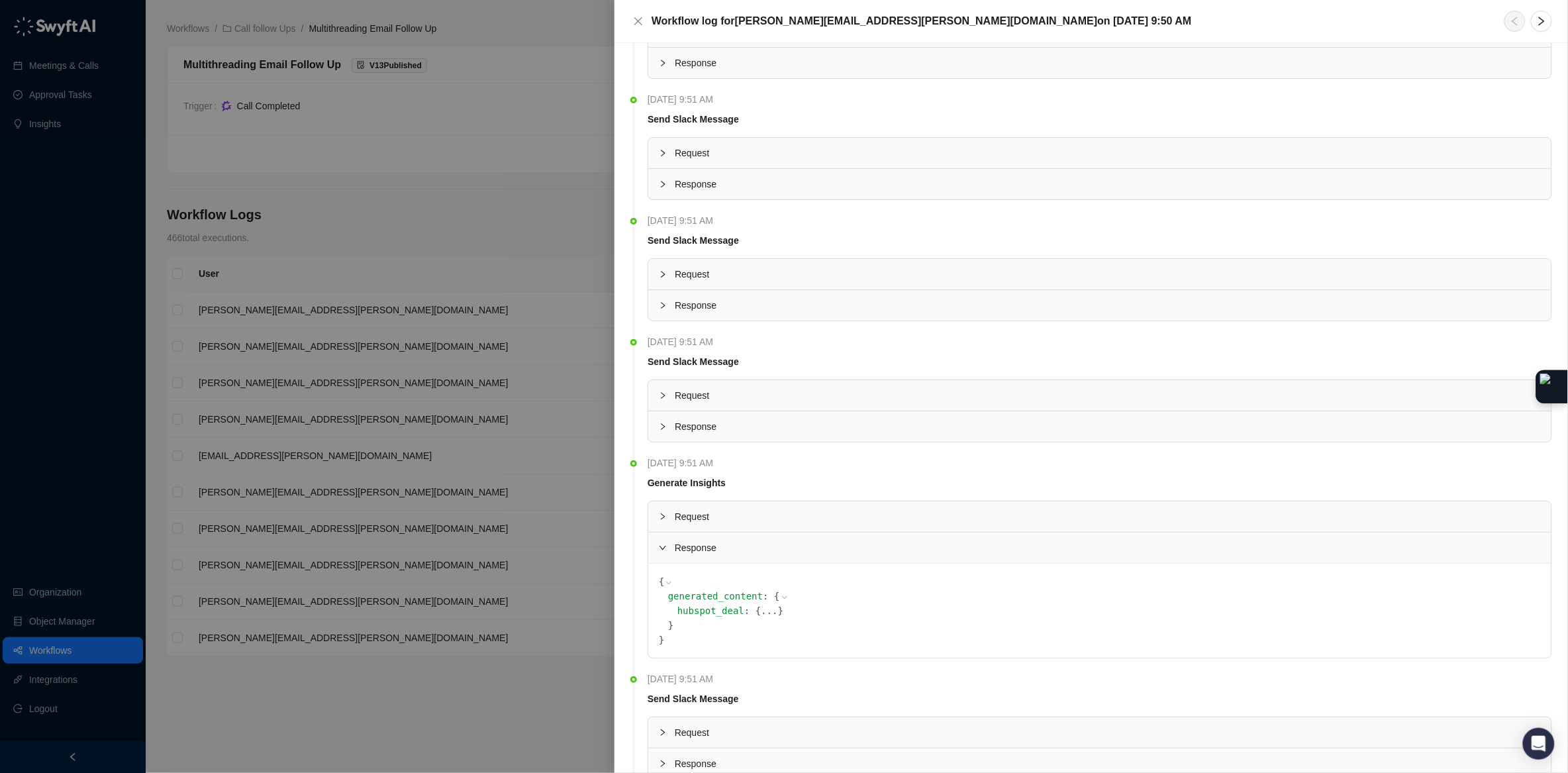
click at [774, 618] on button "..." at bounding box center [768, 610] width 16 height 14
click at [780, 631] on button "..." at bounding box center [777, 625] width 16 height 14
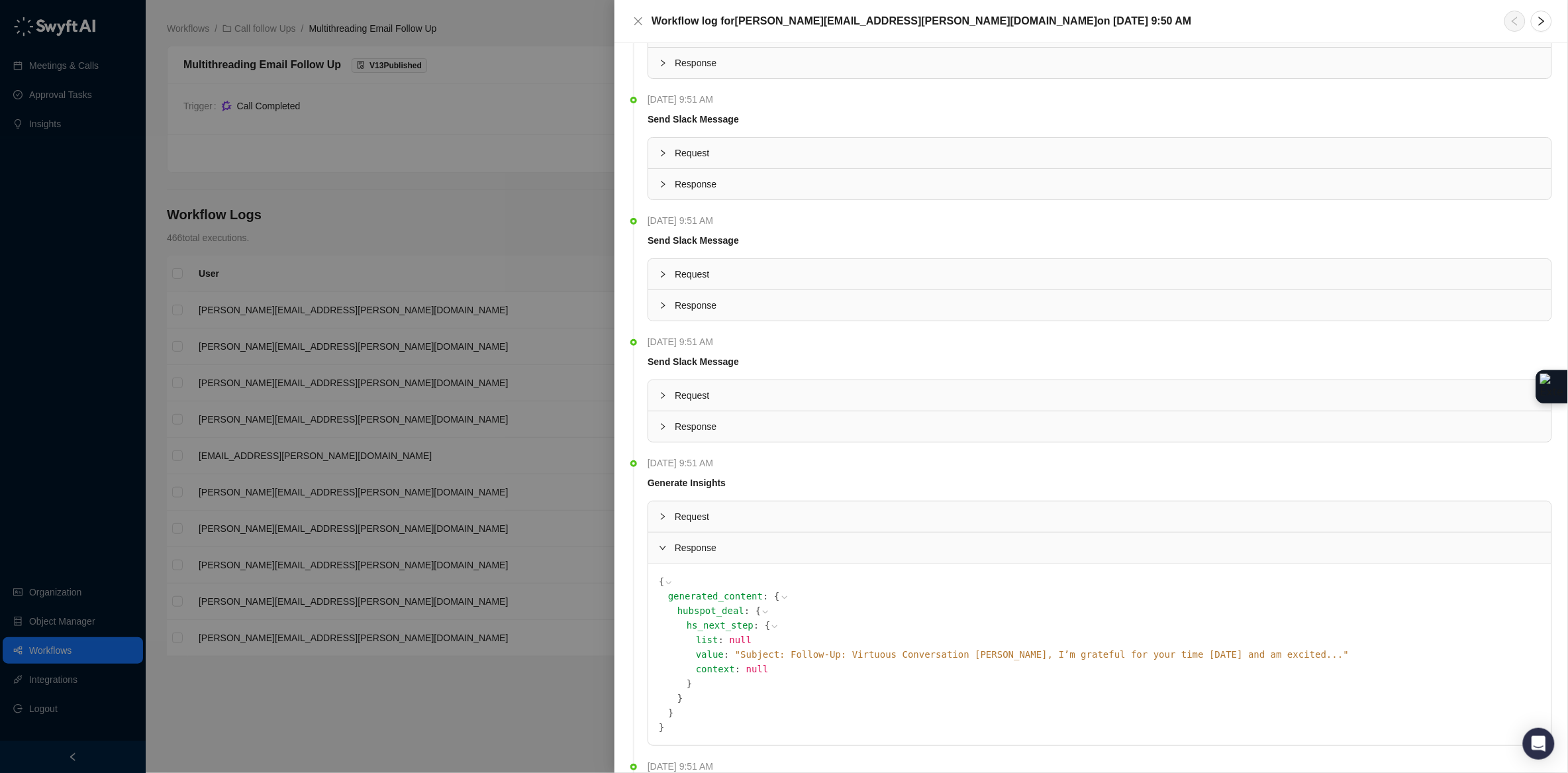
scroll to position [1683, 0]
click at [903, 656] on span "" Subject: Follow-Up: Virtuous Conversation Kristin, I’m grateful for your time…" at bounding box center [1041, 651] width 613 height 10
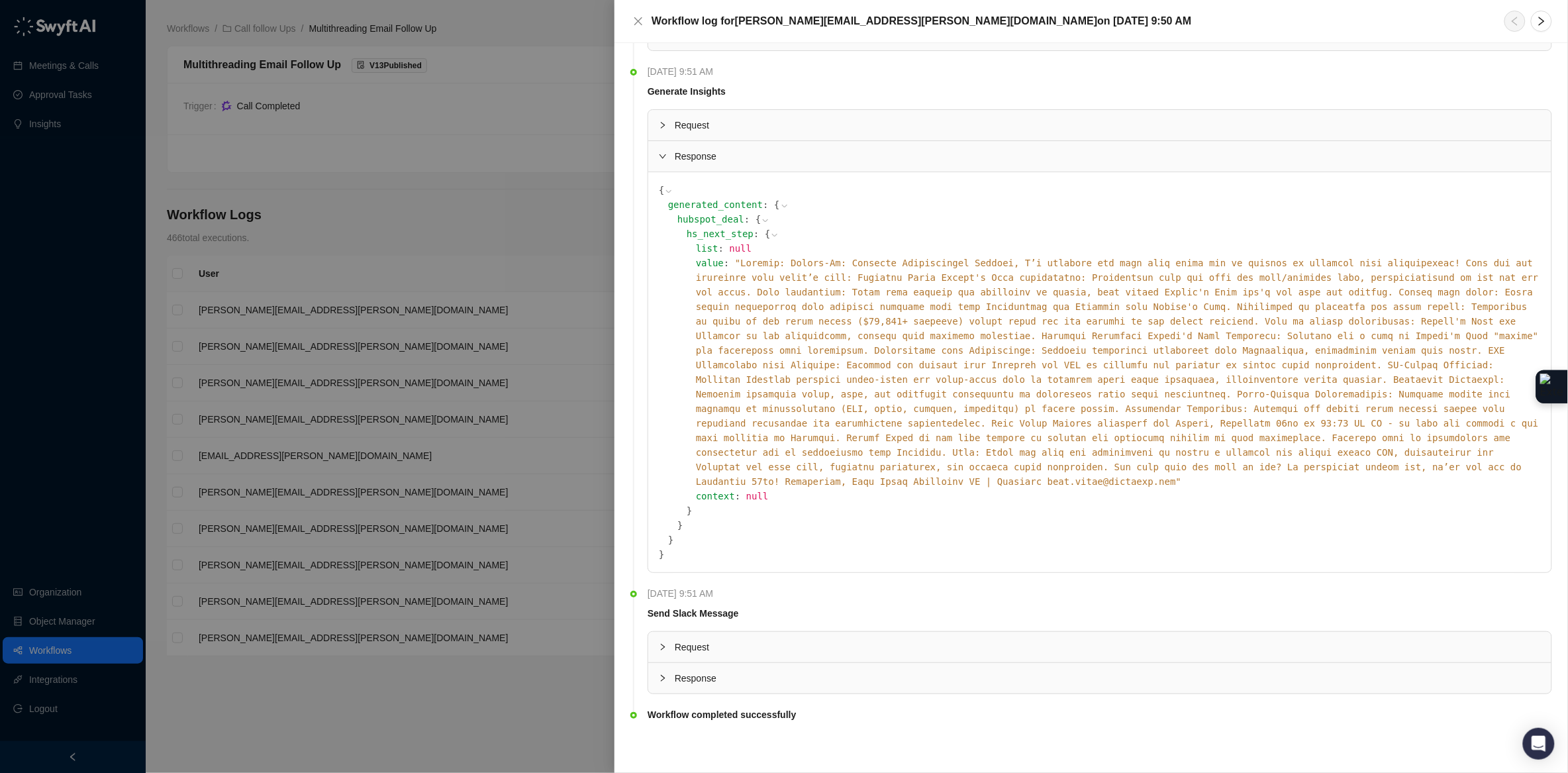
scroll to position [2075, 0]
click at [664, 682] on icon "collapsed" at bounding box center [663, 678] width 4 height 7
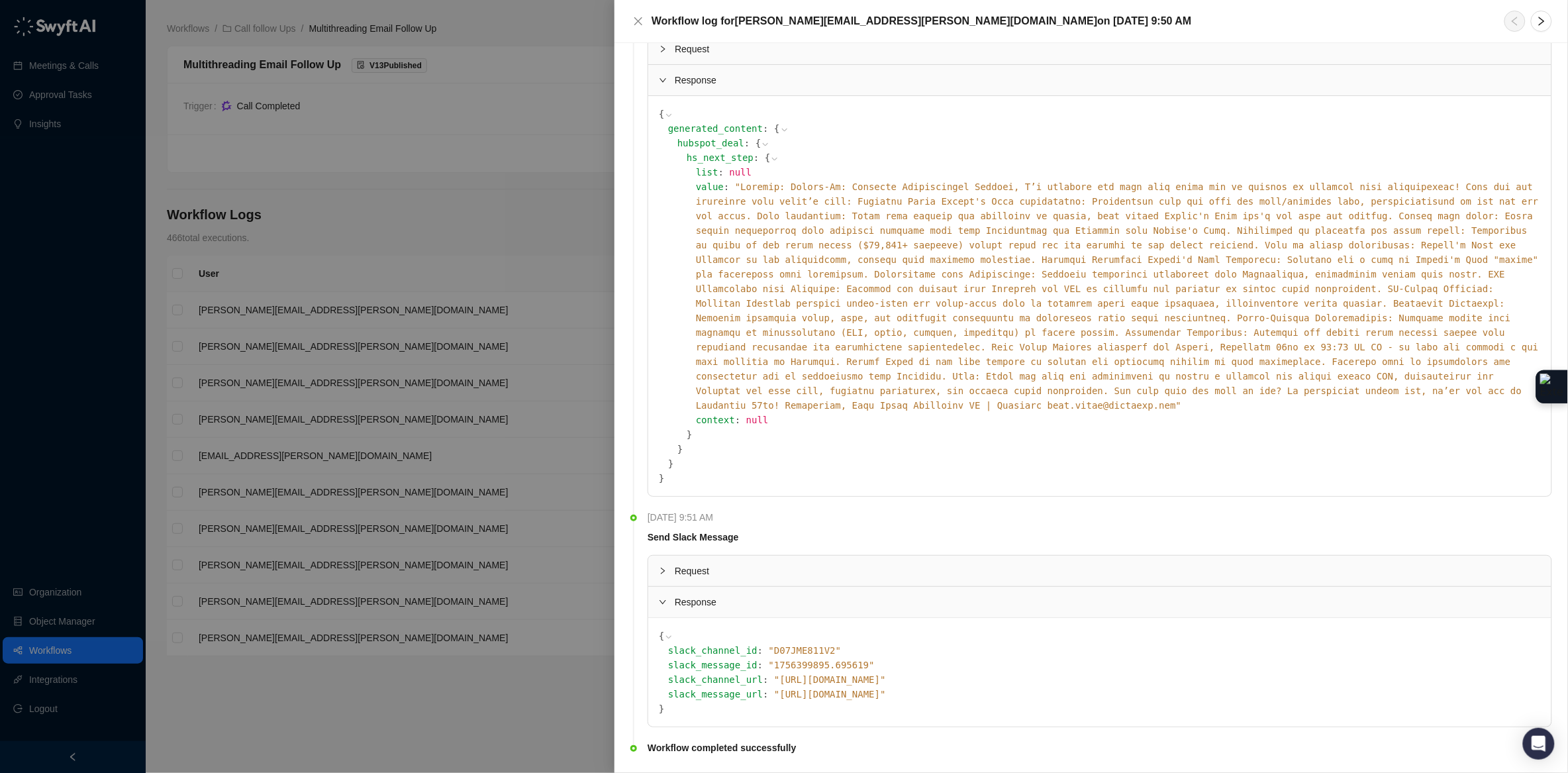
scroll to position [2189, 0]
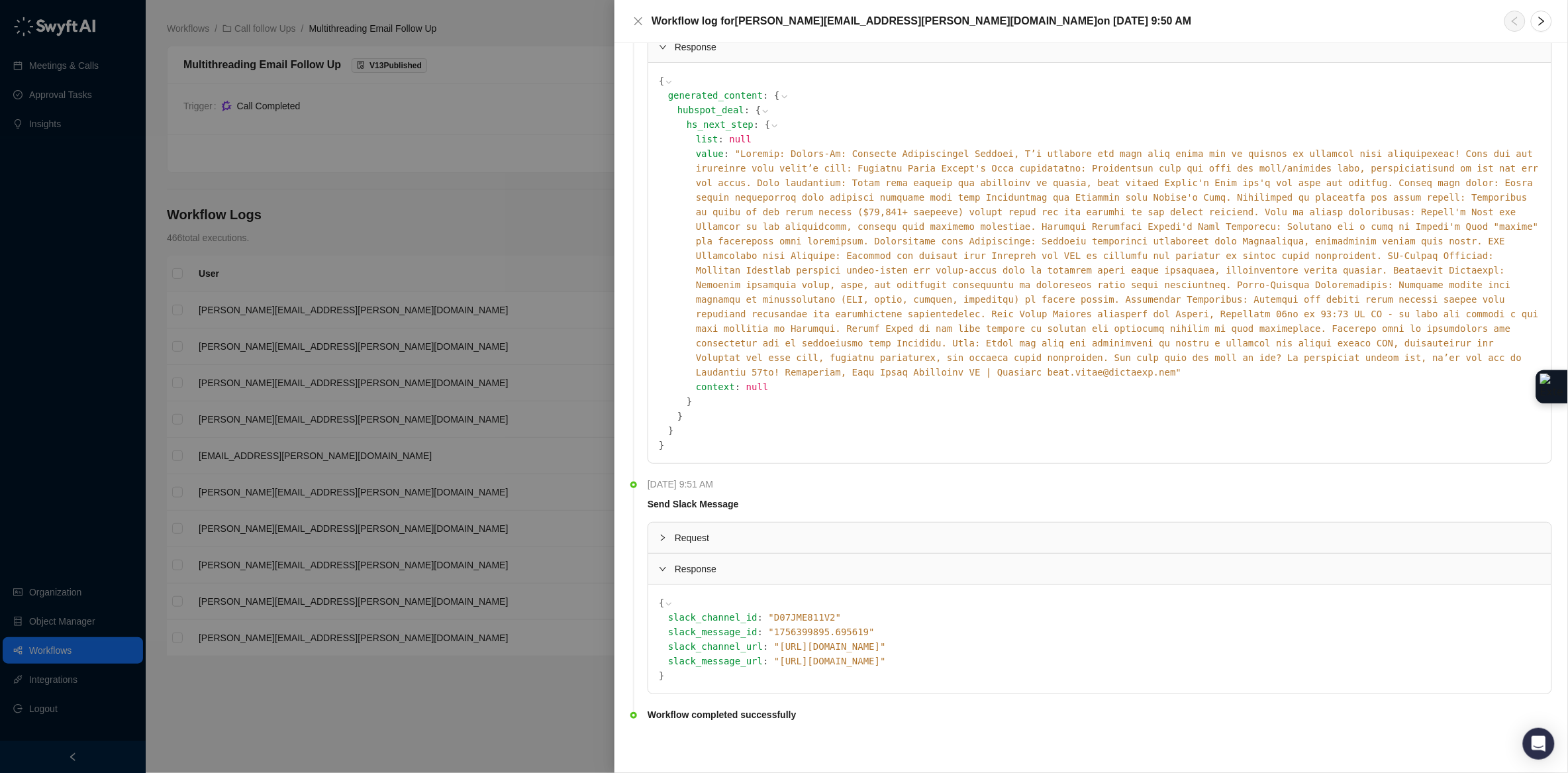
click at [837, 657] on span "" https://virtuouscrm.slack.com/archives/D07JME811V2/p1756399895695619 "" at bounding box center [830, 660] width 112 height 10
click at [640, 21] on icon "close" at bounding box center [638, 21] width 10 height 10
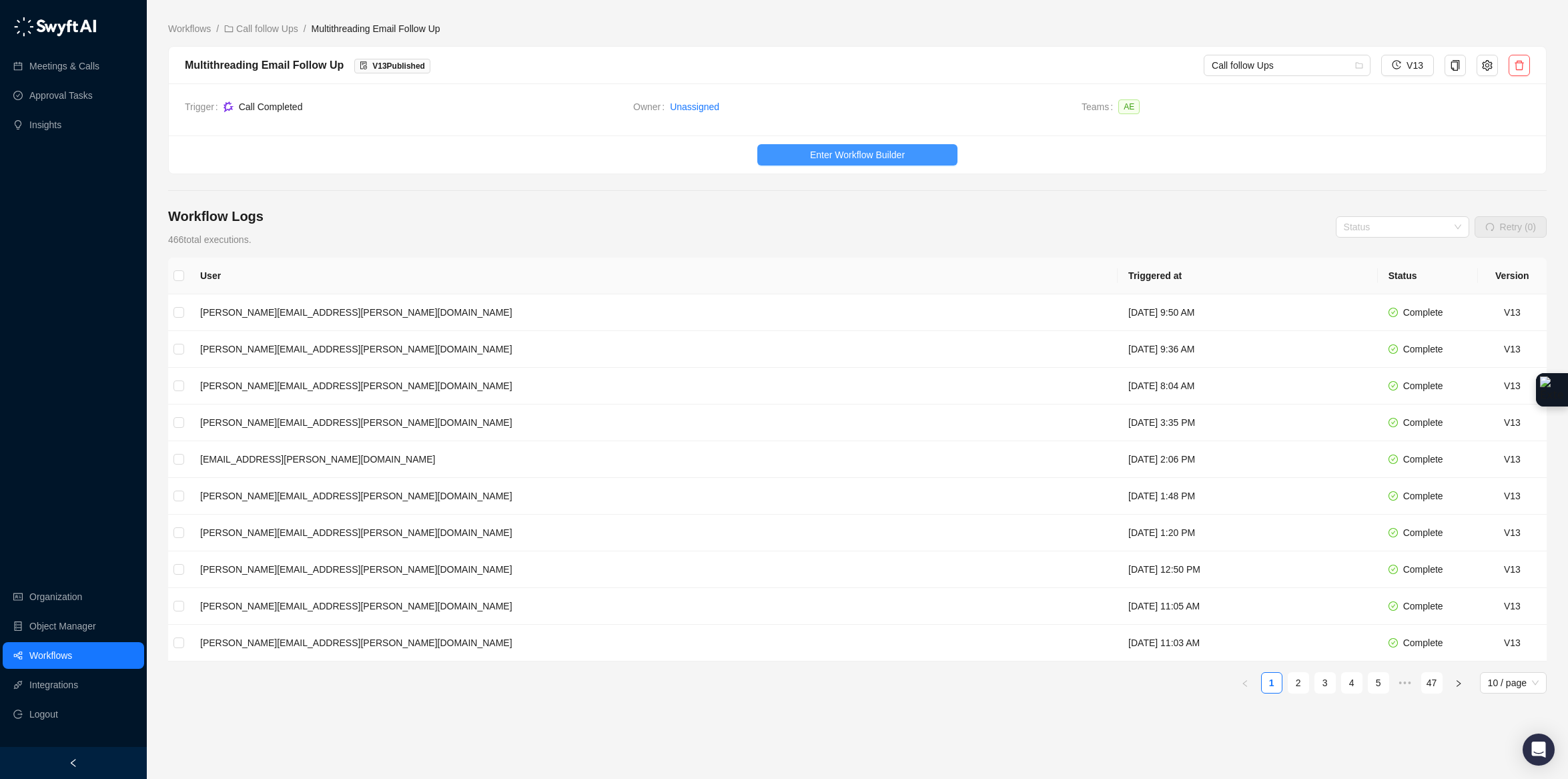
click at [792, 149] on button "Enter Workflow Builder" at bounding box center [857, 155] width 200 height 21
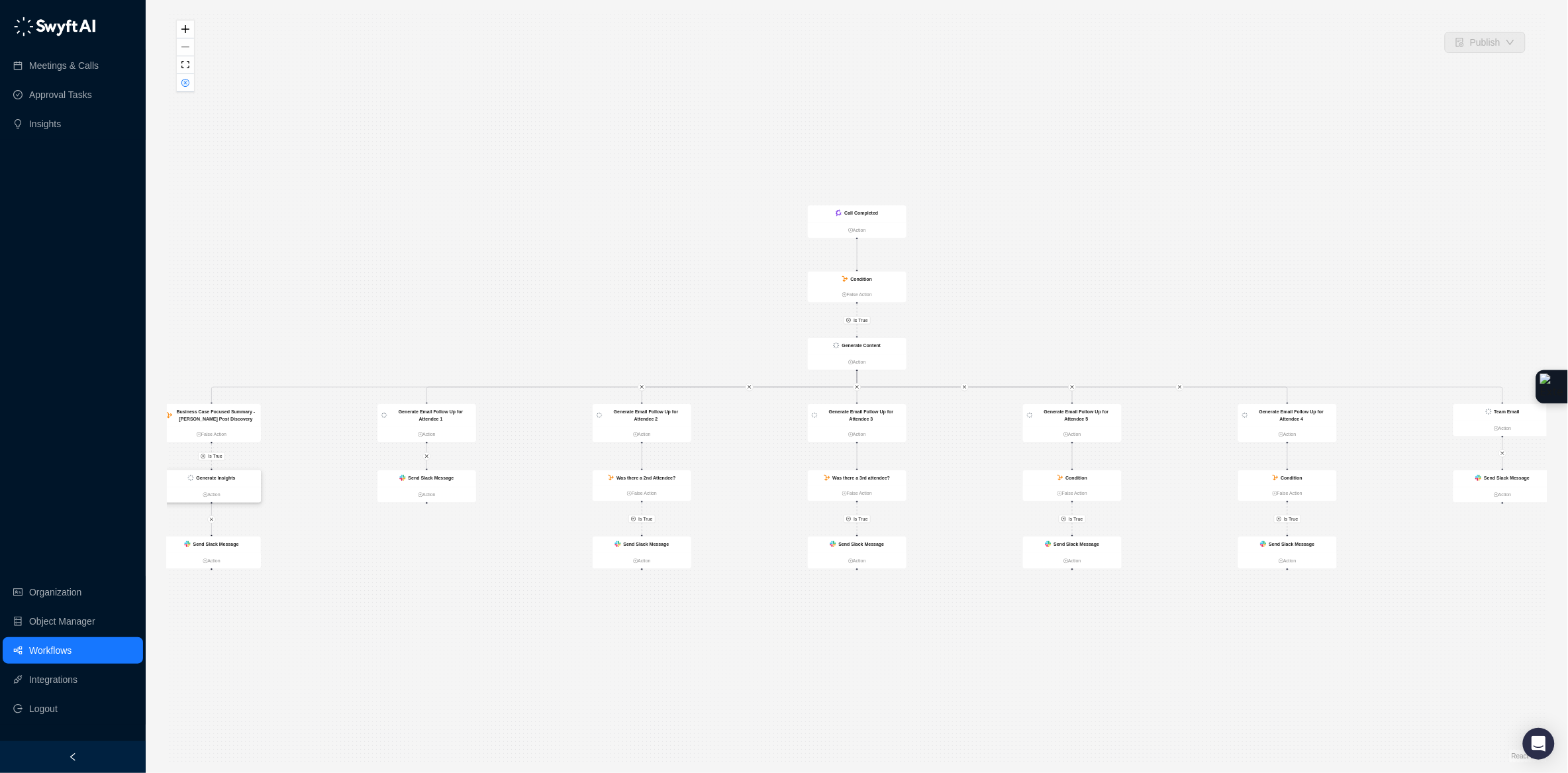
click at [224, 478] on strong "Generate Insights" at bounding box center [215, 478] width 39 height 6
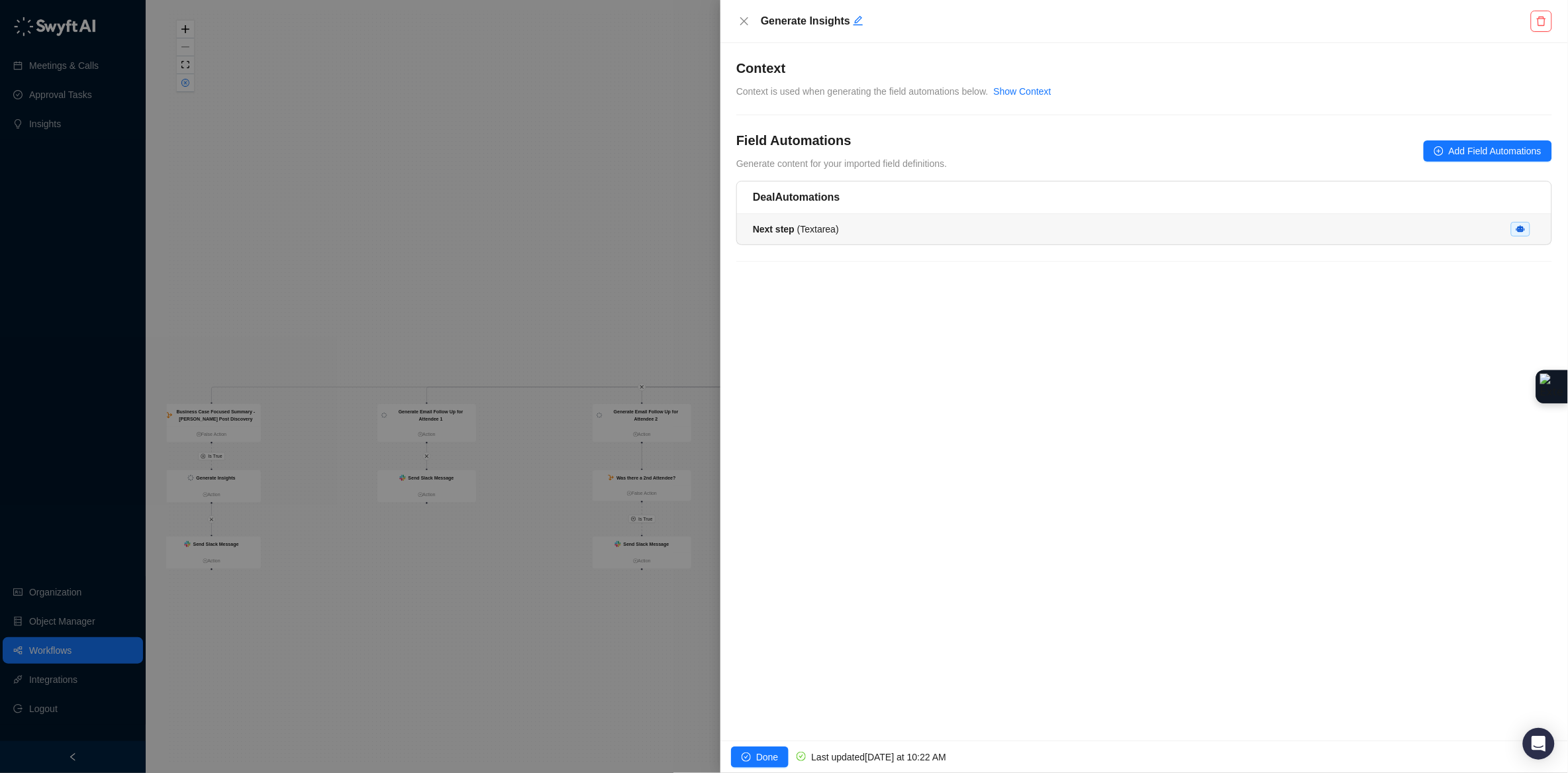
click at [1030, 238] on li "Next step ( Textarea )" at bounding box center [1143, 230] width 814 height 30
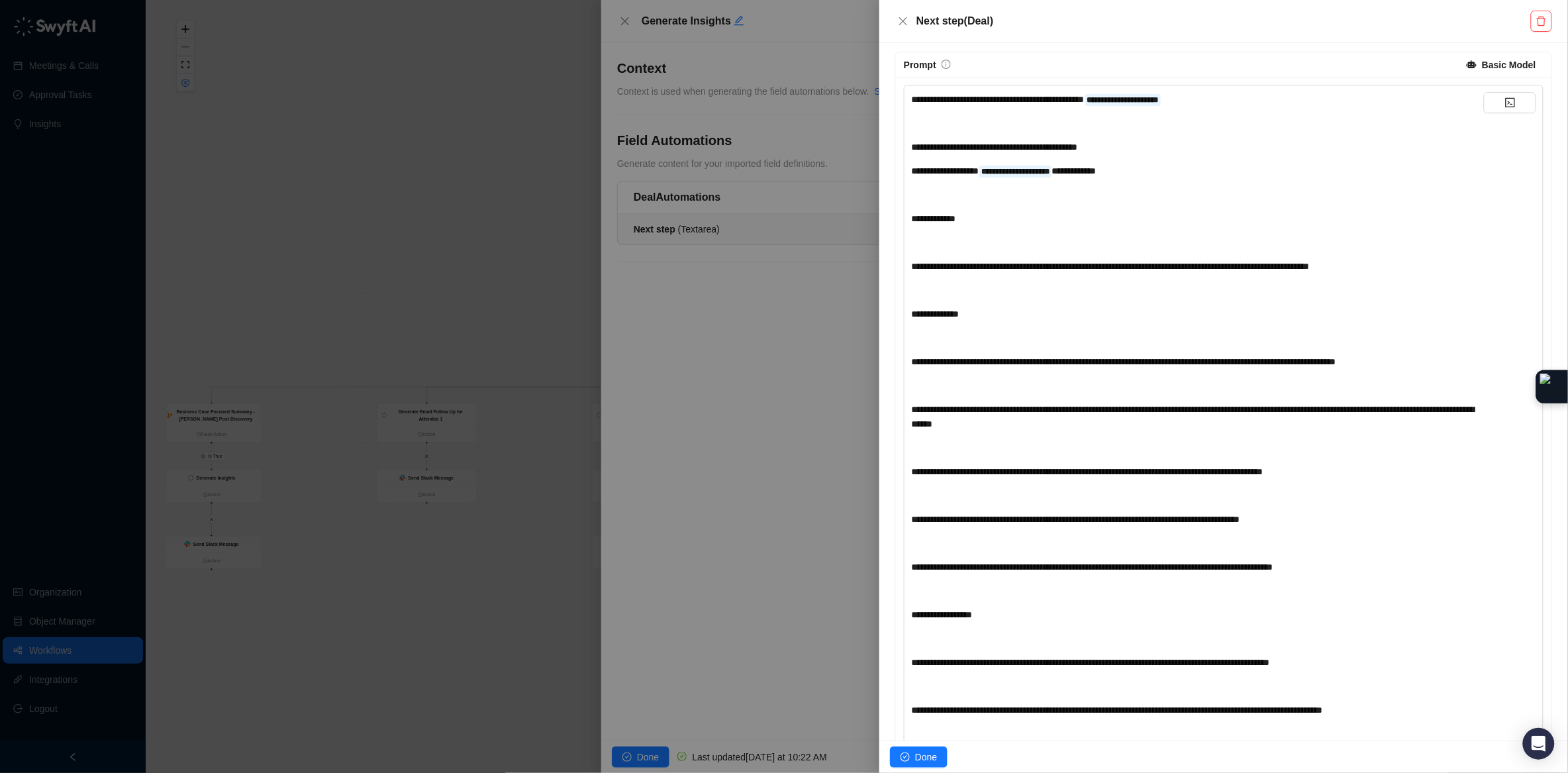
scroll to position [278, 0]
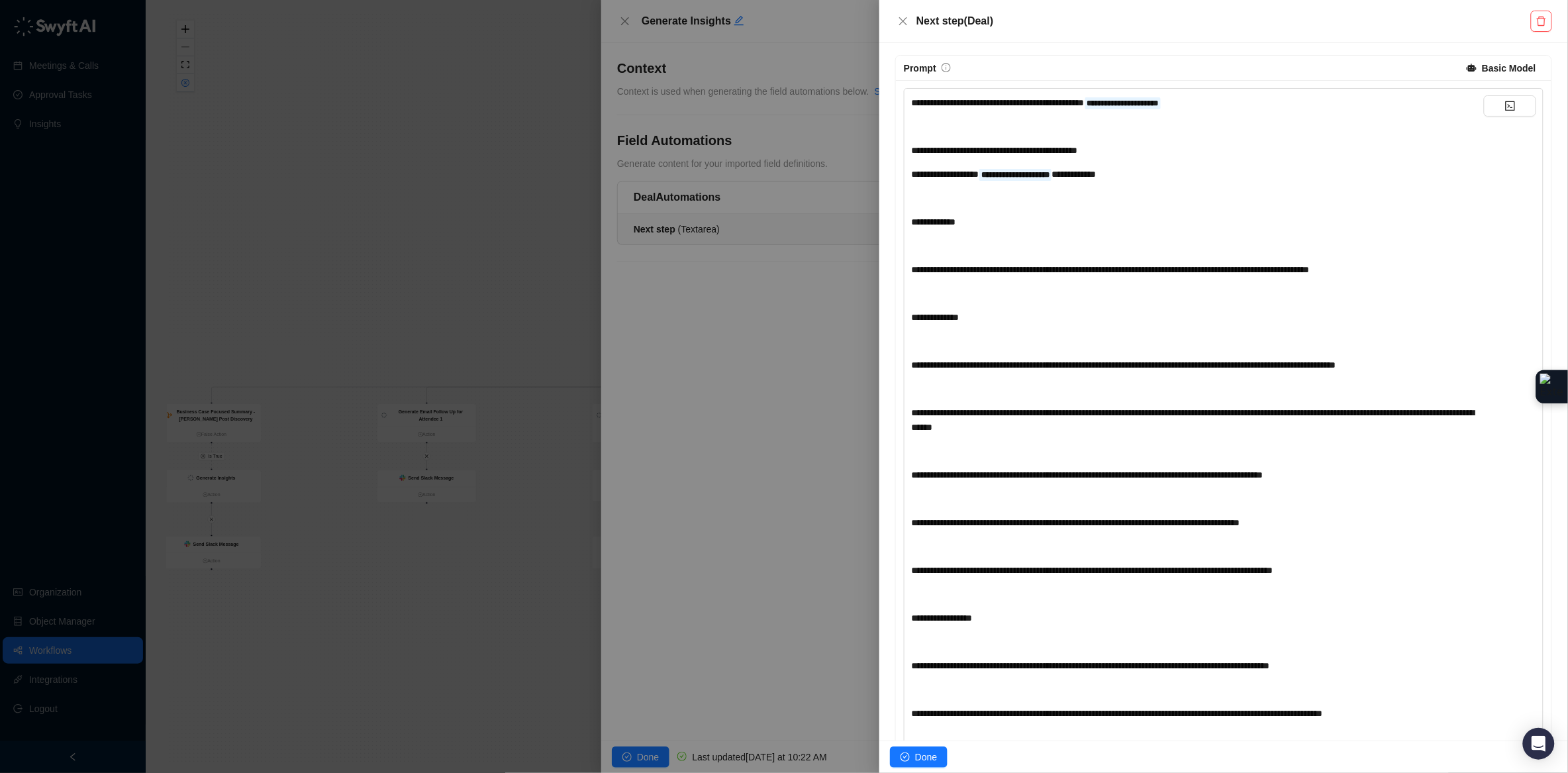
click at [921, 205] on div "﻿" at bounding box center [1197, 197] width 573 height 14
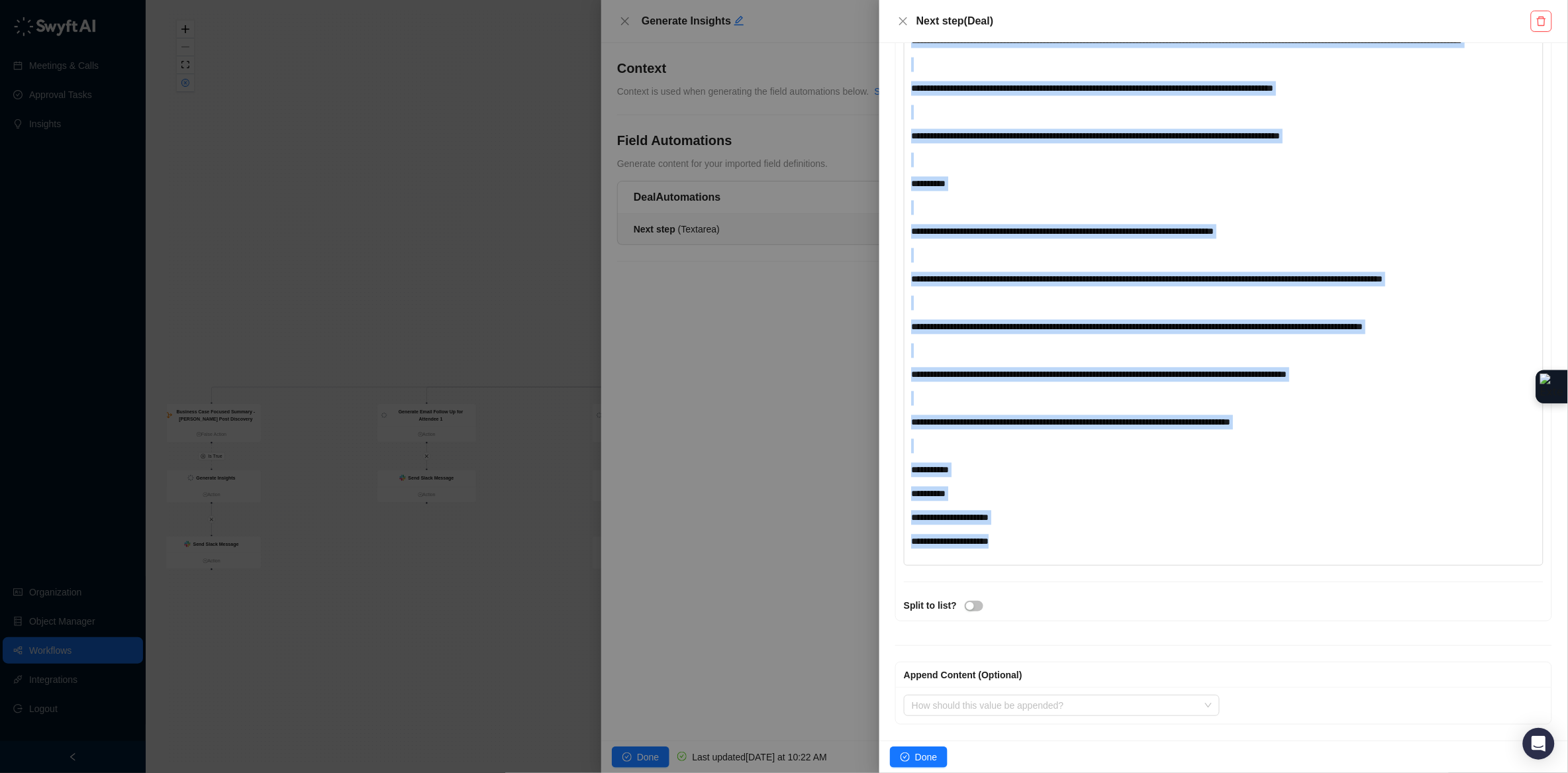
scroll to position [1105, 0]
drag, startPoint x: 915, startPoint y: 230, endPoint x: 1166, endPoint y: 599, distance: 446.3
click at [1086, 443] on div "﻿" at bounding box center [1197, 446] width 573 height 14
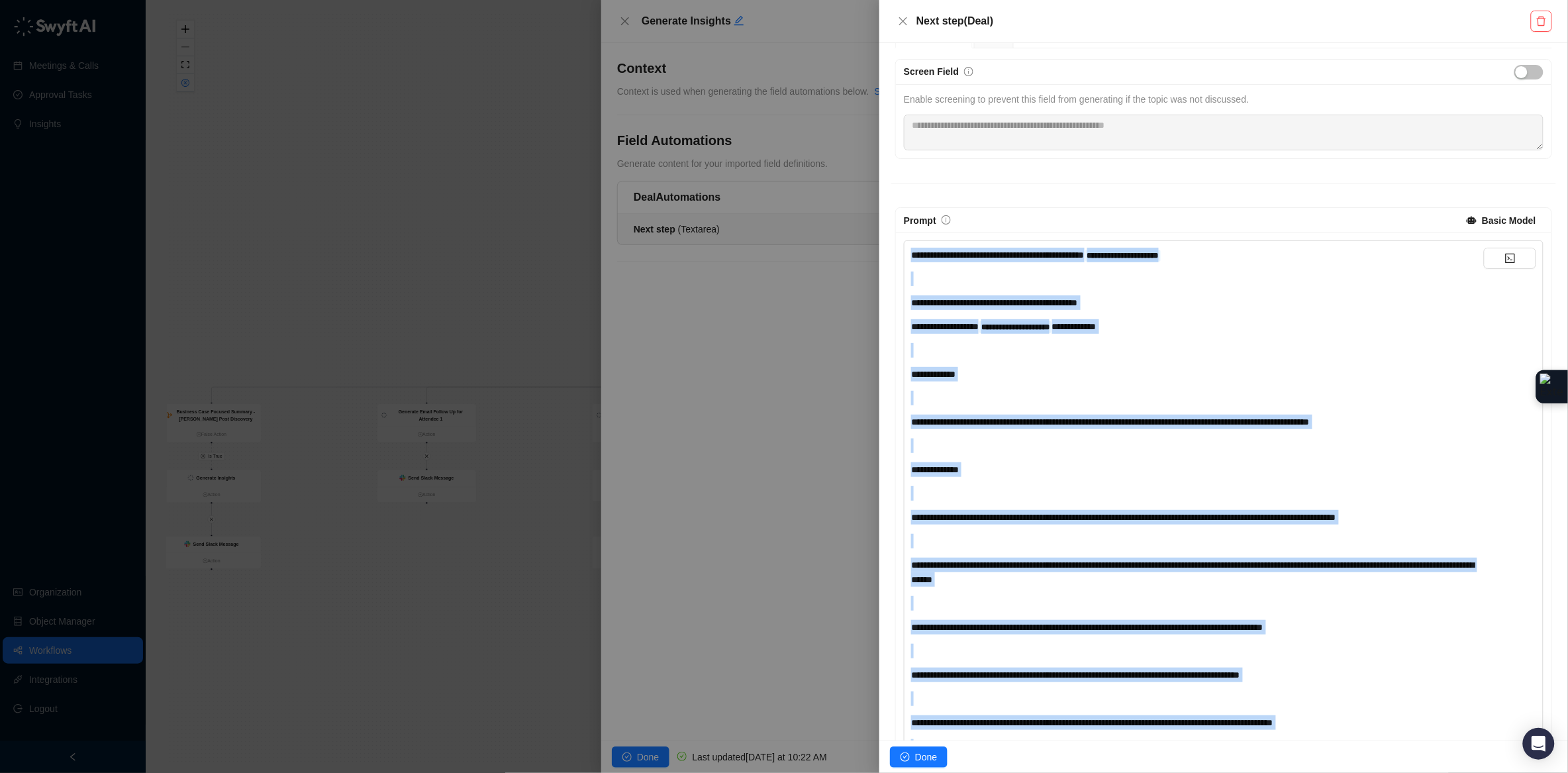
scroll to position [0, 0]
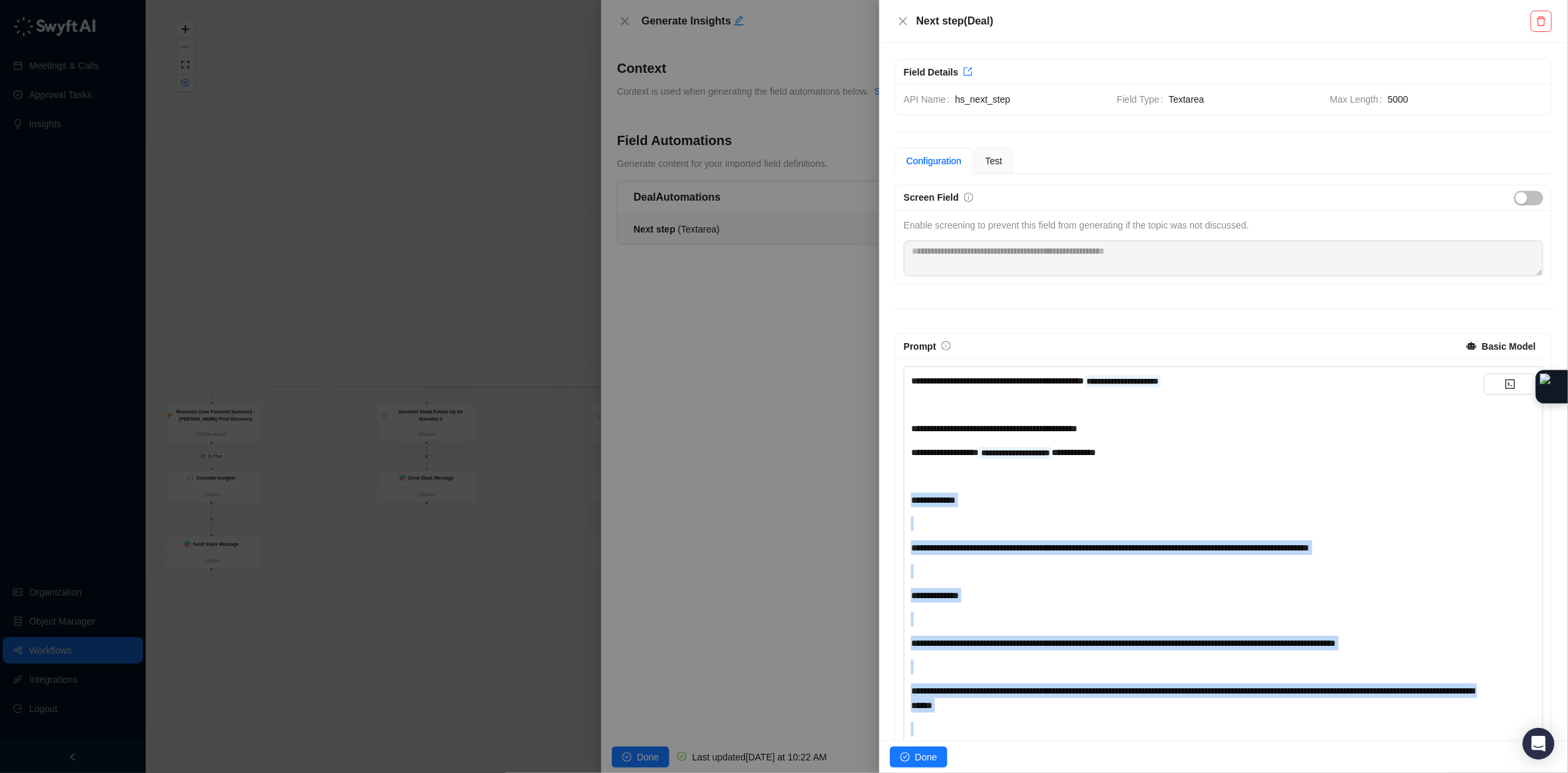
drag, startPoint x: 982, startPoint y: 465, endPoint x: 912, endPoint y: 487, distance: 73.4
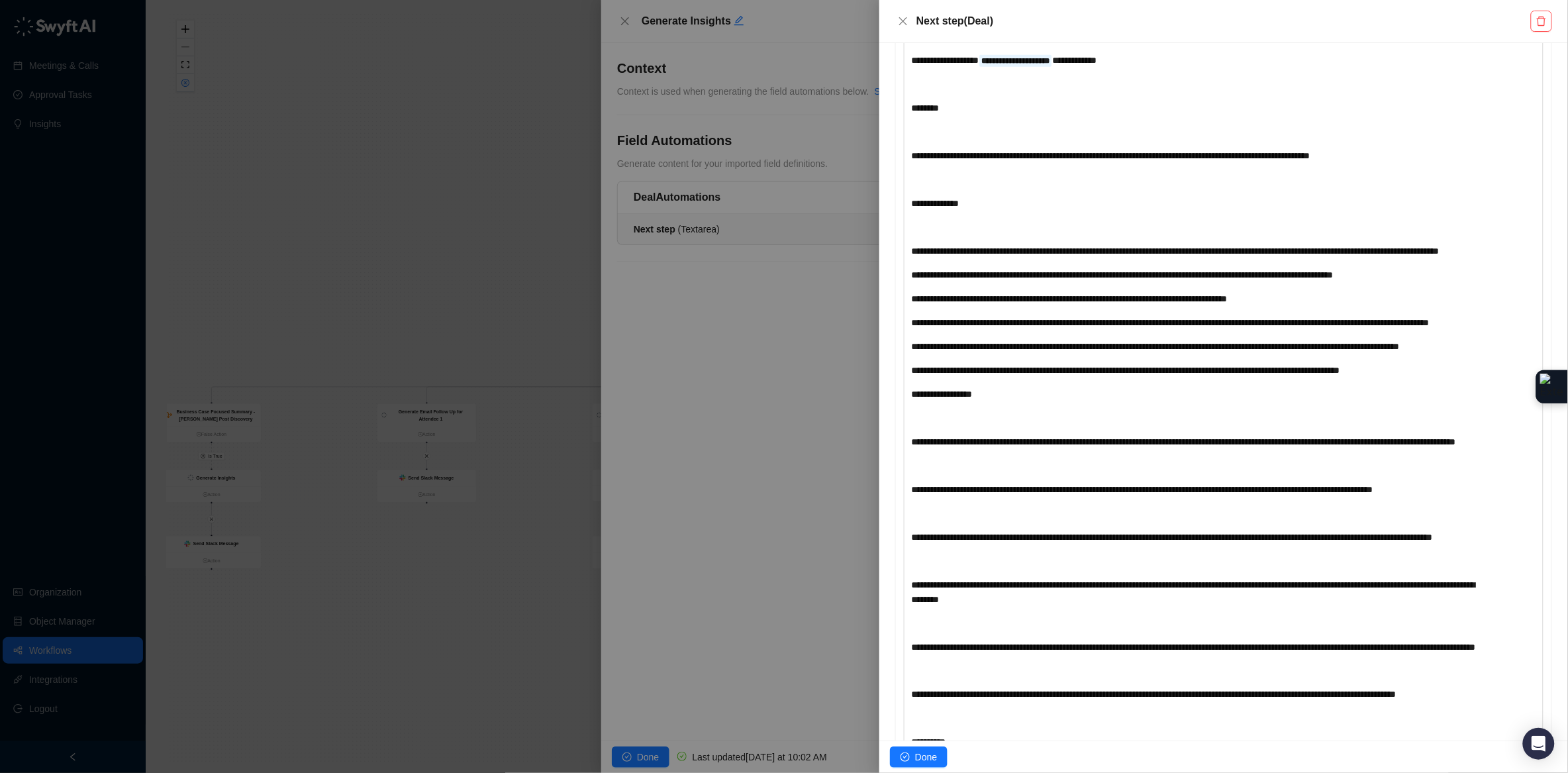
scroll to position [391, 0]
drag, startPoint x: 980, startPoint y: 206, endPoint x: 867, endPoint y: 205, distance: 113.0
click at [867, 205] on div "**********" at bounding box center [784, 386] width 1568 height 773
click at [922, 223] on div "﻿" at bounding box center [1197, 228] width 573 height 14
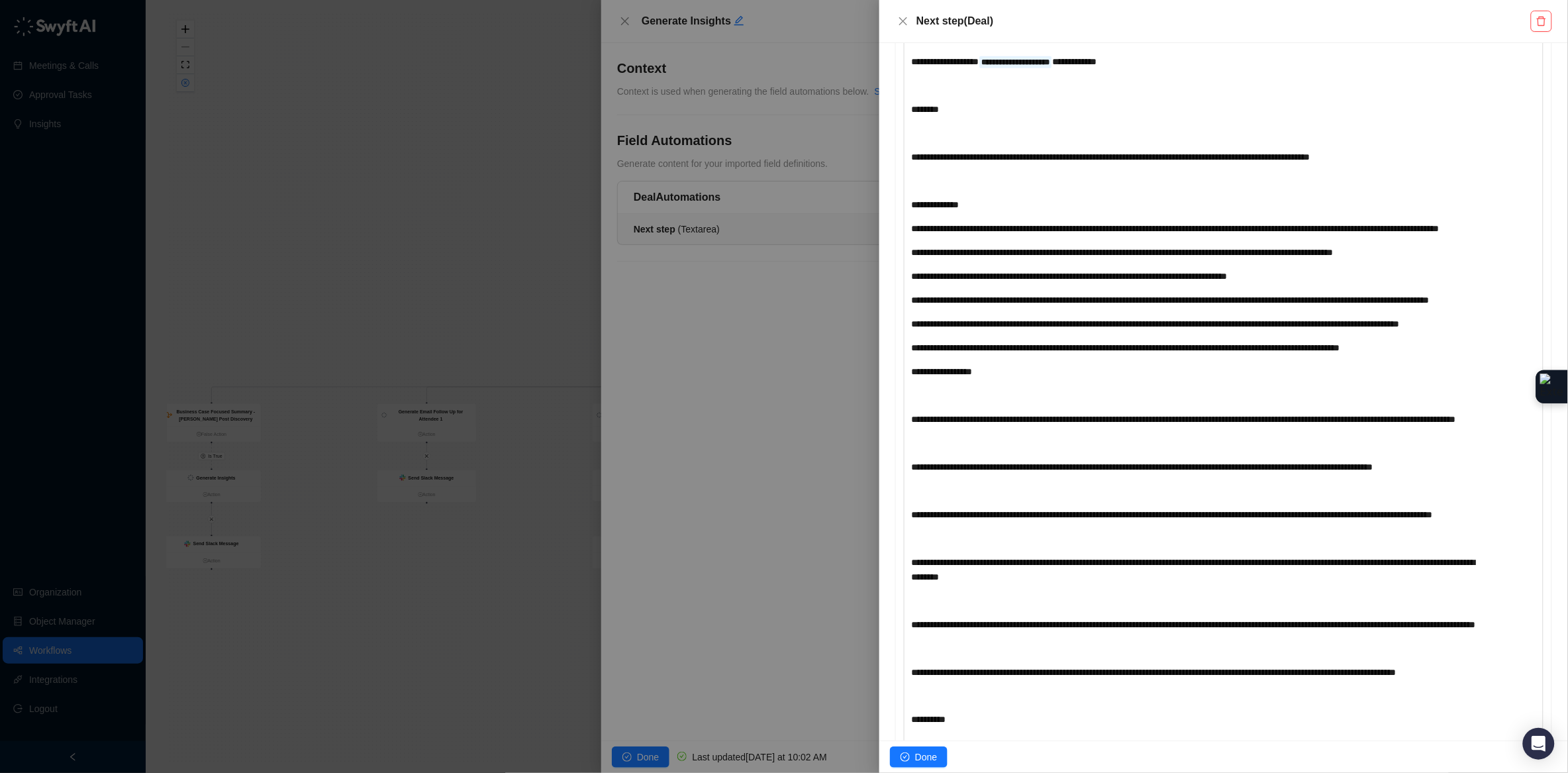
click at [912, 377] on span "**********" at bounding box center [941, 372] width 61 height 9
click at [914, 377] on span "**********" at bounding box center [941, 372] width 61 height 9
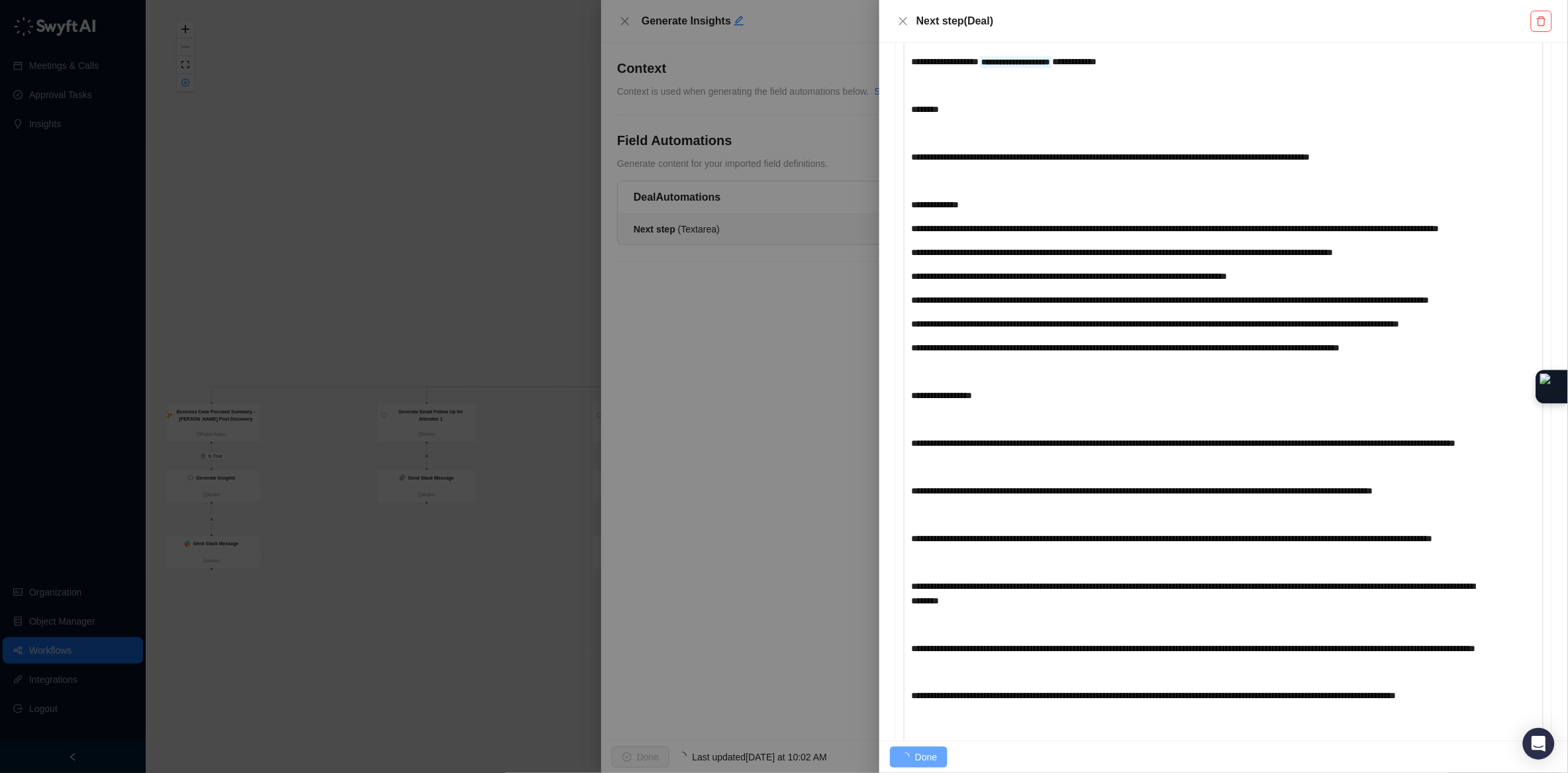
click at [911, 448] on span "**********" at bounding box center [1183, 443] width 544 height 9
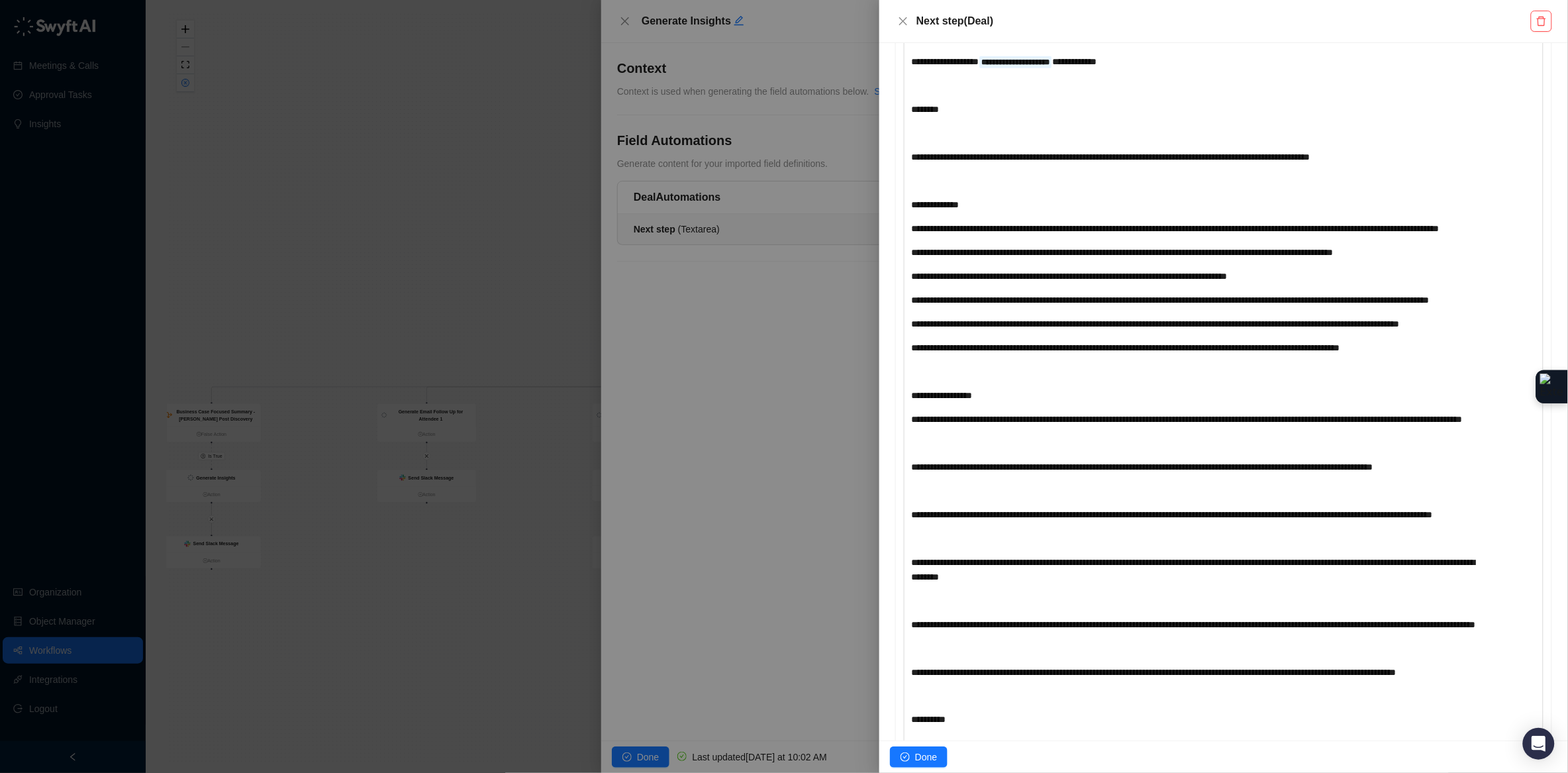
click at [912, 471] on span "**********" at bounding box center [1141, 467] width 462 height 9
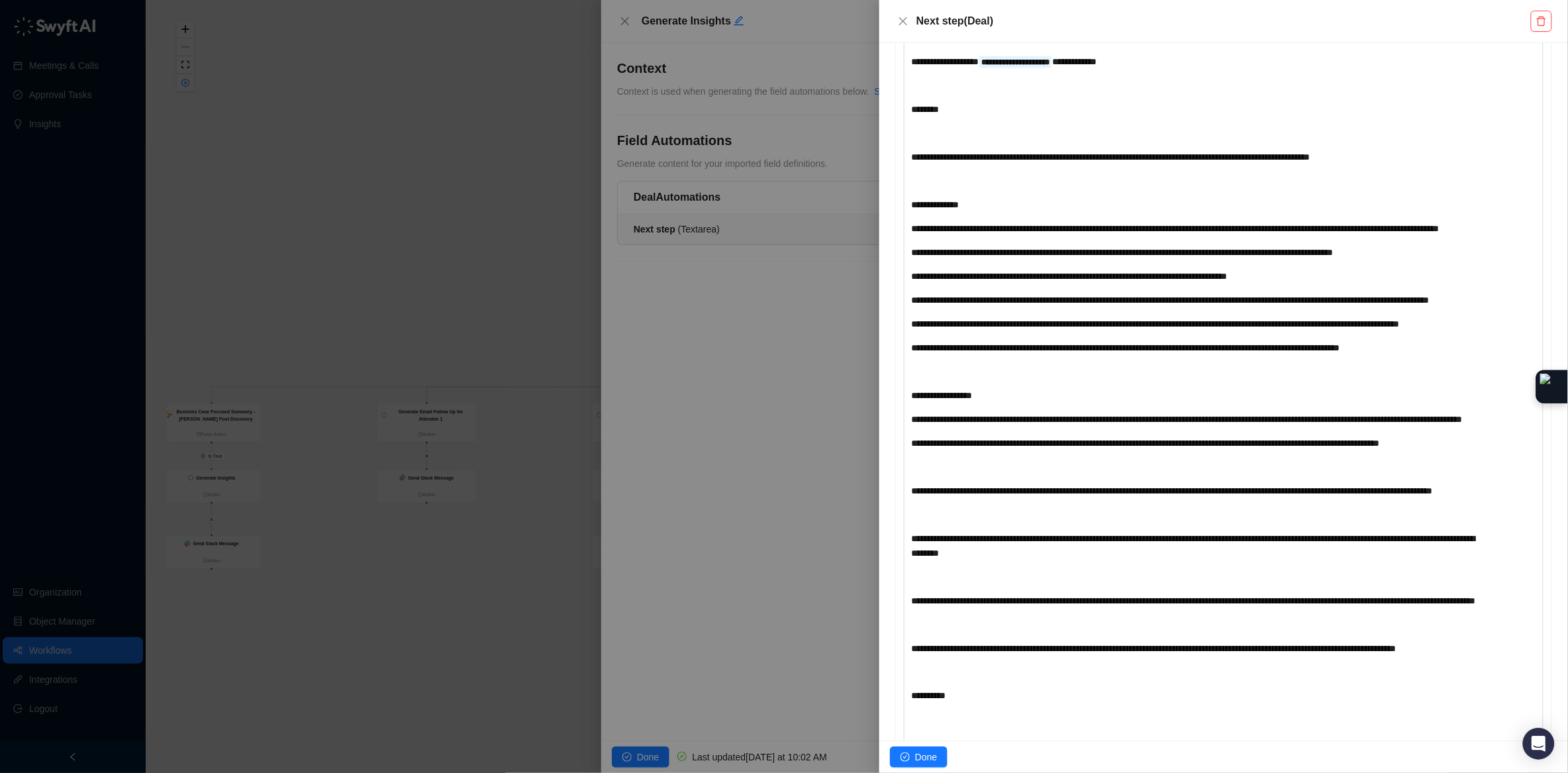
click at [913, 495] on span "**********" at bounding box center [1172, 491] width 521 height 9
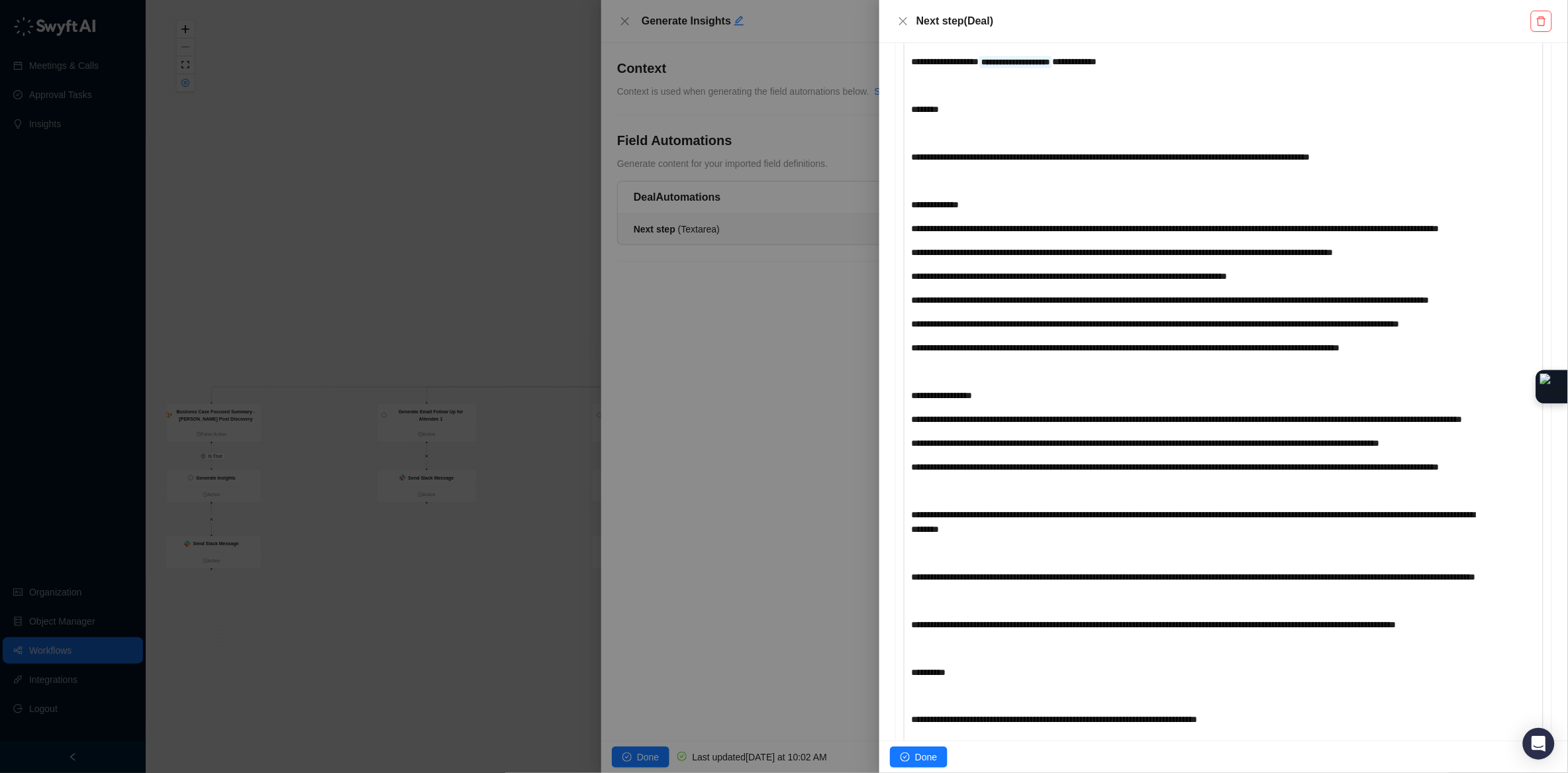
click at [914, 534] on span "**********" at bounding box center [1193, 522] width 563 height 24
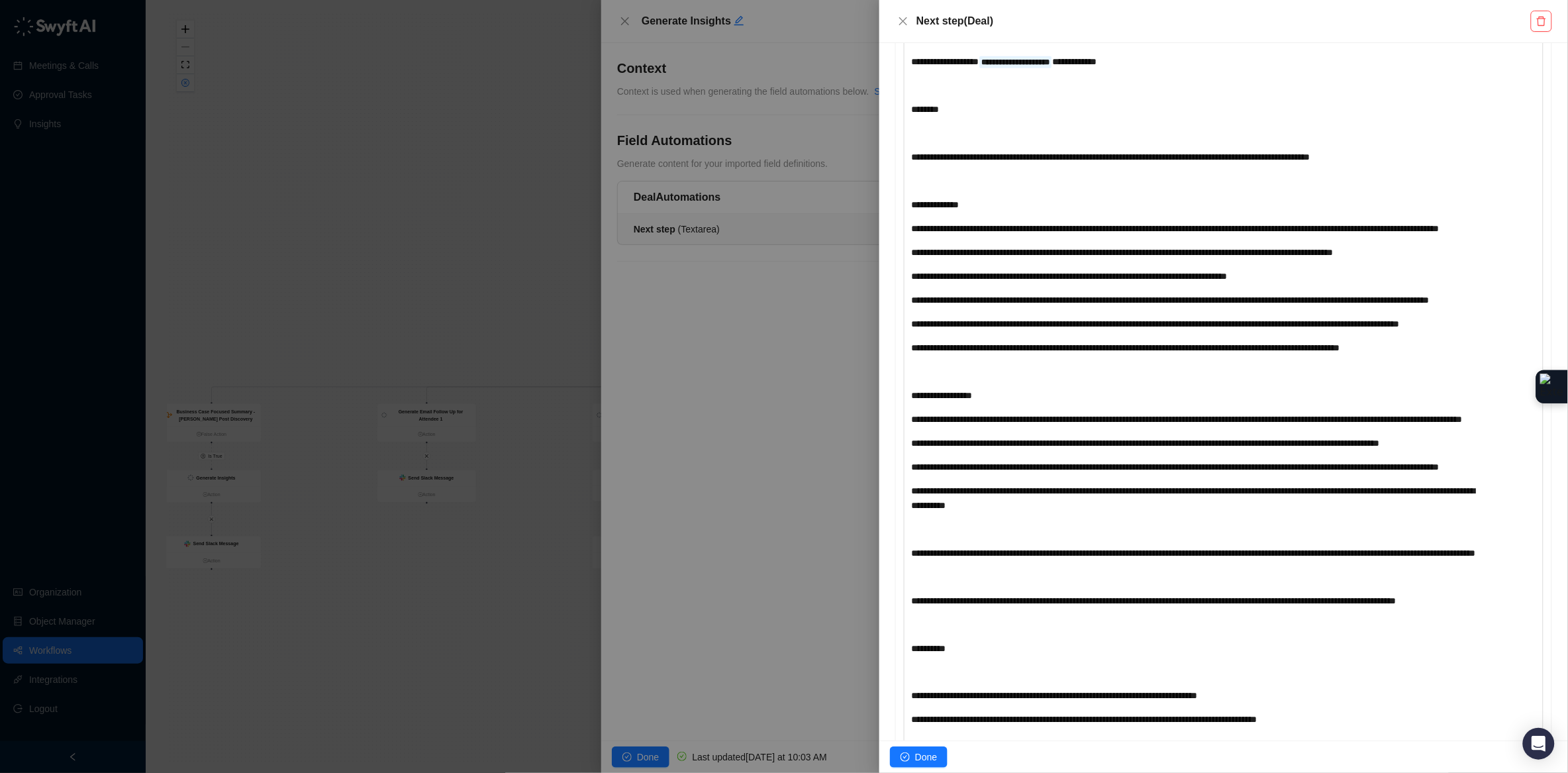
click at [913, 558] on span "**********" at bounding box center [1193, 553] width 564 height 9
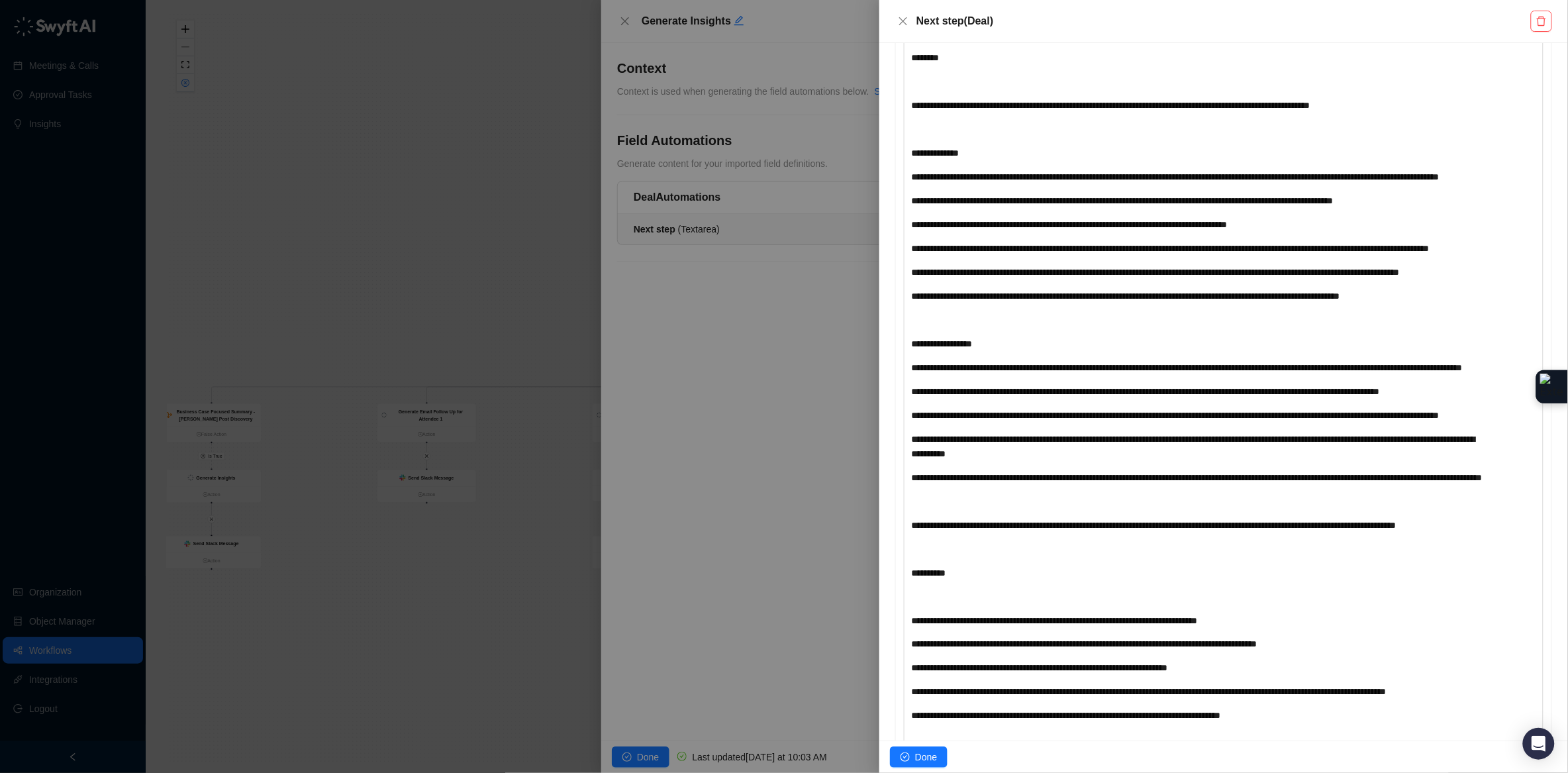
scroll to position [446, 0]
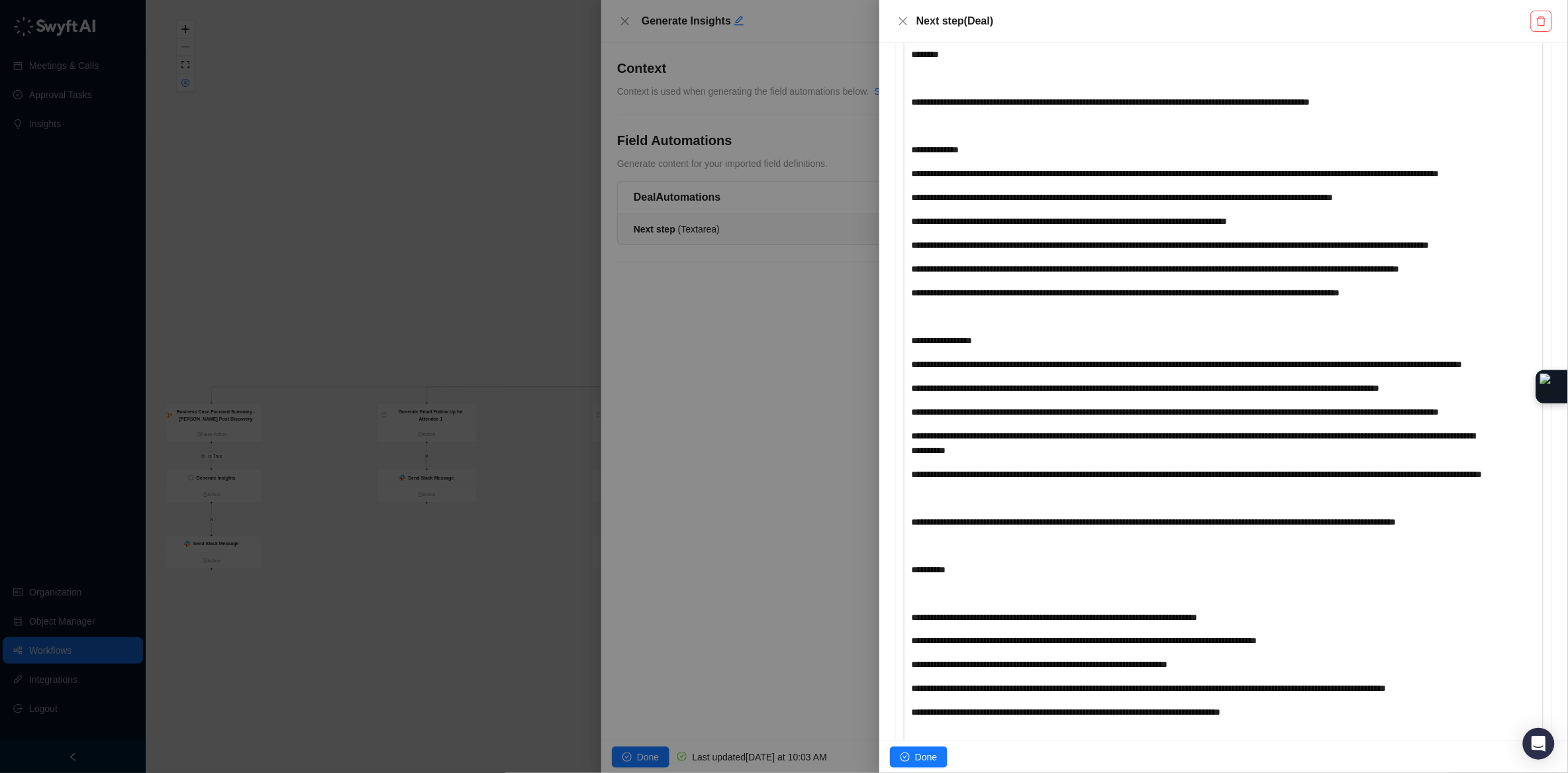
click at [950, 506] on div "﻿" at bounding box center [1197, 497] width 573 height 14
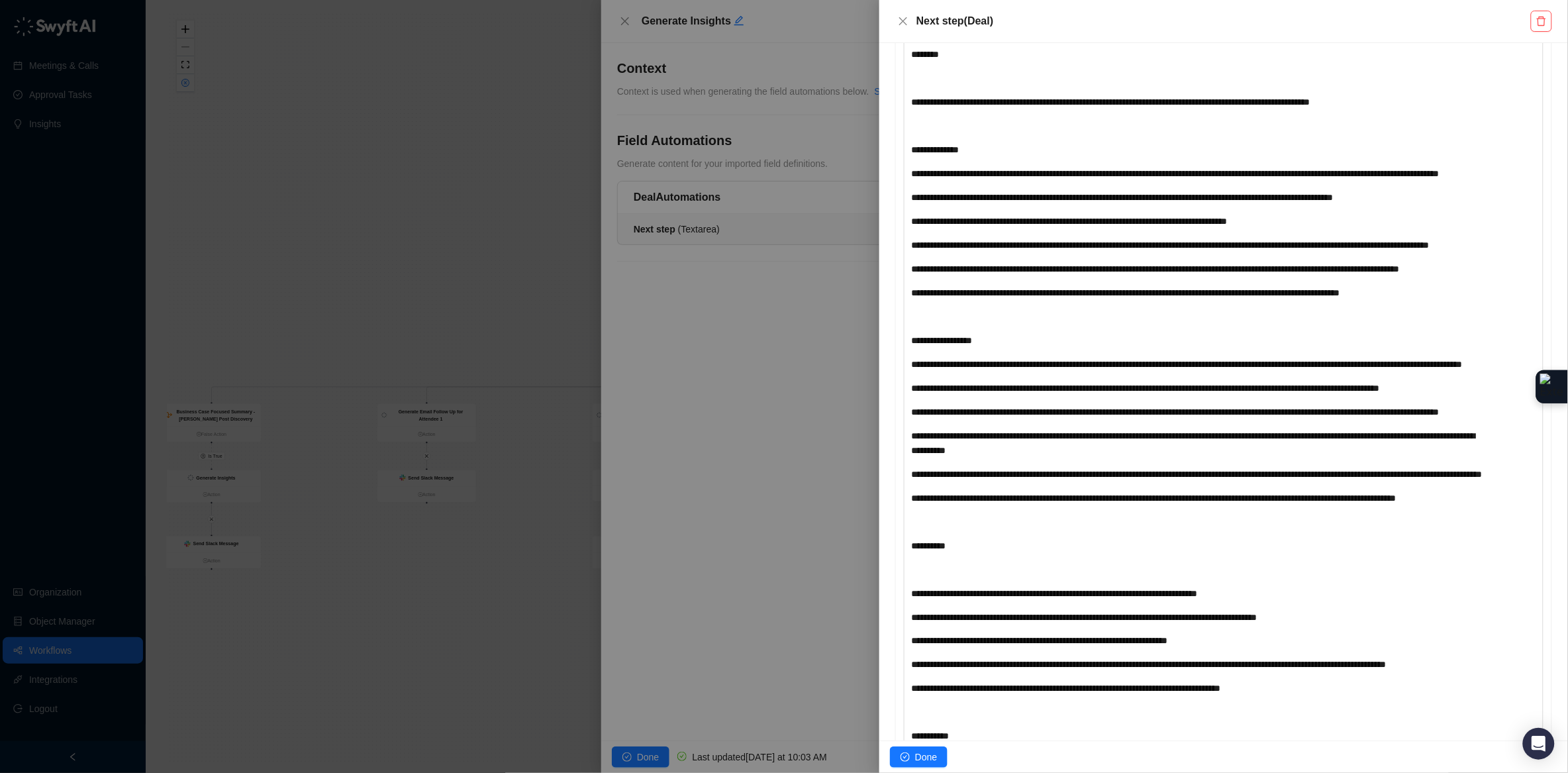
click at [912, 503] on span "**********" at bounding box center [1153, 498] width 484 height 9
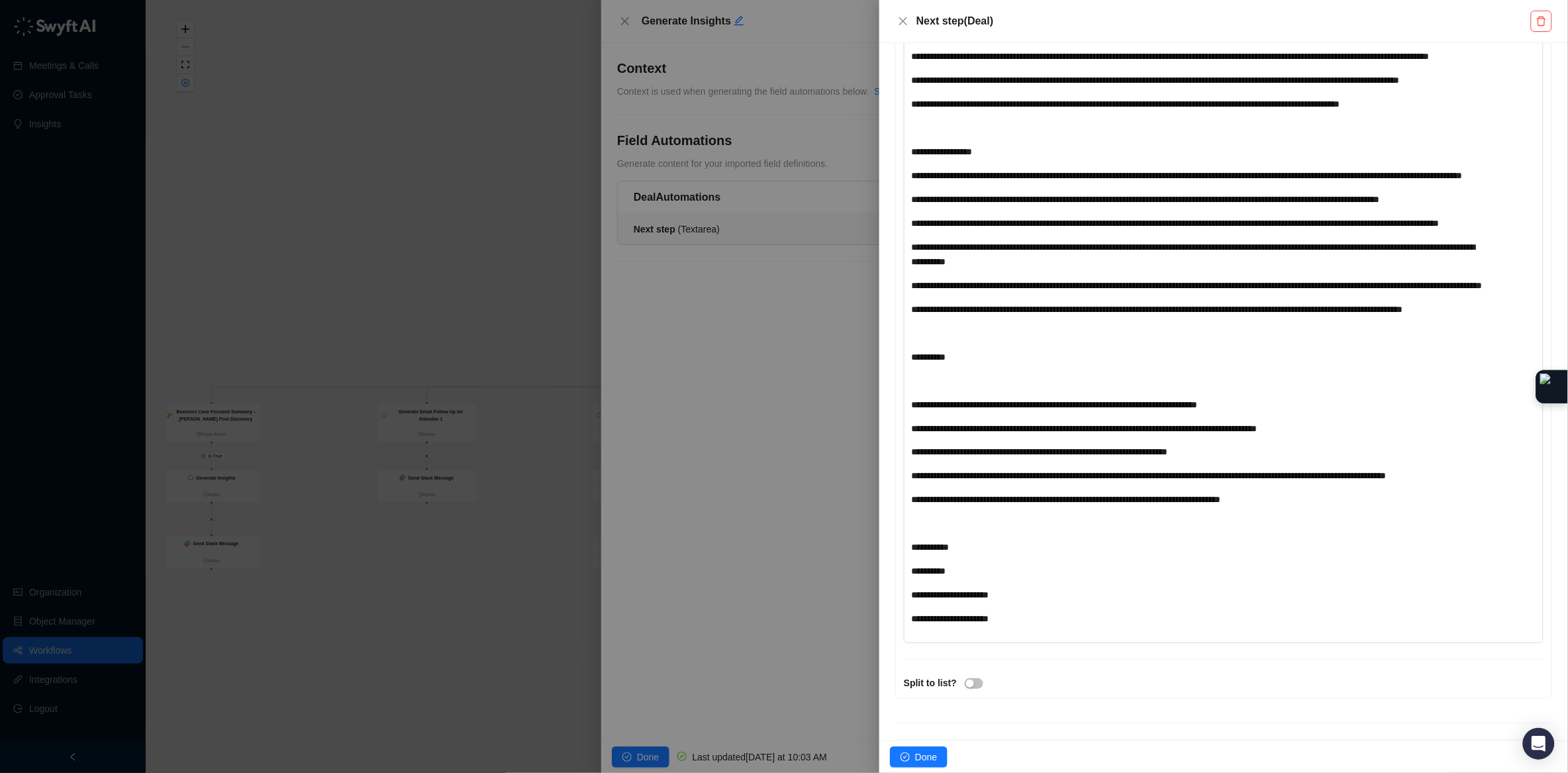
scroll to position [634, 0]
click at [914, 410] on span "**********" at bounding box center [1054, 405] width 286 height 9
click at [913, 433] on span "**********" at bounding box center [1084, 430] width 346 height 9
click at [912, 458] on span "**********" at bounding box center [1039, 453] width 256 height 9
click at [912, 482] on span "**********" at bounding box center [1148, 477] width 475 height 9
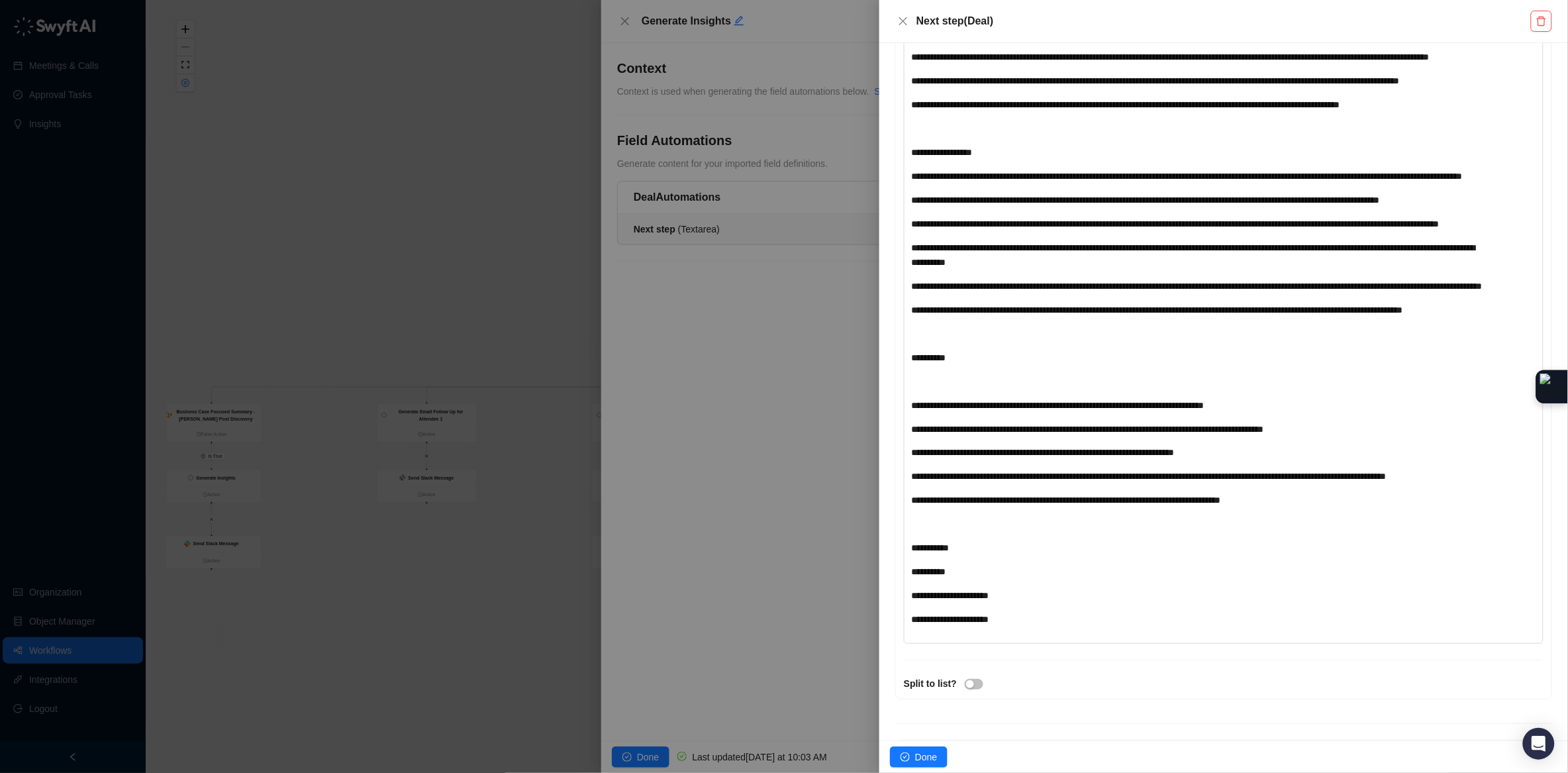
click at [938, 389] on div "﻿" at bounding box center [1197, 381] width 573 height 14
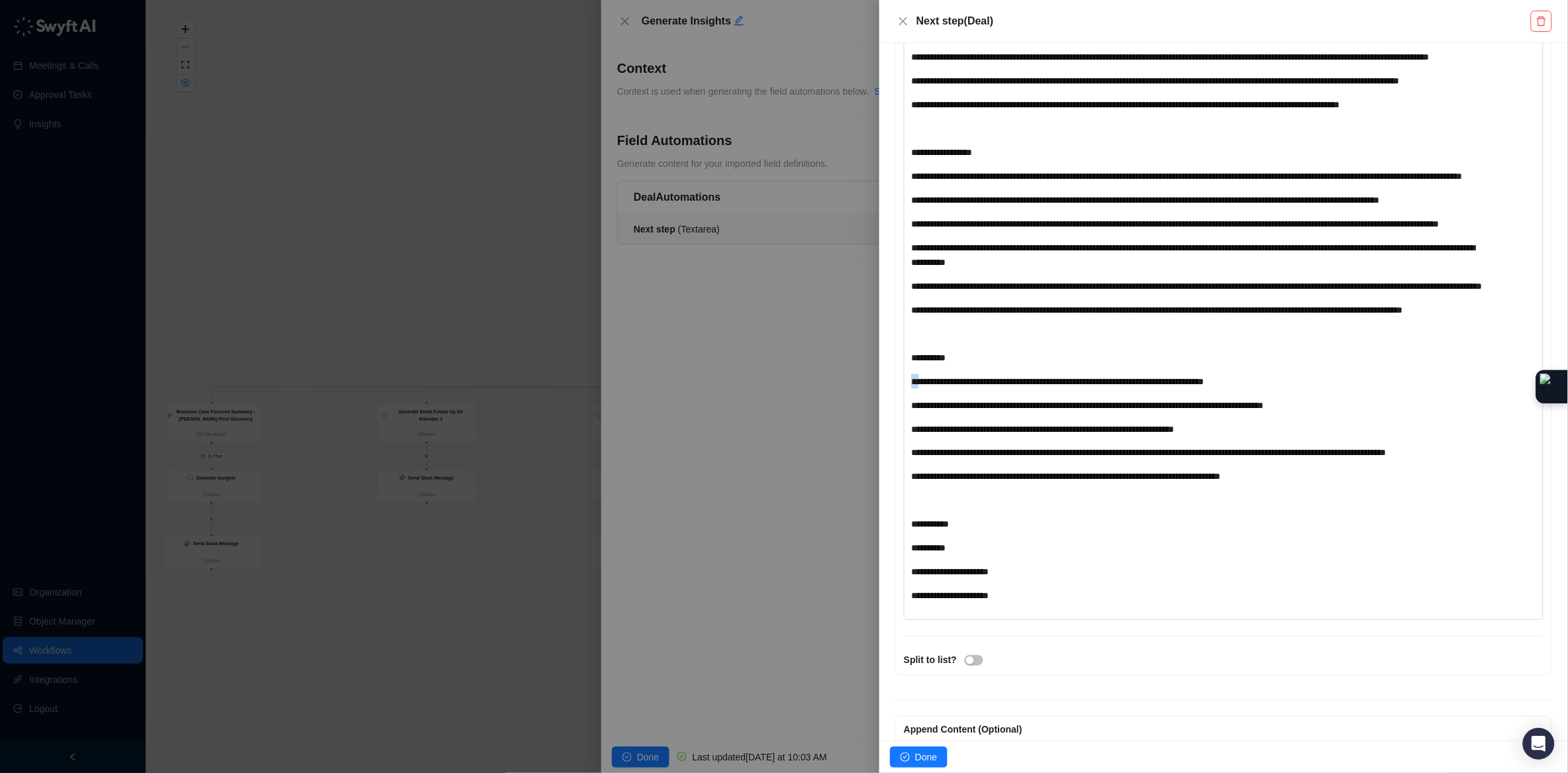
drag, startPoint x: 919, startPoint y: 498, endPoint x: 907, endPoint y: 502, distance: 12.6
click at [907, 502] on div "**********" at bounding box center [1223, 176] width 640 height 888
drag, startPoint x: 920, startPoint y: 523, endPoint x: 906, endPoint y: 524, distance: 14.0
click at [906, 524] on div "**********" at bounding box center [1223, 176] width 640 height 888
drag, startPoint x: 917, startPoint y: 550, endPoint x: 908, endPoint y: 549, distance: 9.1
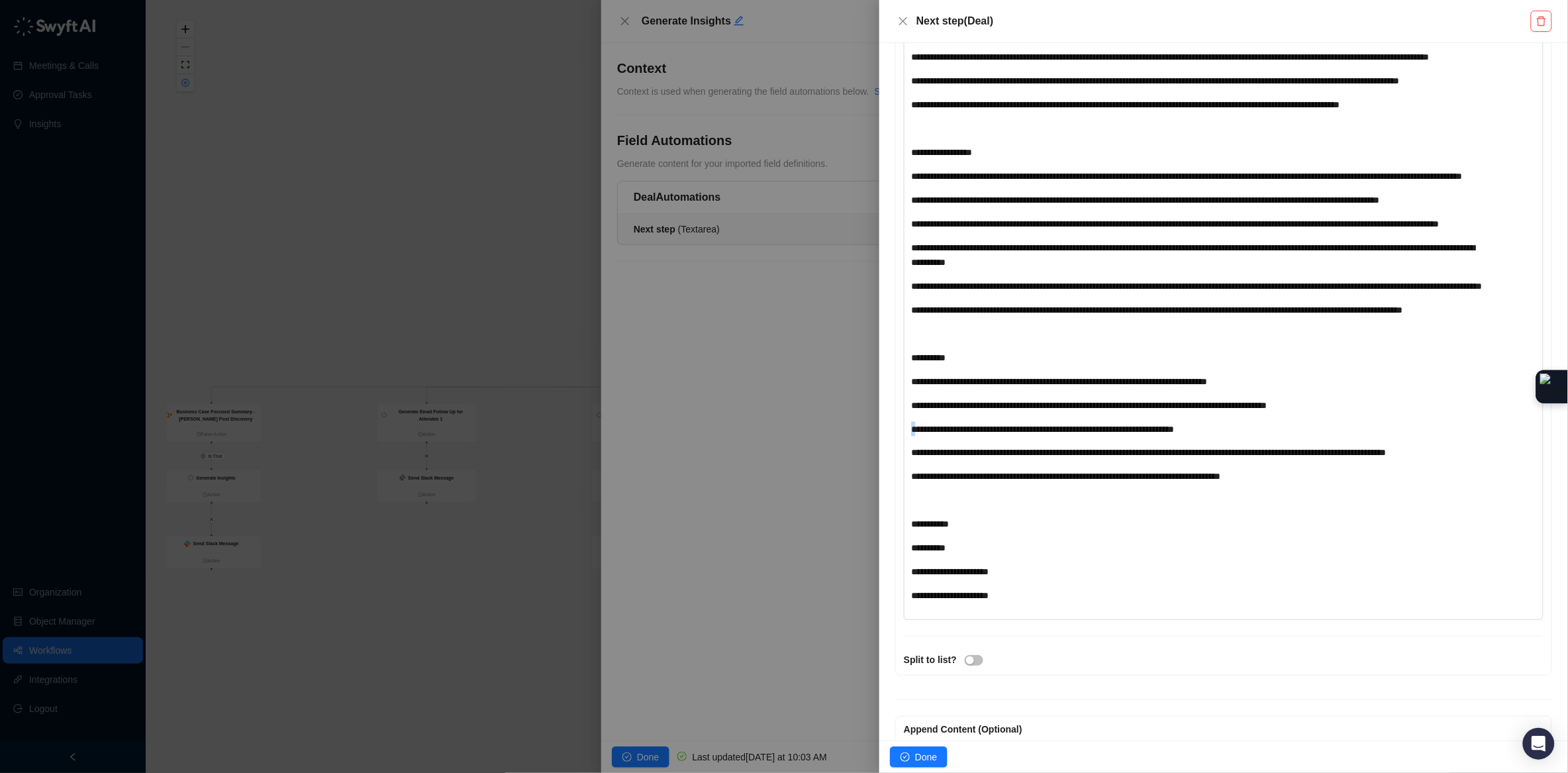
click at [908, 549] on div "**********" at bounding box center [1223, 176] width 640 height 888
click at [912, 458] on span "**********" at bounding box center [1148, 453] width 475 height 9
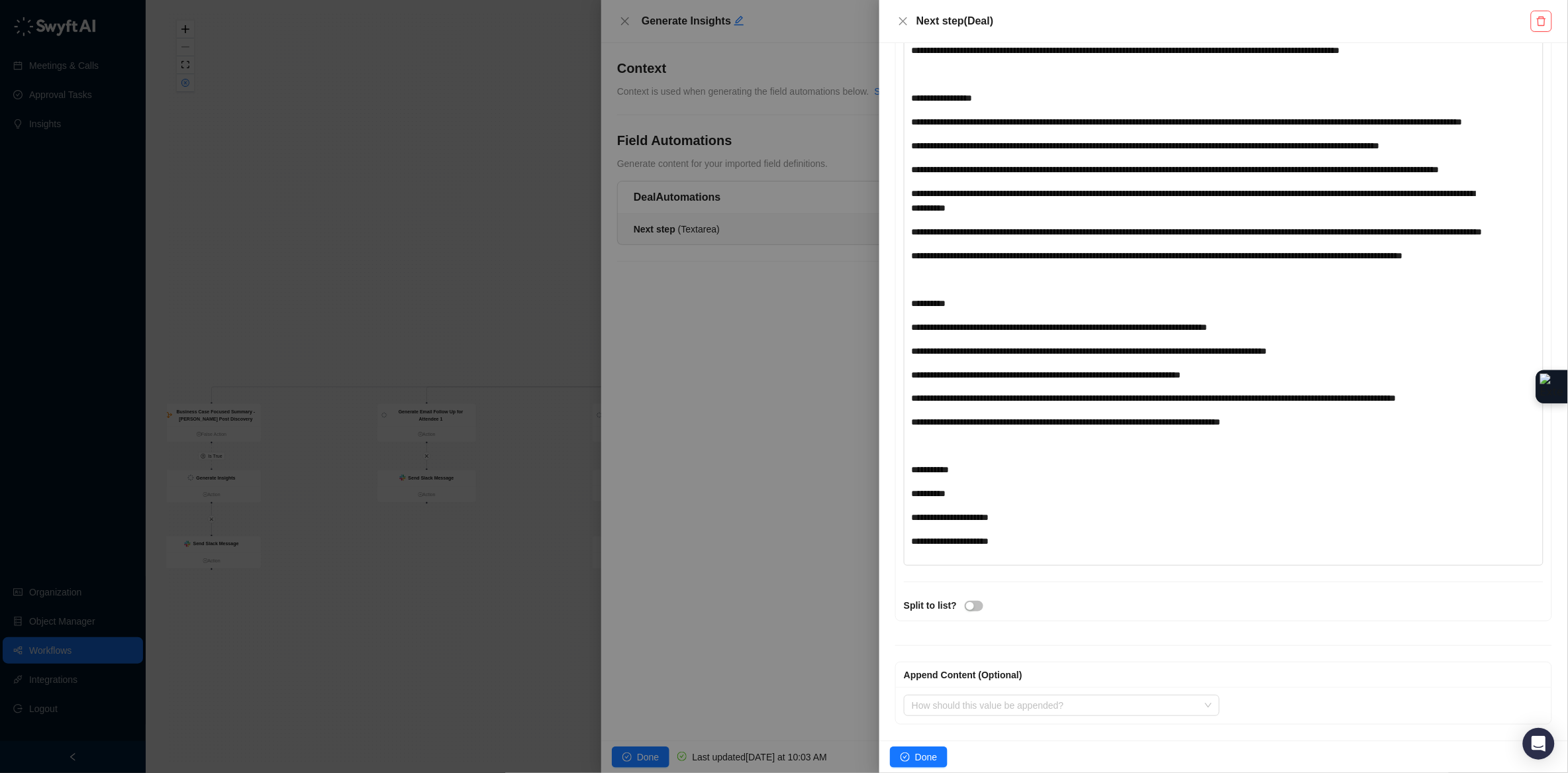
scroll to position [821, 0]
drag, startPoint x: 936, startPoint y: 494, endPoint x: 1021, endPoint y: 545, distance: 99.1
click at [1021, 545] on div "**********" at bounding box center [1197, 117] width 573 height 864
click at [1022, 544] on div "**********" at bounding box center [1197, 542] width 573 height 14
drag, startPoint x: 1030, startPoint y: 541, endPoint x: 937, endPoint y: 497, distance: 102.9
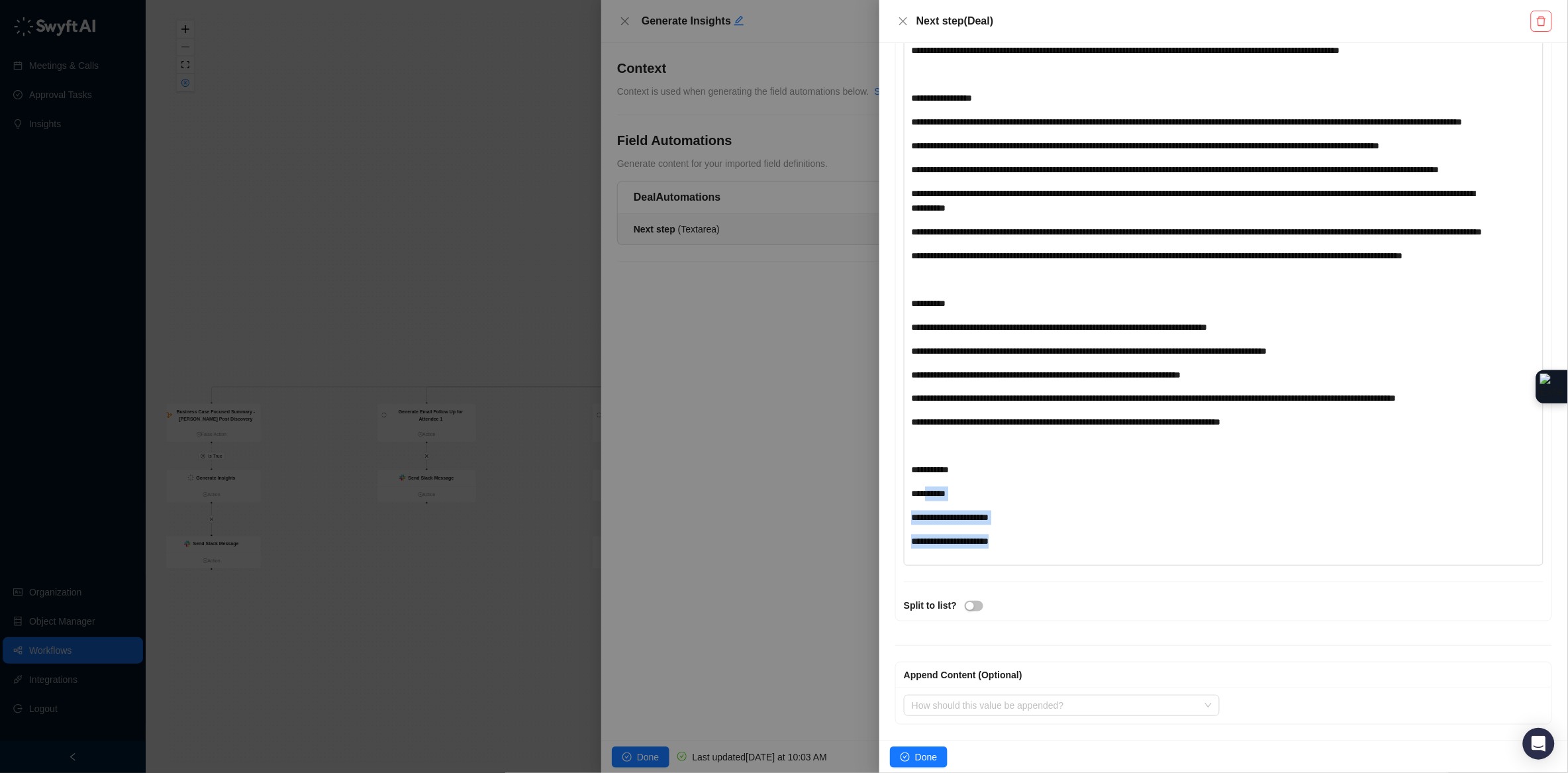
click at [937, 497] on div "**********" at bounding box center [1197, 117] width 573 height 864
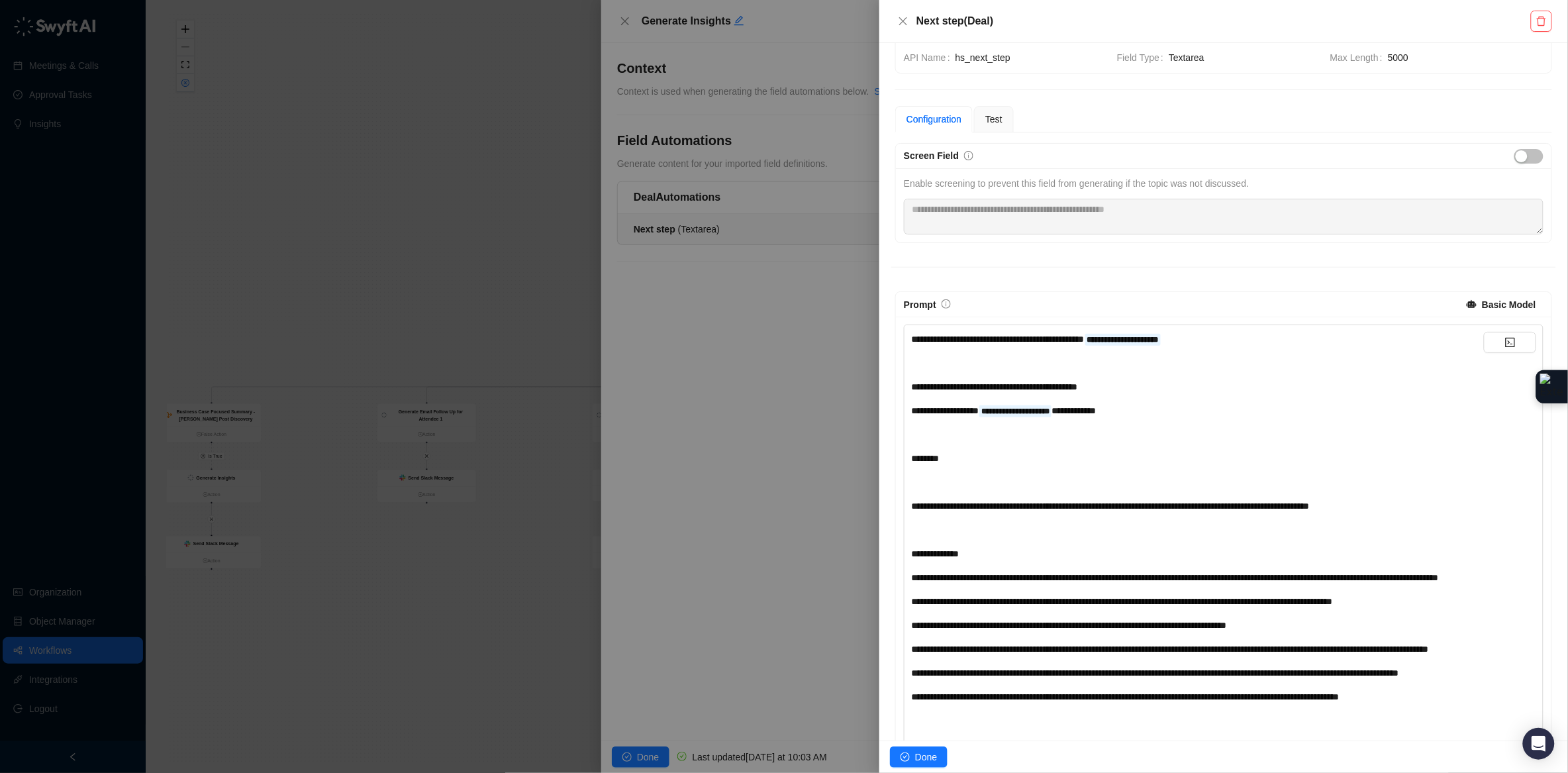
scroll to position [43, 0]
click at [940, 488] on div "﻿" at bounding box center [1197, 480] width 573 height 14
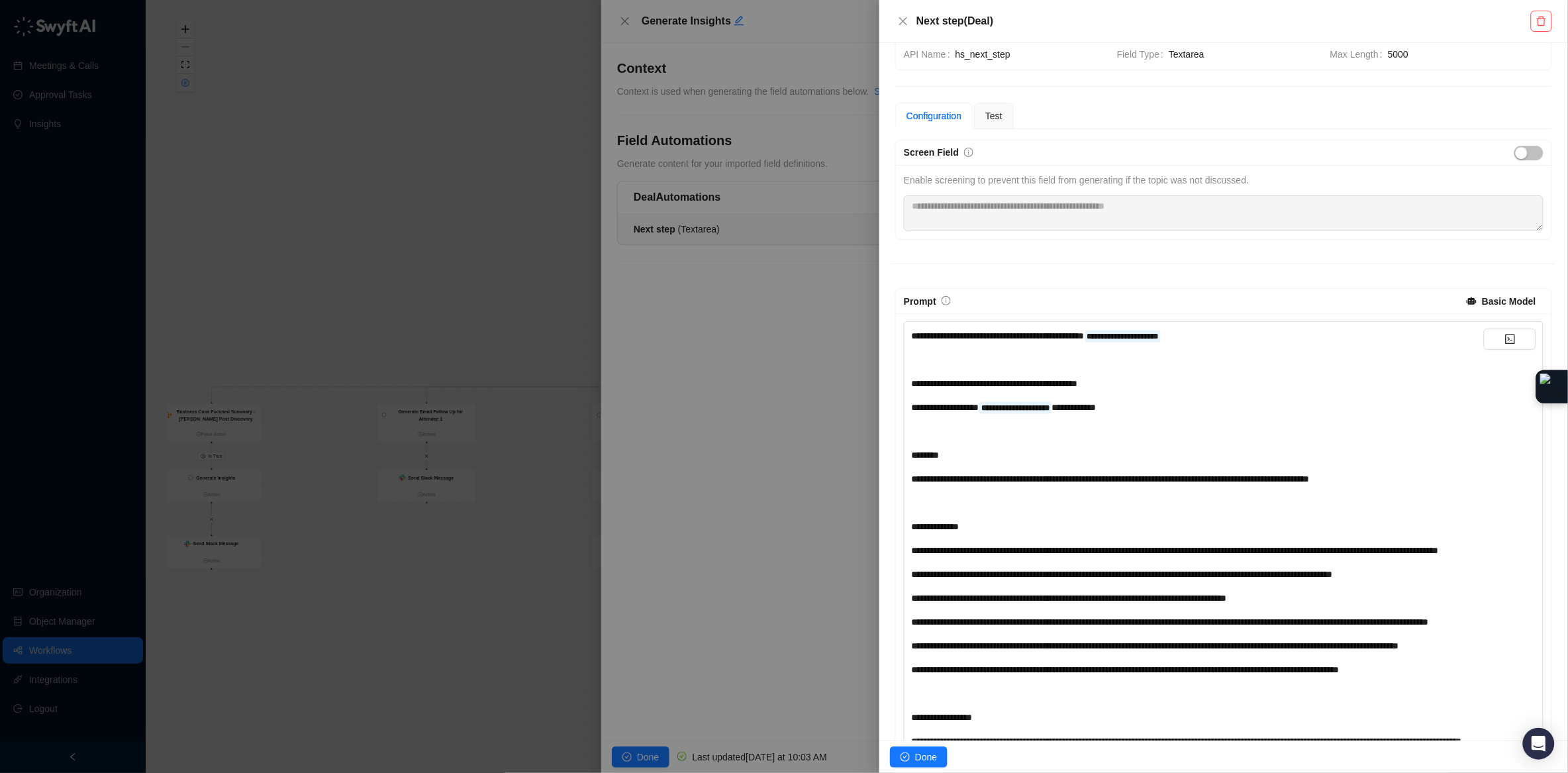
scroll to position [46, 0]
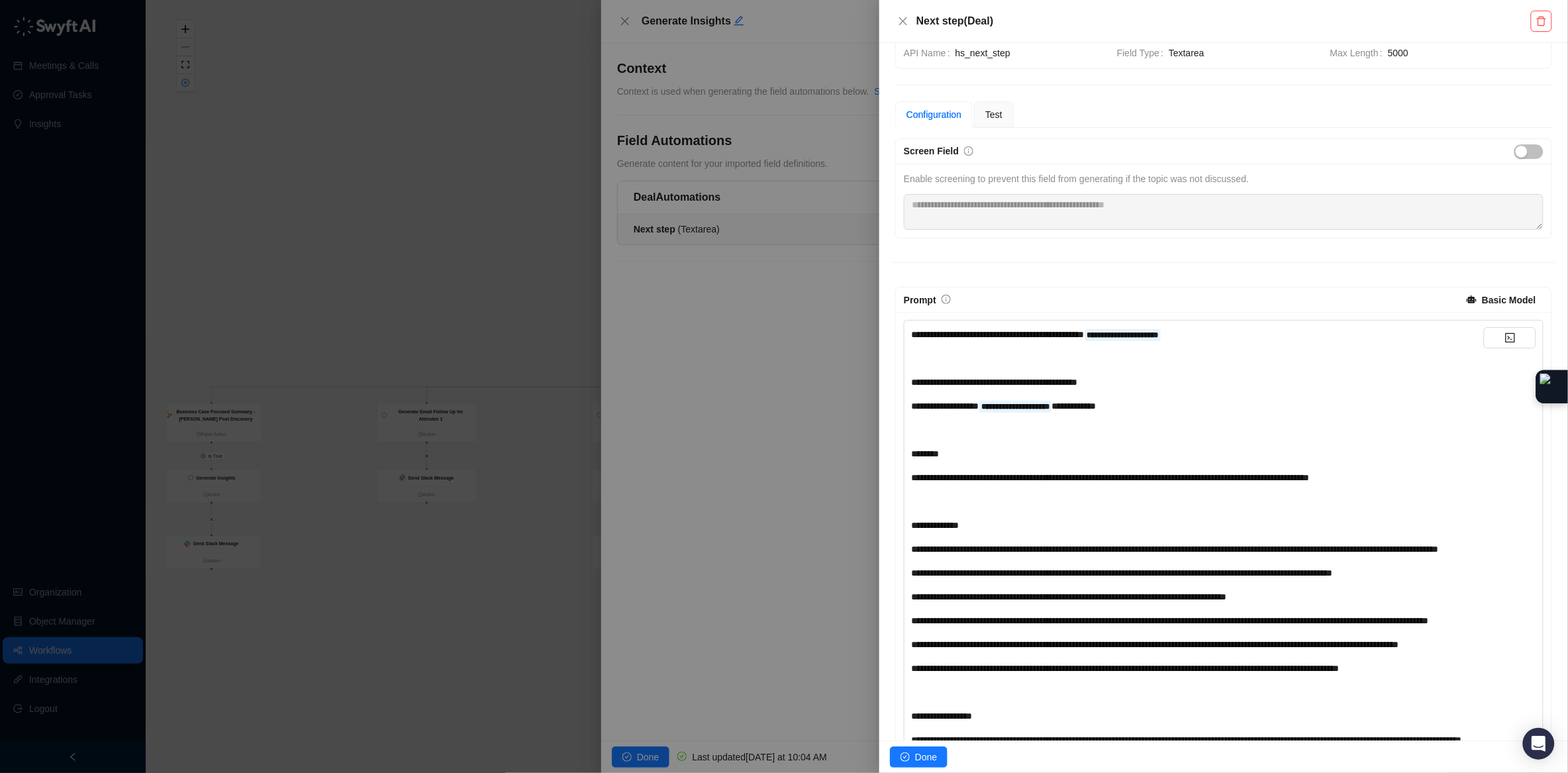
click at [936, 504] on div "﻿" at bounding box center [1197, 501] width 573 height 14
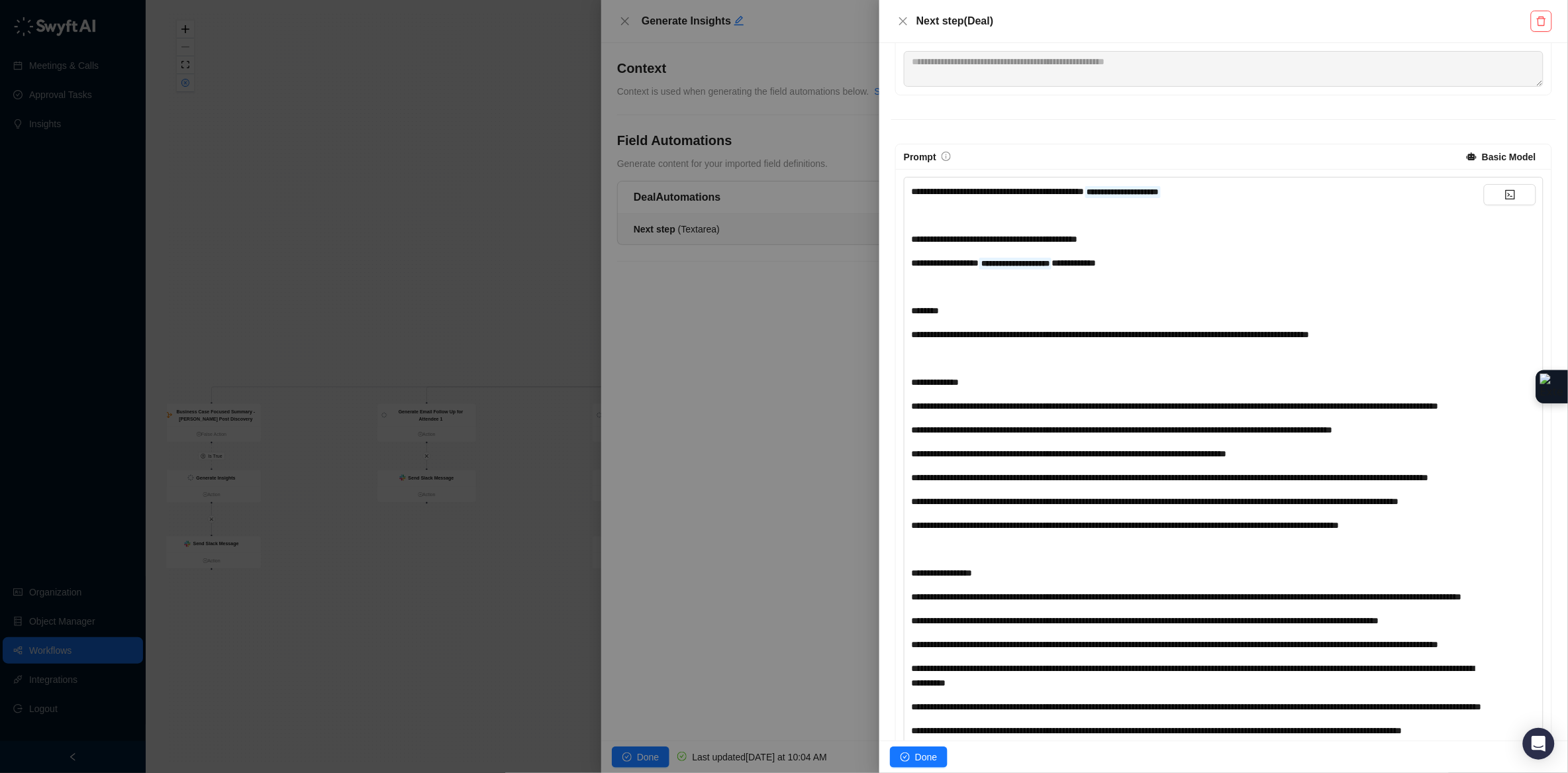
scroll to position [164, 0]
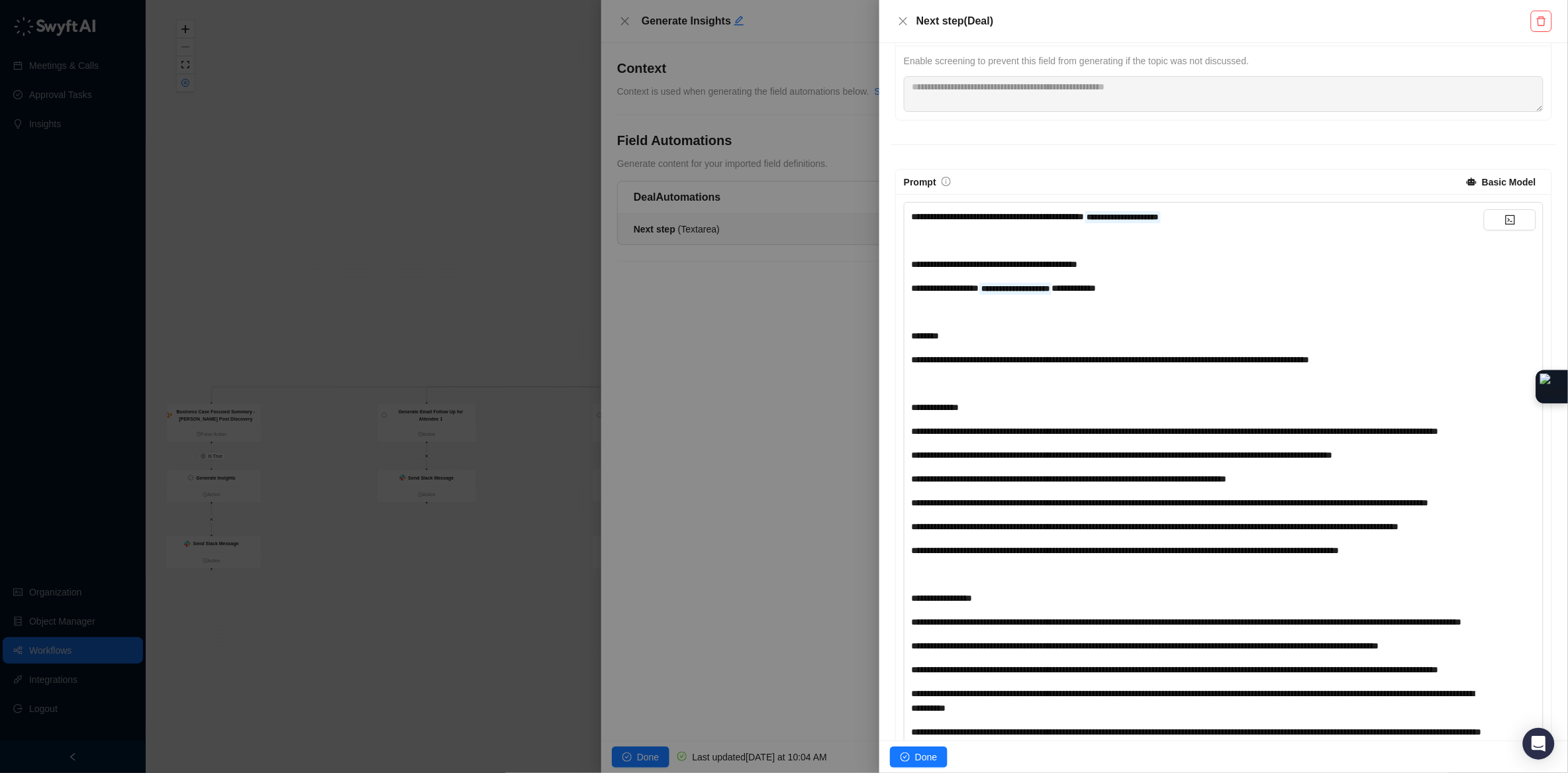
click at [1078, 265] on span "**********" at bounding box center [994, 265] width 167 height 9
click at [1211, 266] on div "**********" at bounding box center [1197, 264] width 573 height 14
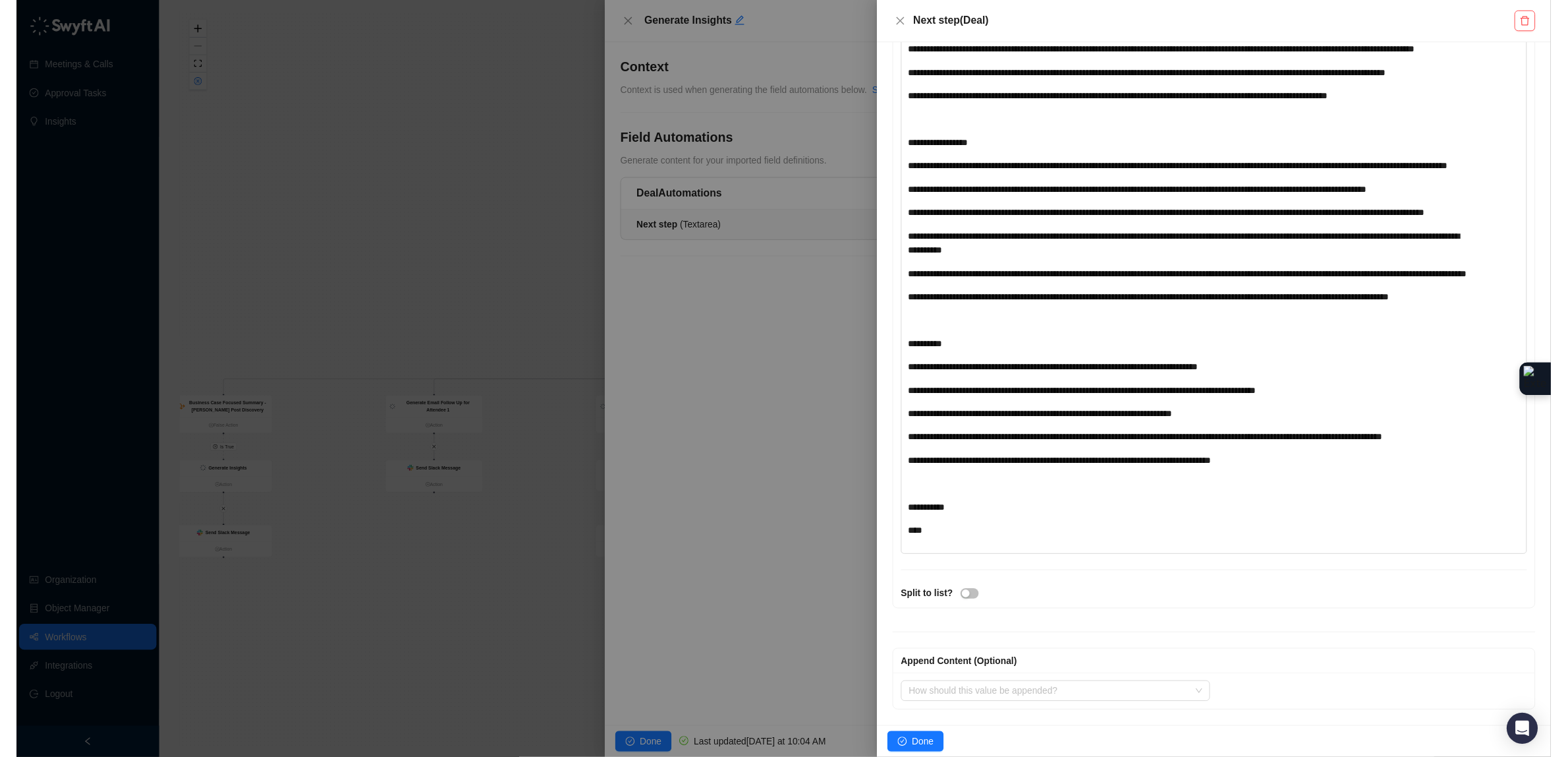
scroll to position [760, 0]
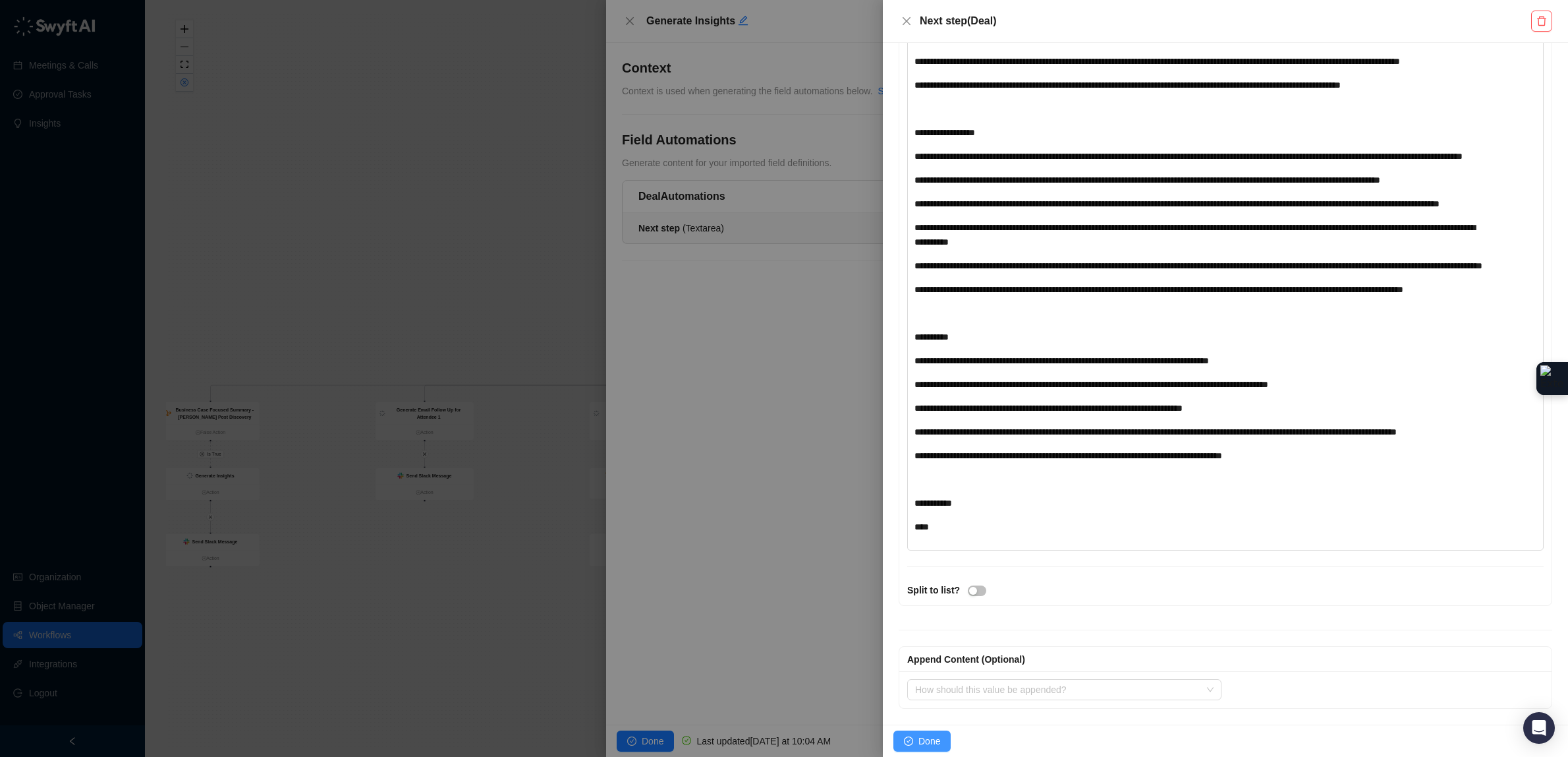
click at [927, 742] on span "Done" at bounding box center [928, 740] width 22 height 14
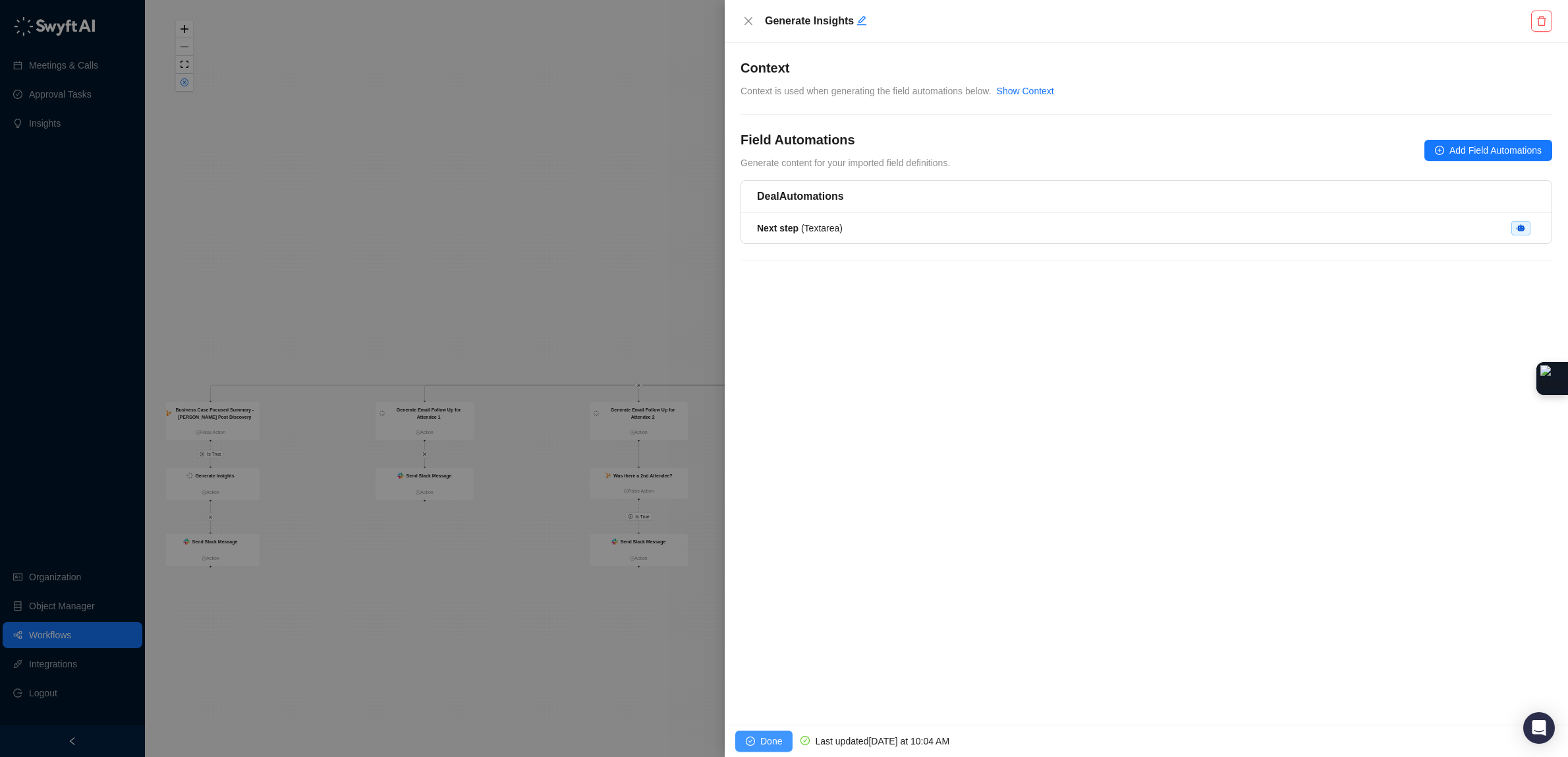
click at [769, 741] on span "Done" at bounding box center [771, 740] width 22 height 14
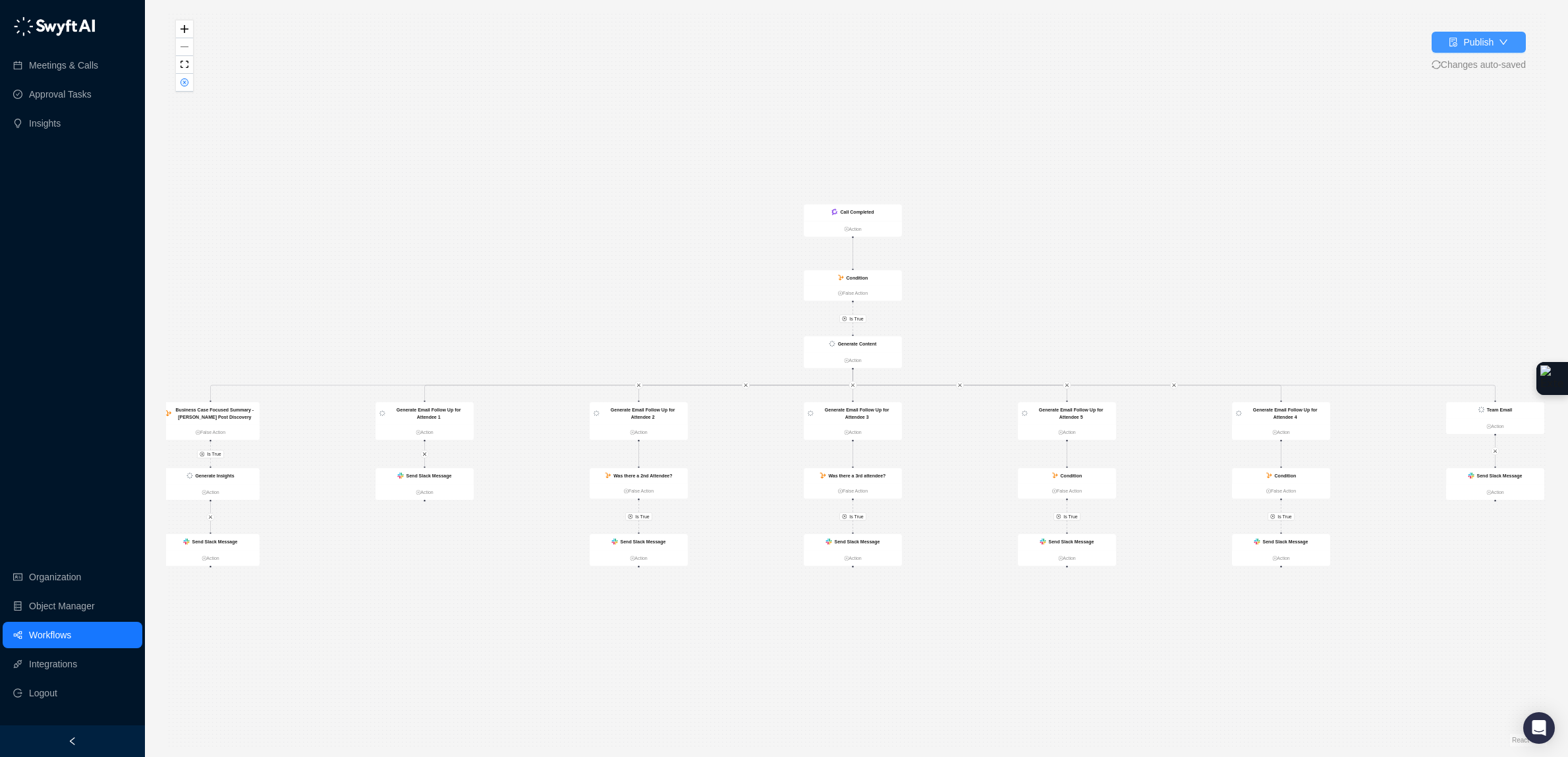
click at [1463, 36] on div "Publish" at bounding box center [1478, 42] width 30 height 14
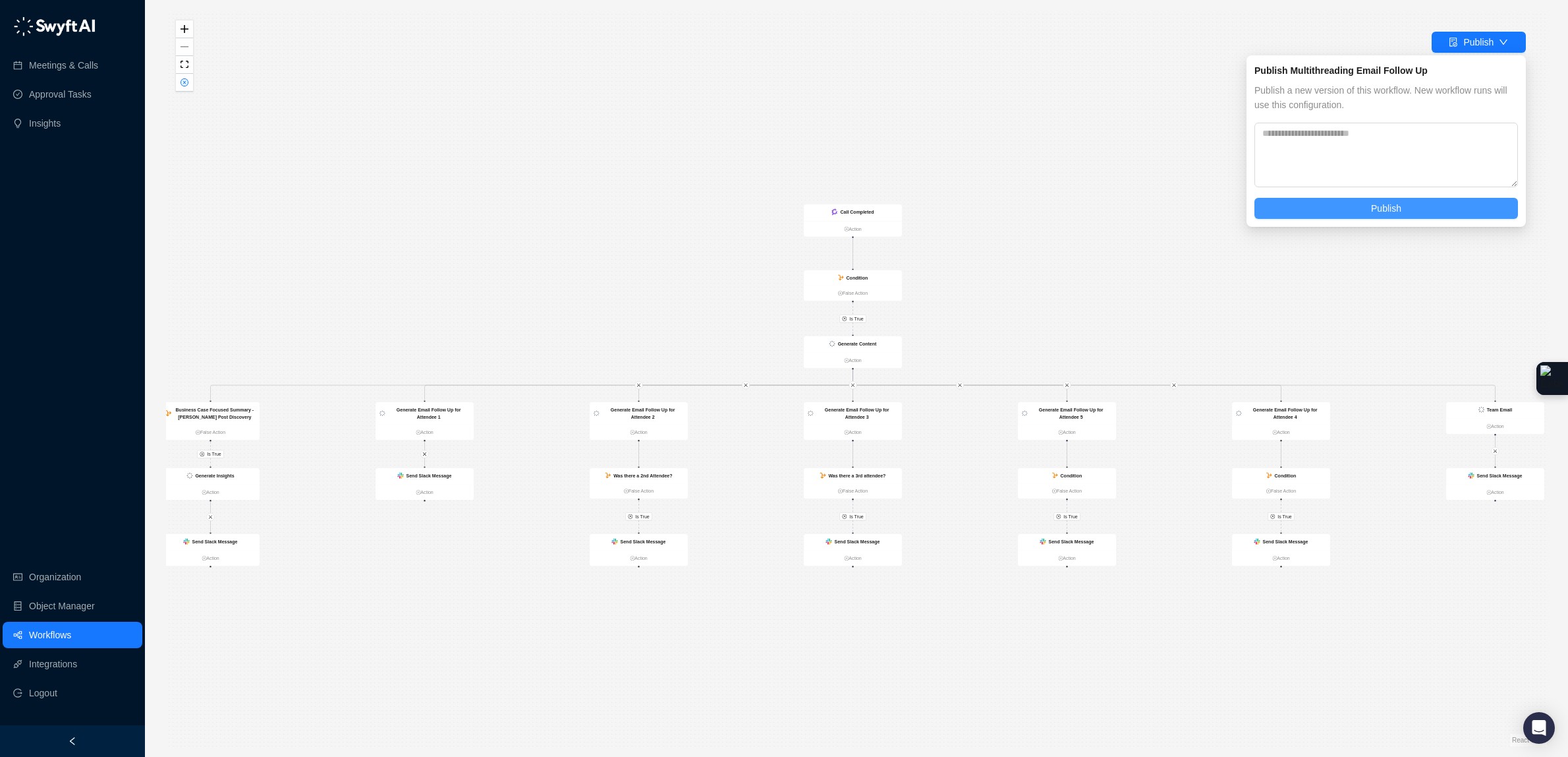
click at [1363, 213] on button "Publish" at bounding box center [1386, 208] width 263 height 21
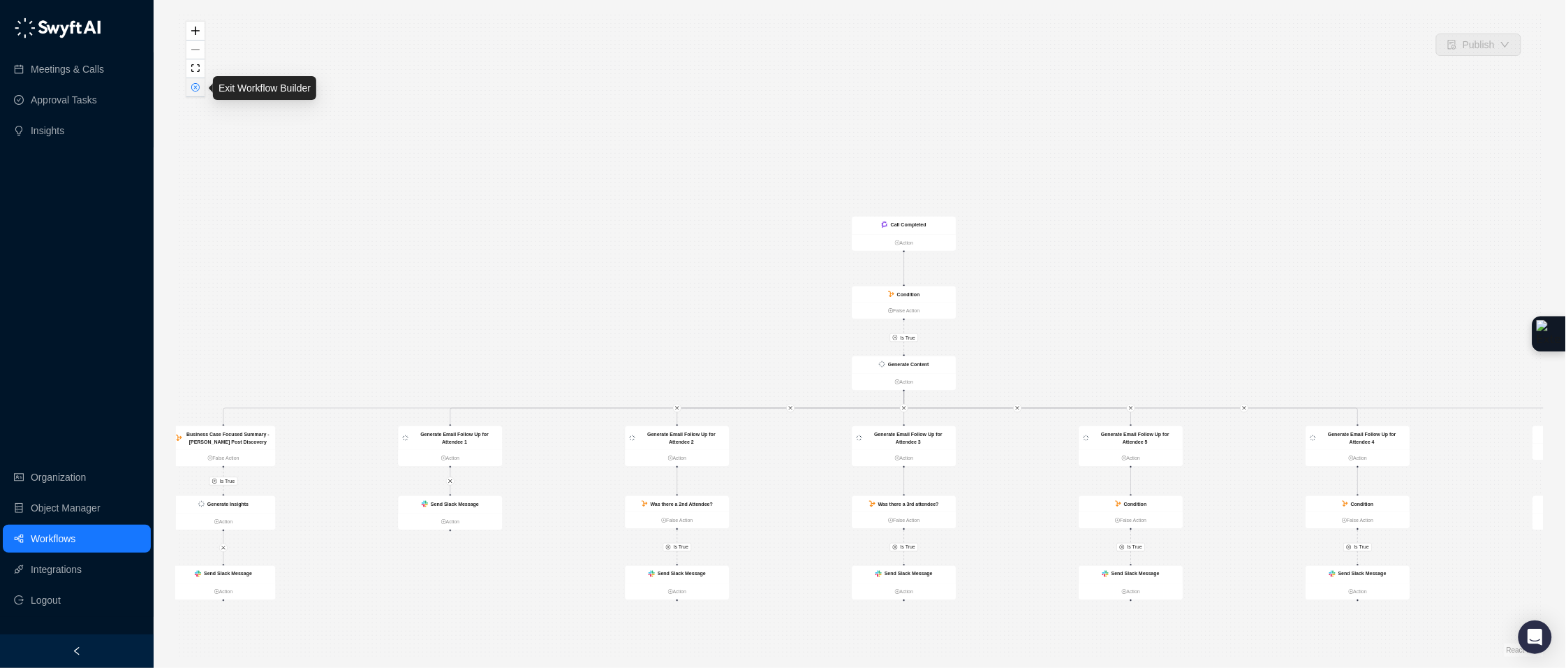
click at [200, 93] on button "button" at bounding box center [195, 87] width 18 height 19
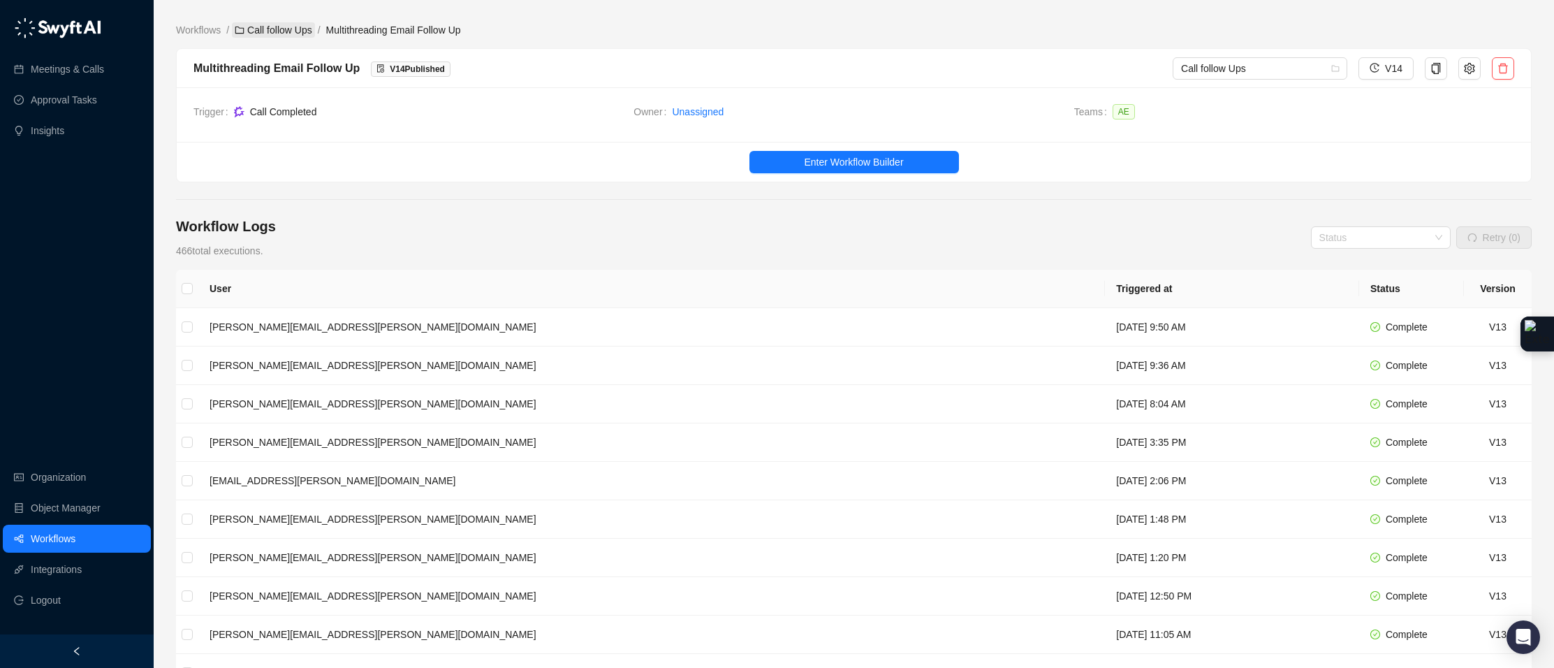
click at [297, 29] on link "Call follow Ups" at bounding box center [273, 29] width 82 height 15
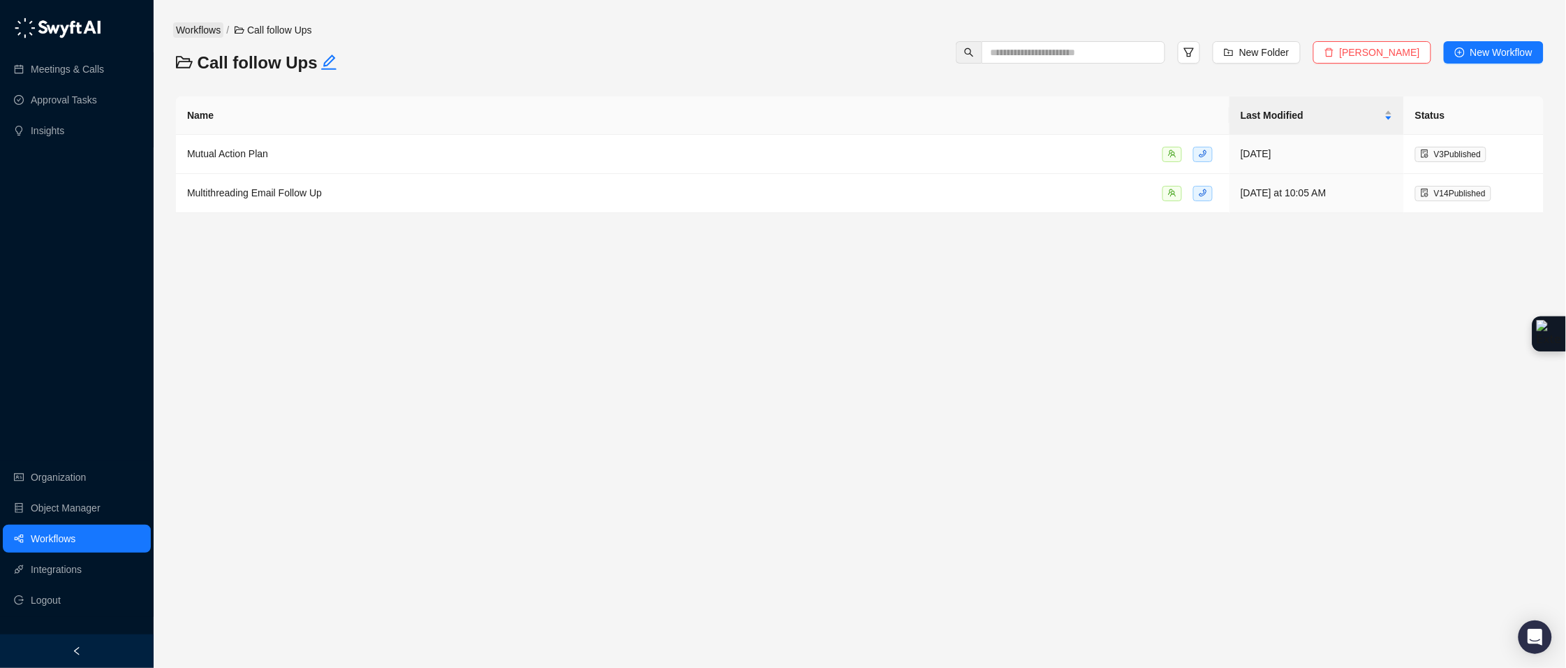
click at [203, 29] on link "Workflows" at bounding box center [198, 29] width 50 height 15
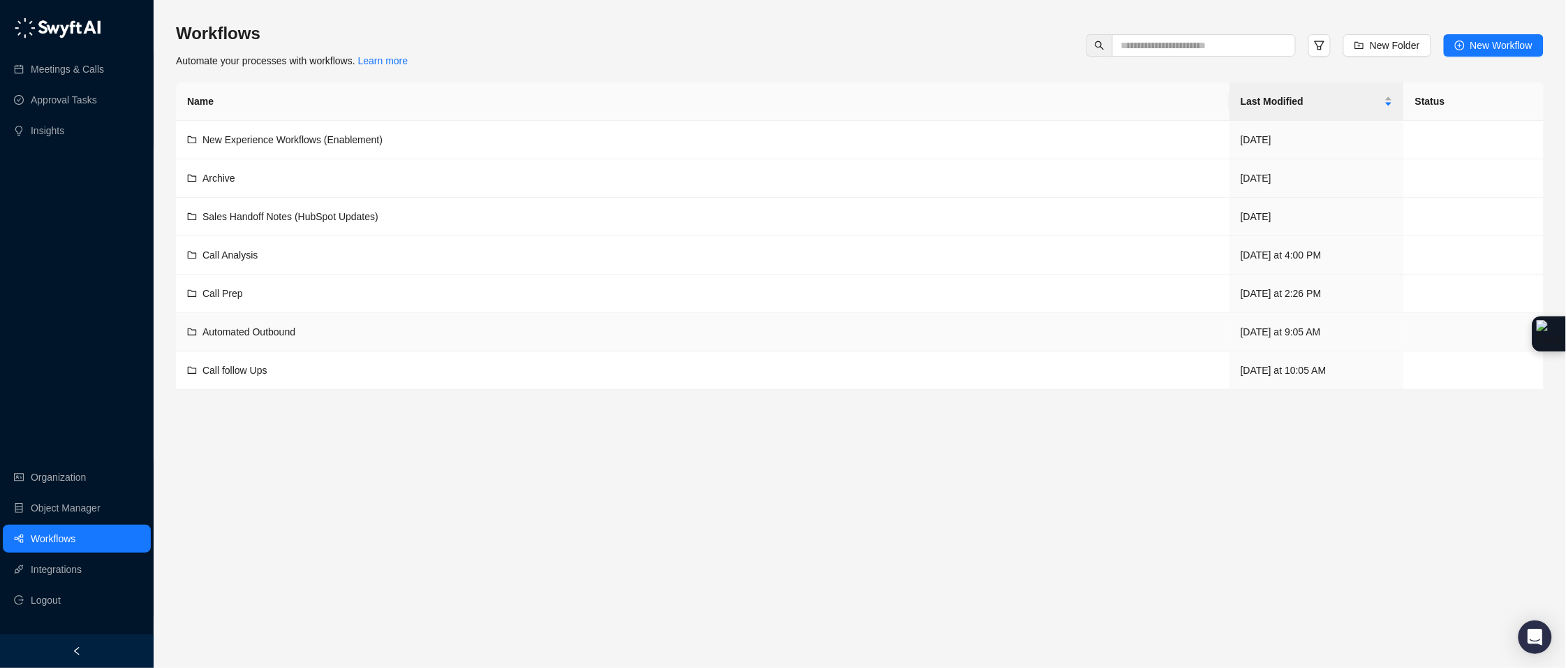
click at [283, 328] on span "Automated Outbound" at bounding box center [249, 331] width 93 height 11
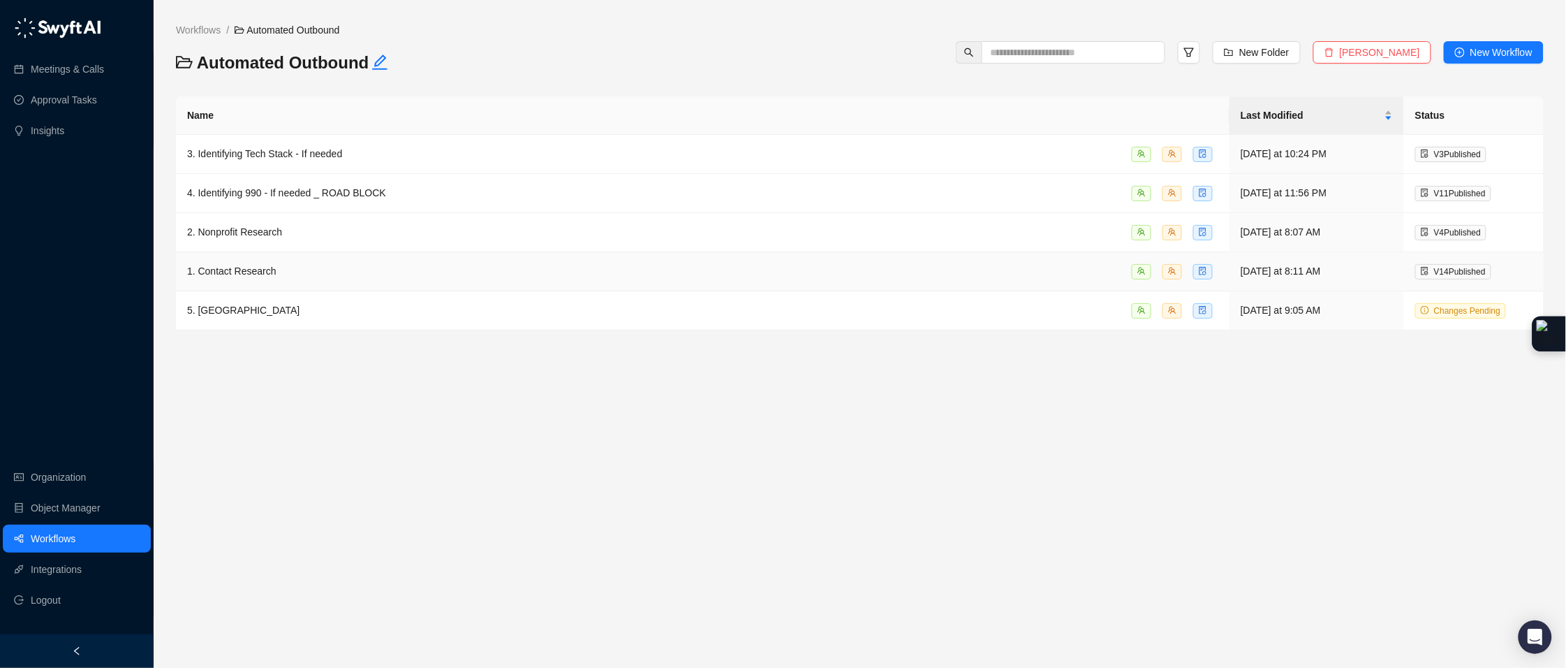
click at [244, 275] on span "1. Contact Research" at bounding box center [231, 270] width 89 height 11
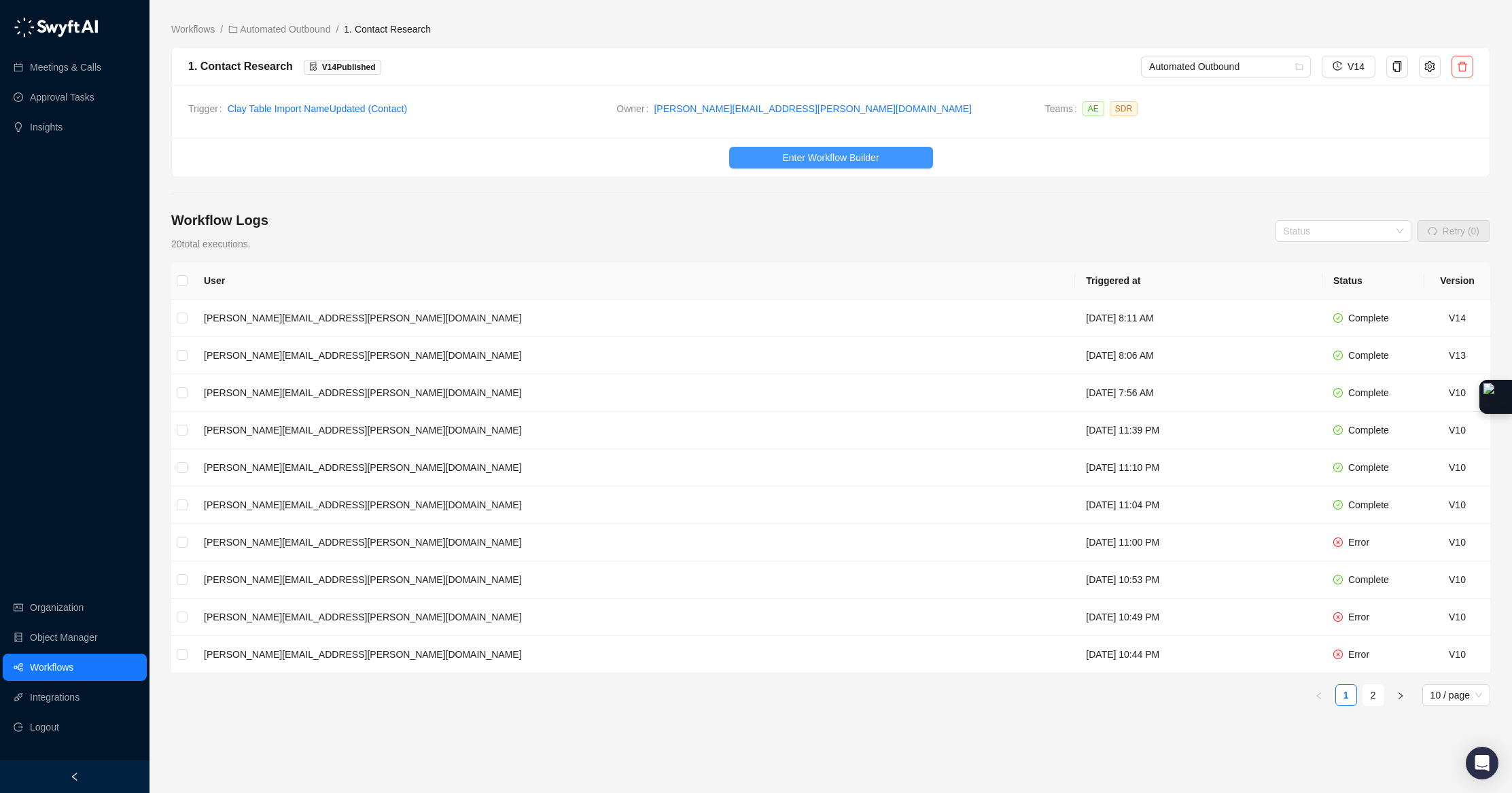
click at [852, 155] on span "Enter Workflow Builder" at bounding box center [830, 157] width 96 height 15
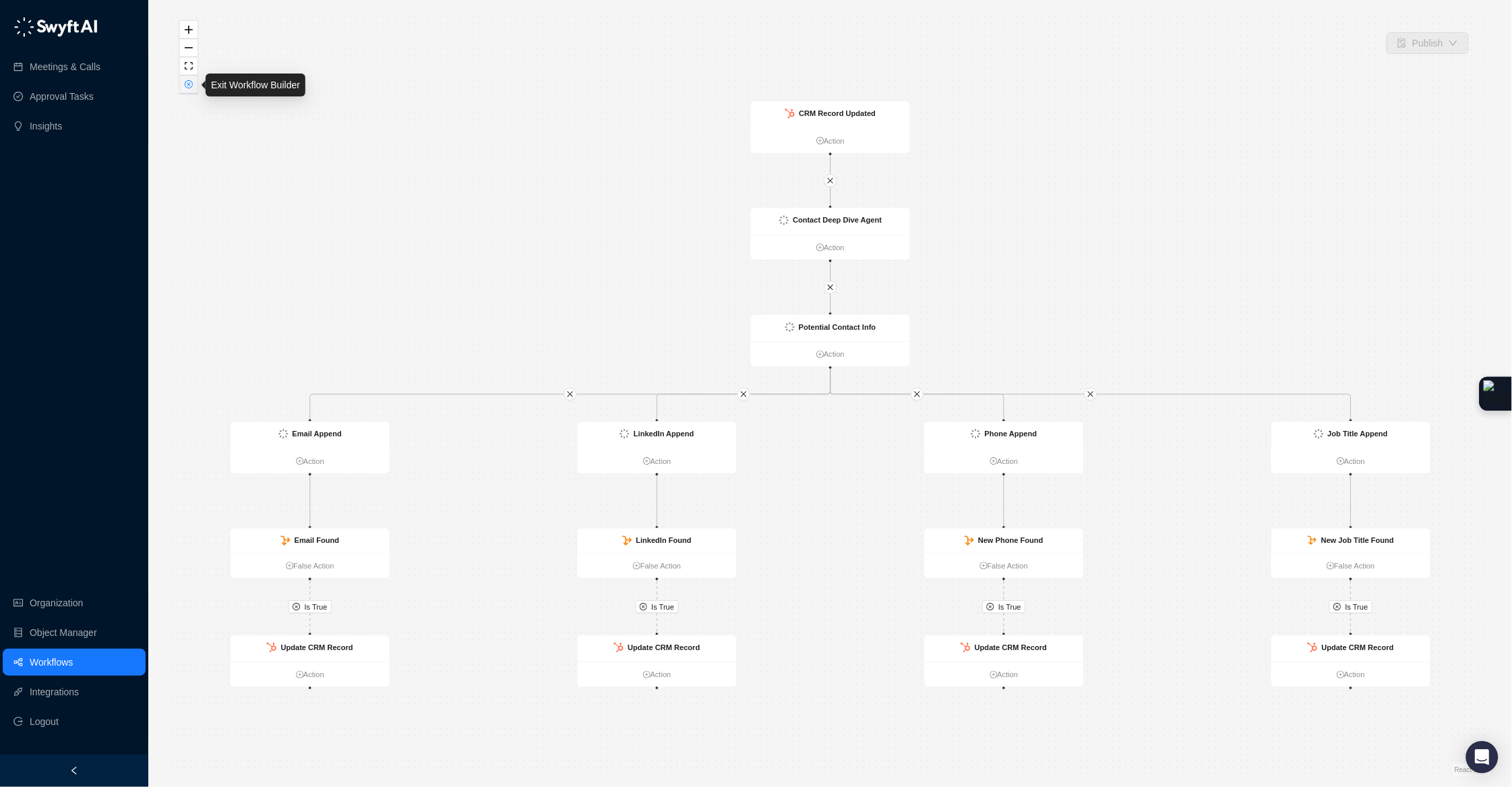
click at [193, 88] on button "button" at bounding box center [188, 84] width 17 height 18
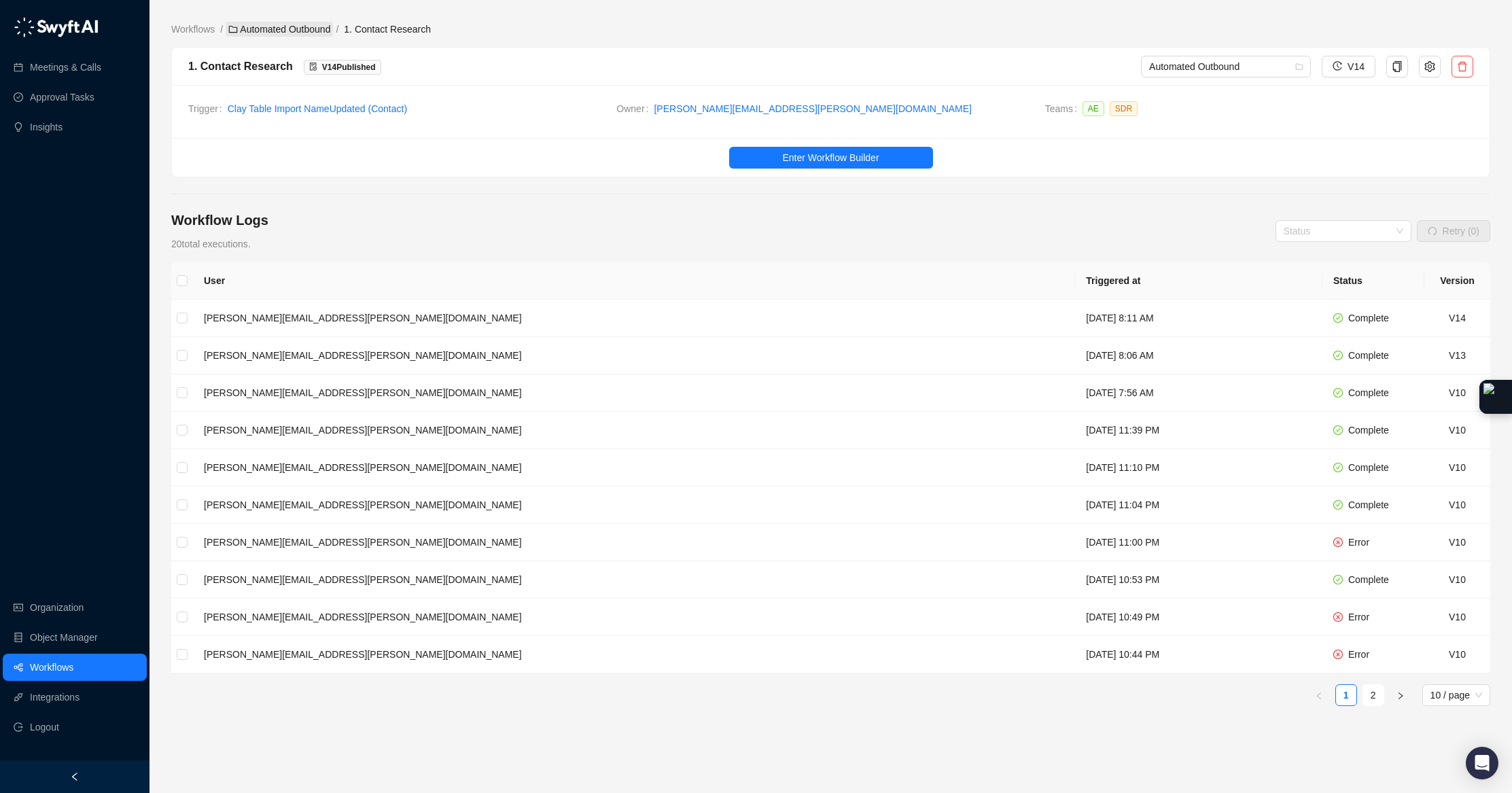
click at [319, 34] on link "Automated Outbound" at bounding box center [279, 28] width 107 height 15
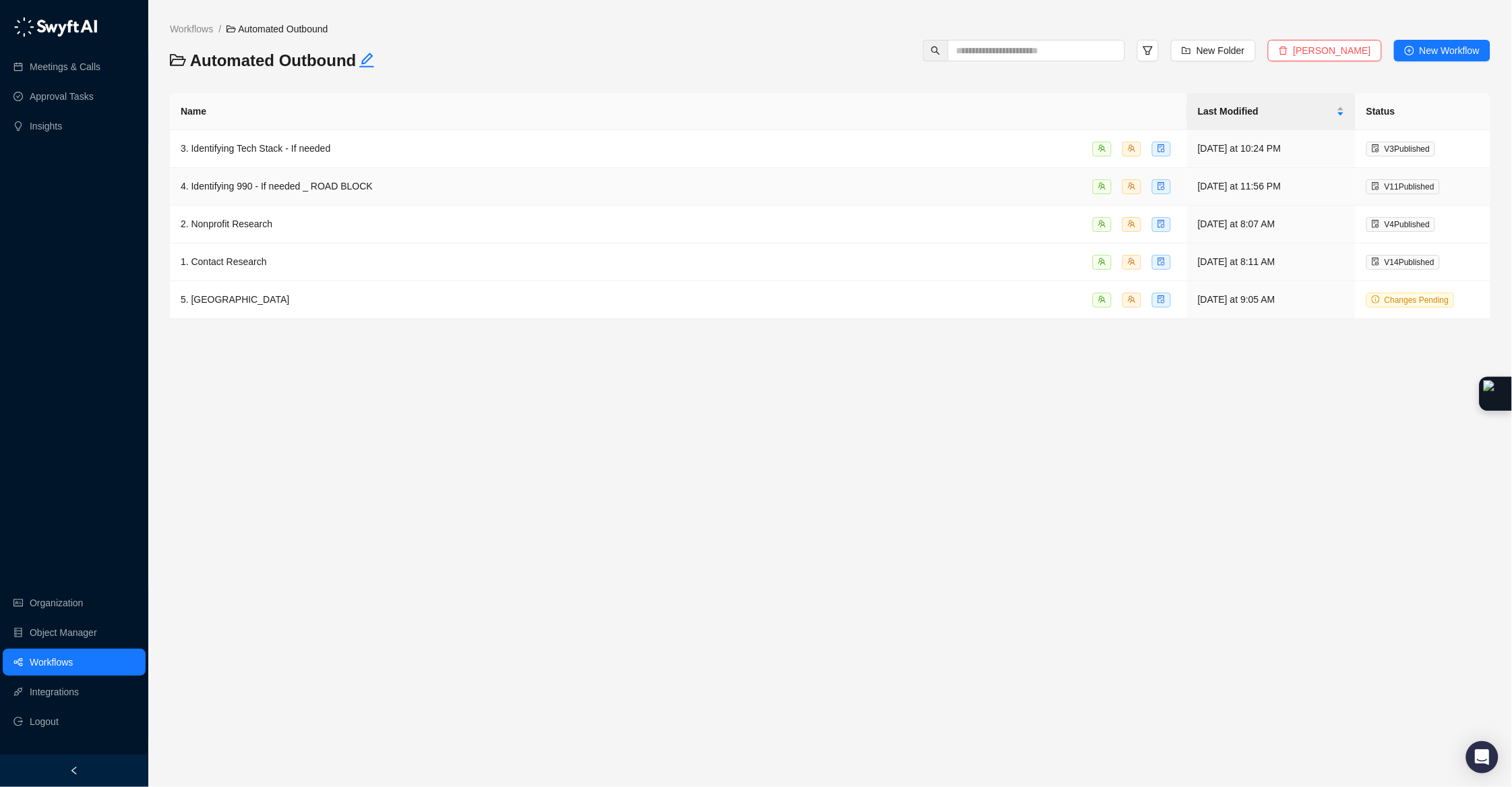
click at [334, 187] on span "4. Identifying 990 - If needed _ ROAD BLOCK" at bounding box center [276, 185] width 192 height 11
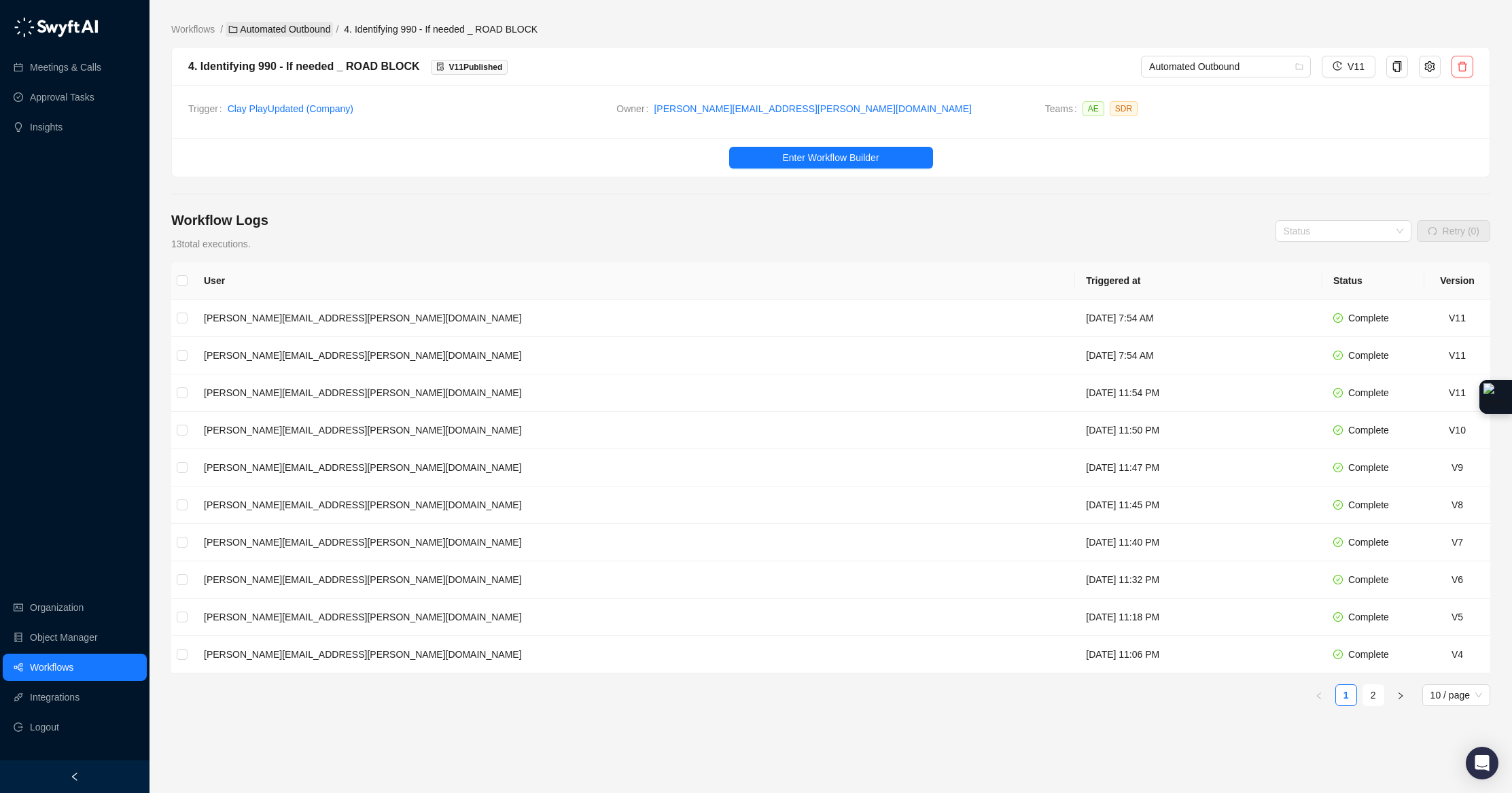
click at [302, 26] on link "Automated Outbound" at bounding box center [279, 28] width 107 height 15
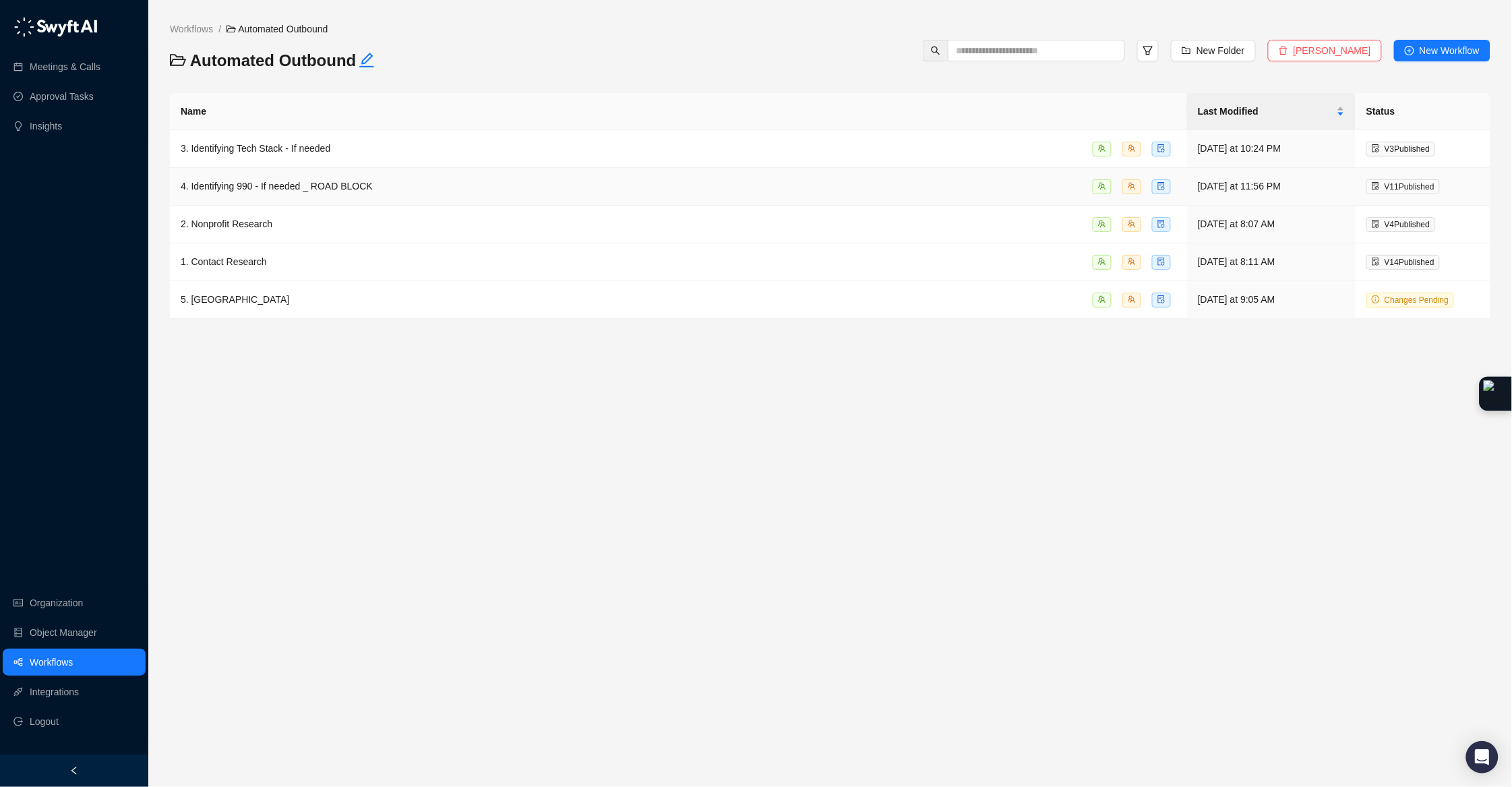
click at [371, 189] on span "4. Identifying 990 - If needed _ ROAD BLOCK" at bounding box center [276, 185] width 192 height 11
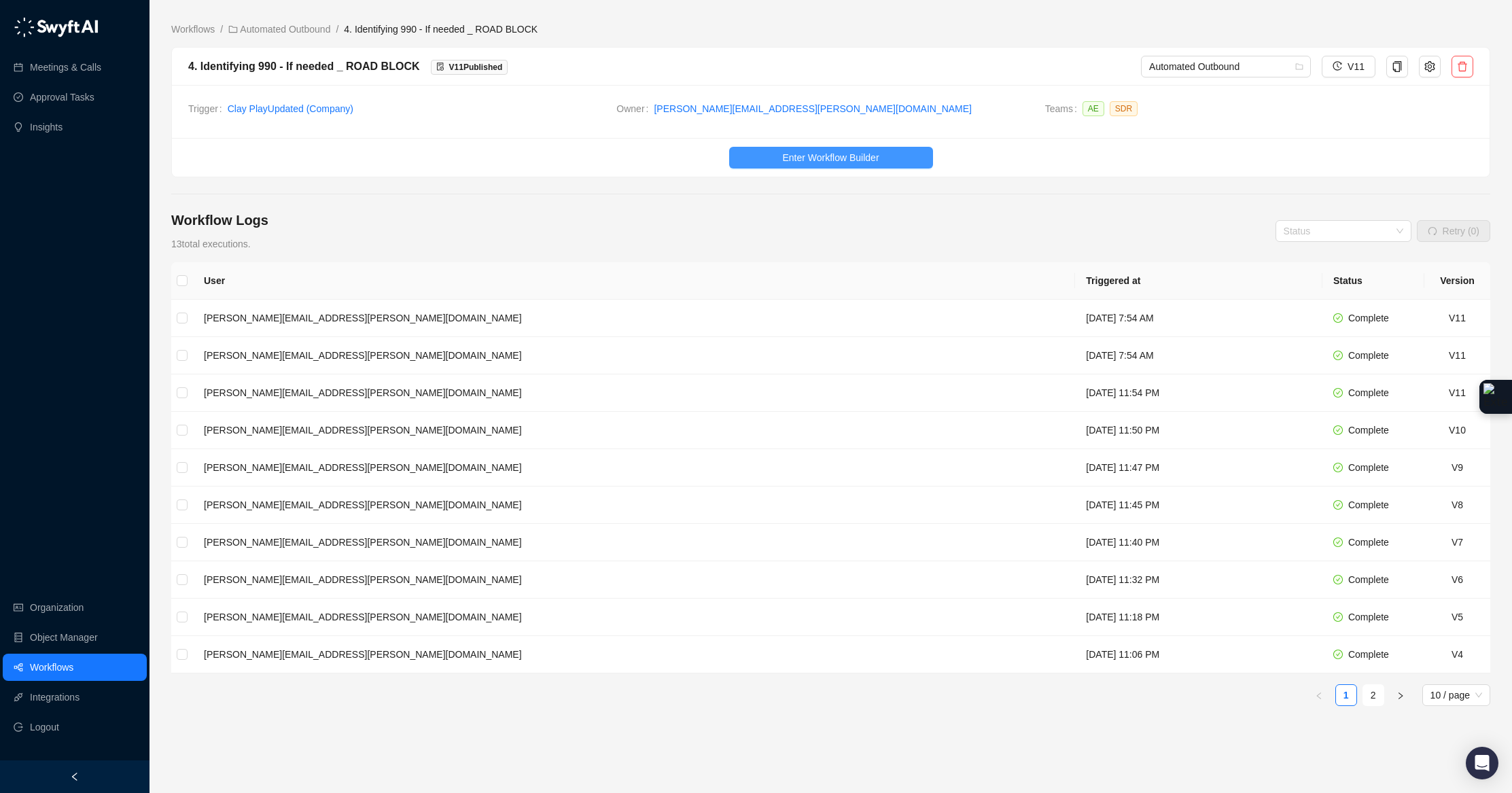
click at [772, 155] on button "Enter Workflow Builder" at bounding box center [830, 158] width 203 height 21
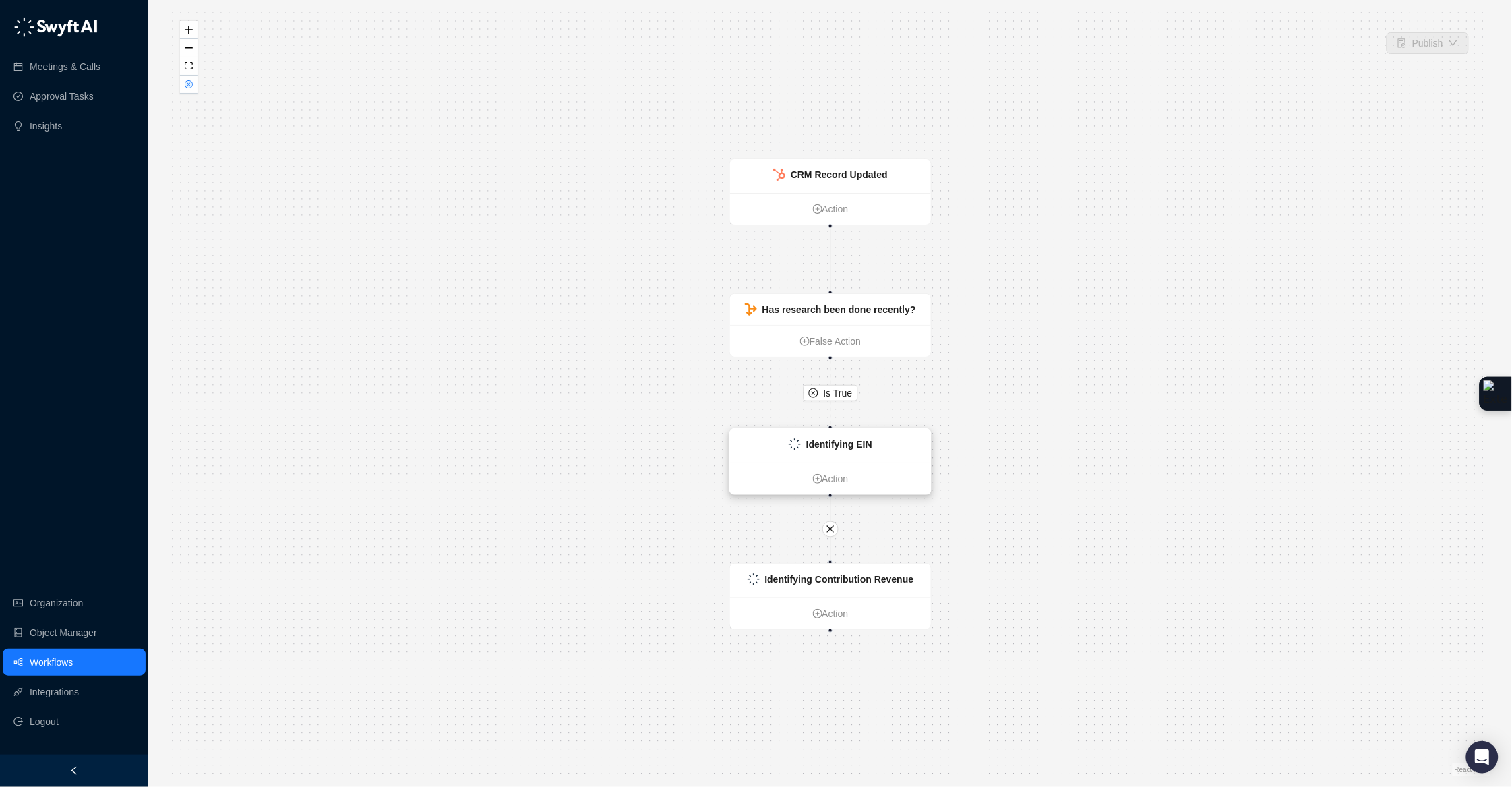
click at [875, 448] on div "Identifying EIN" at bounding box center [830, 445] width 201 height 34
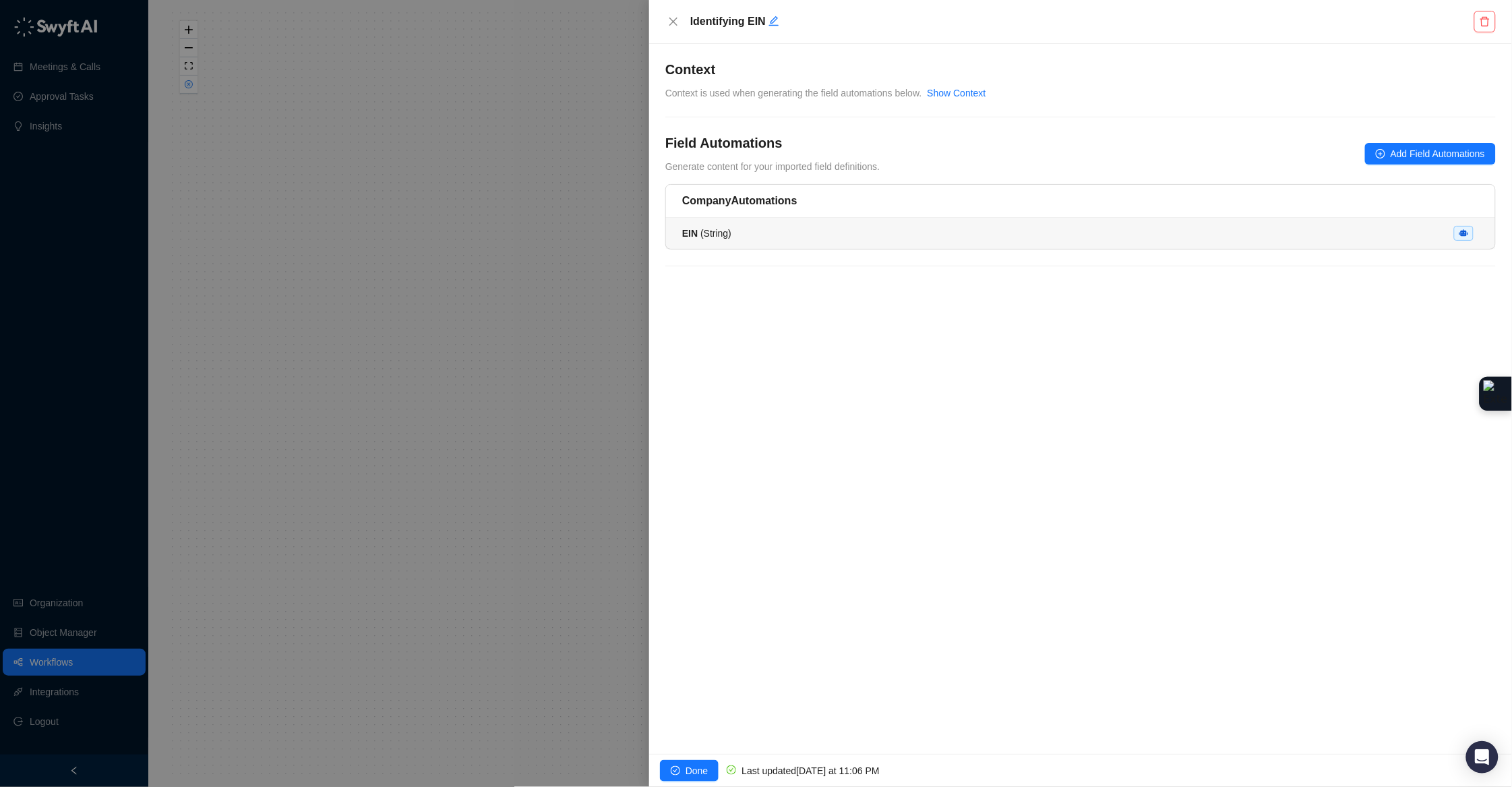
click at [898, 242] on li "EIN ( String )" at bounding box center [1080, 234] width 829 height 31
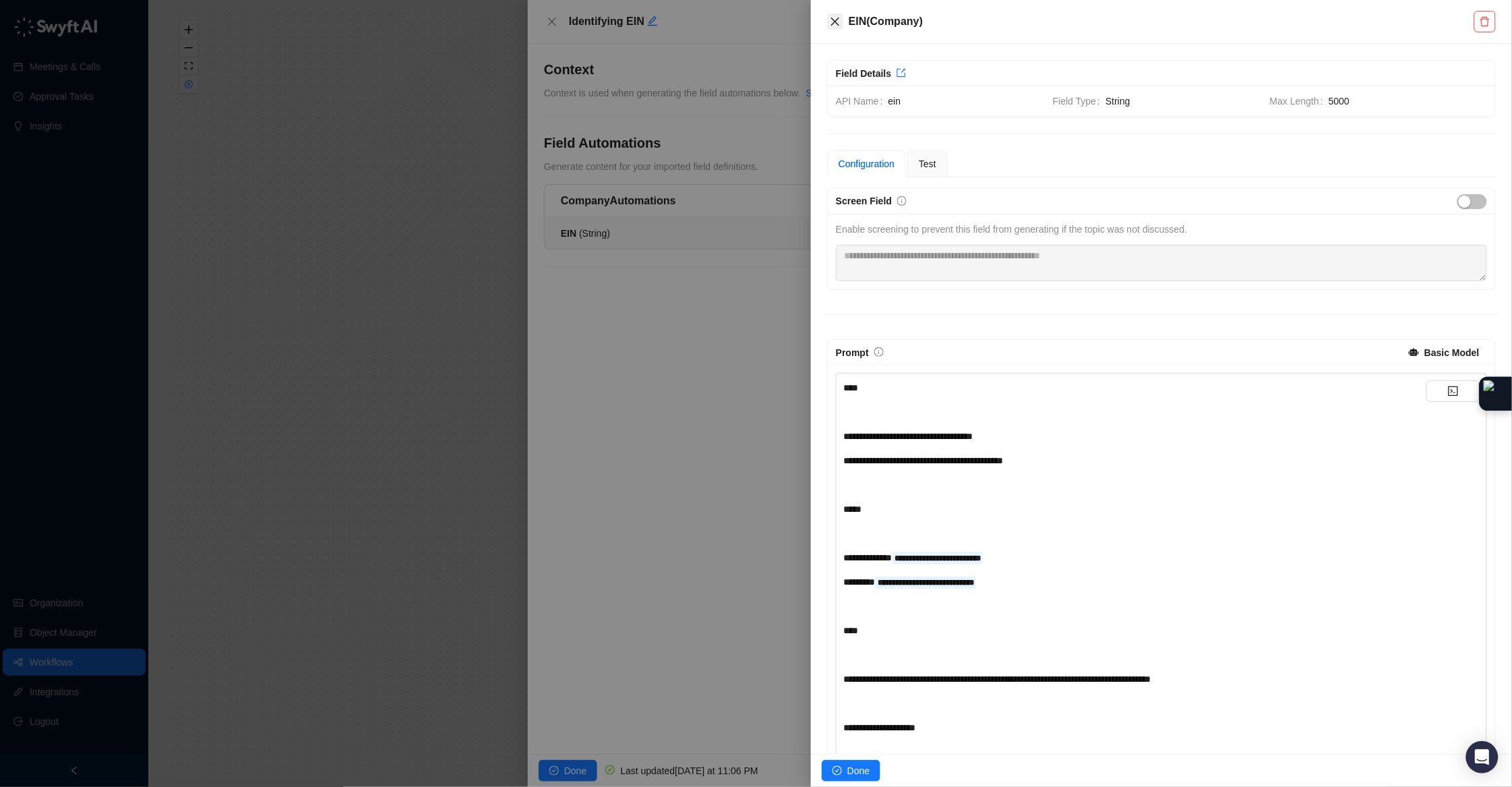
click at [835, 23] on icon "close" at bounding box center [835, 21] width 8 height 8
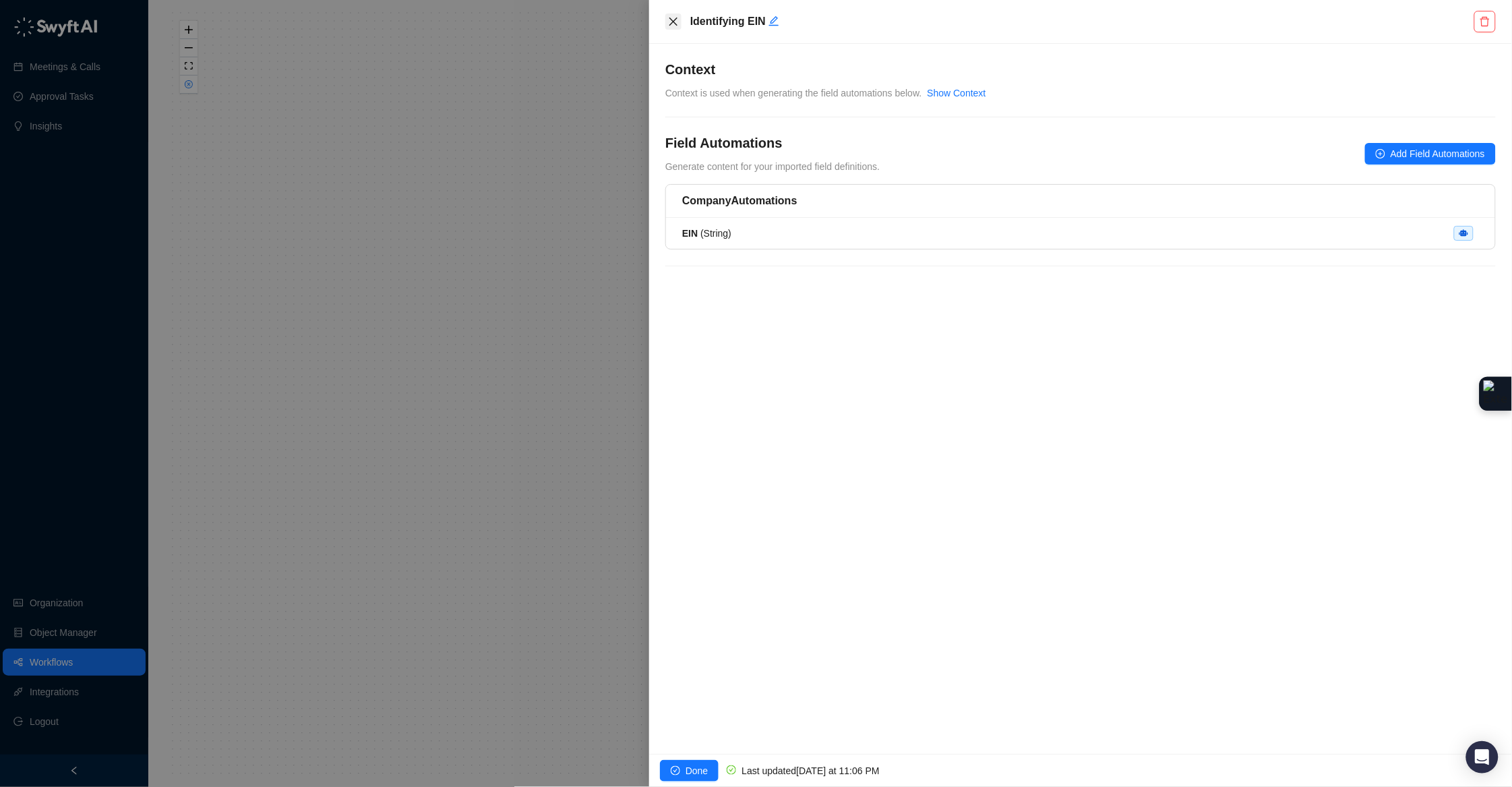
click at [676, 23] on icon "close" at bounding box center [673, 21] width 8 height 8
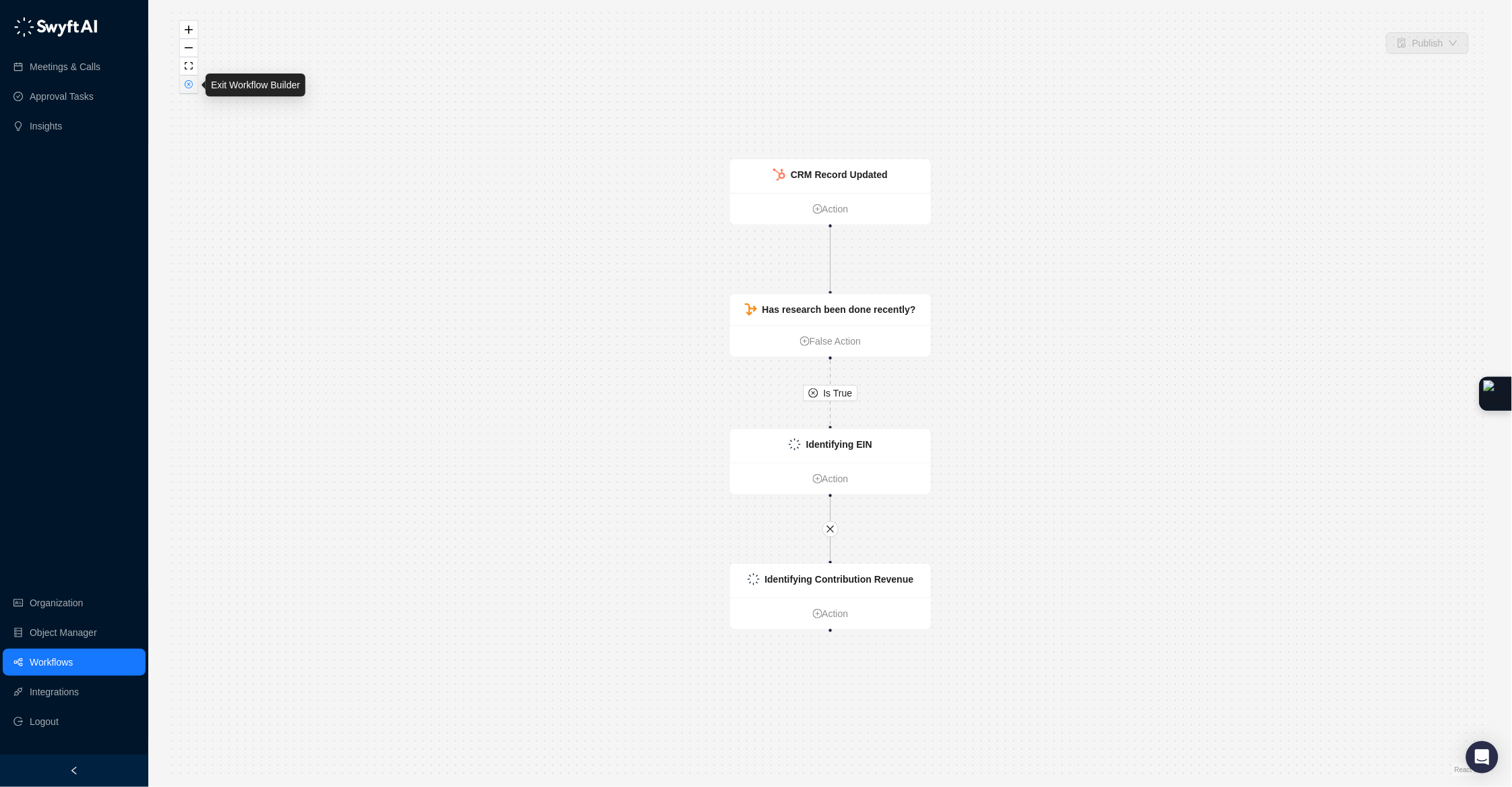
click at [197, 88] on button "button" at bounding box center [188, 84] width 17 height 18
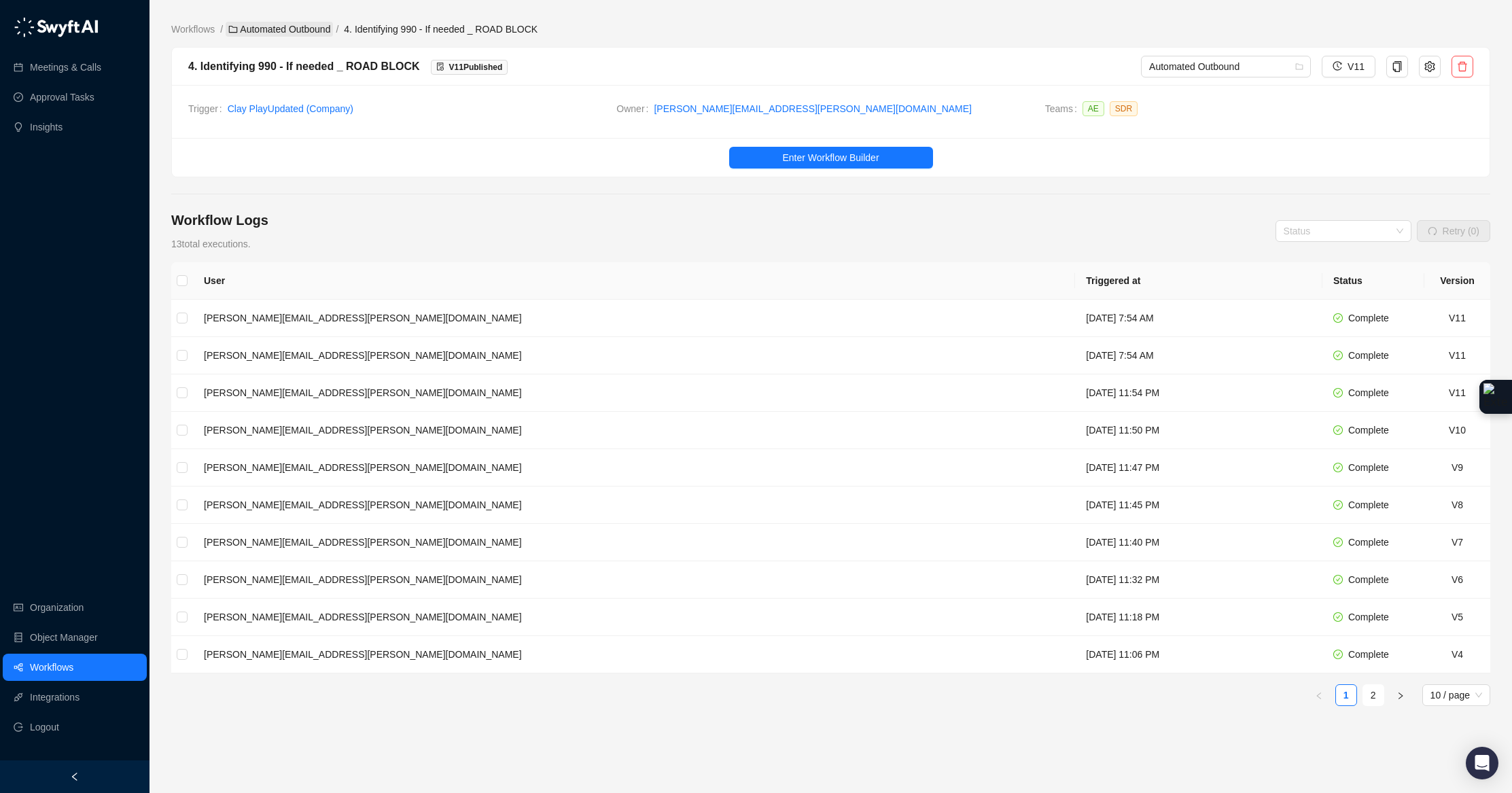
click at [316, 30] on link "Automated Outbound" at bounding box center [279, 28] width 107 height 15
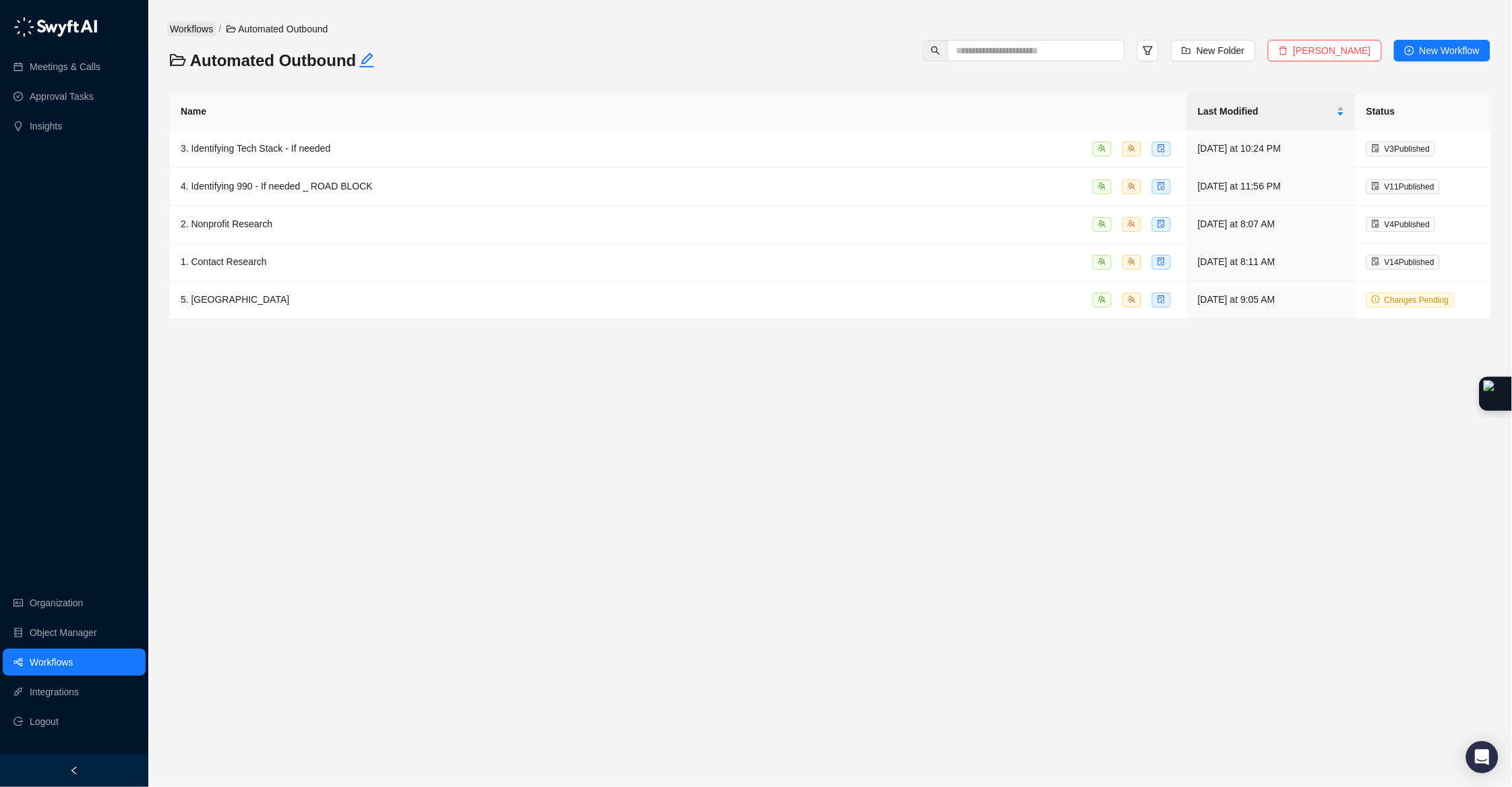
click at [209, 30] on link "Workflows" at bounding box center [191, 28] width 48 height 14
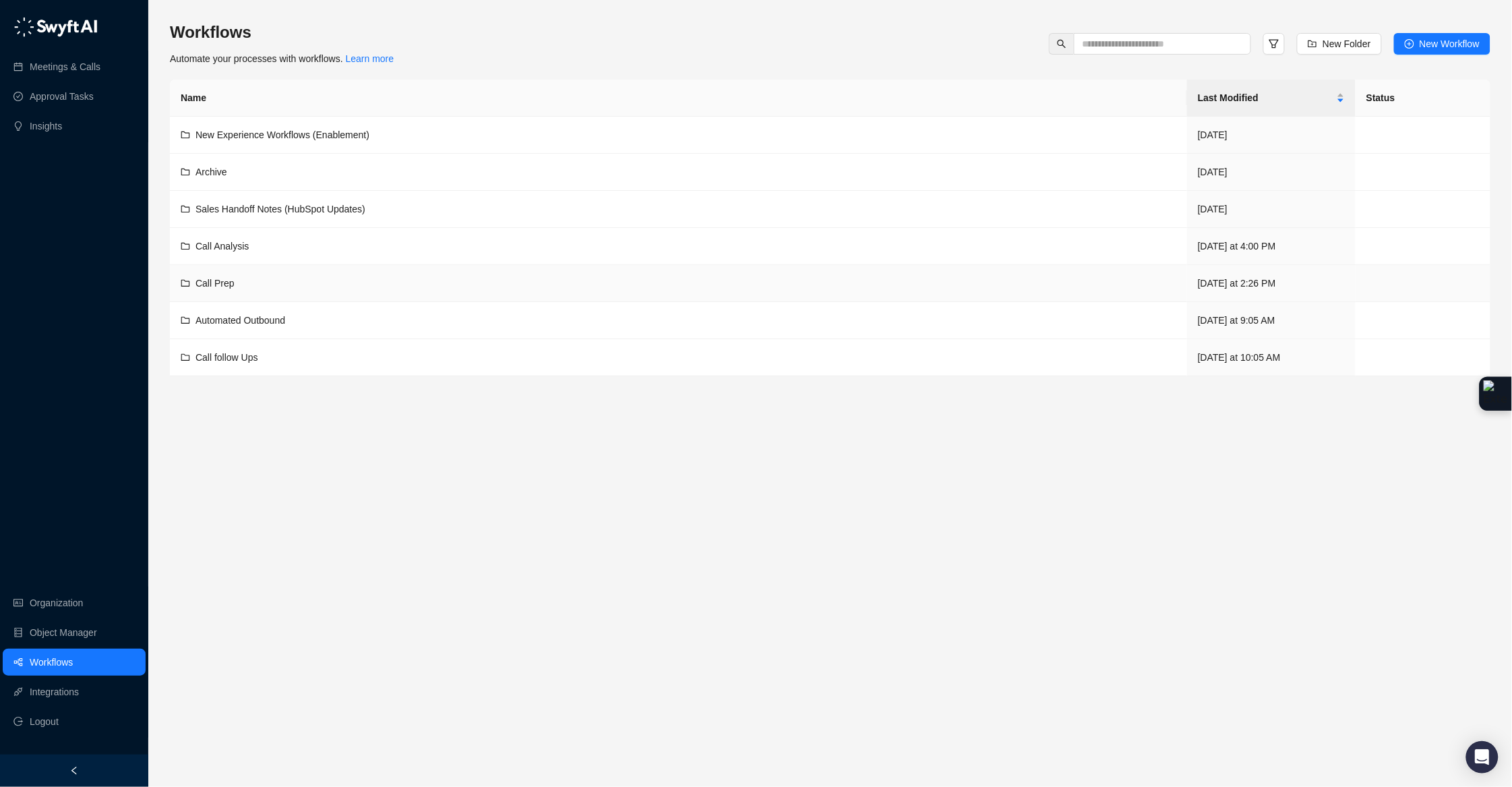
click at [224, 283] on span "Call Prep" at bounding box center [215, 283] width 40 height 11
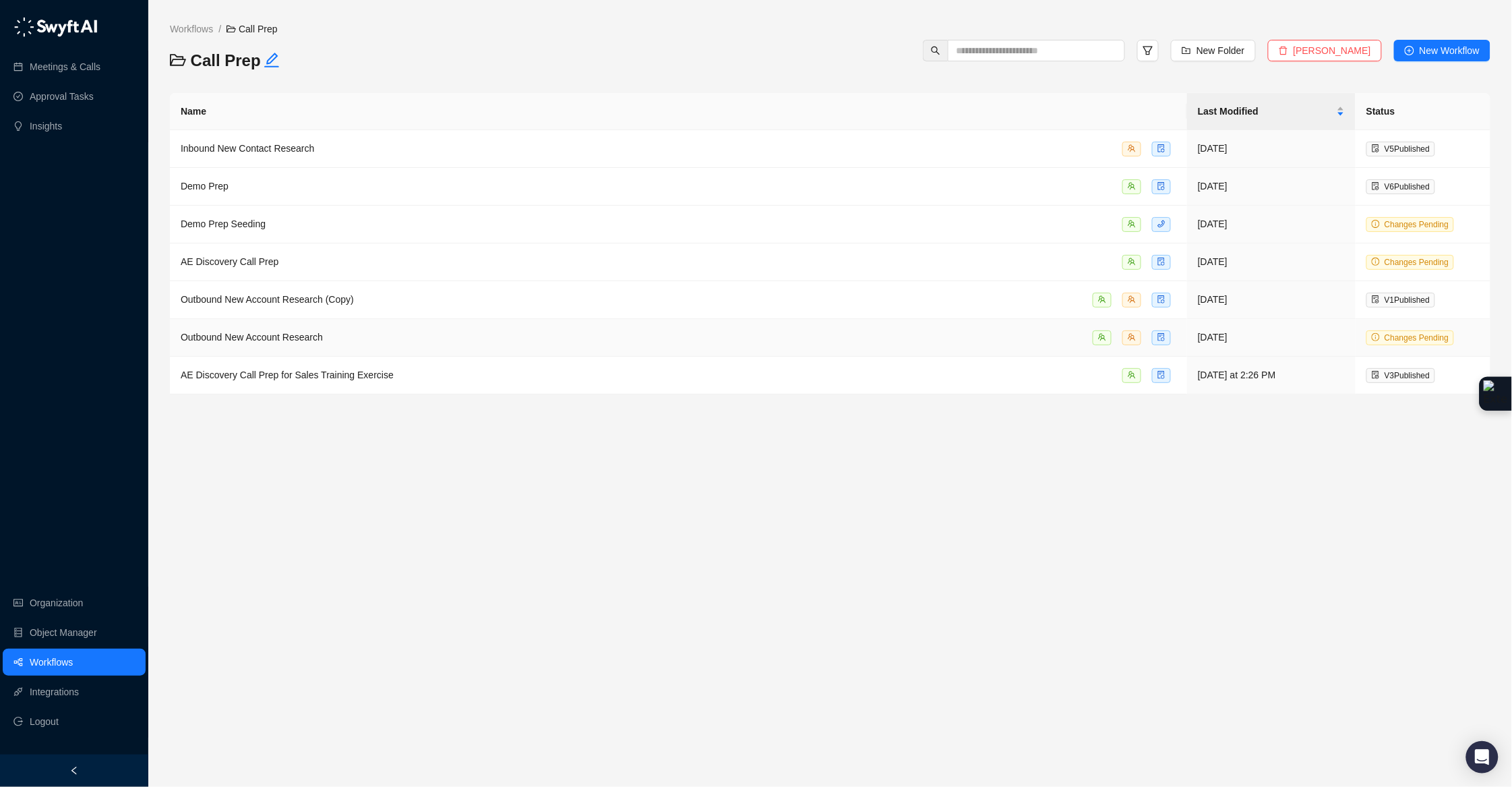
click at [322, 338] on span "Outbound New Account Research" at bounding box center [251, 337] width 142 height 11
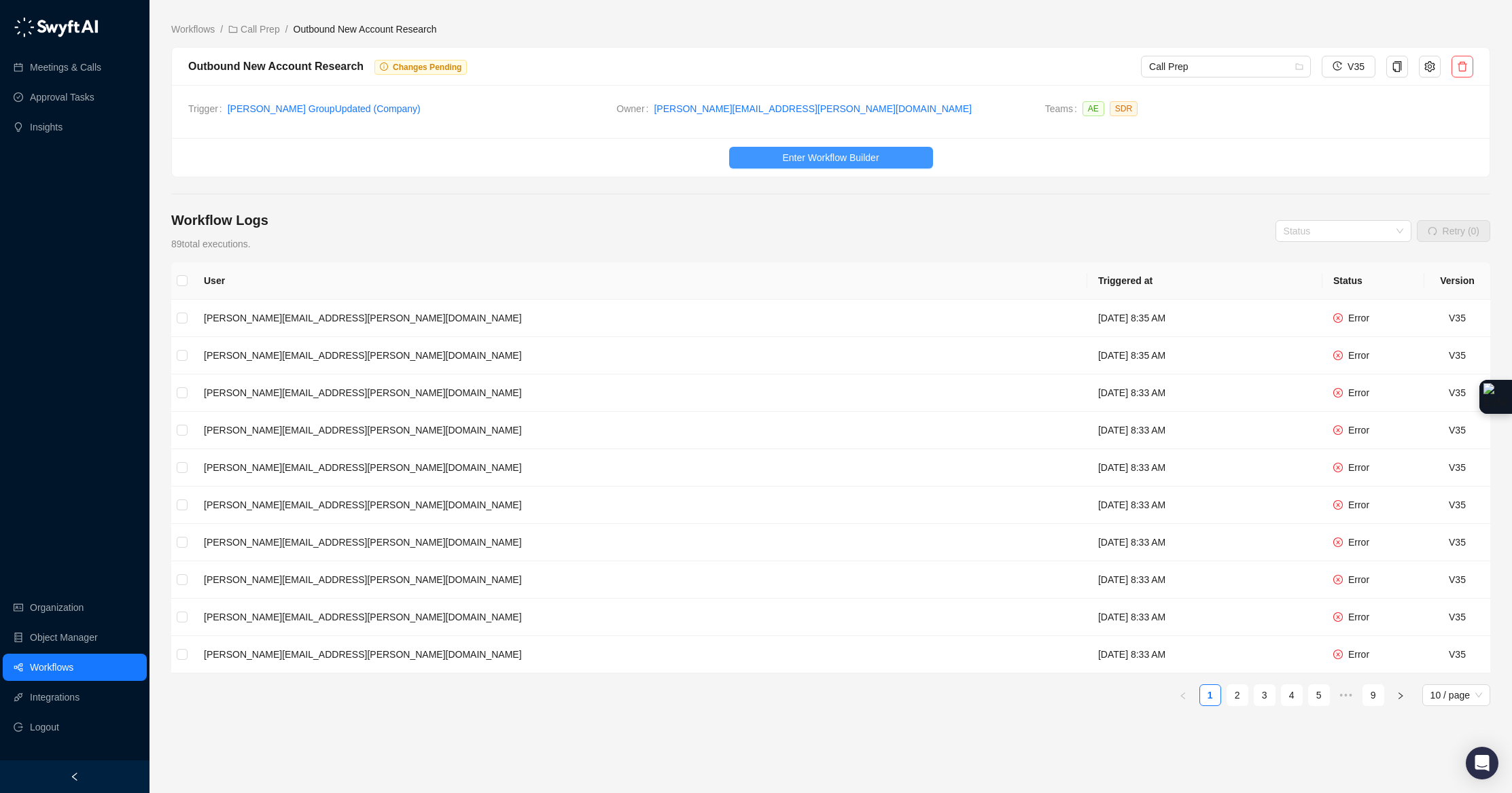
click at [835, 159] on span "Enter Workflow Builder" at bounding box center [830, 157] width 96 height 15
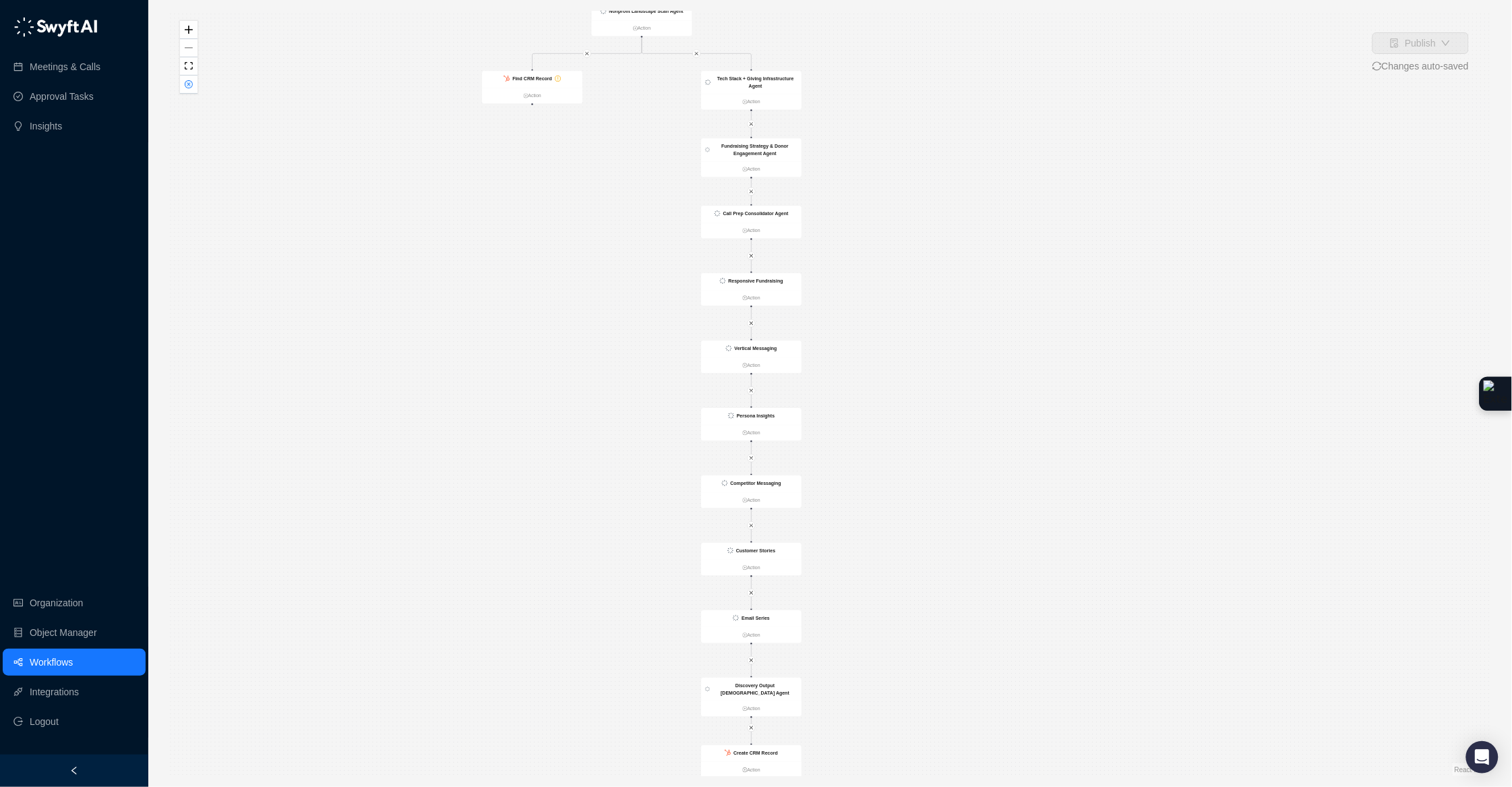
drag, startPoint x: 1001, startPoint y: 462, endPoint x: 950, endPoint y: 392, distance: 86.6
click at [976, 387] on div "Is True Find CRM Record Action CRM Record Updated Action List of SDRs that are …" at bounding box center [830, 393] width 1321 height 766
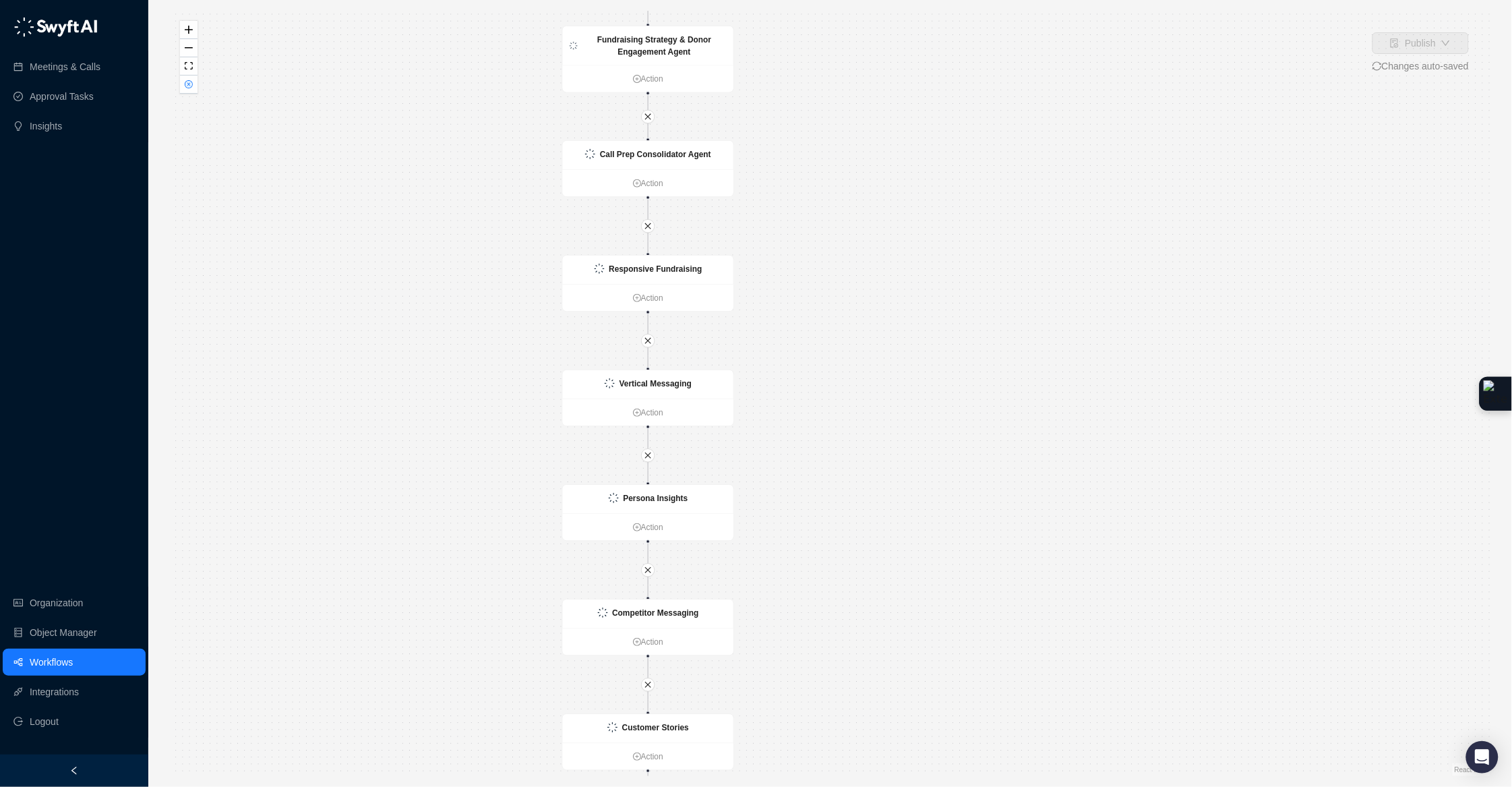
drag, startPoint x: 789, startPoint y: 169, endPoint x: 808, endPoint y: 286, distance: 118.5
click at [808, 286] on div "Is True Find CRM Record Action CRM Record Updated Action List of SDRs that are …" at bounding box center [830, 393] width 1321 height 766
drag, startPoint x: 819, startPoint y: 430, endPoint x: 810, endPoint y: 196, distance: 234.2
click at [810, 196] on div "Is True Find CRM Record Action CRM Record Updated Action List of SDRs that are …" at bounding box center [830, 393] width 1321 height 766
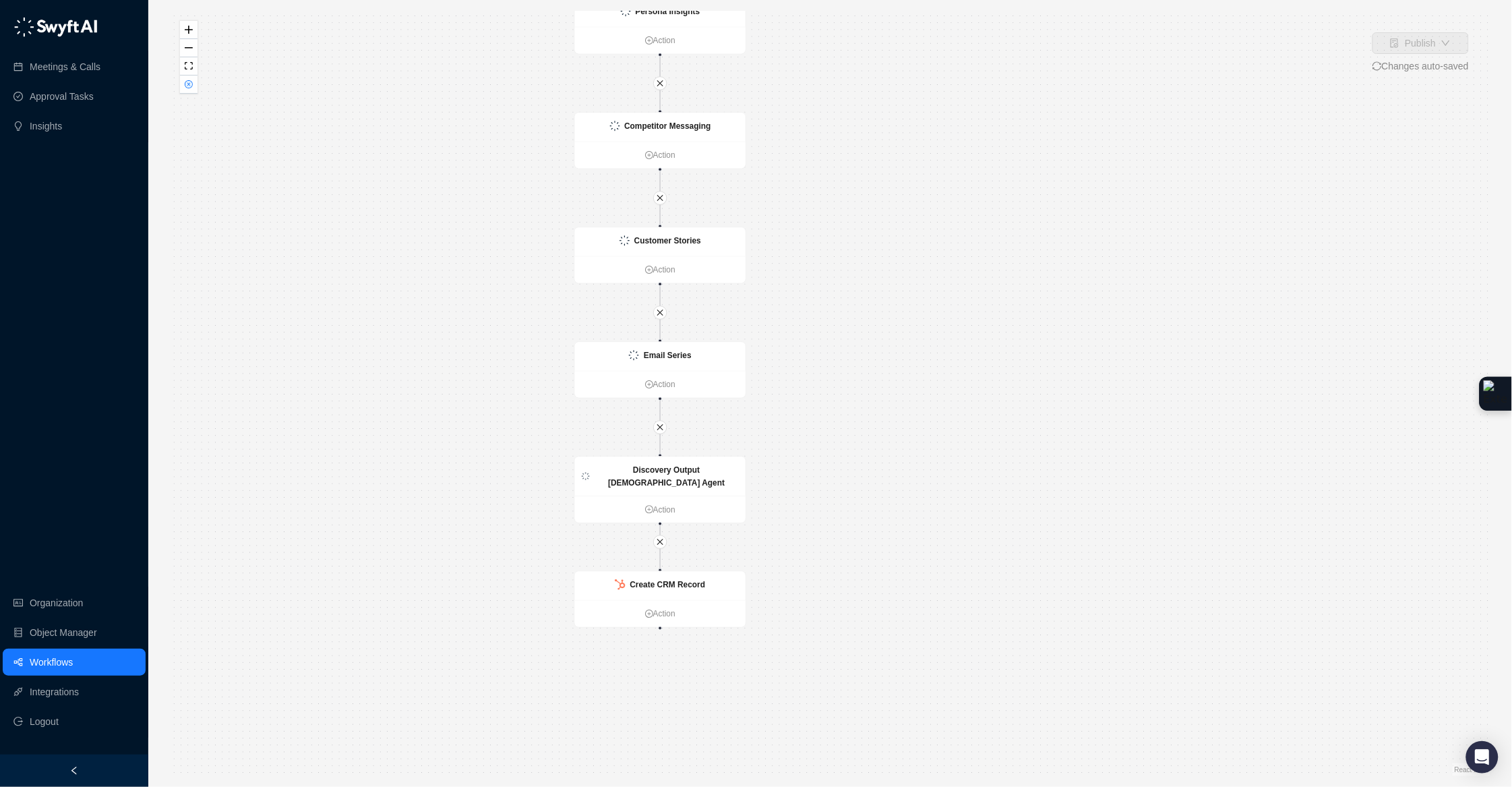
drag, startPoint x: 834, startPoint y: 465, endPoint x: 855, endPoint y: 210, distance: 255.9
click at [855, 210] on div "Is True Find CRM Record Action CRM Record Updated Action List of SDRs that are …" at bounding box center [830, 393] width 1321 height 766
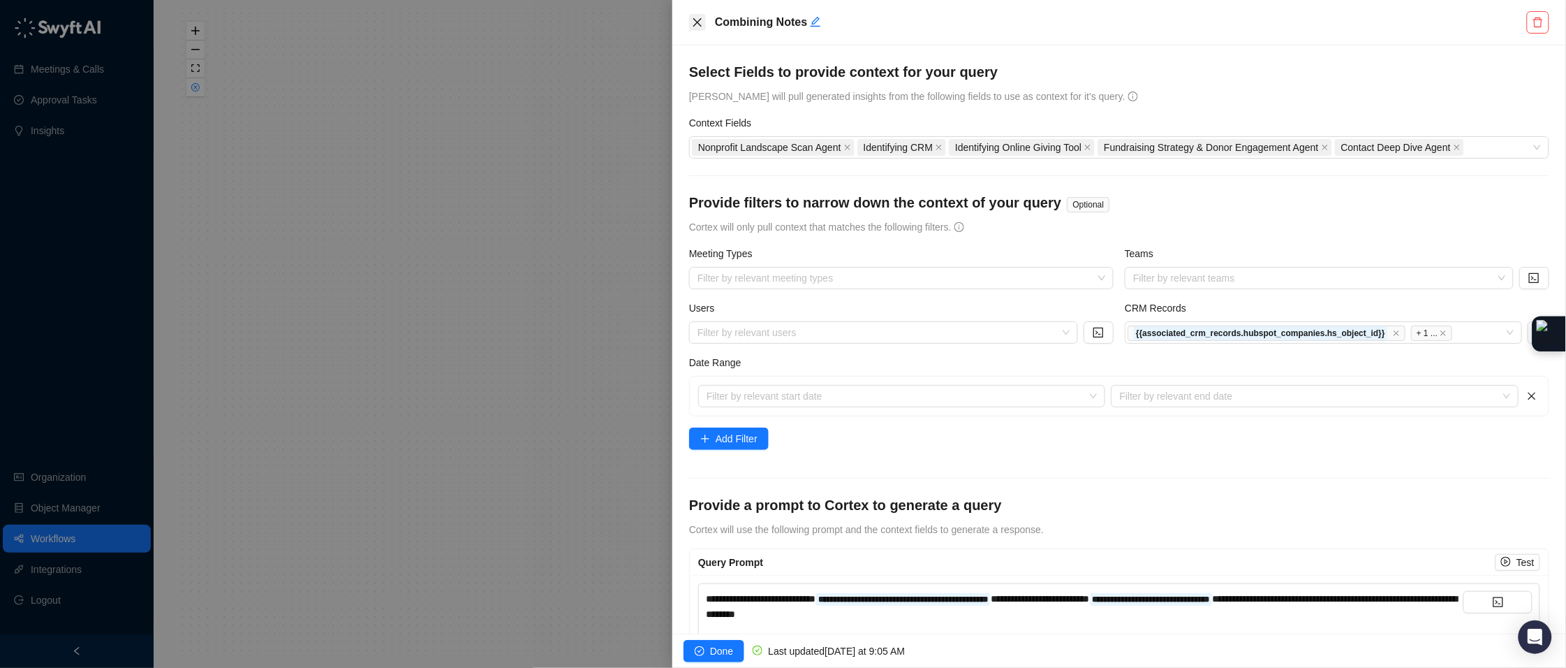
click at [700, 24] on icon "close" at bounding box center [697, 22] width 8 height 8
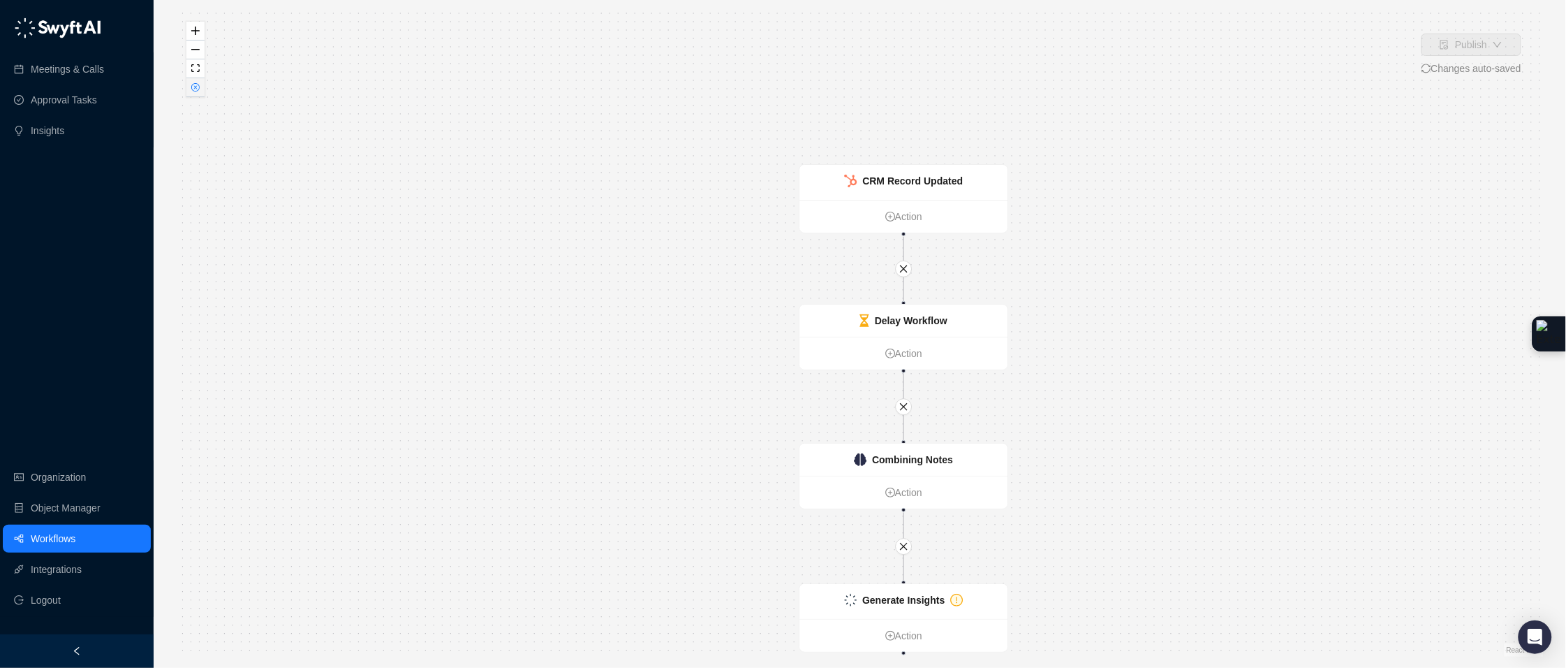
click at [198, 90] on icon "close-circle" at bounding box center [195, 87] width 8 height 8
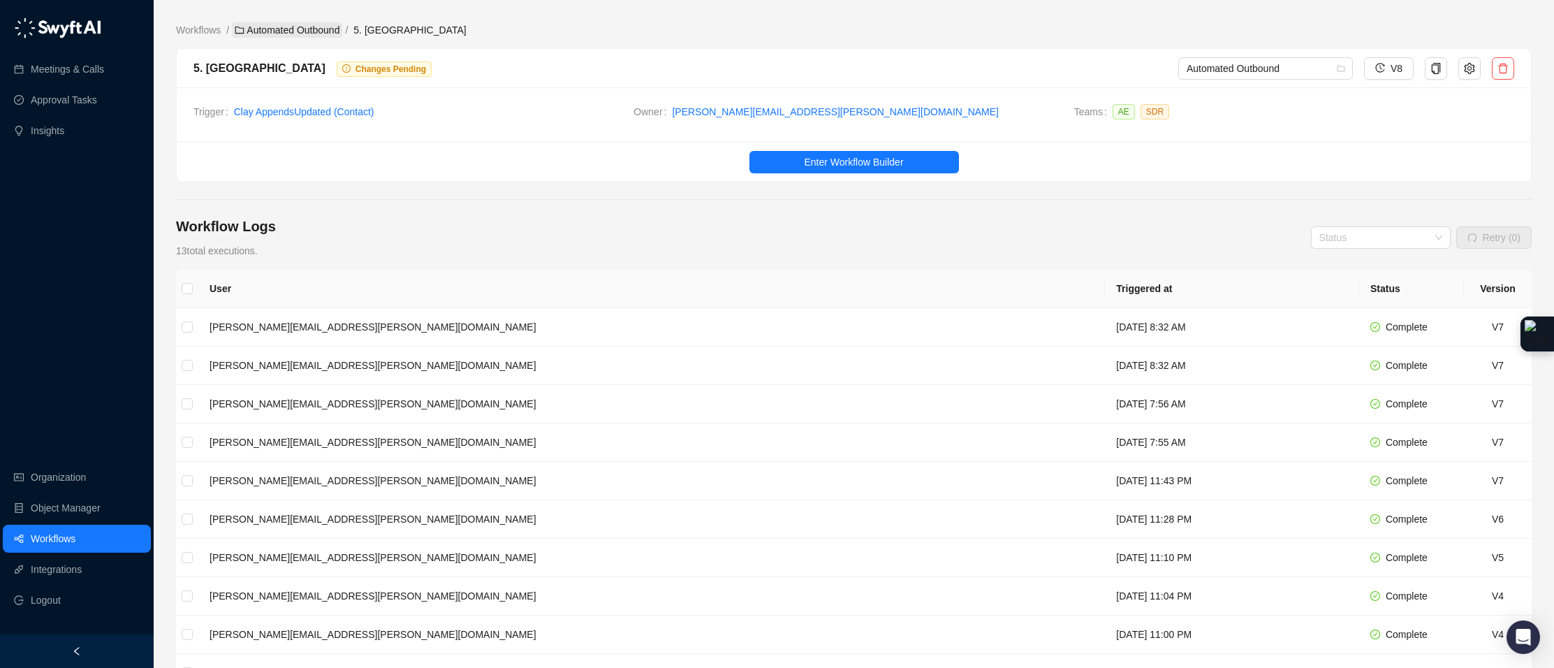
click at [314, 23] on link "Automated Outbound" at bounding box center [287, 29] width 110 height 15
